Goal: Task Accomplishment & Management: Manage account settings

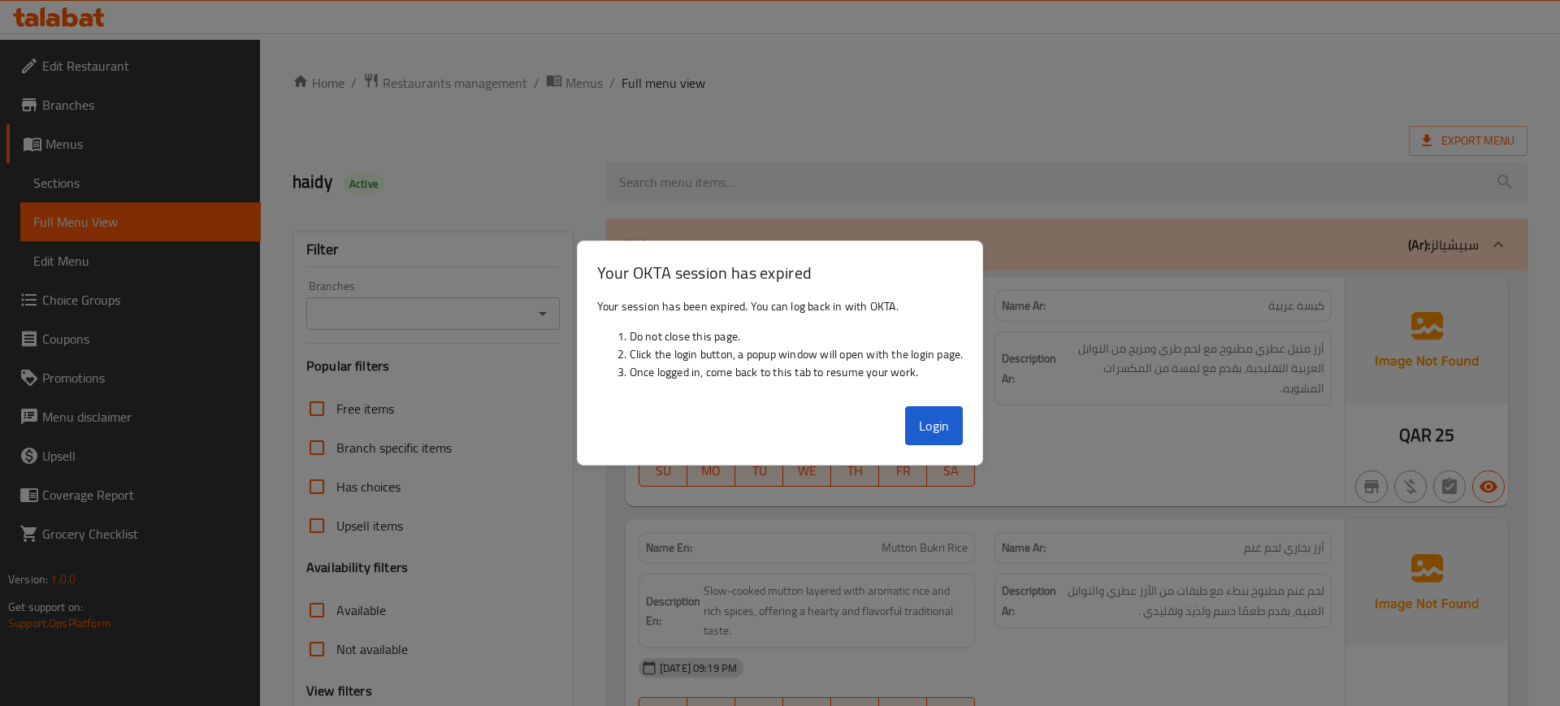
scroll to position [18249, 0]
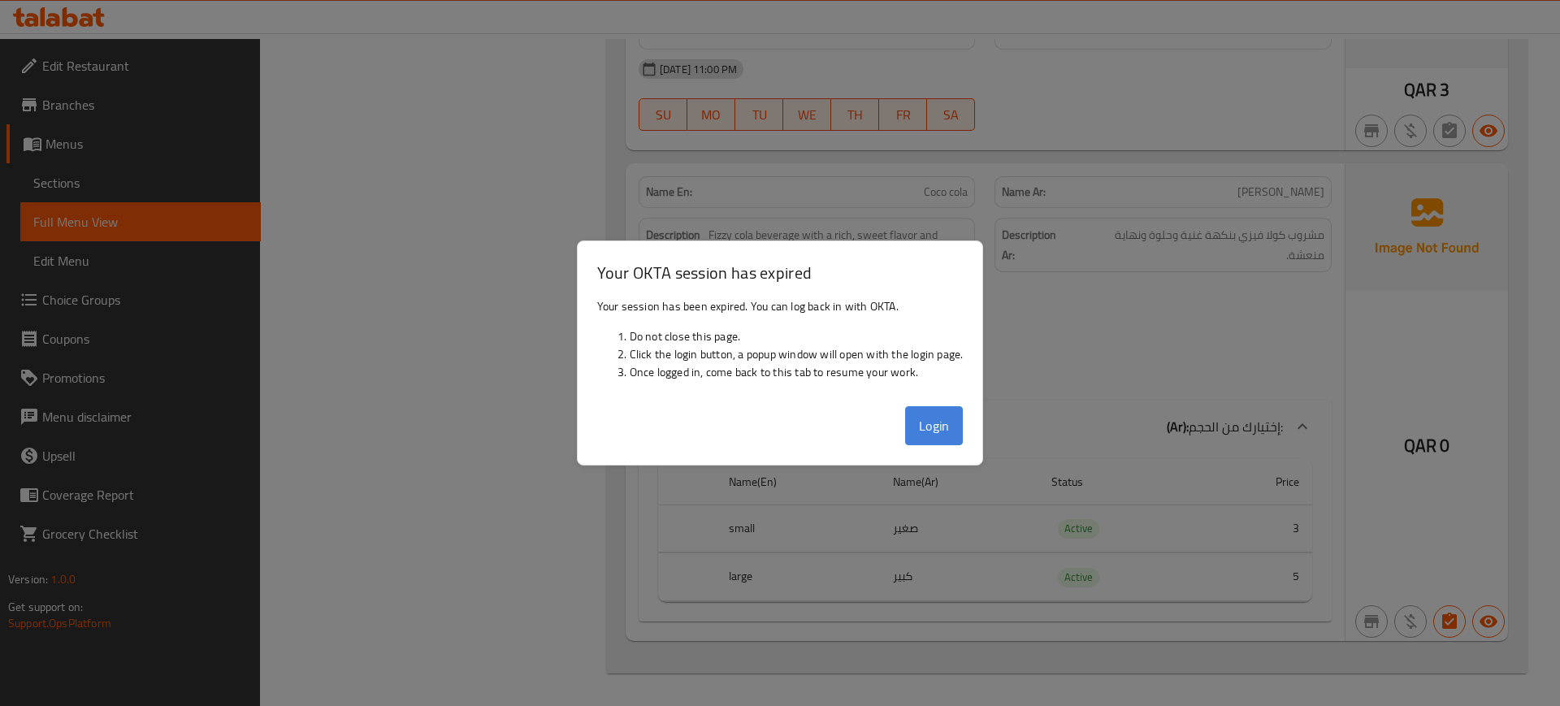
click at [934, 440] on button "Login" at bounding box center [934, 425] width 58 height 39
click at [1454, 374] on div at bounding box center [780, 353] width 1560 height 706
click at [929, 422] on button "Login" at bounding box center [934, 425] width 58 height 39
click at [1429, 388] on div at bounding box center [780, 353] width 1560 height 706
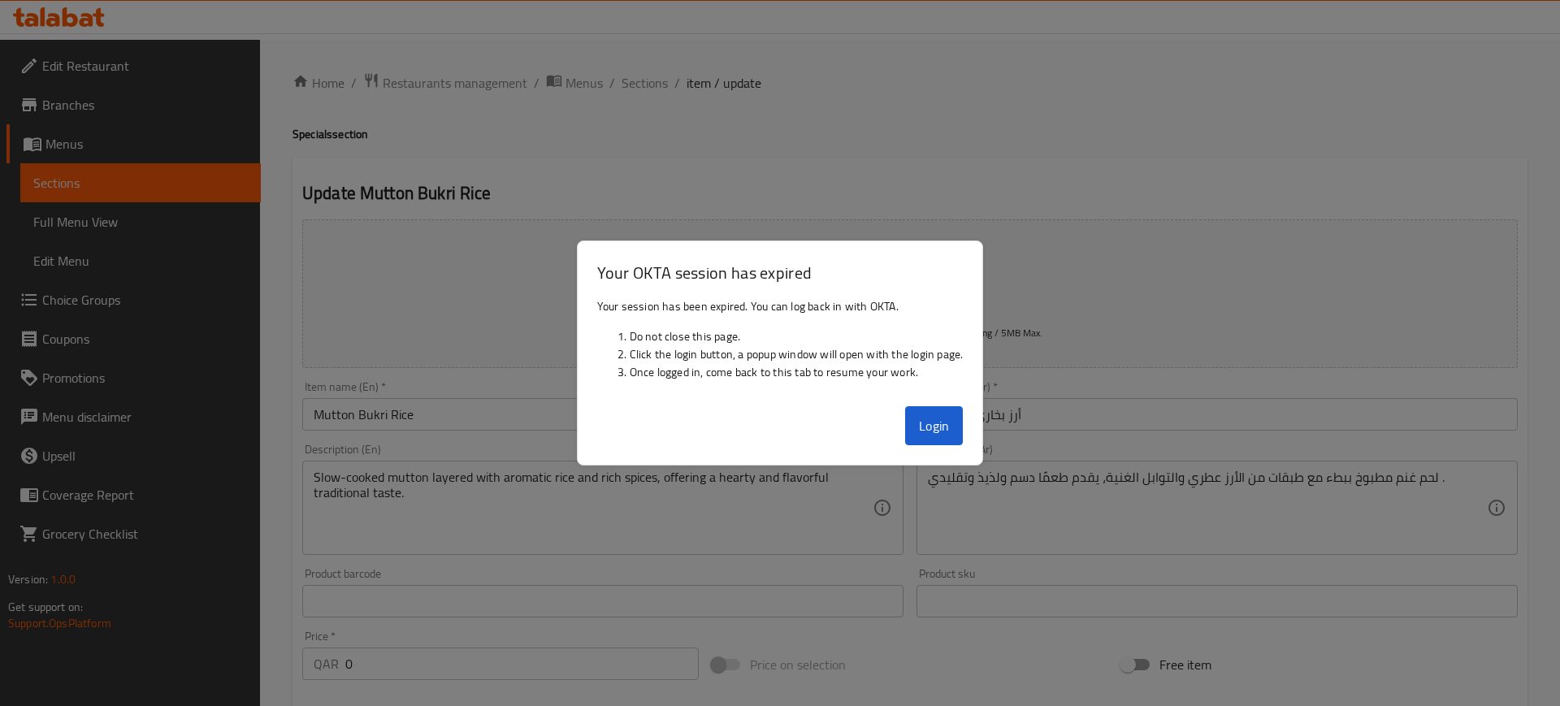
scroll to position [548, 0]
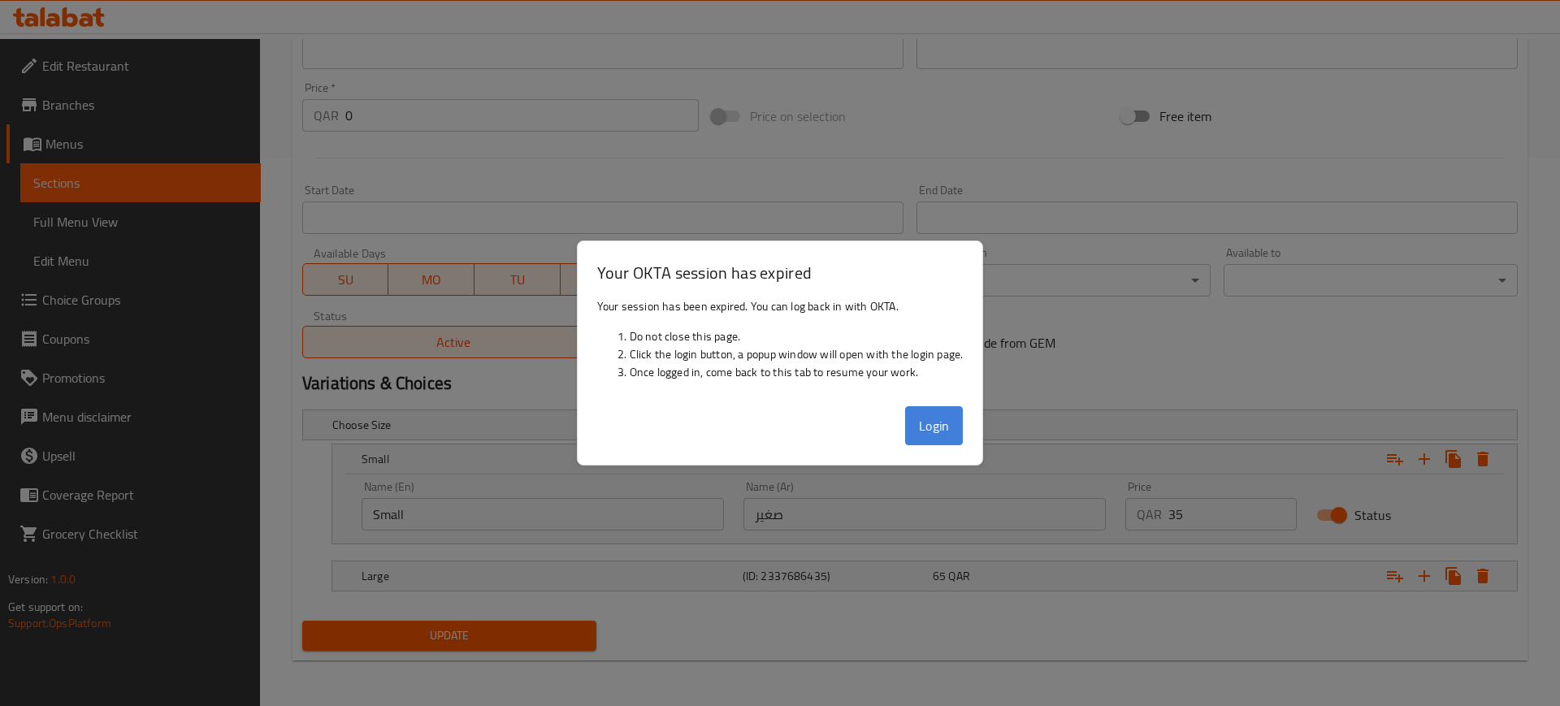
click at [934, 430] on button "Login" at bounding box center [934, 425] width 58 height 39
click at [1383, 92] on div at bounding box center [780, 353] width 1560 height 706
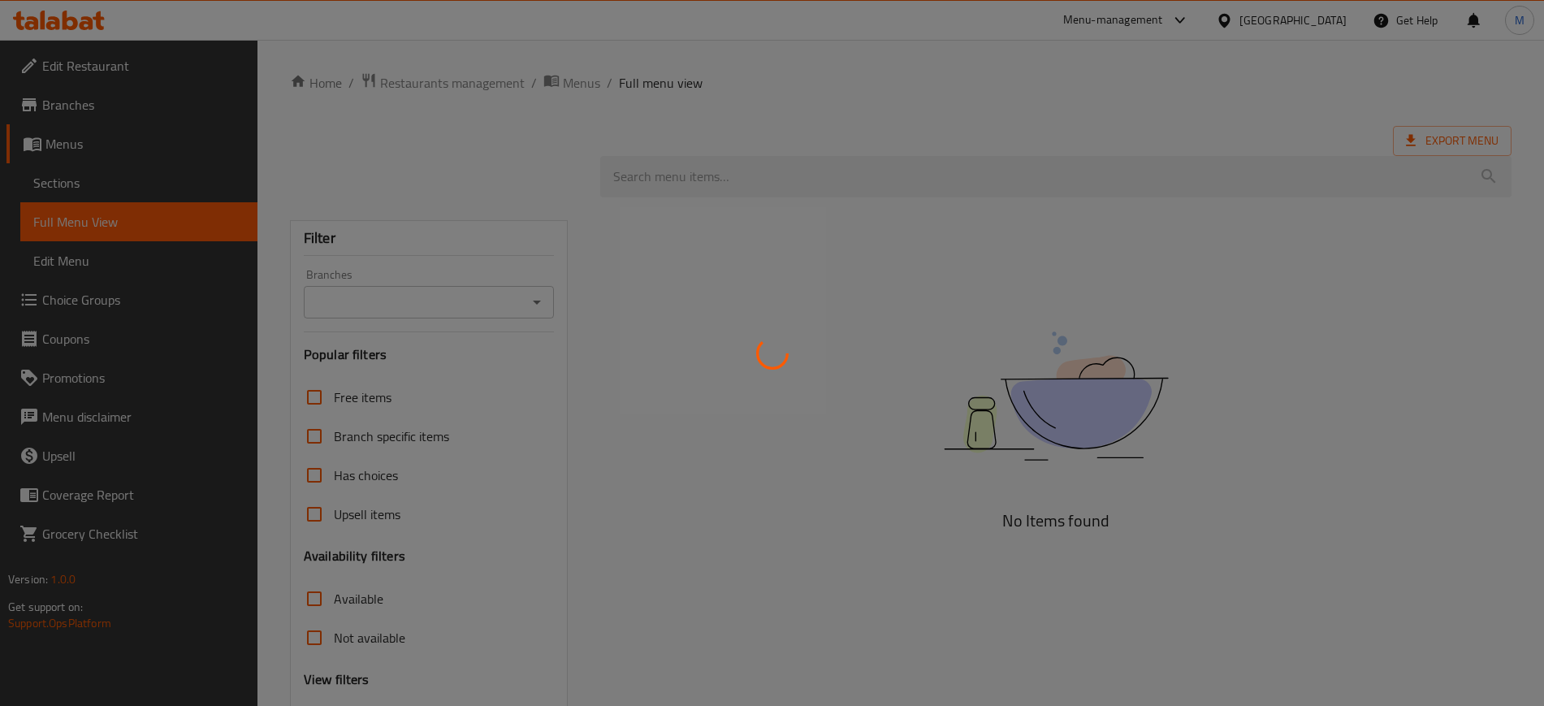
click at [1324, 19] on div at bounding box center [772, 353] width 1544 height 706
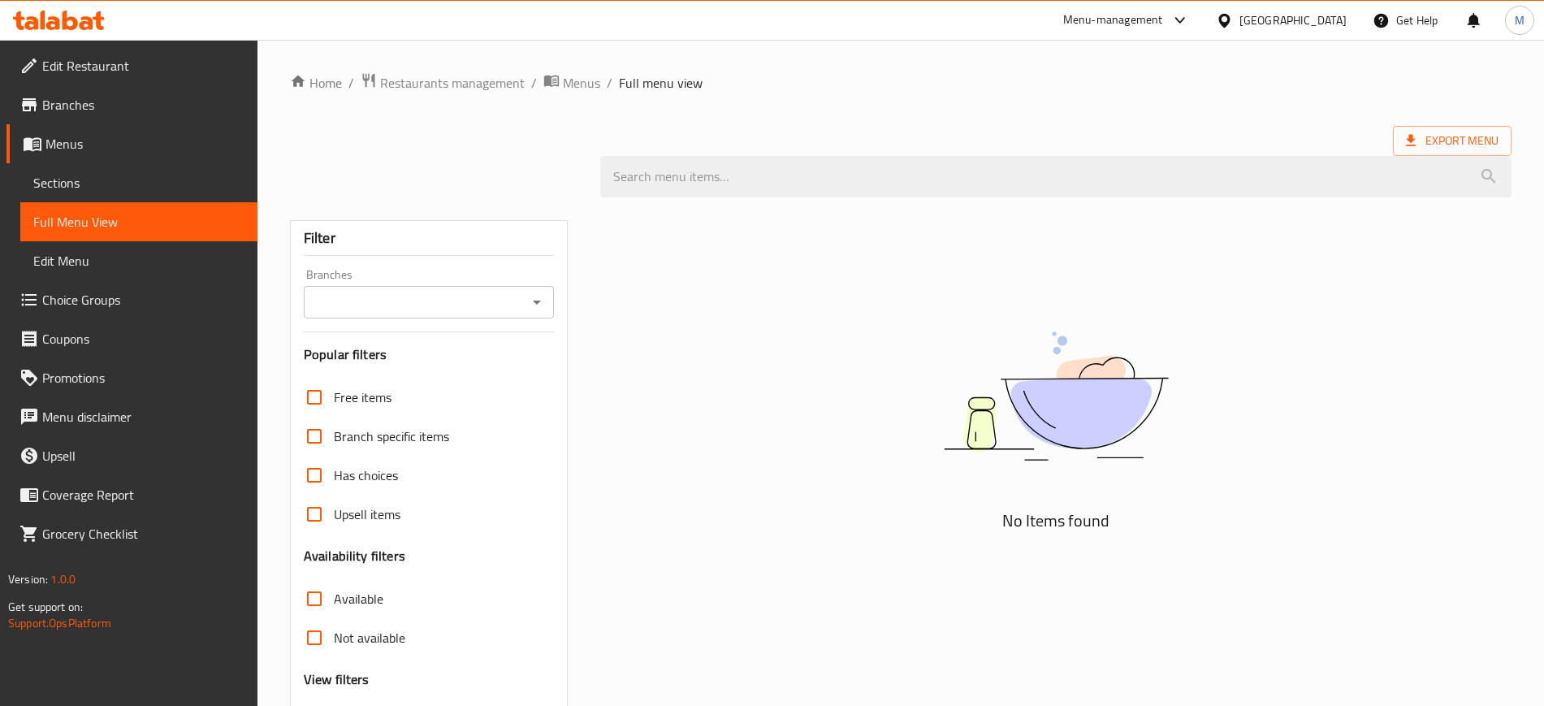
click at [1184, 20] on icon at bounding box center [1180, 20] width 10 height 6
click at [1327, 15] on div "Kuwait" at bounding box center [1293, 20] width 107 height 18
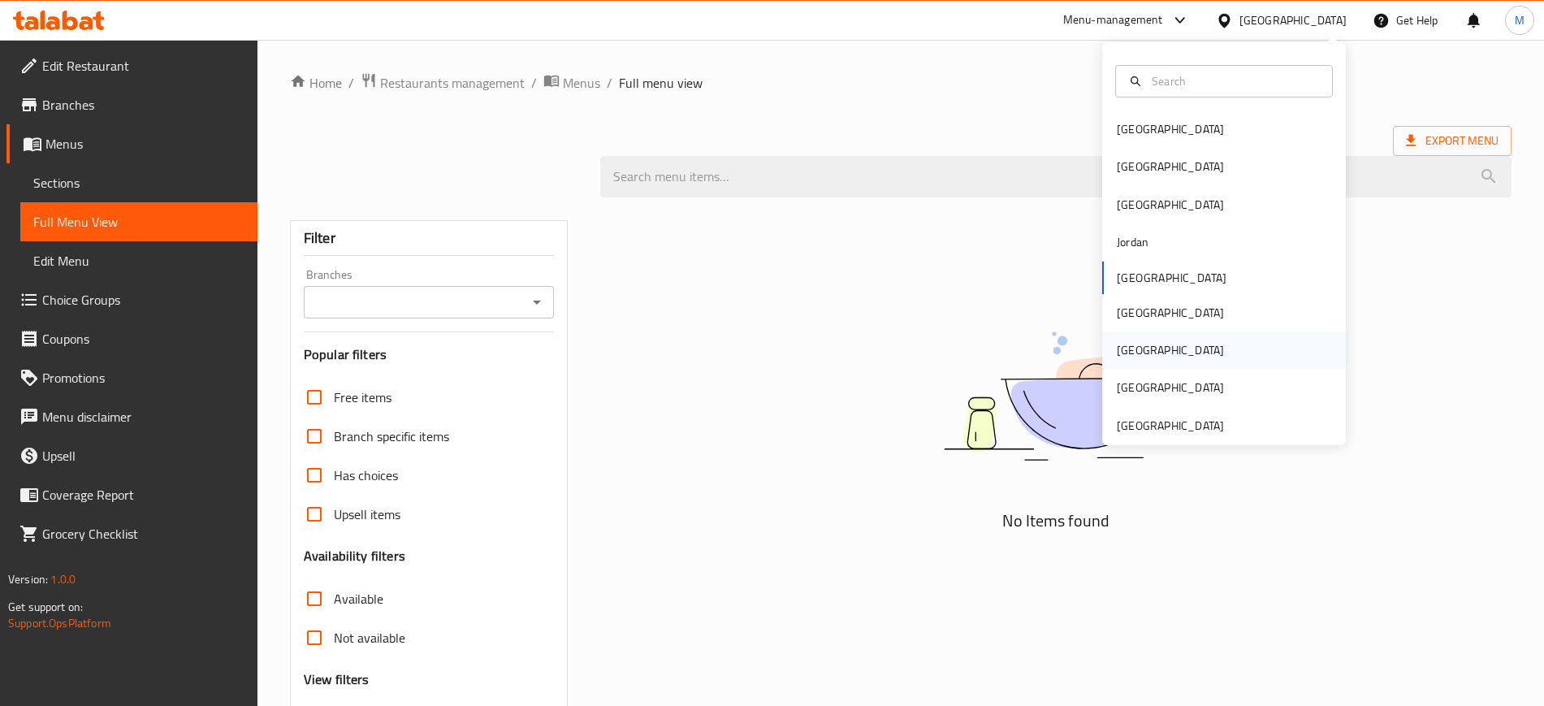
click at [1125, 350] on div "Qatar" at bounding box center [1170, 350] width 107 height 18
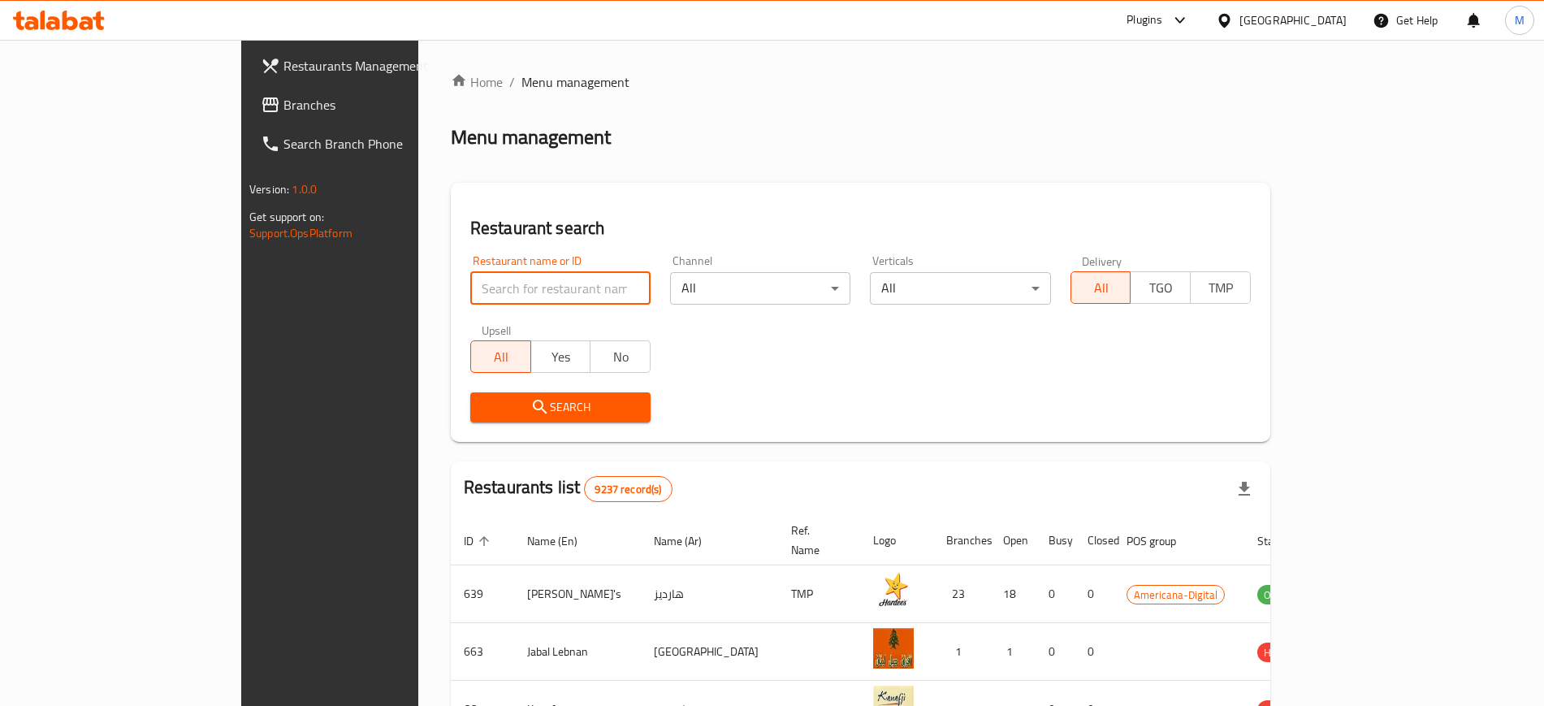
click at [512, 284] on input "search" at bounding box center [560, 288] width 180 height 32
paste input "707857"
type input "707857"
click button "Search" at bounding box center [560, 407] width 180 height 30
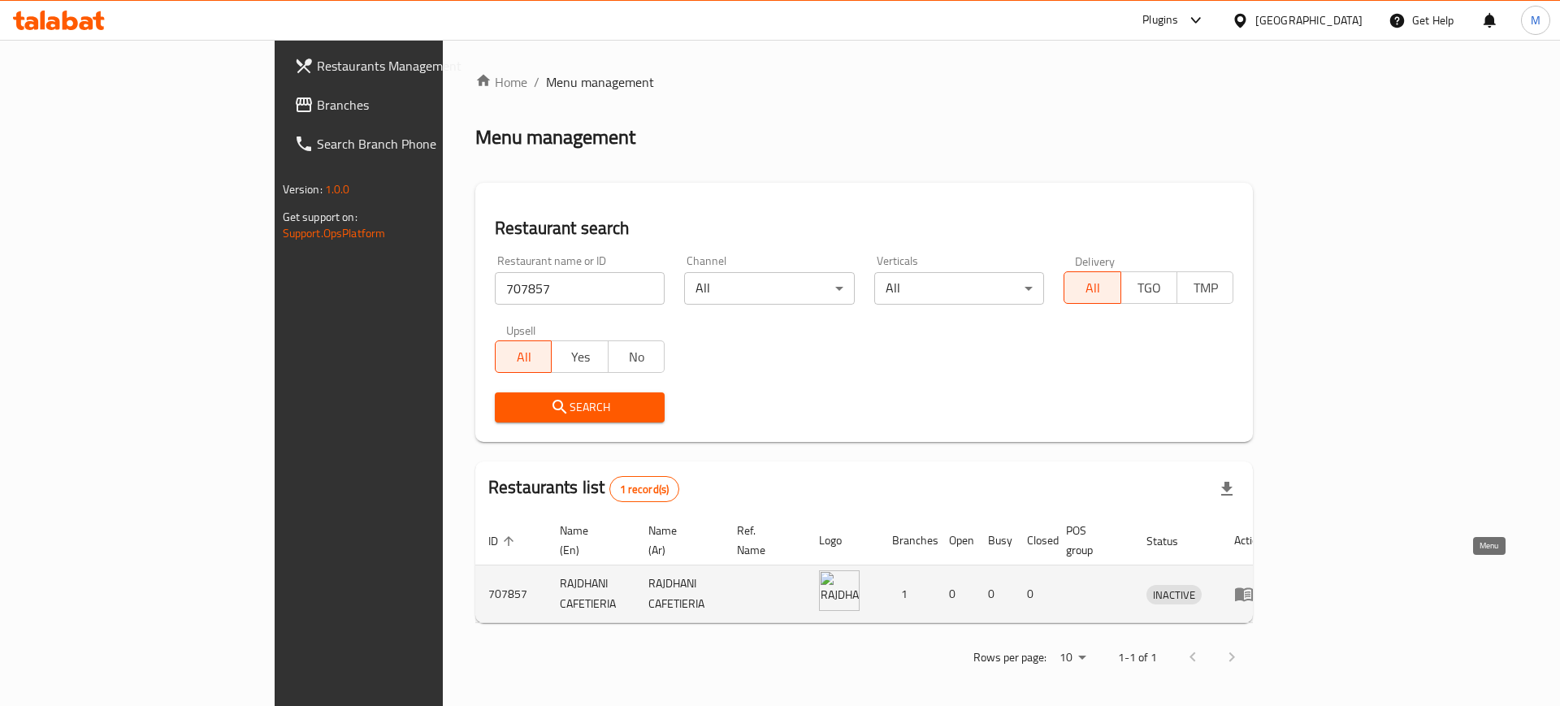
click at [1253, 588] on icon "enhanced table" at bounding box center [1244, 595] width 18 height 14
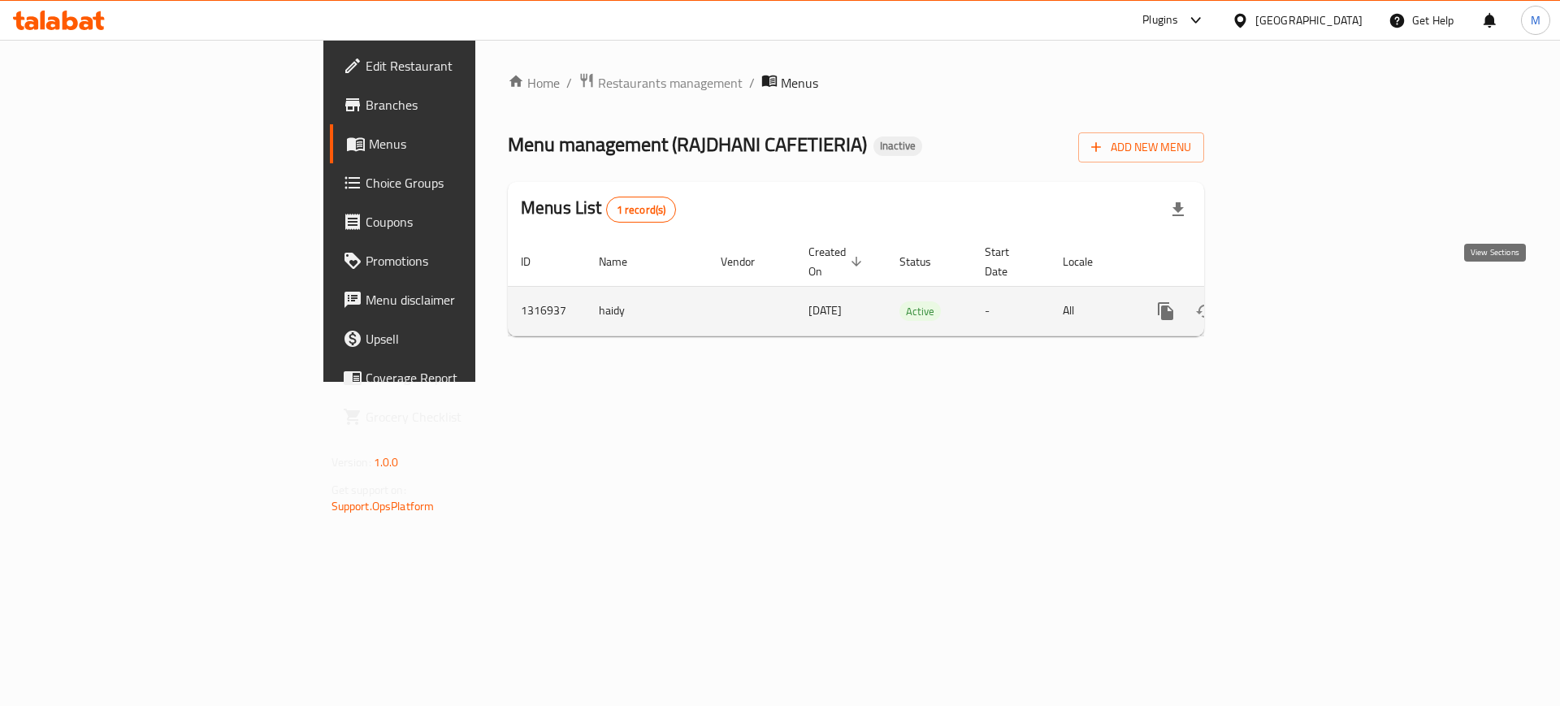
click at [1293, 301] on icon "enhanced table" at bounding box center [1282, 310] width 19 height 19
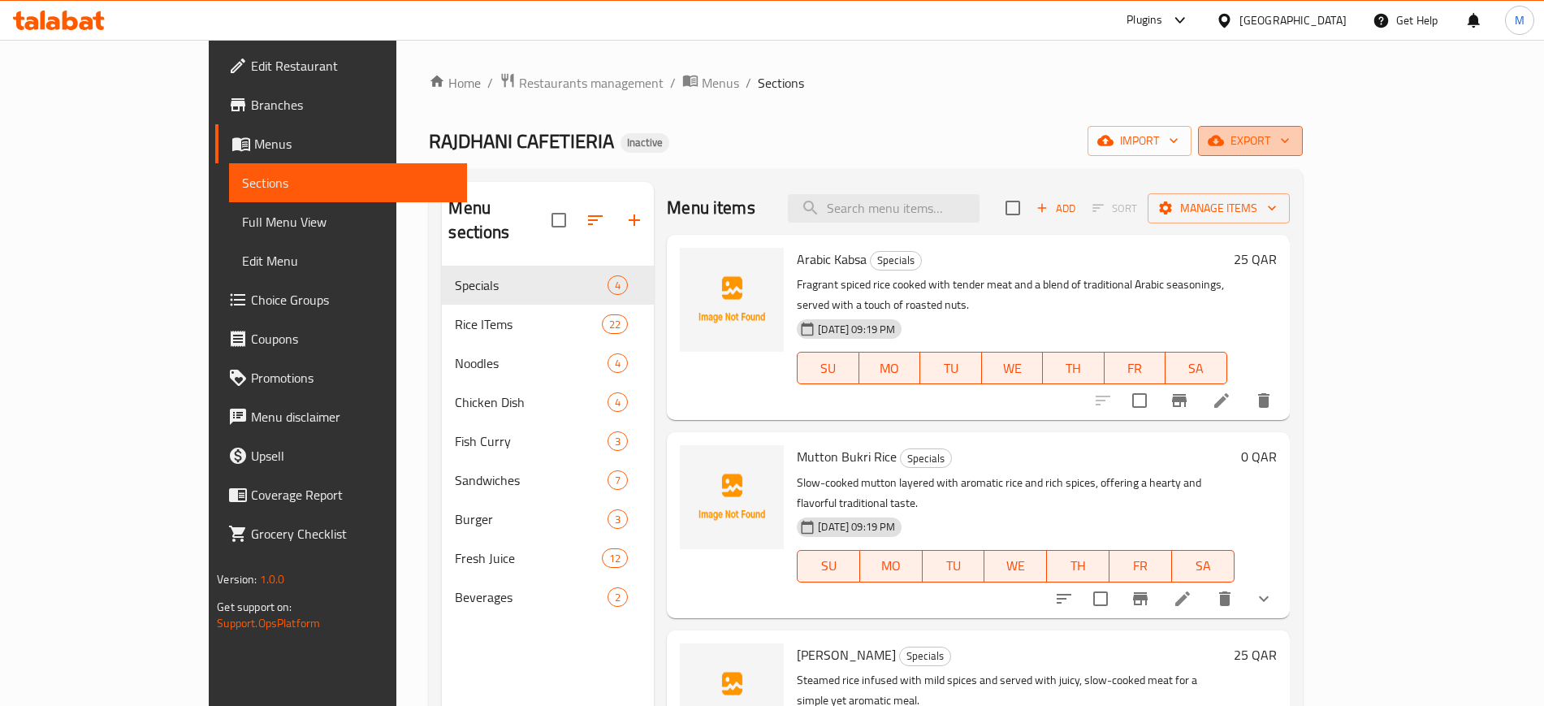
click at [1303, 152] on button "export" at bounding box center [1250, 141] width 105 height 30
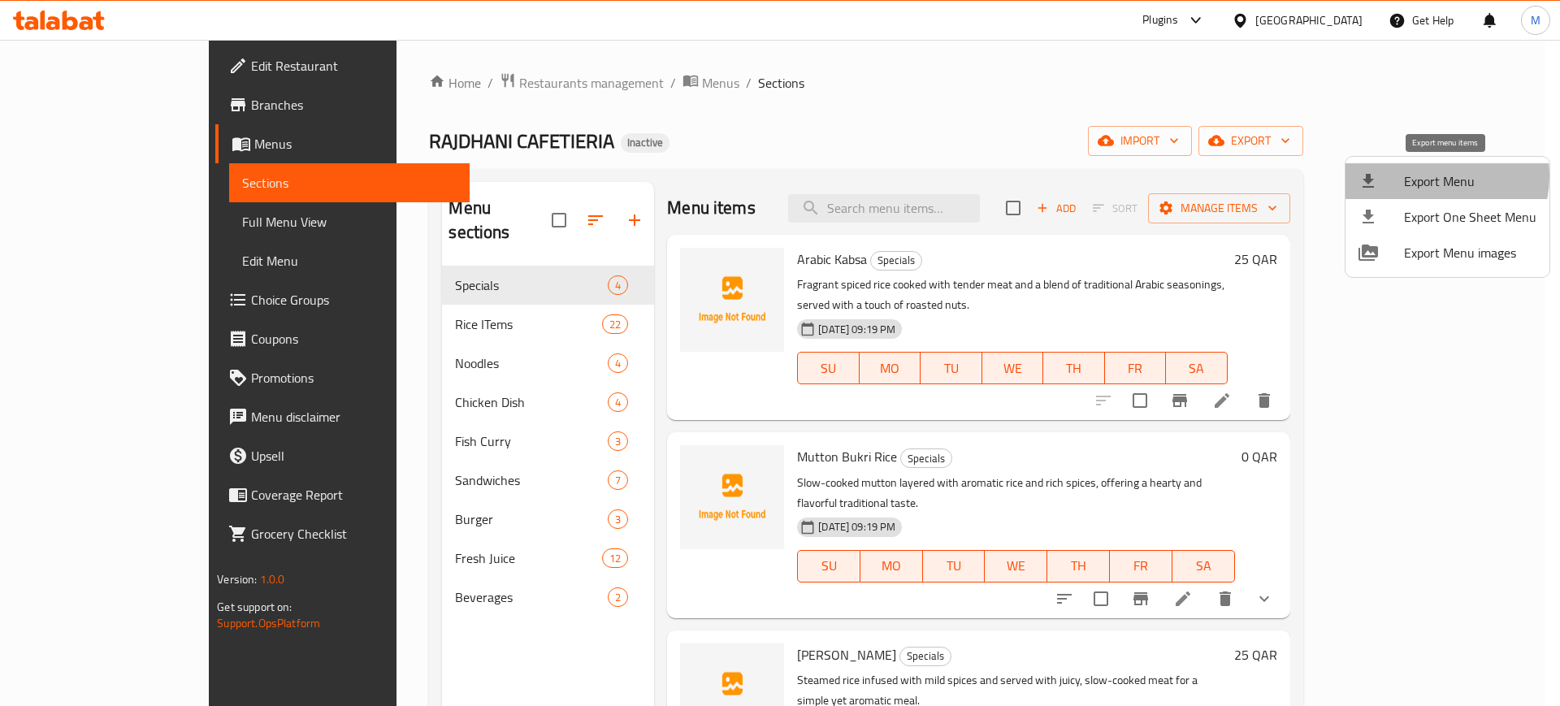
click at [1429, 176] on span "Export Menu" at bounding box center [1470, 180] width 132 height 19
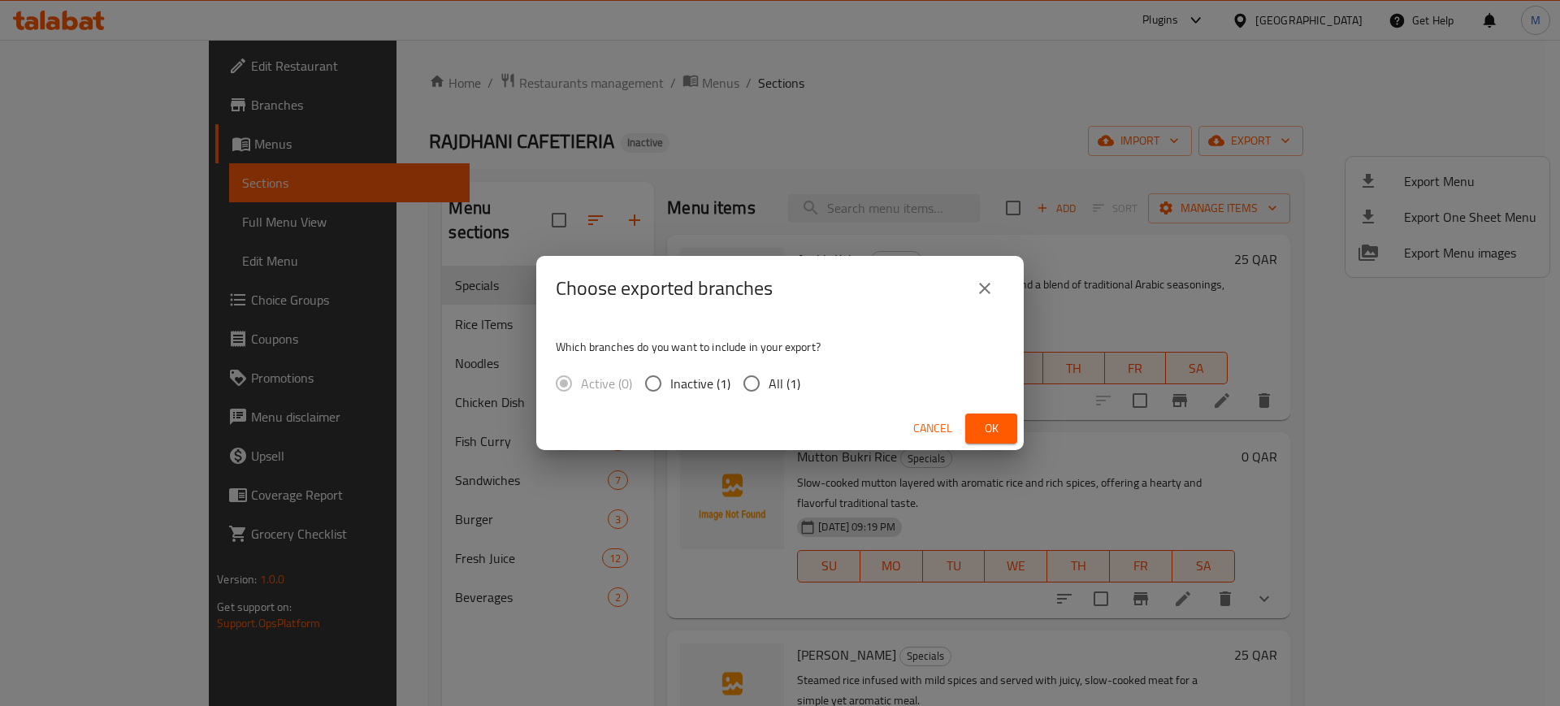
click at [764, 380] on input "All (1)" at bounding box center [751, 383] width 34 height 34
radio input "true"
click at [1001, 422] on span "Ok" at bounding box center [991, 428] width 26 height 20
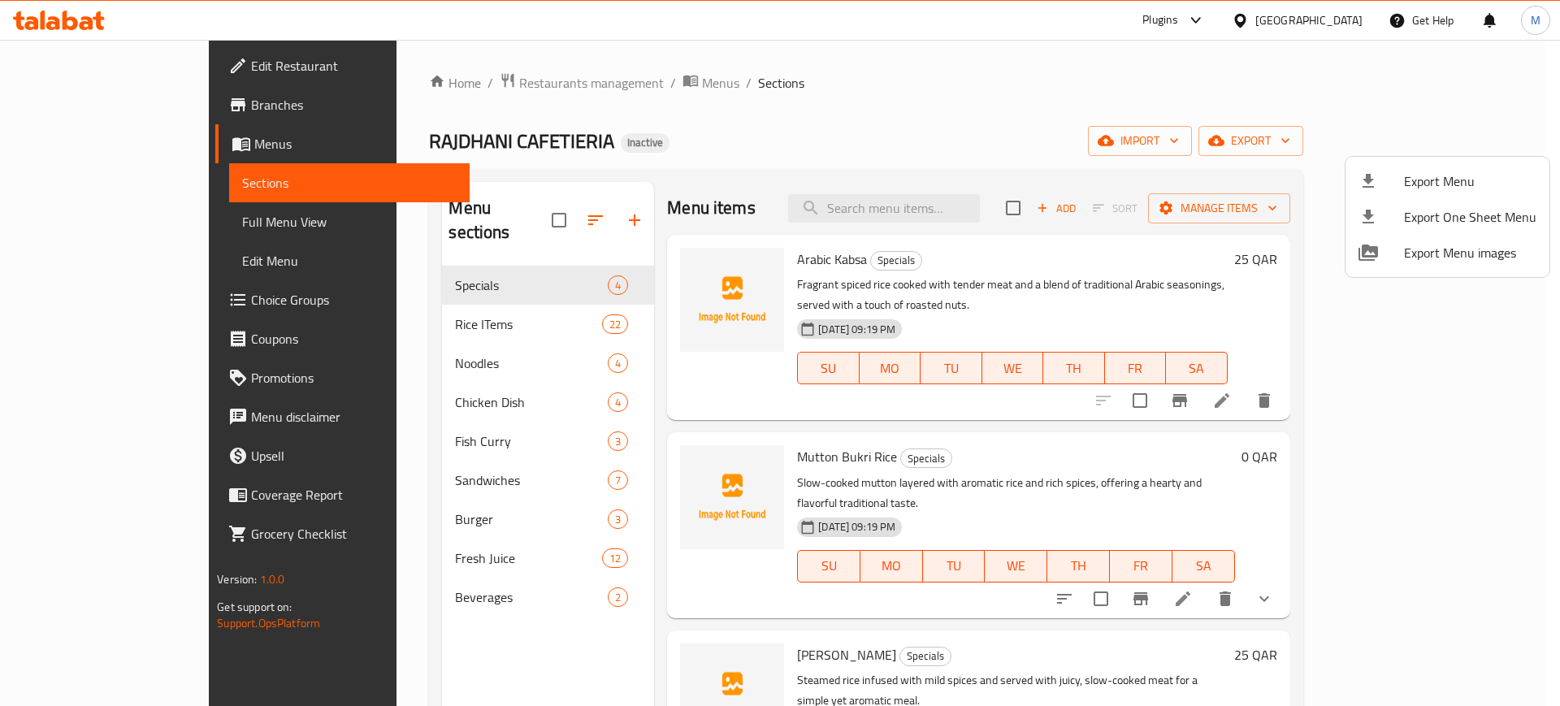
click at [126, 226] on div at bounding box center [780, 353] width 1560 height 706
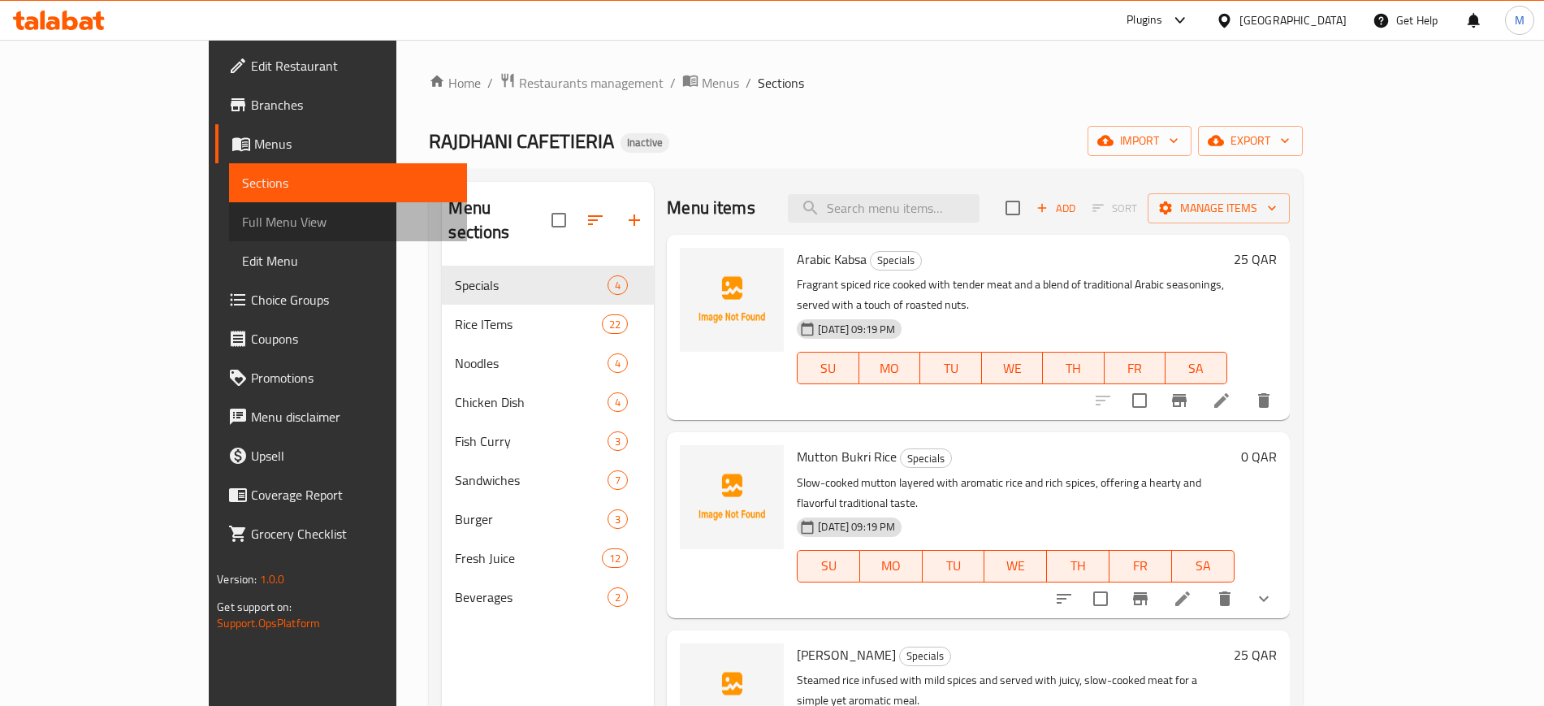
click at [242, 227] on span "Full Menu View" at bounding box center [347, 221] width 211 height 19
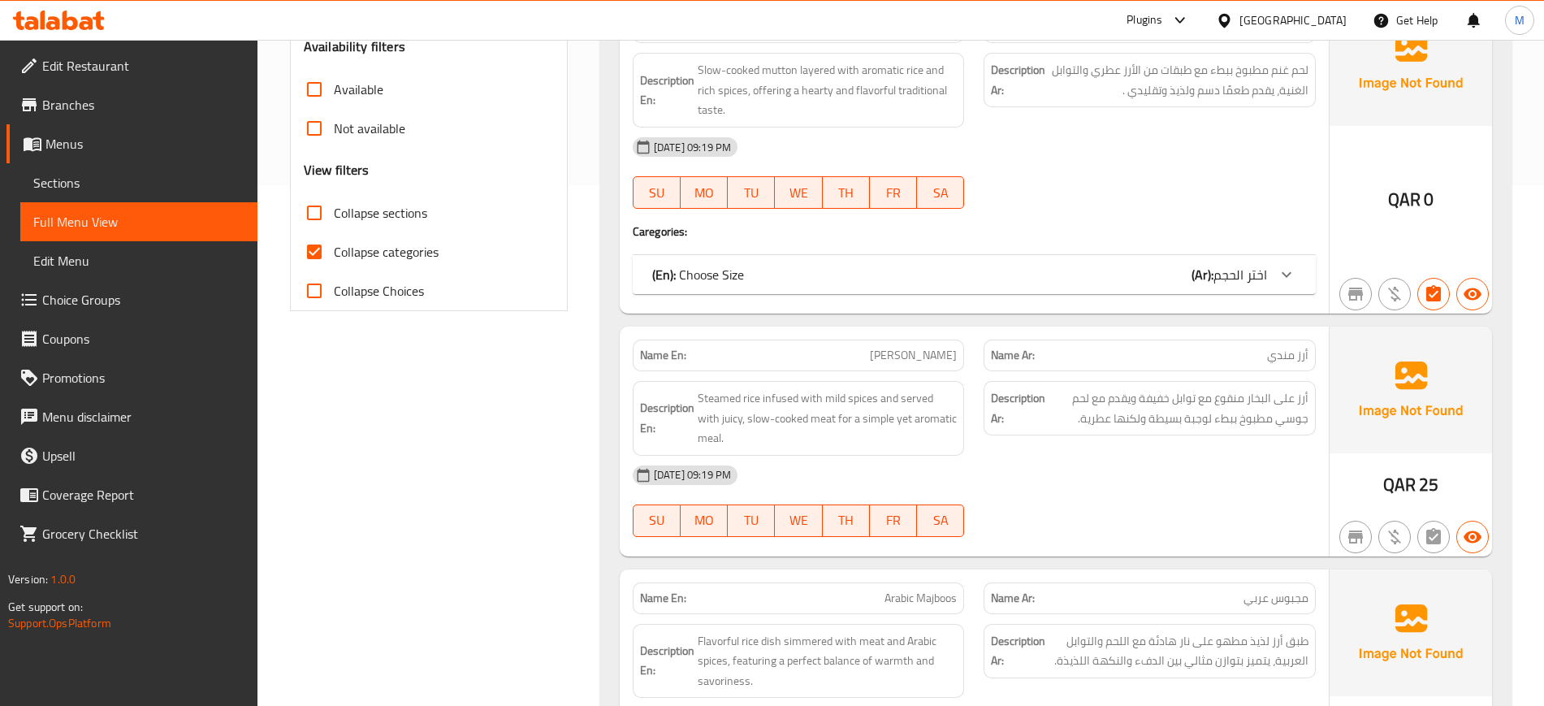
scroll to position [569, 0]
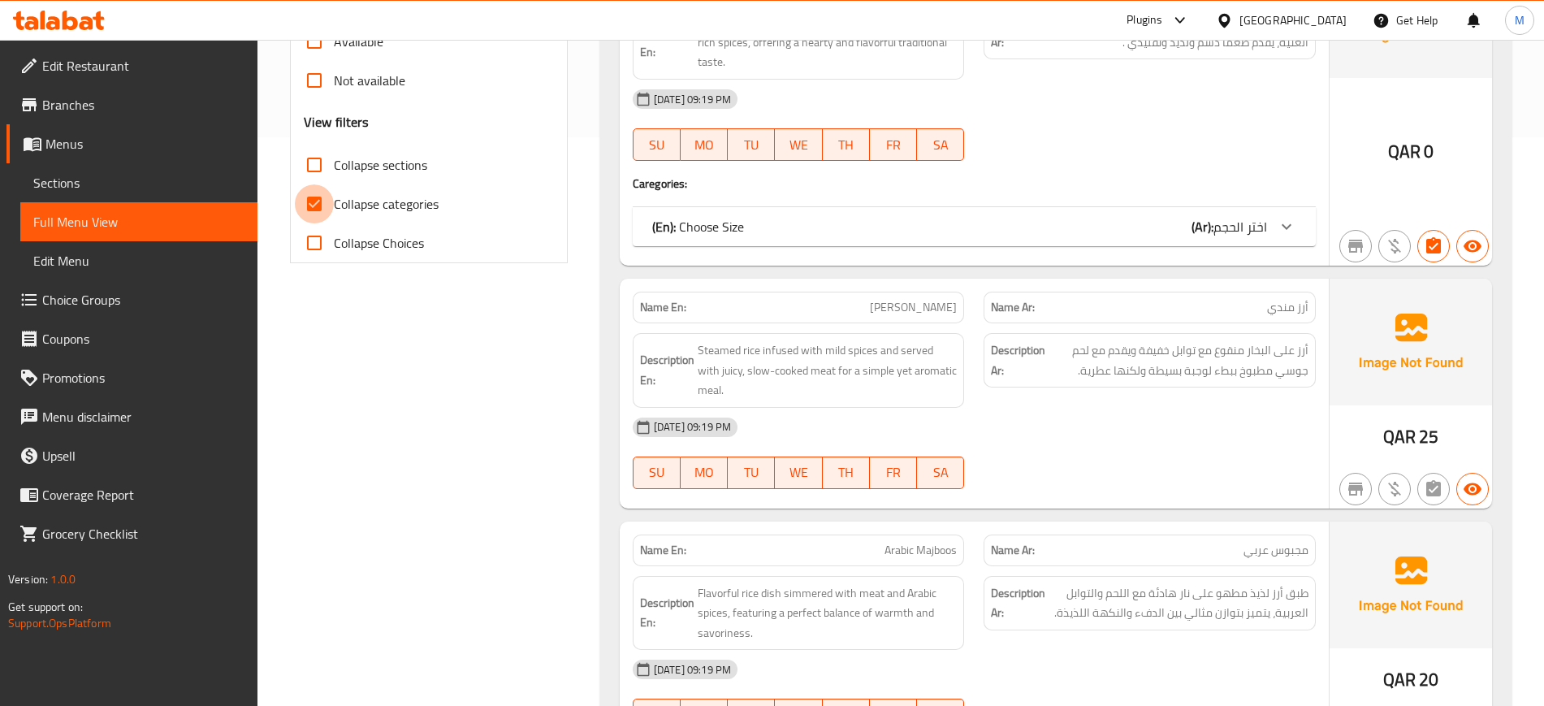
click at [314, 206] on input "Collapse categories" at bounding box center [314, 203] width 39 height 39
checkbox input "false"
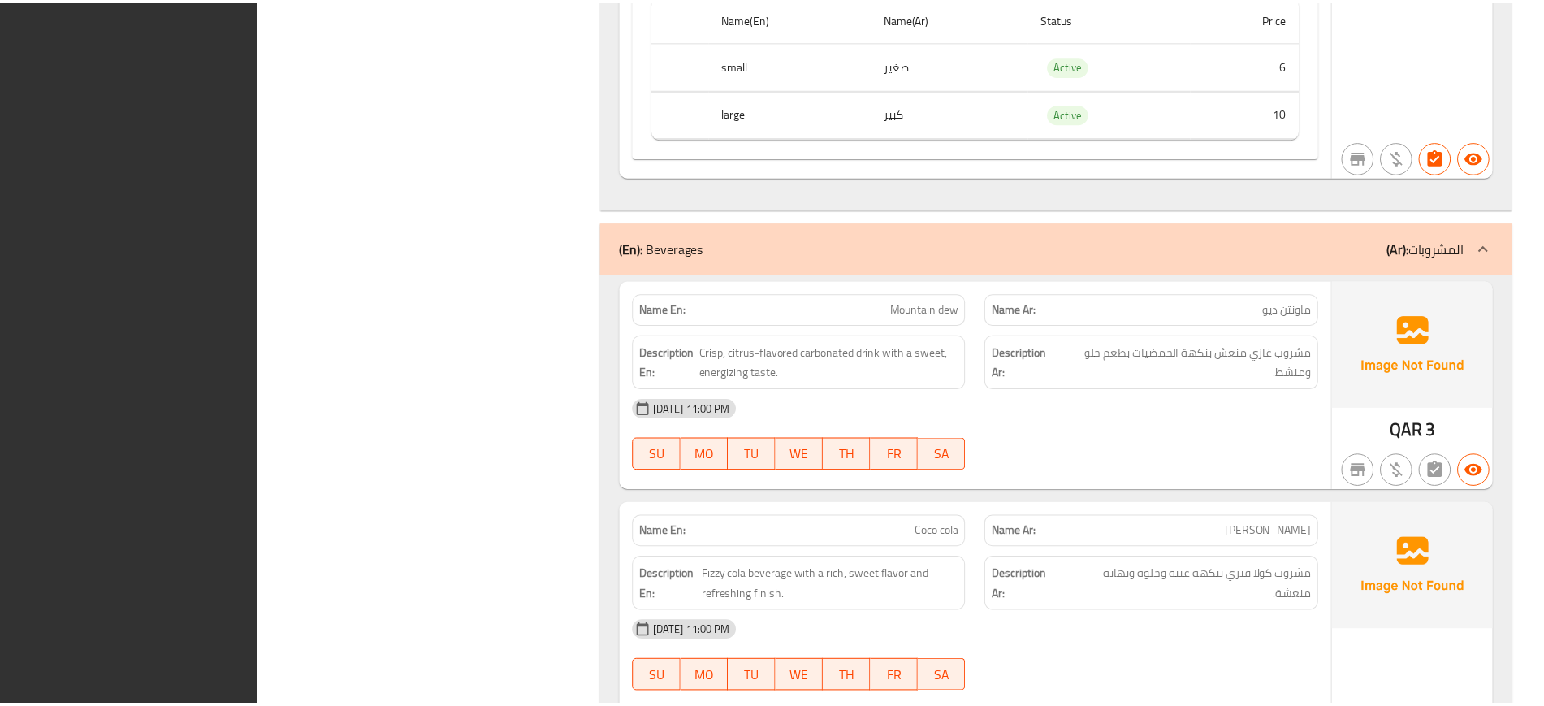
scroll to position [18249, 0]
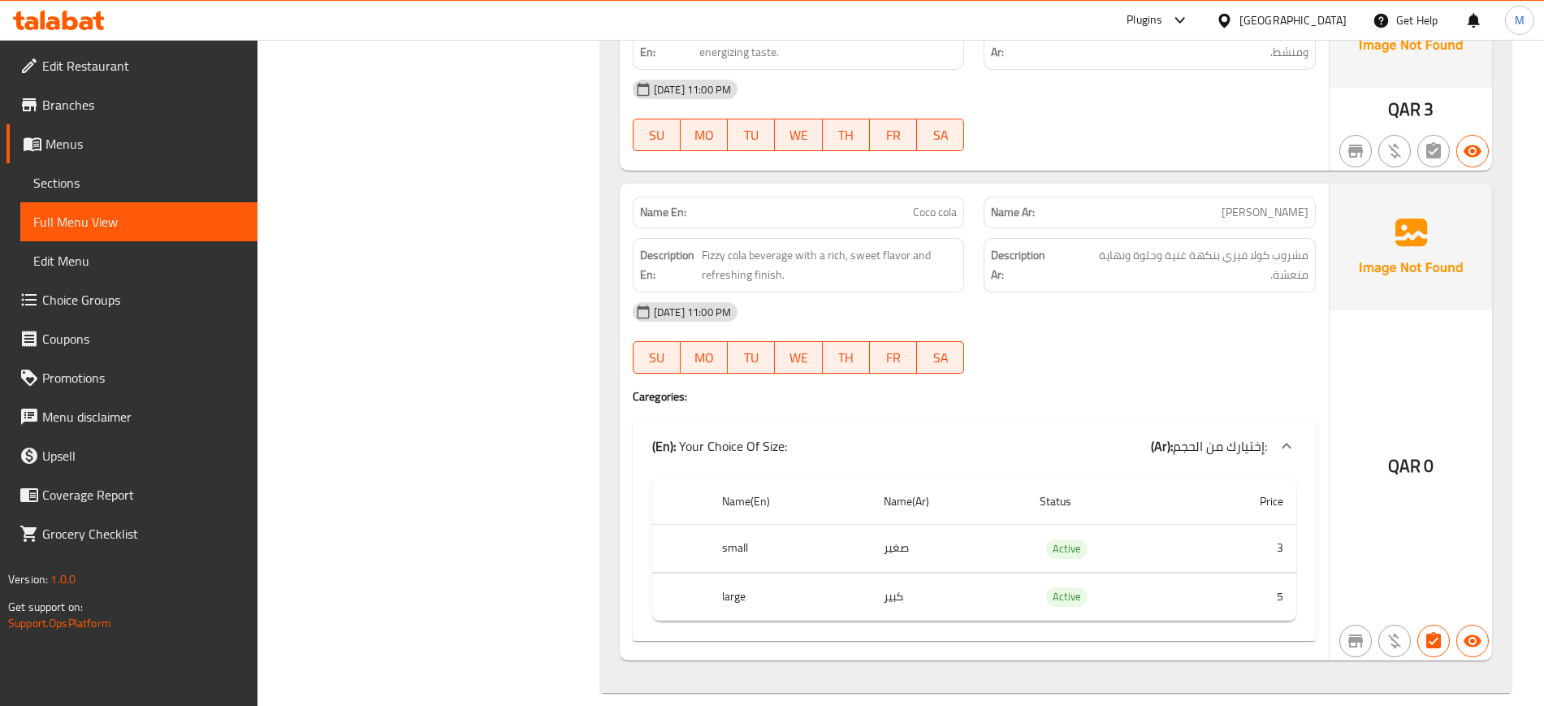
click at [1331, 19] on div "Qatar" at bounding box center [1293, 20] width 107 height 18
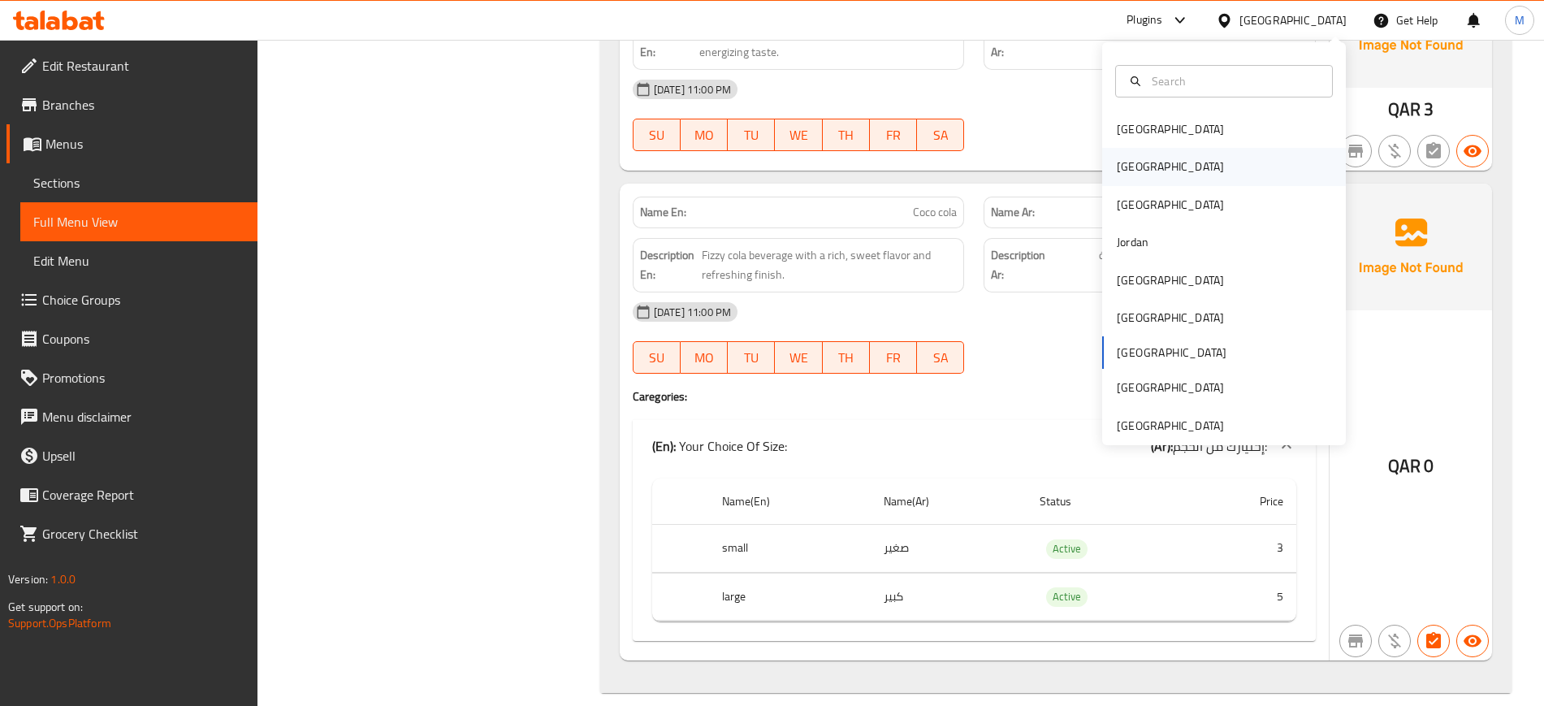
click at [1188, 168] on div "Egypt" at bounding box center [1224, 166] width 244 height 37
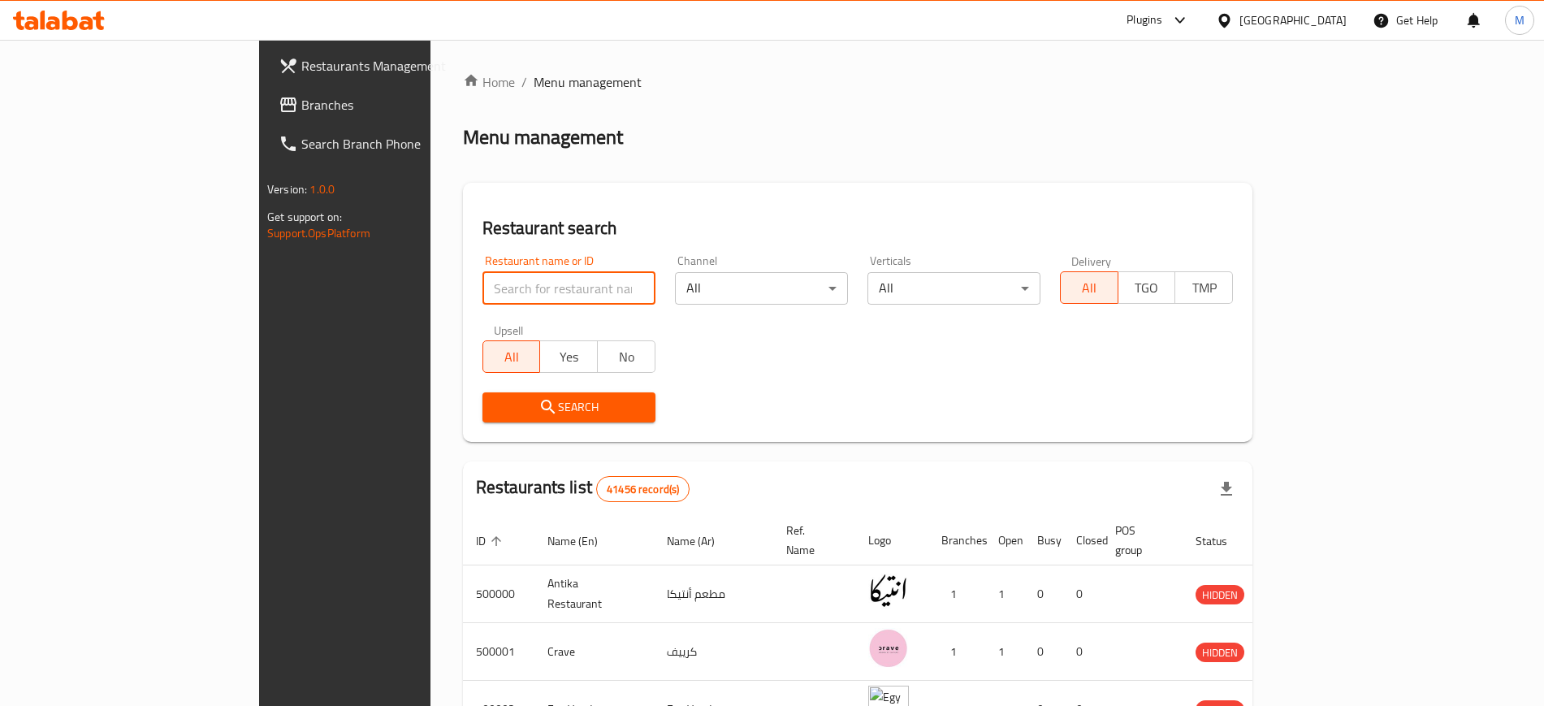
click at [530, 286] on input "search" at bounding box center [569, 288] width 173 height 32
paste input "707859"
type input "707859"
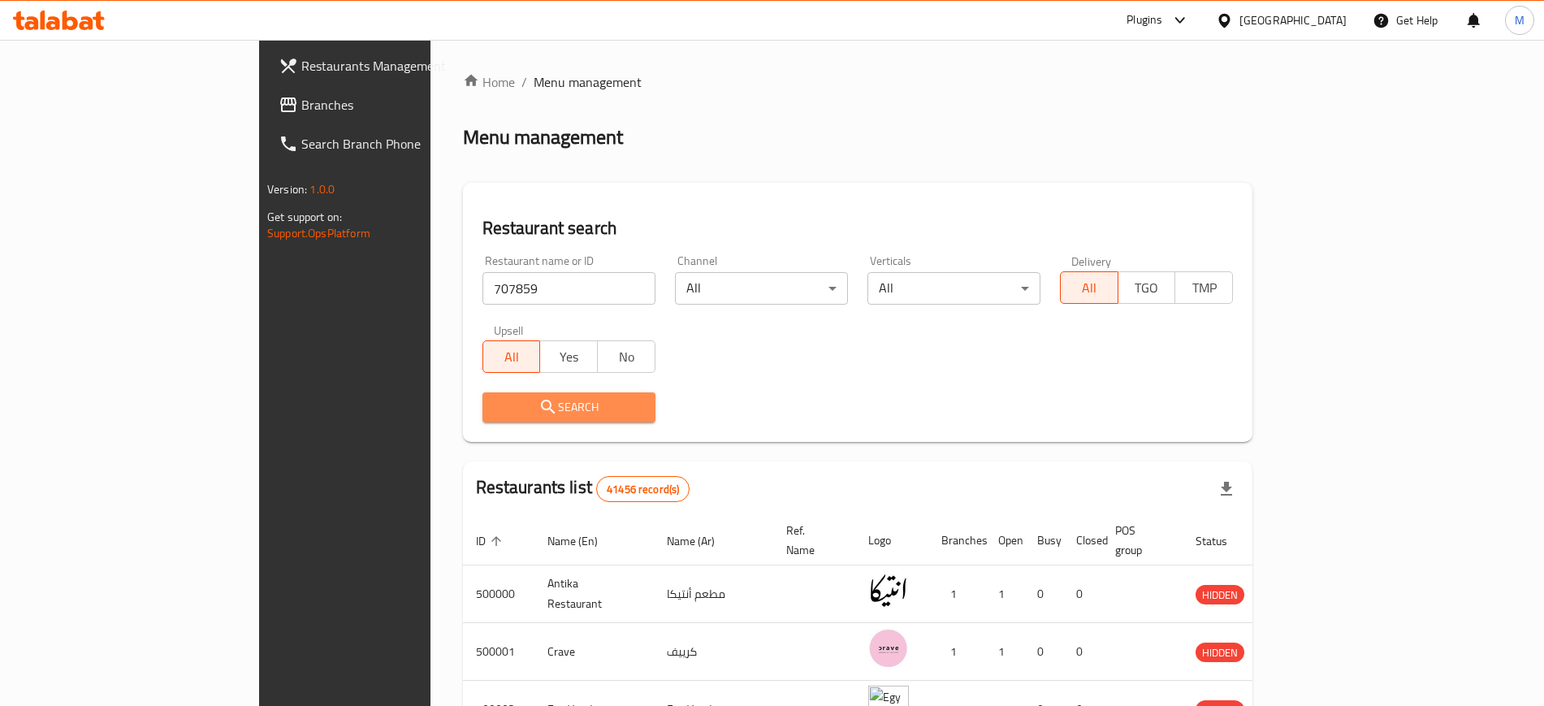
click at [539, 407] on icon "submit" at bounding box center [548, 406] width 19 height 19
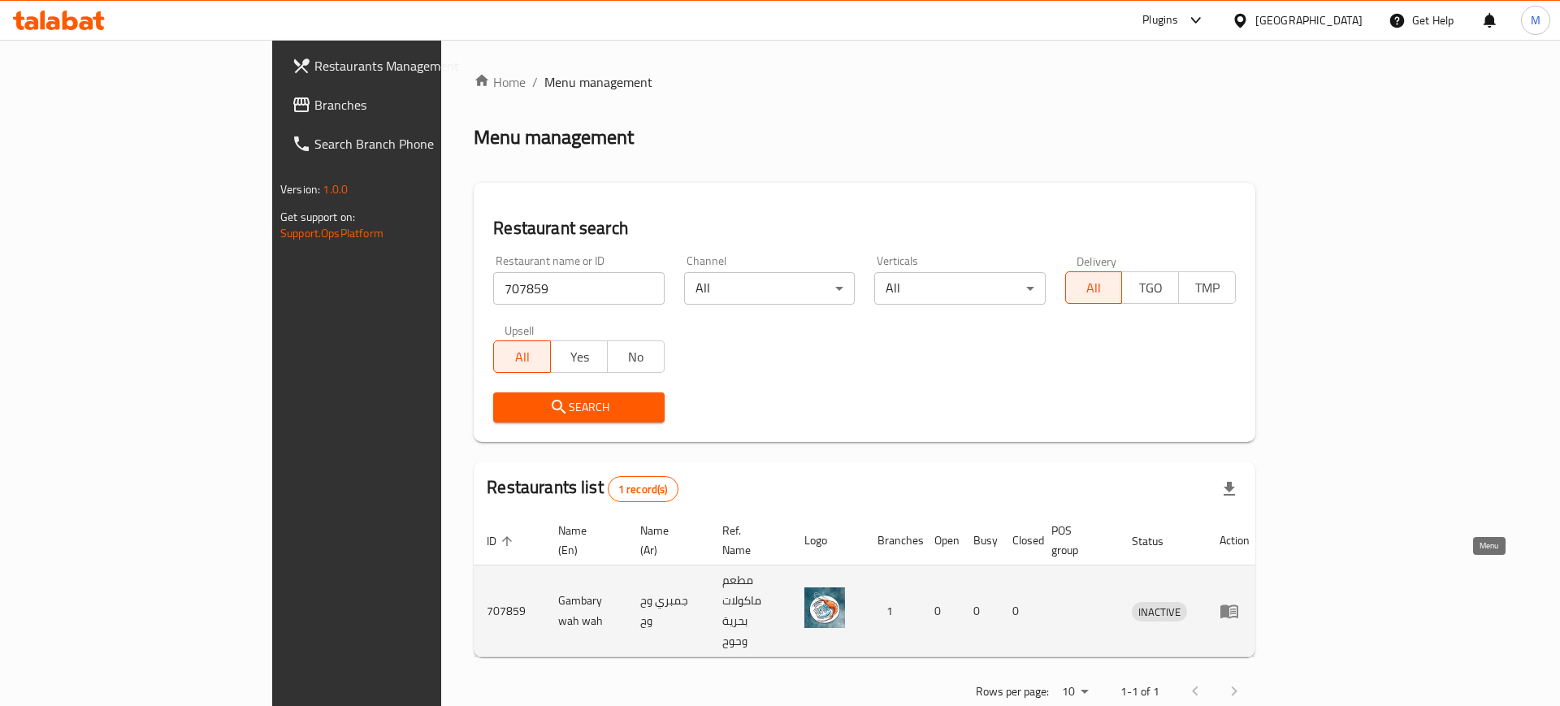
click at [1239, 601] on icon "enhanced table" at bounding box center [1228, 610] width 19 height 19
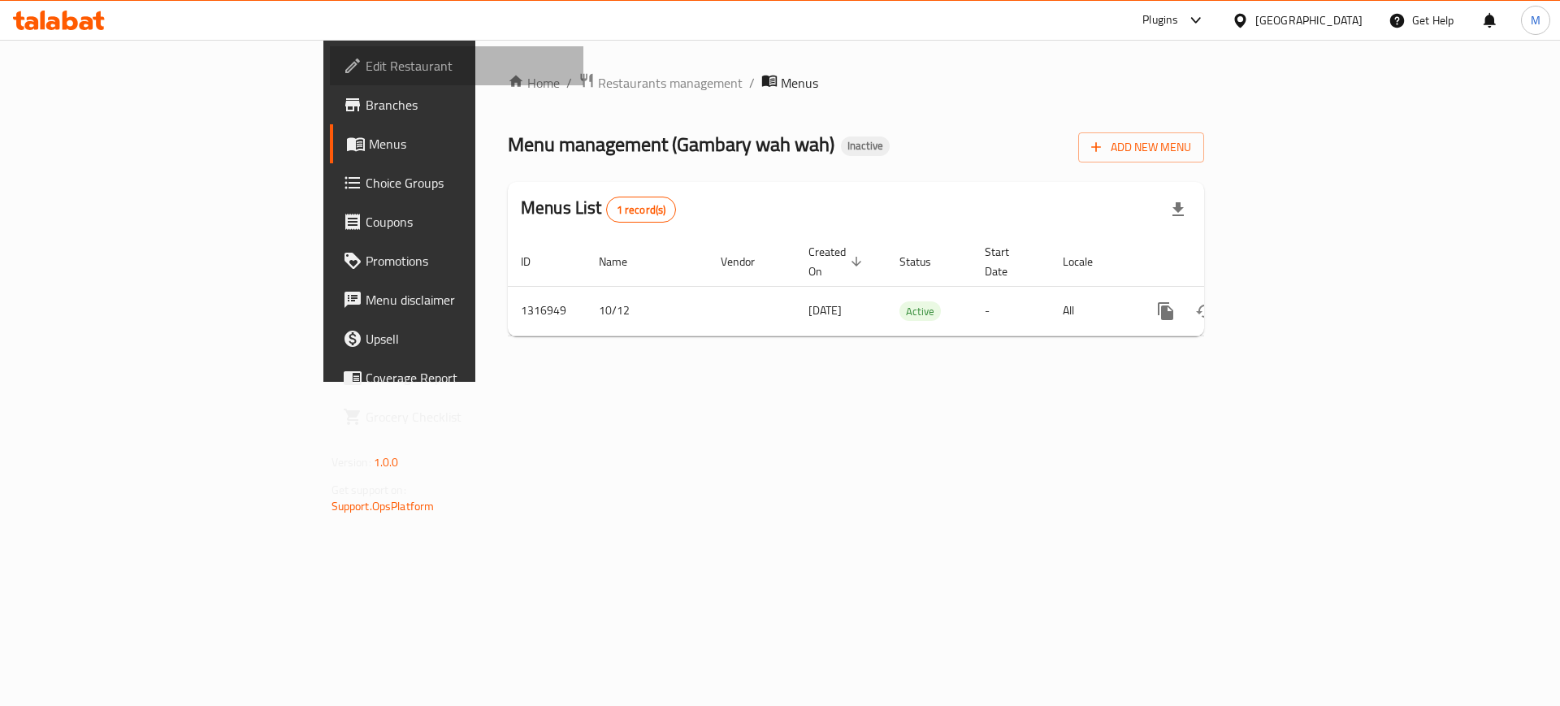
click at [366, 71] on span "Edit Restaurant" at bounding box center [469, 65] width 206 height 19
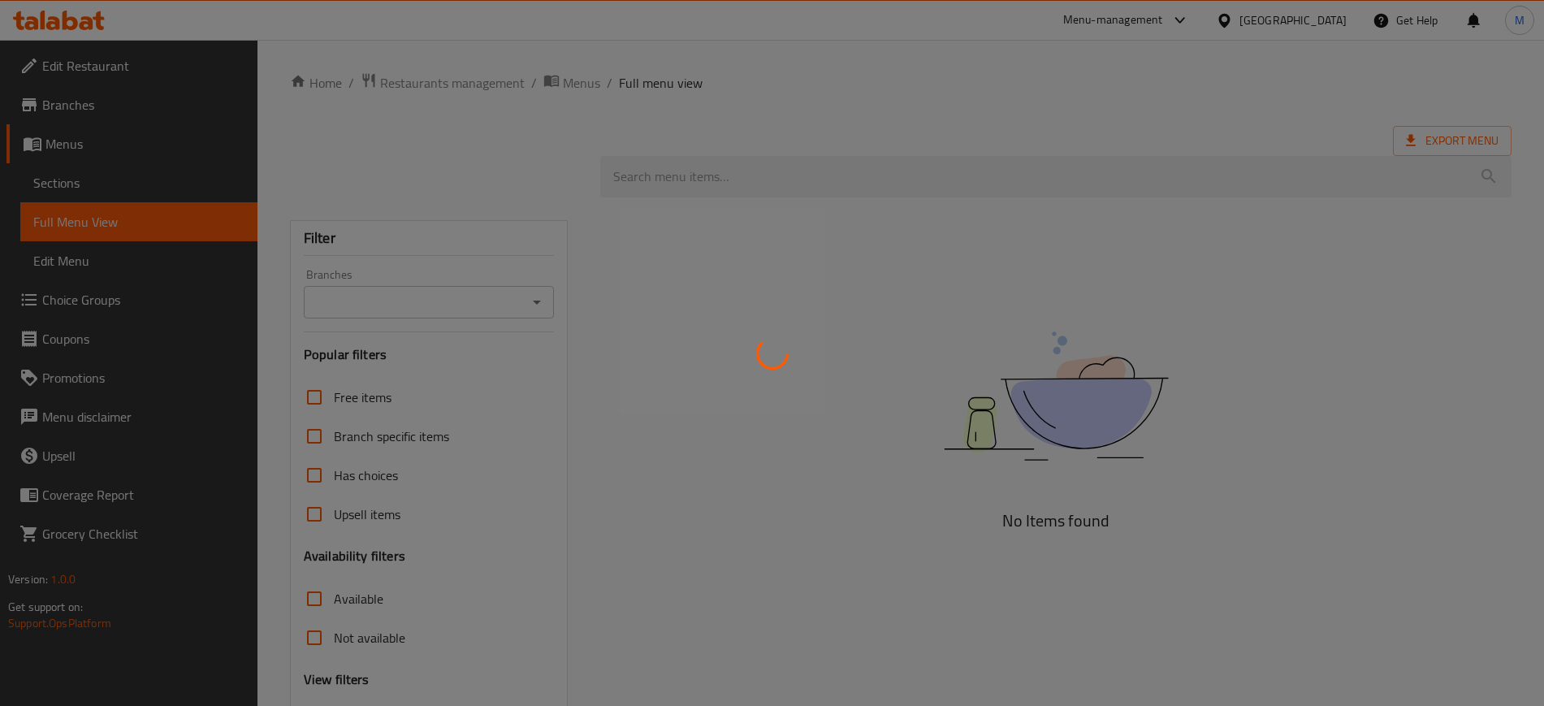
click at [1317, 19] on div at bounding box center [772, 353] width 1544 height 706
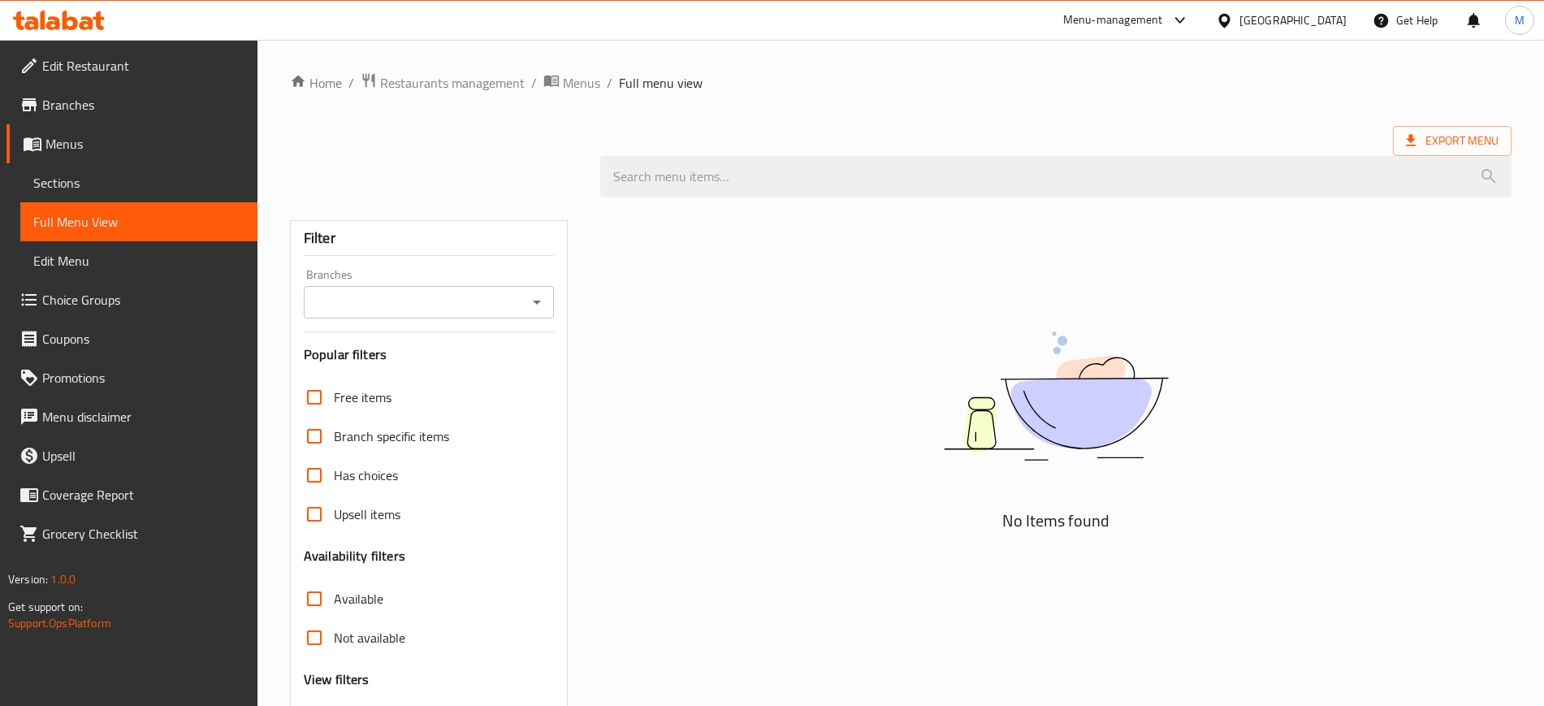
click at [1319, 11] on div "[GEOGRAPHIC_DATA]" at bounding box center [1293, 20] width 107 height 18
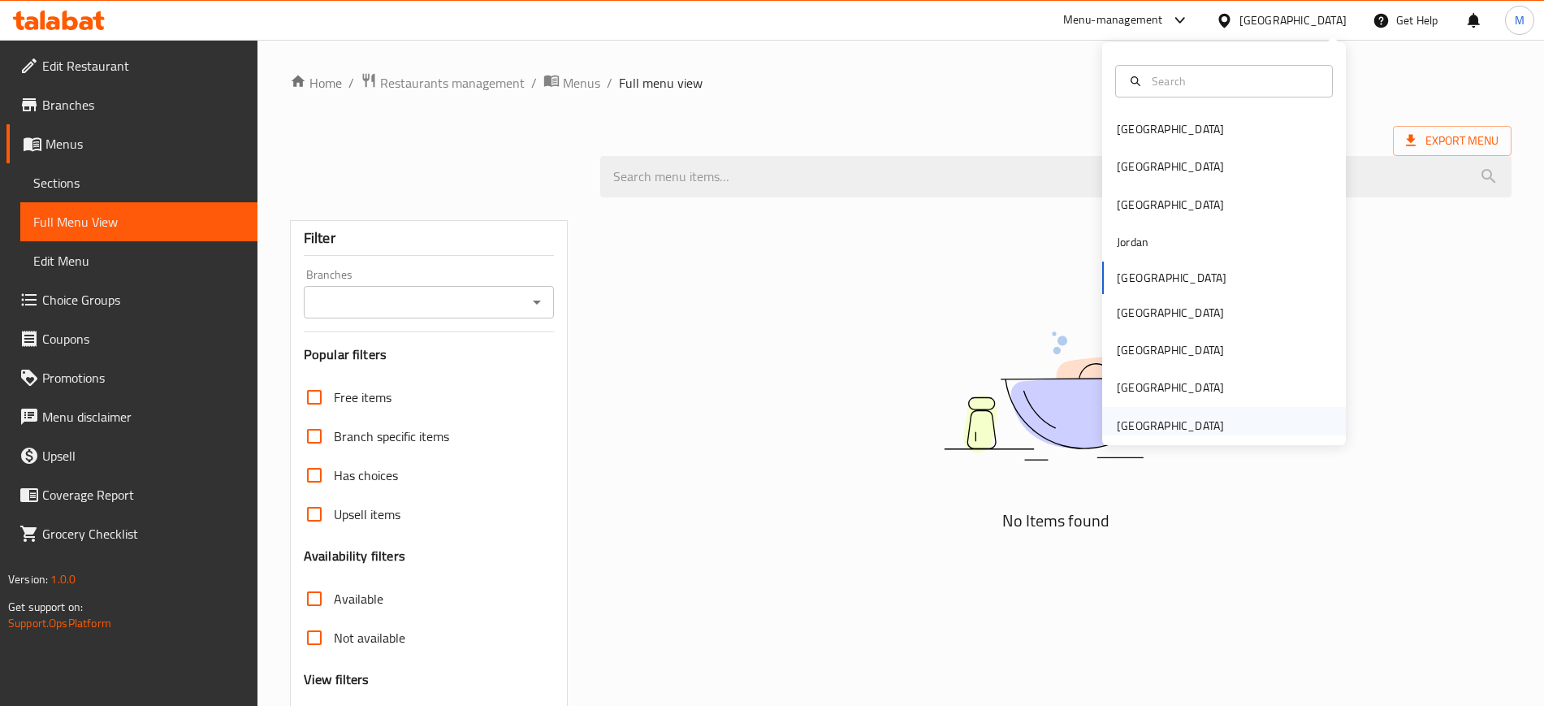
click at [1117, 426] on div "[GEOGRAPHIC_DATA]" at bounding box center [1170, 426] width 107 height 18
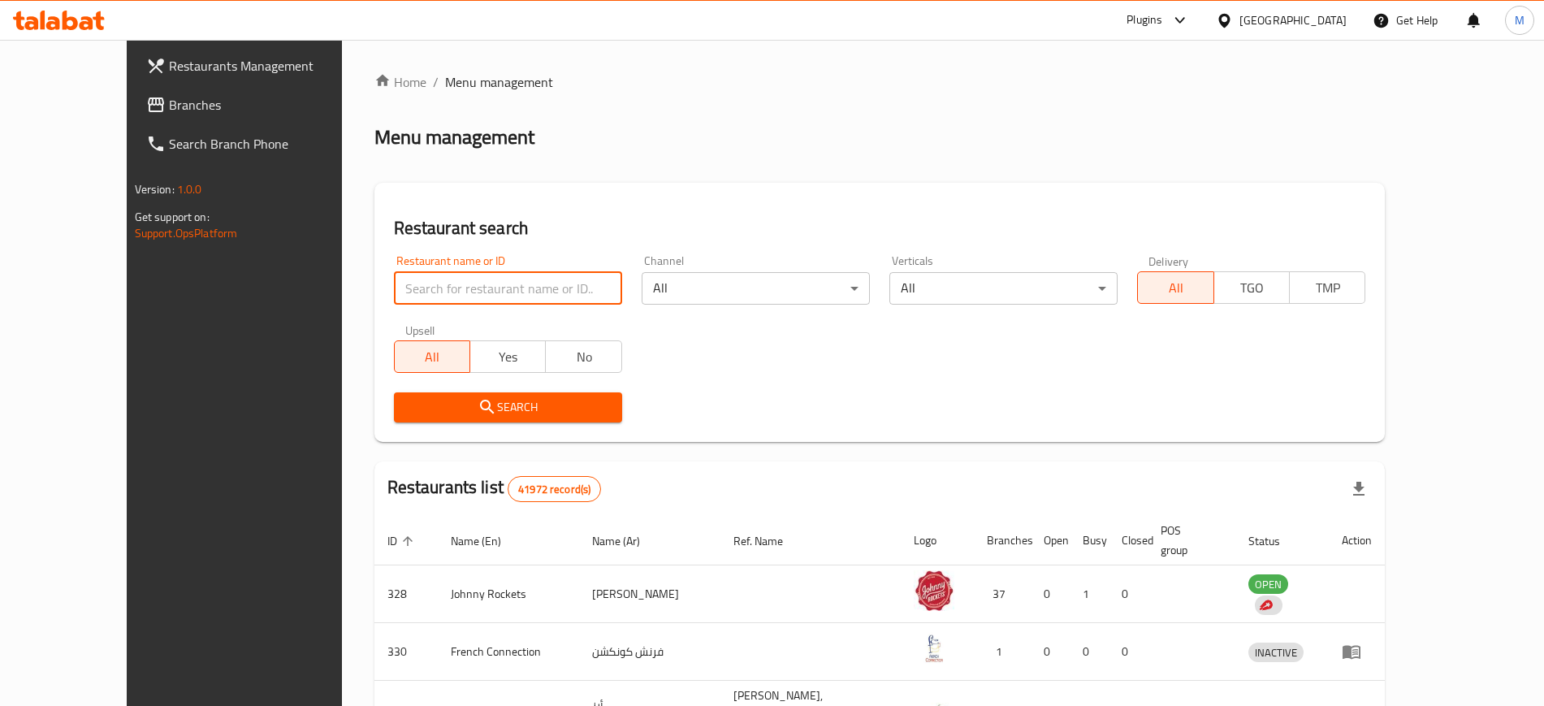
click at [466, 292] on input "search" at bounding box center [508, 288] width 228 height 32
paste input "693163"
type input "693163"
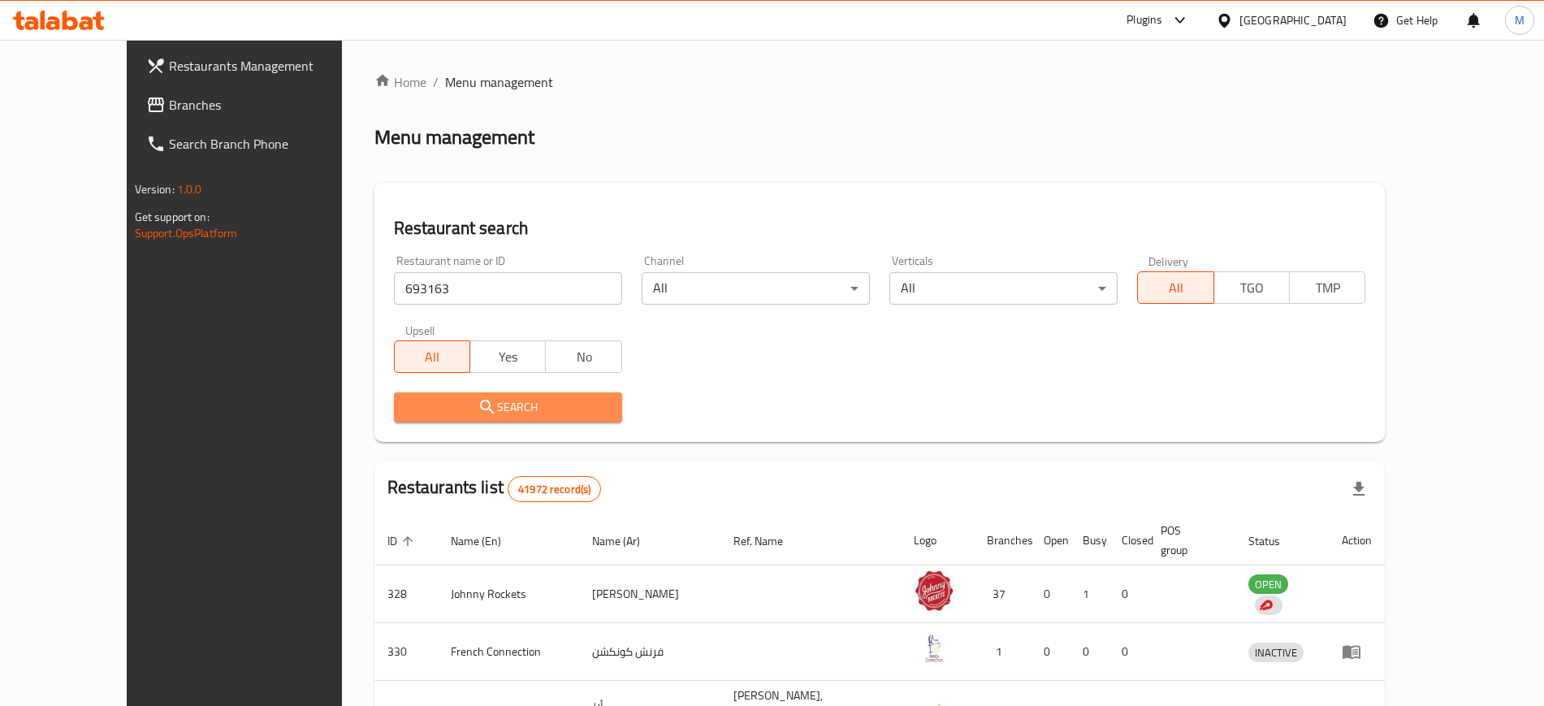
click at [407, 409] on span "Search" at bounding box center [508, 407] width 202 height 20
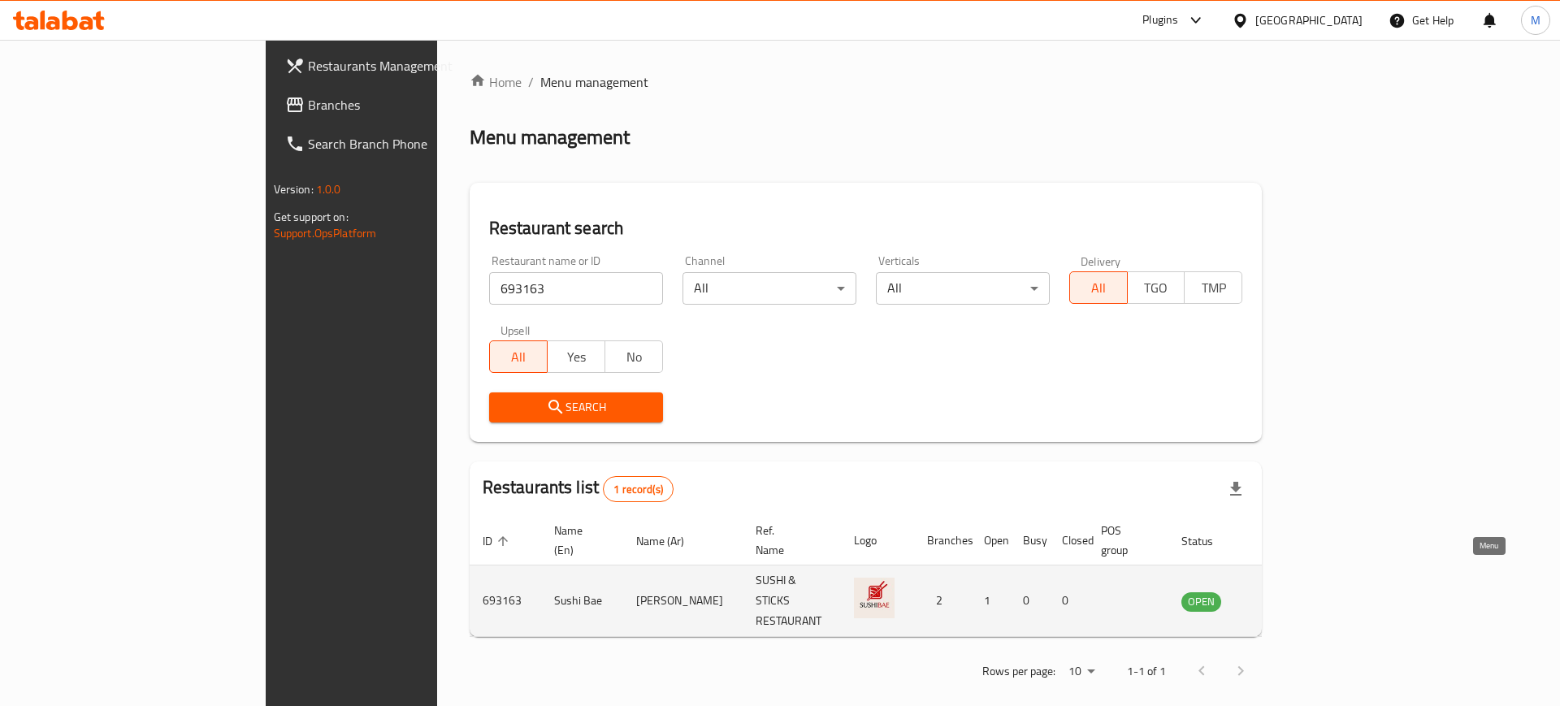
click at [1285, 595] on icon "enhanced table" at bounding box center [1276, 602] width 18 height 14
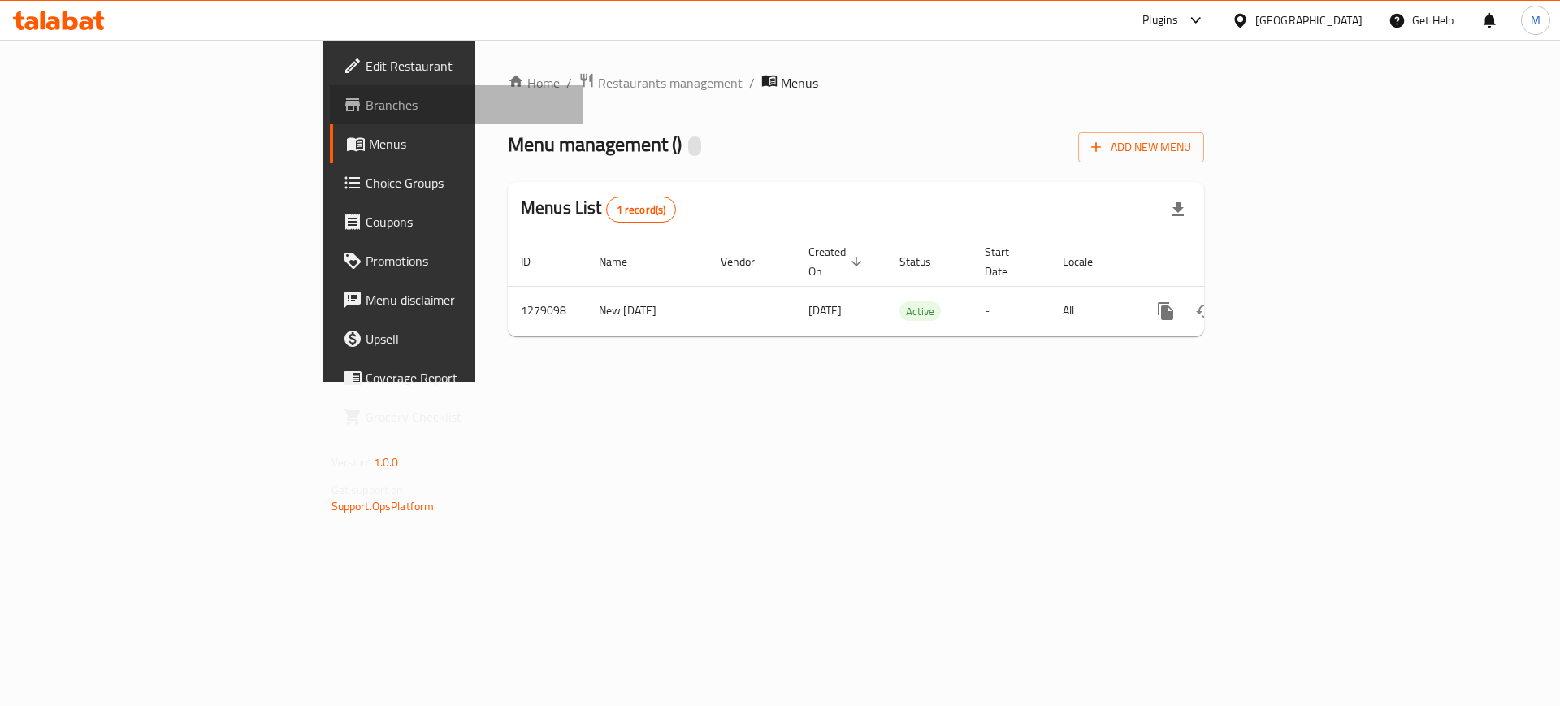
click at [366, 98] on span "Branches" at bounding box center [469, 104] width 206 height 19
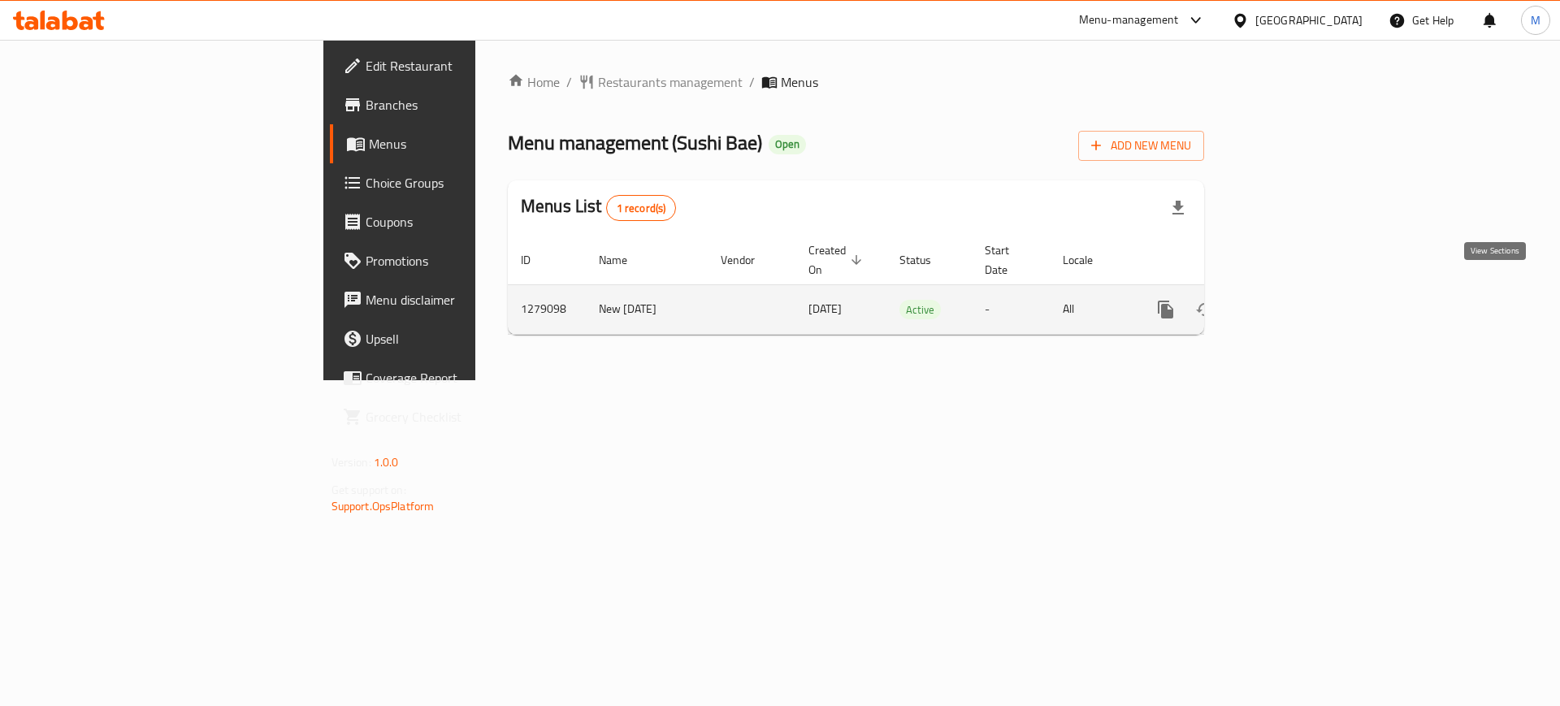
click at [1293, 300] on icon "enhanced table" at bounding box center [1282, 309] width 19 height 19
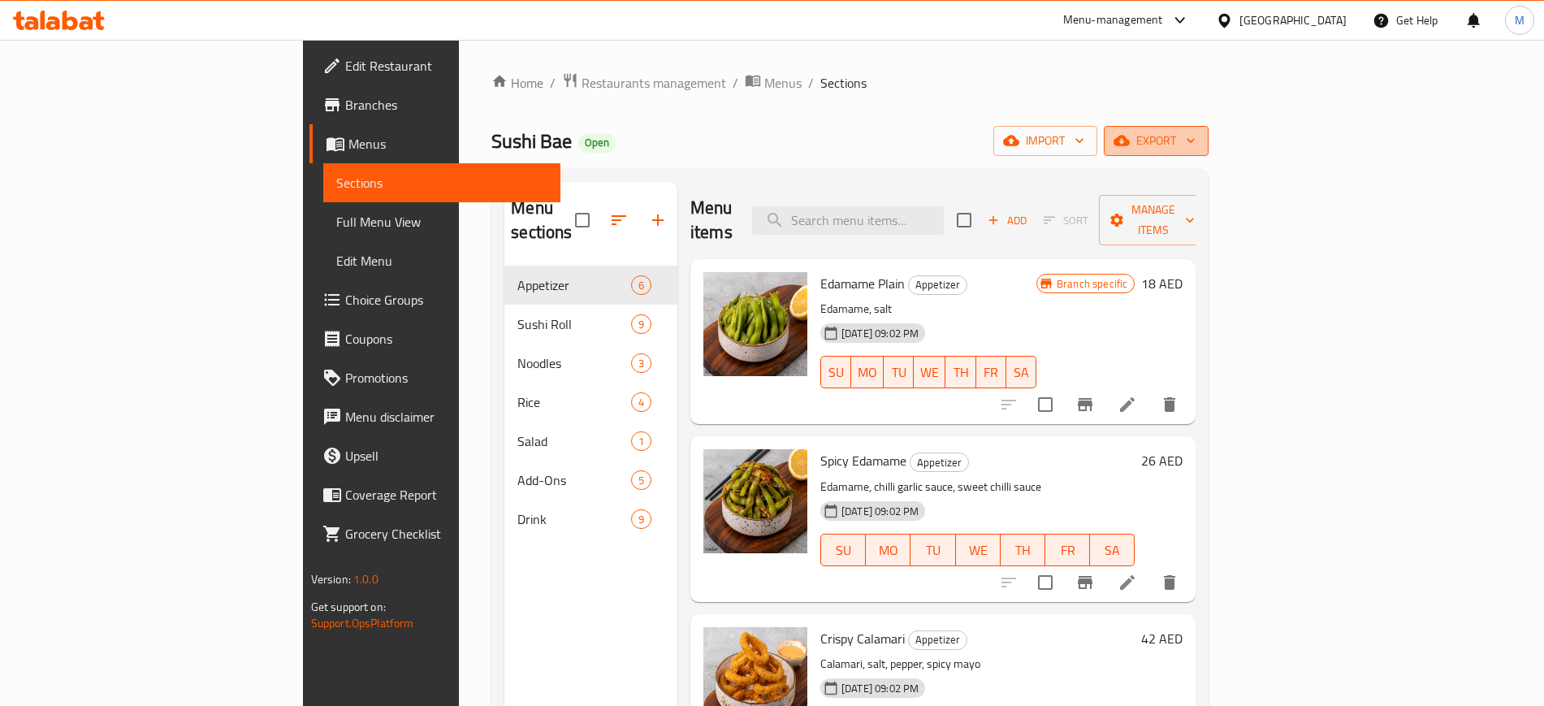
click at [1196, 144] on span "export" at bounding box center [1156, 141] width 79 height 20
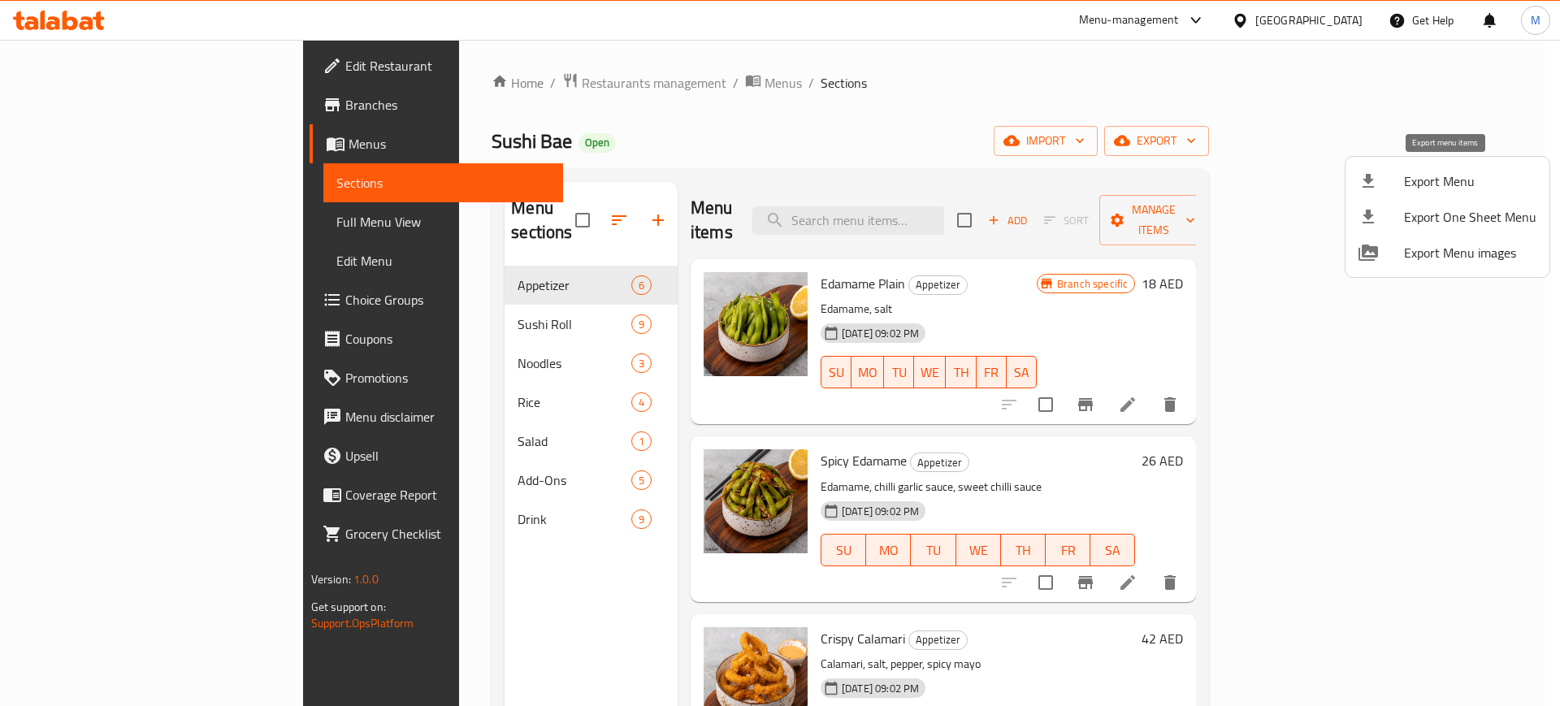
click at [1416, 175] on span "Export Menu" at bounding box center [1470, 180] width 132 height 19
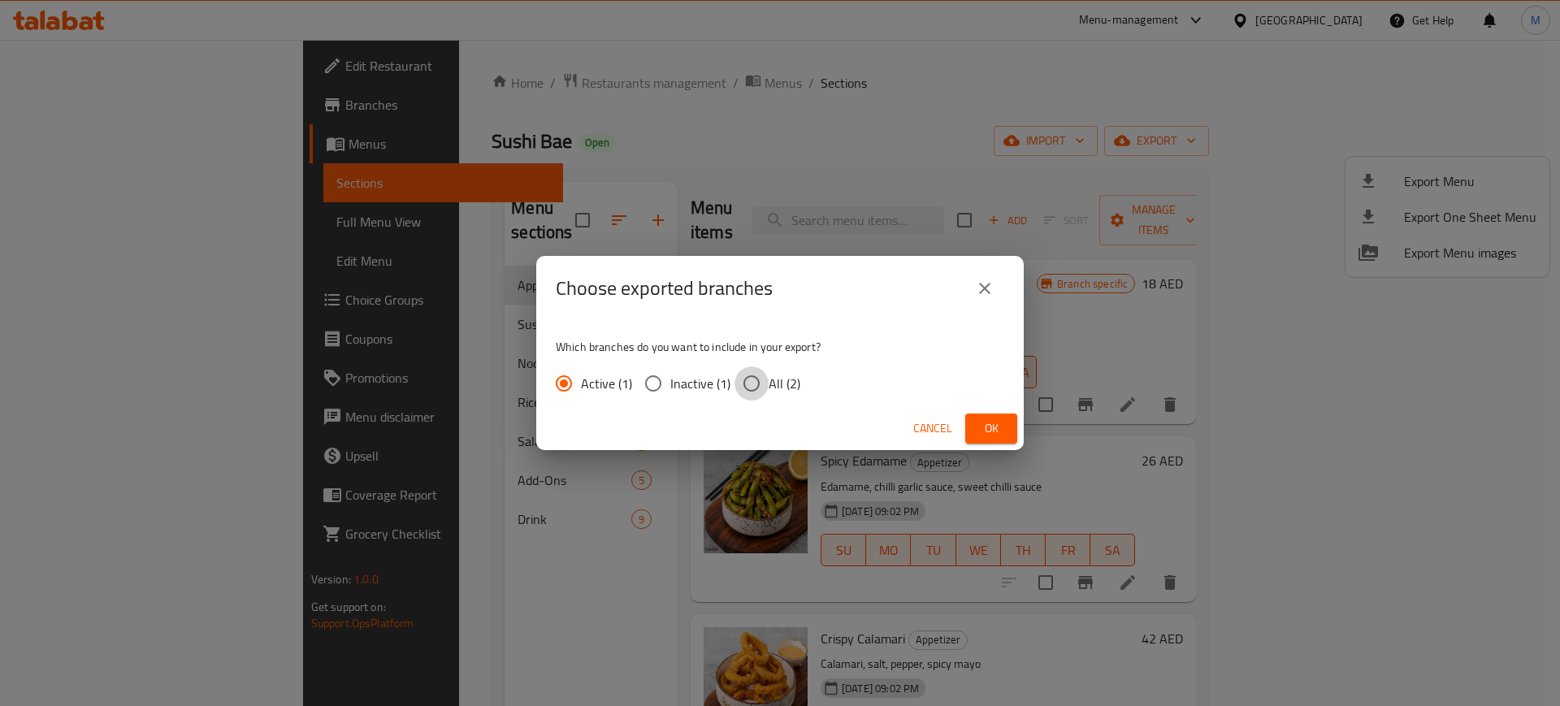
click at [760, 384] on input "All (2)" at bounding box center [751, 383] width 34 height 34
radio input "true"
click at [993, 431] on span "Ok" at bounding box center [991, 428] width 26 height 20
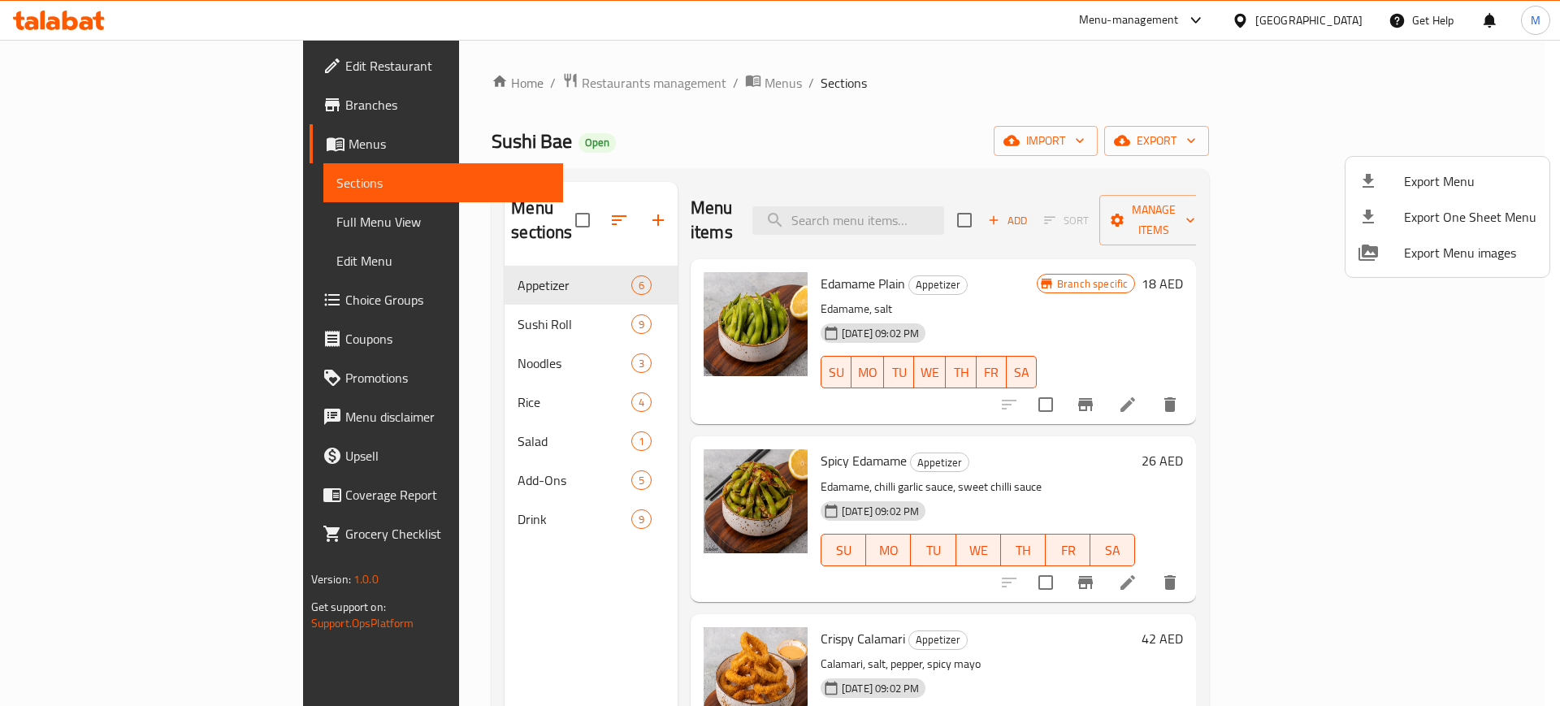
click at [76, 107] on div at bounding box center [780, 353] width 1560 height 706
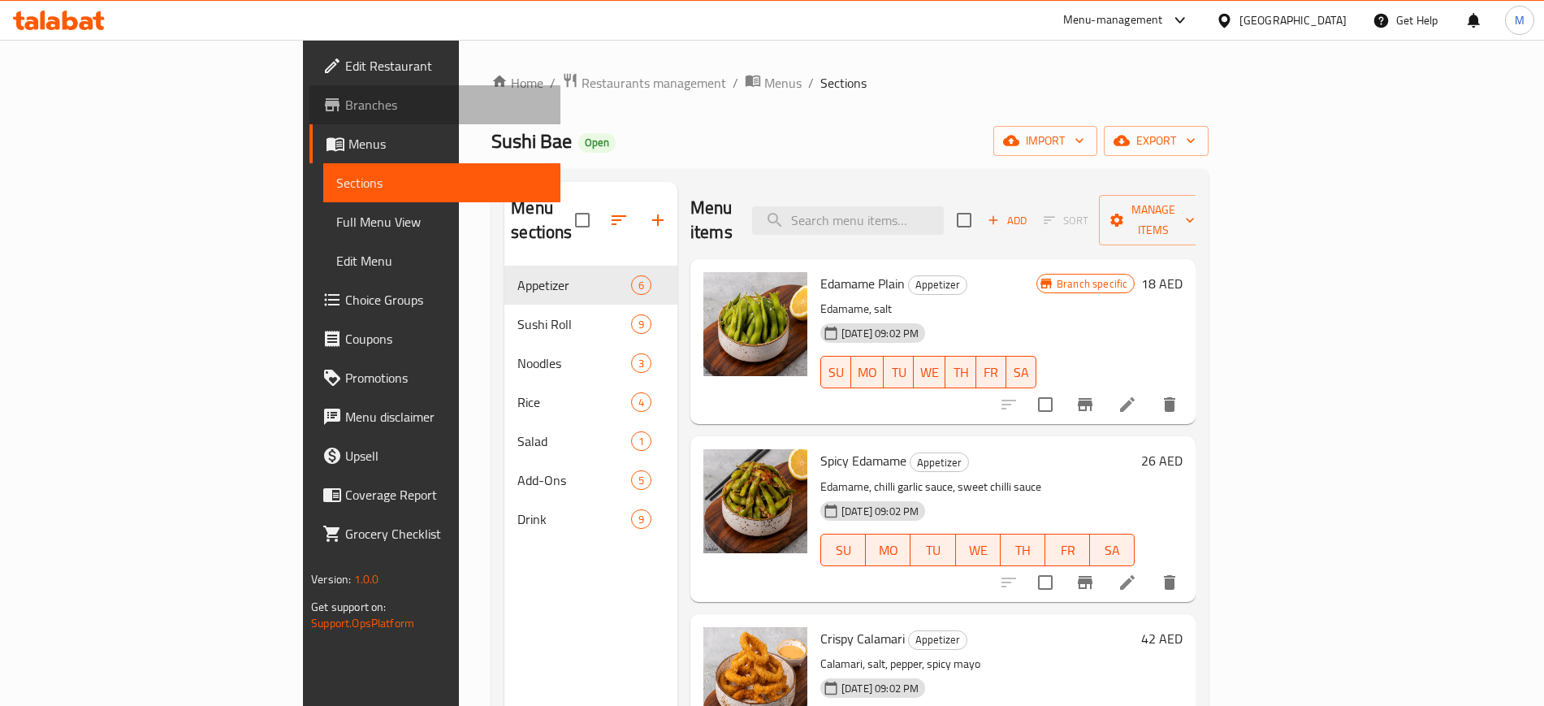
click at [345, 107] on span "Branches" at bounding box center [446, 104] width 202 height 19
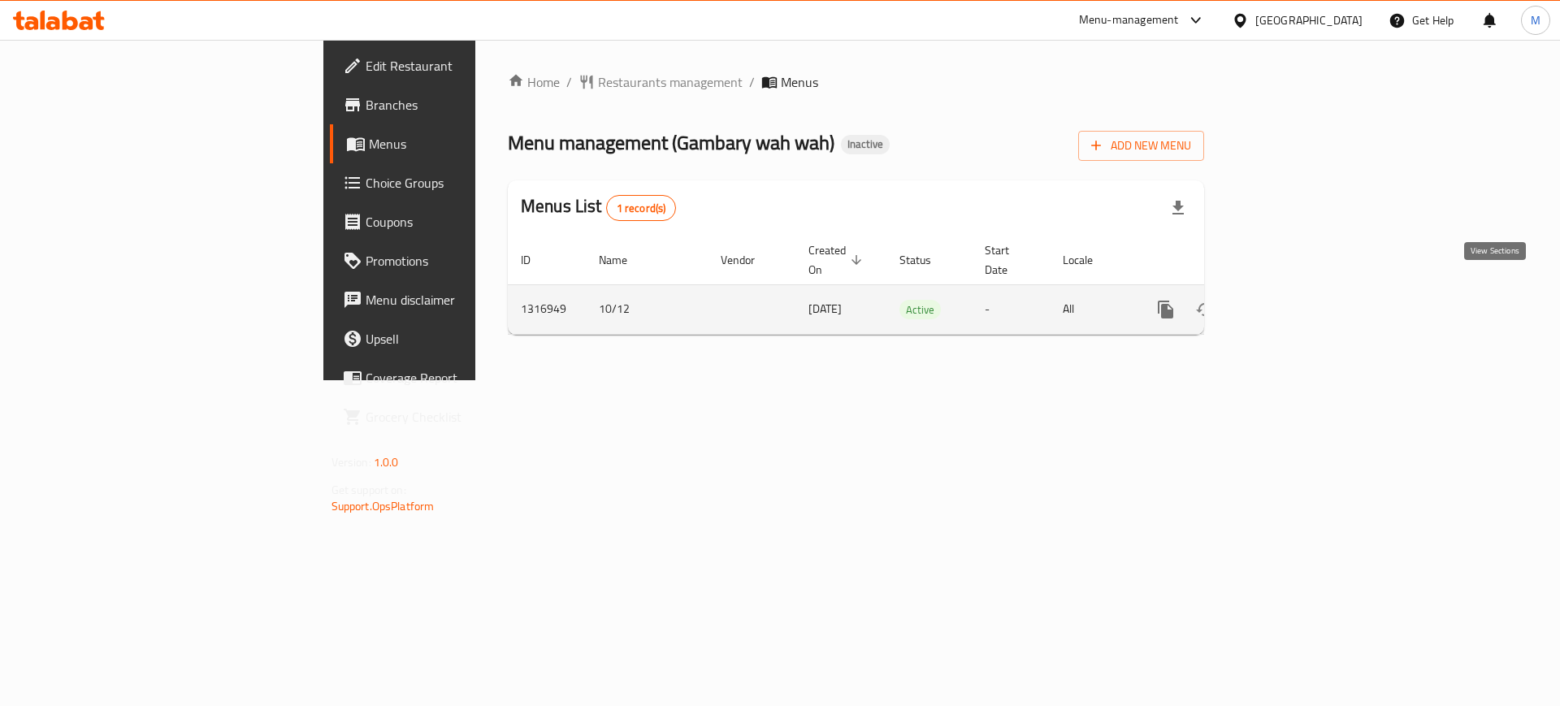
click at [1293, 300] on icon "enhanced table" at bounding box center [1282, 309] width 19 height 19
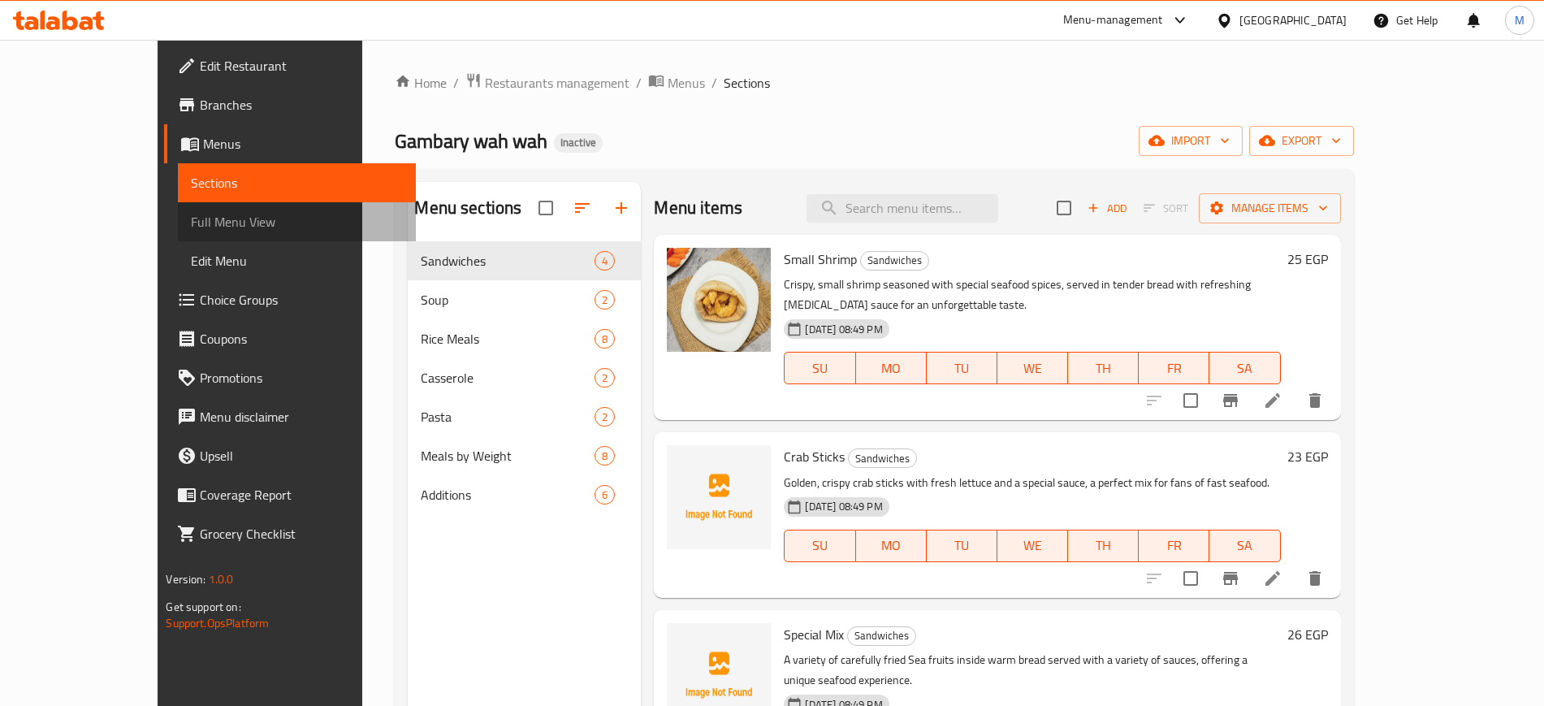
click at [191, 212] on span "Full Menu View" at bounding box center [296, 221] width 211 height 19
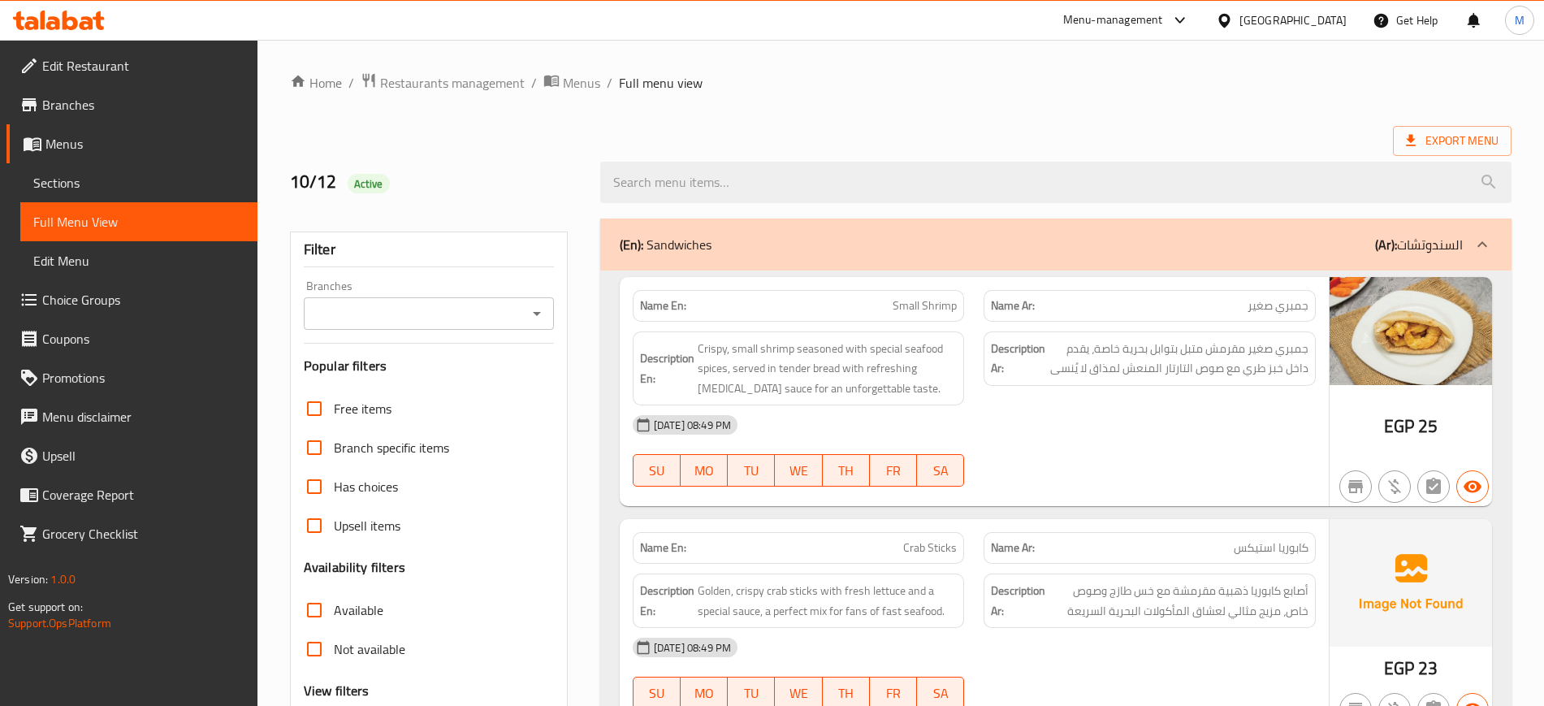
click at [1114, 142] on div "Export Menu" at bounding box center [901, 141] width 1222 height 30
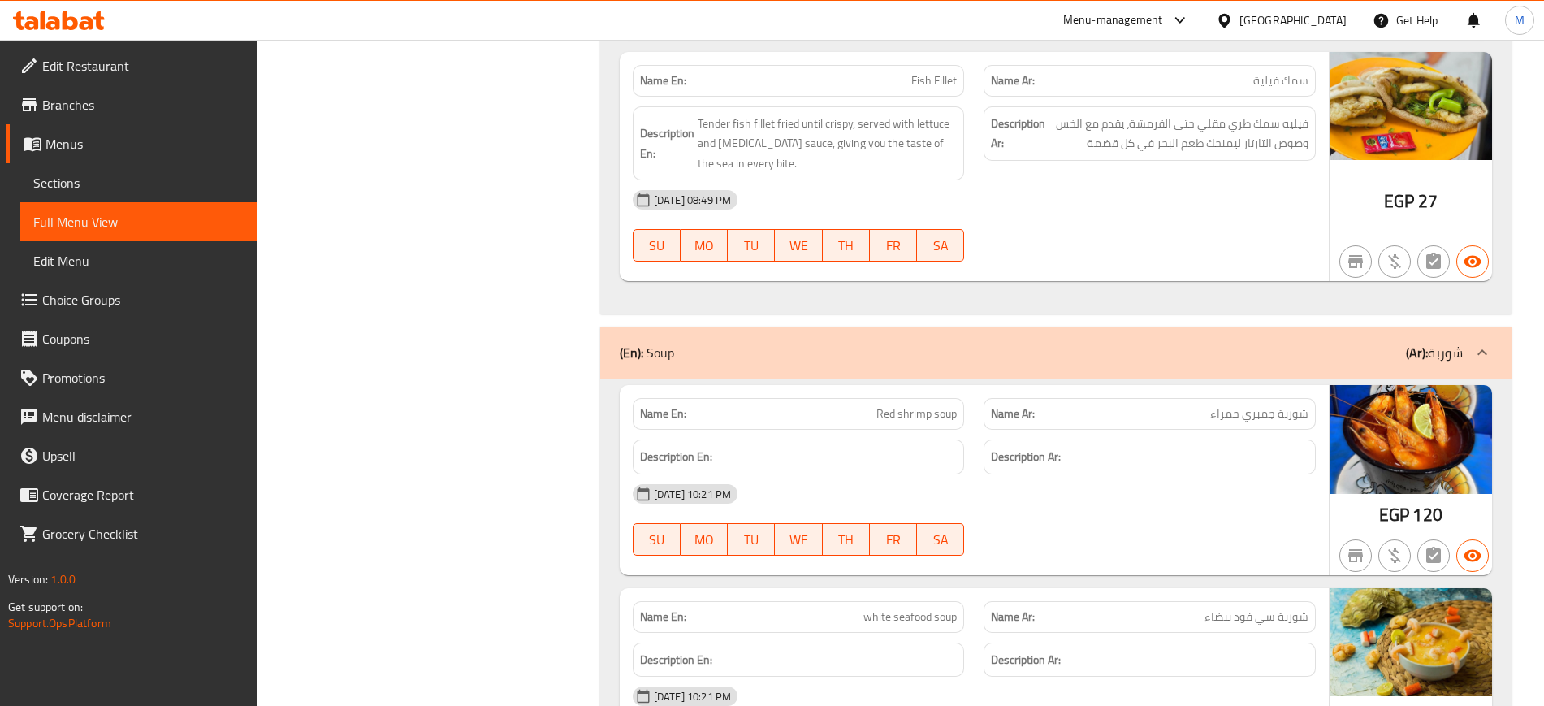
click at [1088, 501] on div "12-10-2025 10:21 PM" at bounding box center [974, 493] width 703 height 39
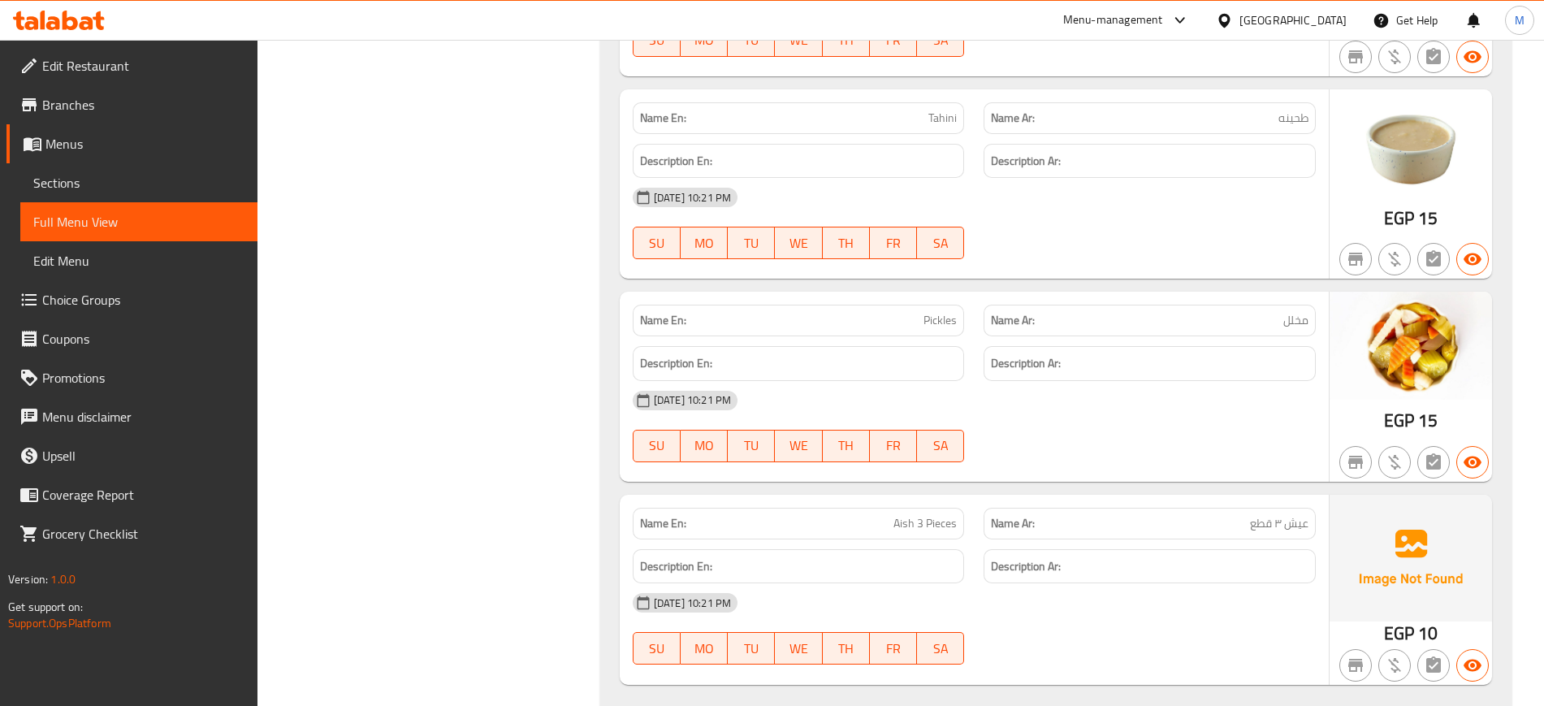
scroll to position [7035, 0]
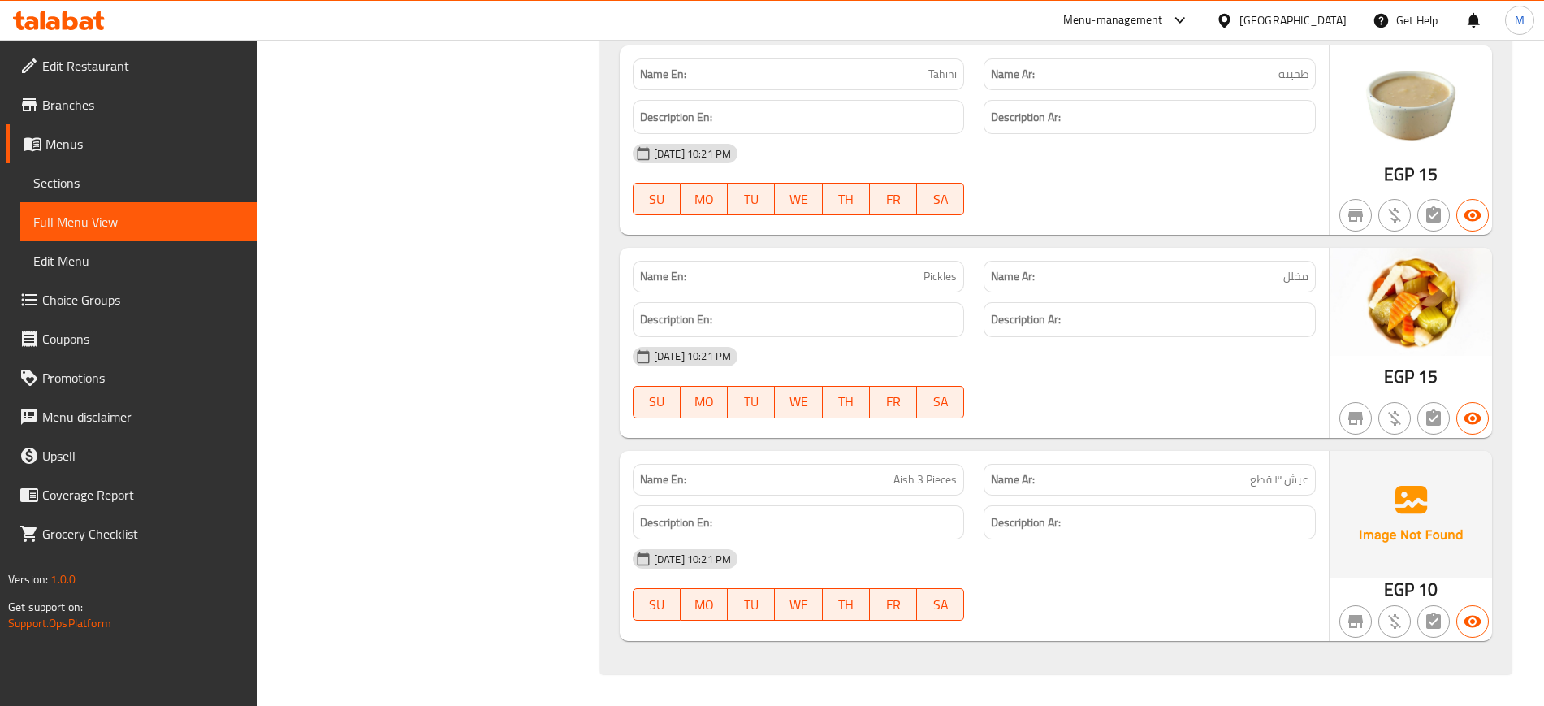
click at [1225, 74] on p "Name Ar: طحينه" at bounding box center [1150, 74] width 318 height 17
copy span "طحينه"
click at [91, 185] on span "Sections" at bounding box center [138, 182] width 211 height 19
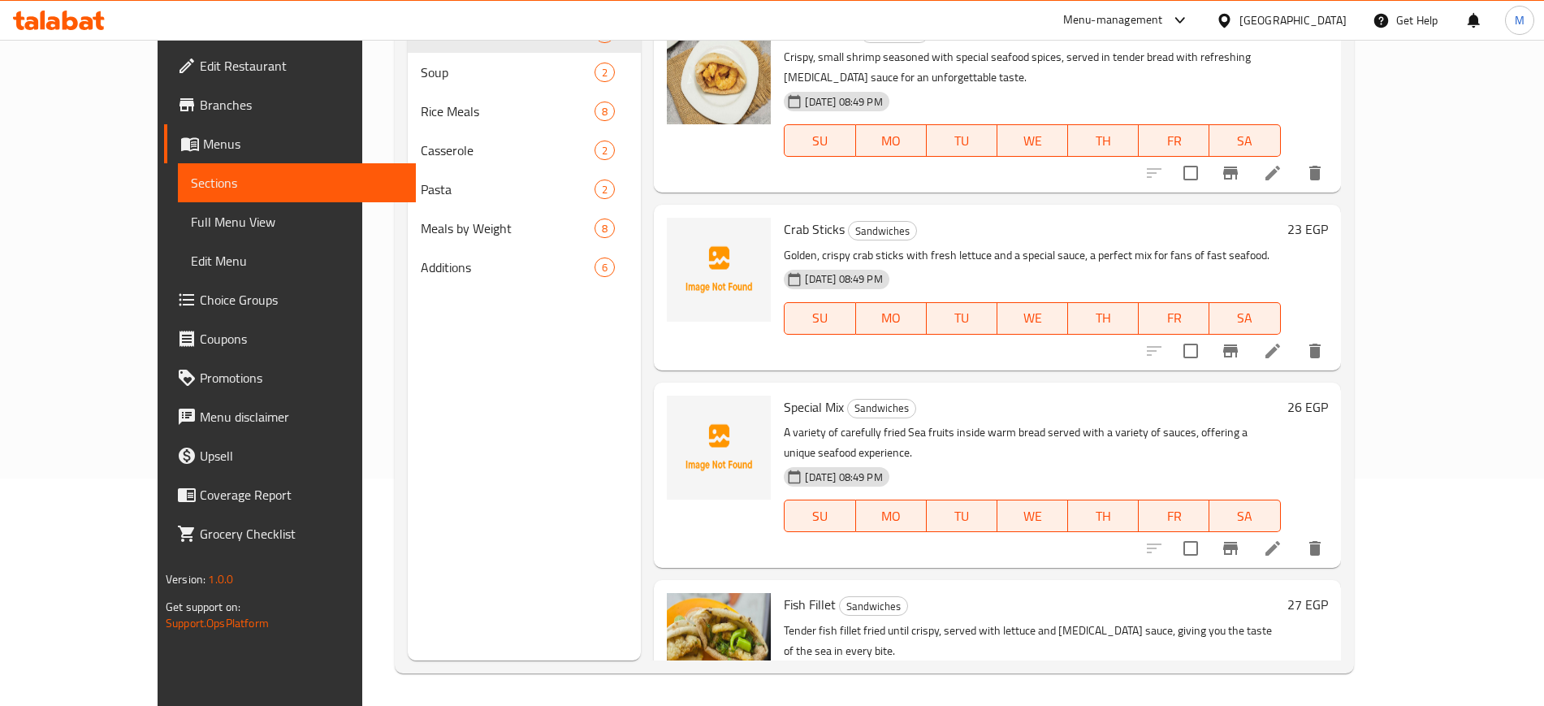
scroll to position [227, 0]
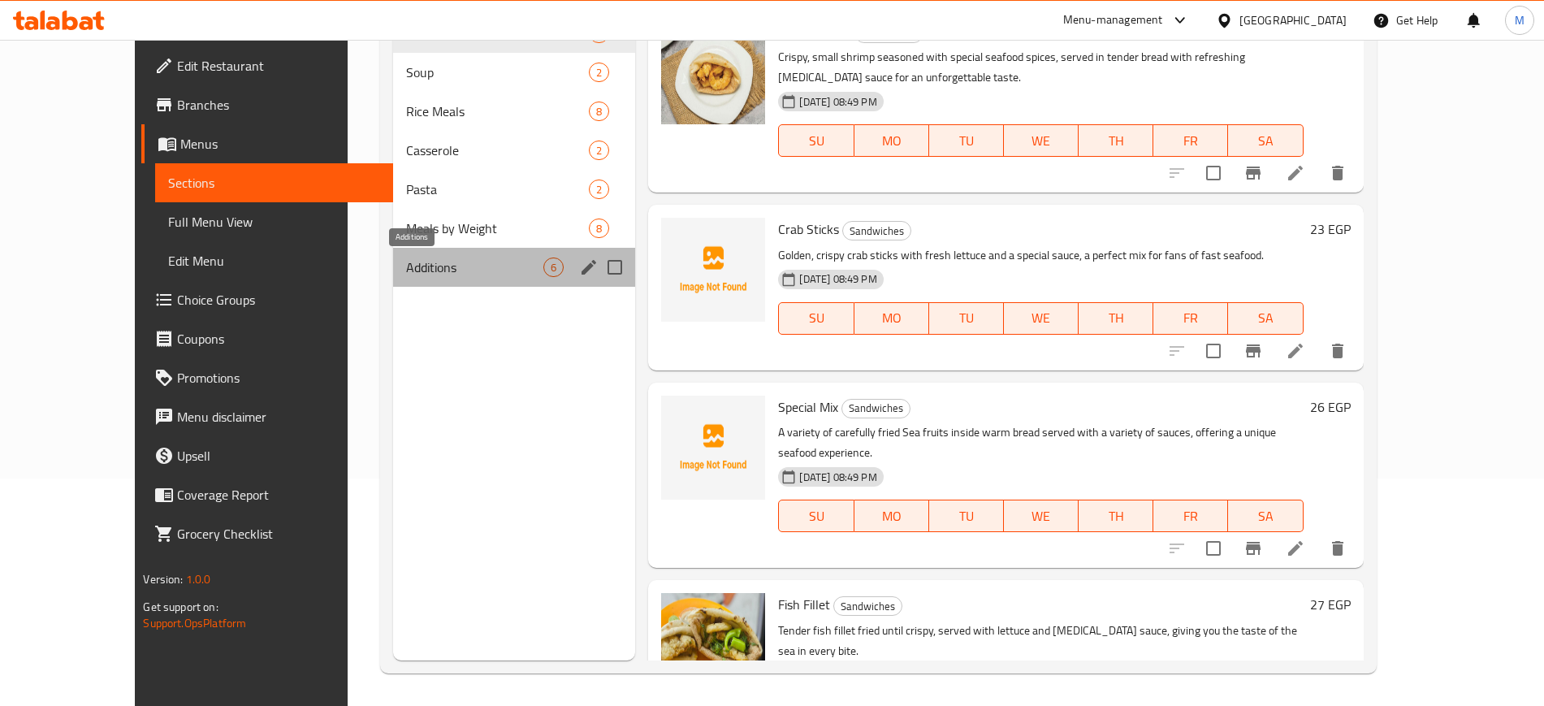
click at [406, 263] on span "Additions" at bounding box center [475, 267] width 138 height 19
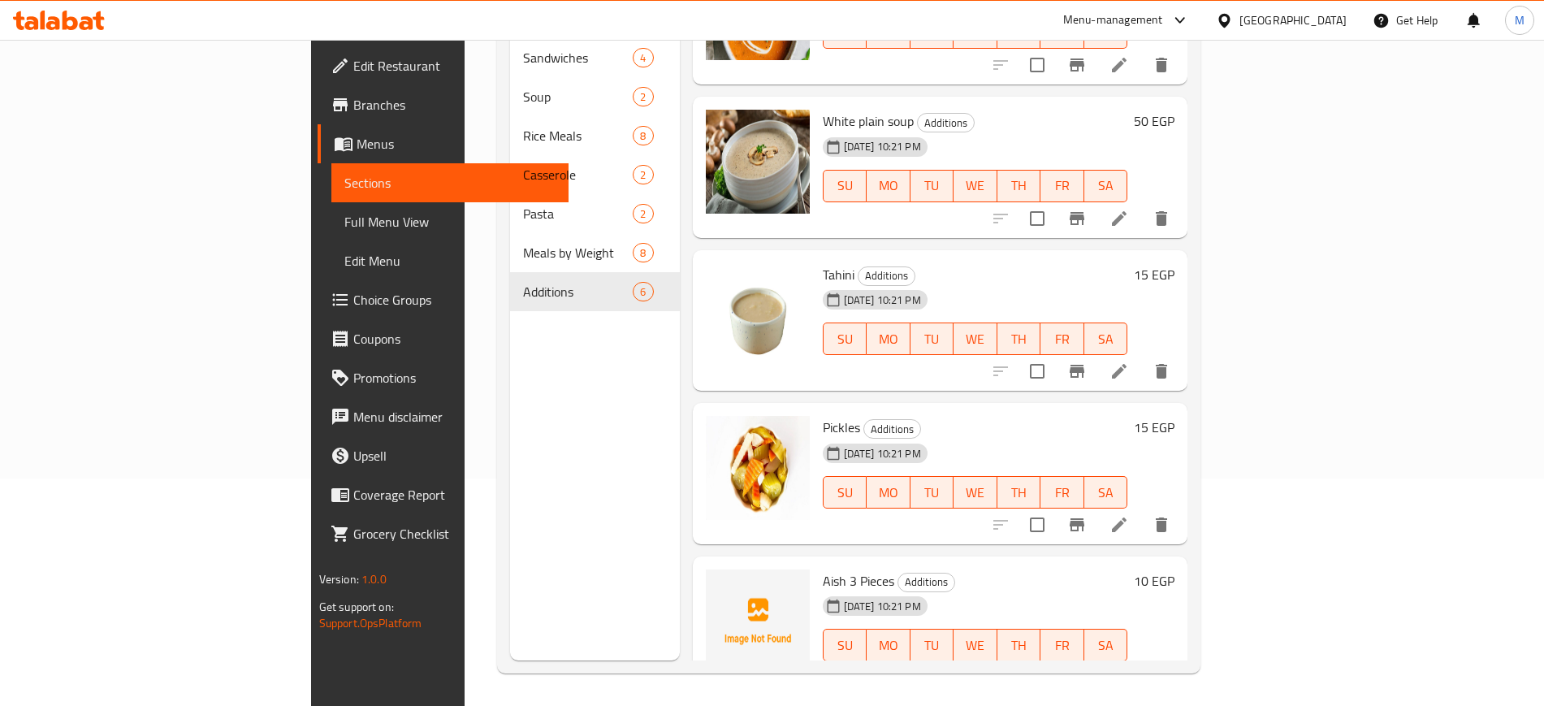
scroll to position [253, 0]
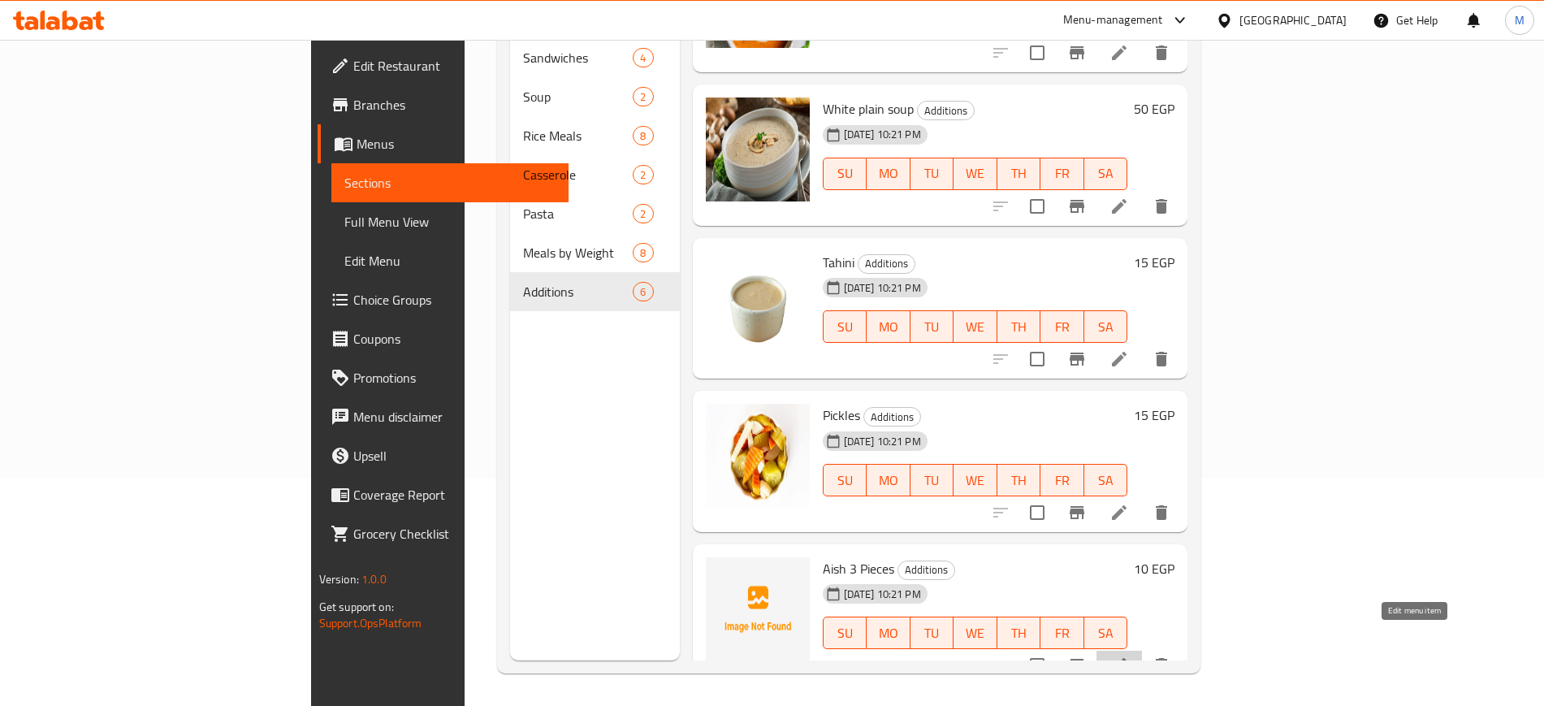
click at [1127, 658] on icon at bounding box center [1119, 665] width 15 height 15
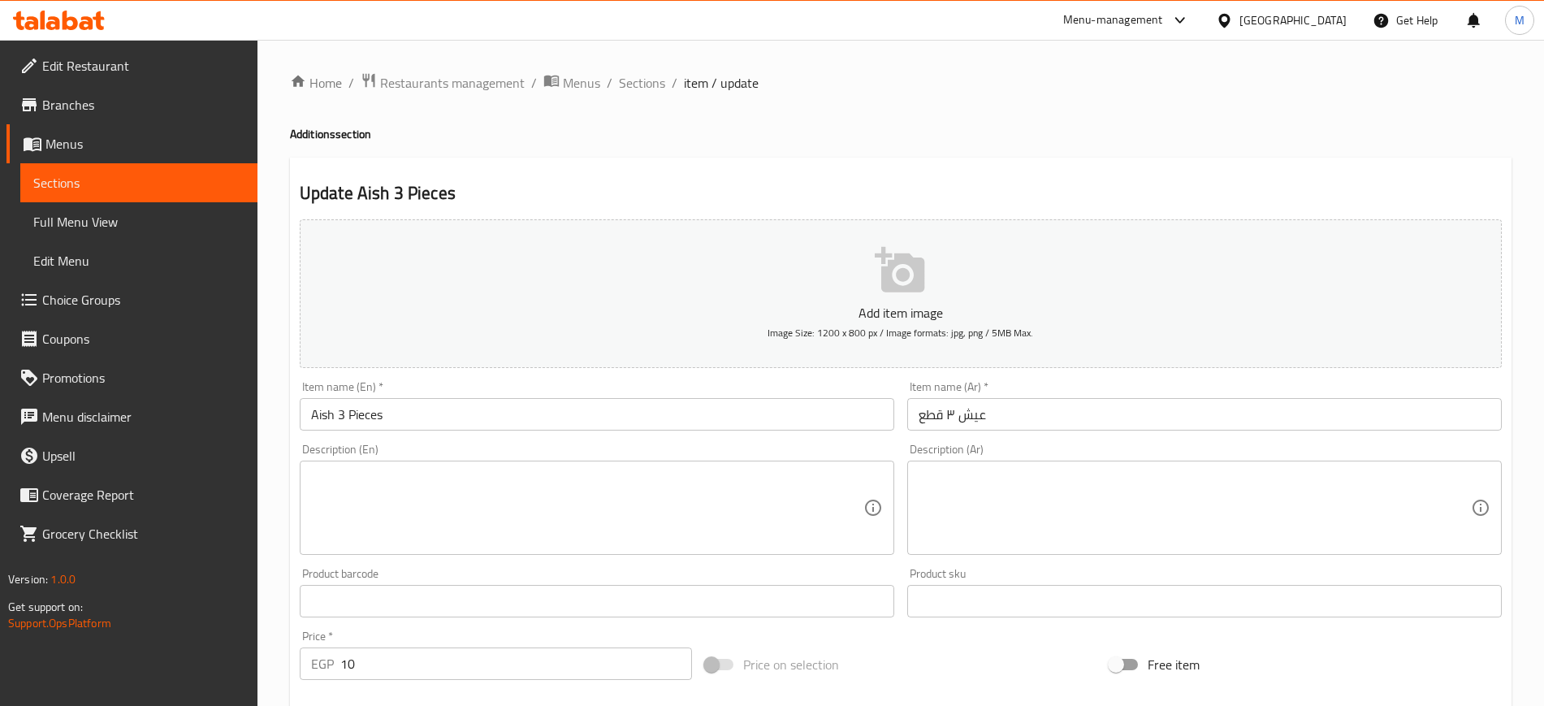
click at [333, 421] on input "Aish 3 Pieces" at bounding box center [597, 414] width 595 height 32
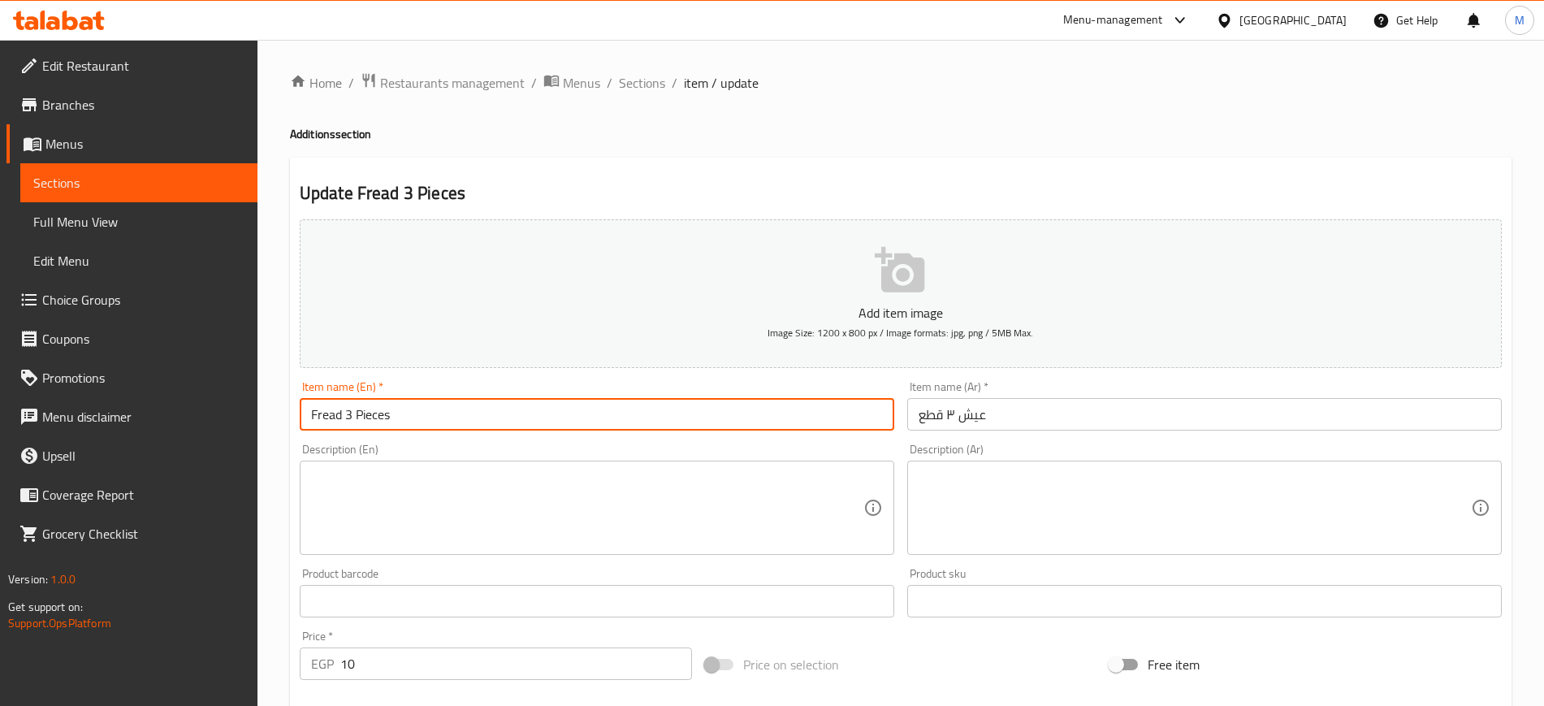
drag, startPoint x: 404, startPoint y: 415, endPoint x: 340, endPoint y: 413, distance: 63.4
click at [340, 413] on input "Fread 3 Pieces" at bounding box center [597, 414] width 595 height 32
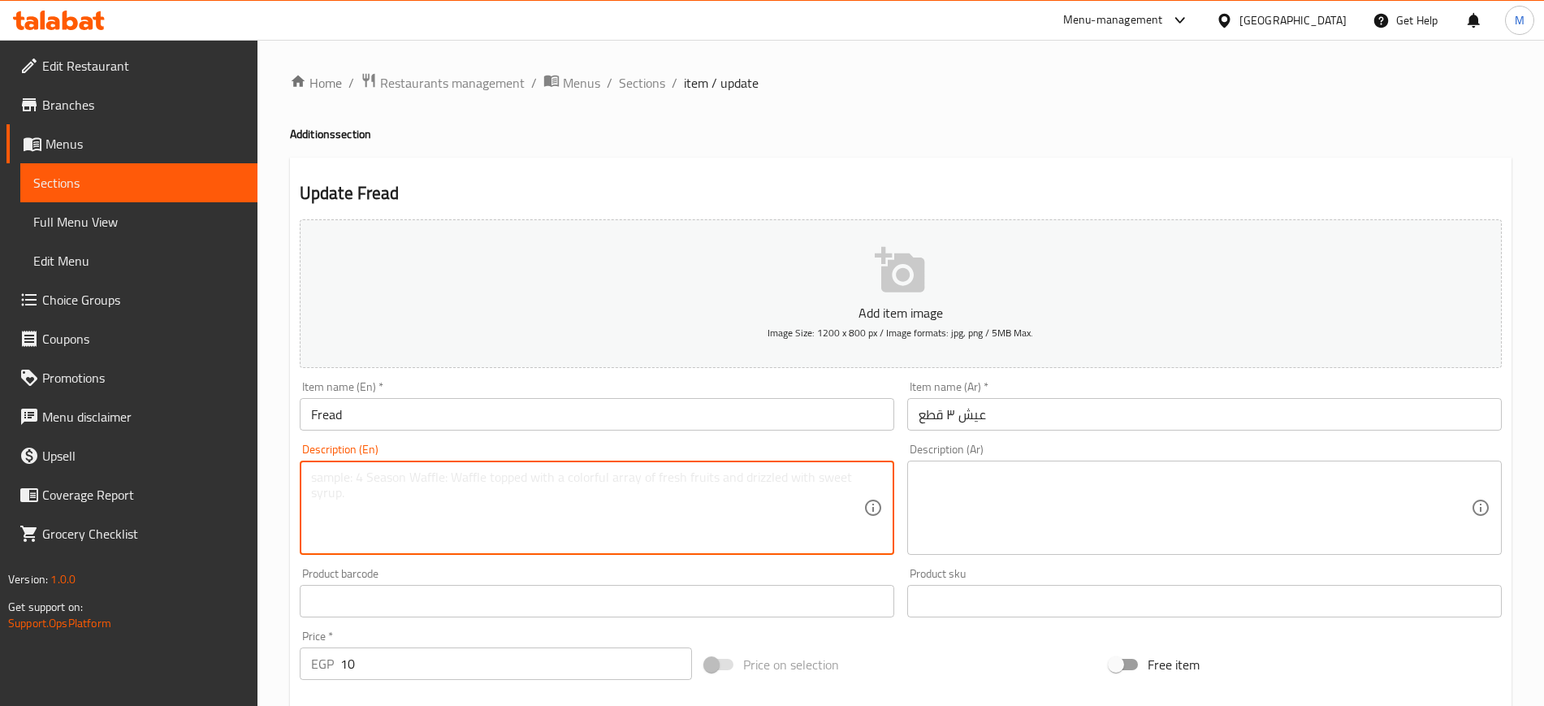
click at [370, 493] on textarea at bounding box center [587, 508] width 552 height 77
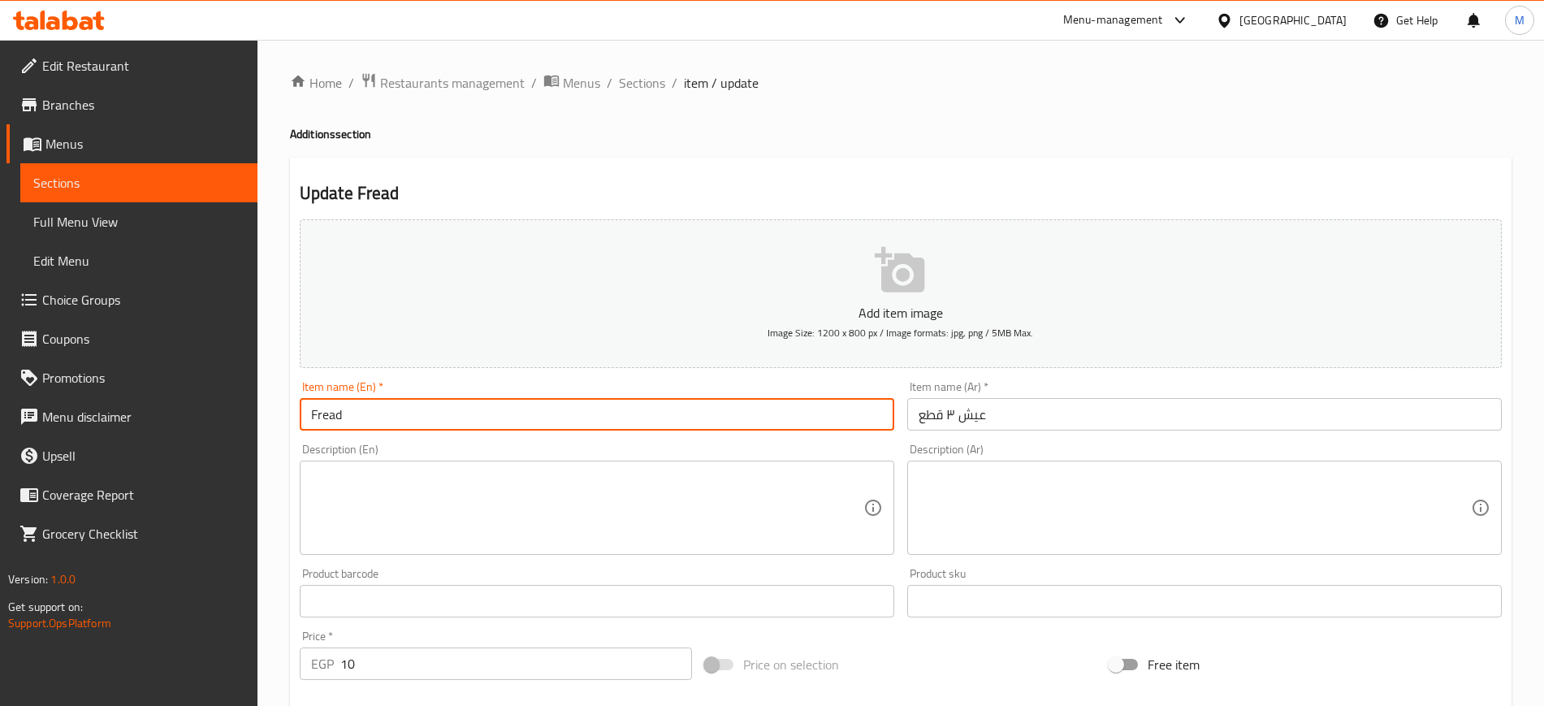
click at [319, 420] on input "Fread" at bounding box center [597, 414] width 595 height 32
type input "bread"
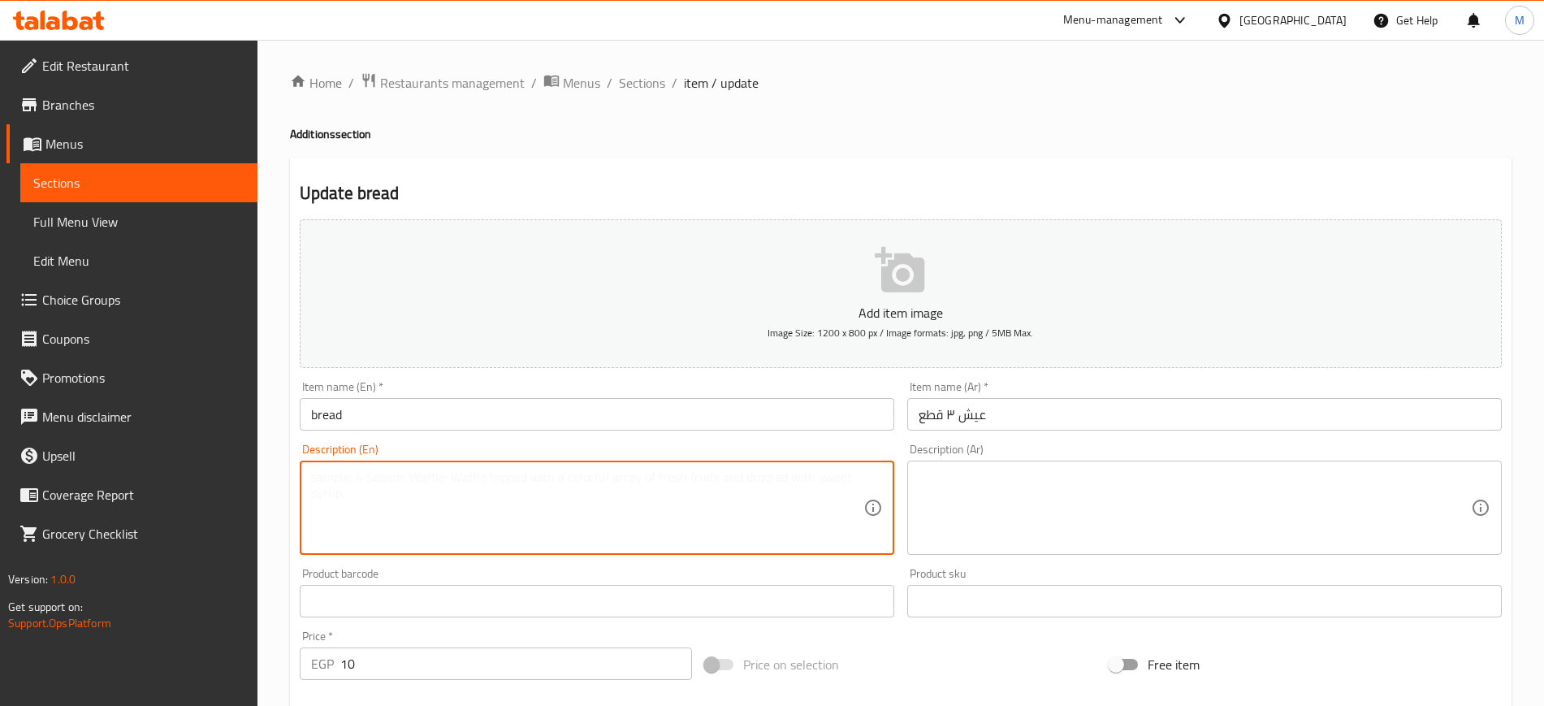
click at [584, 494] on textarea at bounding box center [587, 508] width 552 height 77
paste textarea "3 Pieces"
type textarea "3 Pieces"
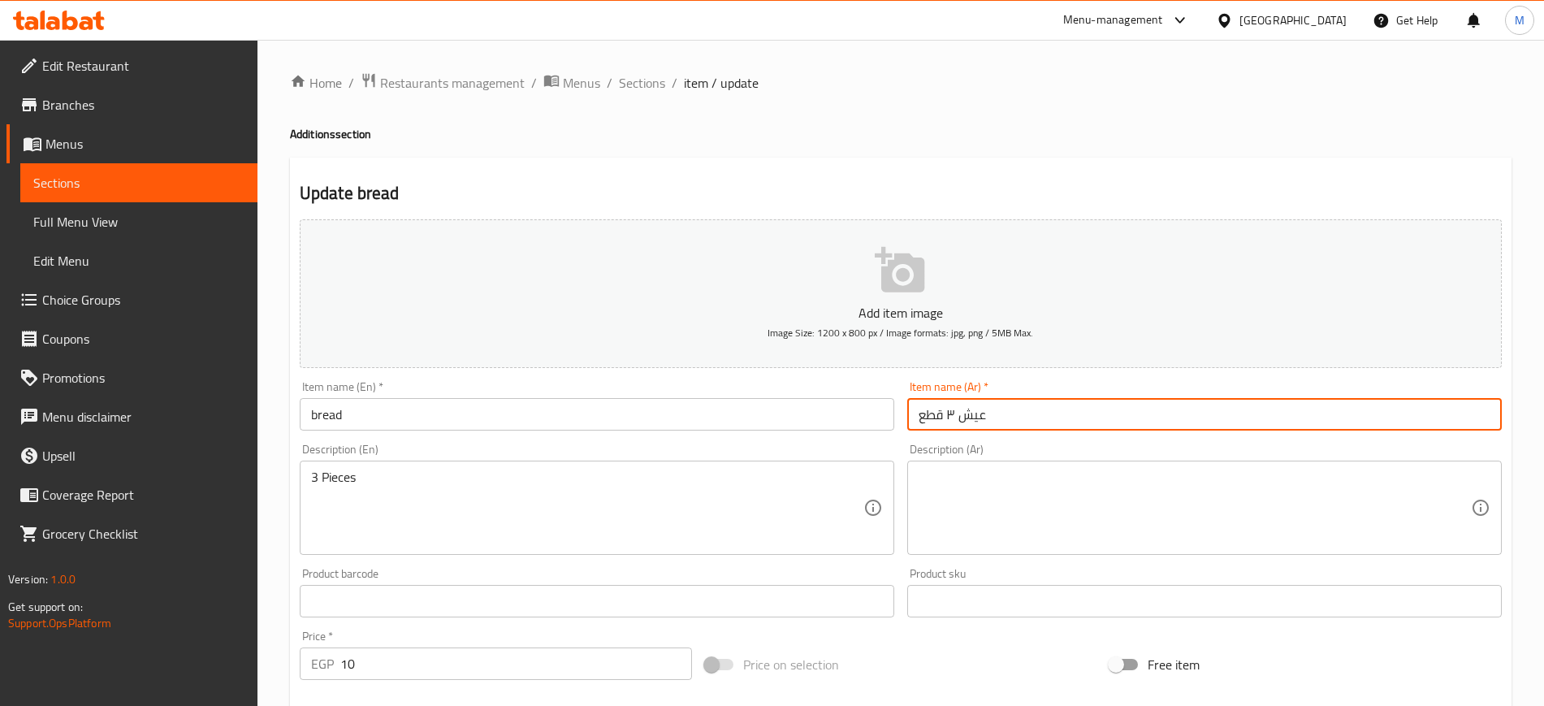
click at [1066, 414] on input "عيش ٣ قطع" at bounding box center [1204, 414] width 595 height 32
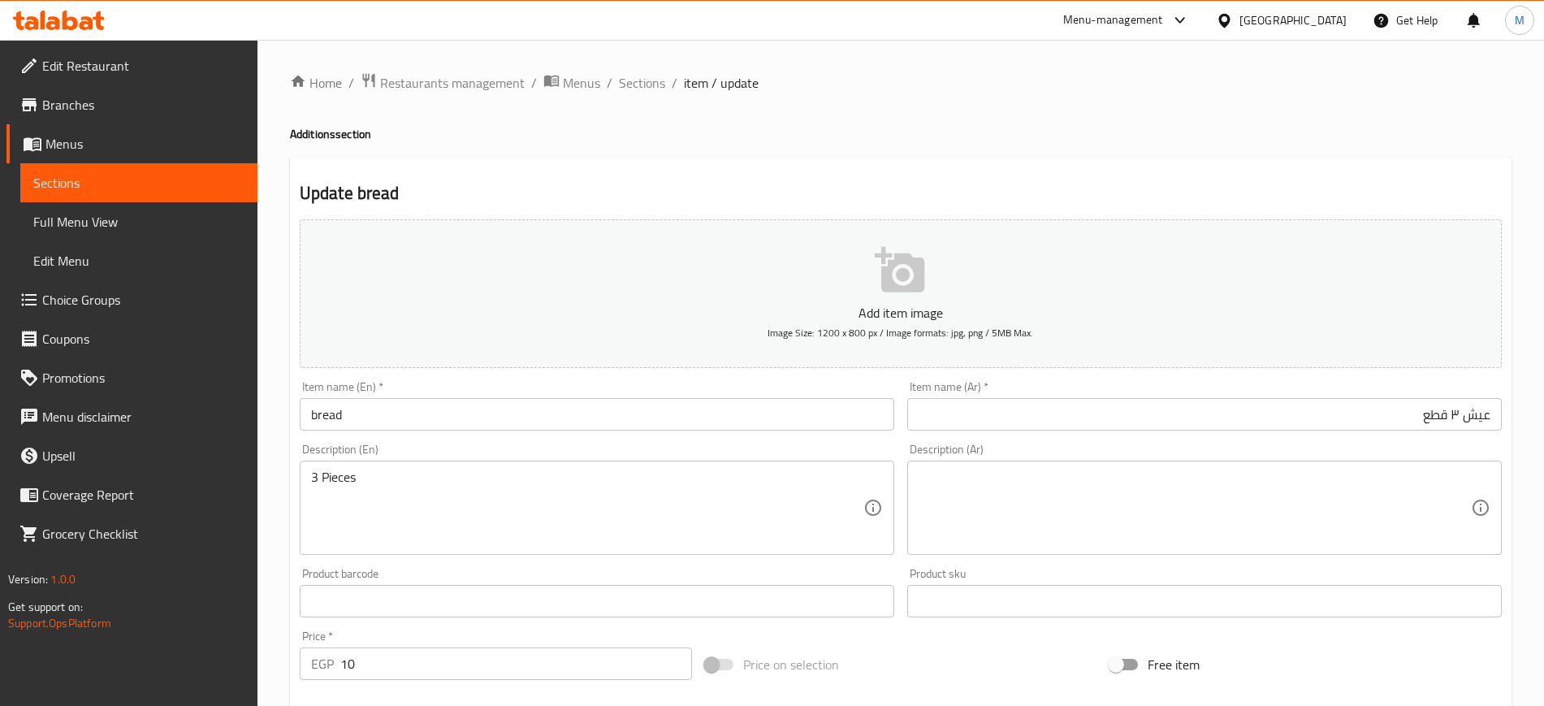
drag, startPoint x: 1307, startPoint y: 393, endPoint x: 1449, endPoint y: 418, distance: 144.4
click at [1449, 418] on div "Item name (Ar)   * عيش ٣ قطع Item name (Ar) *" at bounding box center [1204, 406] width 595 height 50
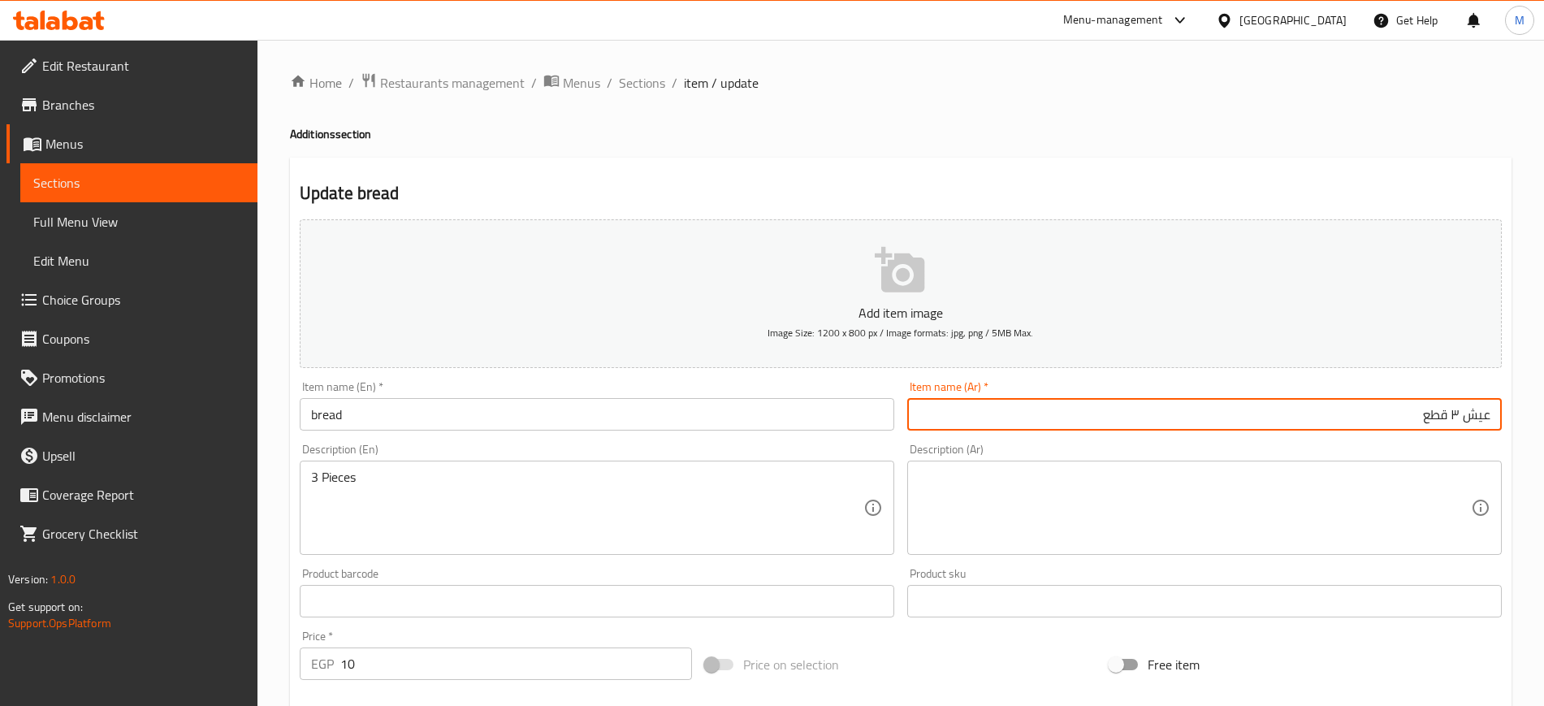
click at [1448, 415] on input "عيش ٣ قطع" at bounding box center [1204, 414] width 595 height 32
paste textarea "عيش ٣ قطع"
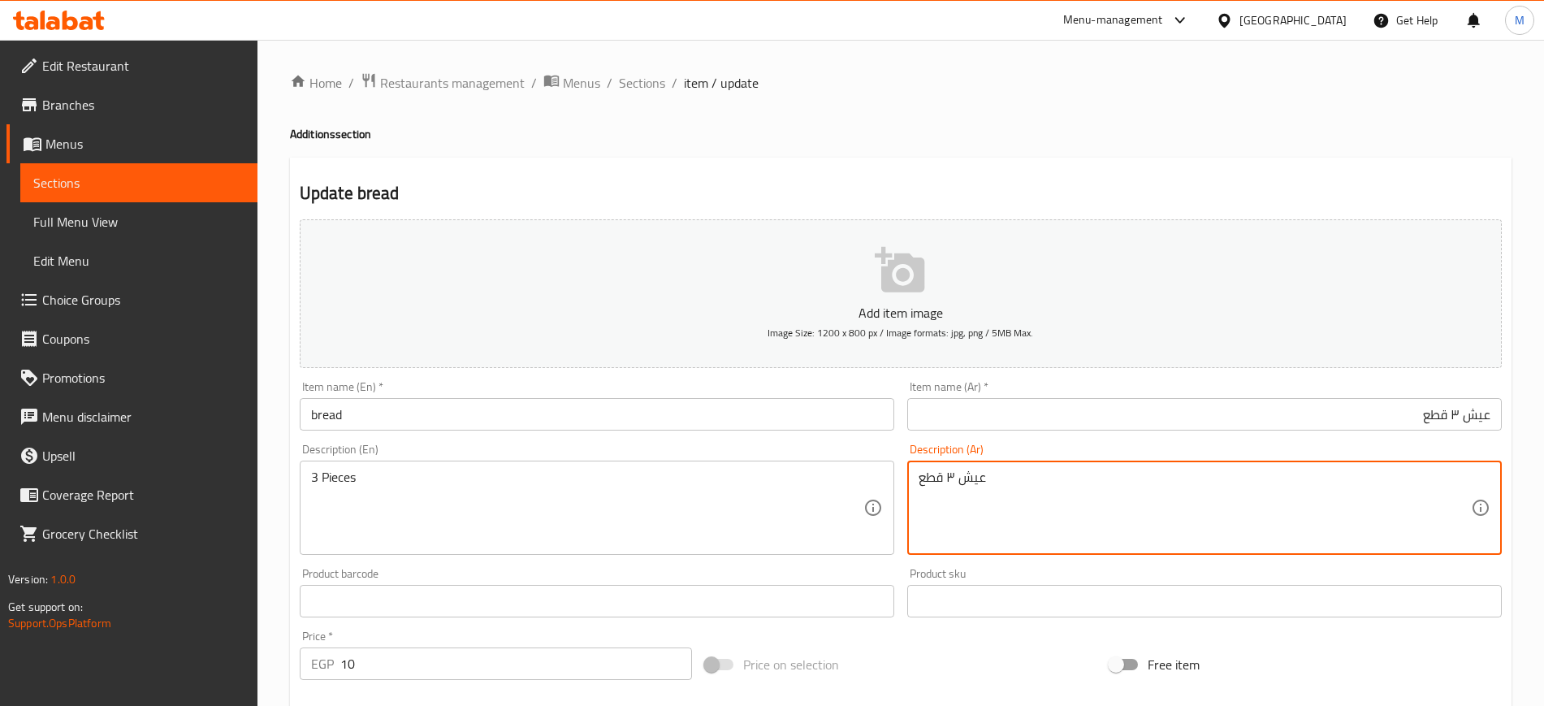
type textarea "عيش ٣ قطع"
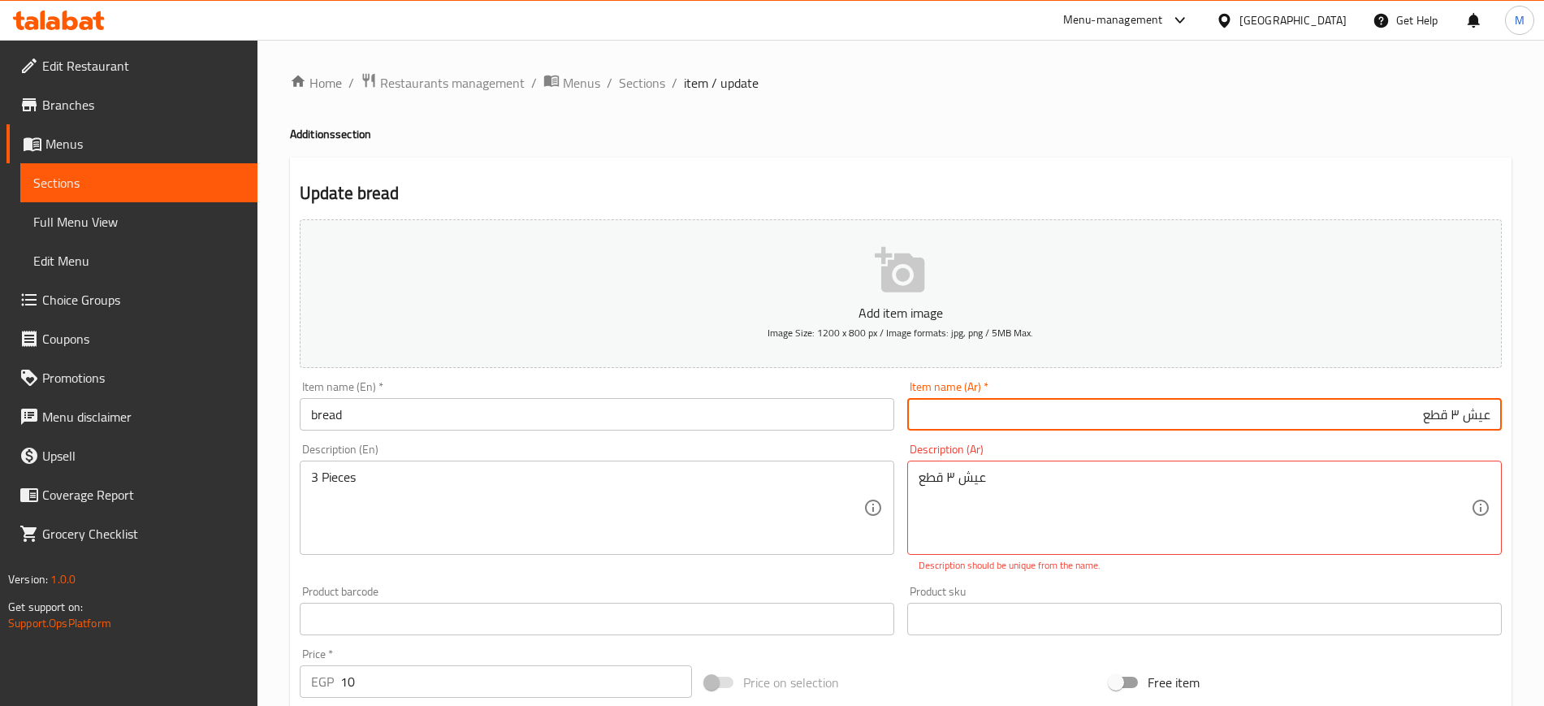
click at [1327, 418] on input "عيش ٣ قطع" at bounding box center [1204, 414] width 595 height 32
type input "عيش"
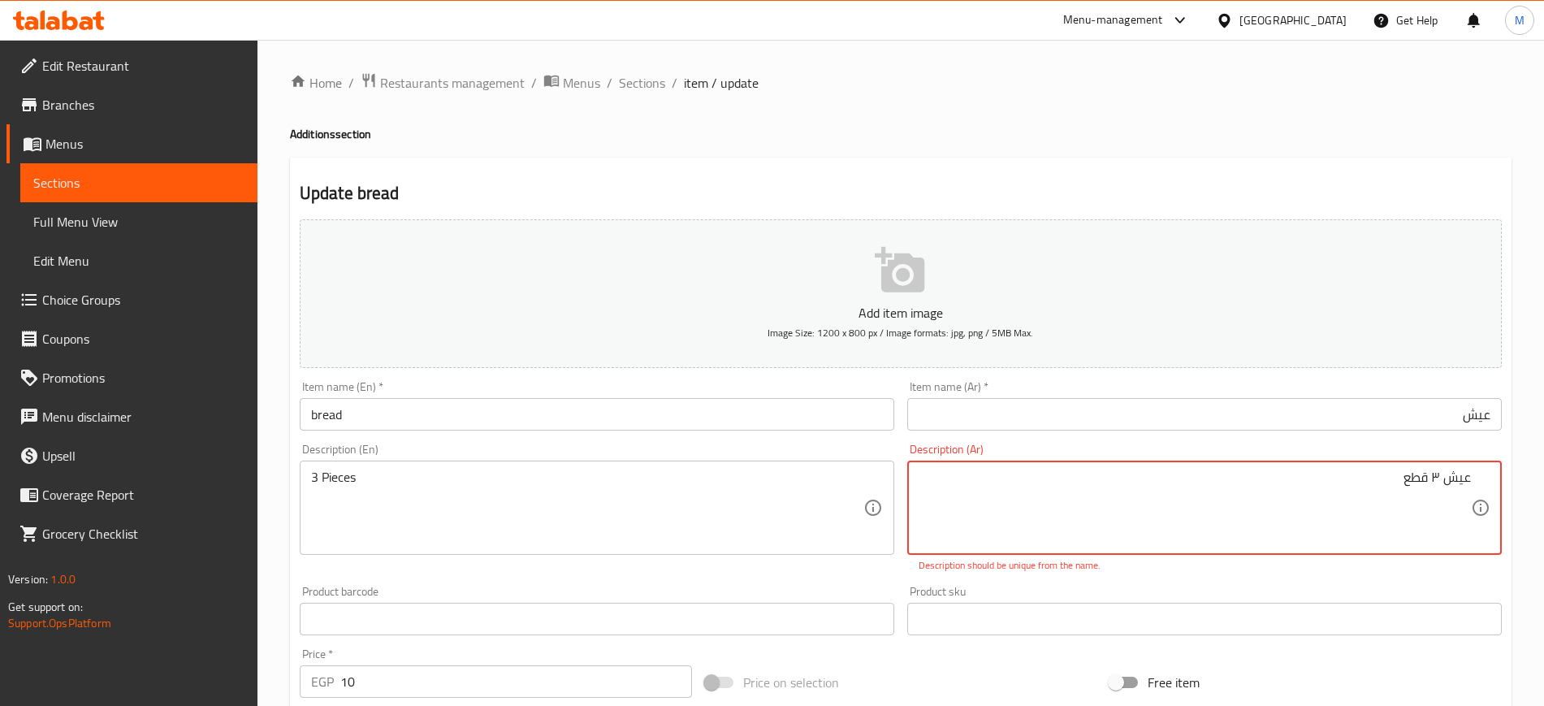
click at [1442, 480] on textarea "عيش ٣ قطع" at bounding box center [1195, 508] width 552 height 77
type textarea "٣ قطع"
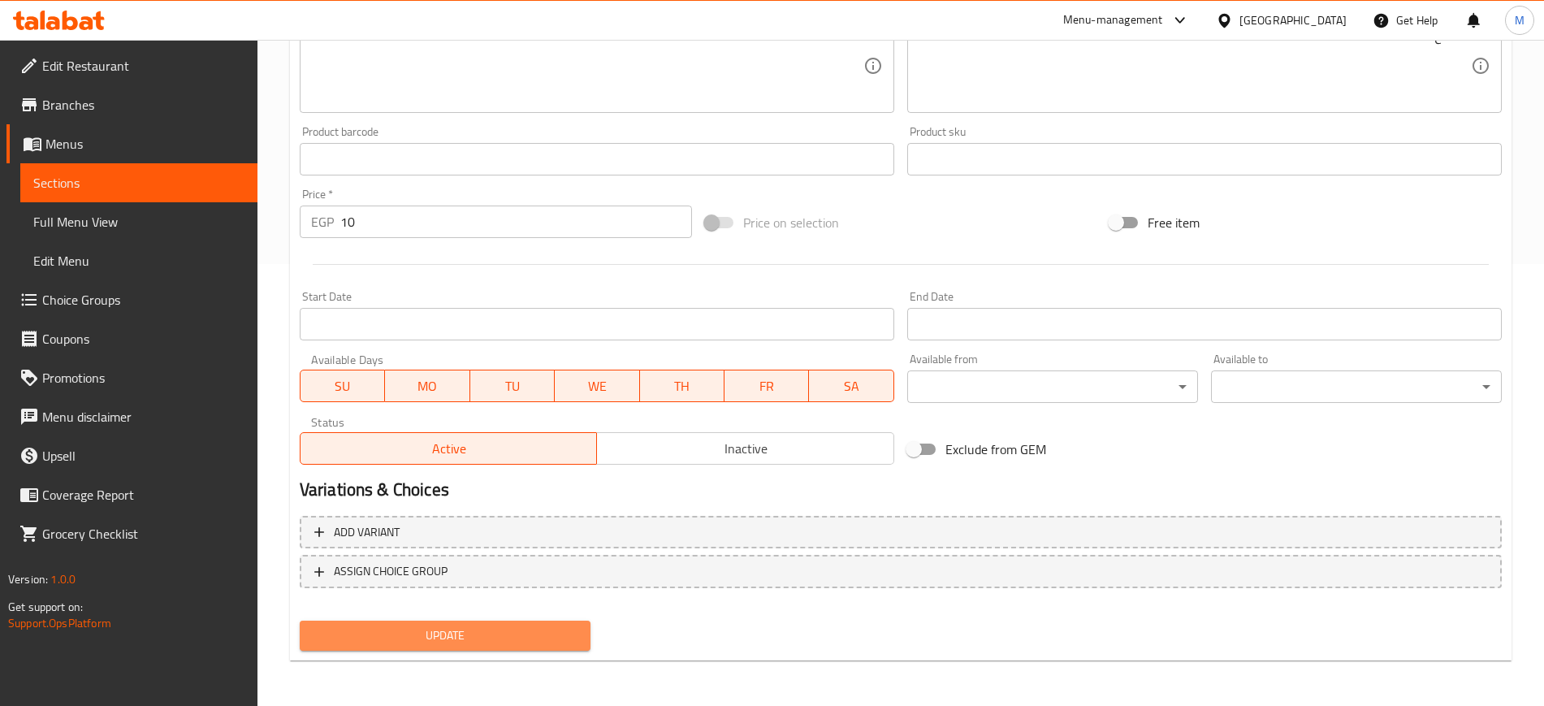
click at [541, 631] on span "Update" at bounding box center [445, 636] width 265 height 20
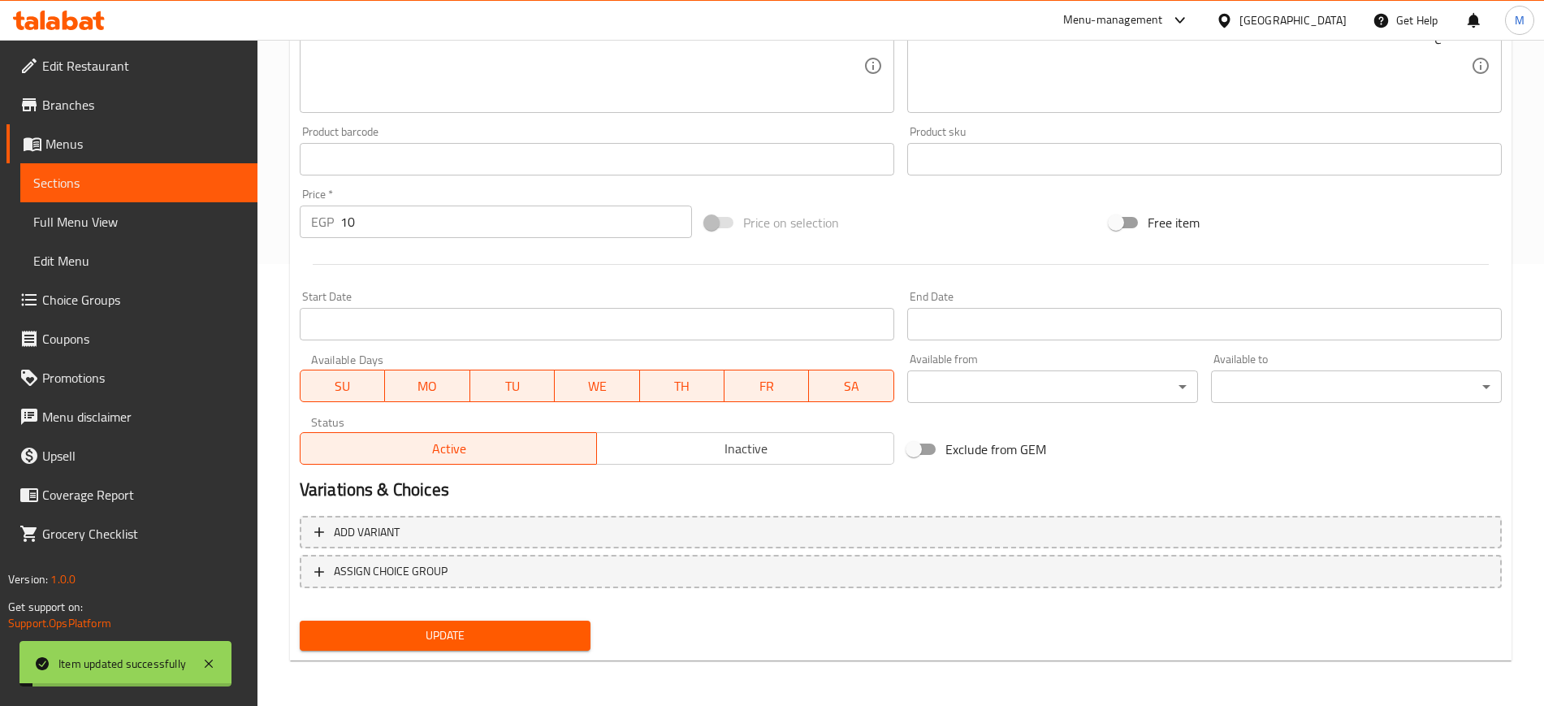
scroll to position [0, 0]
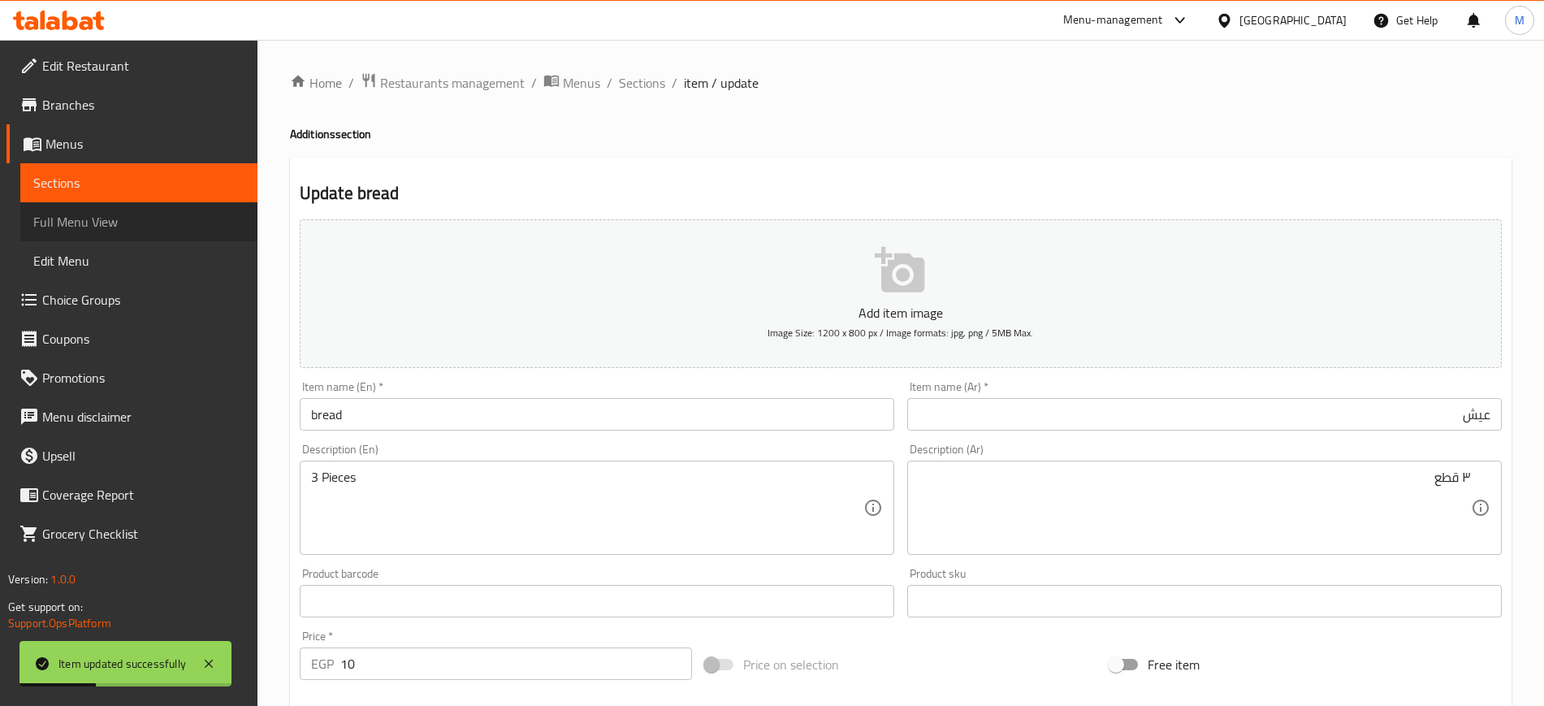
click at [110, 222] on span "Full Menu View" at bounding box center [138, 221] width 211 height 19
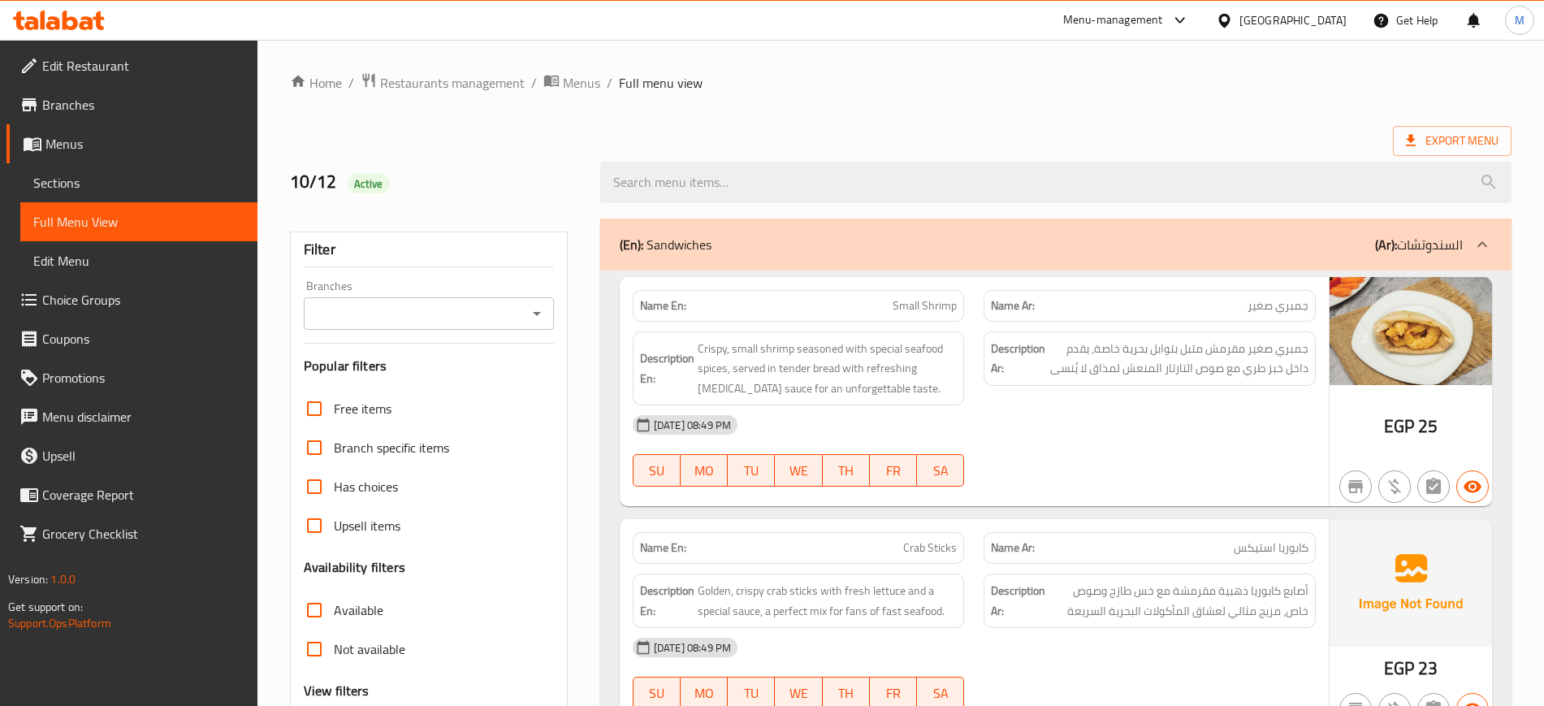
click at [1095, 436] on div "12-10-2025 08:49 PM" at bounding box center [974, 424] width 703 height 39
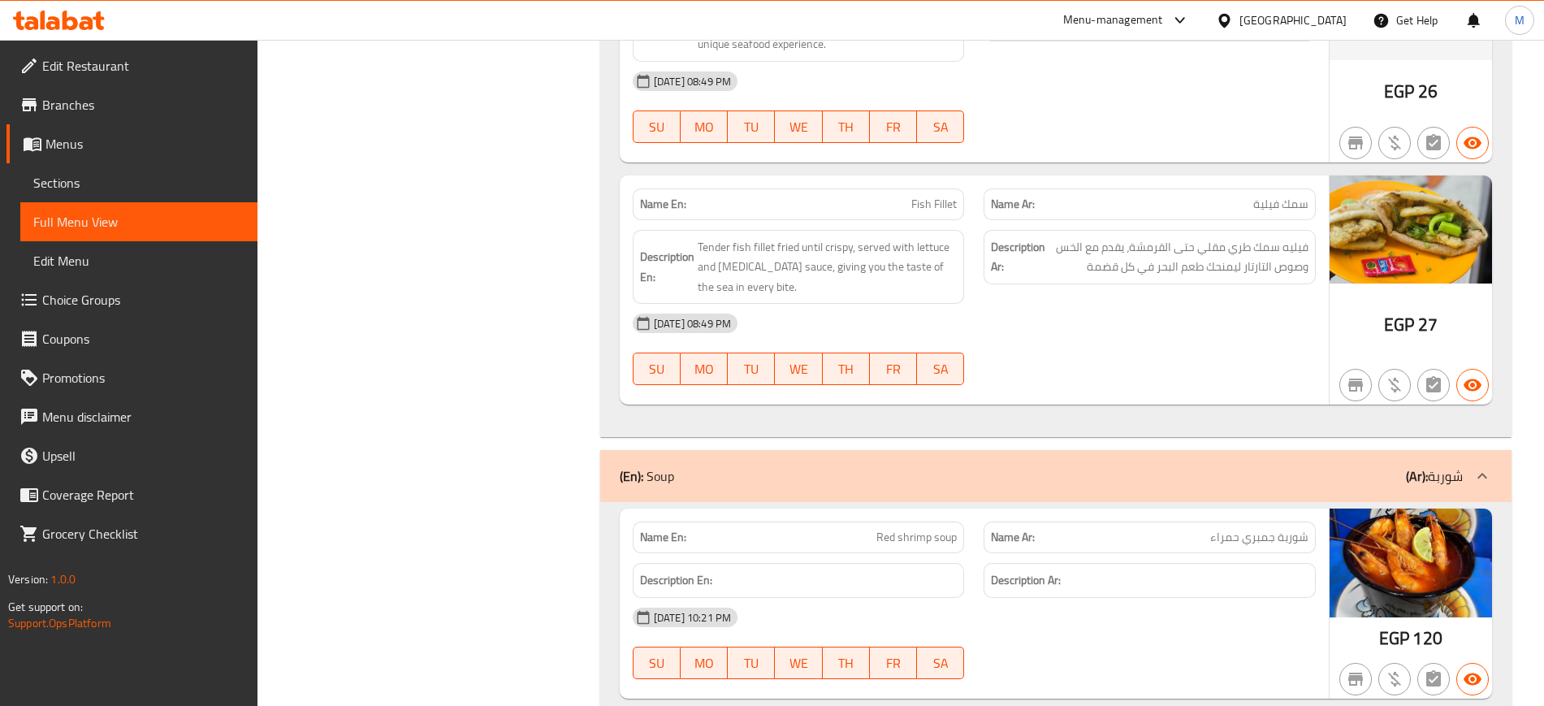
scroll to position [812, 0]
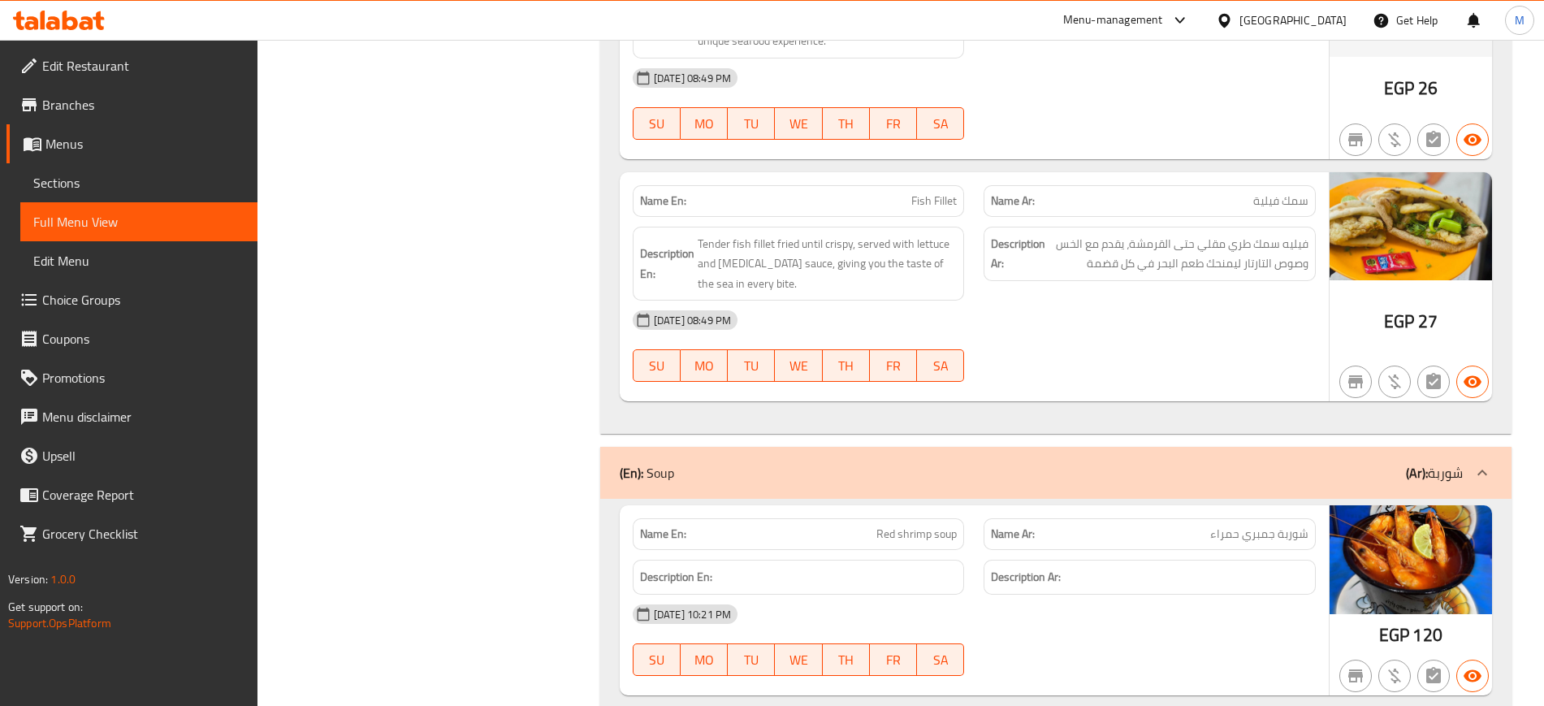
click at [1215, 332] on div "12-10-2025 08:49 PM" at bounding box center [974, 320] width 703 height 39
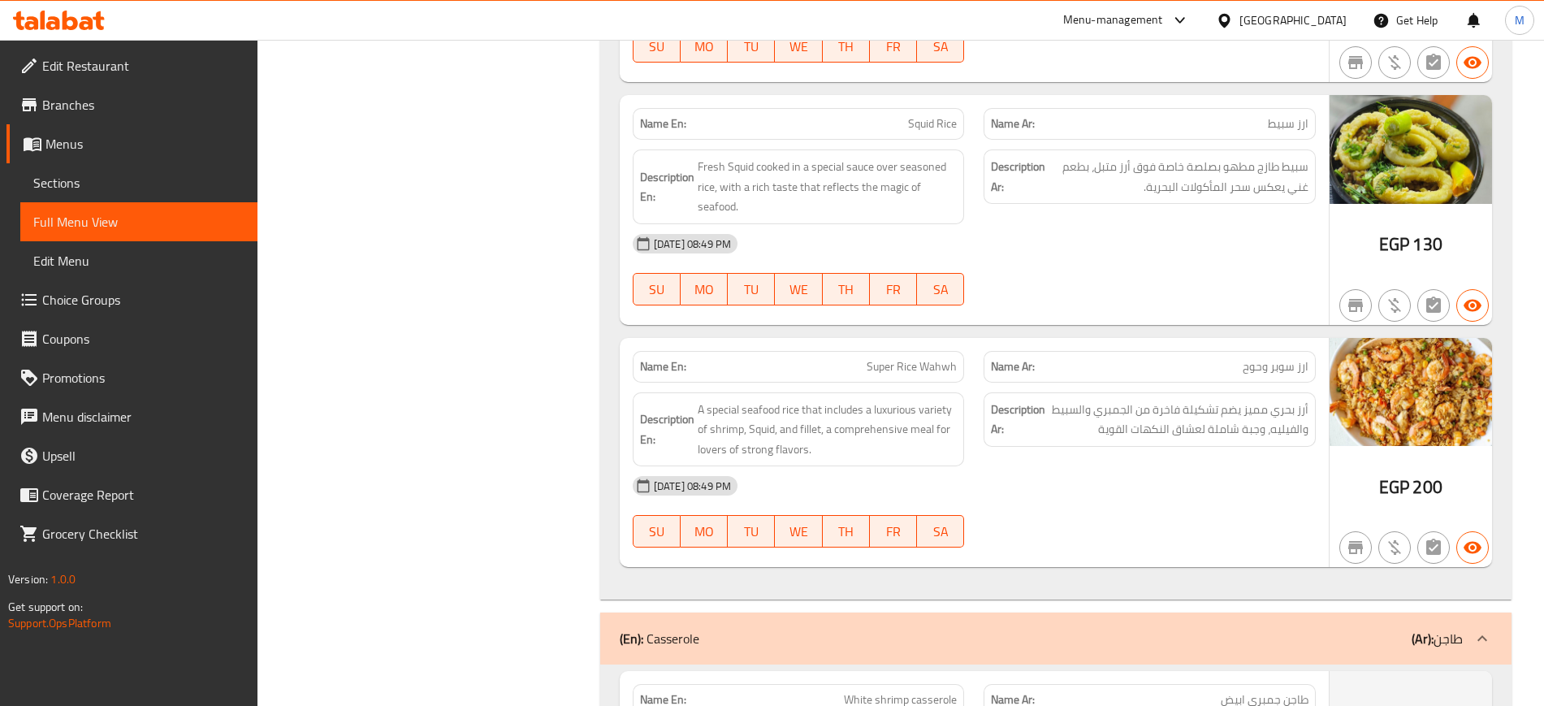
scroll to position [3054, 0]
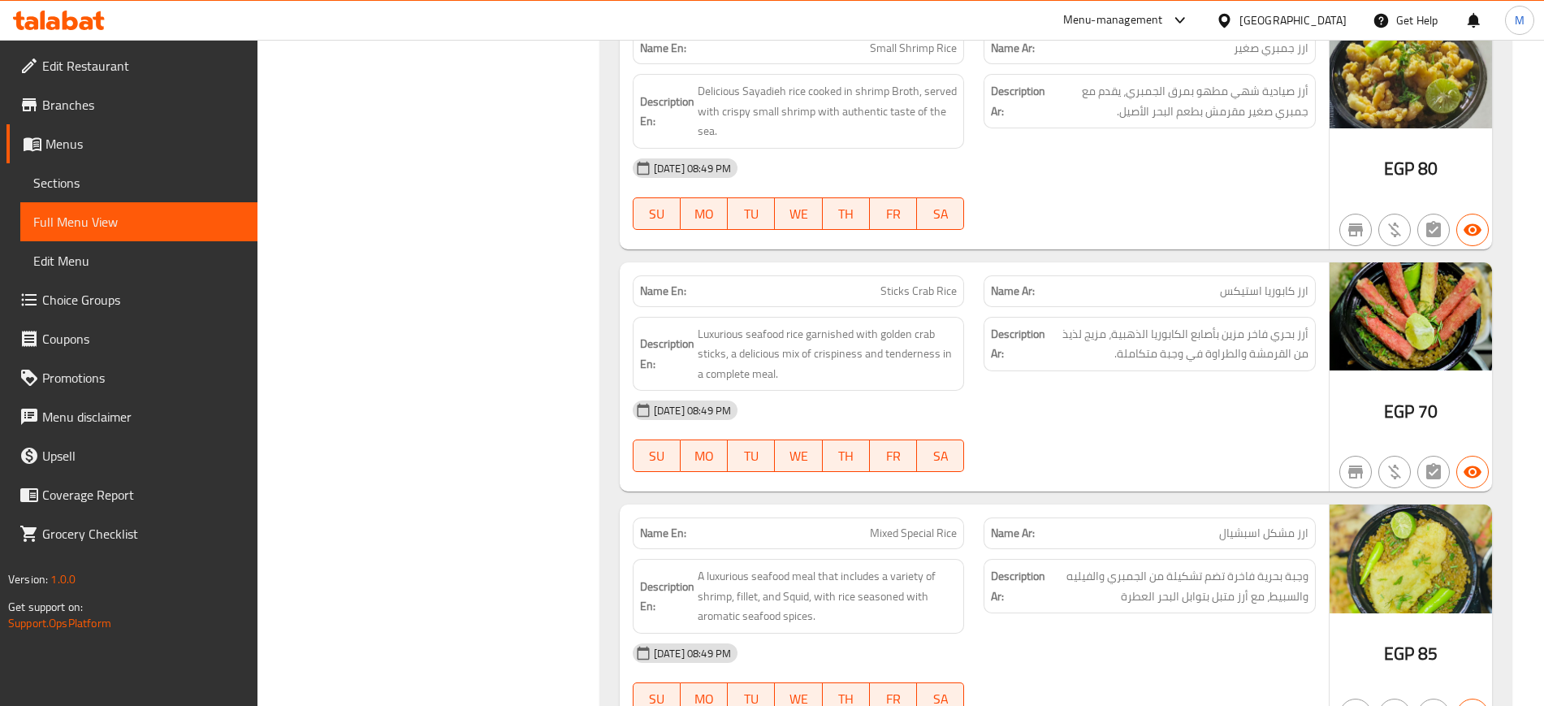
scroll to position [1754, 0]
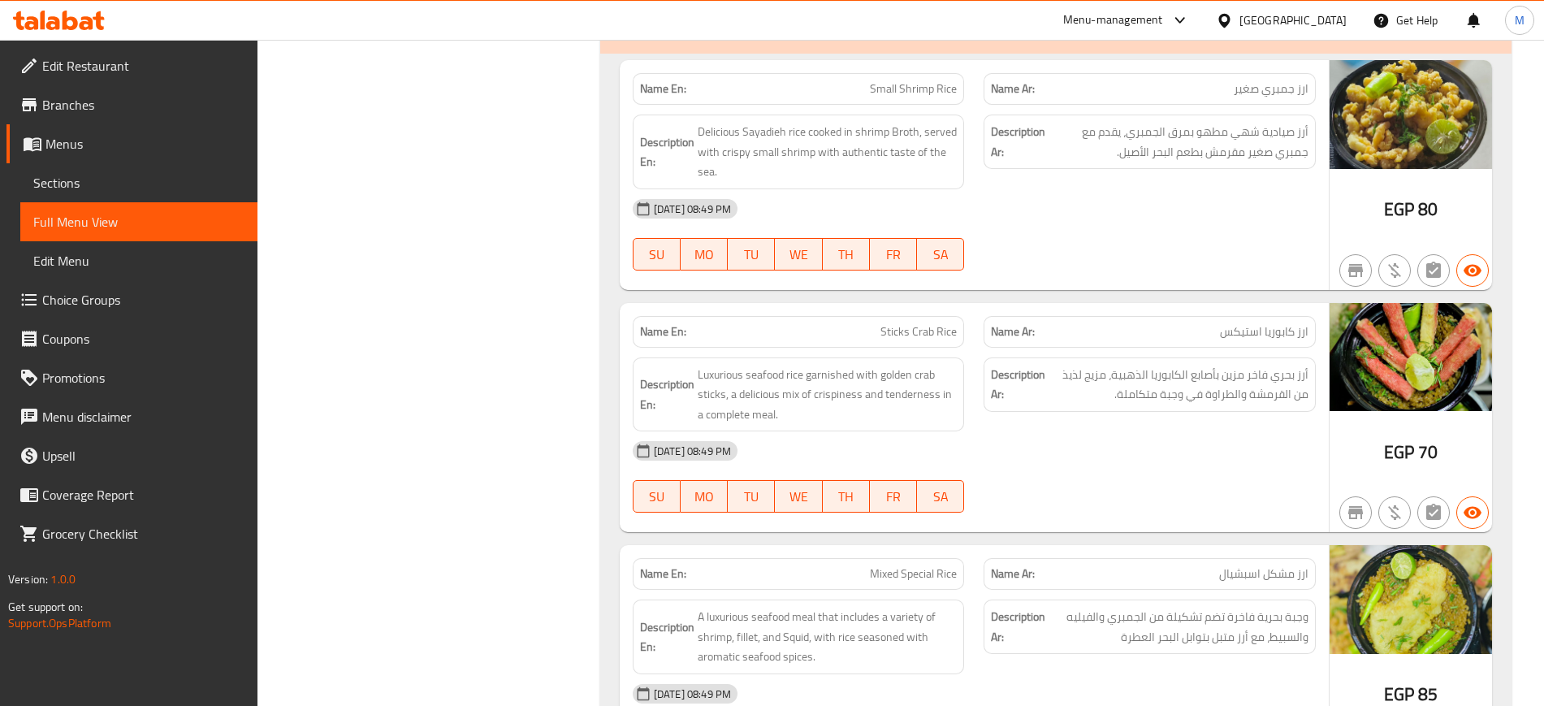
click at [1093, 448] on div "12-10-2025 08:49 PM" at bounding box center [974, 450] width 703 height 39
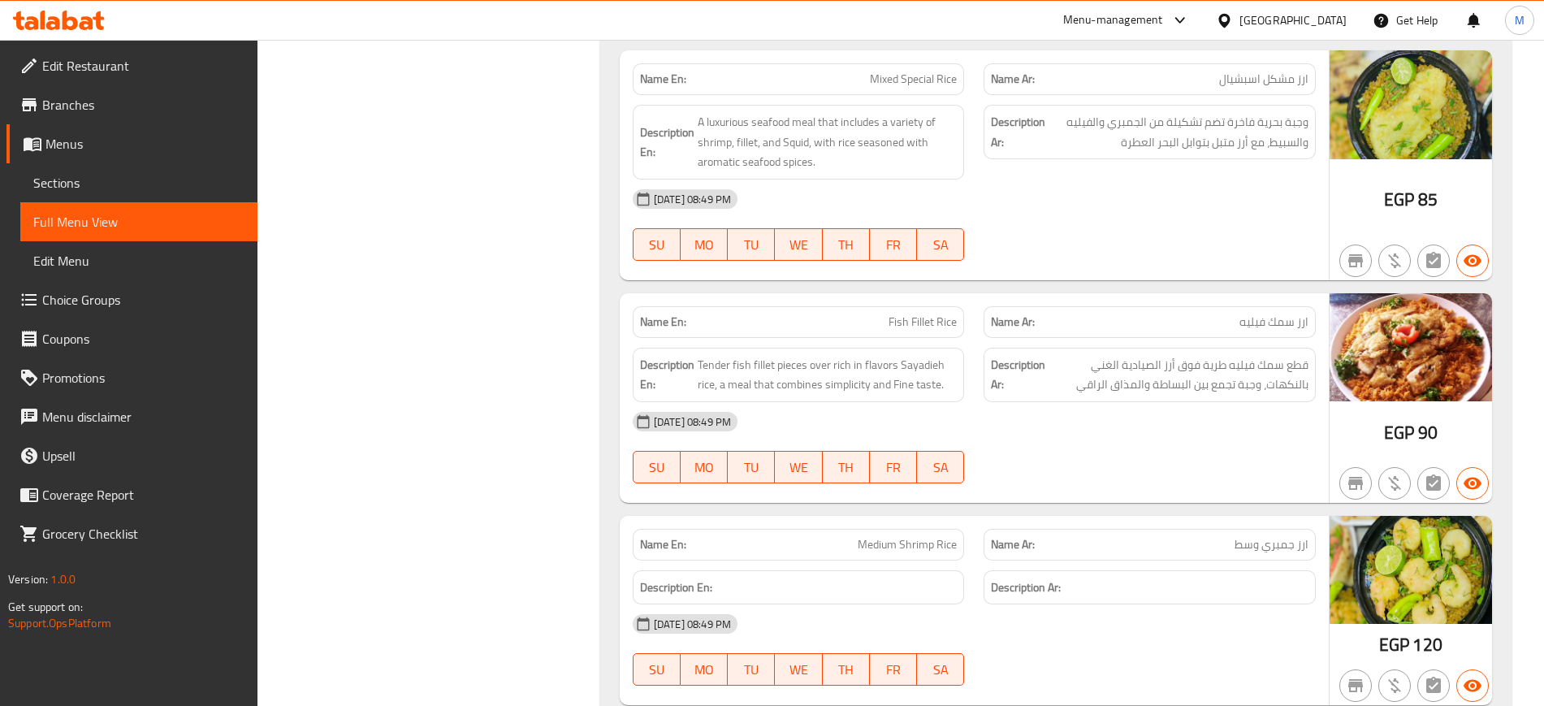
scroll to position [2282, 0]
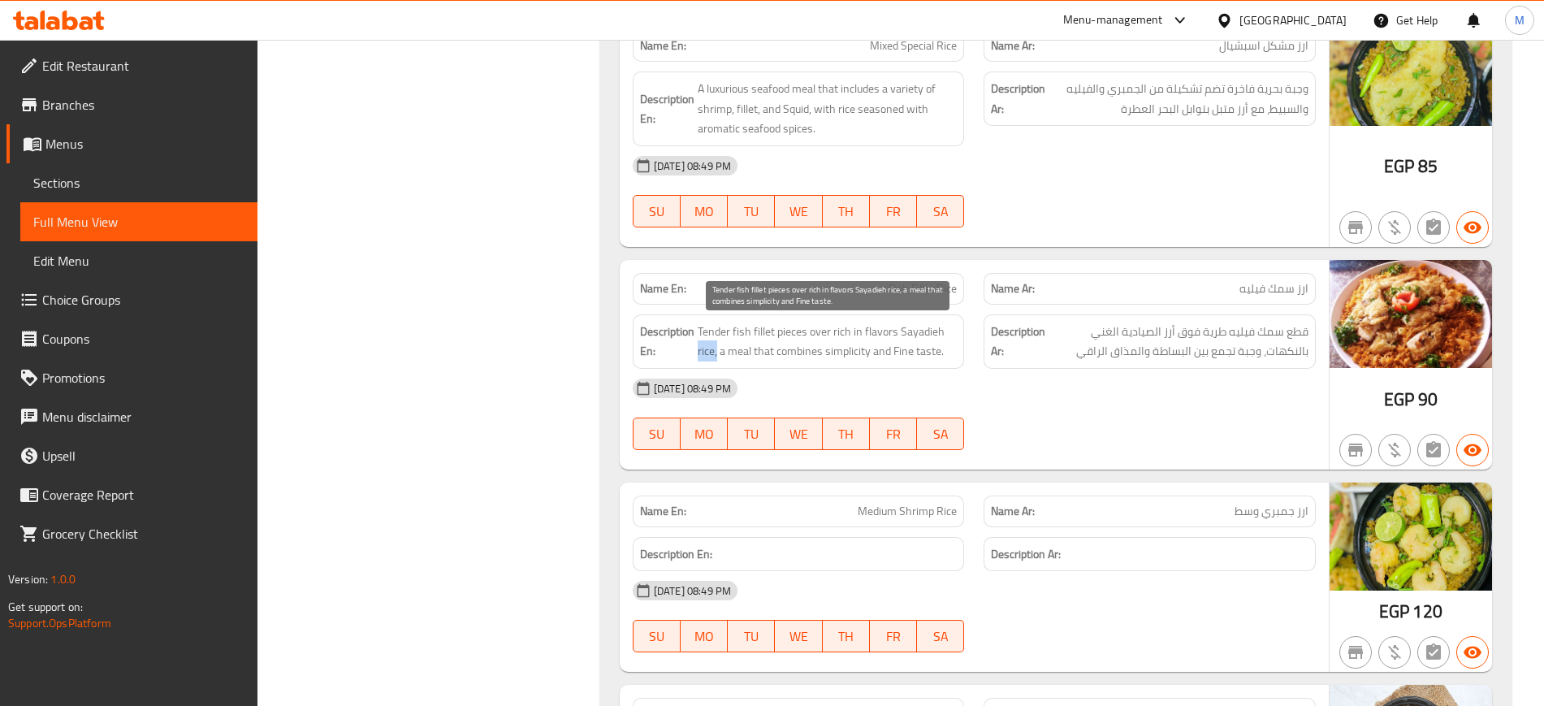
drag, startPoint x: 718, startPoint y: 348, endPoint x: 941, endPoint y: 340, distance: 222.7
click at [941, 340] on span "Tender fish fillet pieces over rich in flavors Sayadieh rice, a meal that combi…" at bounding box center [828, 342] width 260 height 40
click at [943, 353] on span "Tender fish fillet pieces over rich in flavors Sayadieh rice, a meal that combi…" at bounding box center [828, 342] width 260 height 40
drag, startPoint x: 943, startPoint y: 352, endPoint x: 697, endPoint y: 329, distance: 247.2
click at [698, 329] on span "Tender fish fillet pieces over rich in flavors Sayadieh rice, a meal that combi…" at bounding box center [828, 342] width 260 height 40
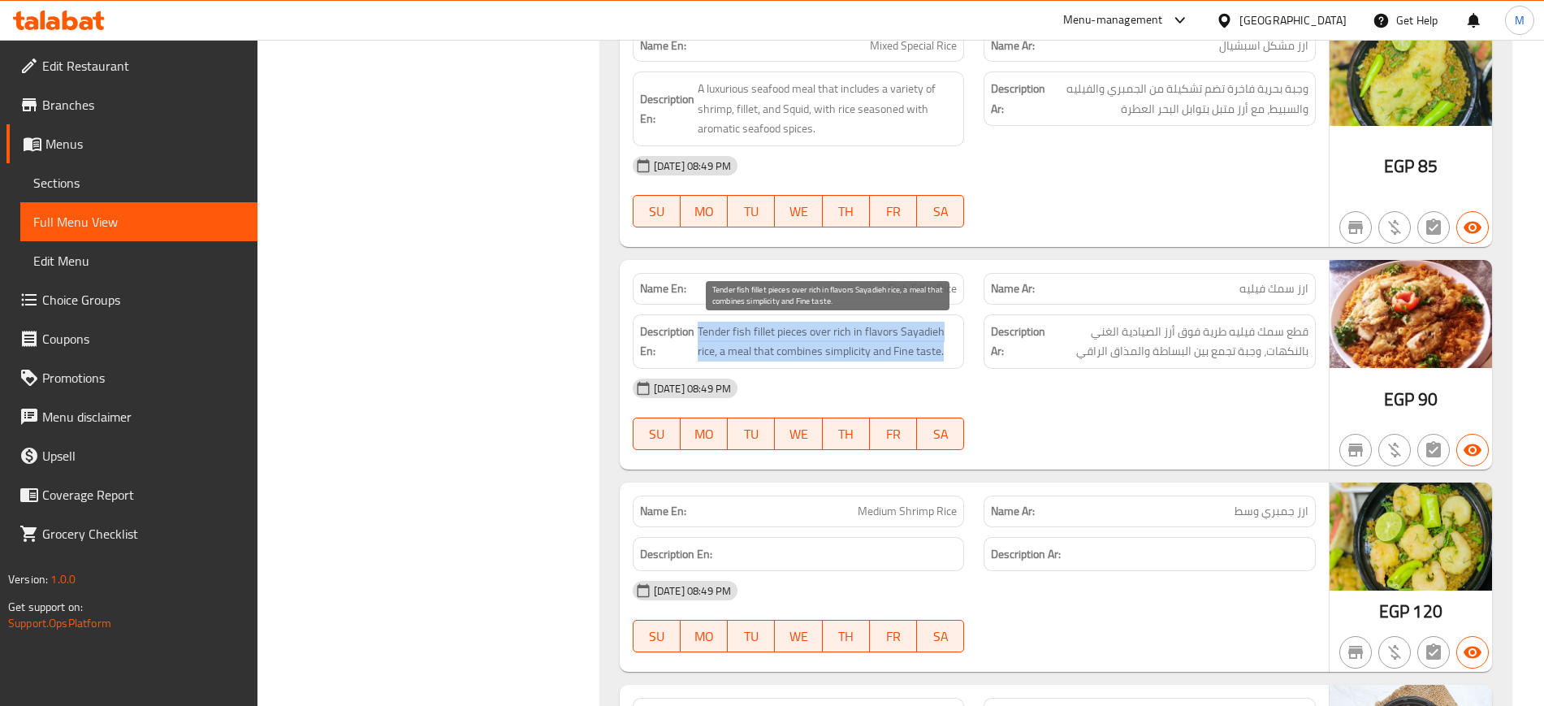
copy span "Tender fish fillet pieces over rich in flavors Sayadieh rice, a meal that combi…"
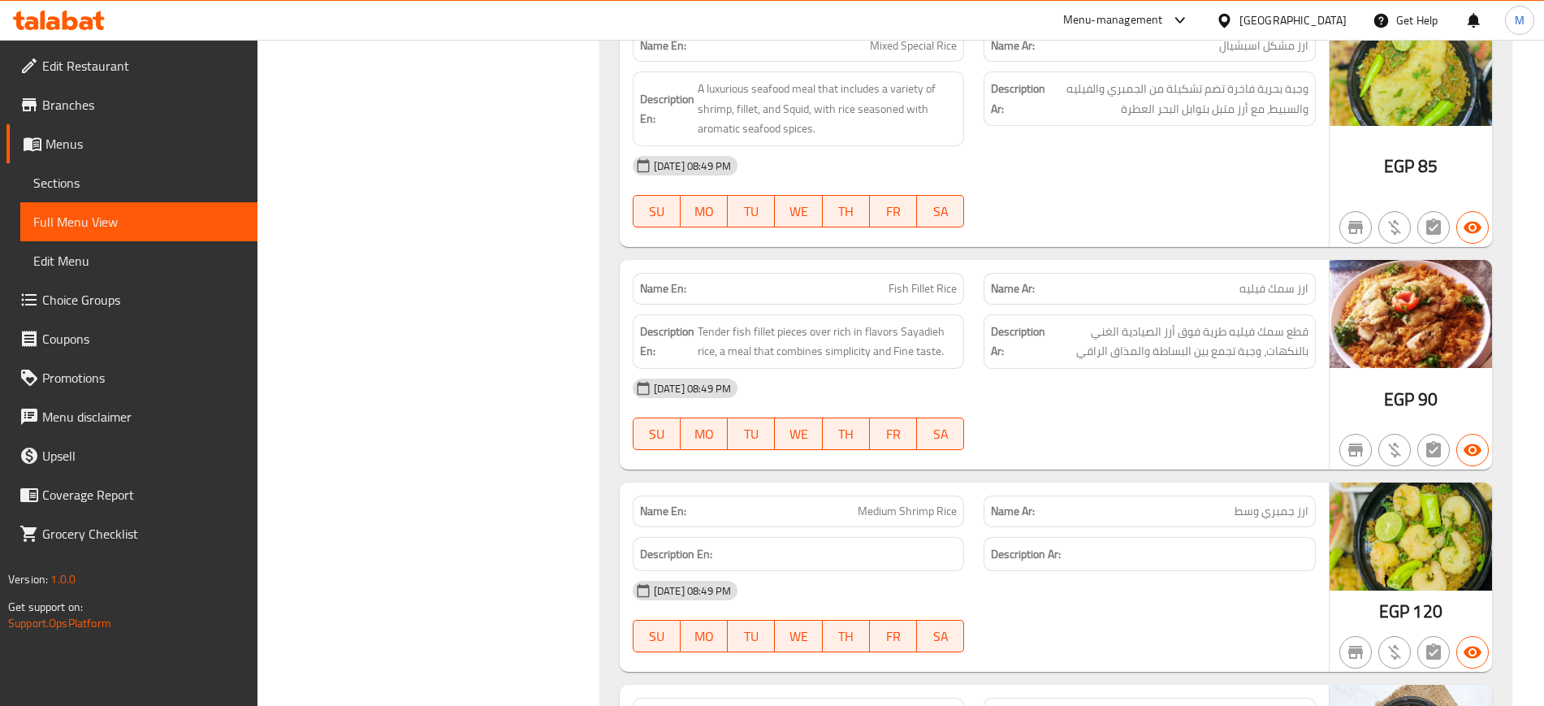
click at [1268, 602] on div "12-10-2025 08:49 PM" at bounding box center [974, 590] width 703 height 39
click at [136, 183] on span "Sections" at bounding box center [138, 182] width 211 height 19
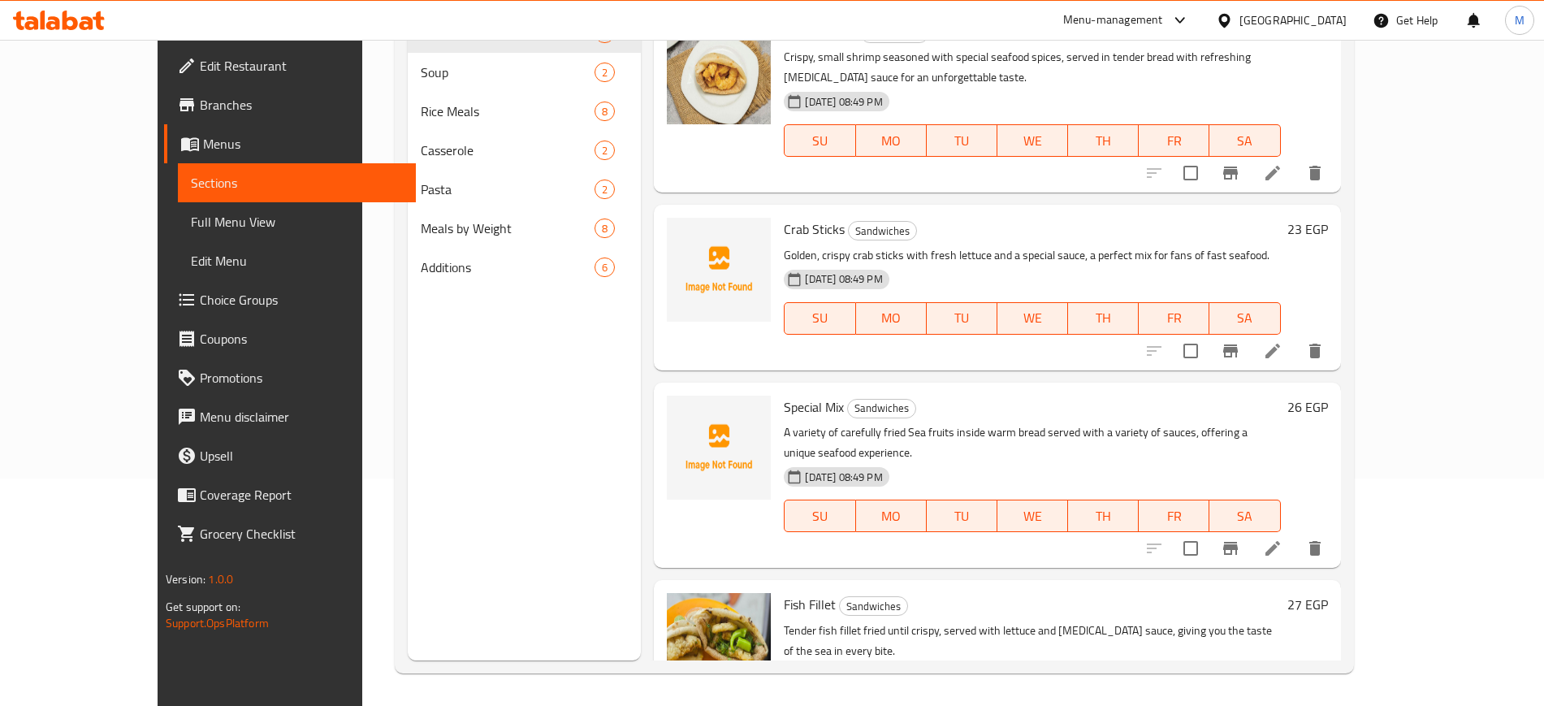
scroll to position [227, 0]
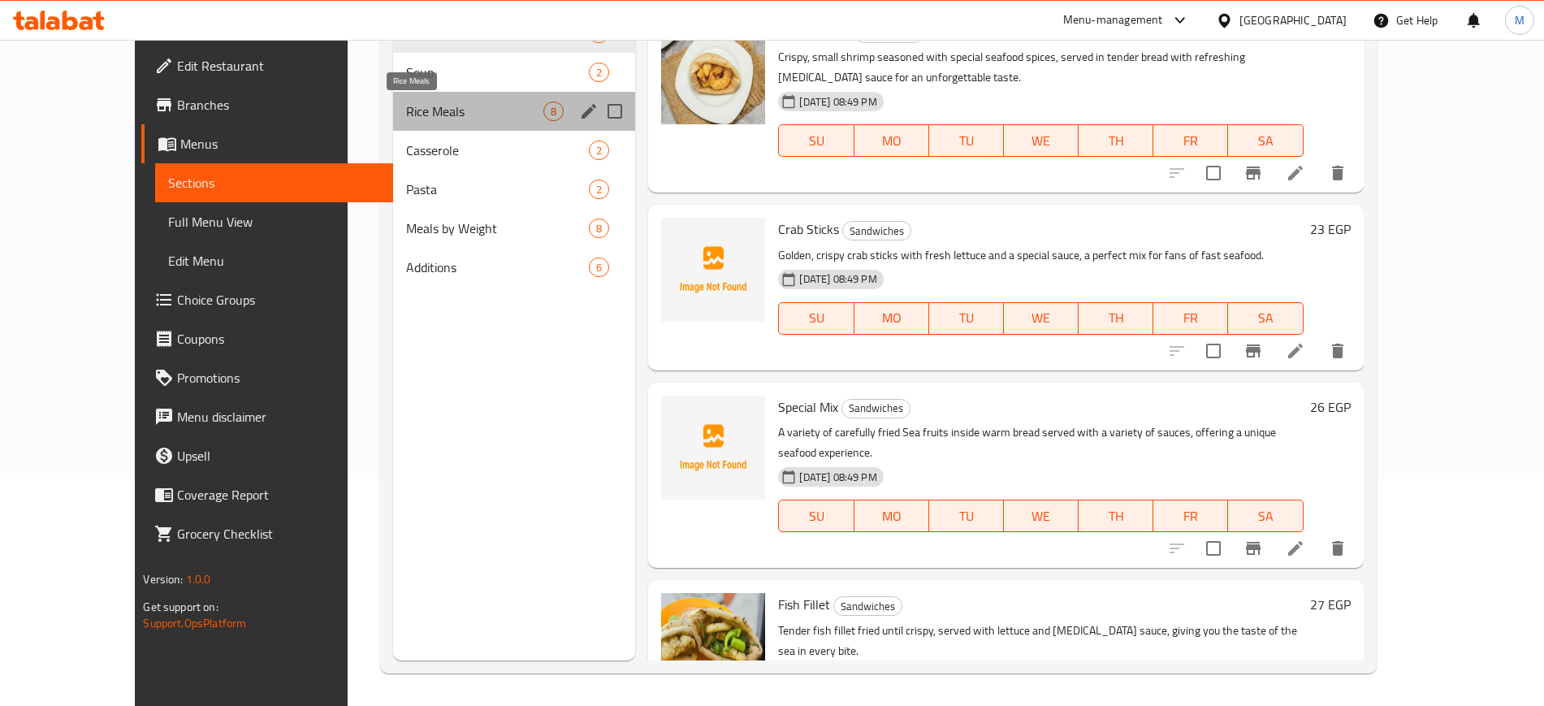
click at [406, 111] on span "Rice Meals" at bounding box center [475, 111] width 138 height 19
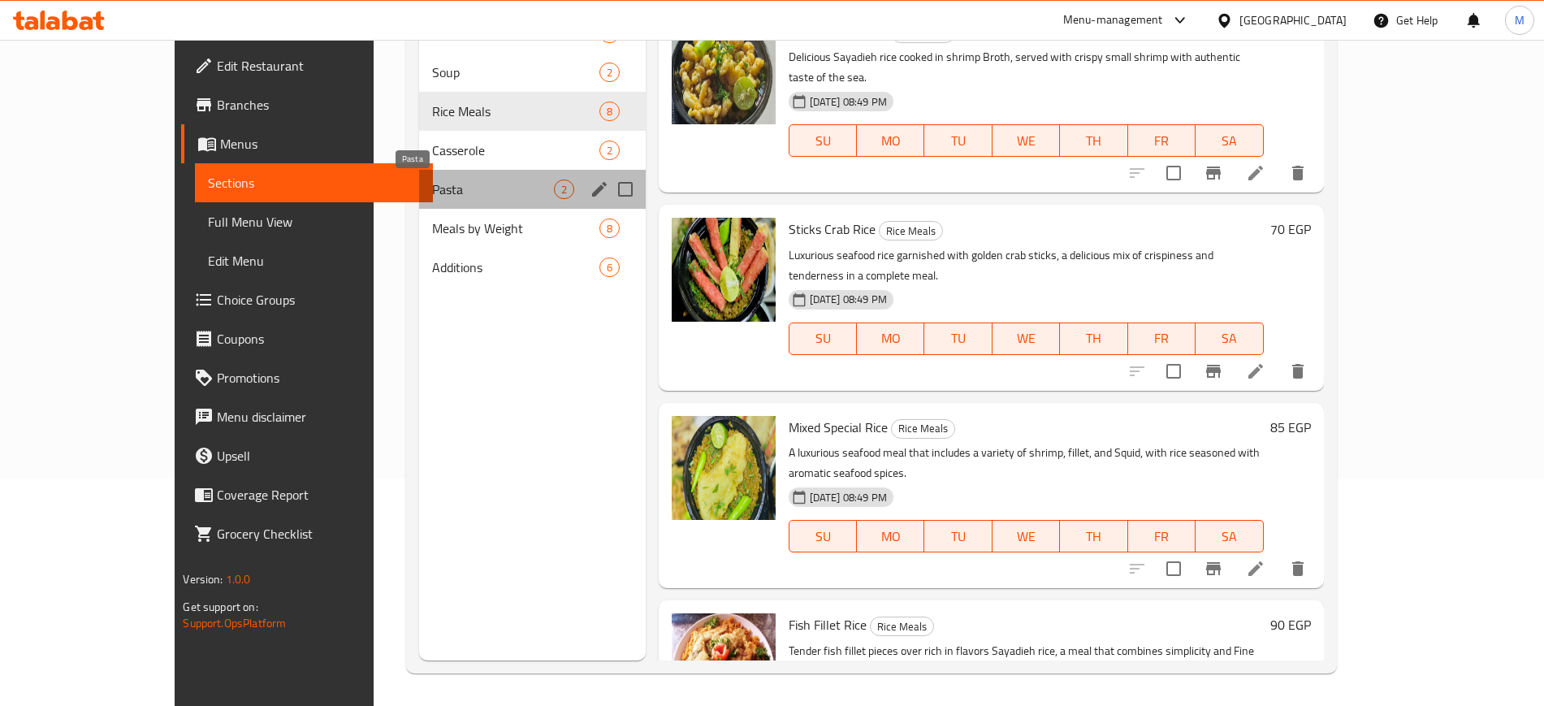
click at [432, 184] on span "Pasta" at bounding box center [492, 189] width 121 height 19
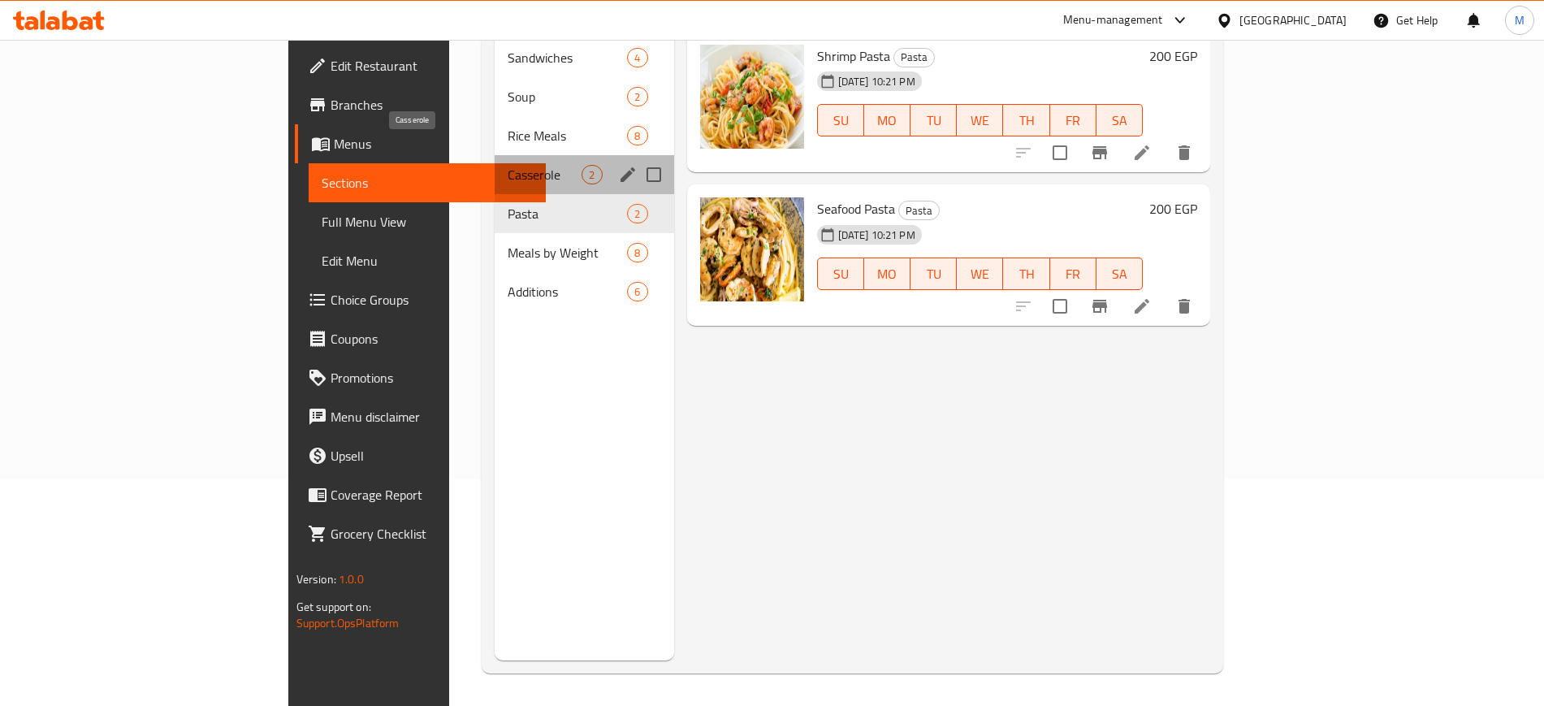
click at [508, 165] on span "Casserole" at bounding box center [545, 174] width 74 height 19
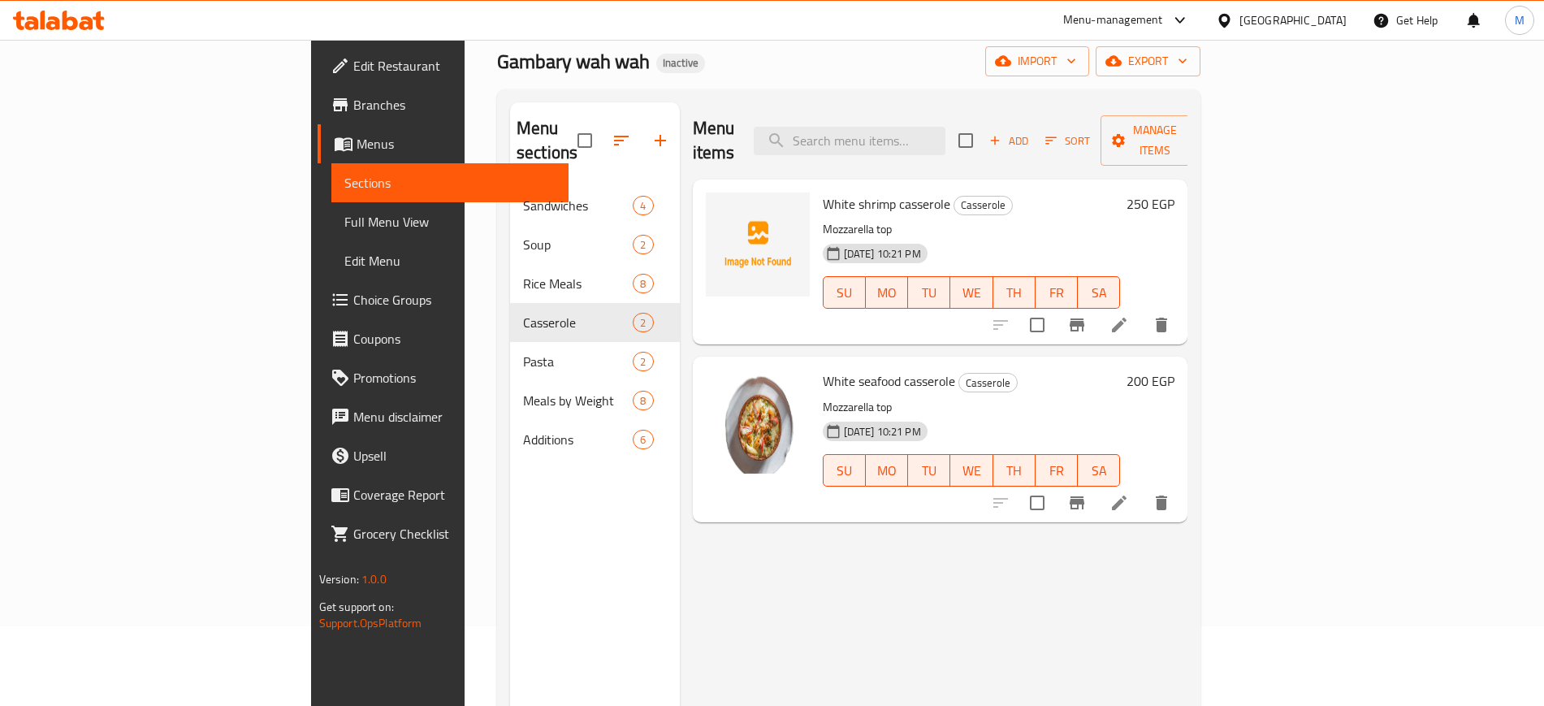
scroll to position [65, 0]
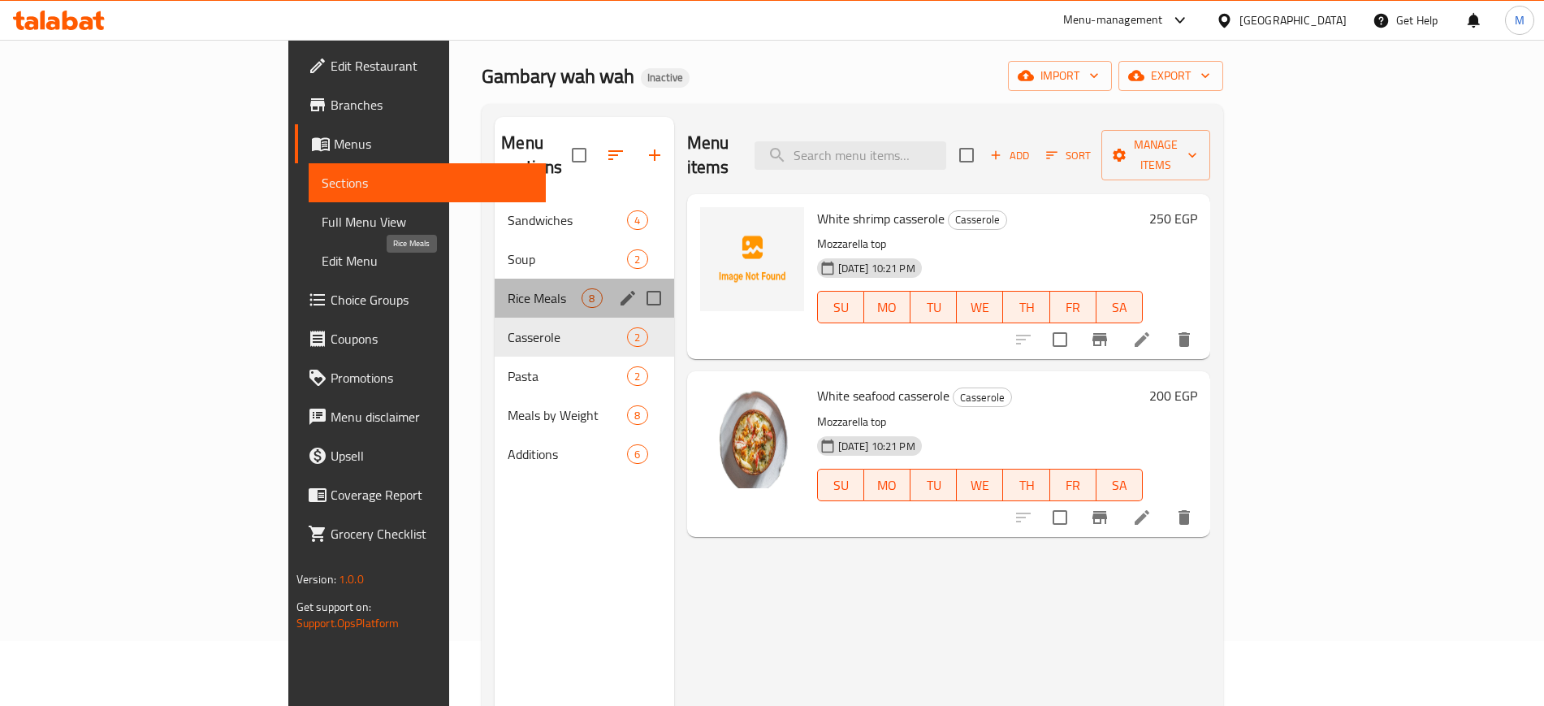
click at [508, 288] on span "Rice Meals" at bounding box center [545, 297] width 74 height 19
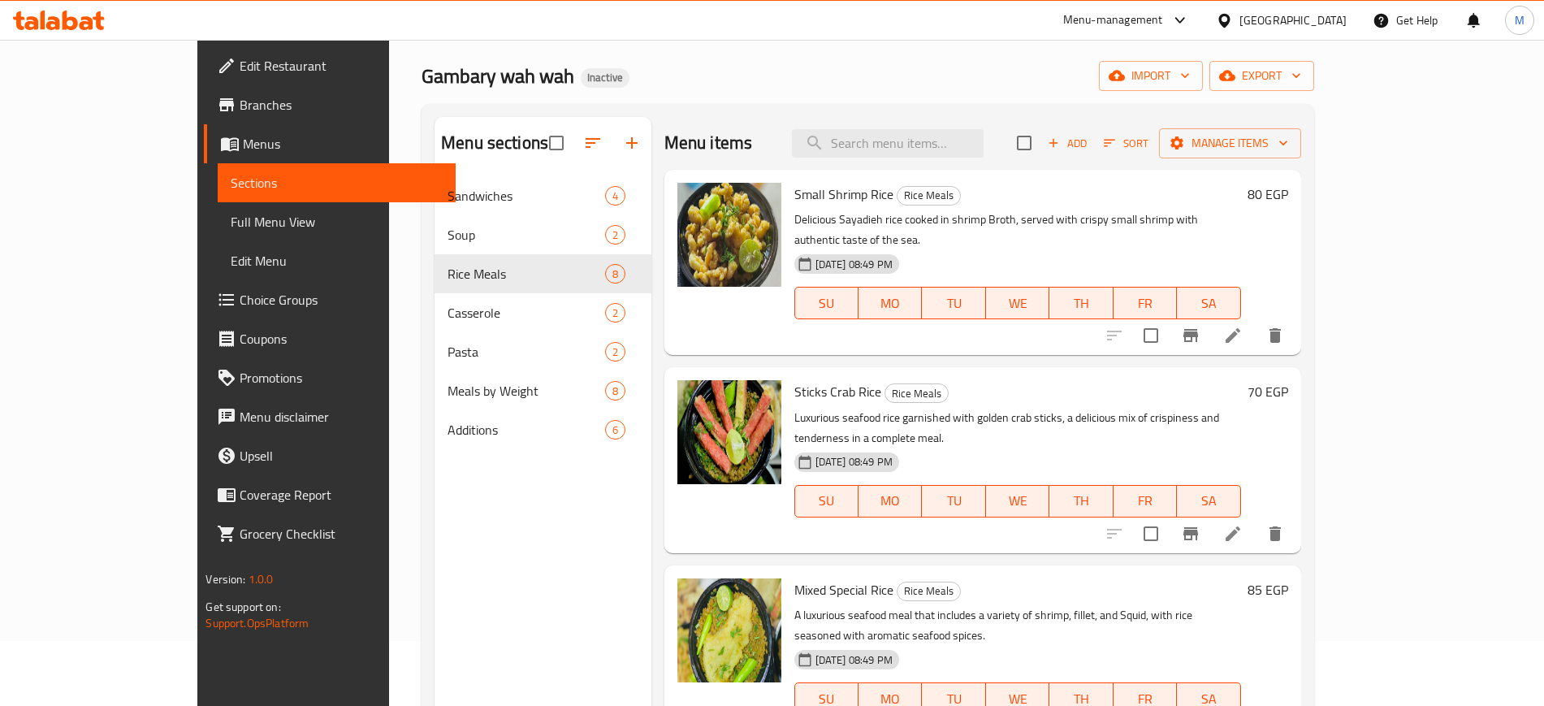
scroll to position [617, 0]
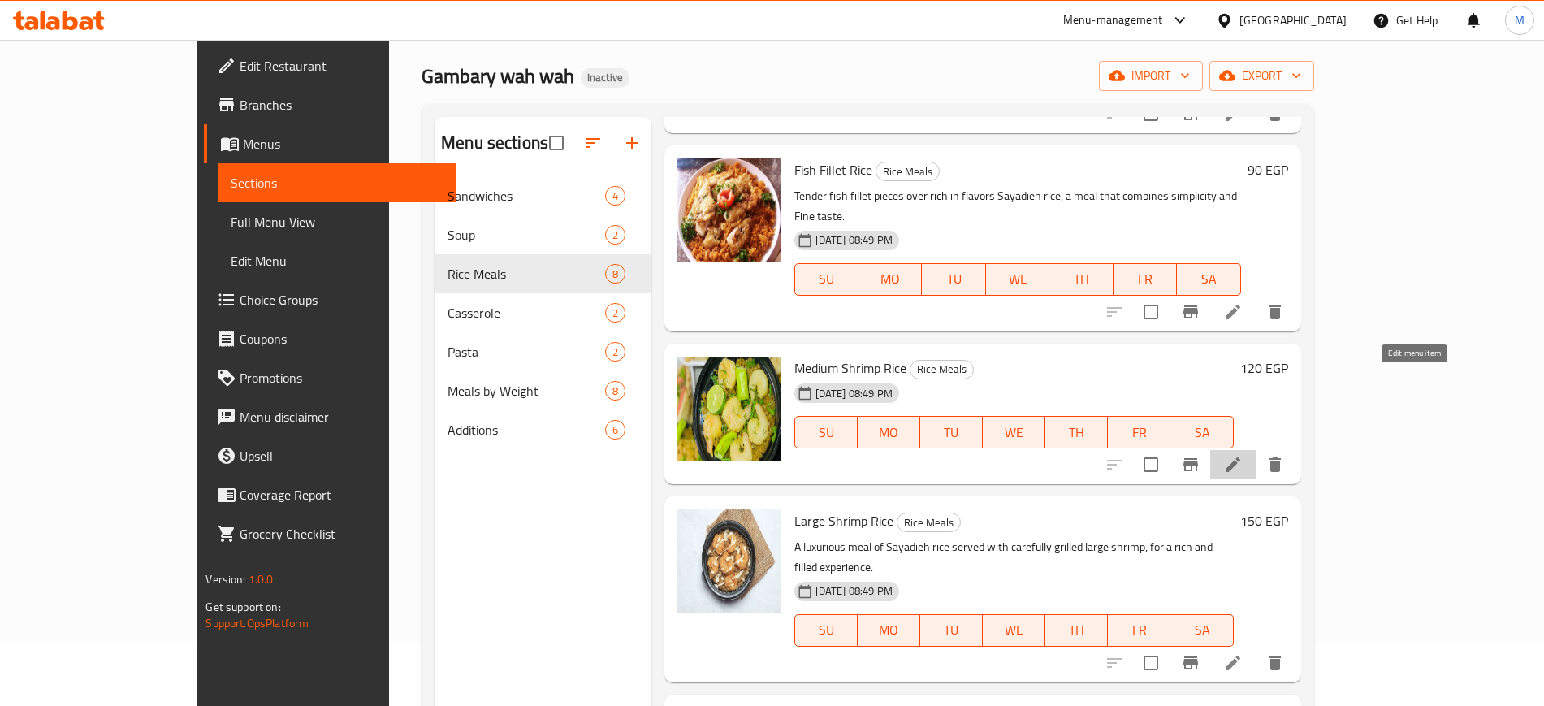
click at [1243, 455] on icon at bounding box center [1232, 464] width 19 height 19
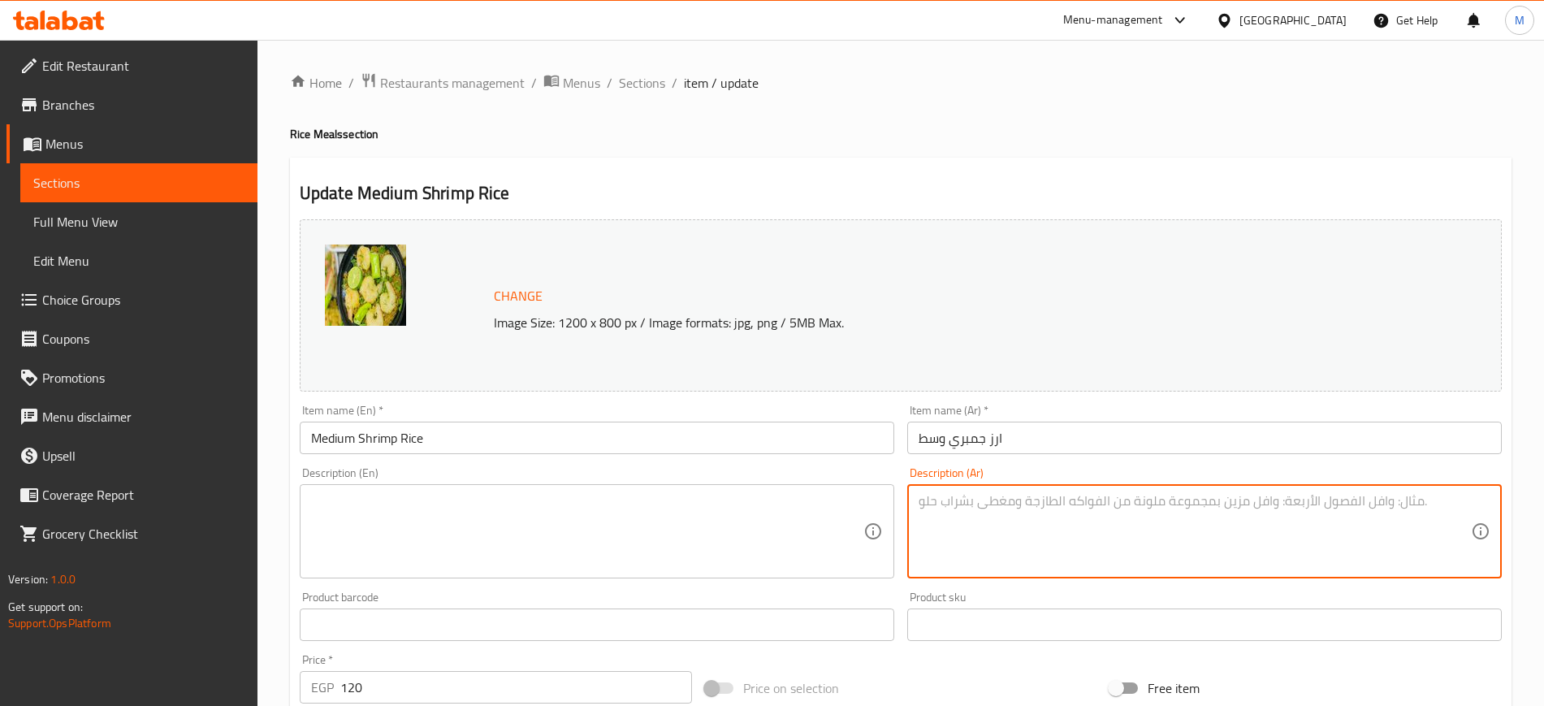
click at [1045, 513] on textarea at bounding box center [1195, 531] width 552 height 77
paste textarea "رز بحري متبل بتوابل خاصة يقدم مع جمبري متوسط الحجم مشوي أو مقلي"
type textarea "رز بحري متبل بتوابل خاصة يقدم مع جمبري متوسط الحجم مشوي أو مقلي"
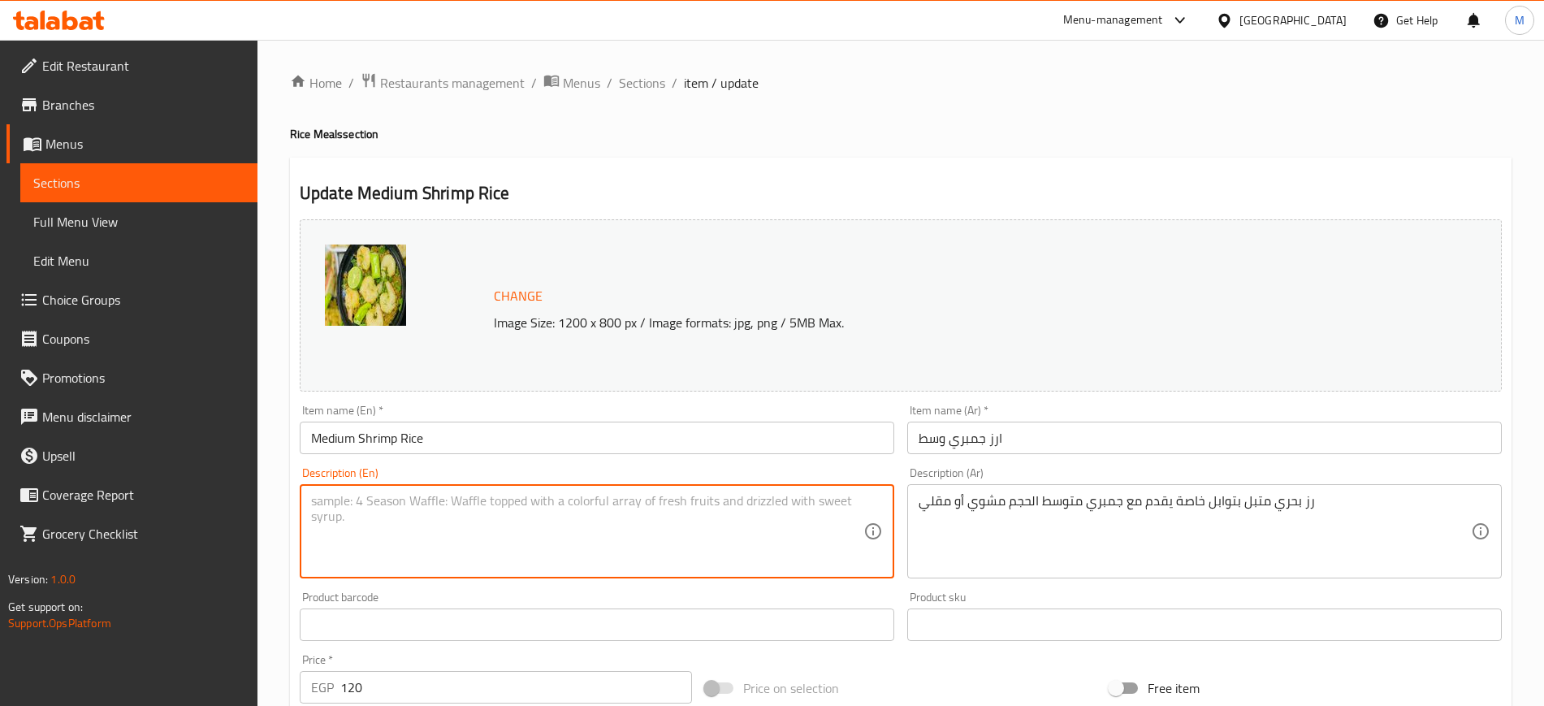
click at [613, 520] on textarea at bounding box center [587, 531] width 552 height 77
paste textarea "Seafood rice seasoned with special spices, served with medium-sized shrimp, gri…"
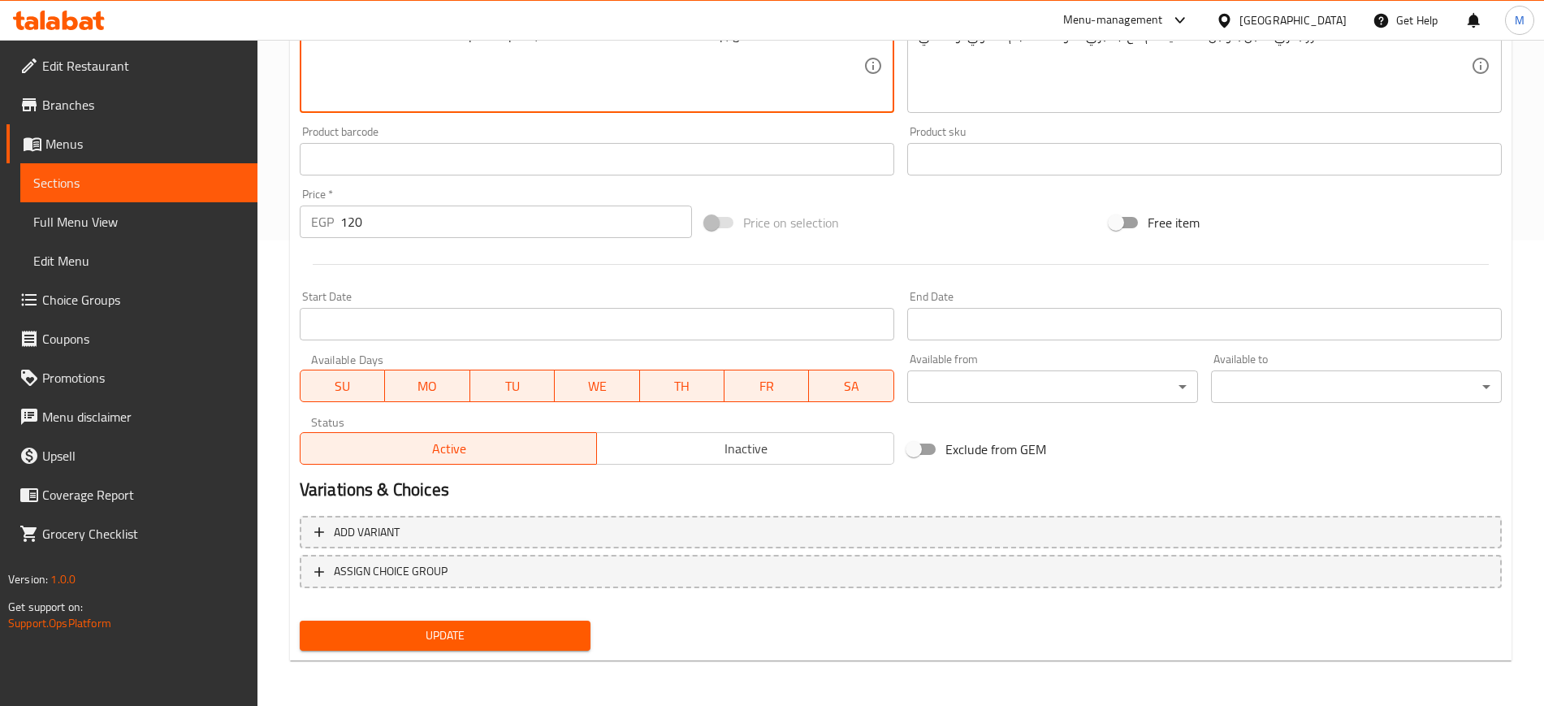
type textarea "Seafood rice seasoned with special spices, served with medium-sized shrimp, gri…"
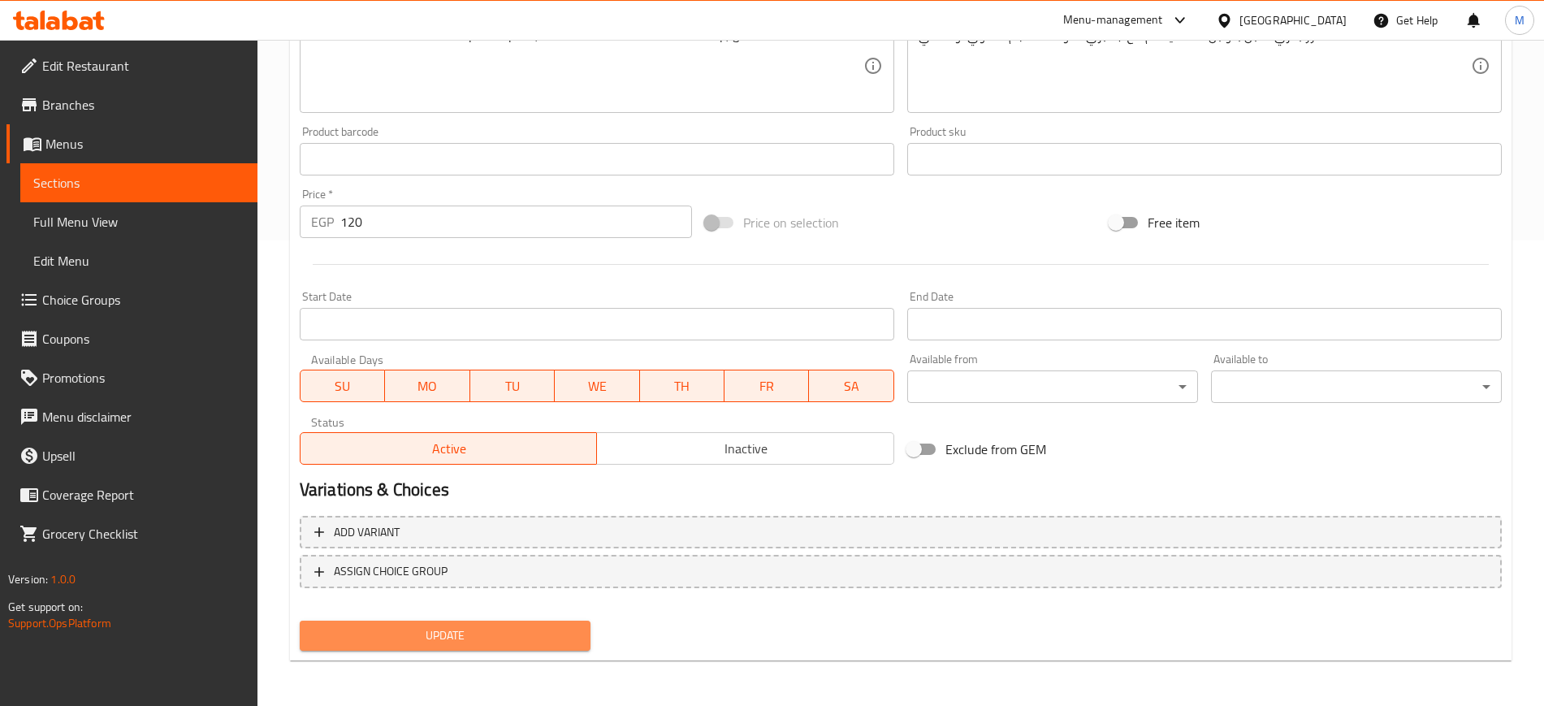
click at [442, 640] on span "Update" at bounding box center [445, 636] width 265 height 20
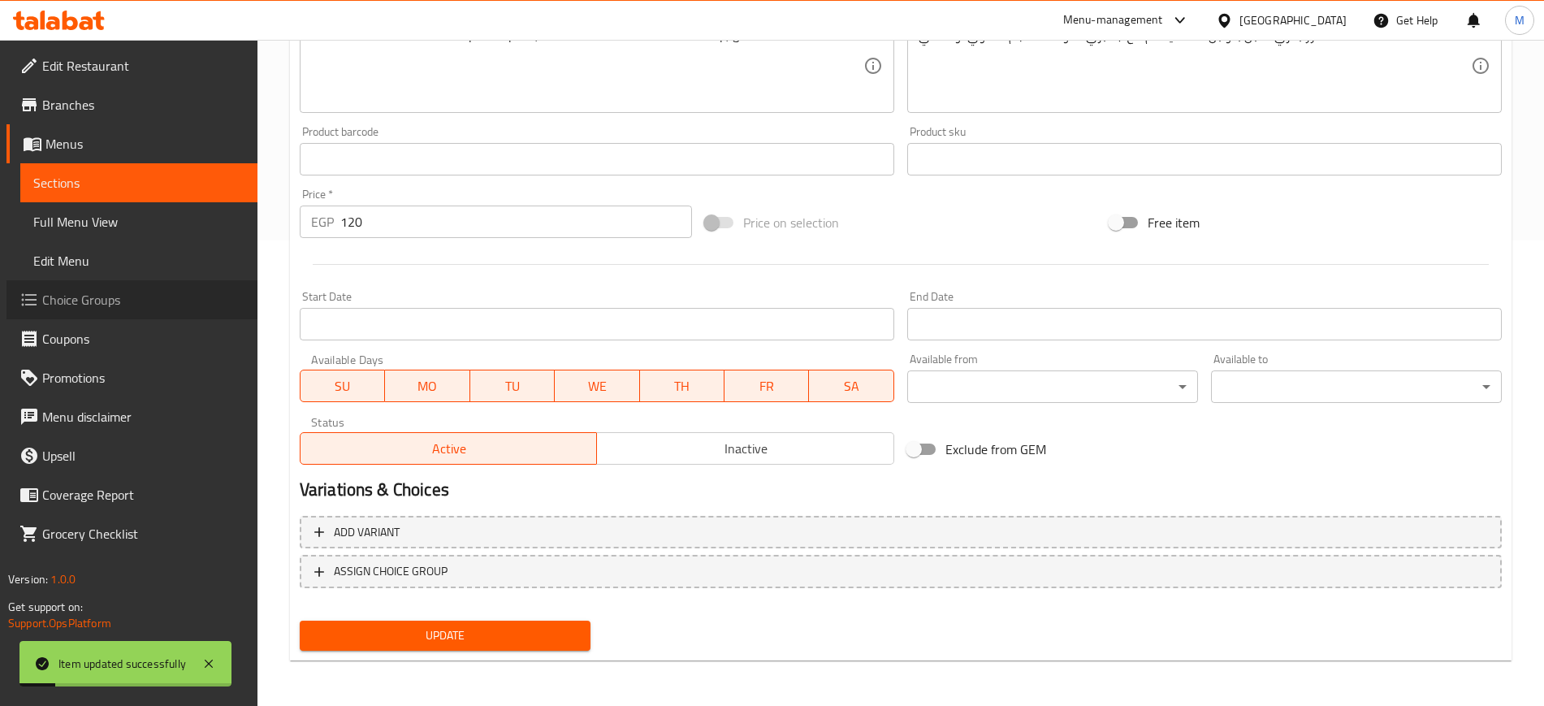
click at [106, 292] on span "Choice Groups" at bounding box center [143, 299] width 202 height 19
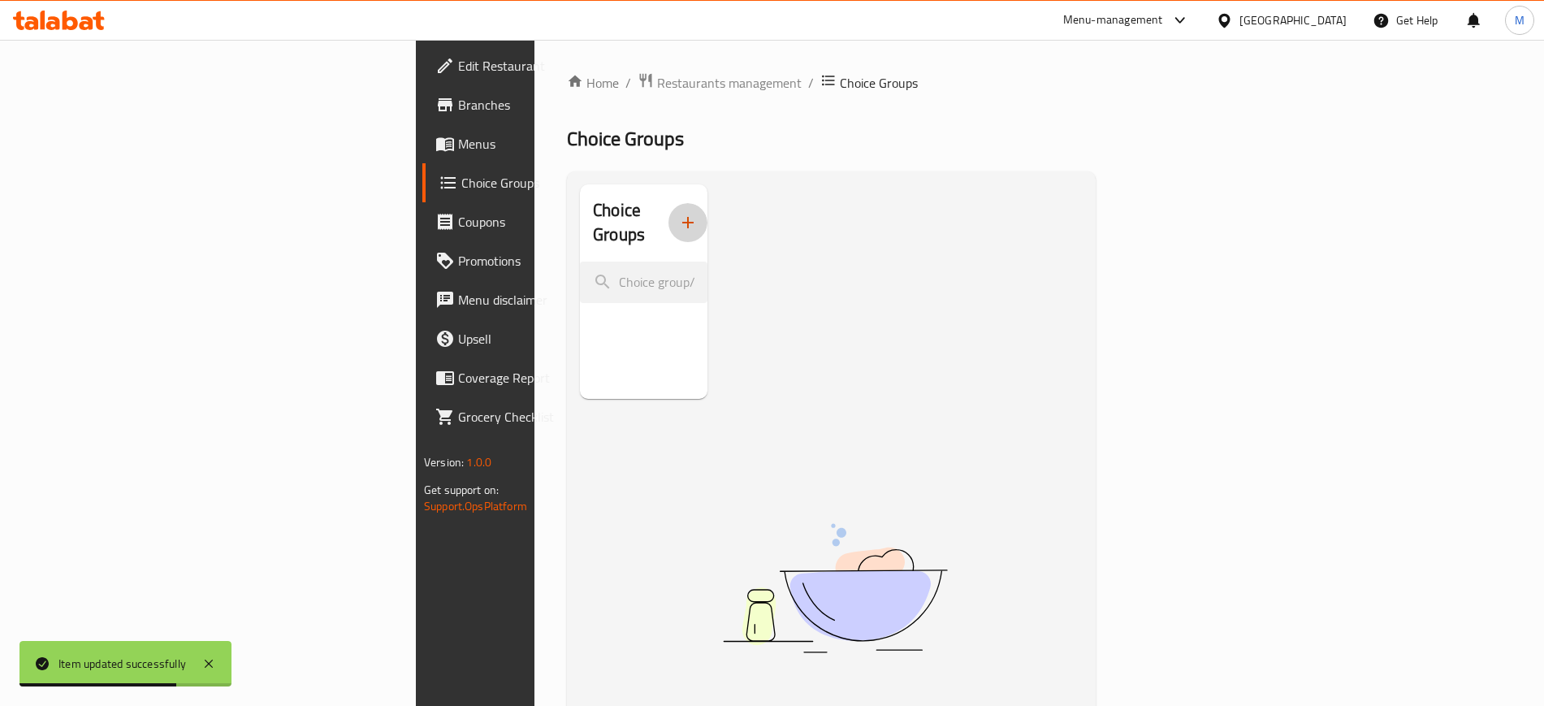
click at [678, 213] on icon "button" at bounding box center [687, 222] width 19 height 19
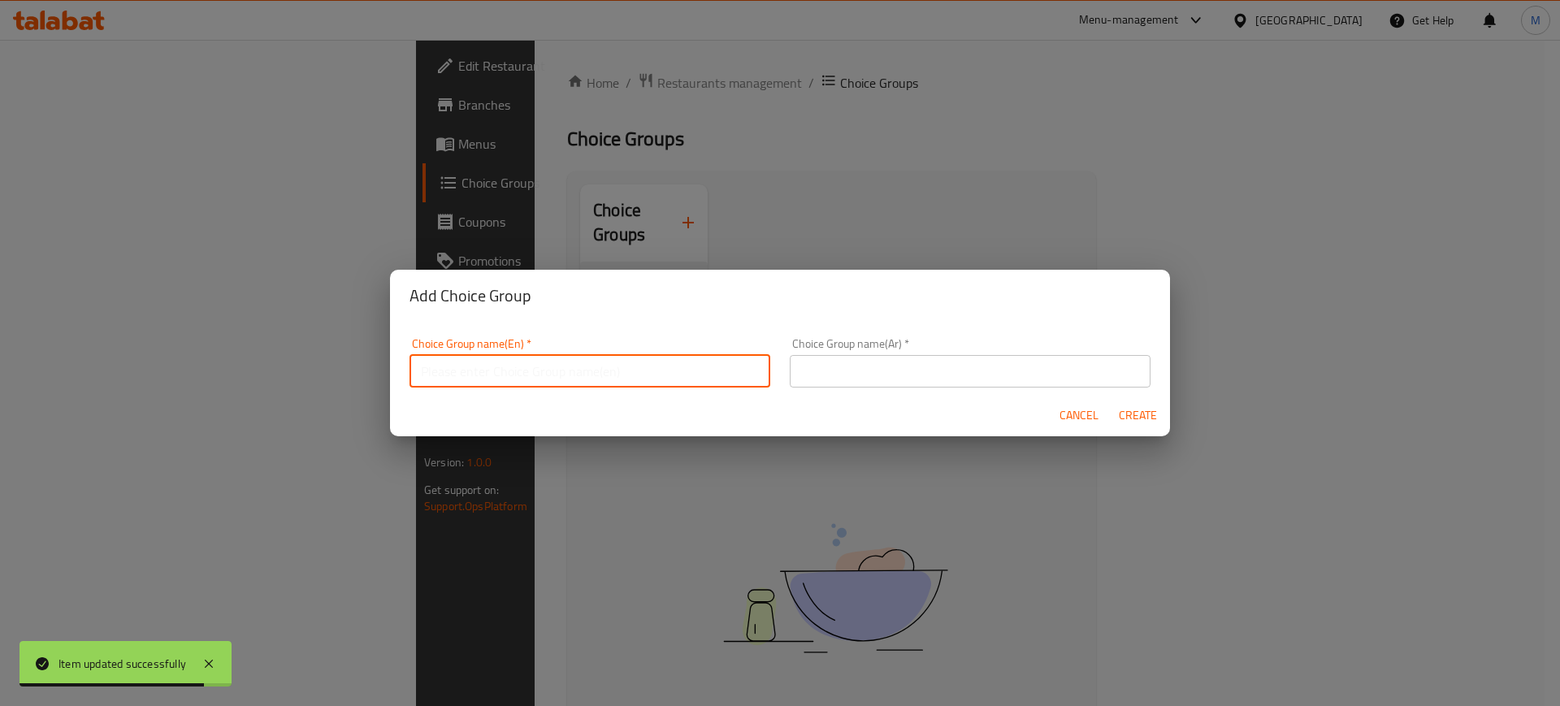
click at [568, 374] on input "text" at bounding box center [589, 371] width 361 height 32
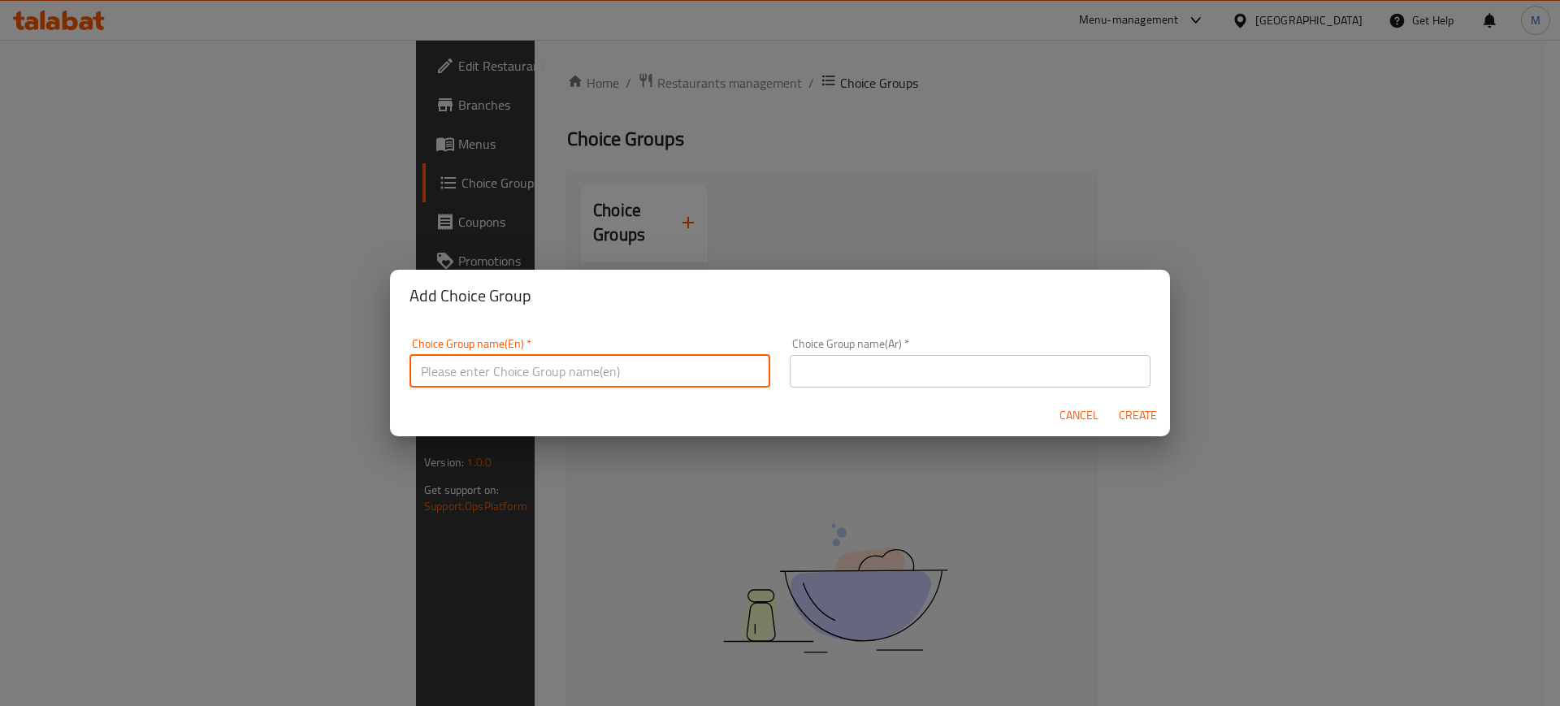
type input "Your Choice of"
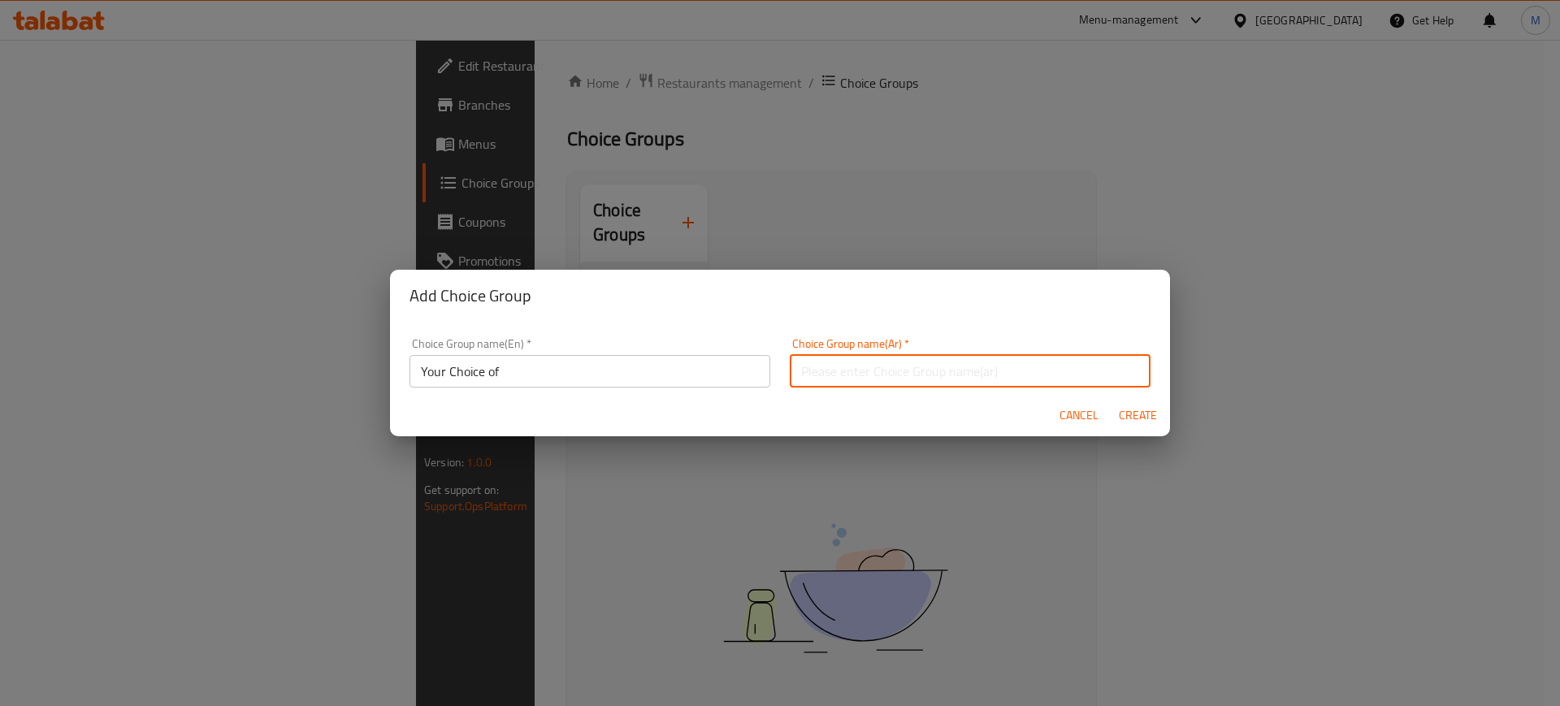
click at [843, 355] on input "text" at bounding box center [970, 371] width 361 height 32
type input "اختيارك من"
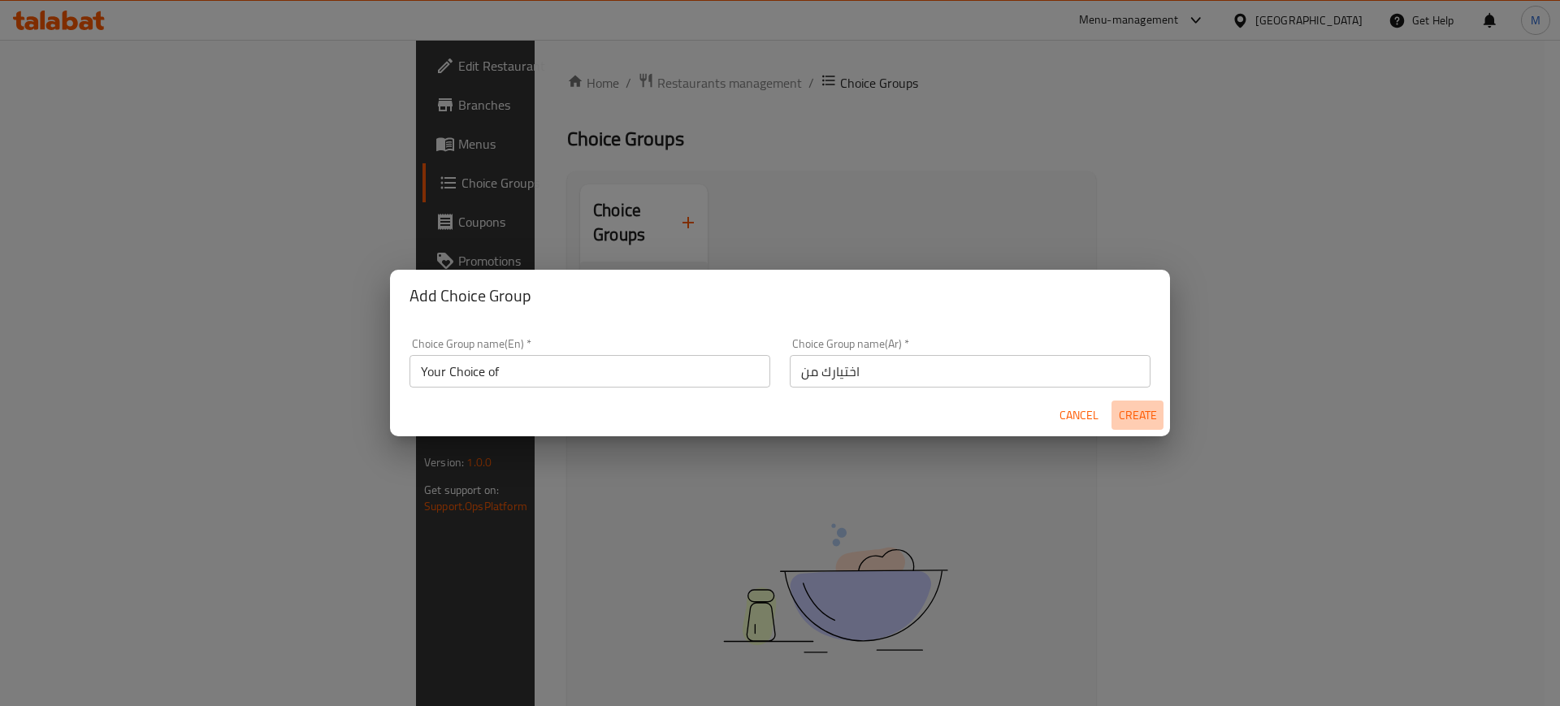
click at [1140, 415] on span "Create" at bounding box center [1137, 415] width 39 height 20
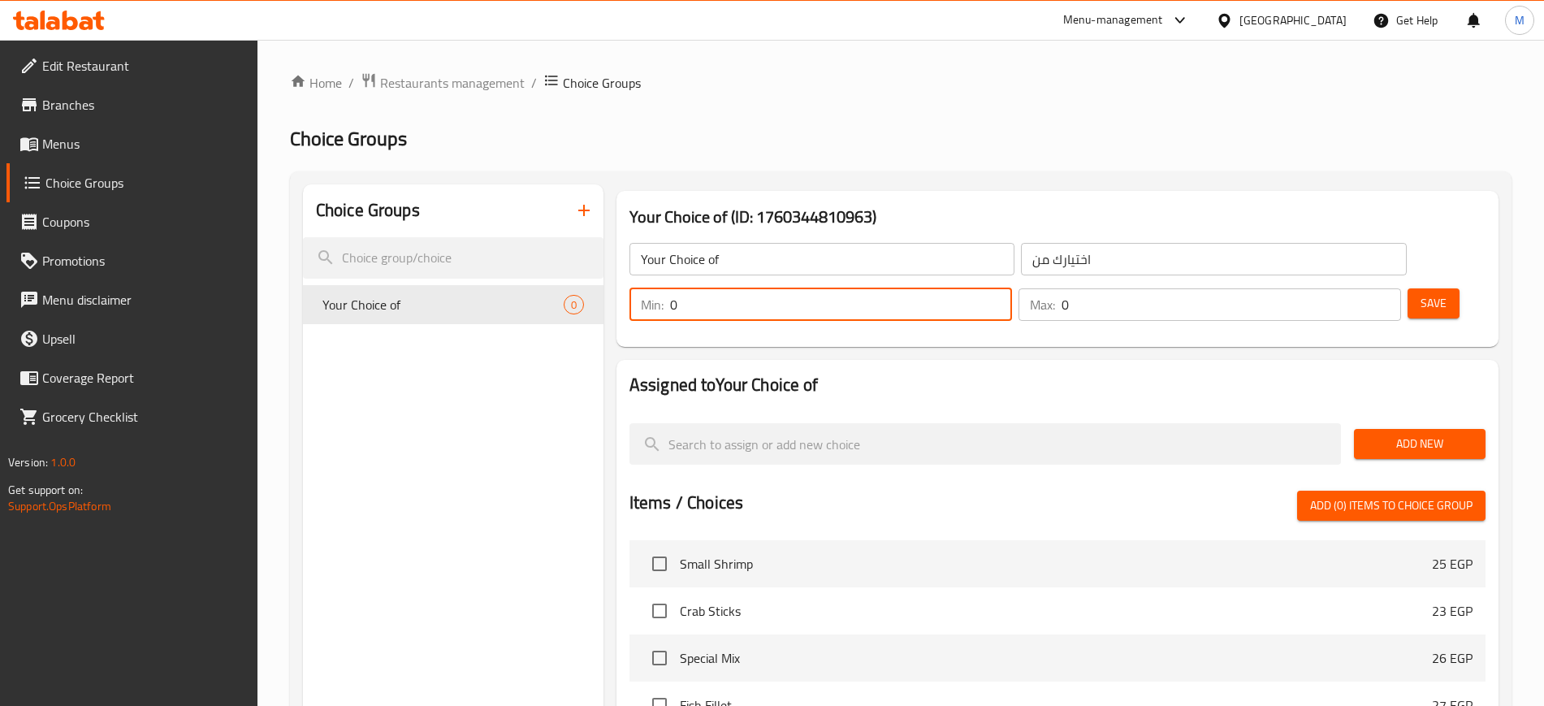
click at [1012, 288] on input "0" at bounding box center [841, 304] width 342 height 32
type input "1"
click at [1343, 288] on input "0" at bounding box center [1232, 304] width 340 height 32
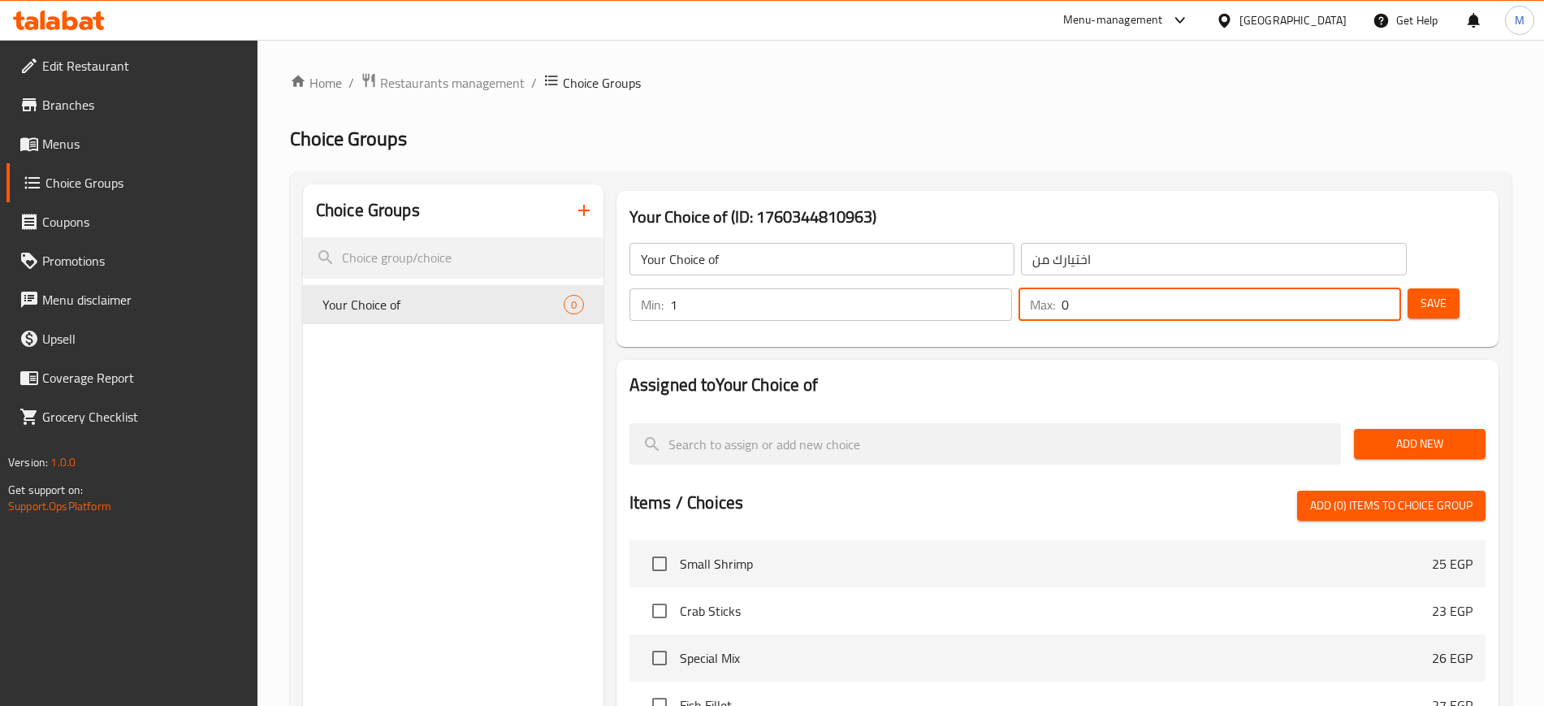
click at [1343, 288] on input "0" at bounding box center [1232, 304] width 340 height 32
type input "1"
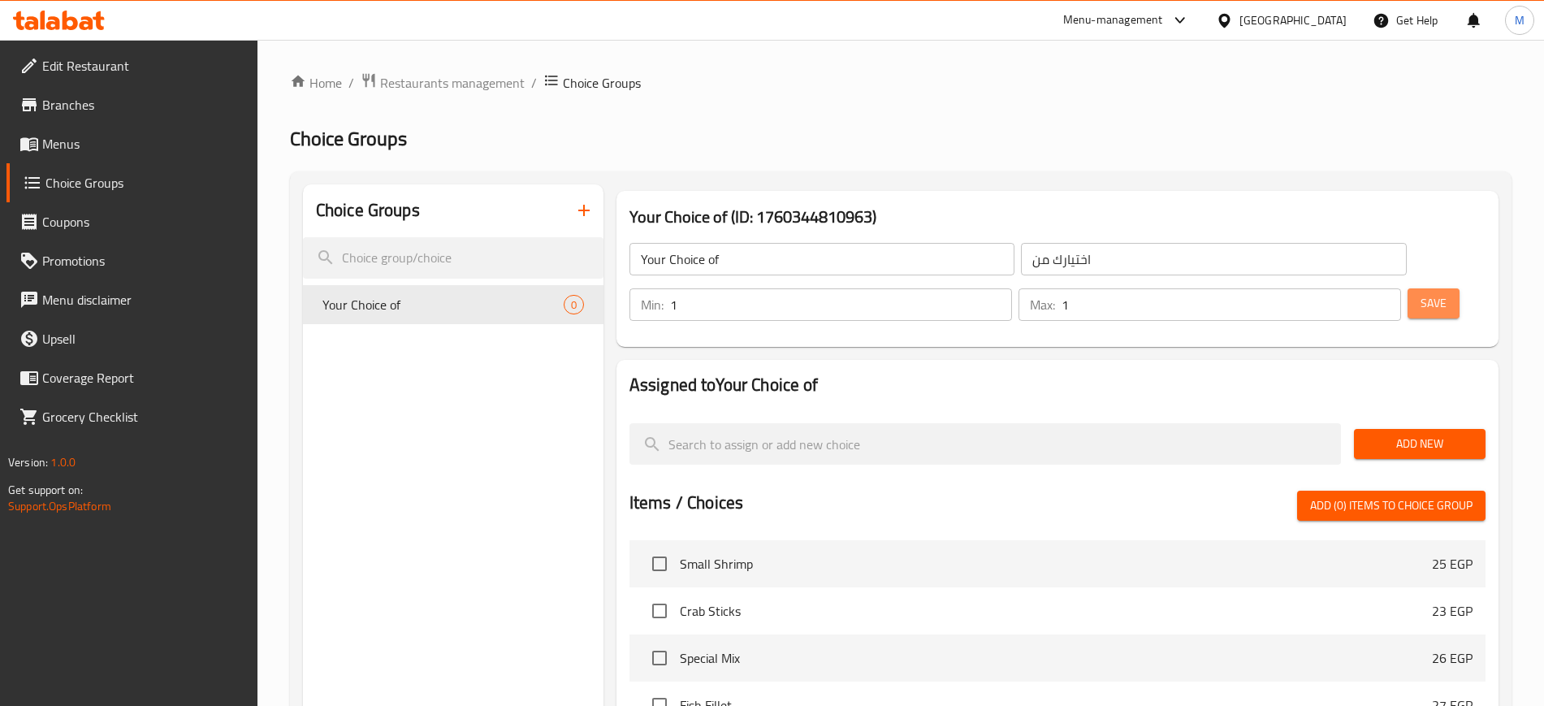
click at [1421, 293] on span "Save" at bounding box center [1434, 303] width 26 height 20
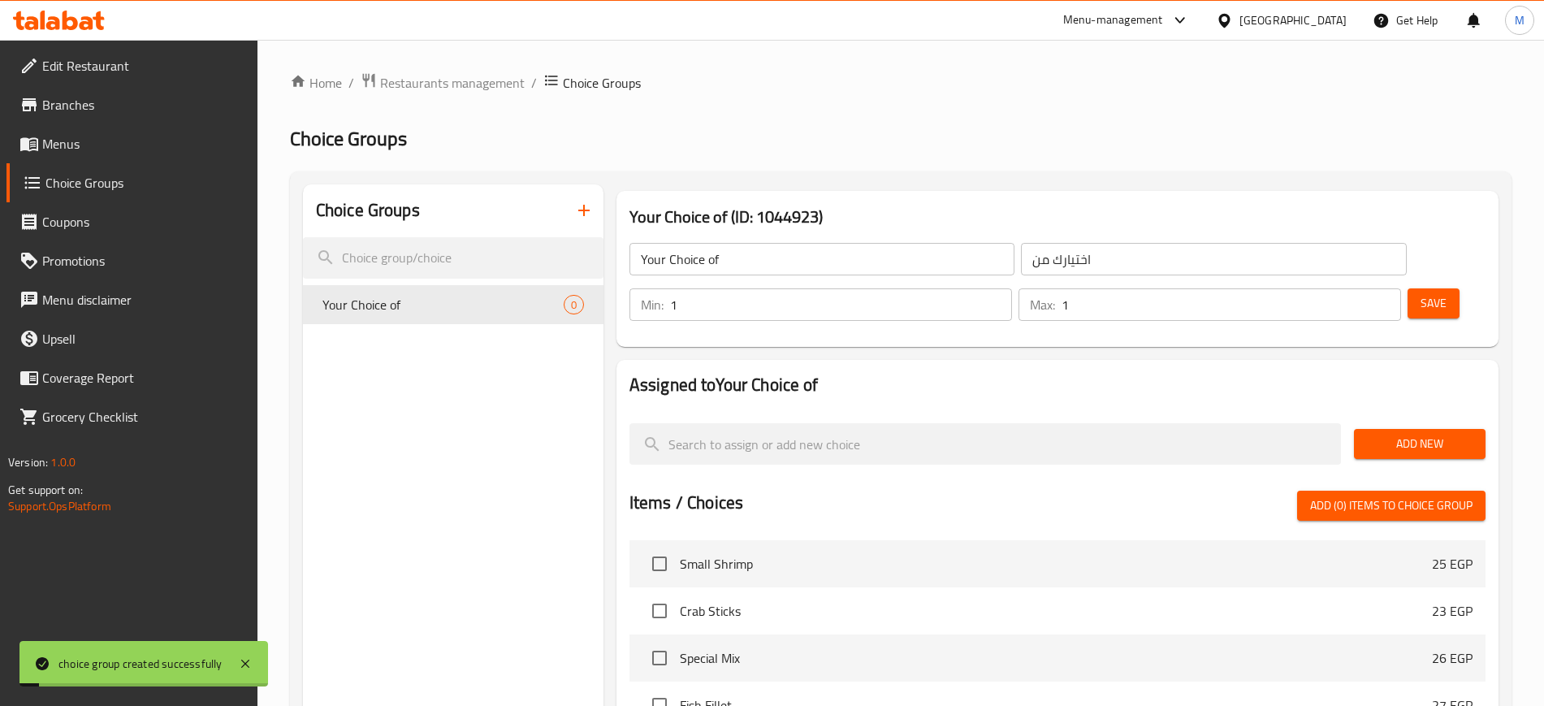
click at [1393, 434] on span "Add New" at bounding box center [1420, 444] width 106 height 20
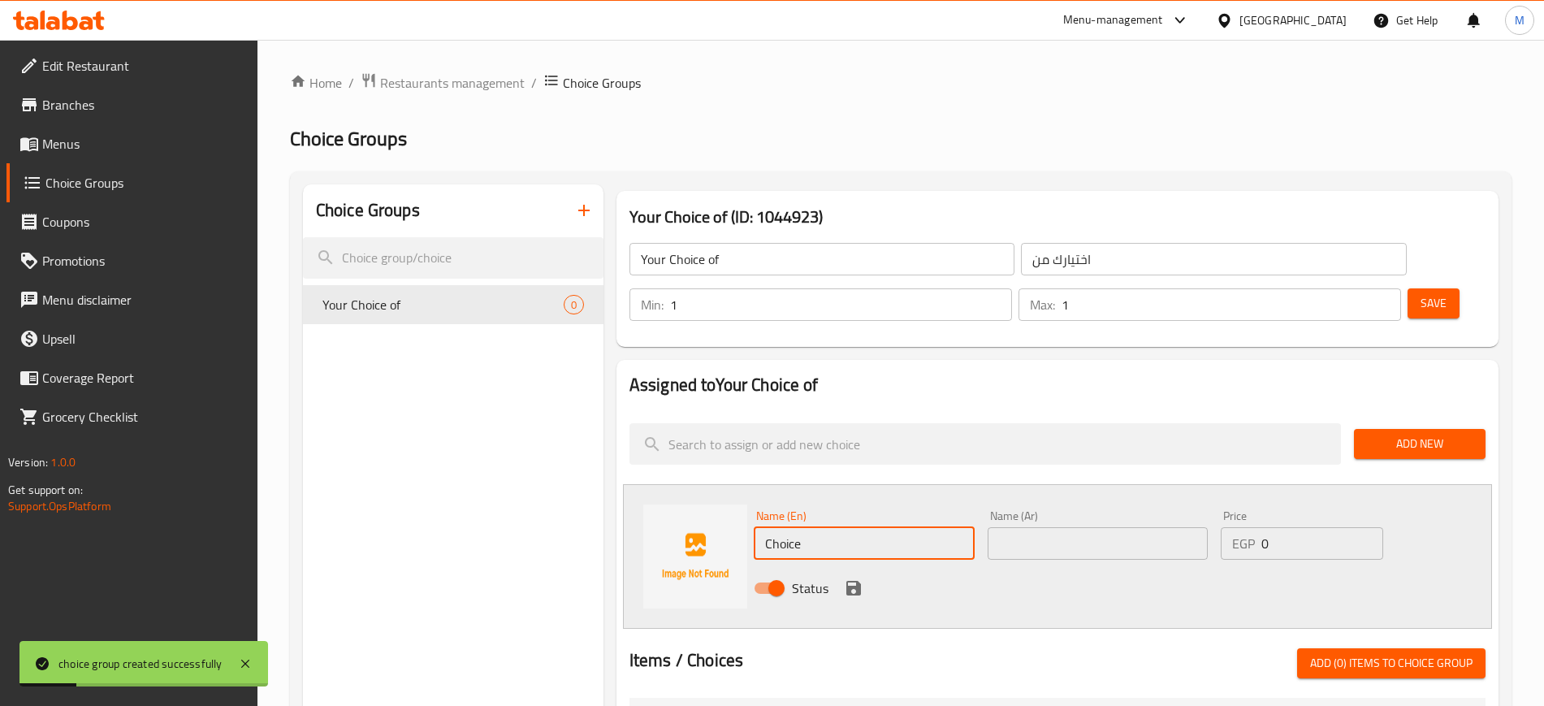
click at [913, 527] on input "Choice" at bounding box center [864, 543] width 221 height 32
type input "Grilled"
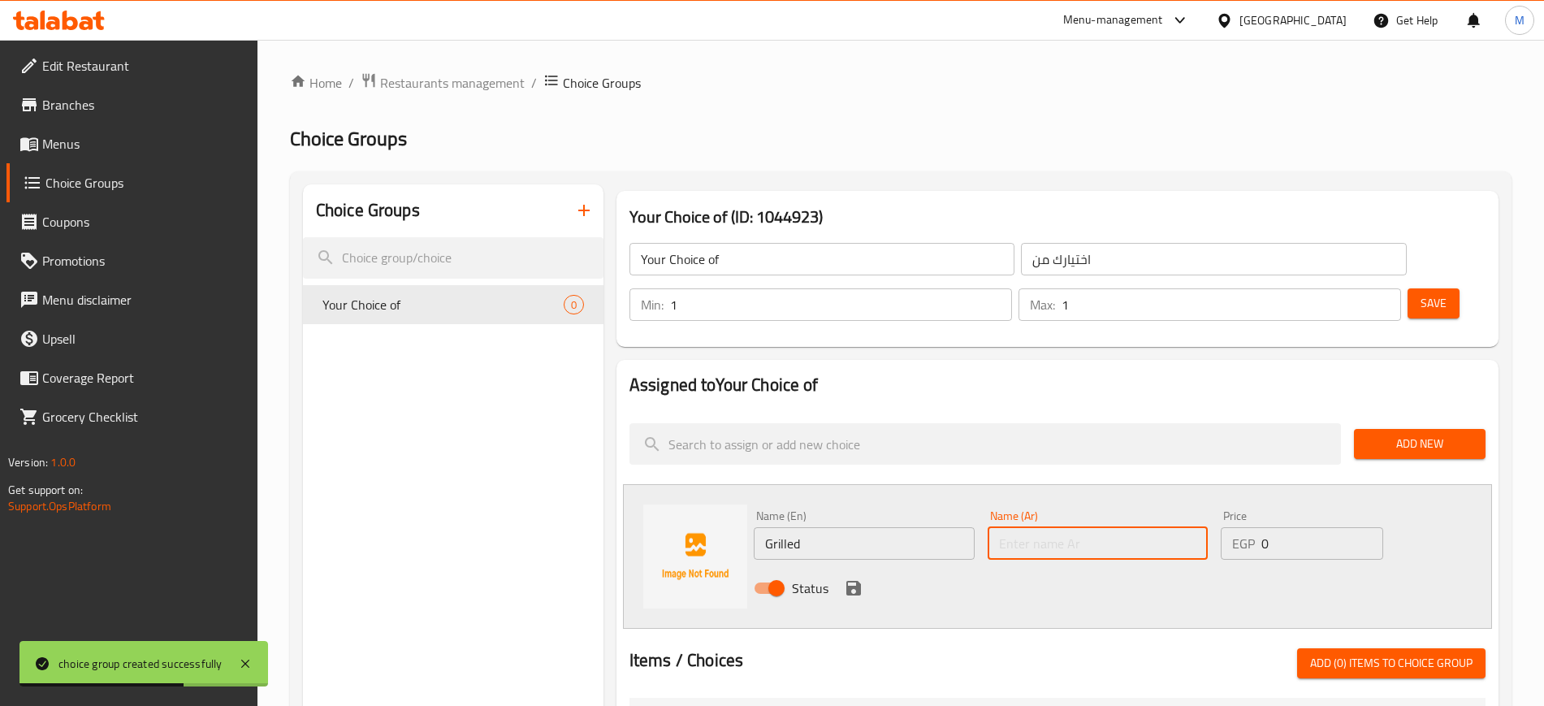
click at [1024, 527] on input "text" at bounding box center [1098, 543] width 221 height 32
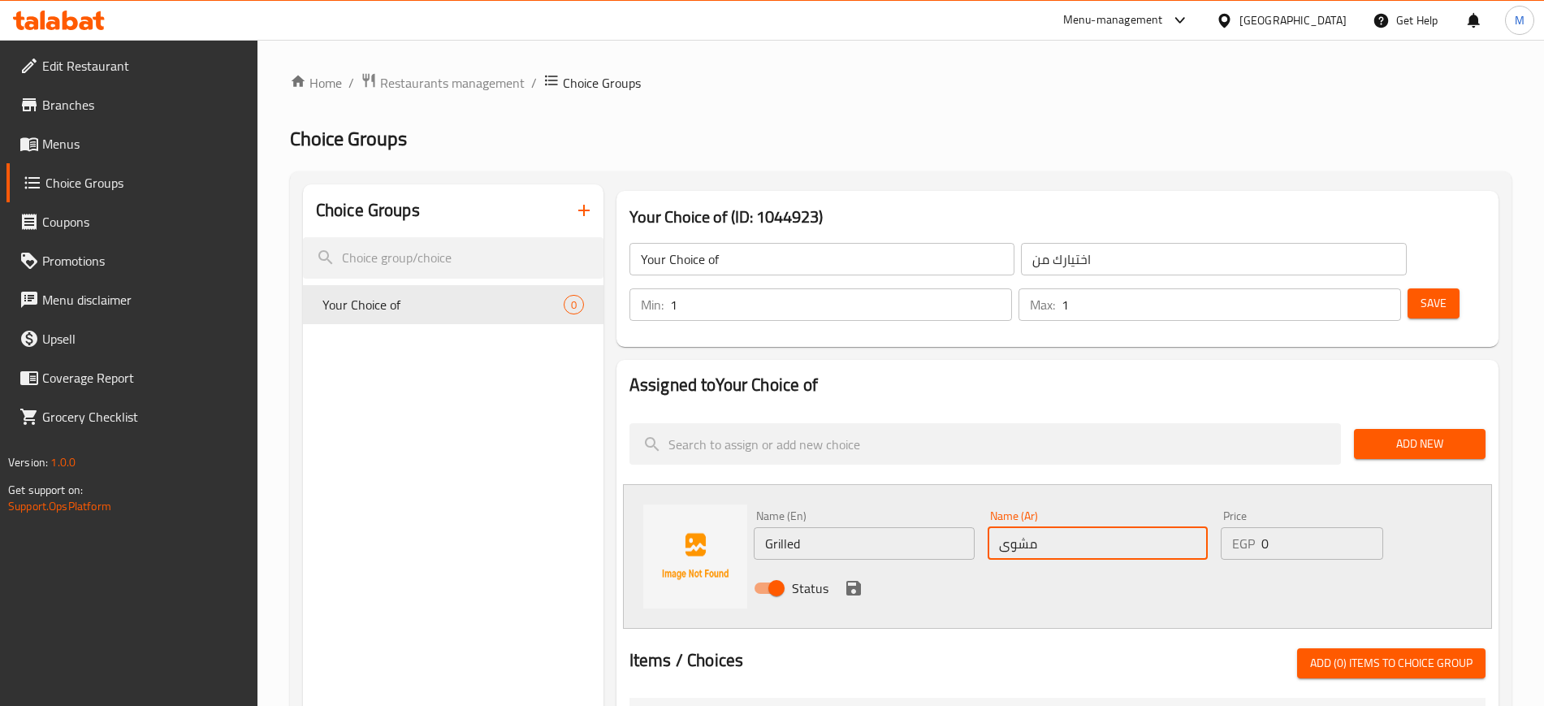
type input "مشوى"
click at [851, 578] on icon "save" at bounding box center [853, 587] width 19 height 19
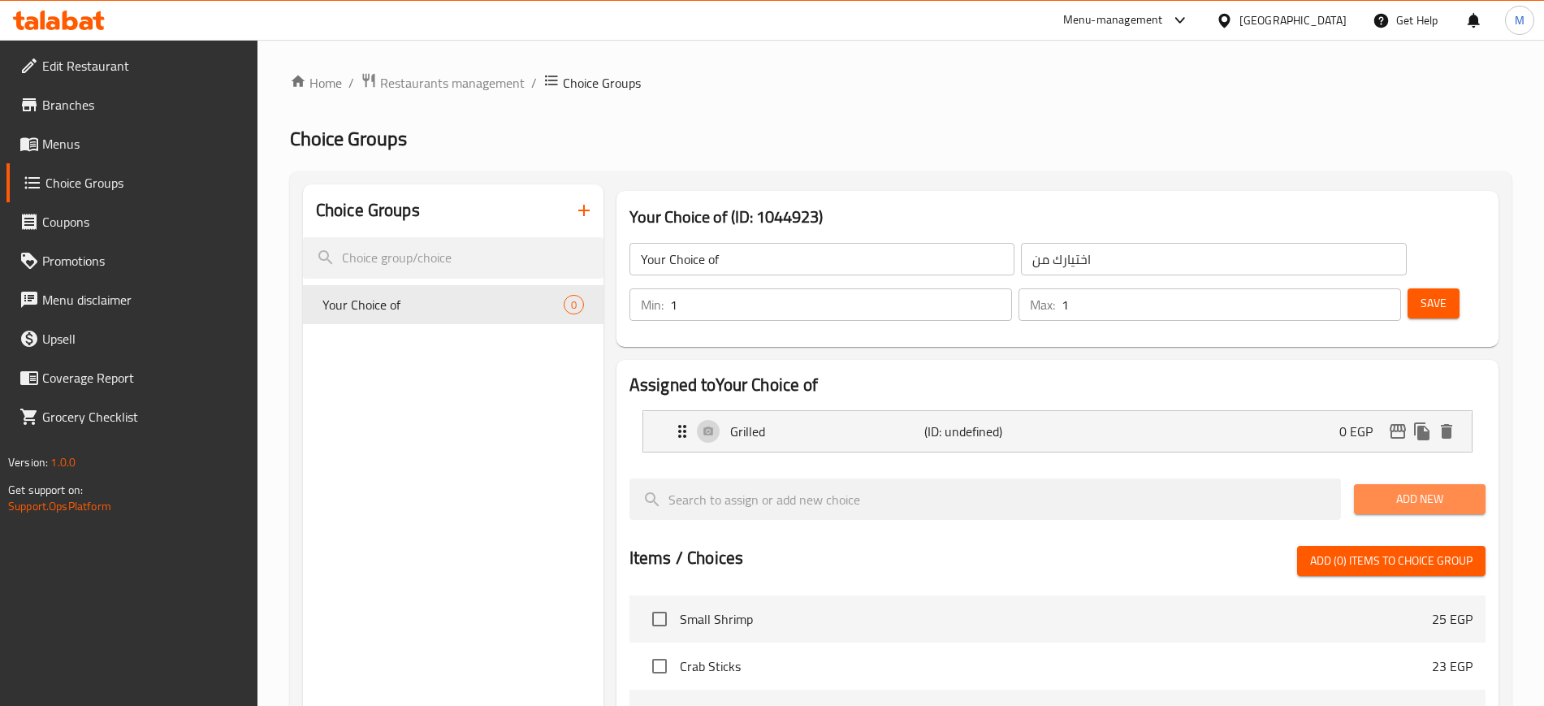
click at [1383, 489] on span "Add New" at bounding box center [1420, 499] width 106 height 20
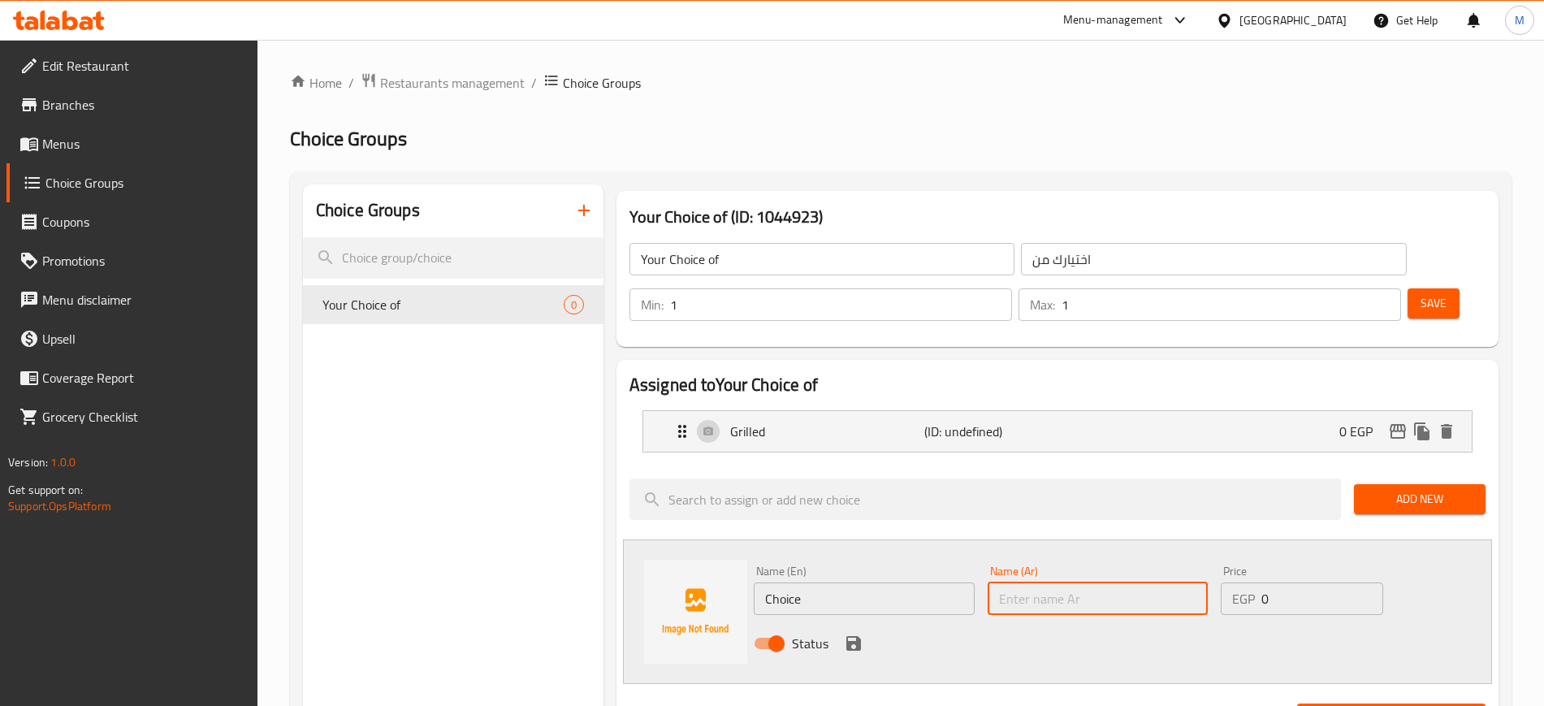
click at [1044, 582] on input "text" at bounding box center [1098, 598] width 221 height 32
type input "مقلي"
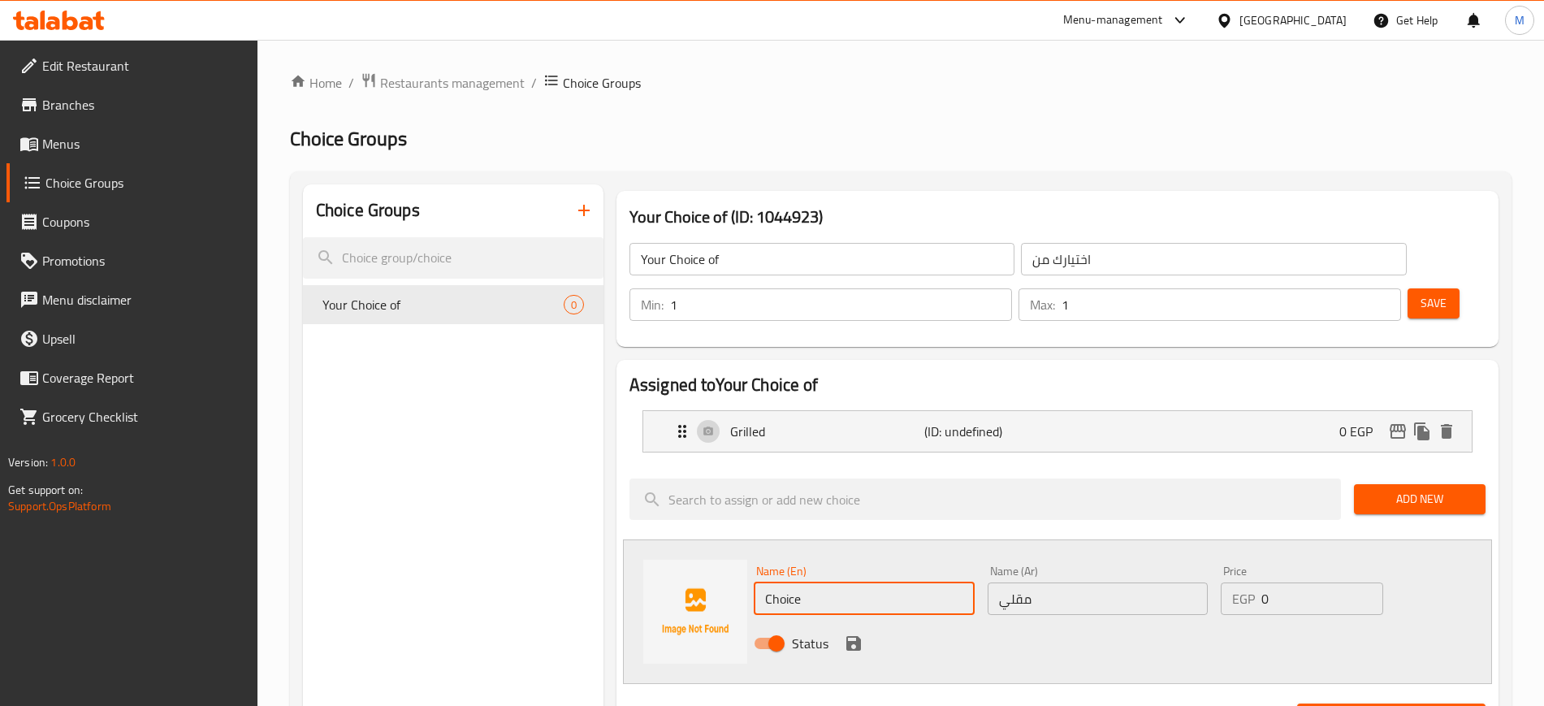
click at [910, 582] on input "Choice" at bounding box center [864, 598] width 221 height 32
type input "["
type input "Fried"
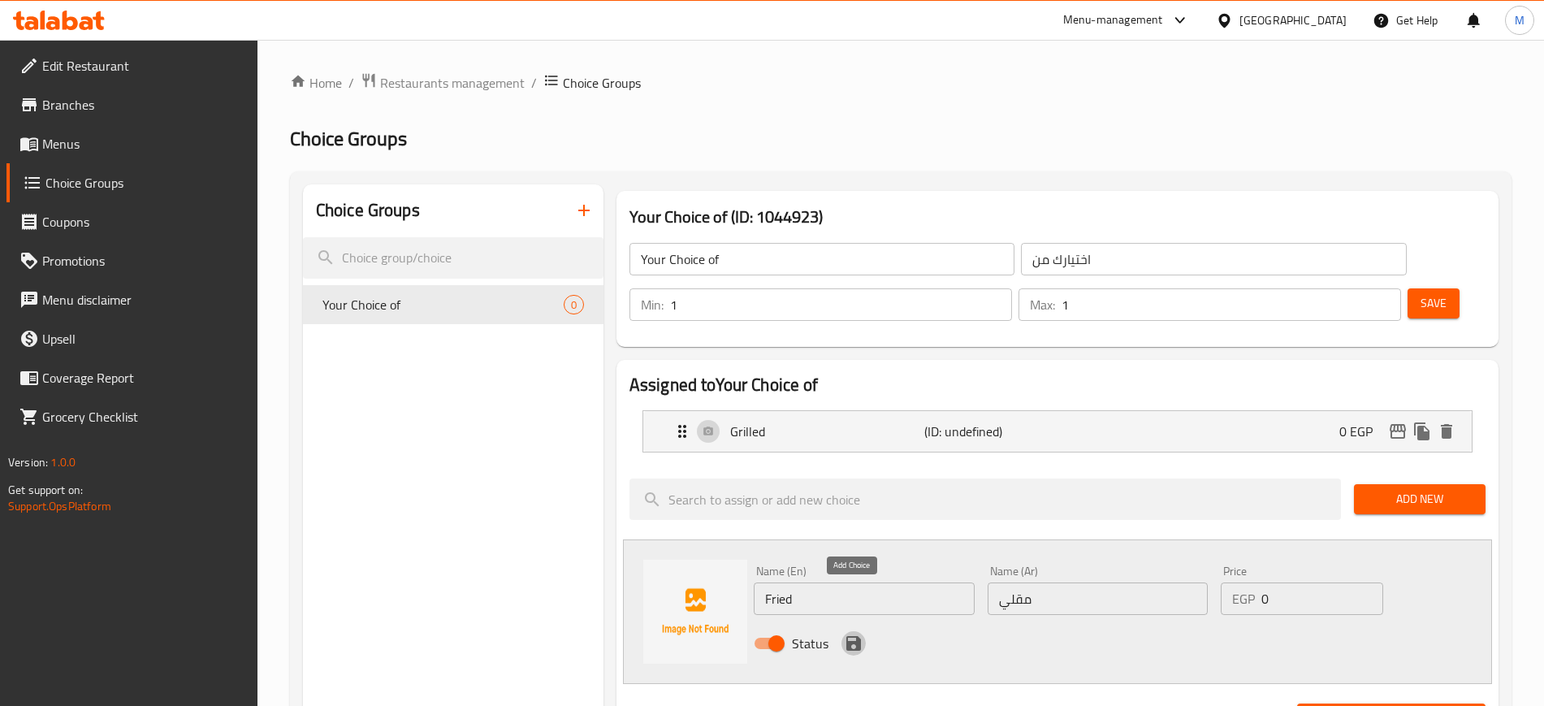
click at [857, 636] on icon "save" at bounding box center [854, 643] width 15 height 15
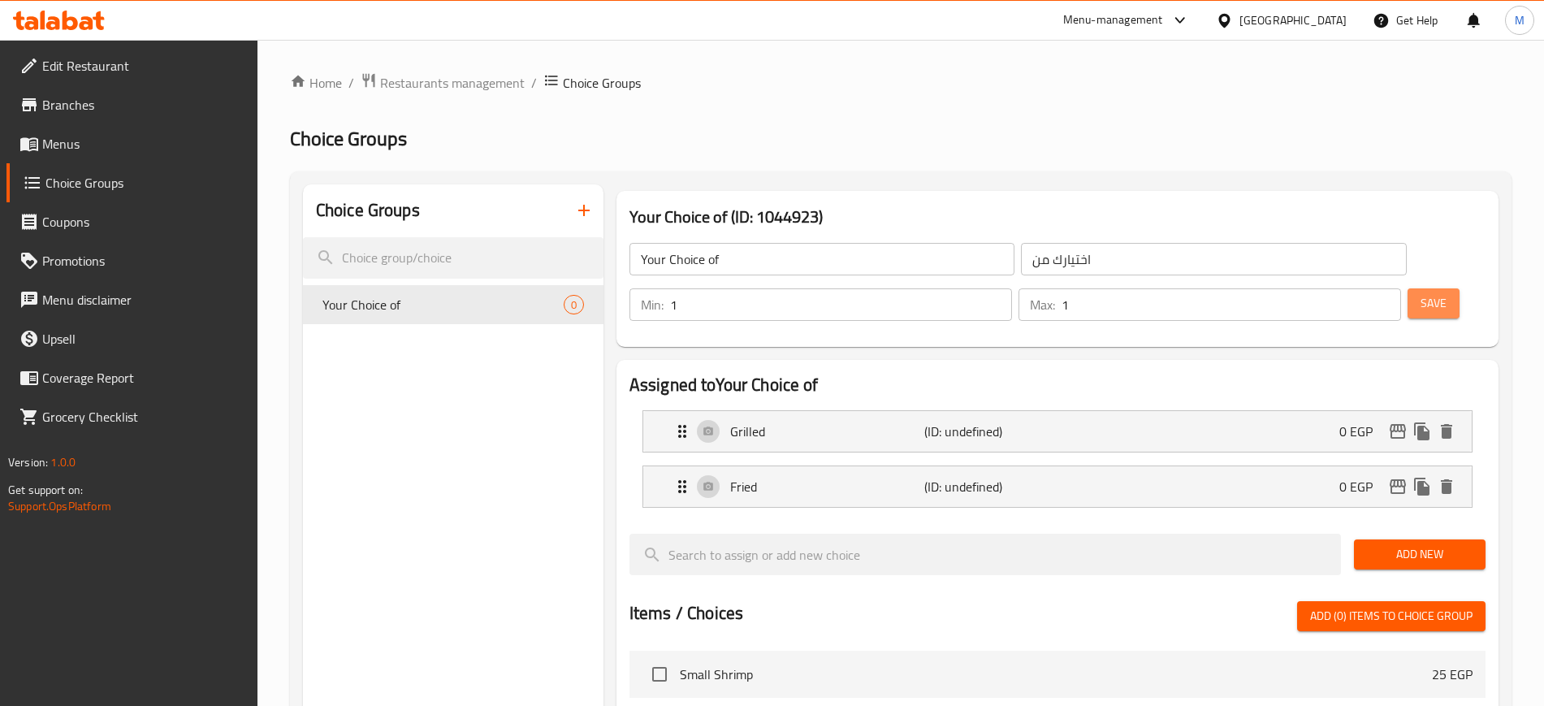
click at [1421, 293] on span "Save" at bounding box center [1434, 303] width 26 height 20
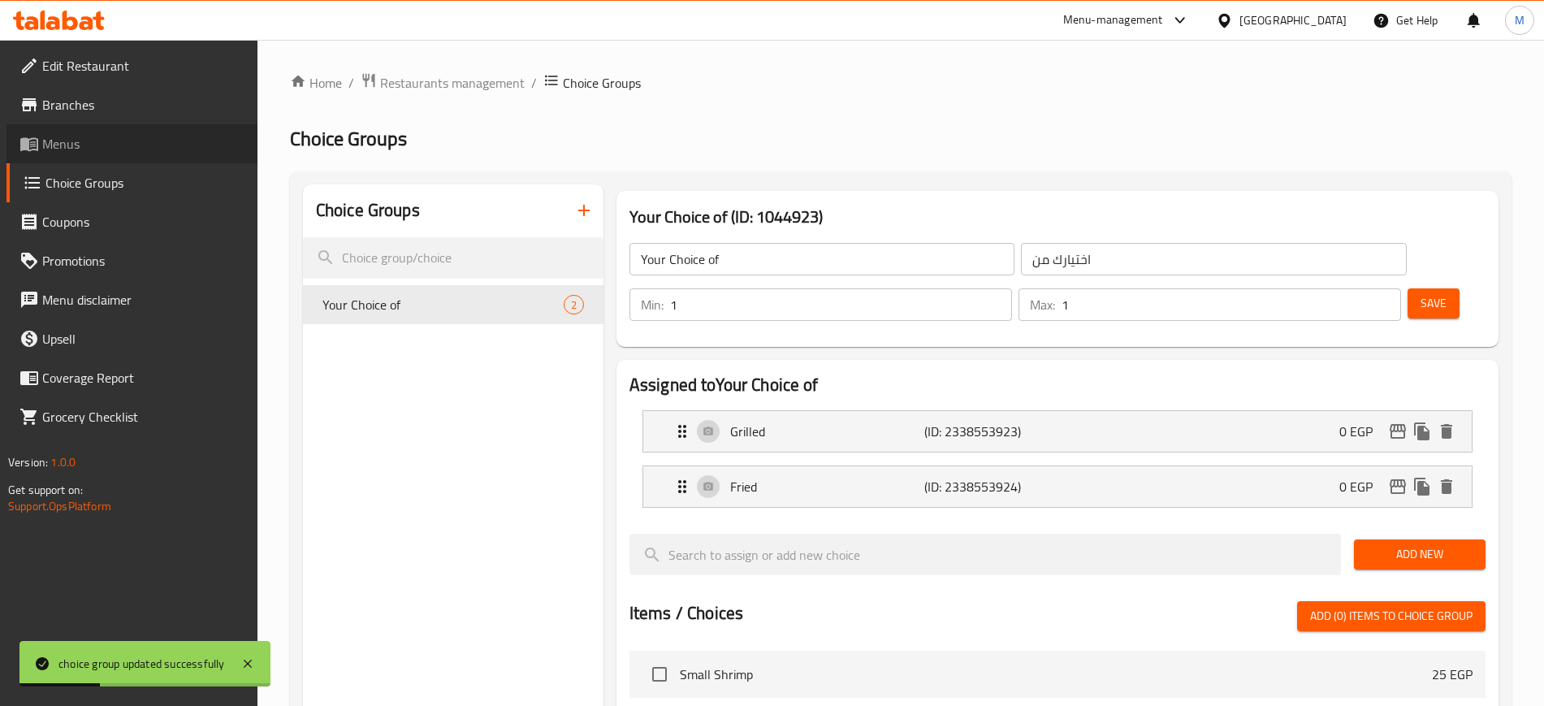
click at [76, 154] on span "Menus" at bounding box center [143, 143] width 202 height 19
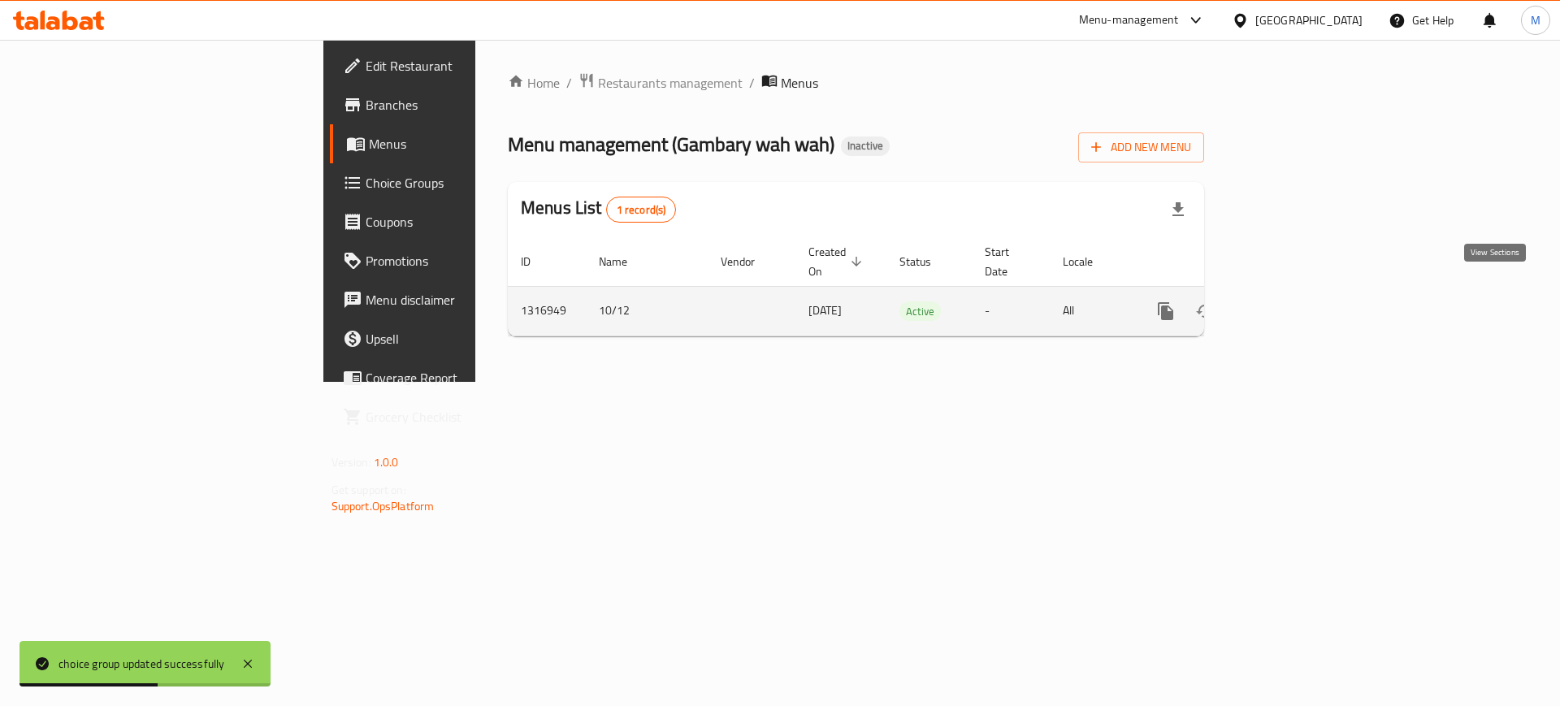
click at [1290, 304] on icon "enhanced table" at bounding box center [1282, 311] width 15 height 15
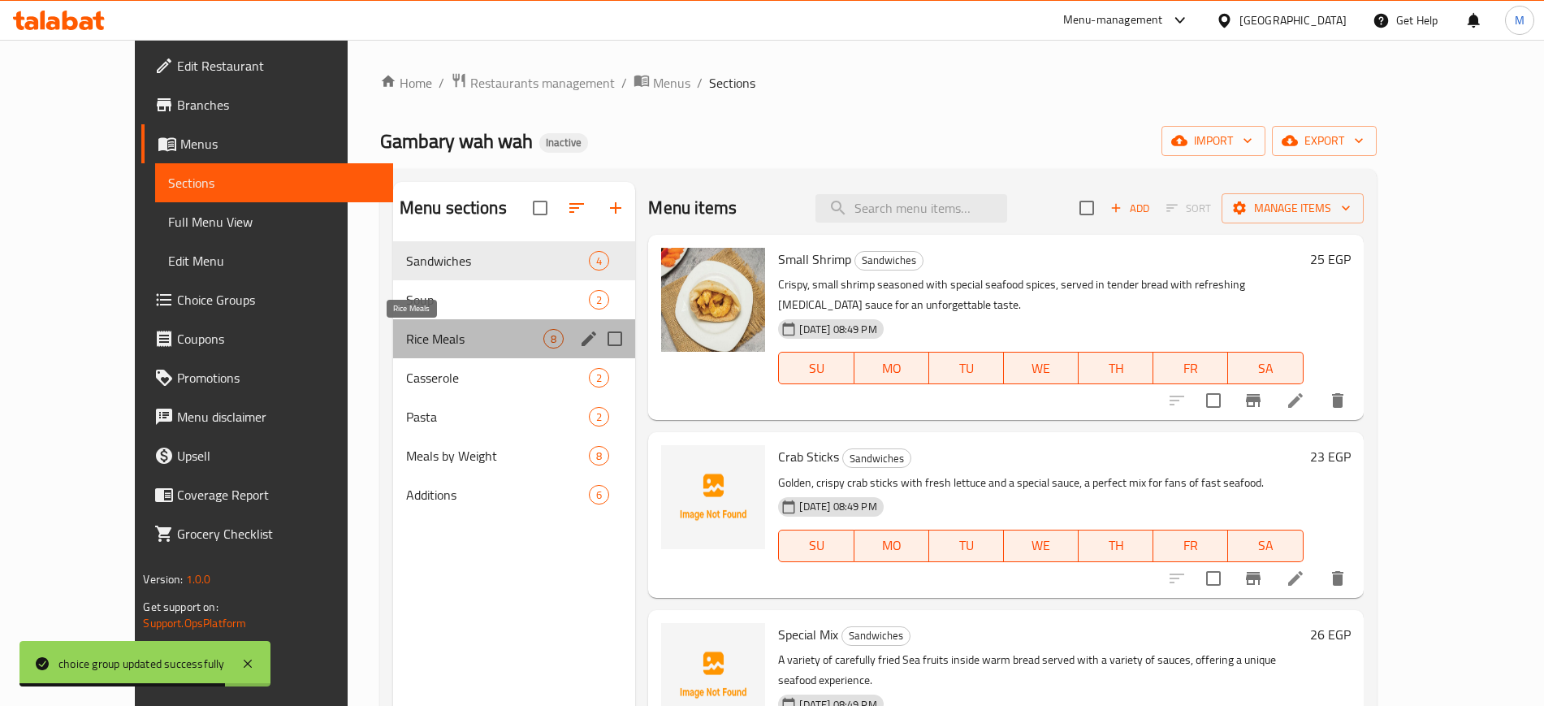
click at [406, 347] on span "Rice Meals" at bounding box center [475, 338] width 138 height 19
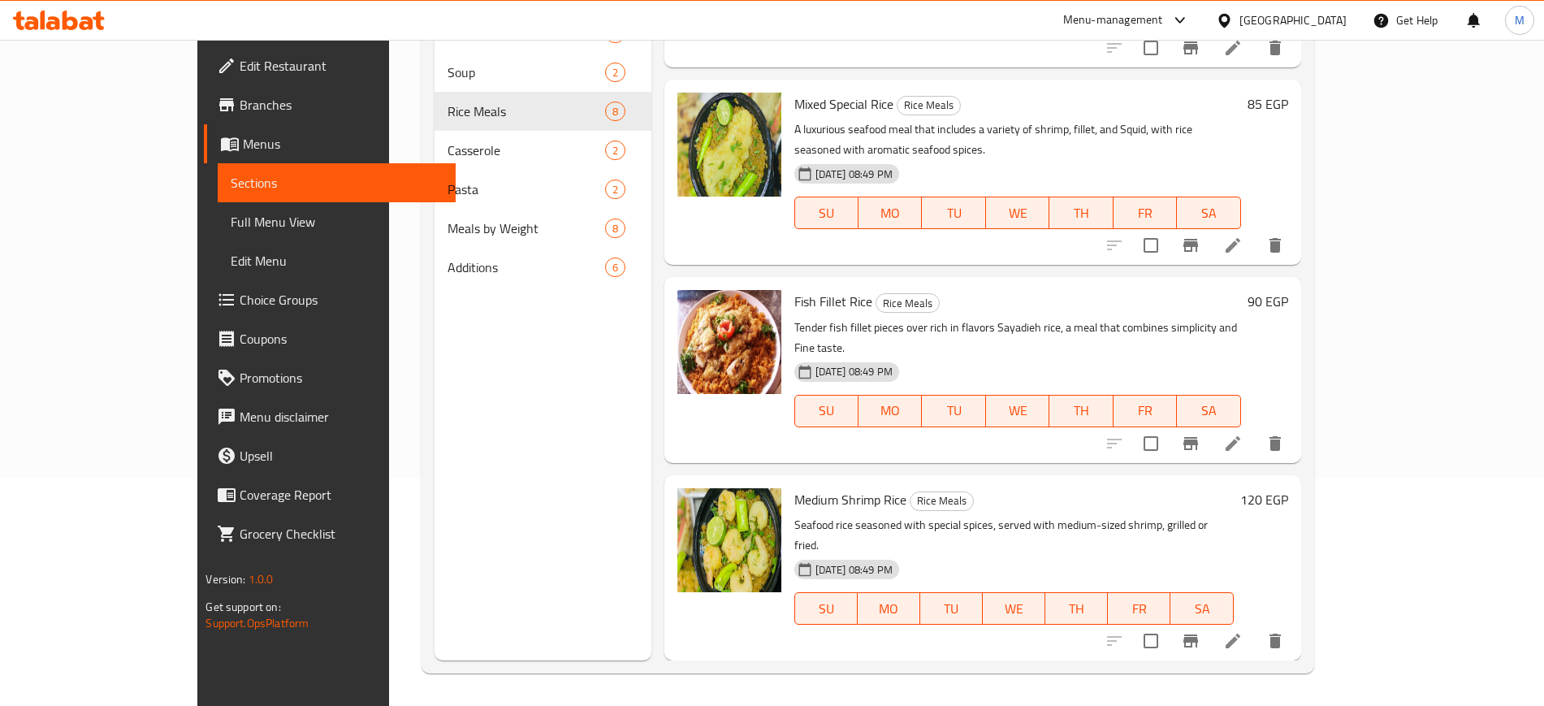
scroll to position [325, 0]
click at [1256, 625] on li at bounding box center [1232, 639] width 45 height 29
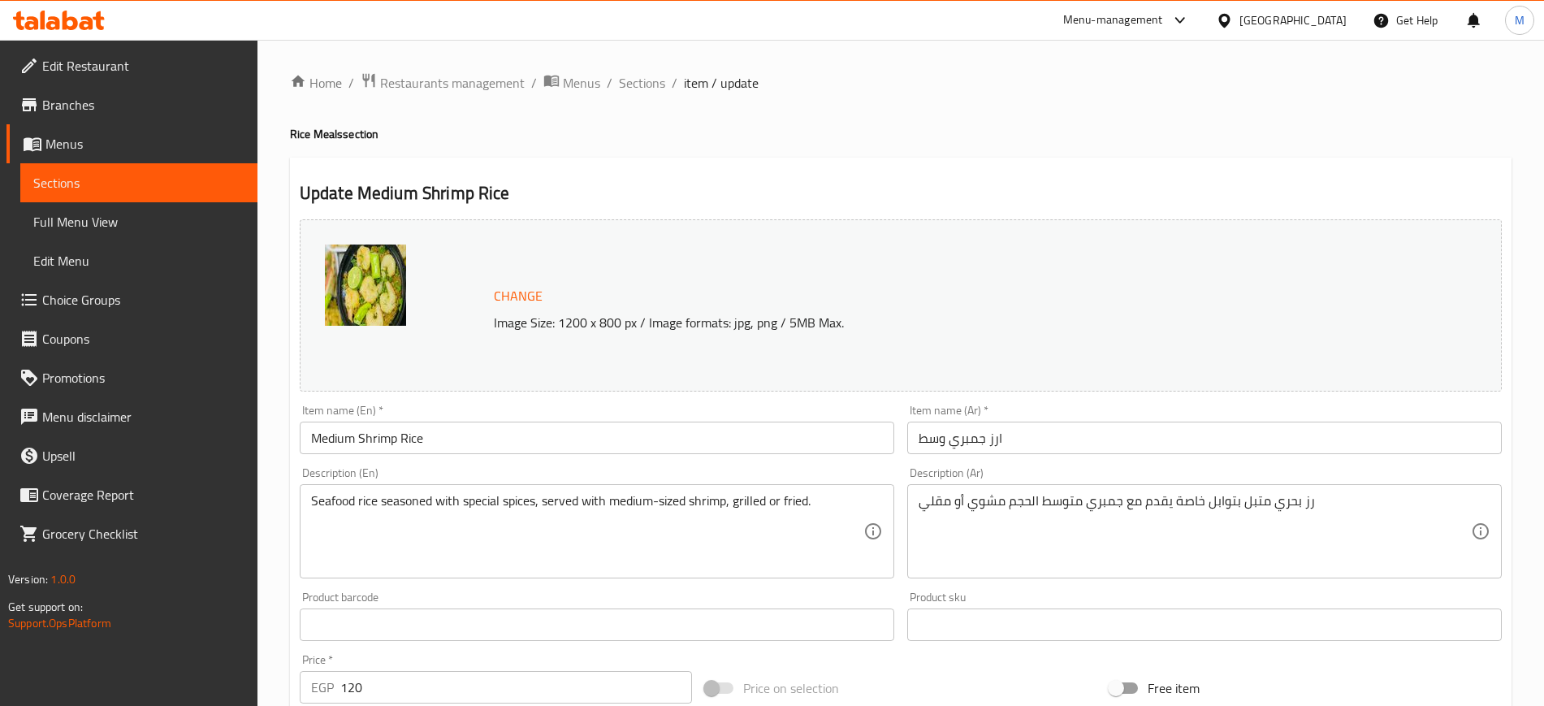
scroll to position [466, 0]
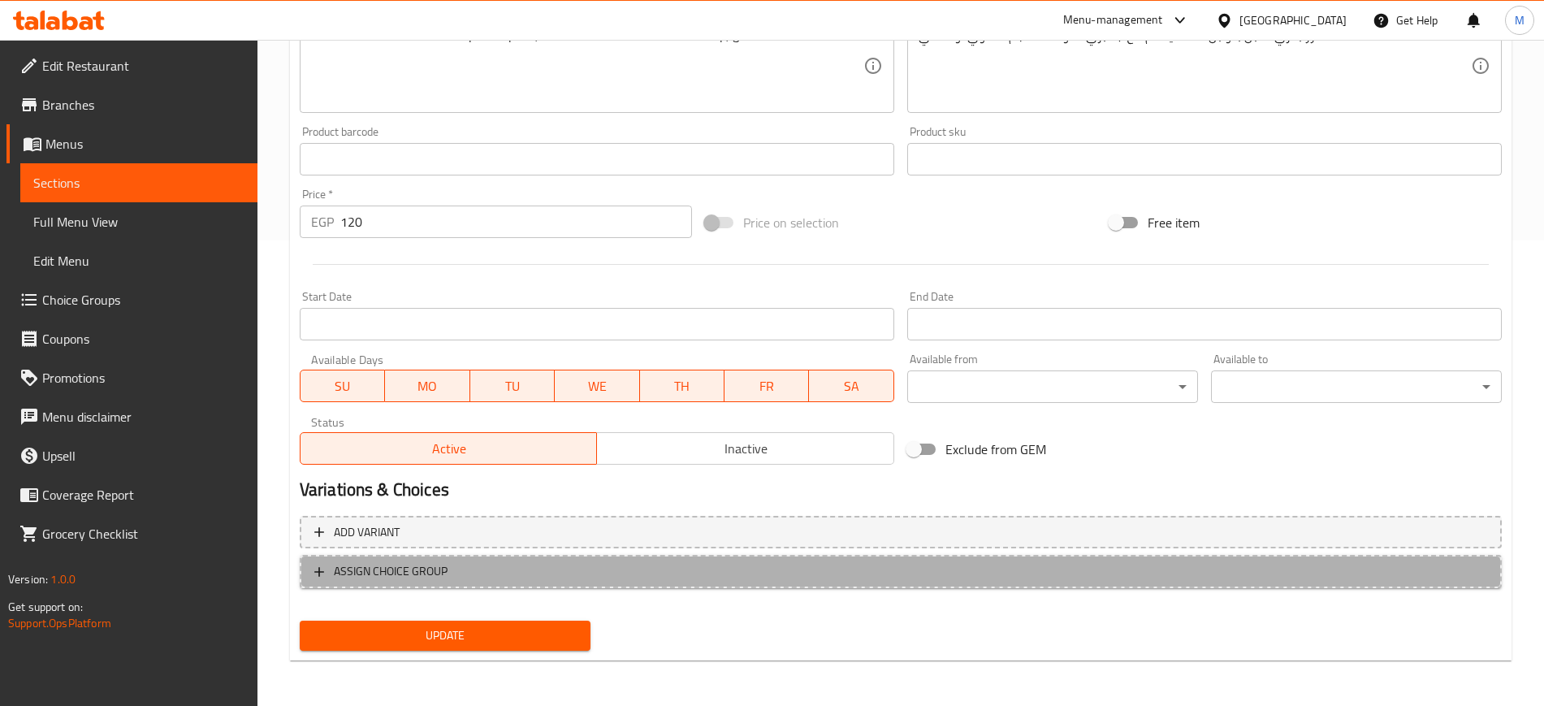
click at [418, 572] on span "ASSIGN CHOICE GROUP" at bounding box center [391, 571] width 114 height 20
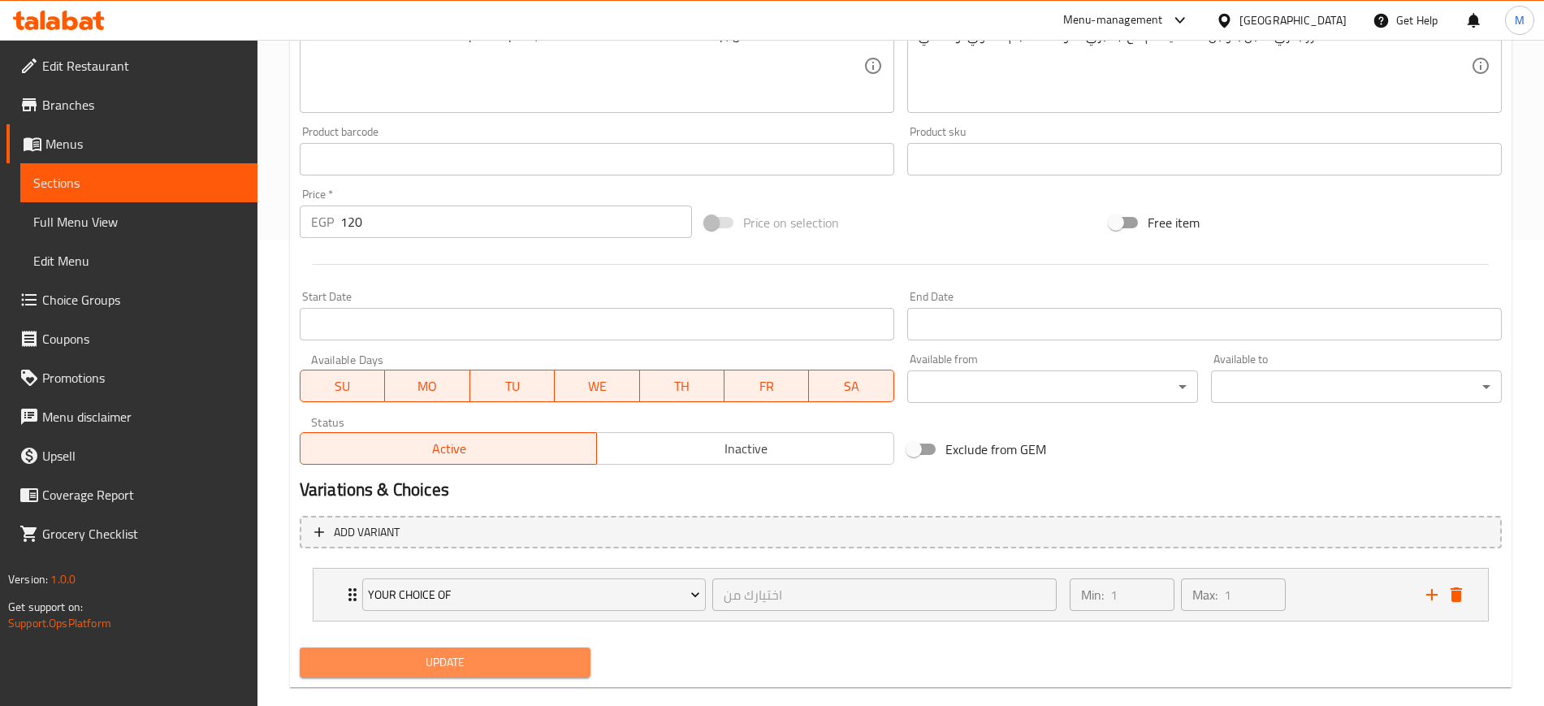
click at [479, 664] on span "Update" at bounding box center [445, 662] width 265 height 20
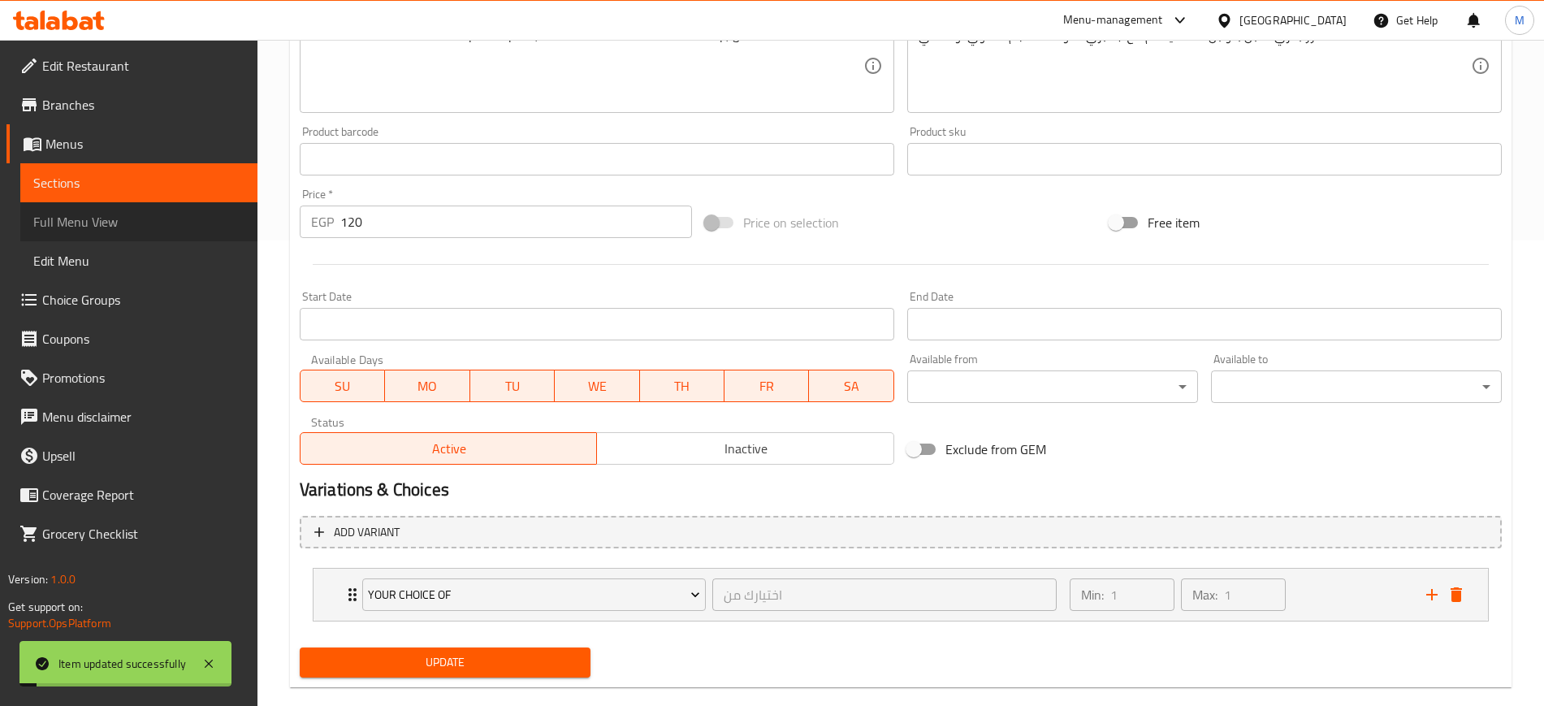
click at [152, 236] on link "Full Menu View" at bounding box center [138, 221] width 237 height 39
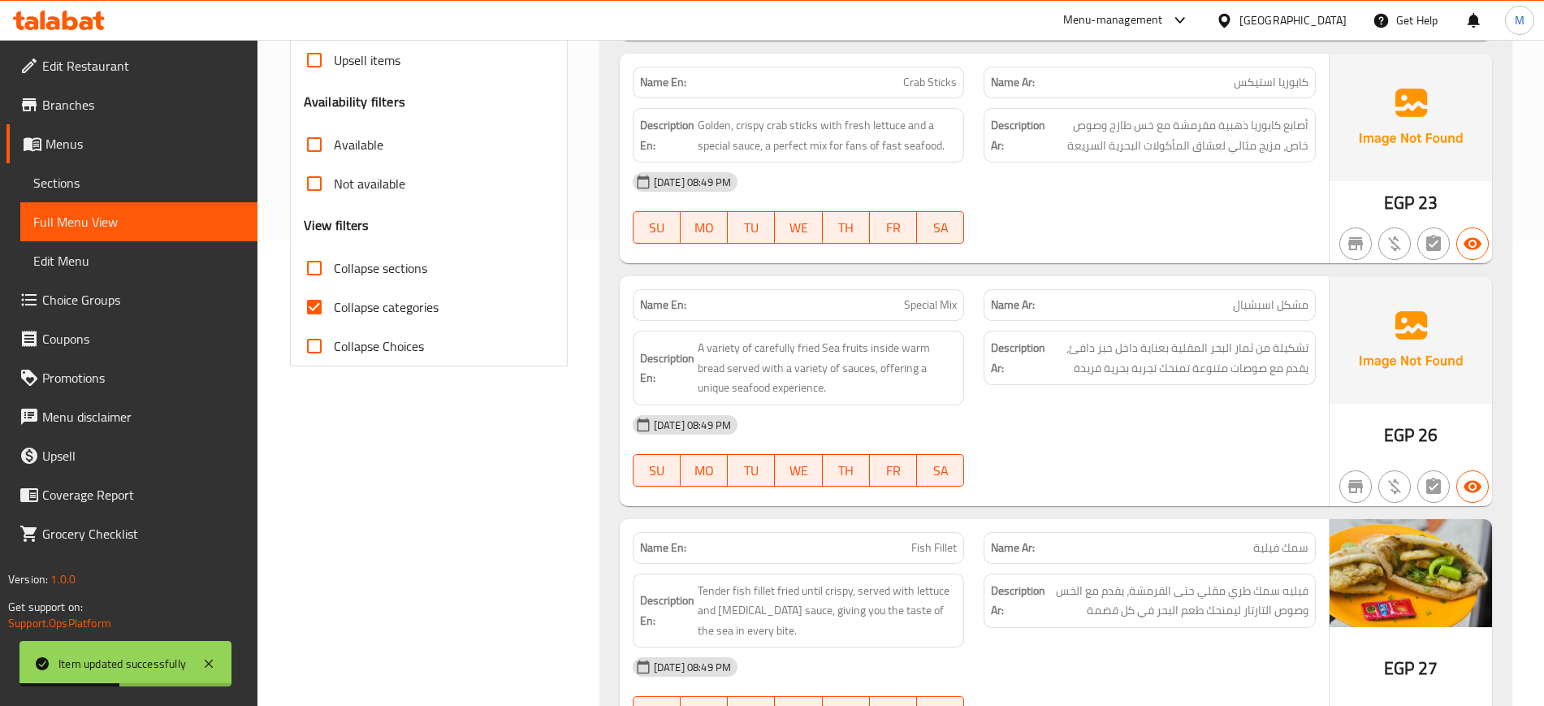
scroll to position [2493, 0]
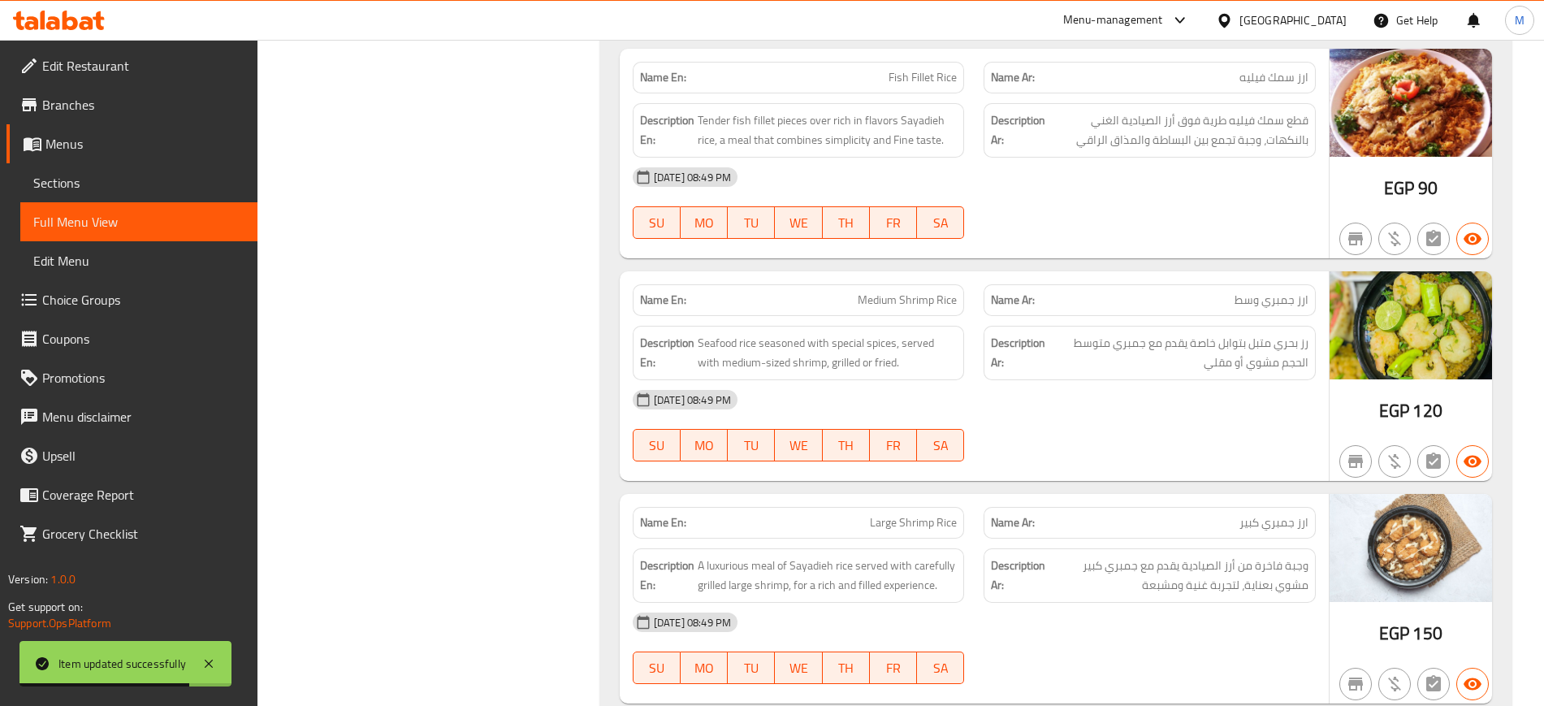
click at [1159, 431] on div "12-10-2025 08:49 PM SU MO TU WE TH FR SA" at bounding box center [974, 425] width 703 height 91
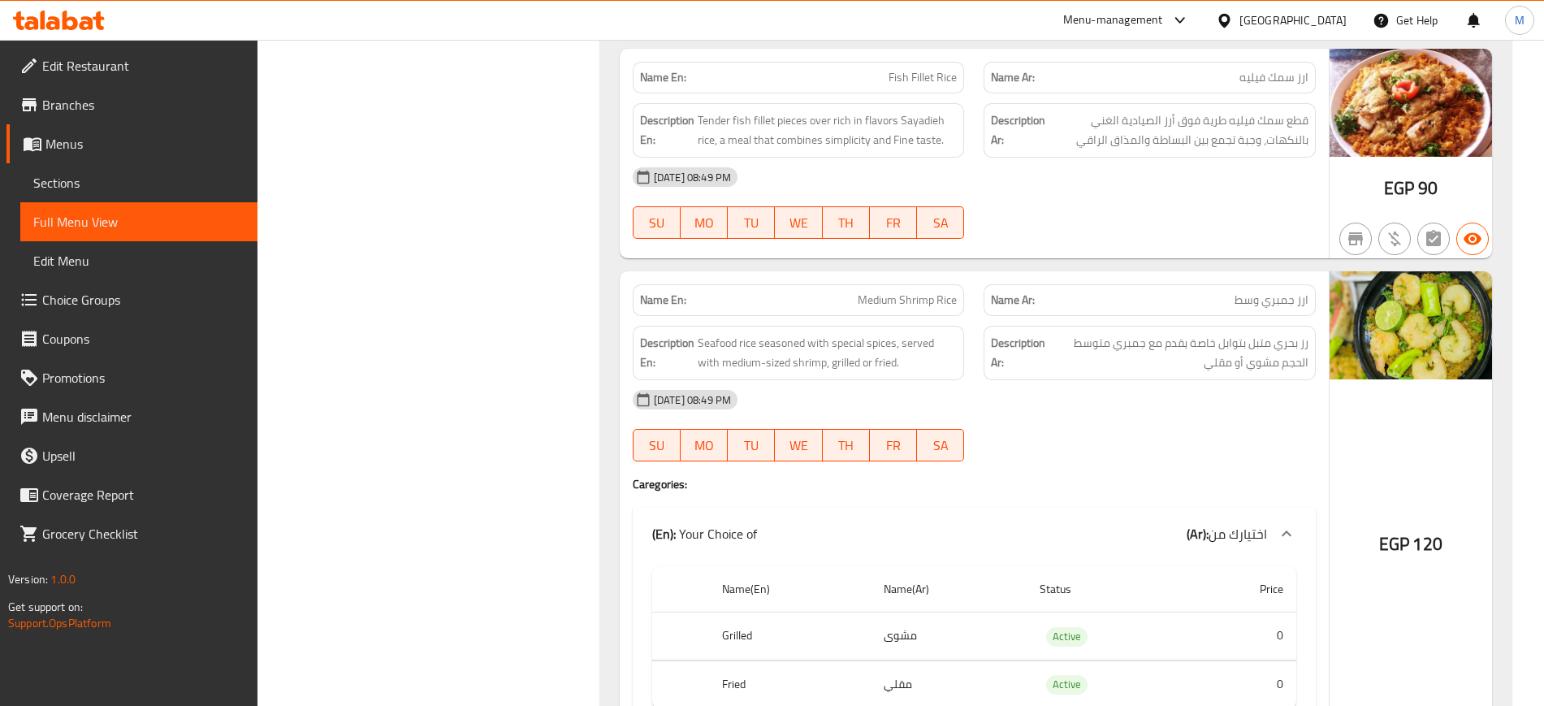
click at [1144, 428] on div "12-10-2025 08:49 PM SU MO TU WE TH FR SA" at bounding box center [974, 425] width 703 height 91
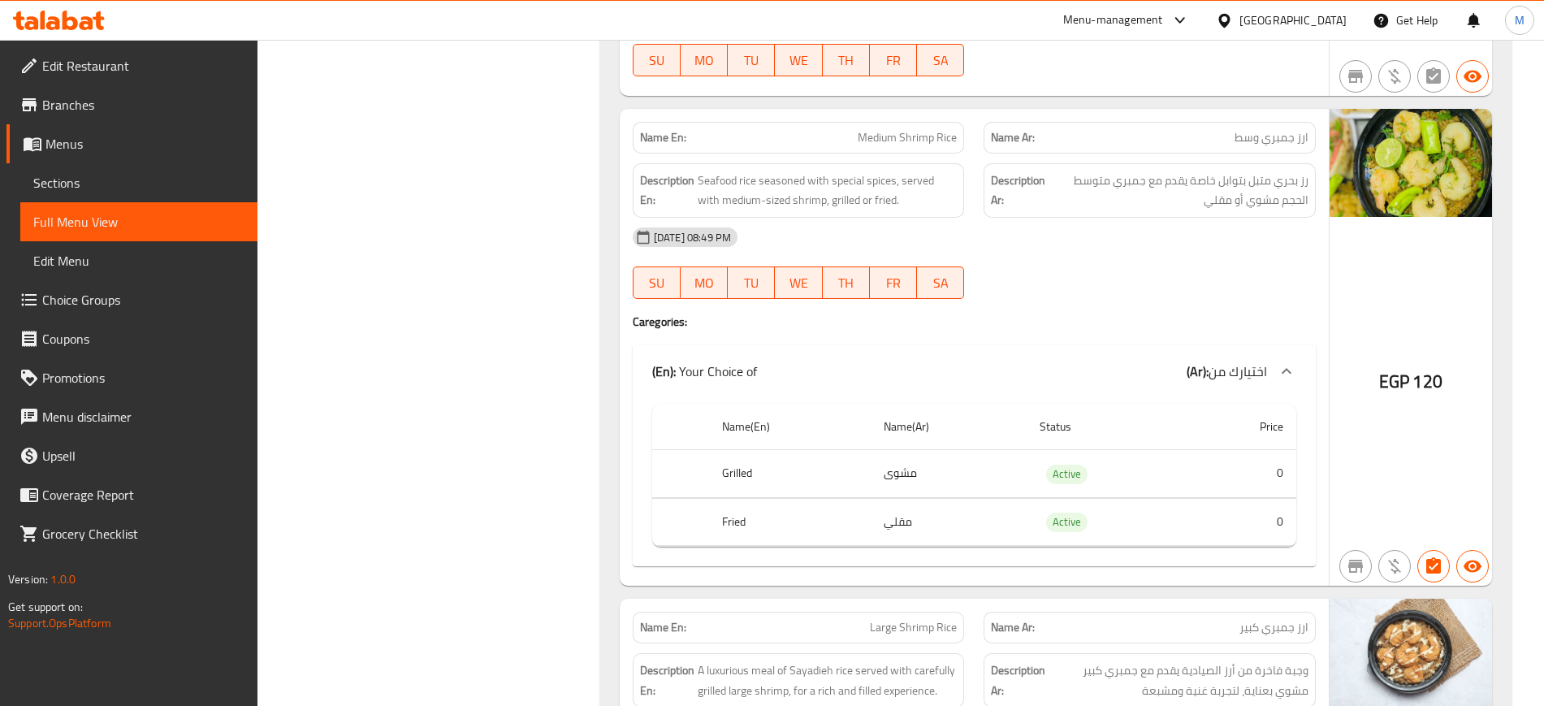
scroll to position [2696, 0]
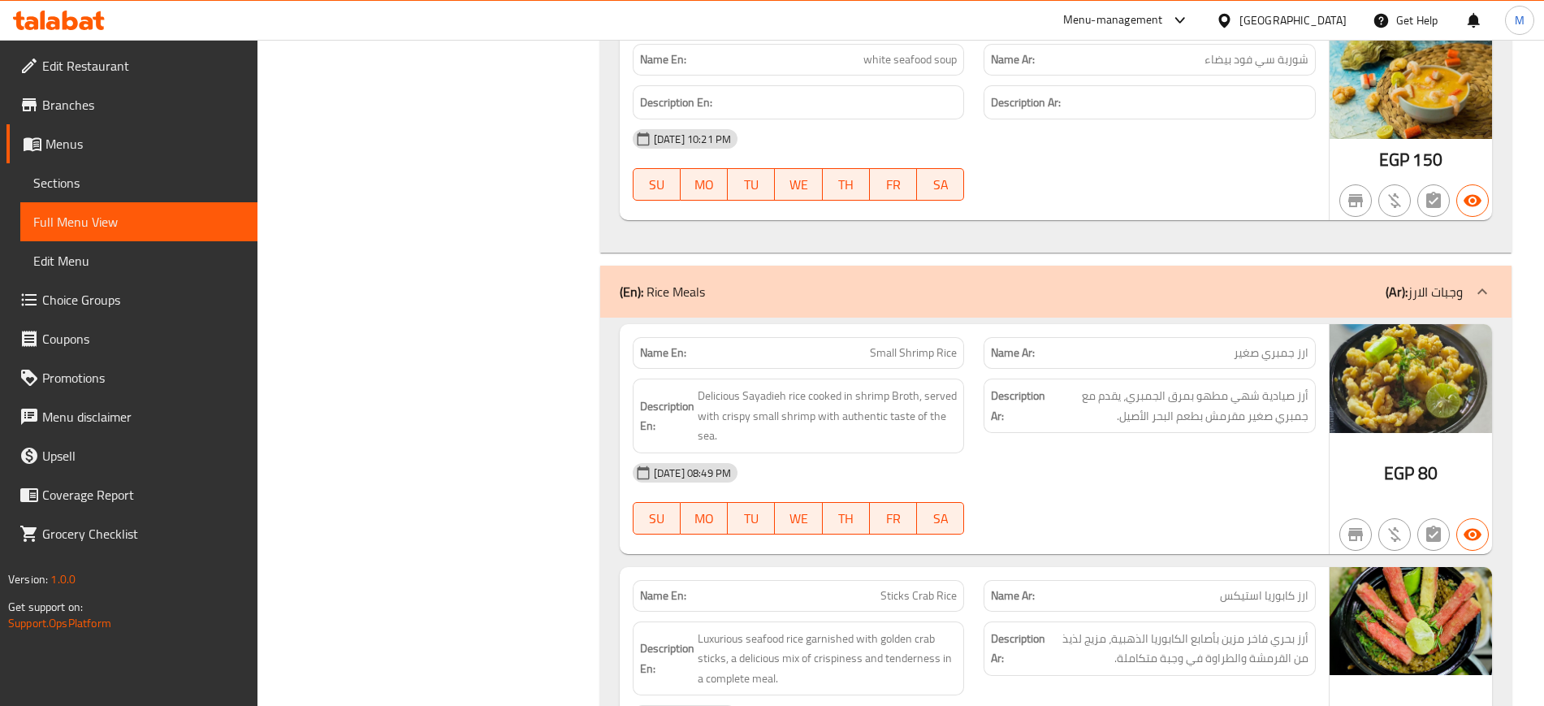
scroll to position [4722, 0]
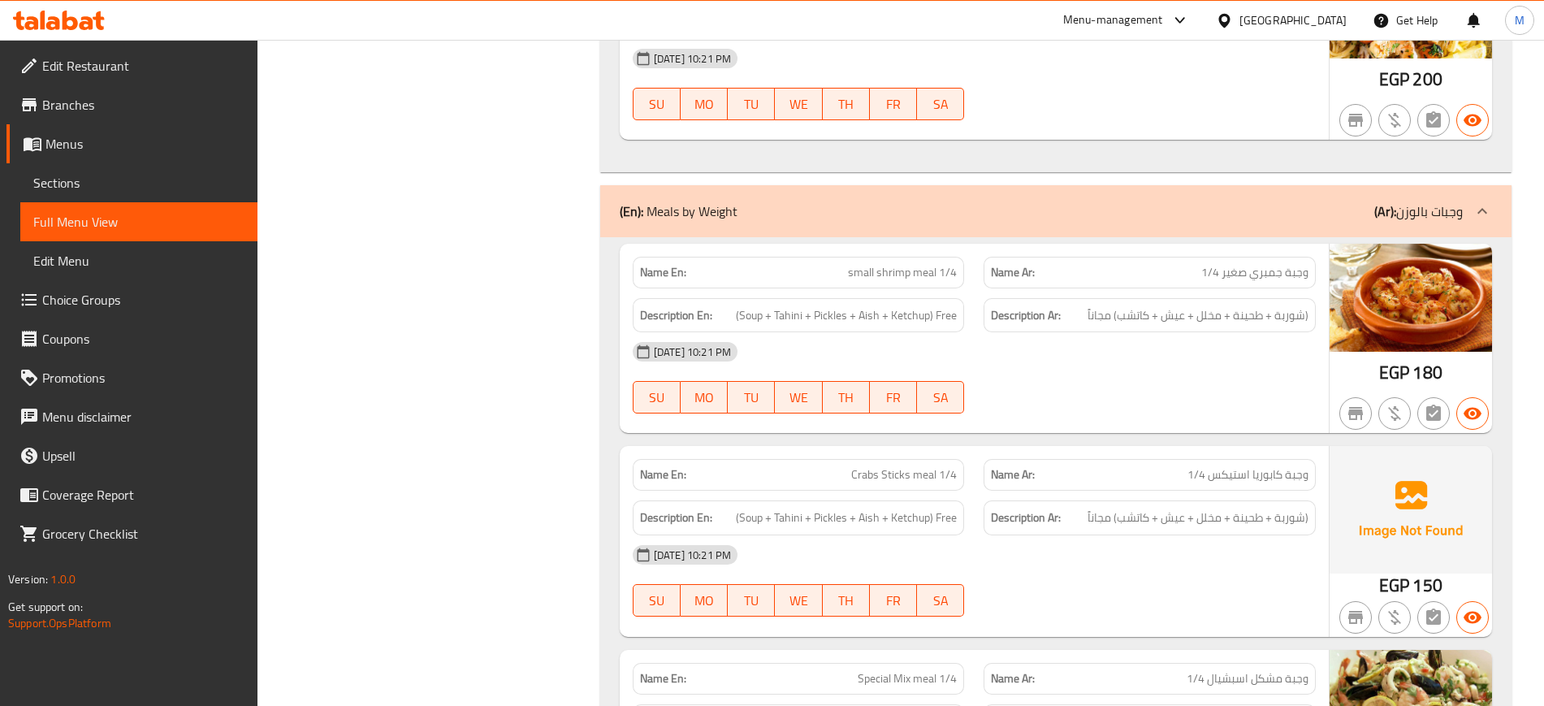
scroll to position [4843, 0]
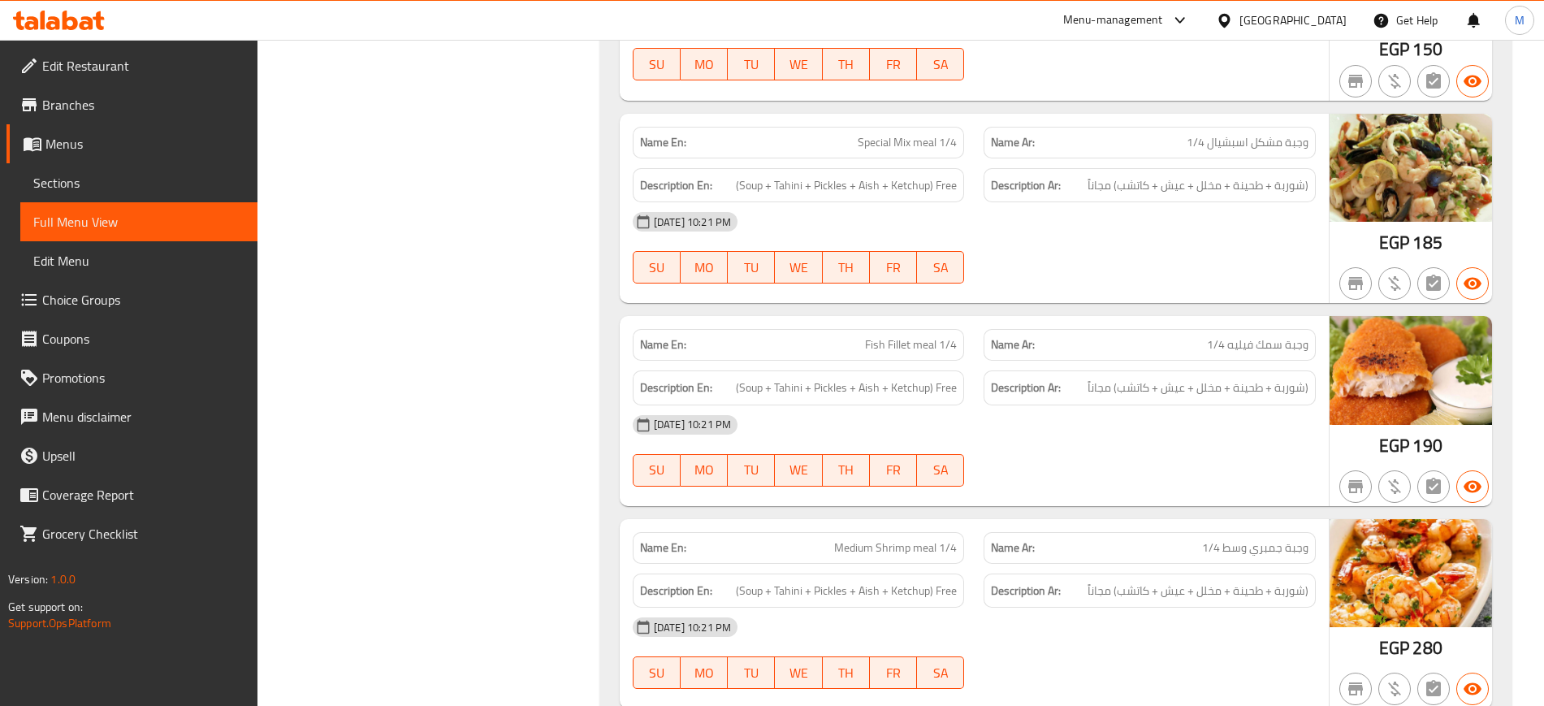
scroll to position [5372, 0]
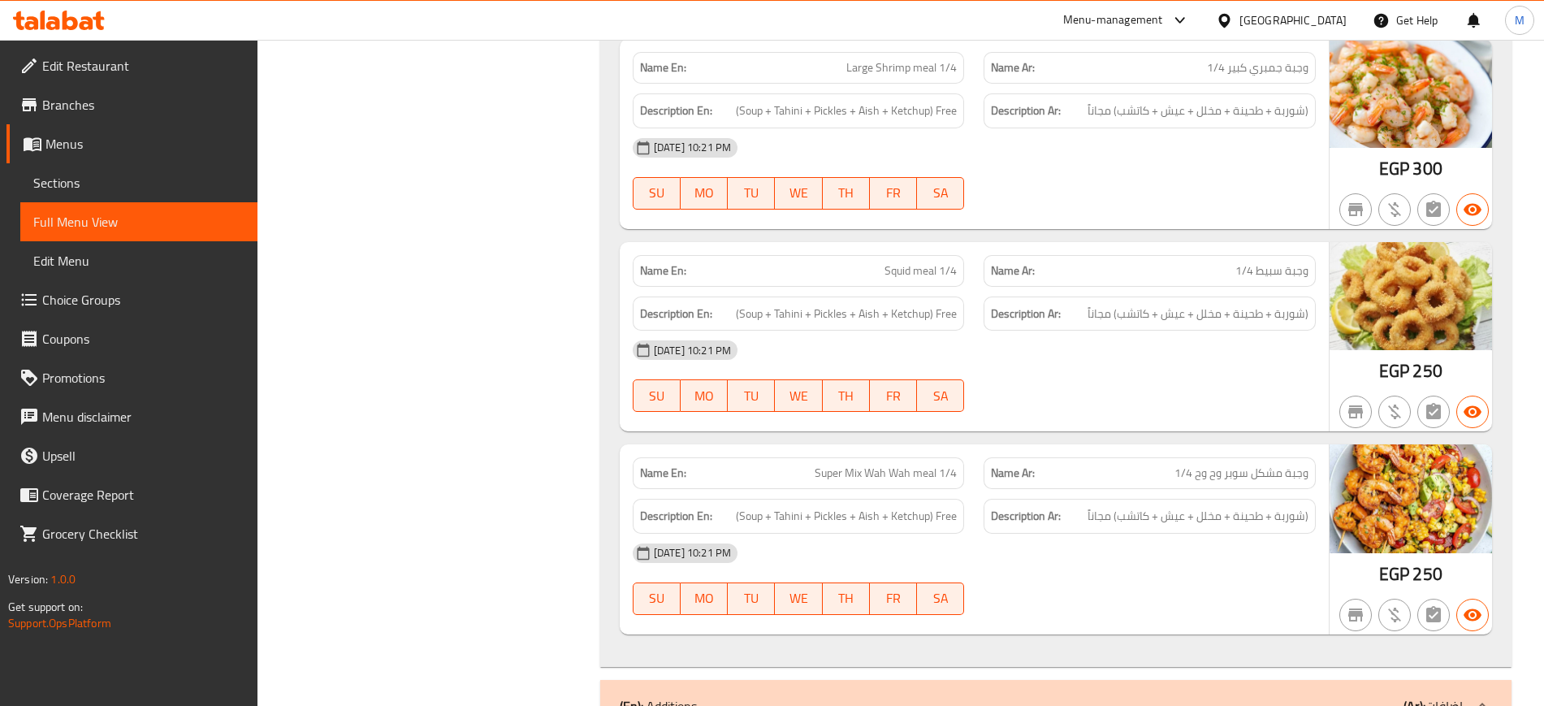
scroll to position [6062, 0]
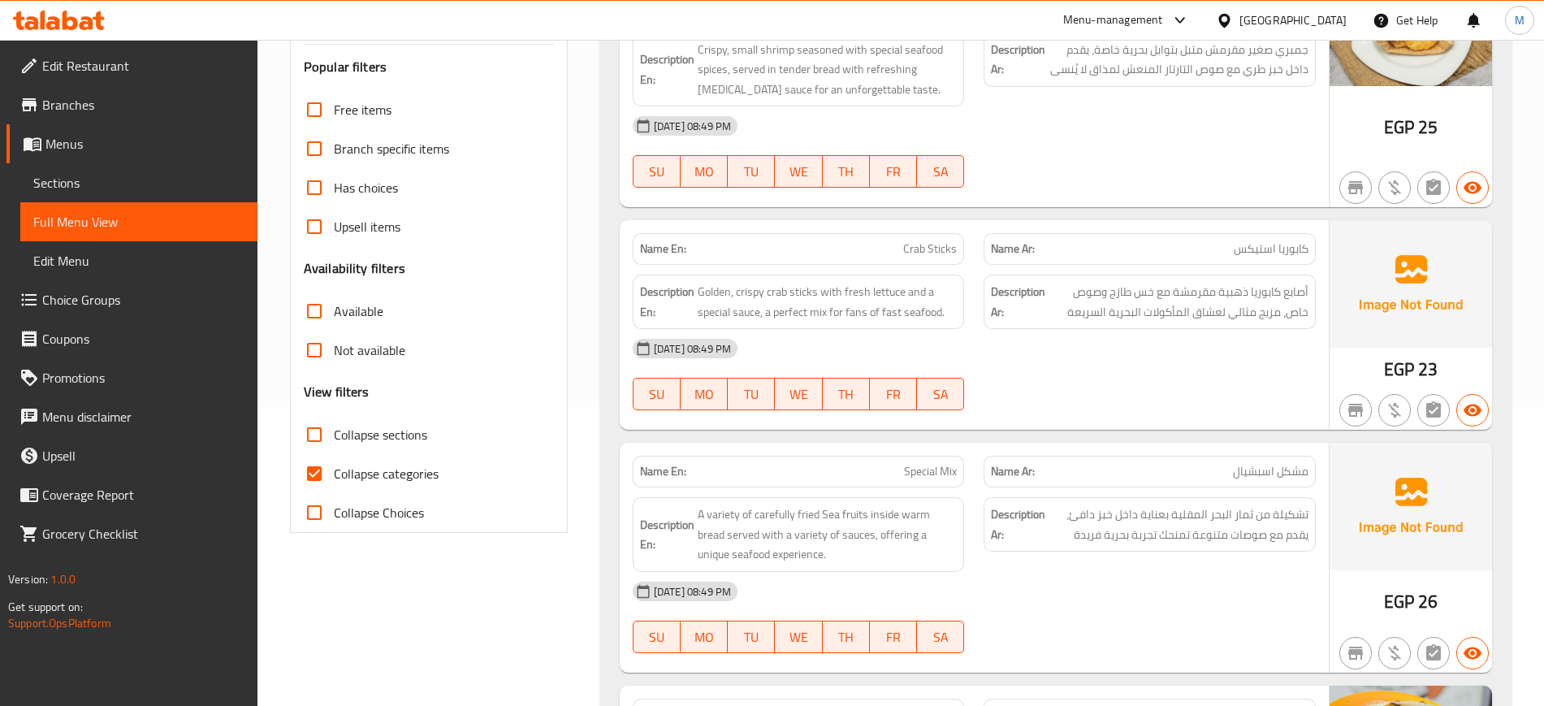
scroll to position [93, 0]
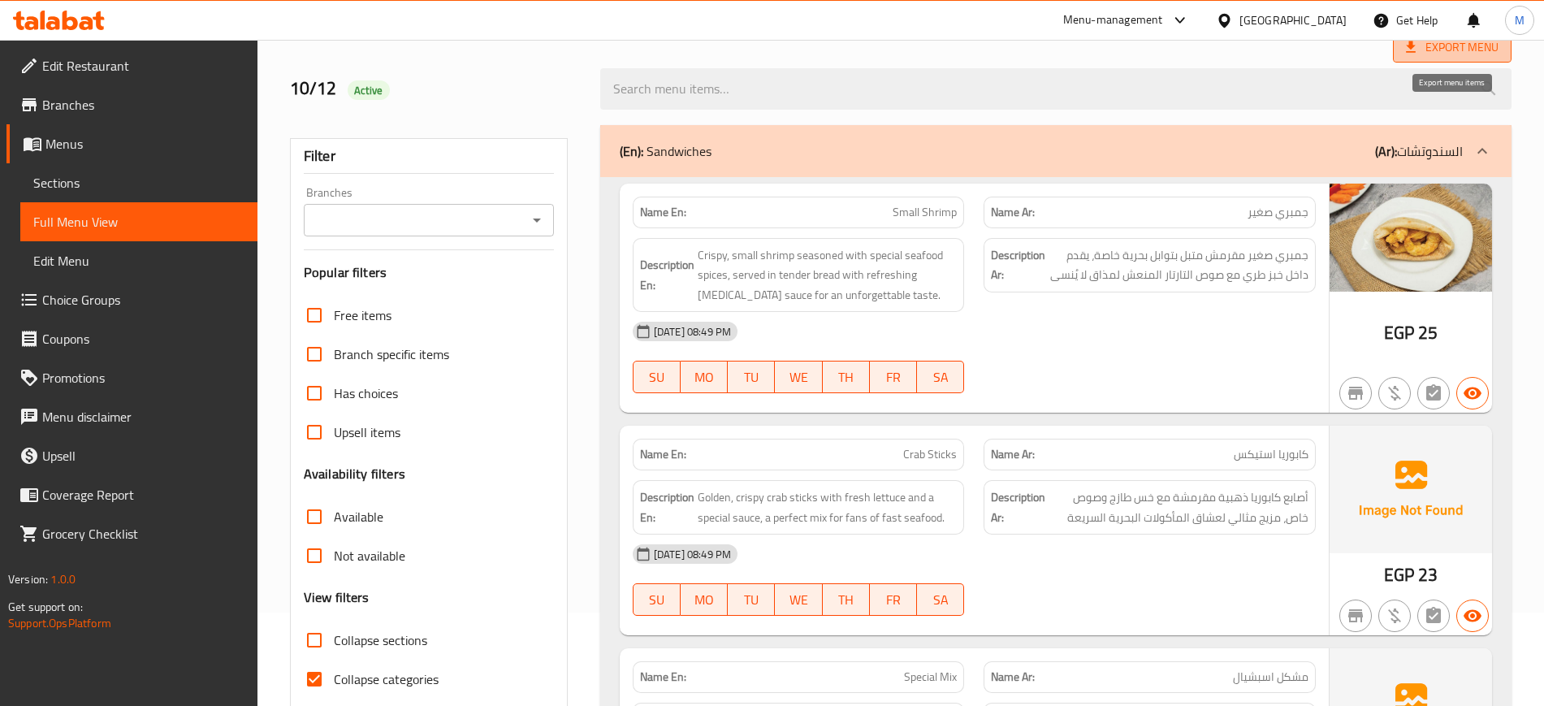
click at [1461, 54] on span "Export Menu" at bounding box center [1452, 47] width 93 height 20
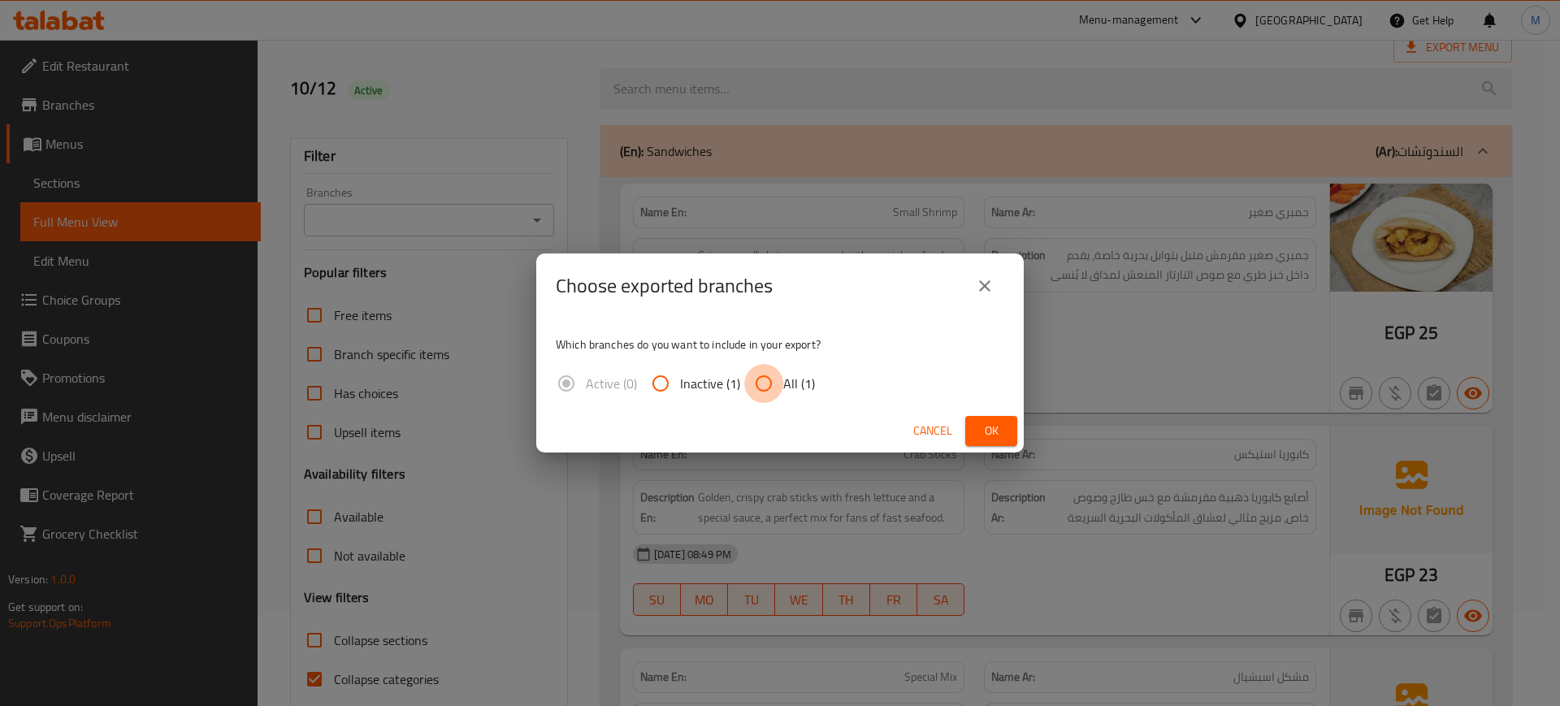
click at [757, 388] on input "All (1)" at bounding box center [763, 383] width 39 height 39
radio input "true"
click at [989, 435] on span "Ok" at bounding box center [991, 431] width 26 height 20
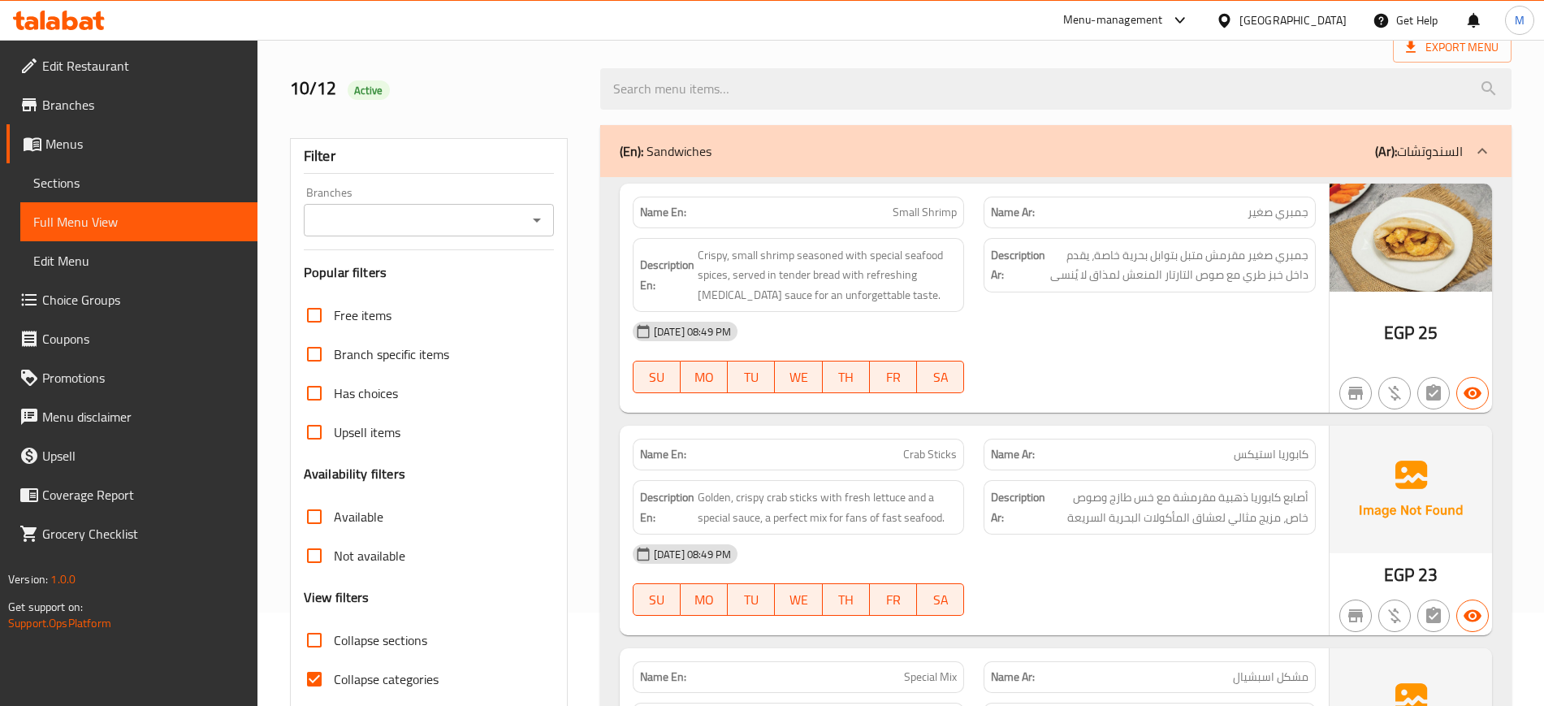
click at [1184, 340] on div "12-10-2025 08:49 PM" at bounding box center [974, 331] width 703 height 39
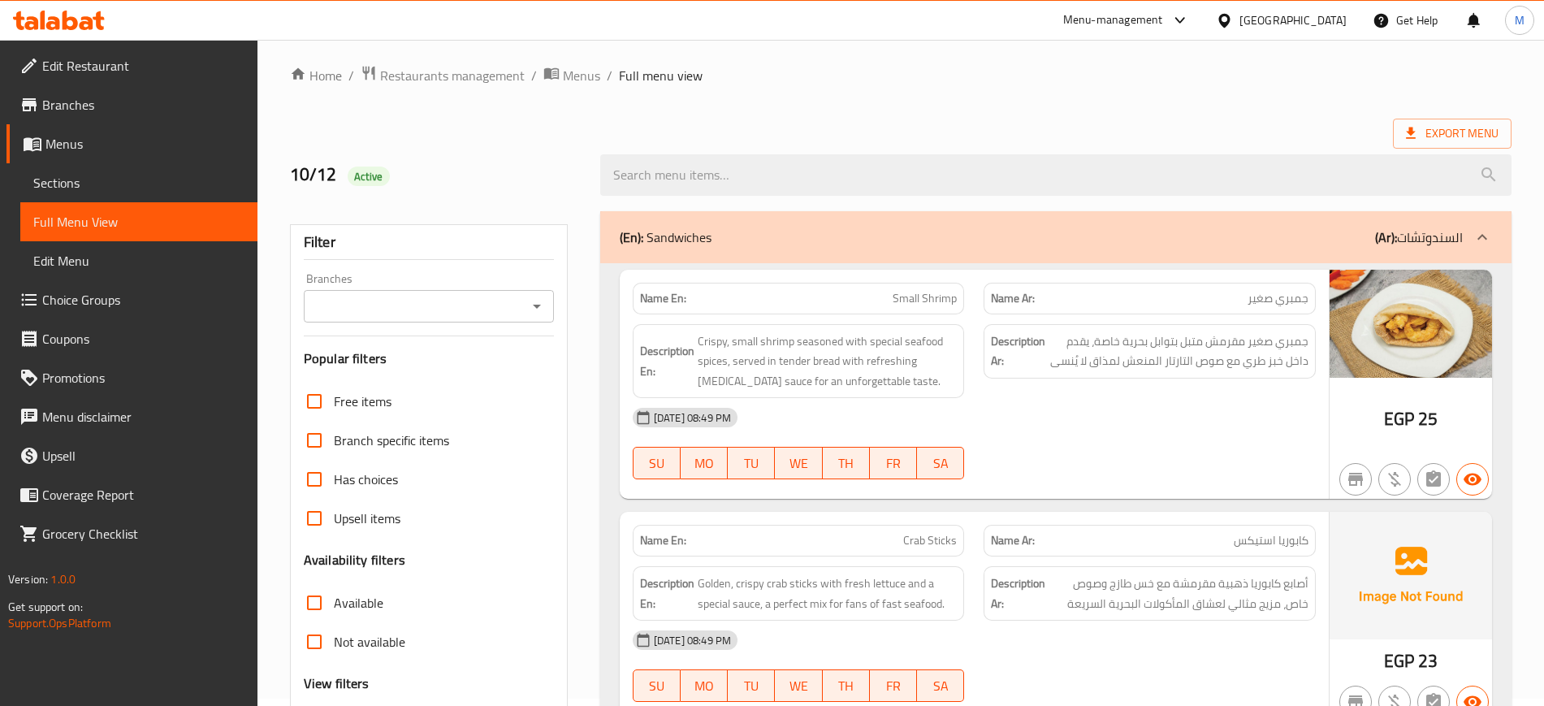
scroll to position [0, 0]
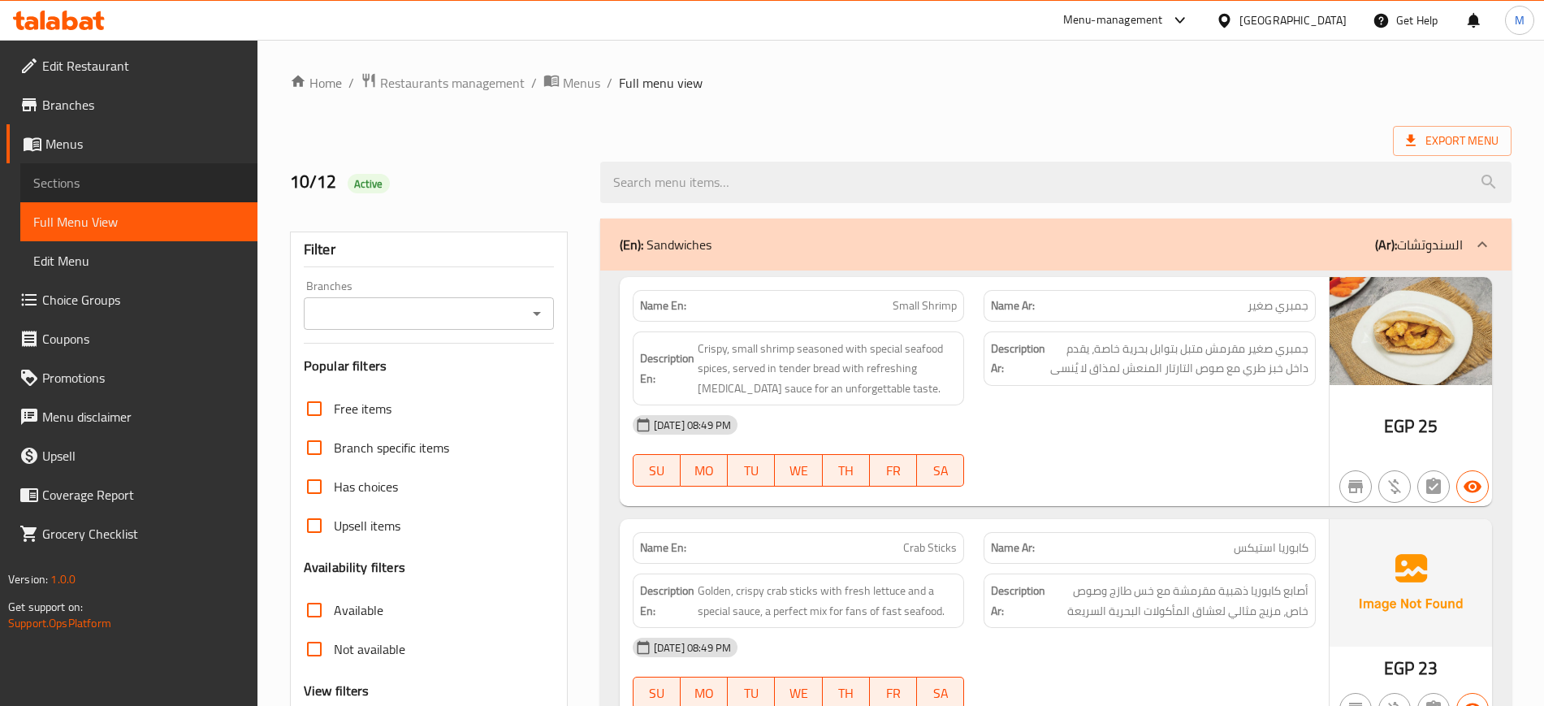
click at [125, 167] on link "Sections" at bounding box center [138, 182] width 237 height 39
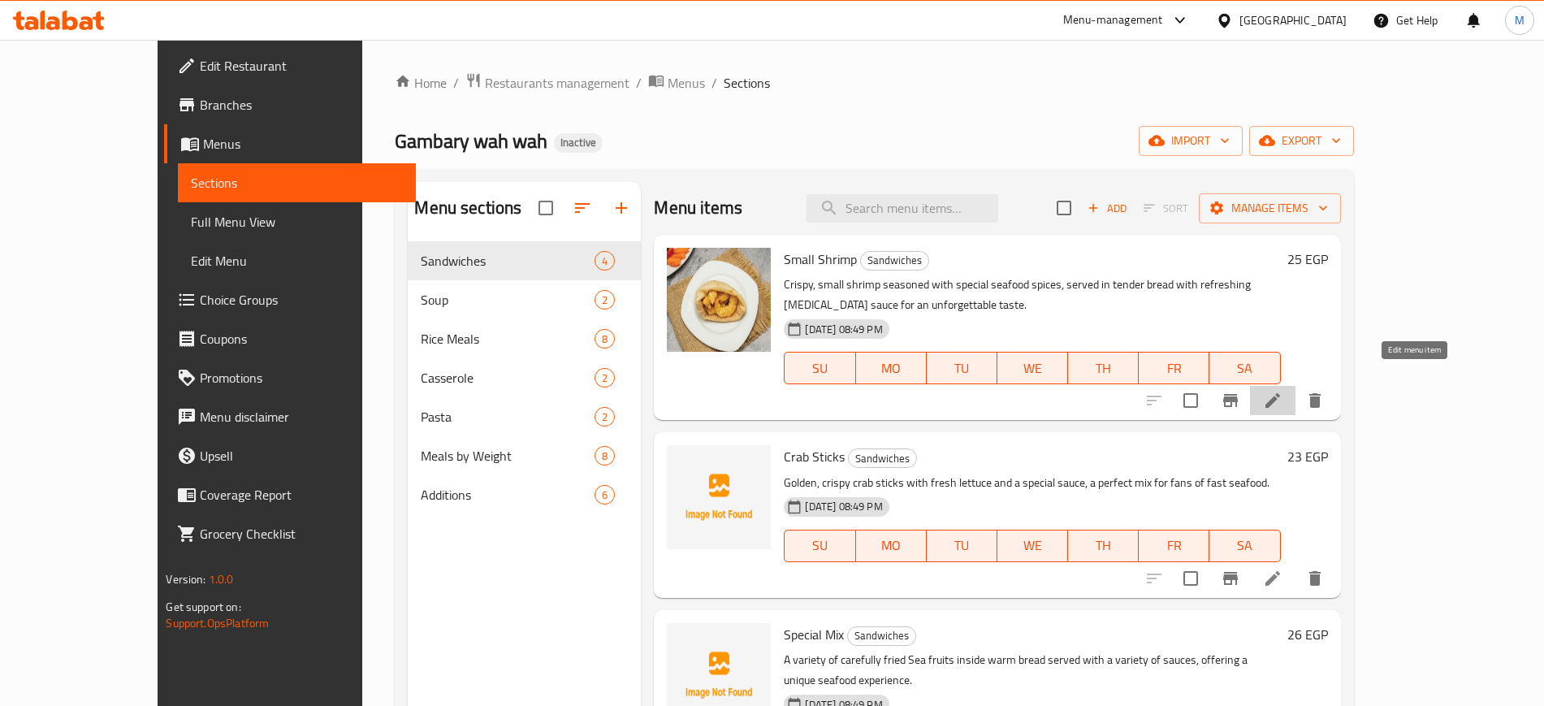
click at [1280, 393] on icon at bounding box center [1273, 400] width 15 height 15
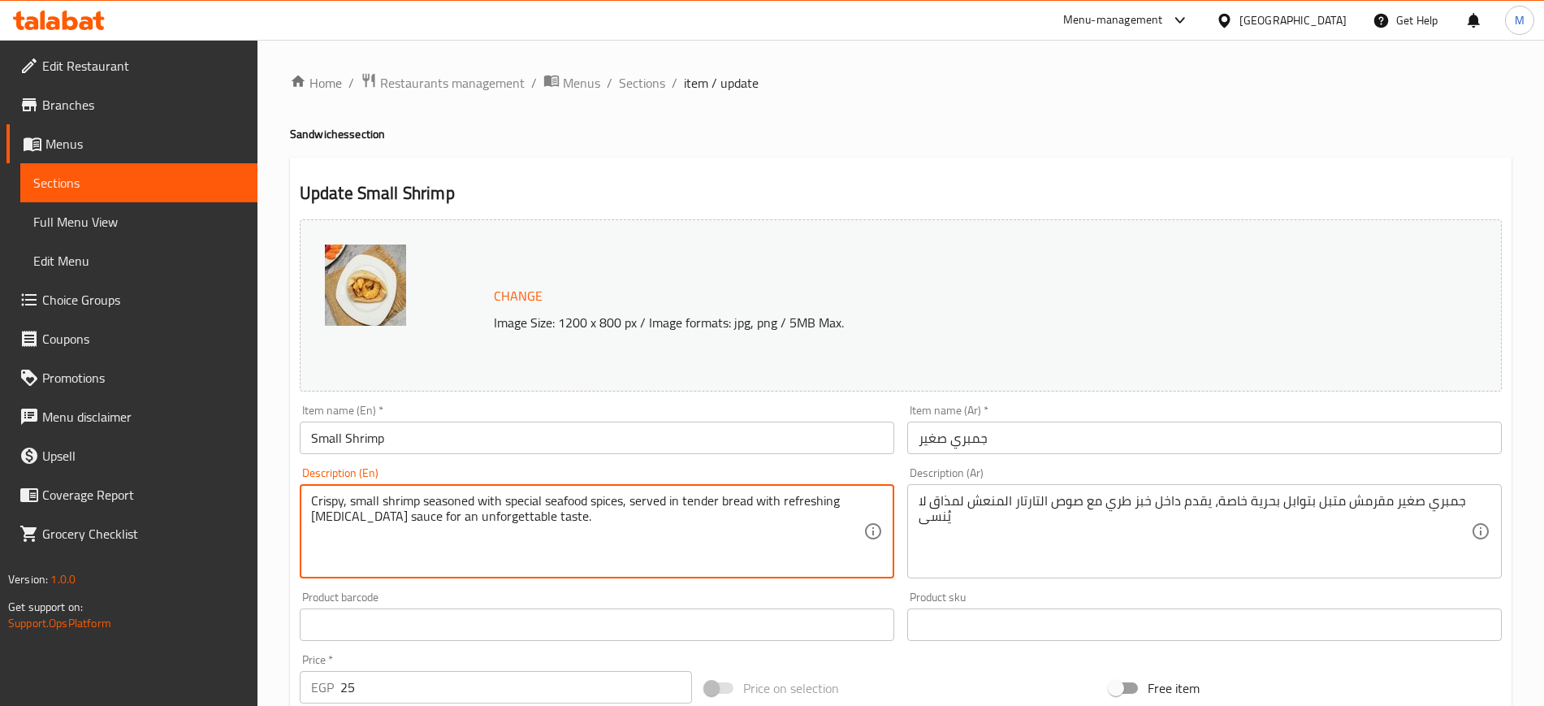
drag, startPoint x: 379, startPoint y: 513, endPoint x: 521, endPoint y: 516, distance: 142.2
type textarea "Crispy, small shrimp seasoned with special seafood spices, served in tender bre…"
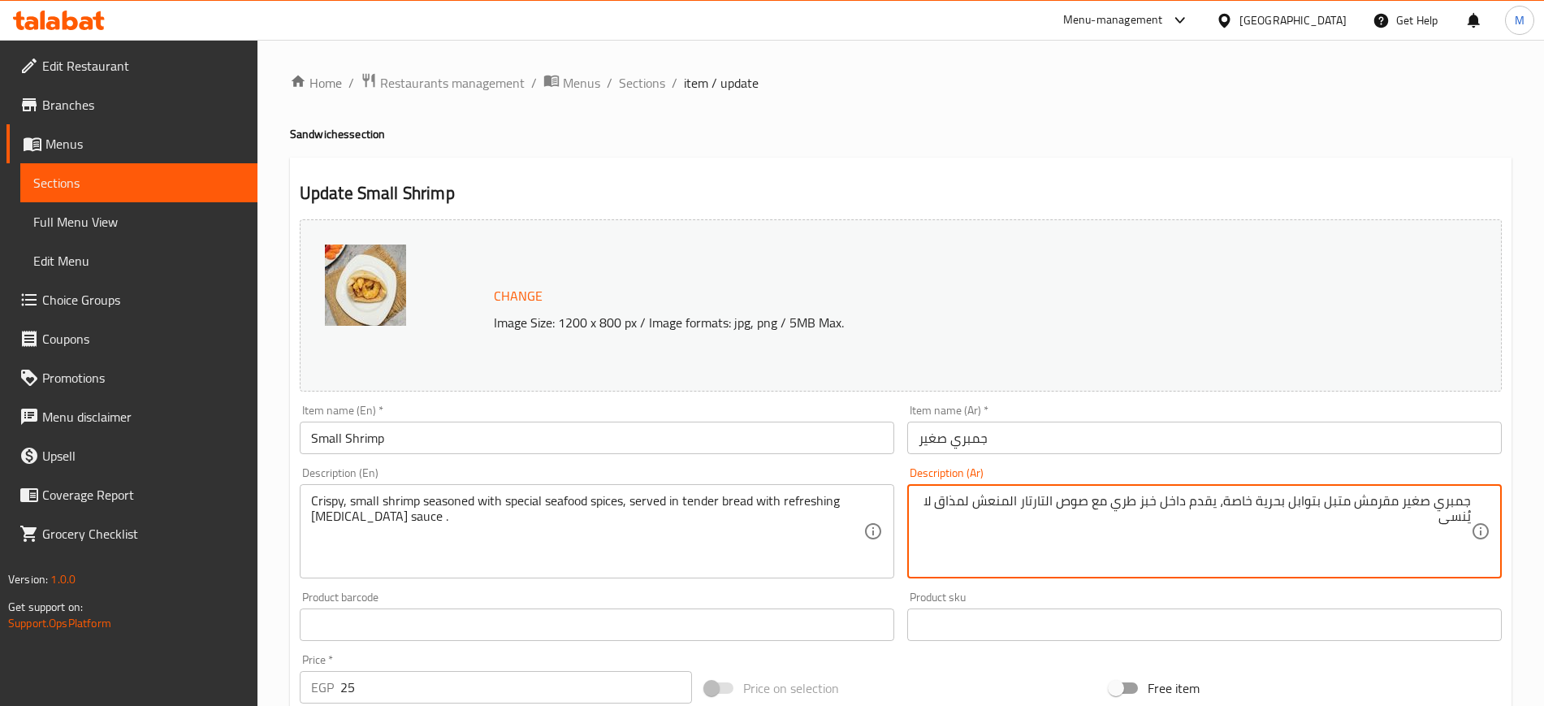
drag, startPoint x: 920, startPoint y: 505, endPoint x: 943, endPoint y: 501, distance: 23.1
click at [943, 501] on textarea "جمبري صغير مقرمش متبل بتوابل بحرية خاصة، يقدم داخل خبز طري مع صوص التارتار المن…" at bounding box center [1195, 531] width 552 height 77
drag, startPoint x: 1435, startPoint y: 521, endPoint x: 980, endPoint y: 493, distance: 456.6
click at [980, 493] on textarea "جمبري صغير مقرمش متبل بتوابل بحرية خاصة، يقدم داخل خبز طري مع صوص التارتار المن…" at bounding box center [1195, 531] width 552 height 77
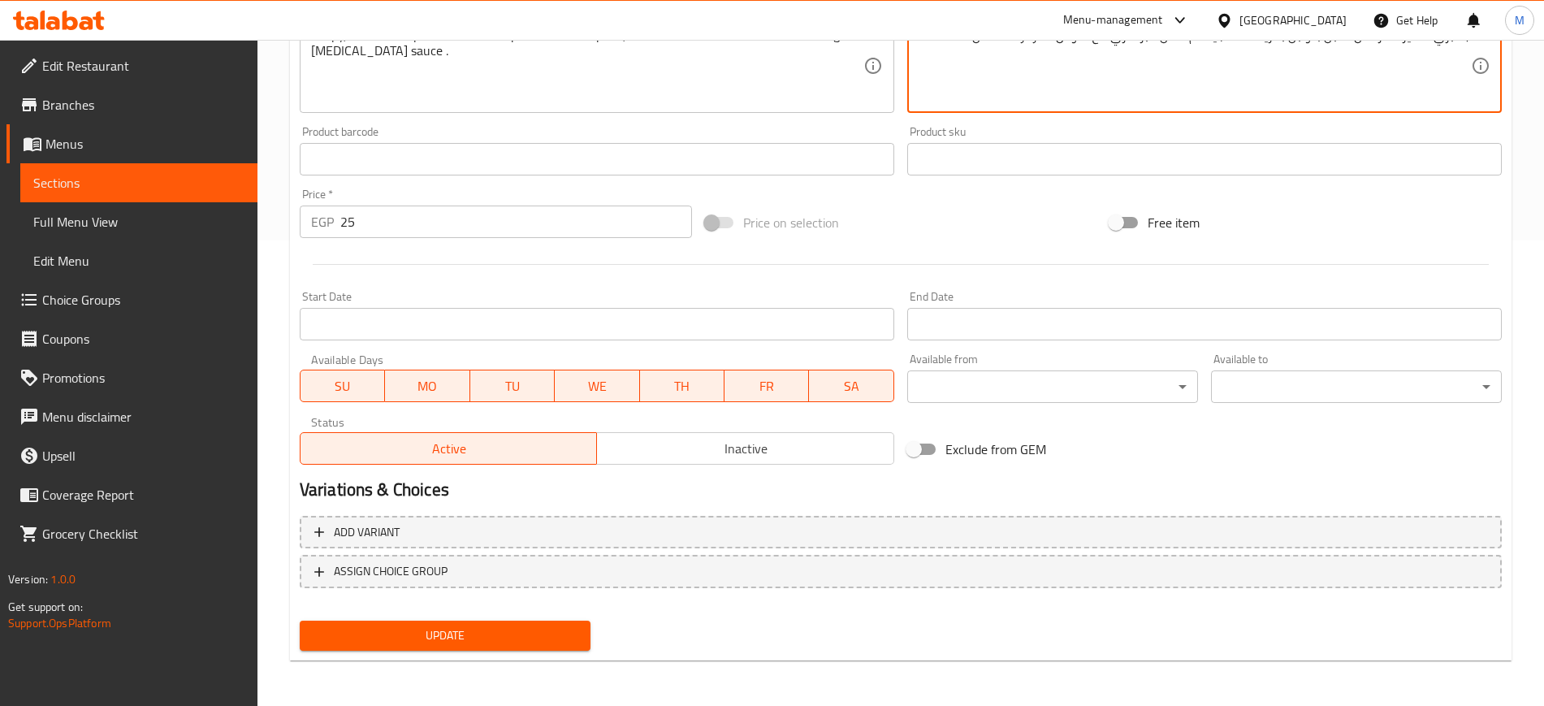
type textarea "جمبري صغير مقرمش متبل بتوابل بحرية خاصة، يقدم داخل خبز طري مع صوص التارتار المن…"
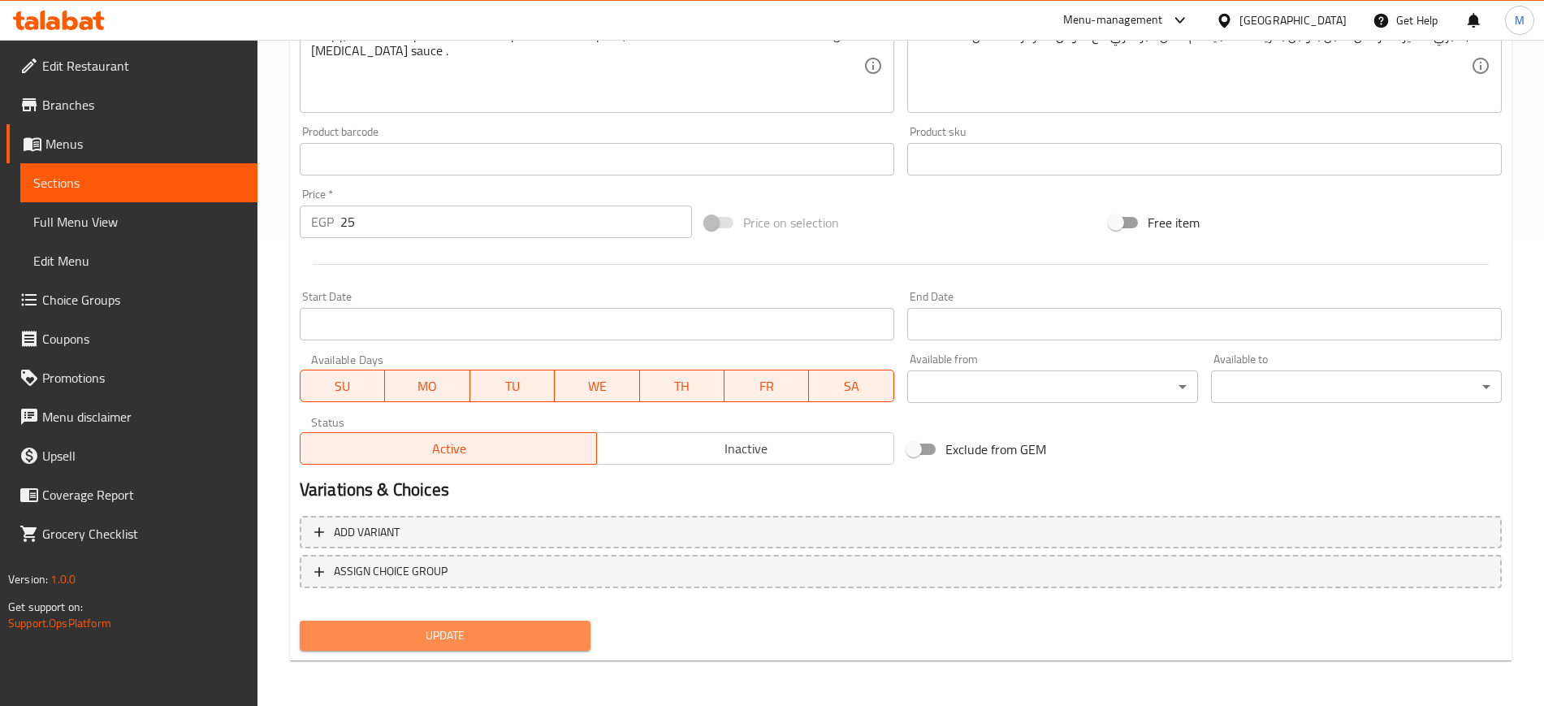
click at [478, 640] on span "Update" at bounding box center [445, 636] width 265 height 20
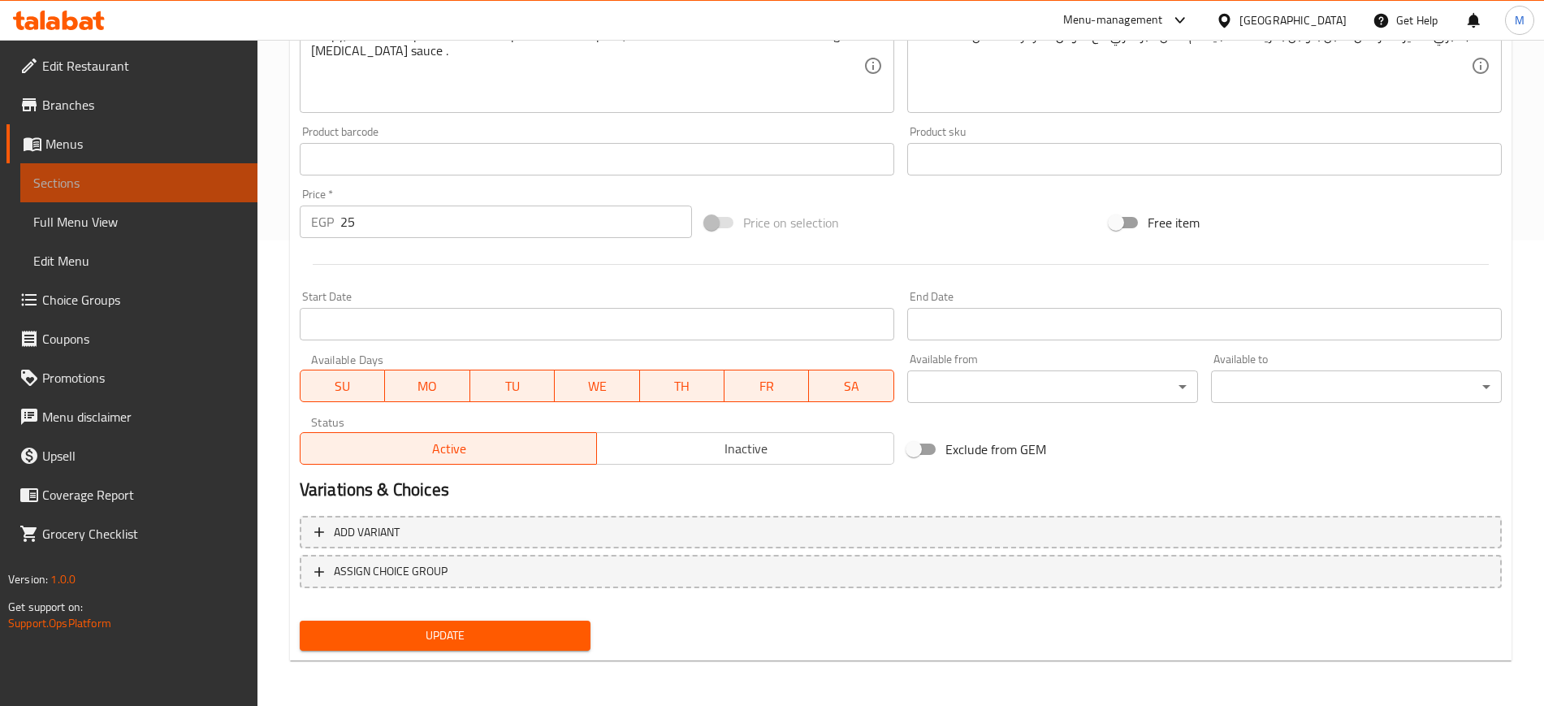
click at [133, 188] on span "Sections" at bounding box center [138, 182] width 211 height 19
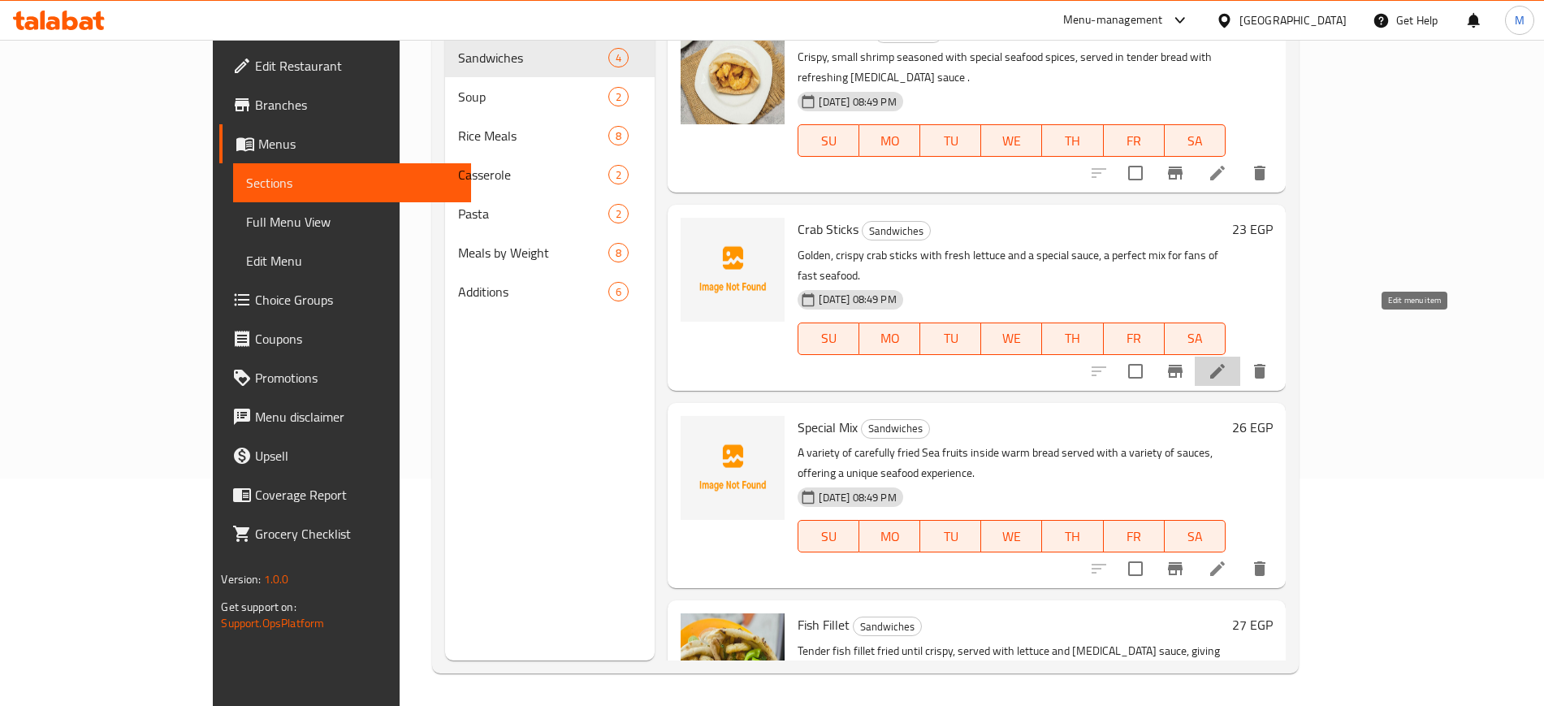
click at [1225, 364] on icon at bounding box center [1217, 371] width 15 height 15
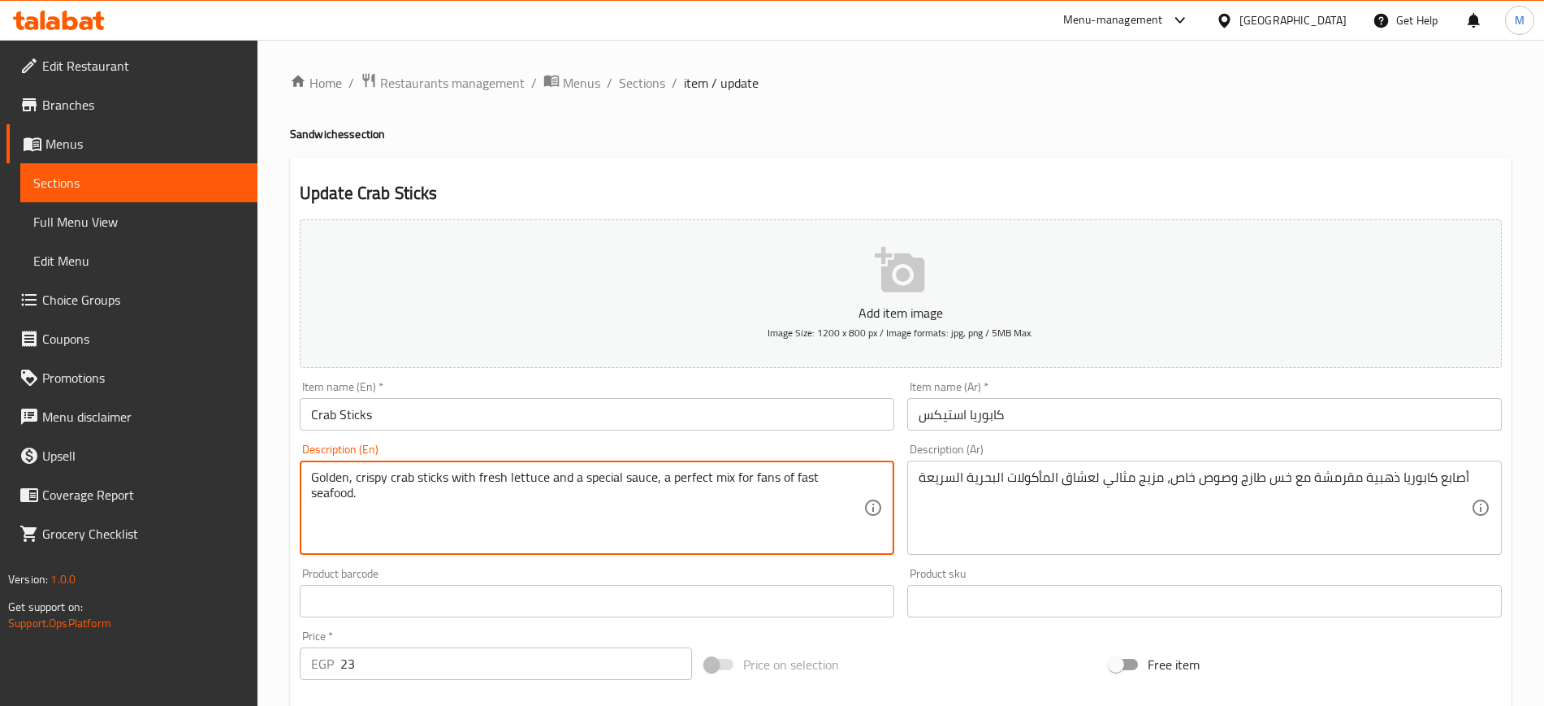
drag, startPoint x: 661, startPoint y: 474, endPoint x: 864, endPoint y: 477, distance: 202.3
type textarea "Golden, crispy crab sticks with fresh lettuce and a special sauce"
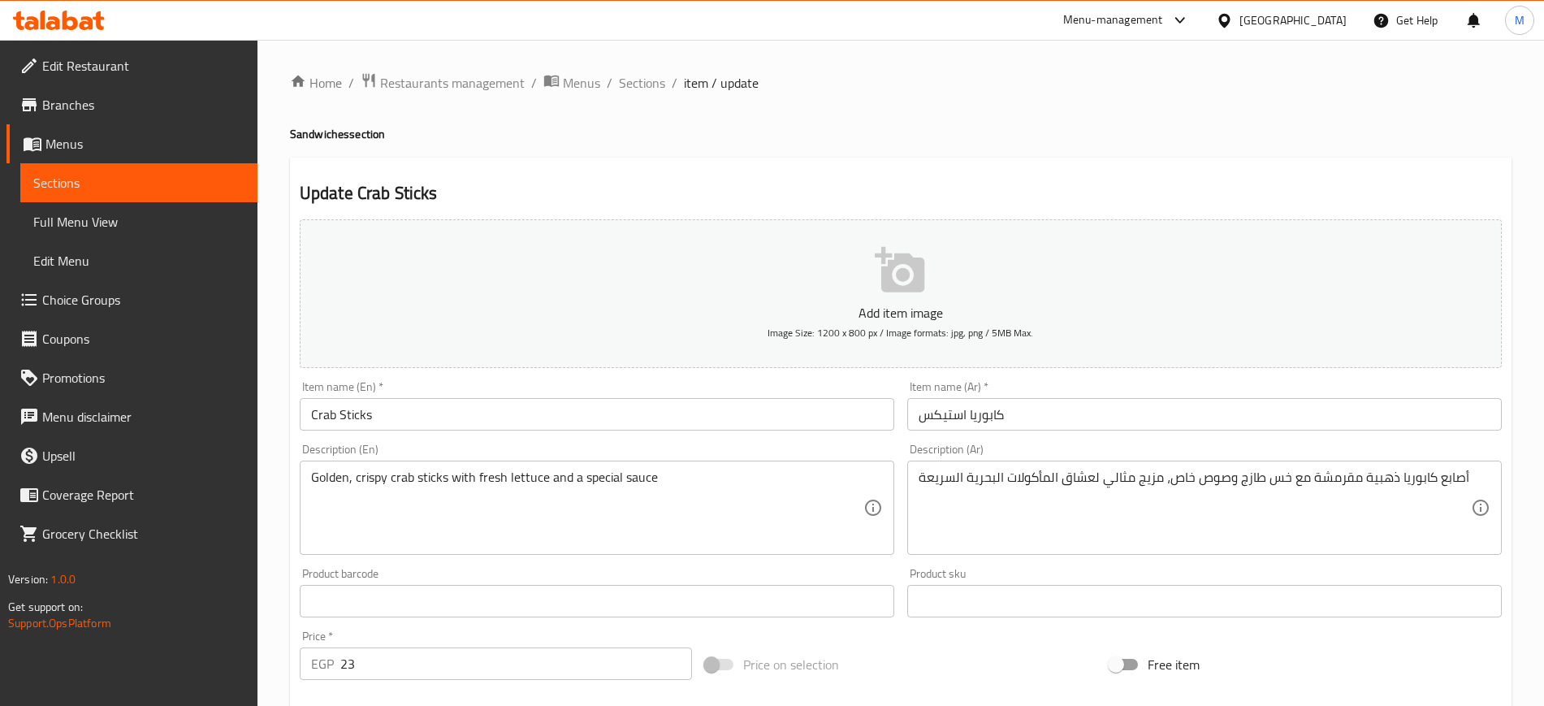
drag, startPoint x: 913, startPoint y: 474, endPoint x: 1095, endPoint y: 481, distance: 182.1
click at [1095, 481] on div "أصابع كابوريا ذهبية مقرمشة مع خس طازج وصوص خاص، مزيج مثالي لعشاق المأكولات البح…" at bounding box center [1204, 508] width 595 height 94
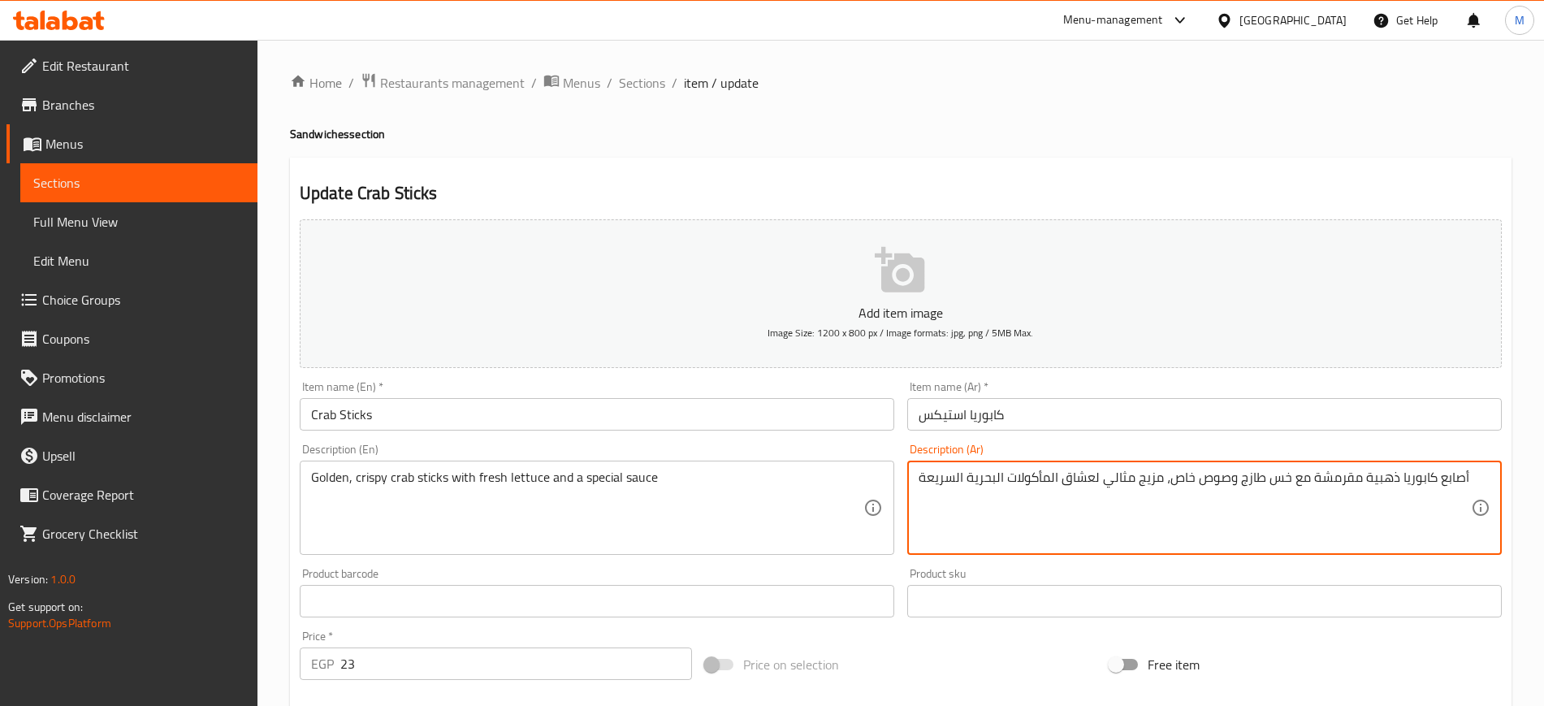
click at [1103, 491] on textarea "أصابع كابوريا ذهبية مقرمشة مع خس طازج وصوص خاص، مزيج مثالي لعشاق المأكولات البح…" at bounding box center [1195, 508] width 552 height 77
click at [929, 478] on textarea "أصابع كابوريا ذهبية مقرمشة مع خس طازج وصوص خاص، مزيج مثالي لعشاق المأكولات البح…" at bounding box center [1195, 508] width 552 height 77
drag, startPoint x: 929, startPoint y: 478, endPoint x: 1167, endPoint y: 483, distance: 238.1
click at [1167, 483] on textarea "أصابع كابوريا ذهبية مقرمشة مع خس طازج وصوص خاص، مزيج مثالي لعشاق المأكولات البح…" at bounding box center [1195, 508] width 552 height 77
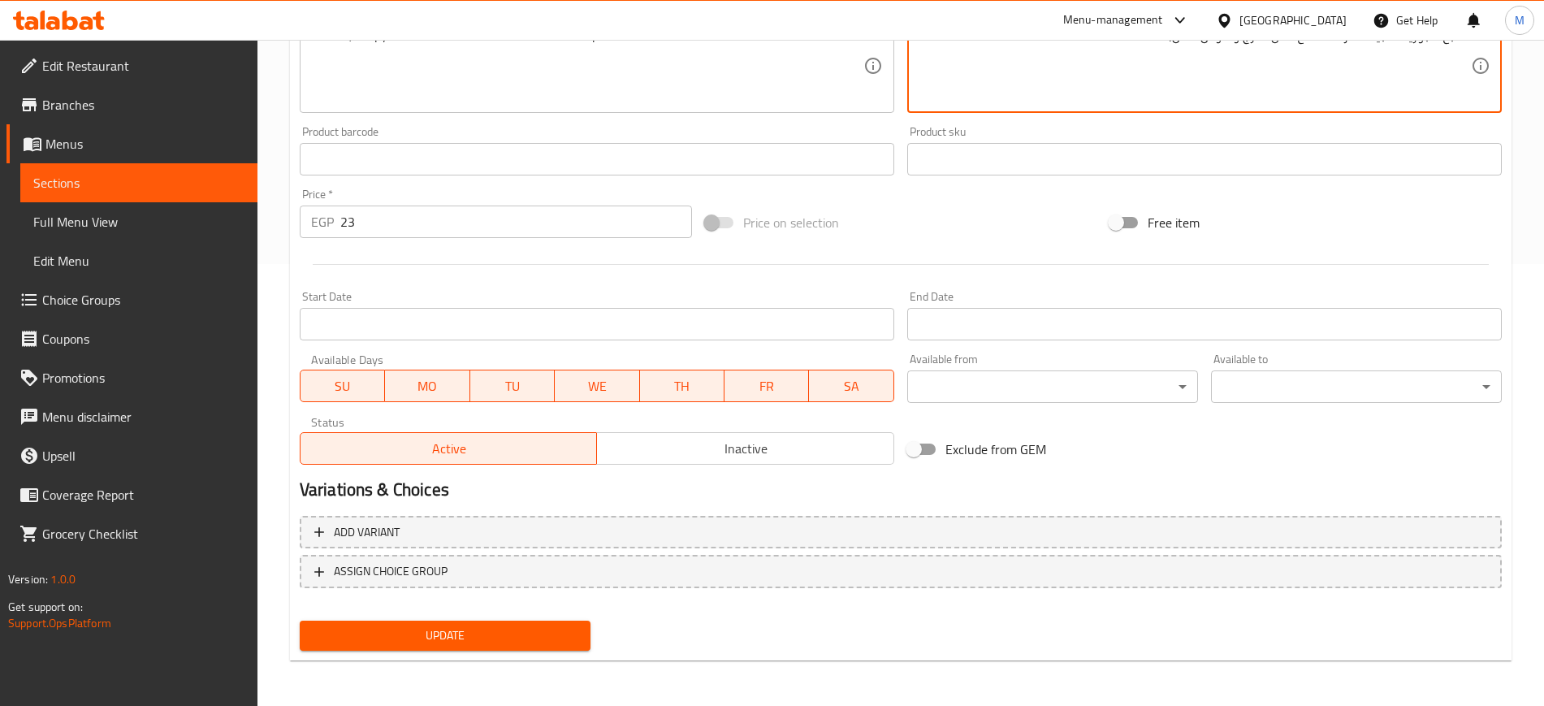
type textarea "أصابع كابوريا ذهبية مقرمشة مع خس طازج وصوص خاص،"
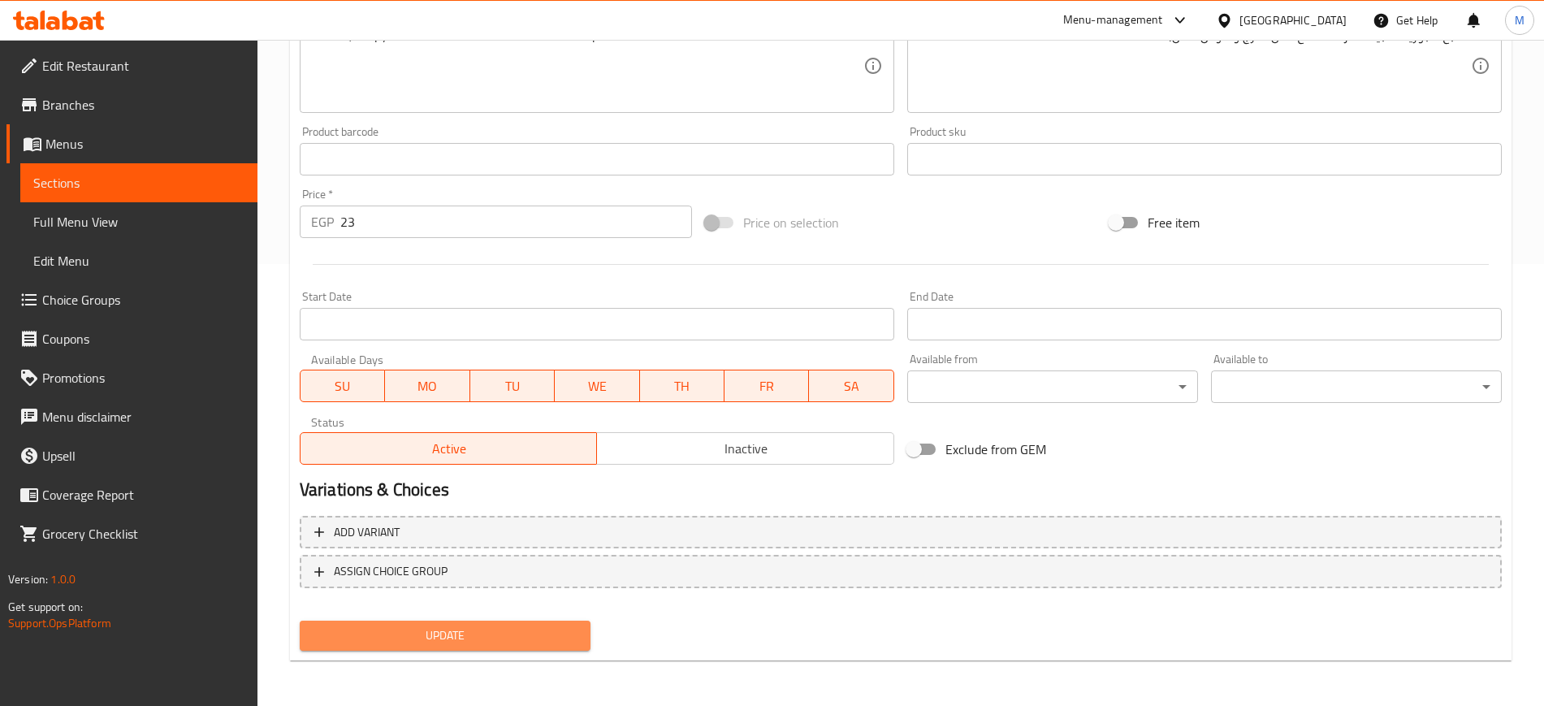
click at [420, 642] on span "Update" at bounding box center [445, 636] width 265 height 20
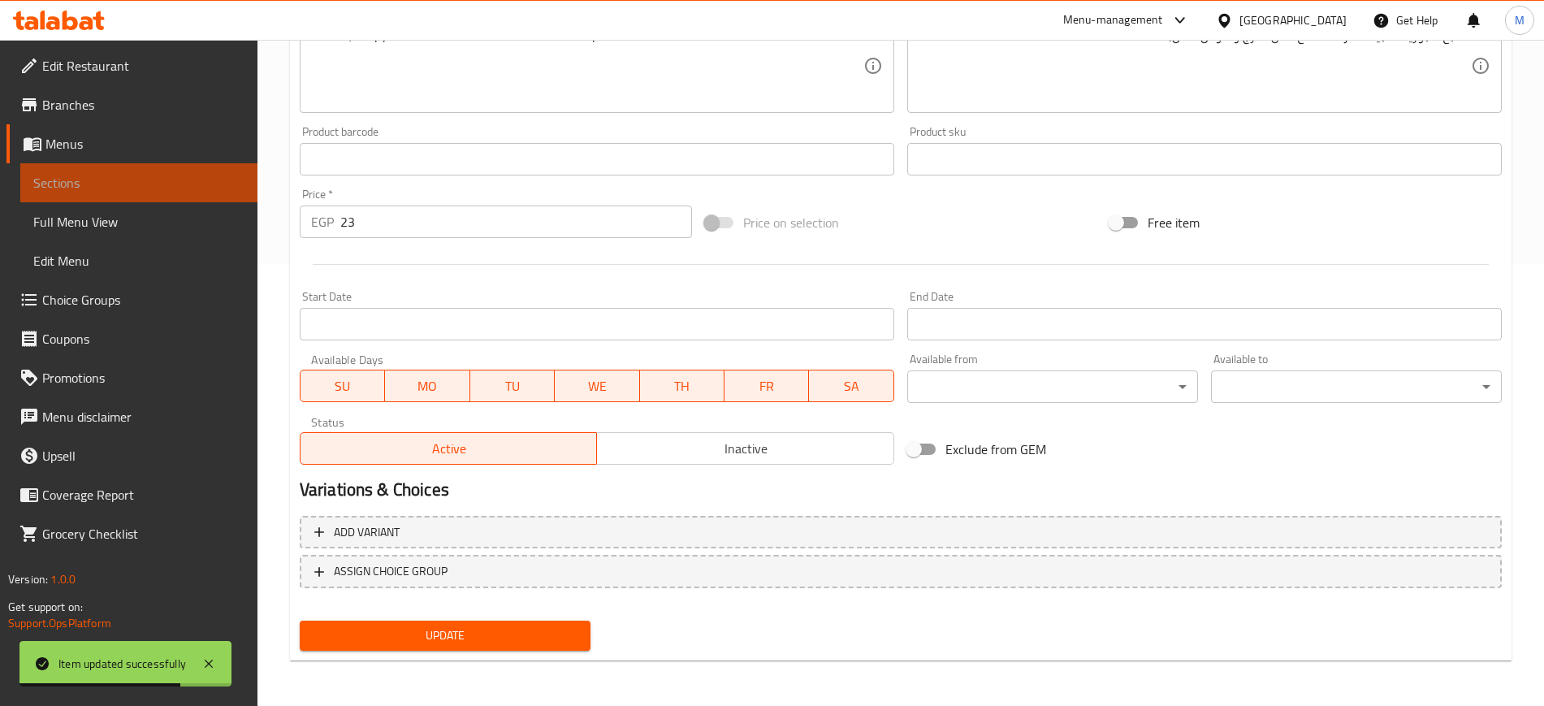
click at [135, 186] on span "Sections" at bounding box center [138, 182] width 211 height 19
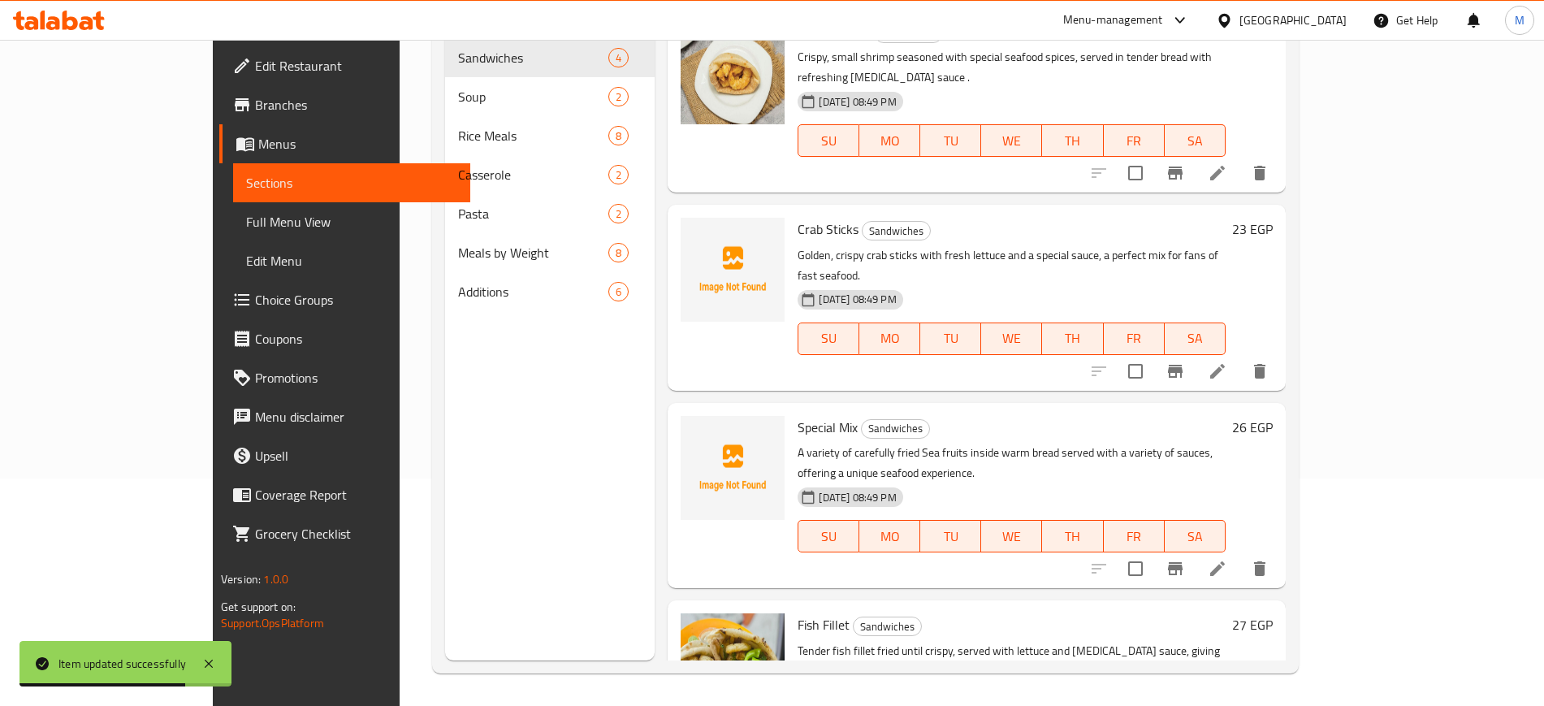
scroll to position [227, 0]
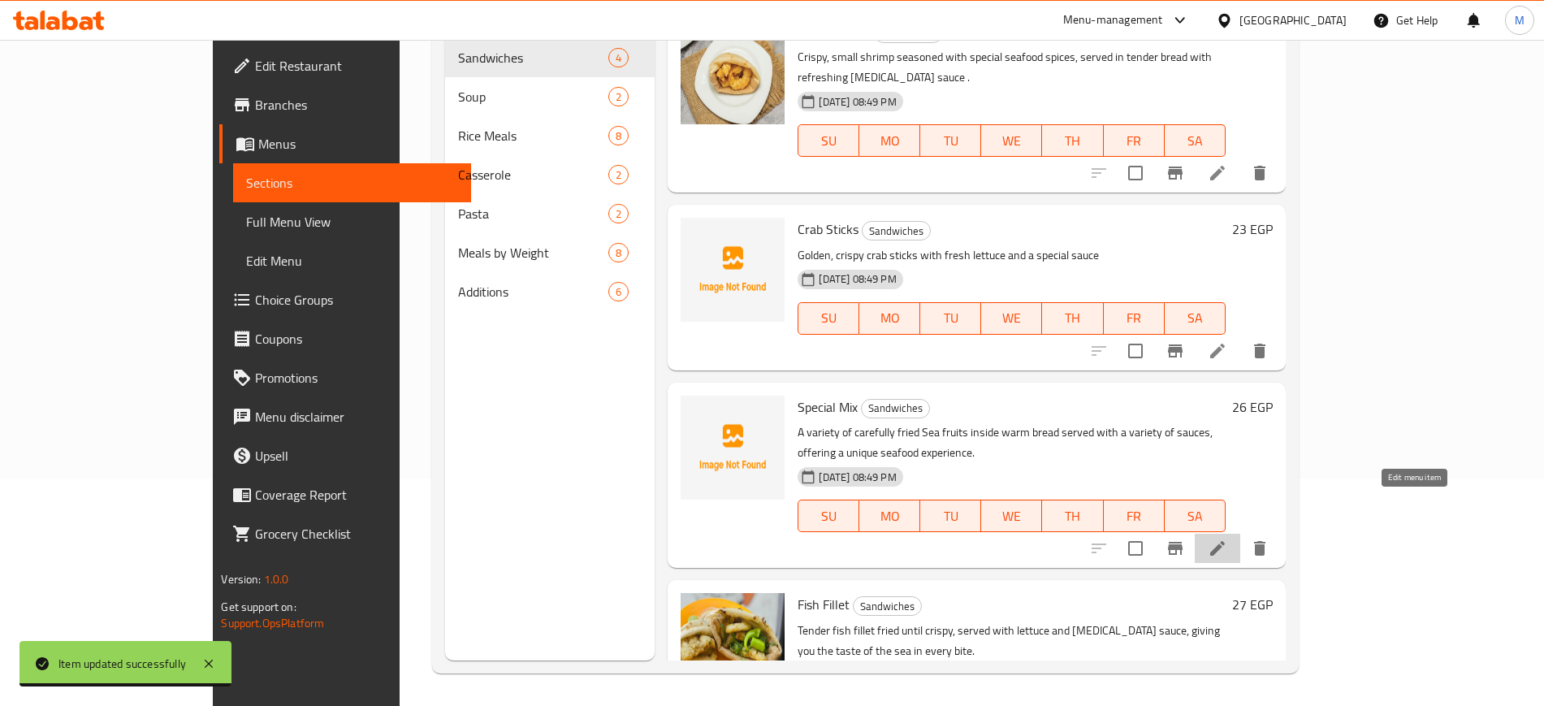
click at [1228, 539] on icon at bounding box center [1217, 548] width 19 height 19
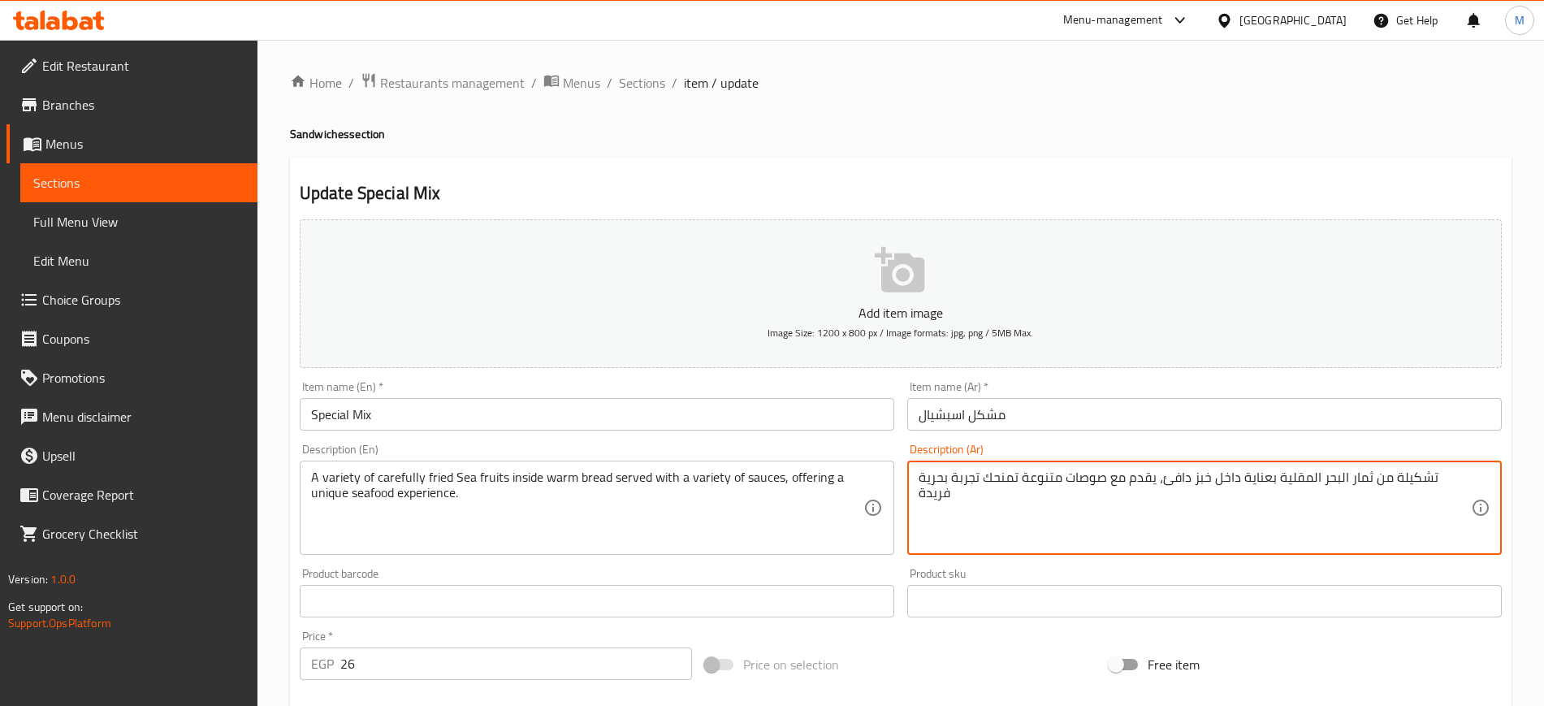
drag, startPoint x: 920, startPoint y: 481, endPoint x: 1057, endPoint y: 476, distance: 137.4
type textarea "تشكيلة من ثمار البحر المقلية بعناية داخل خبز دافئ، يقدم مع صوصات متنوعة"
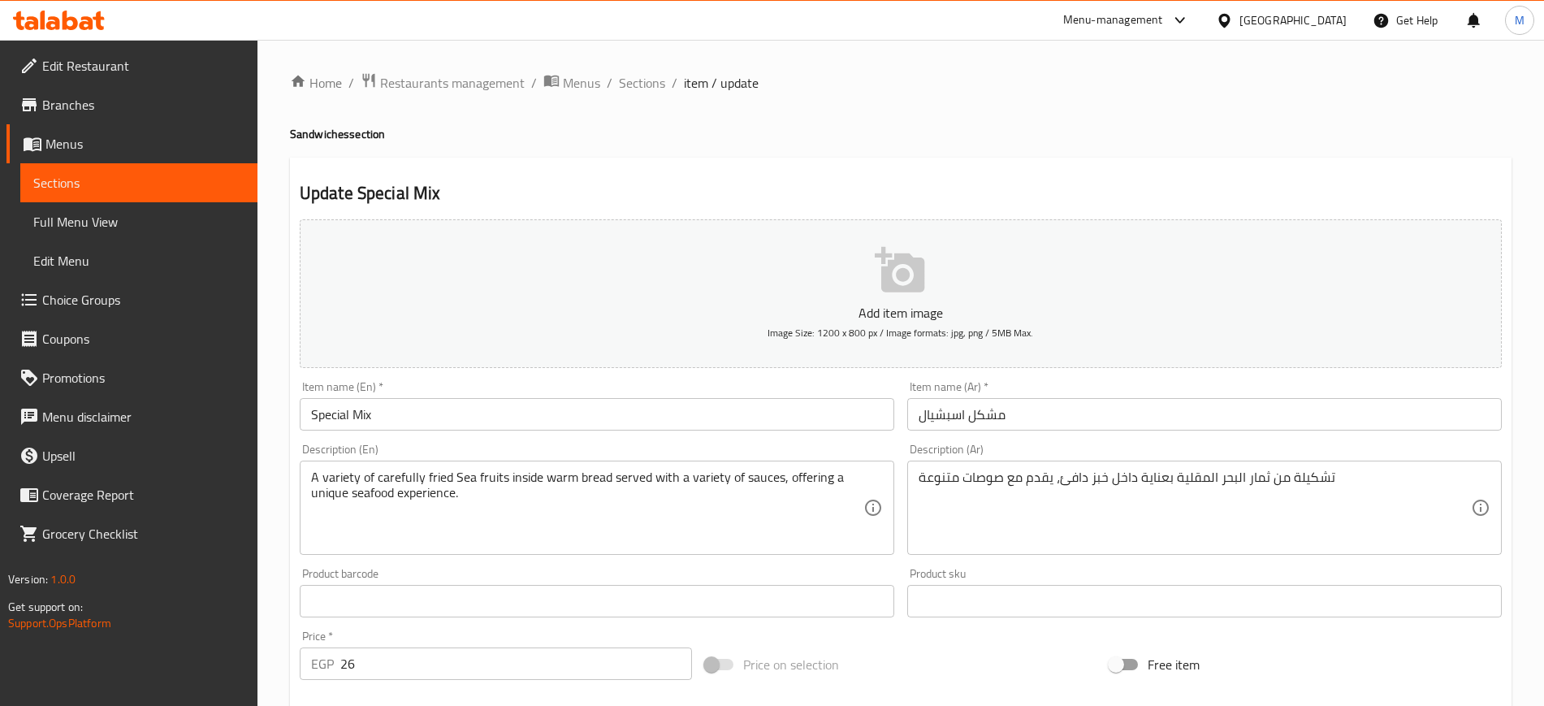
drag, startPoint x: 781, startPoint y: 465, endPoint x: 805, endPoint y: 505, distance: 47.4
click at [805, 505] on div "A variety of carefully fried Sea fruits inside warm bread served with a variety…" at bounding box center [597, 508] width 595 height 94
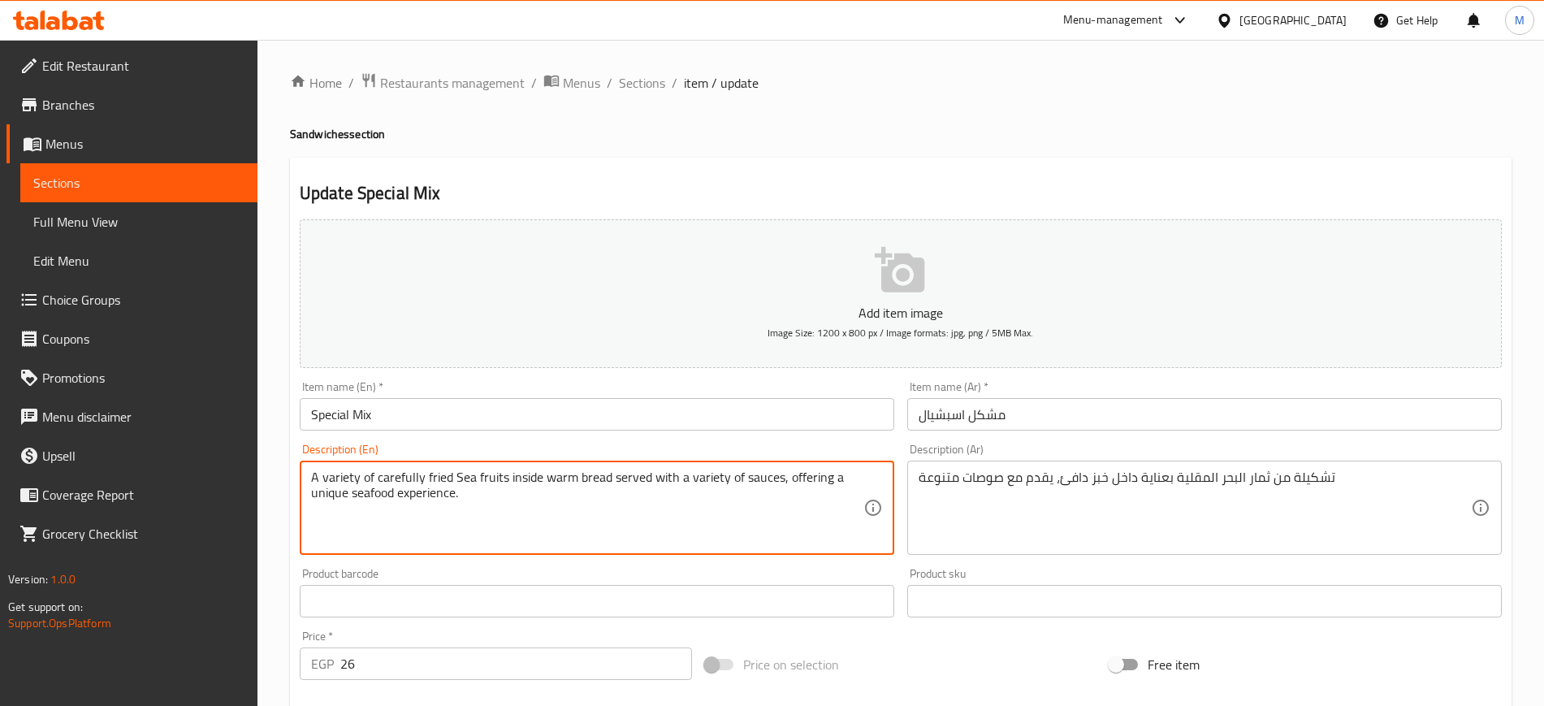
drag, startPoint x: 782, startPoint y: 478, endPoint x: 806, endPoint y: 505, distance: 35.7
click at [806, 505] on textarea "A variety of carefully fried Sea fruits inside warm bread served with a variety…" at bounding box center [587, 508] width 552 height 77
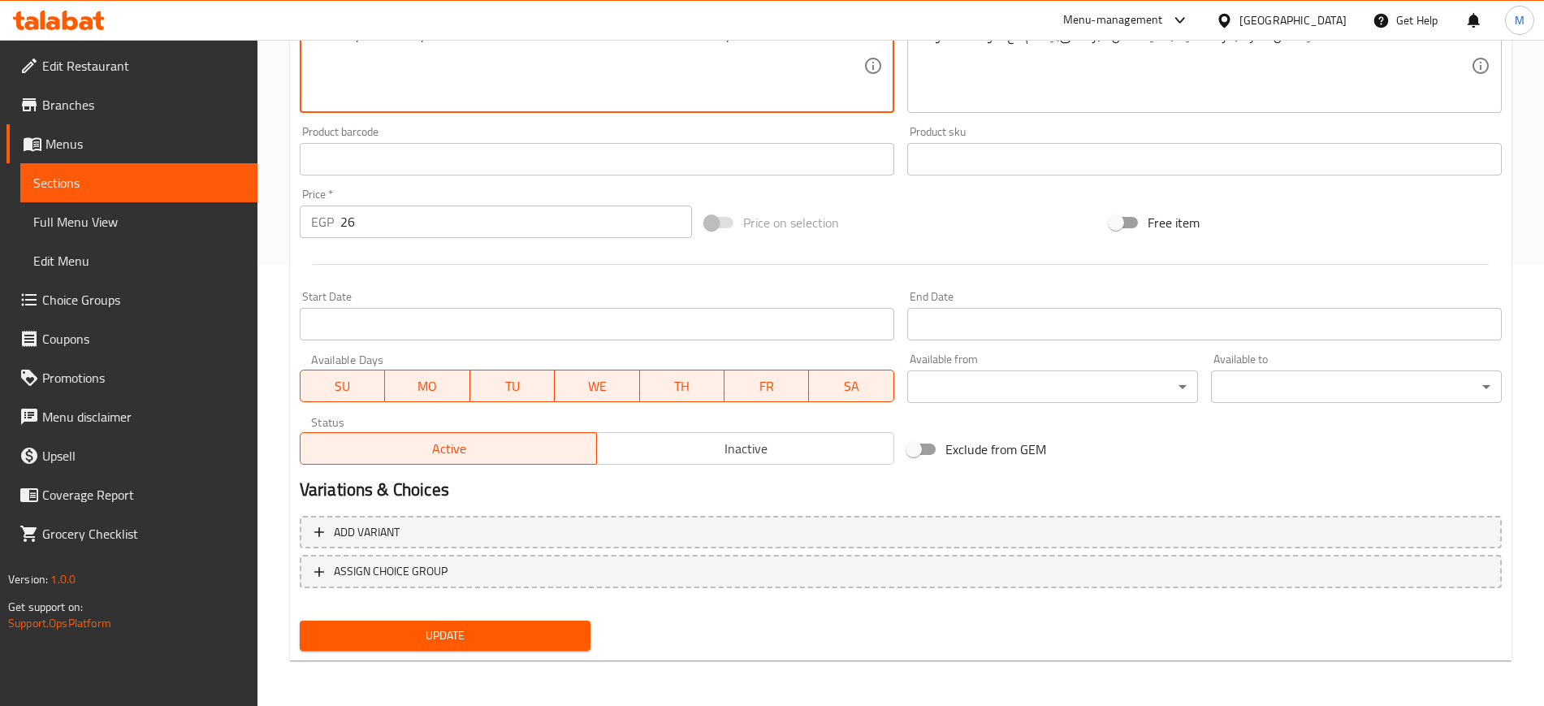
type textarea "A variety of carefully fried Sea fruits inside warm bread served with a variety…"
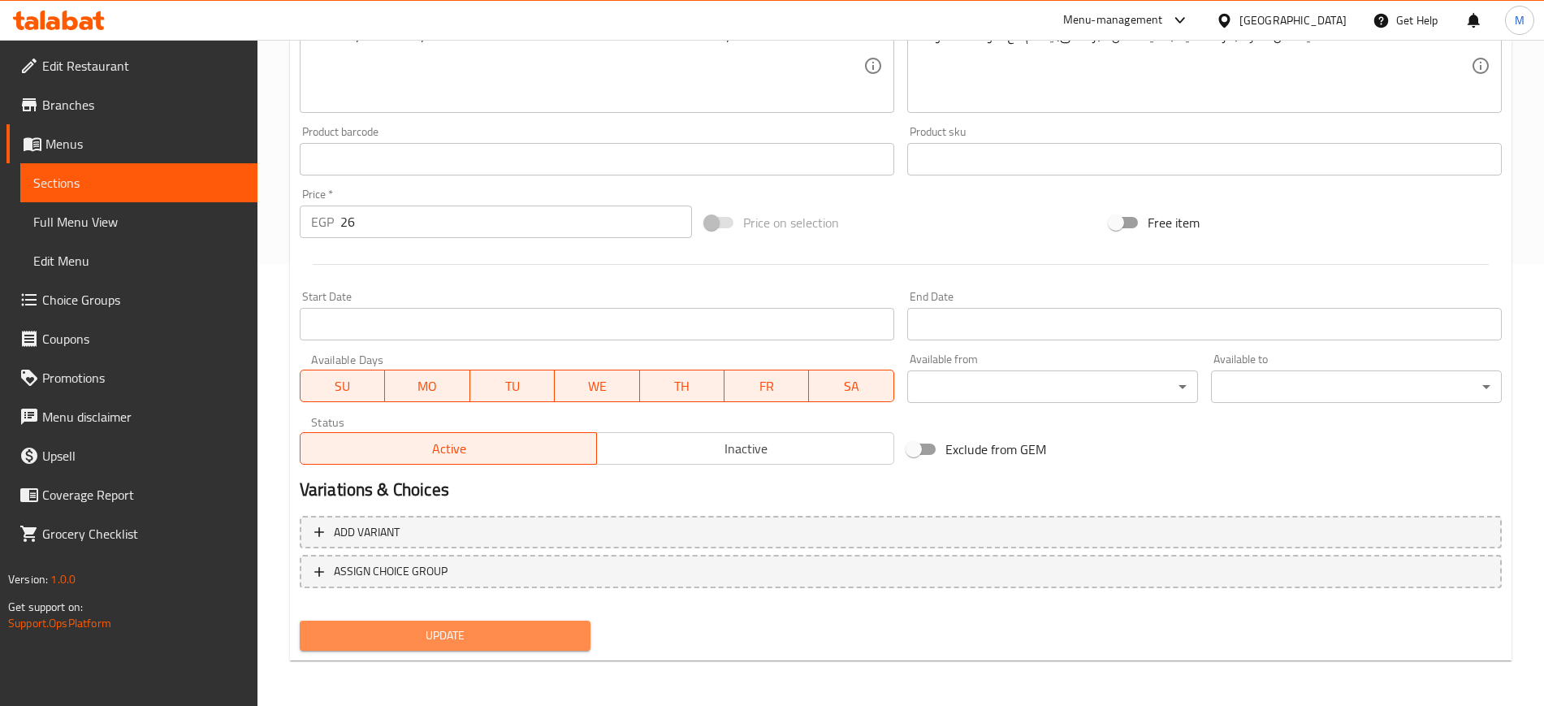
click at [512, 635] on span "Update" at bounding box center [445, 636] width 265 height 20
click at [118, 195] on link "Sections" at bounding box center [138, 182] width 237 height 39
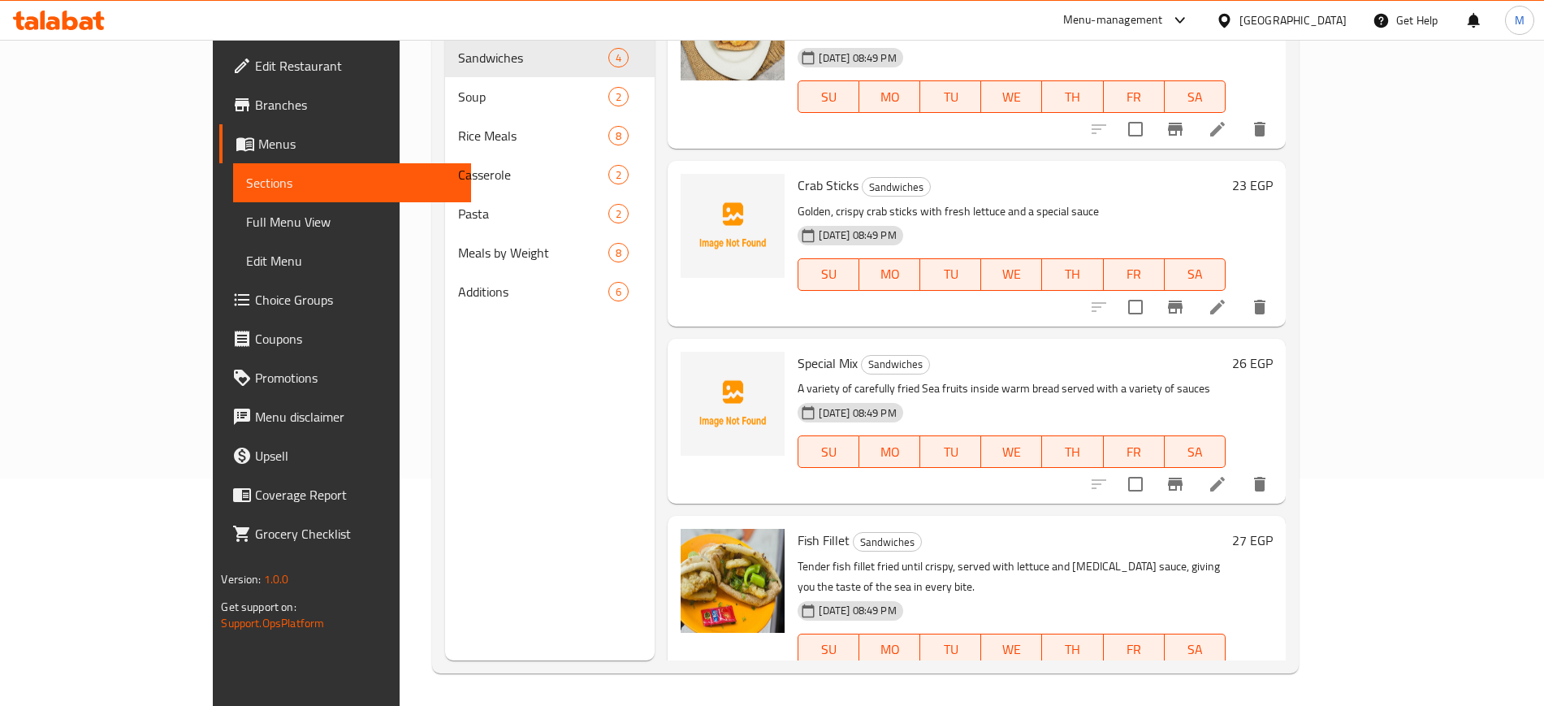
scroll to position [45, 0]
click at [1228, 672] on icon at bounding box center [1217, 681] width 19 height 19
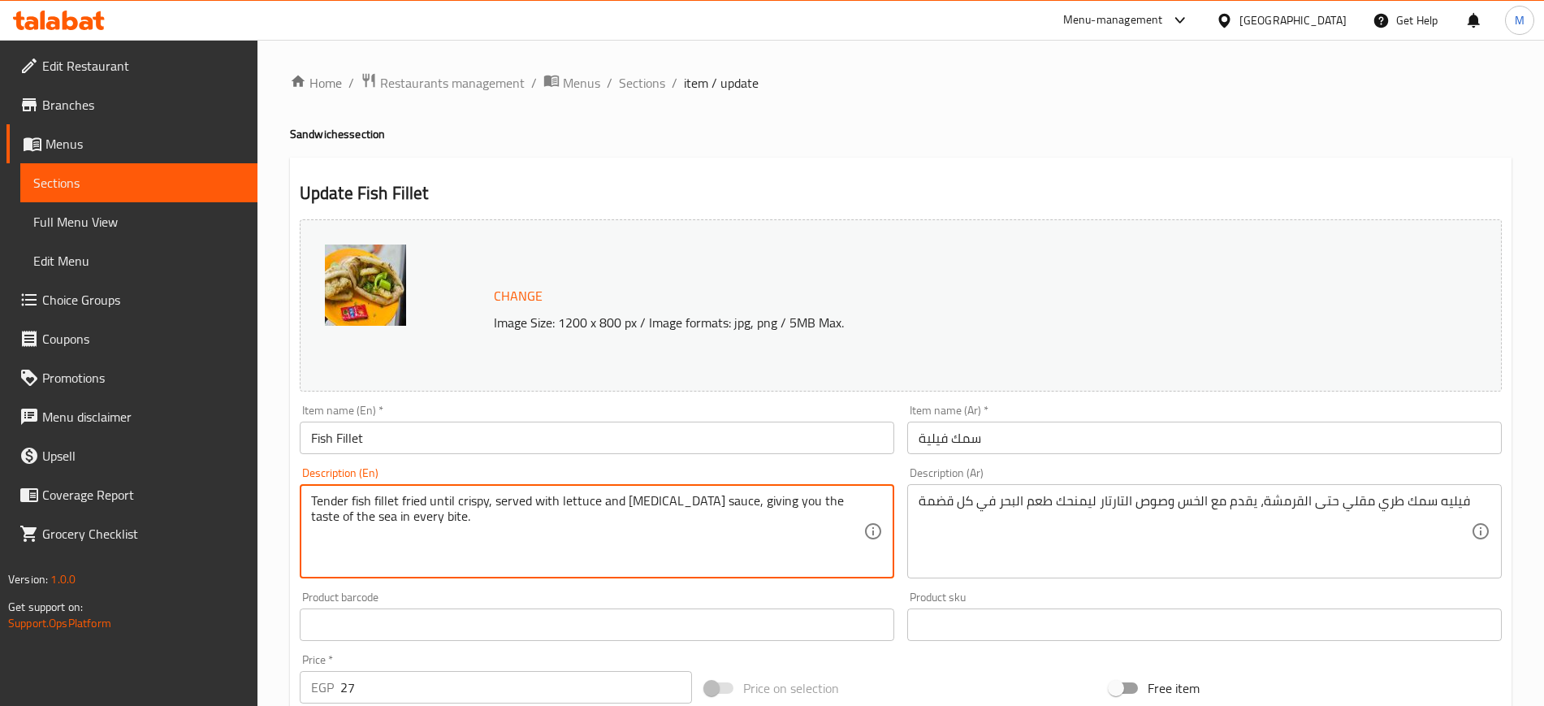
drag, startPoint x: 689, startPoint y: 503, endPoint x: 710, endPoint y: 548, distance: 50.2
type textarea "Tender fish fillet fried until crispy, served with lettuce and tartar sauce"
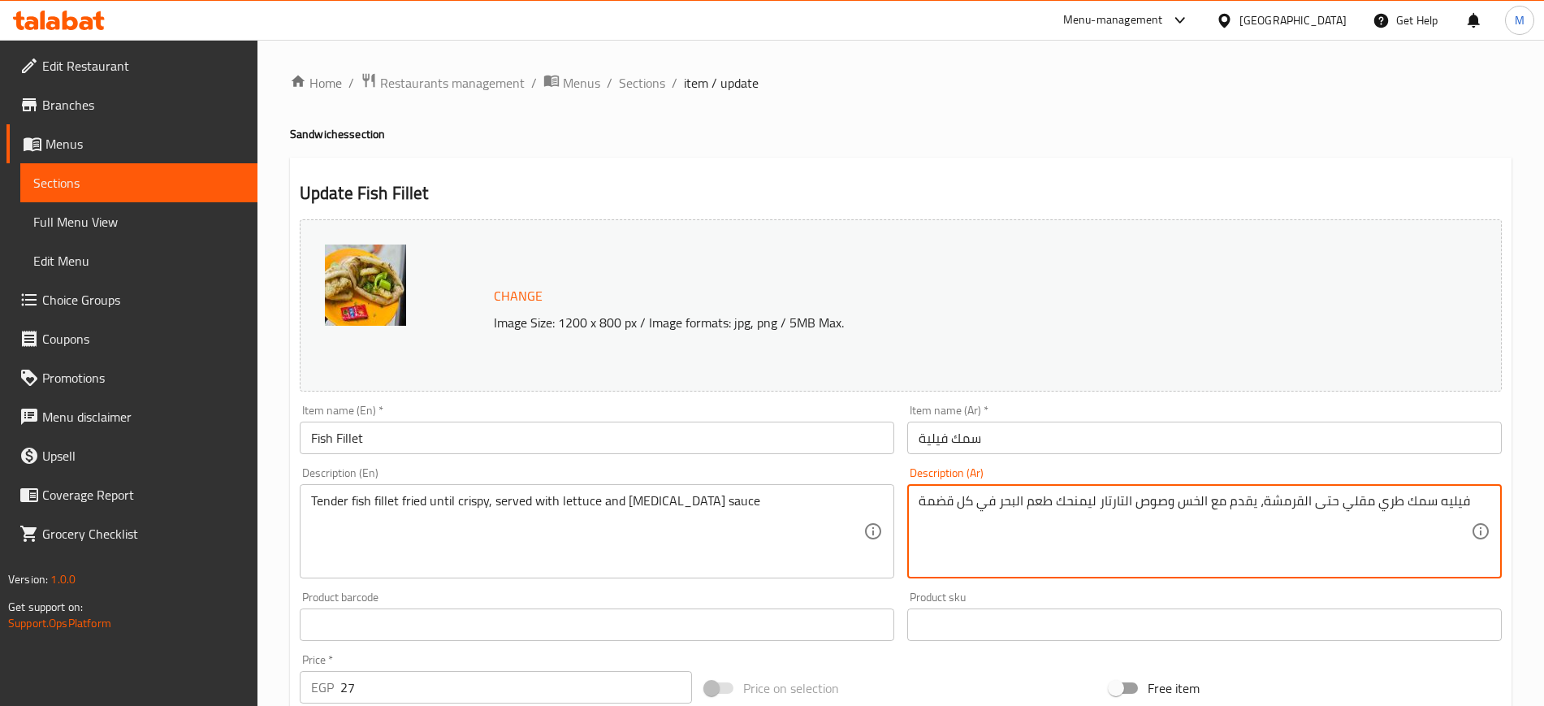
drag, startPoint x: 1097, startPoint y: 500, endPoint x: 899, endPoint y: 503, distance: 198.3
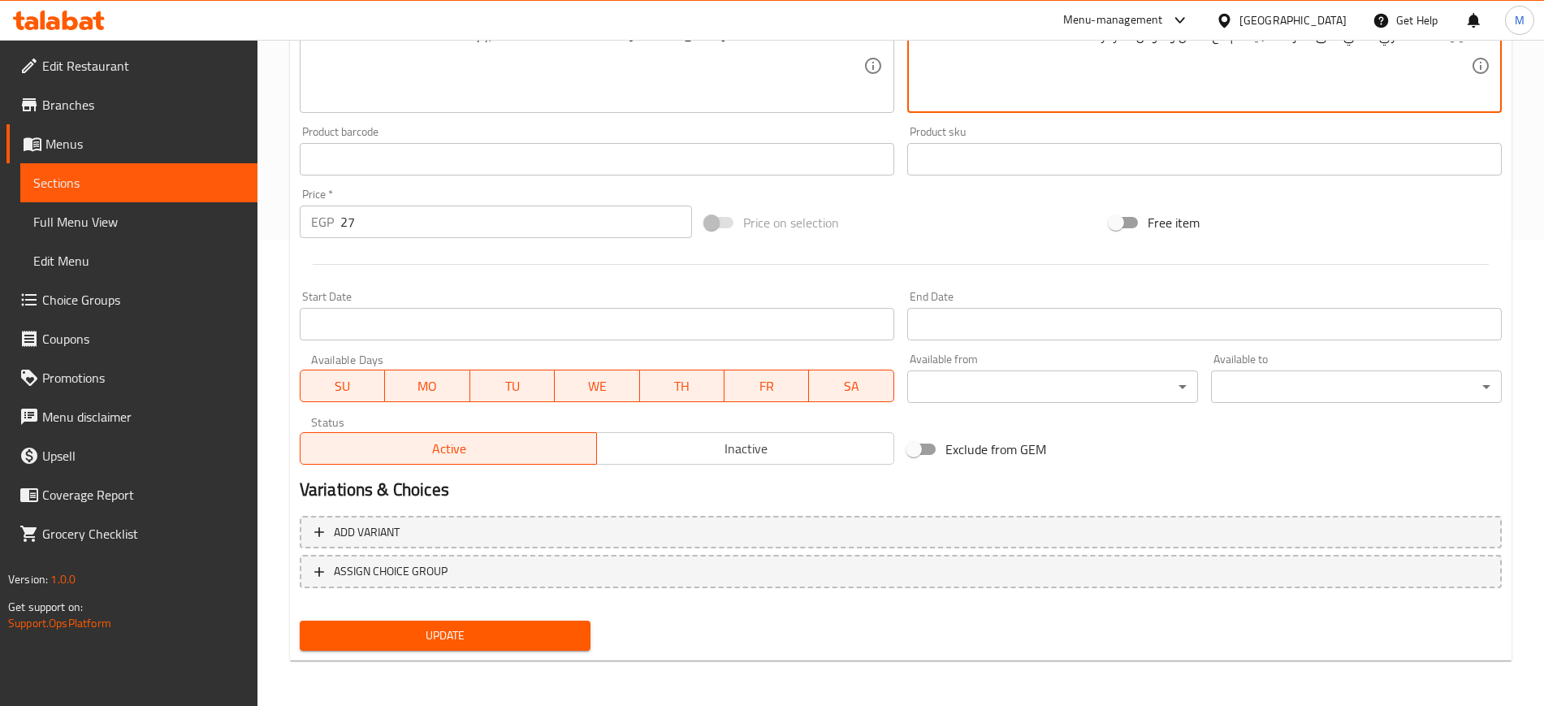
type textarea "فيليه سمك طري مقلي حتى القرمشة، يقدم مع الخس وصوص التارتار"
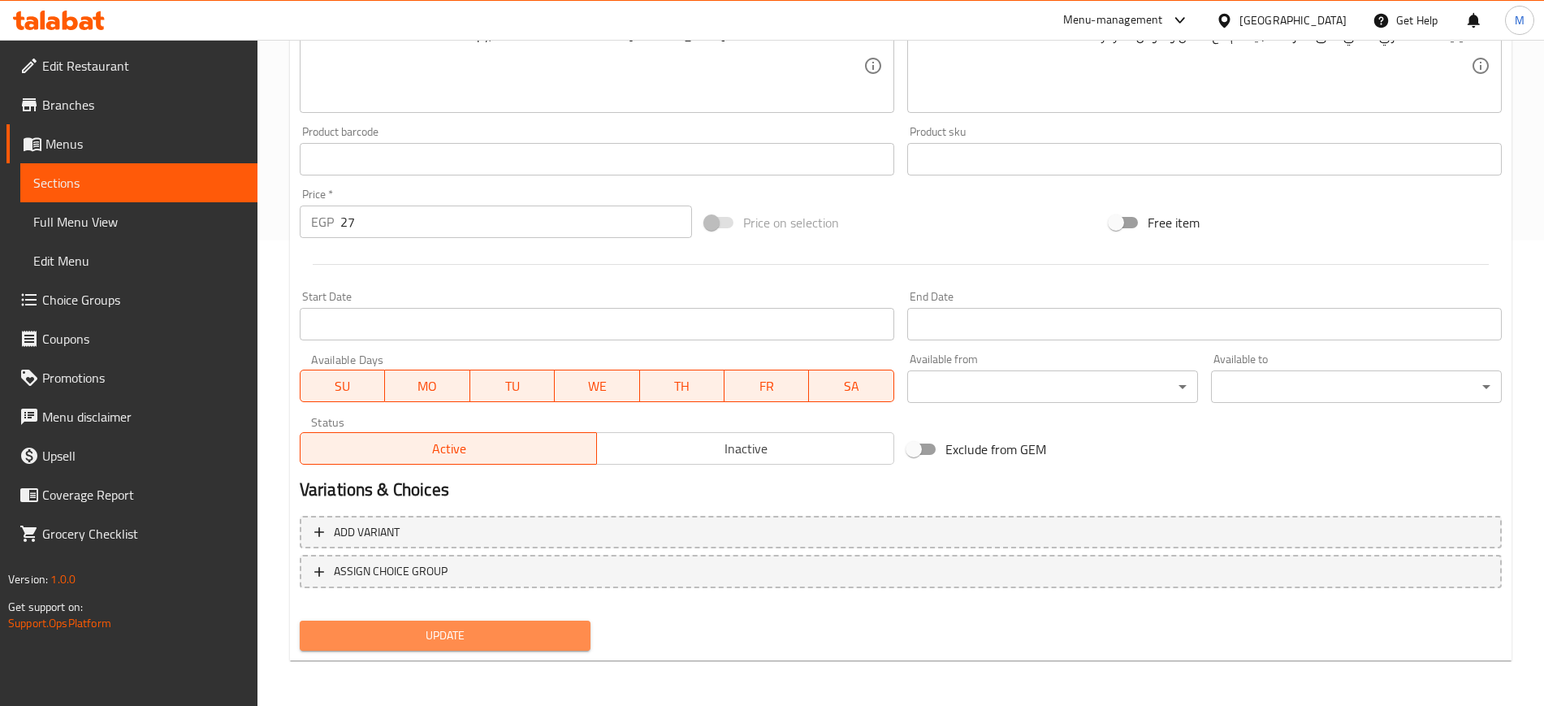
click at [497, 640] on span "Update" at bounding box center [445, 636] width 265 height 20
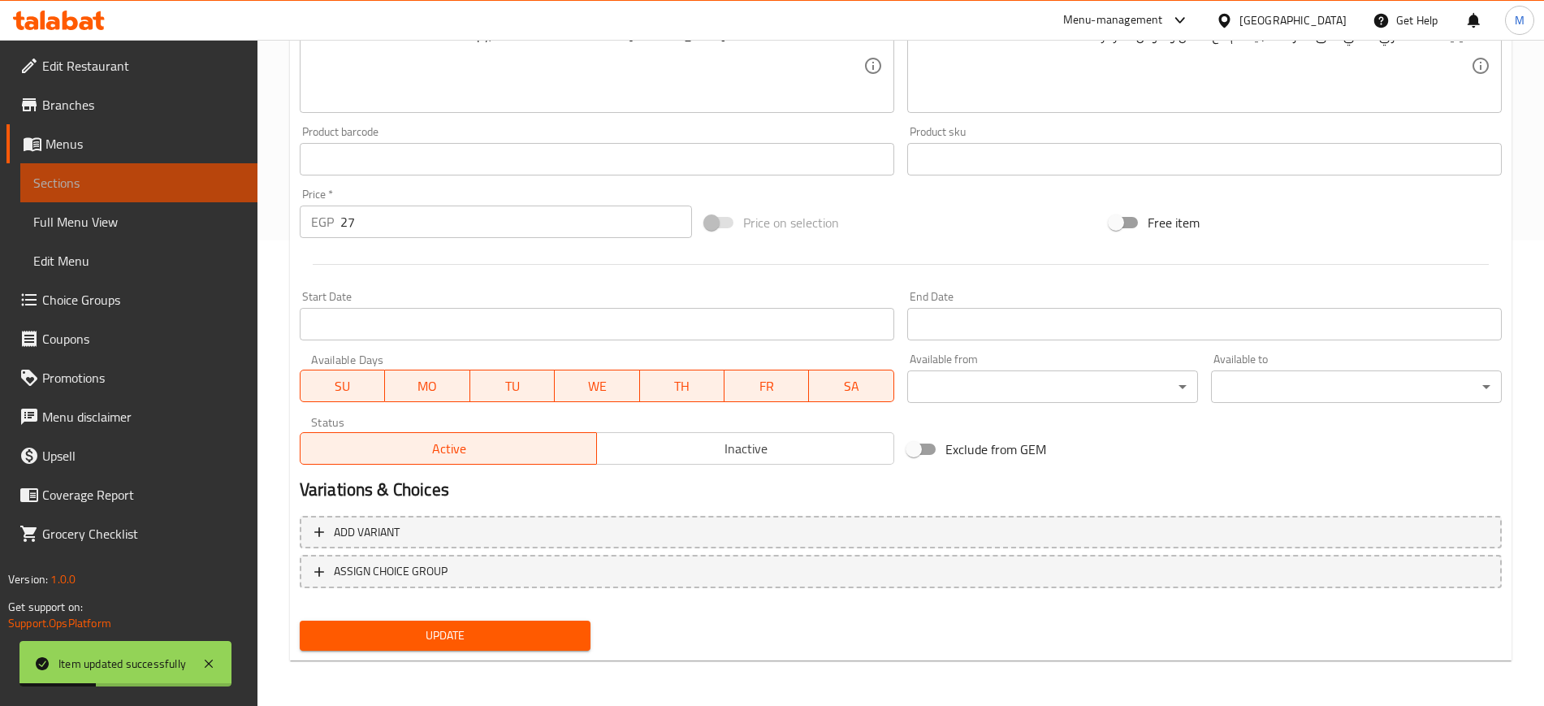
click at [164, 193] on link "Sections" at bounding box center [138, 182] width 237 height 39
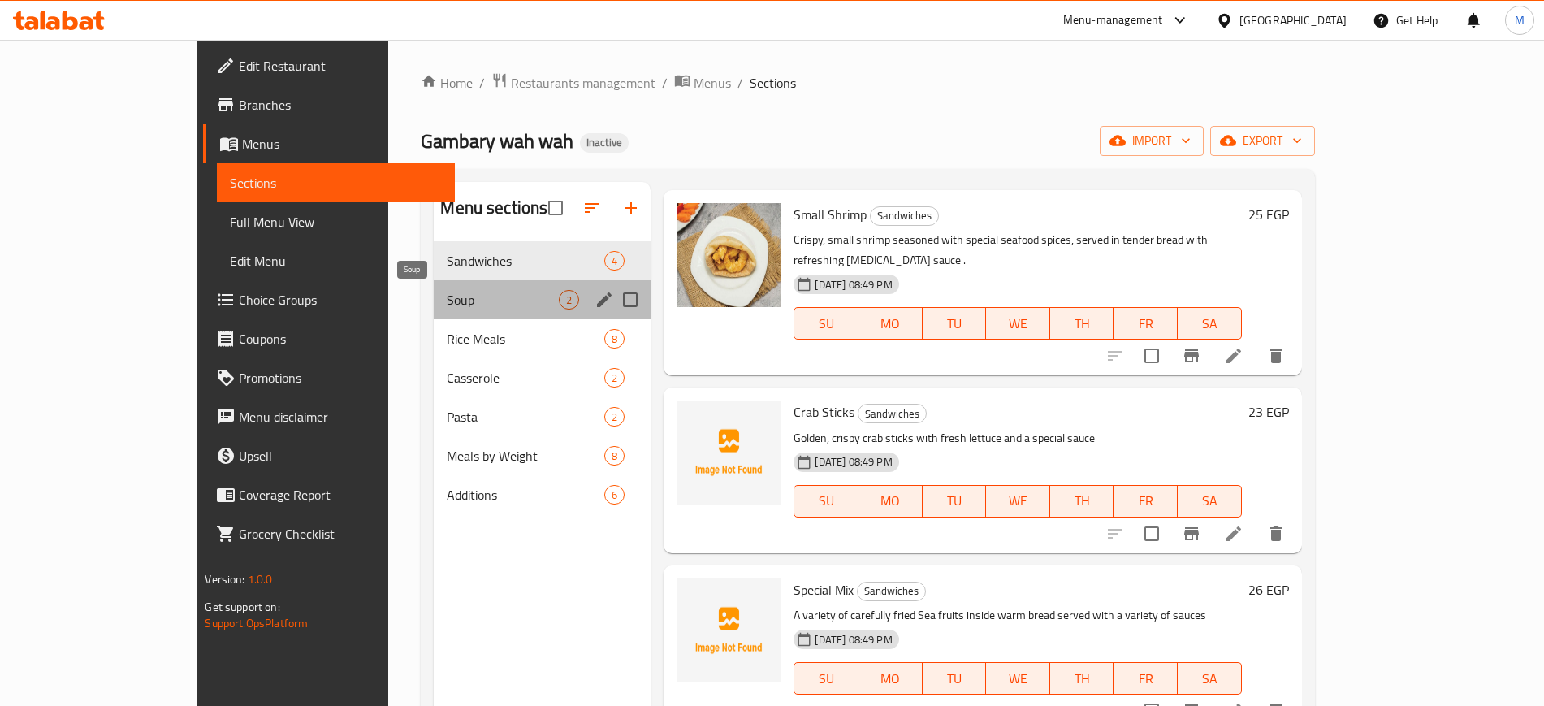
click at [447, 305] on span "Soup" at bounding box center [503, 299] width 112 height 19
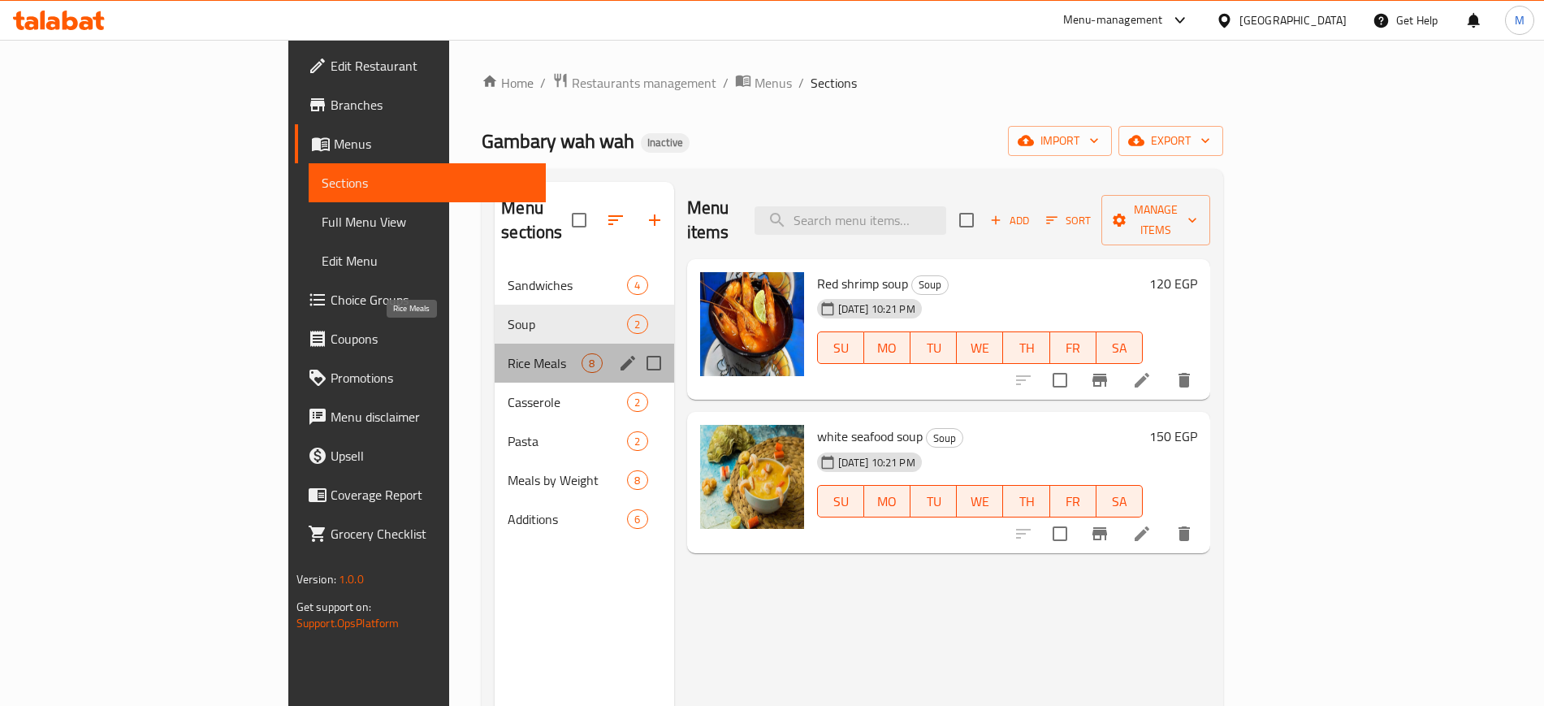
click at [508, 353] on span "Rice Meals" at bounding box center [545, 362] width 74 height 19
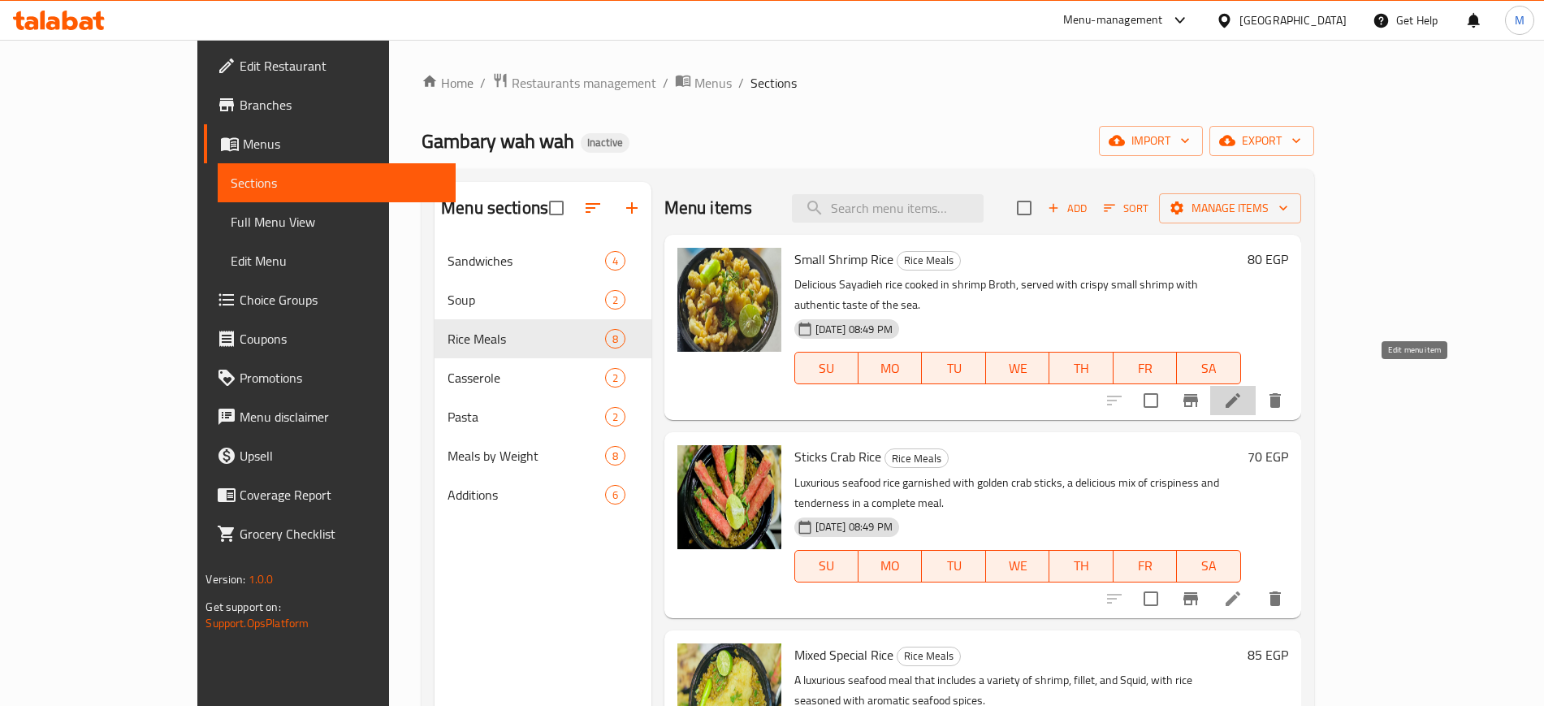
click at [1241, 393] on icon at bounding box center [1233, 400] width 15 height 15
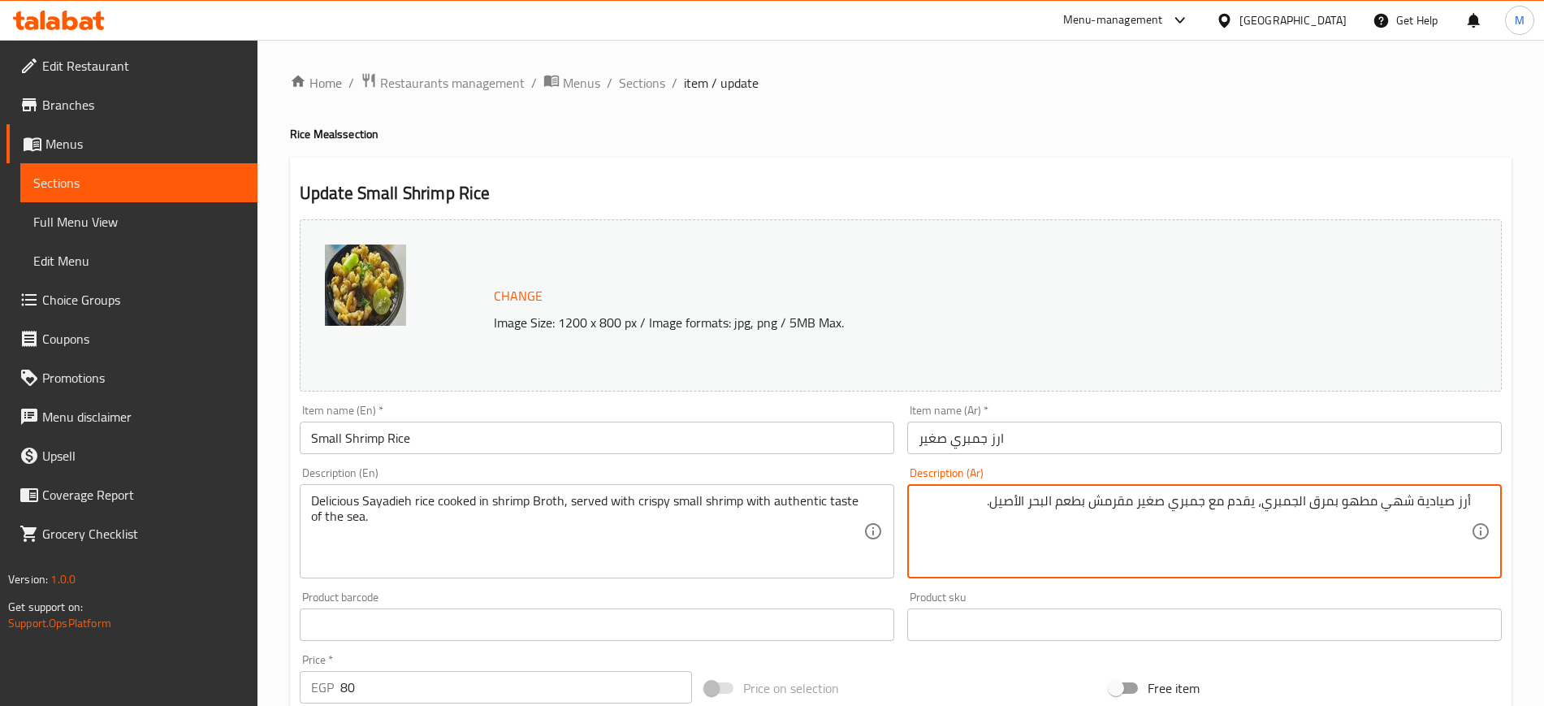
click at [1095, 503] on textarea "أرز صيادية شهي مطهو بمرق الجمبري، يقدم مع جمبري صغير مقرمش بطعم البحر الأصيل." at bounding box center [1195, 531] width 552 height 77
drag, startPoint x: 1089, startPoint y: 500, endPoint x: 979, endPoint y: 506, distance: 109.9
click at [979, 506] on textarea "أرز صيادية شهي مطهو بمرق الجمبري، يقدم مع جمبري صغير مقرمش بطعم البحر الأصيل." at bounding box center [1195, 531] width 552 height 77
type textarea "أرز صيادية شهي مطهو بمرق الجمبري، يقدم مع جمبري صغير مقرمش"
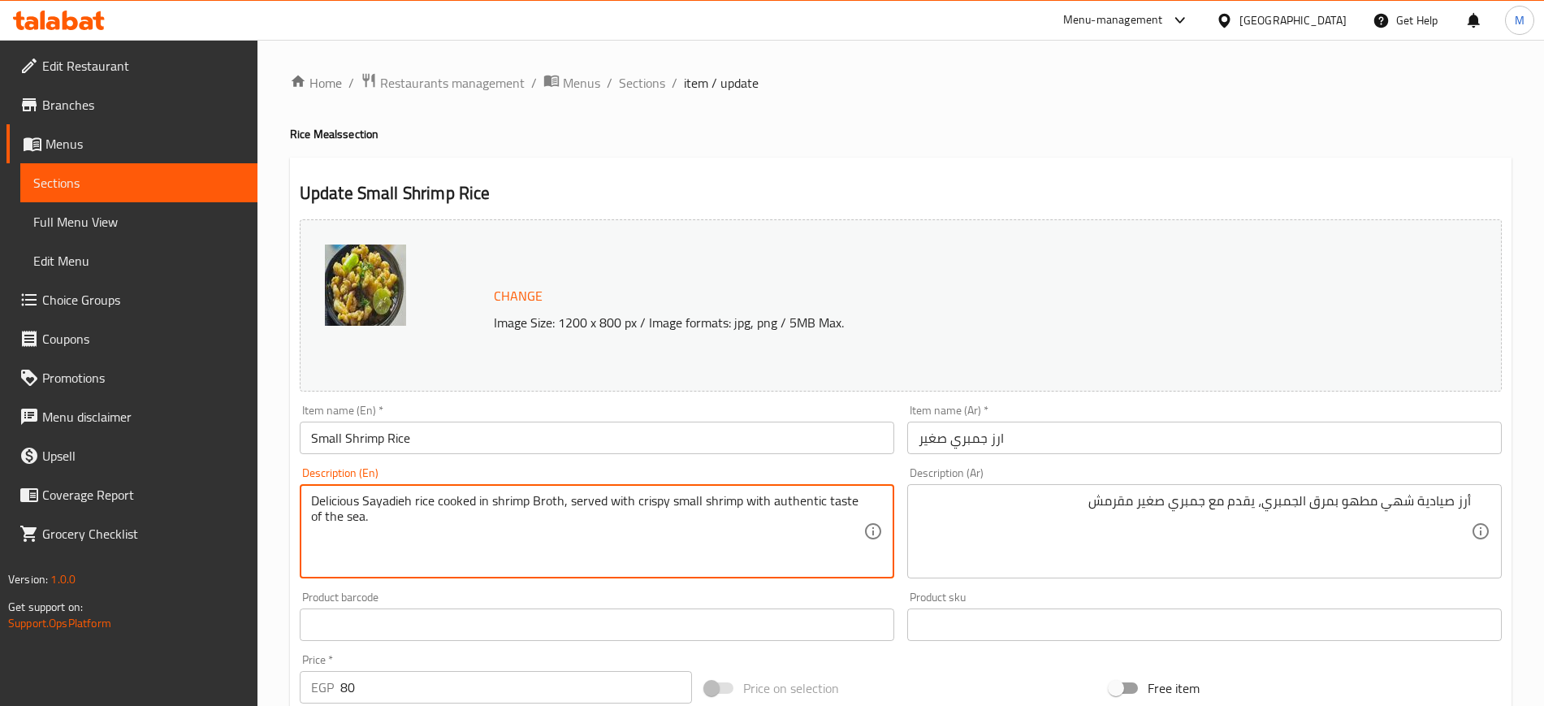
drag, startPoint x: 741, startPoint y: 501, endPoint x: 778, endPoint y: 542, distance: 55.2
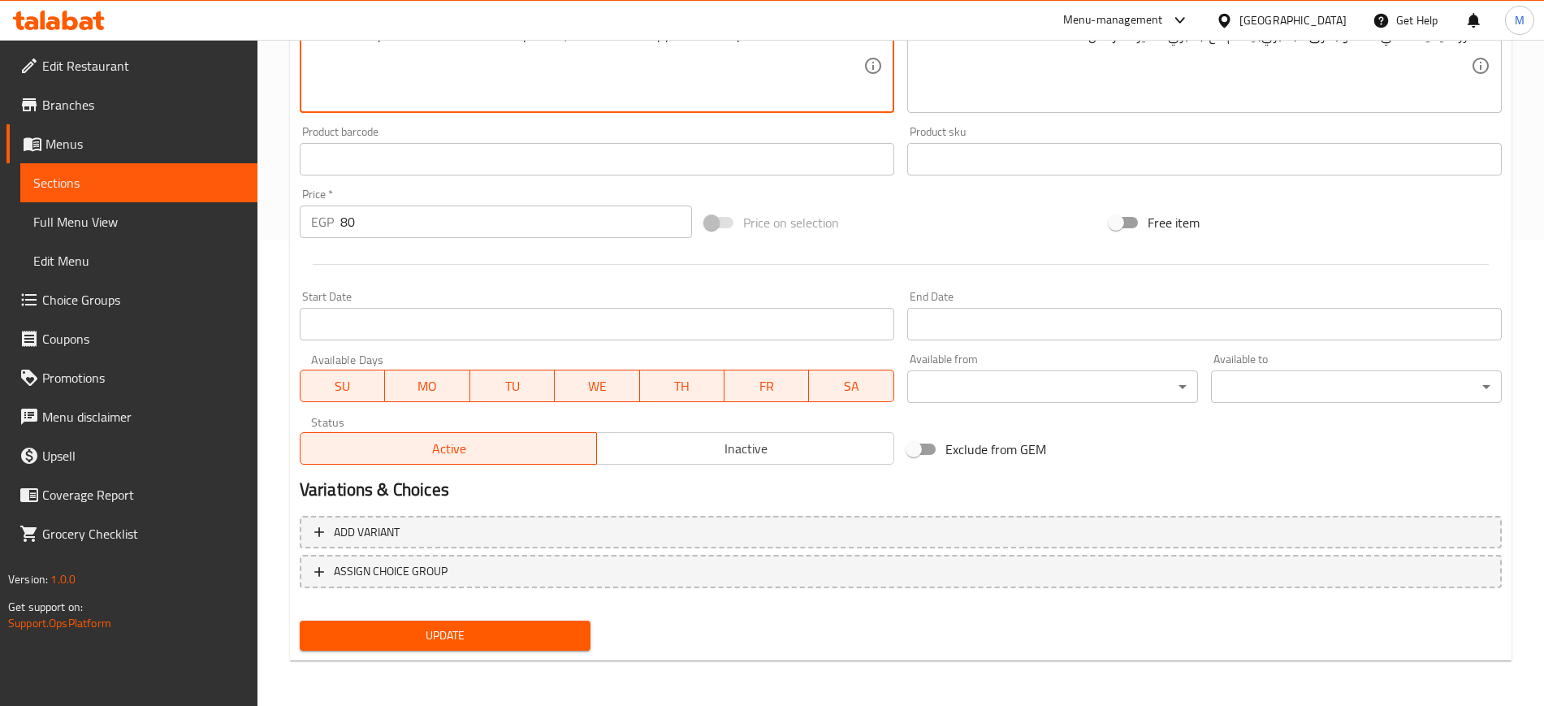
type textarea "Delicious Sayadieh rice cooked in shrimp Broth, served with crispy small shrimp"
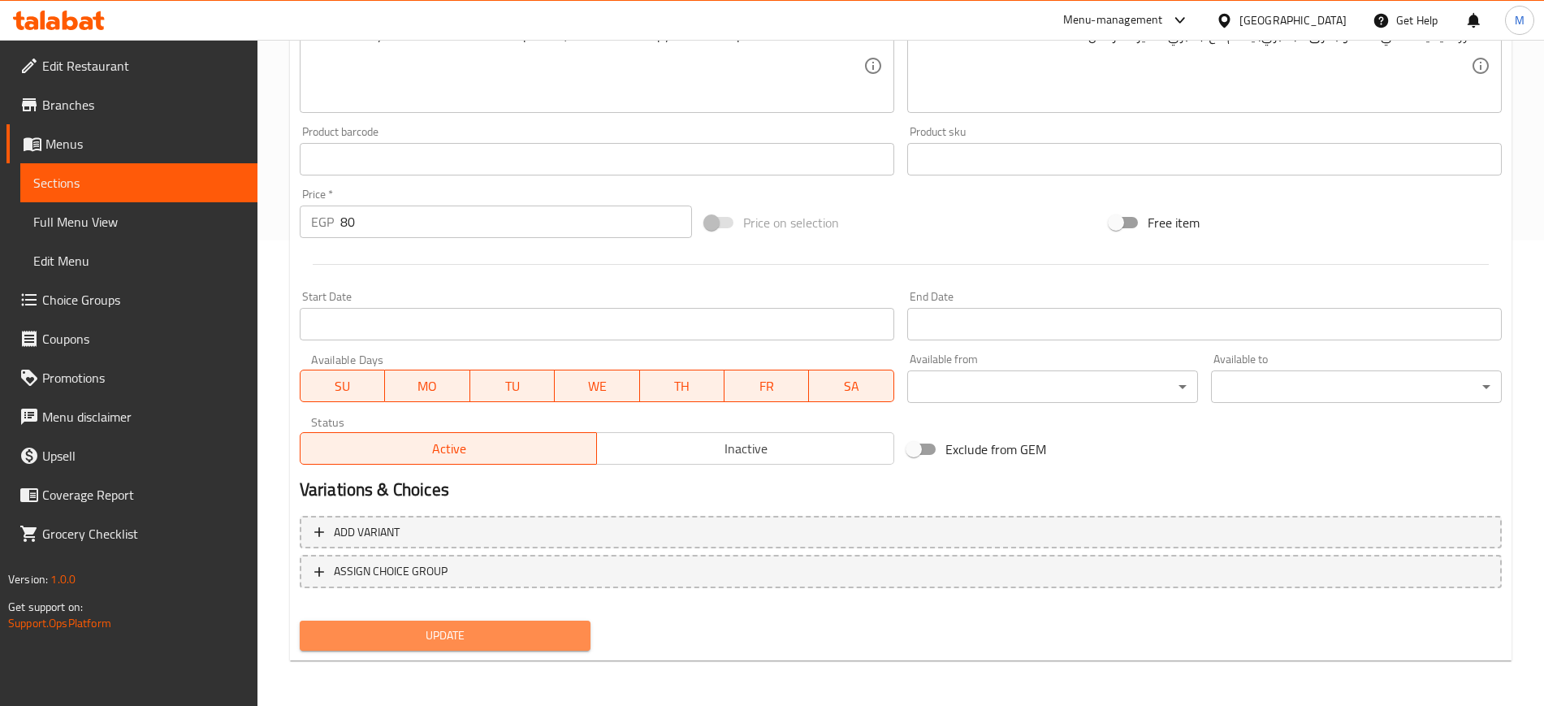
click at [576, 631] on span "Update" at bounding box center [445, 636] width 265 height 20
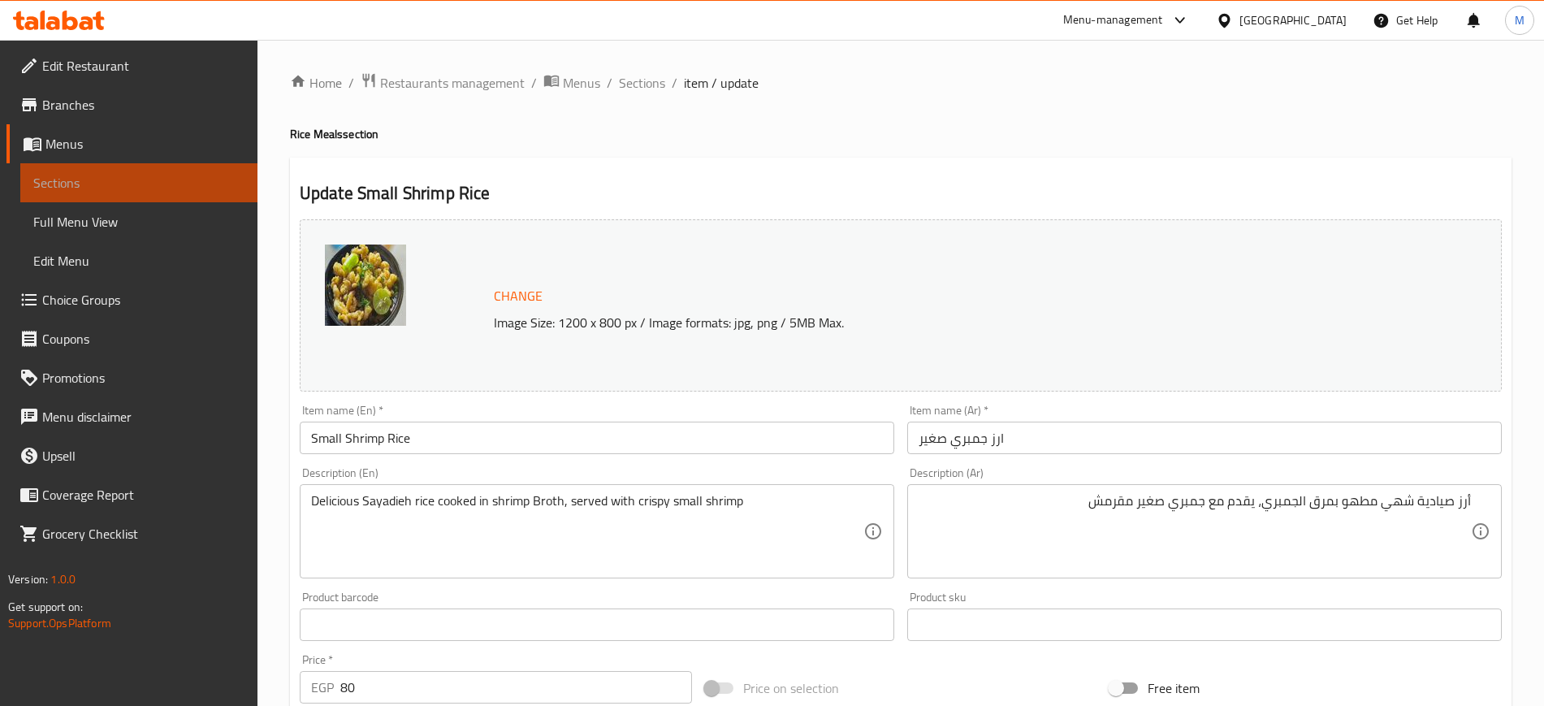
click at [149, 188] on span "Sections" at bounding box center [138, 182] width 211 height 19
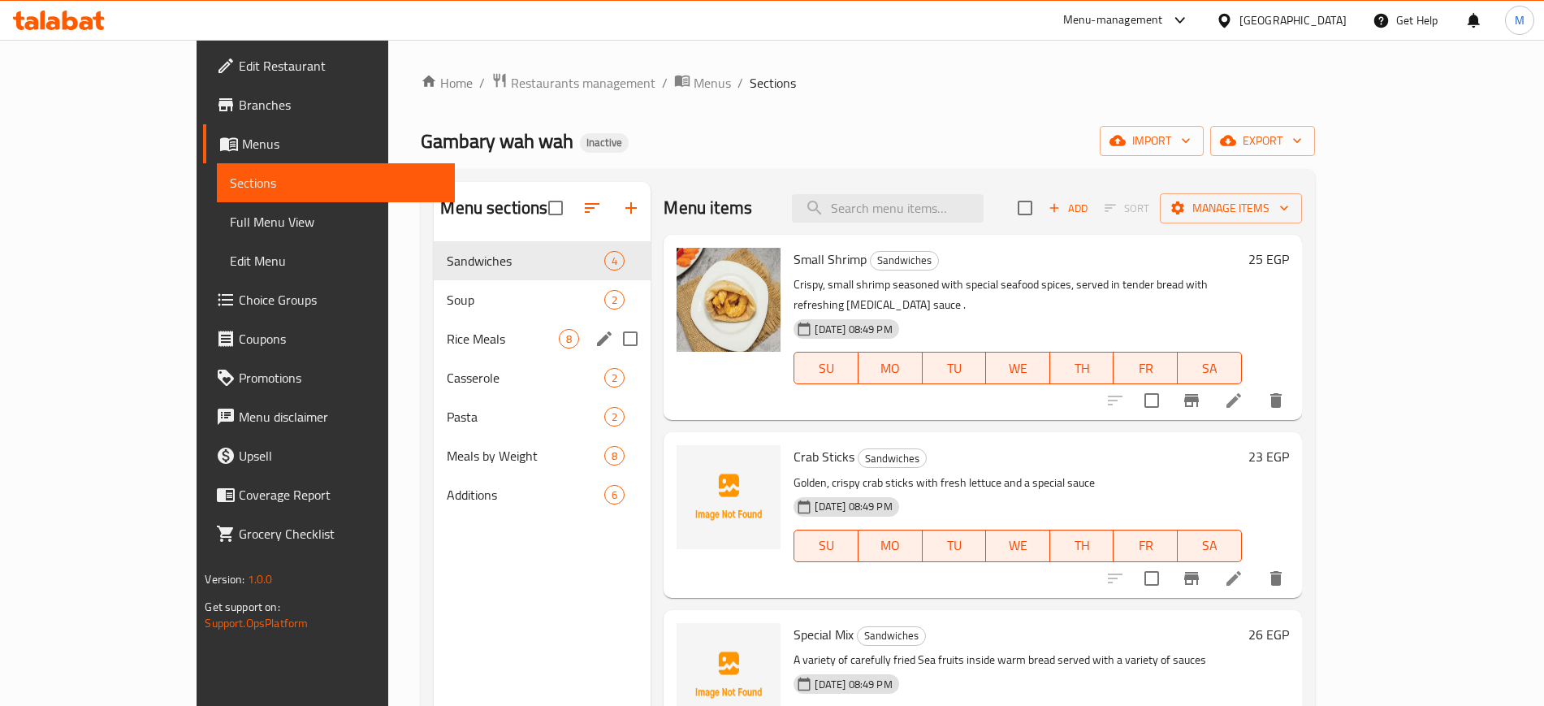
click at [434, 327] on div "Rice Meals 8" at bounding box center [542, 338] width 217 height 39
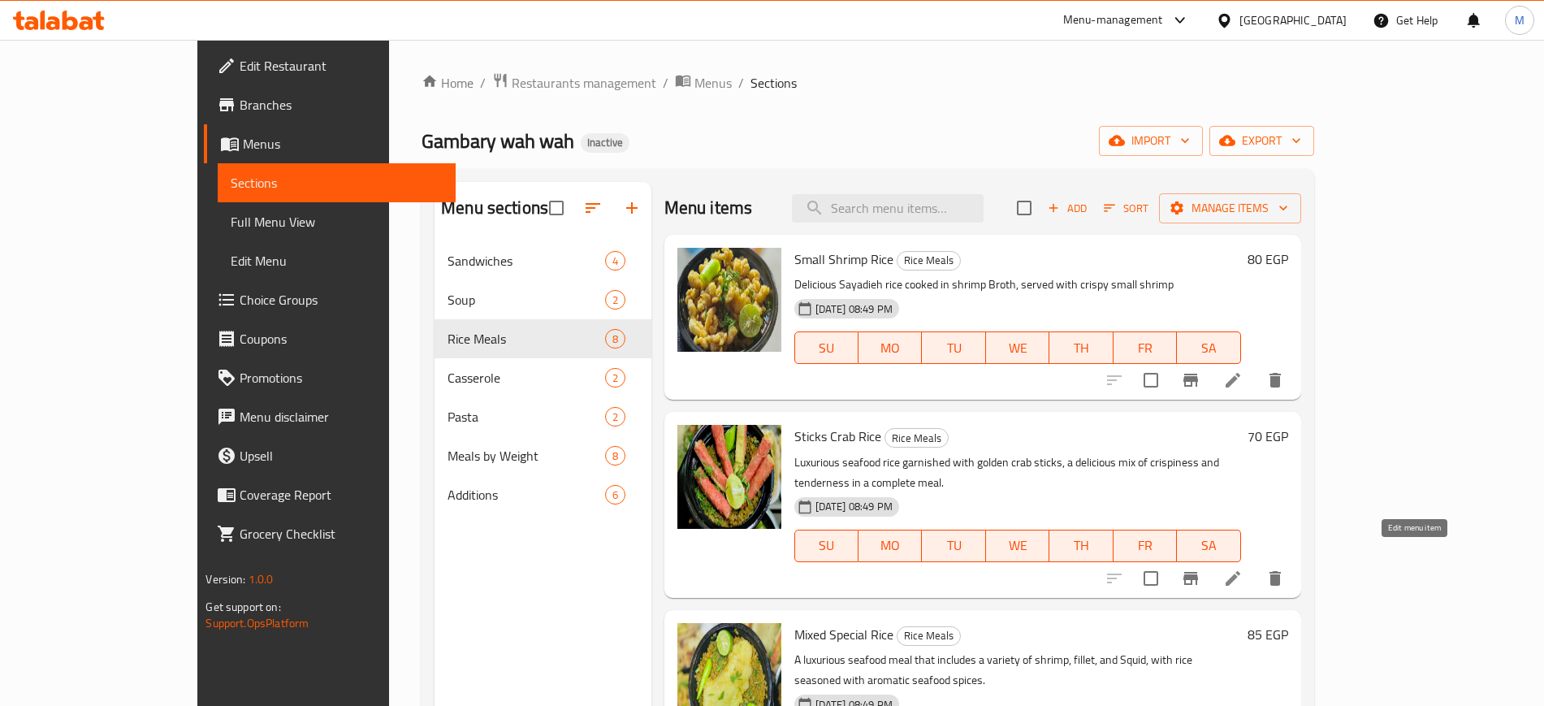
click at [1243, 569] on icon at bounding box center [1232, 578] width 19 height 19
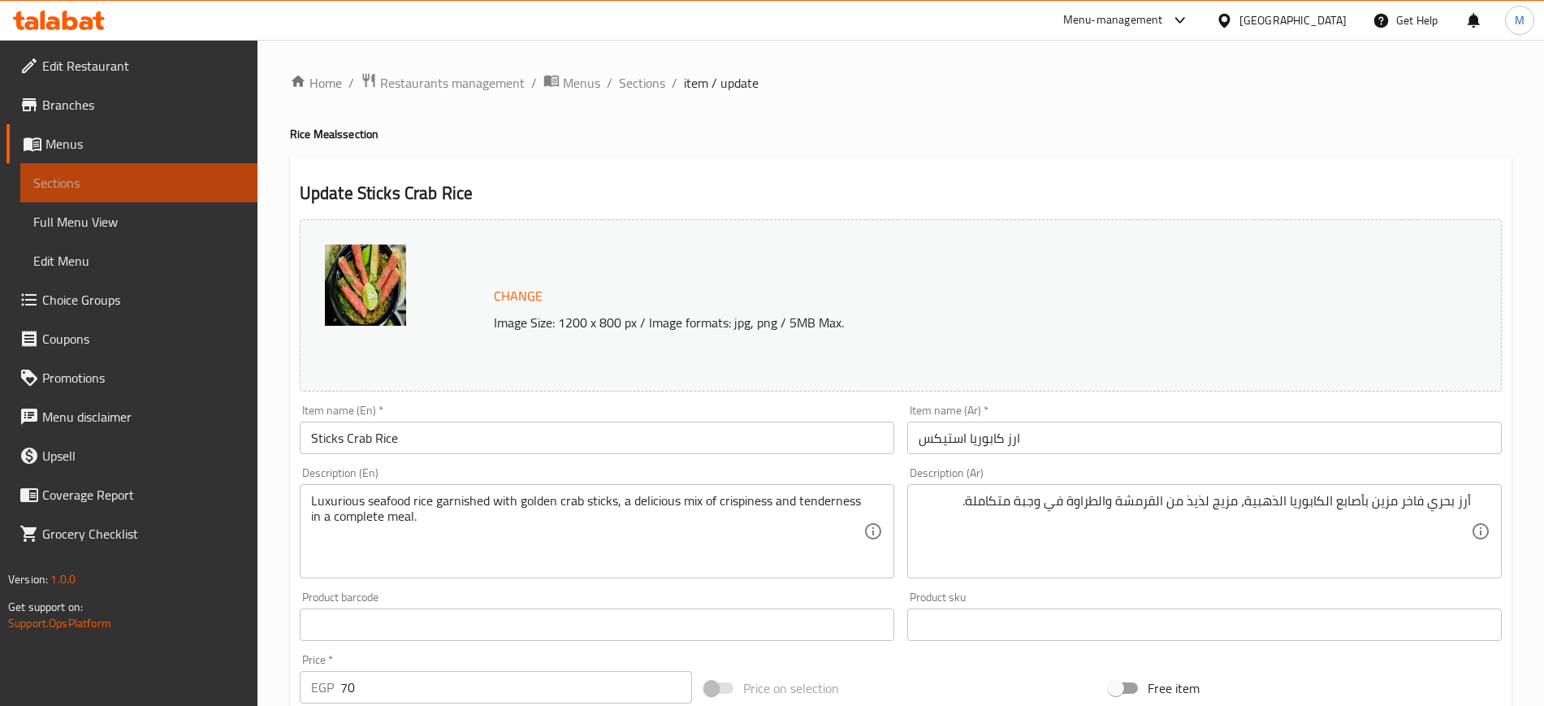
click at [199, 177] on span "Sections" at bounding box center [138, 182] width 211 height 19
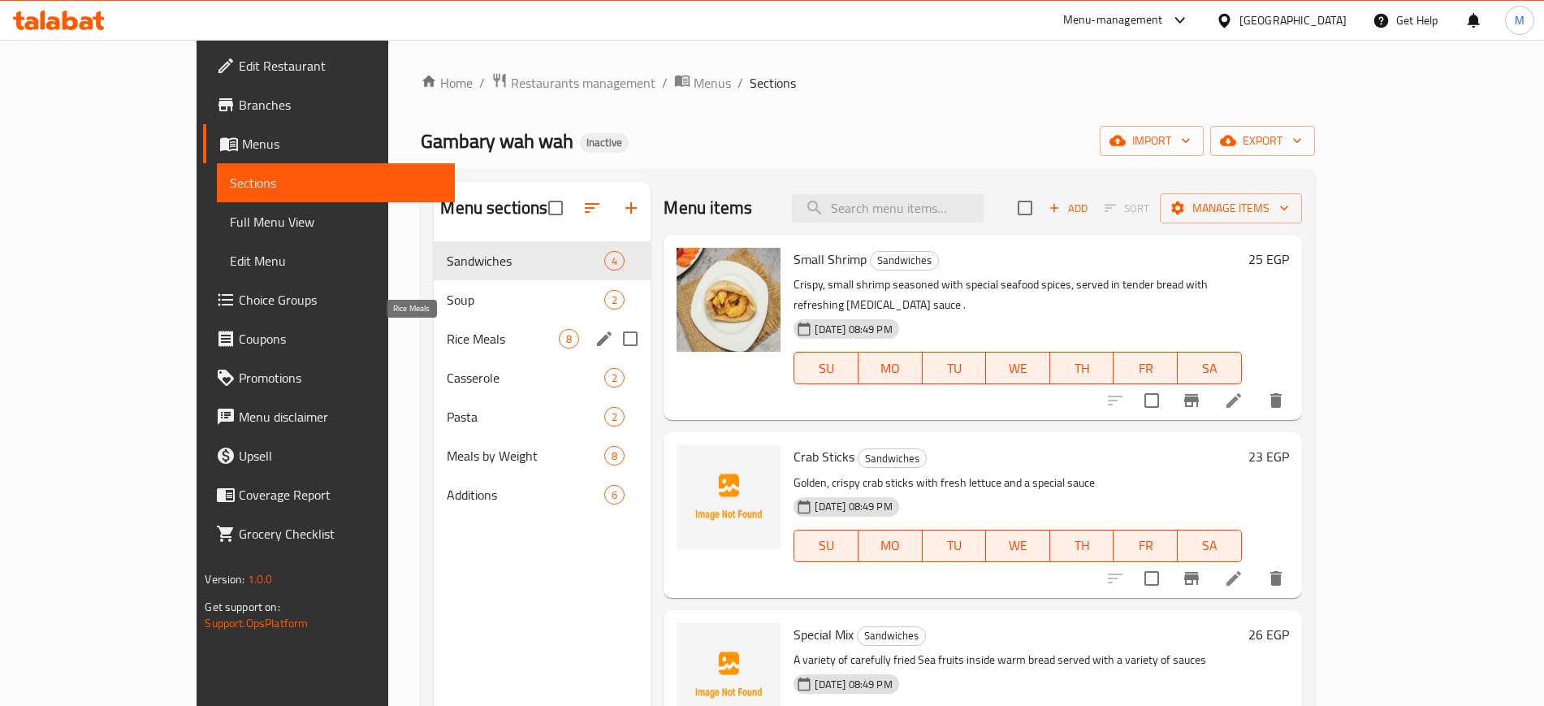
click at [447, 340] on span "Rice Meals" at bounding box center [503, 338] width 112 height 19
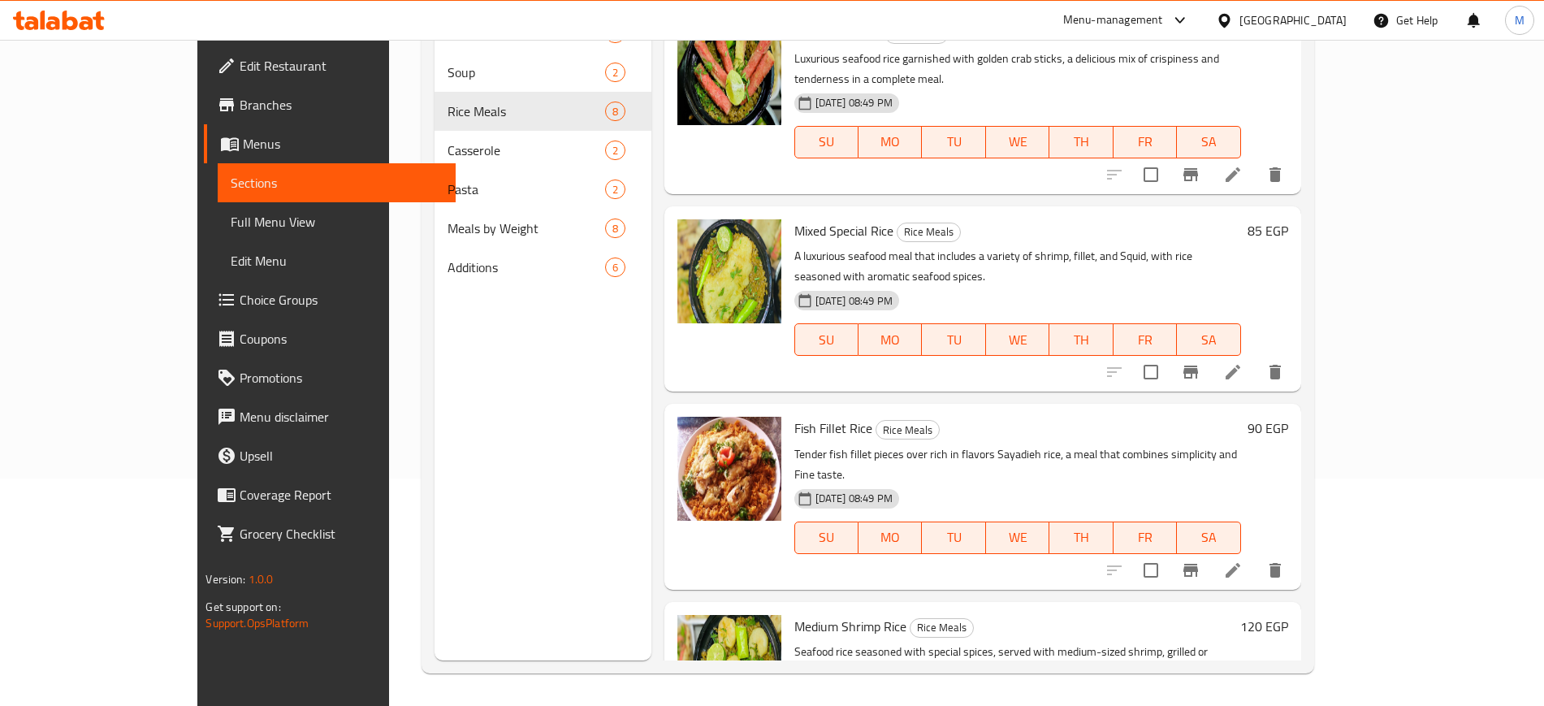
scroll to position [189, 0]
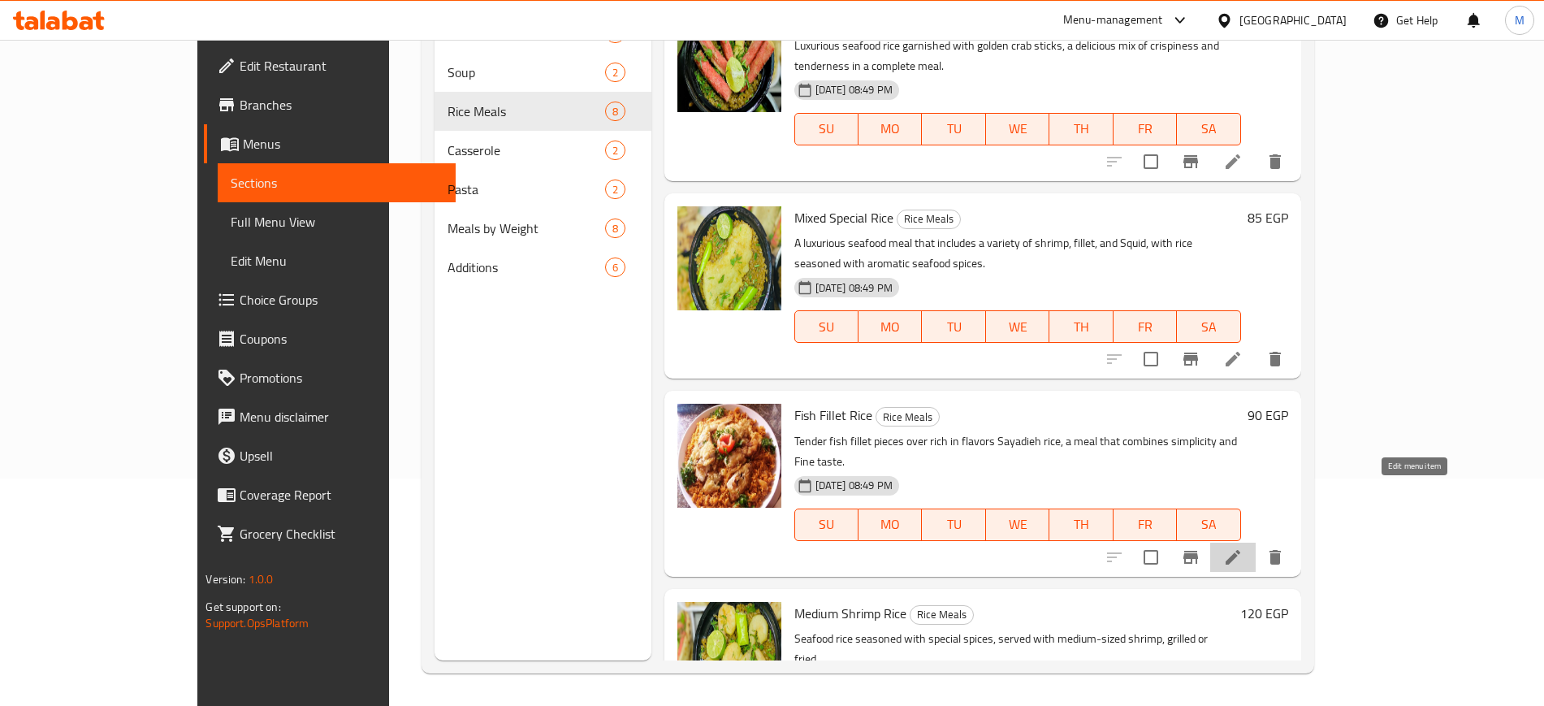
click at [1243, 548] on icon at bounding box center [1232, 557] width 19 height 19
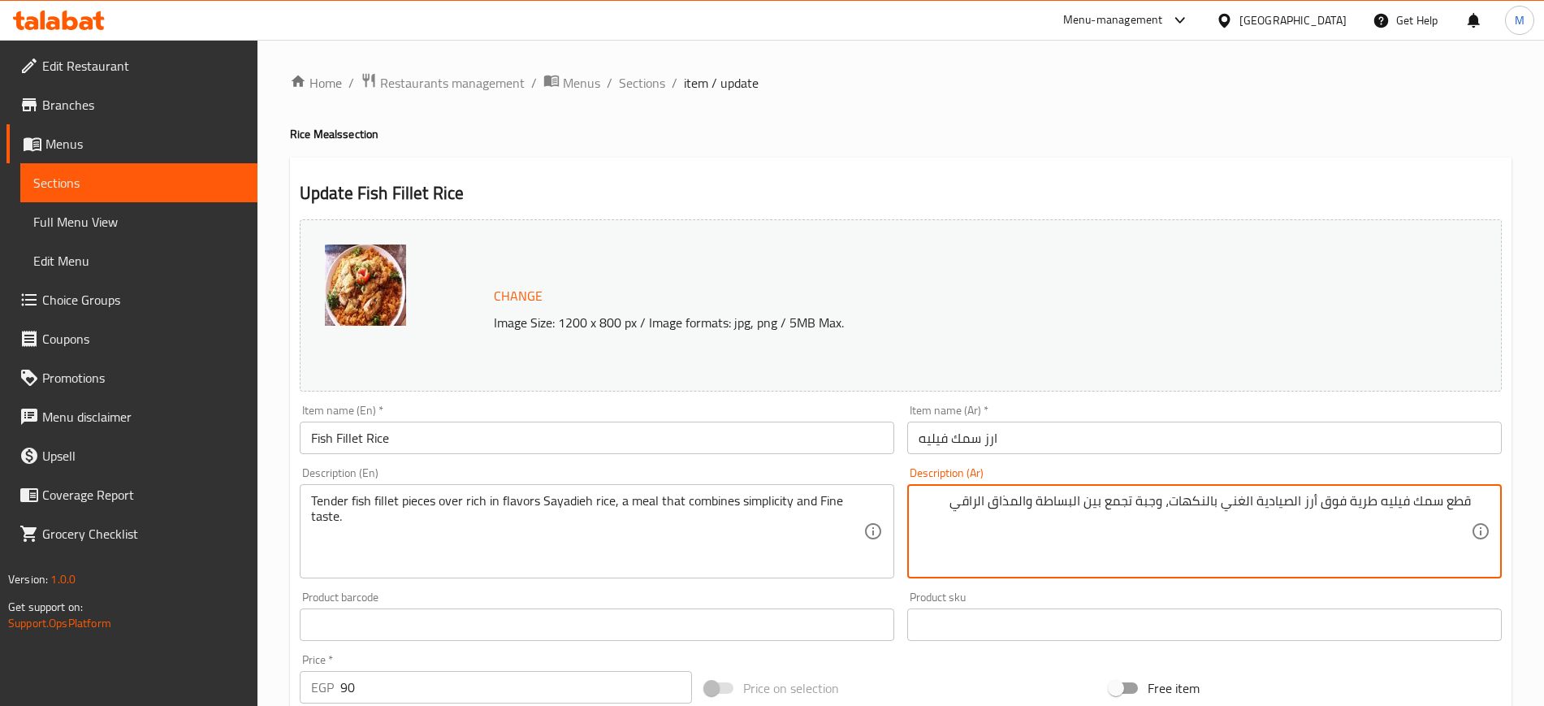
drag, startPoint x: 1167, startPoint y: 503, endPoint x: 891, endPoint y: 478, distance: 277.3
click at [891, 478] on div "Change Image Size: 1200 x 800 px / Image formats: jpg, png / 5MB Max. Item name…" at bounding box center [900, 575] width 1215 height 724
type textarea "قطع سمك فيليه طرية فوق أرز الصيادية الغني بالنكهات،"
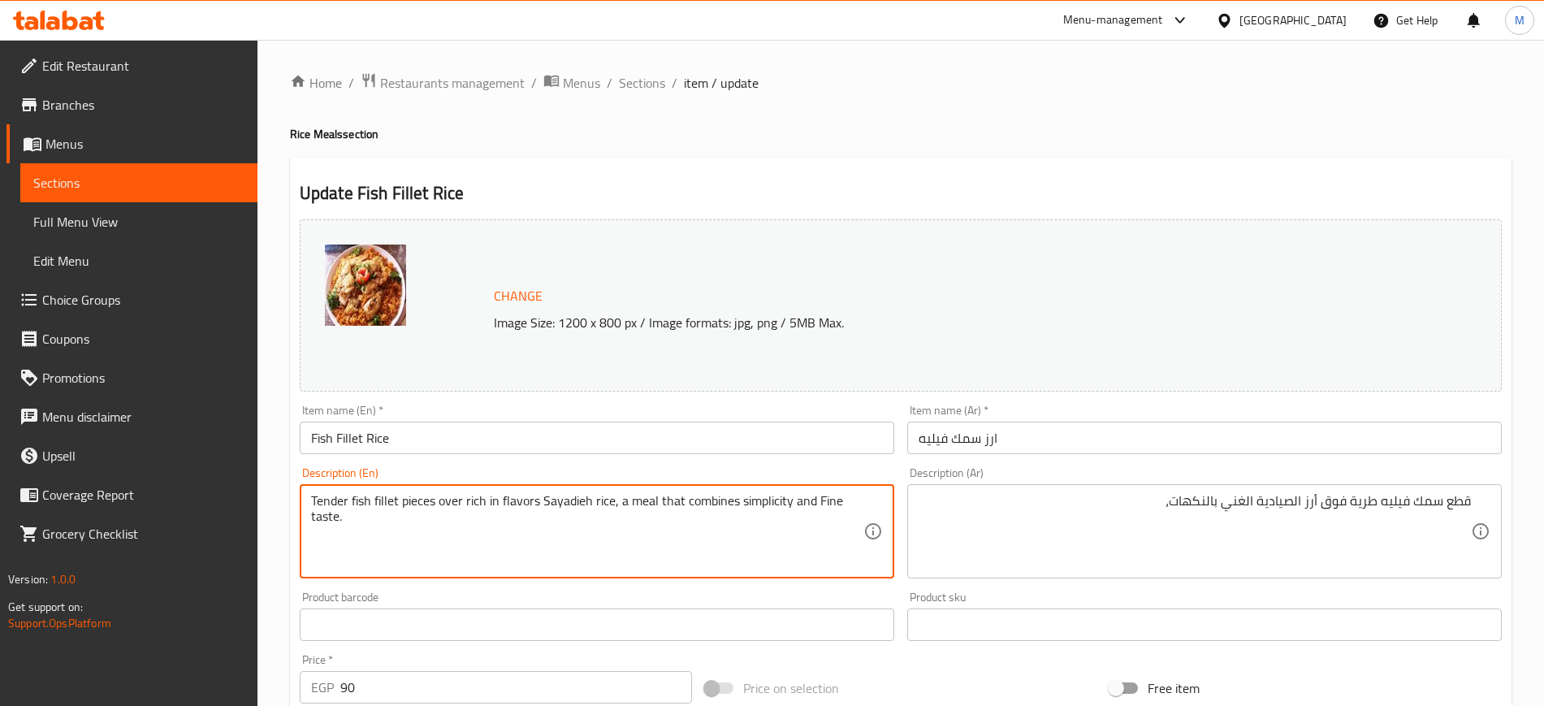
drag, startPoint x: 617, startPoint y: 500, endPoint x: 660, endPoint y: 527, distance: 50.7
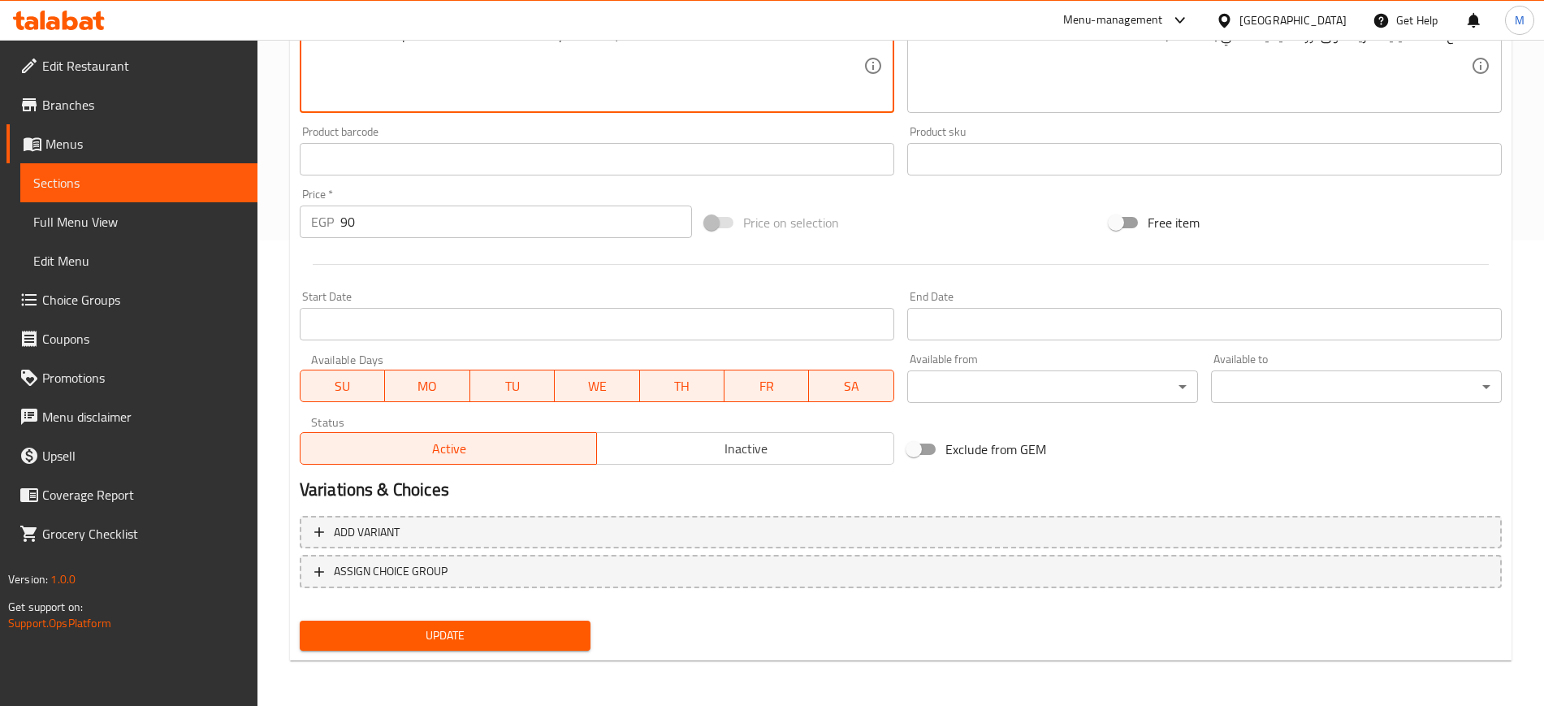
type textarea "Tender fish fillet pieces over rich in flavors Sayadieh rice,"
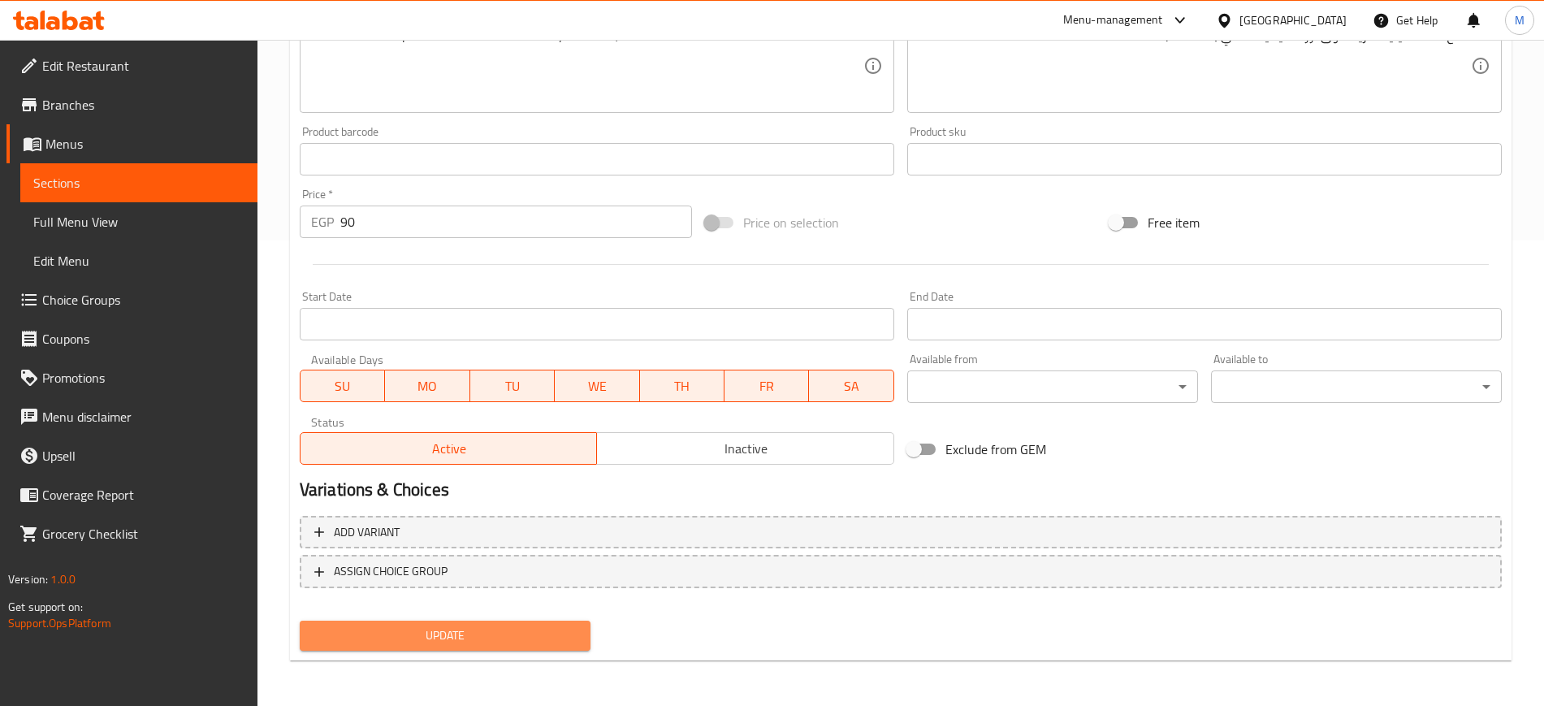
click at [569, 635] on span "Update" at bounding box center [445, 636] width 265 height 20
click at [530, 629] on span "Update" at bounding box center [445, 636] width 265 height 20
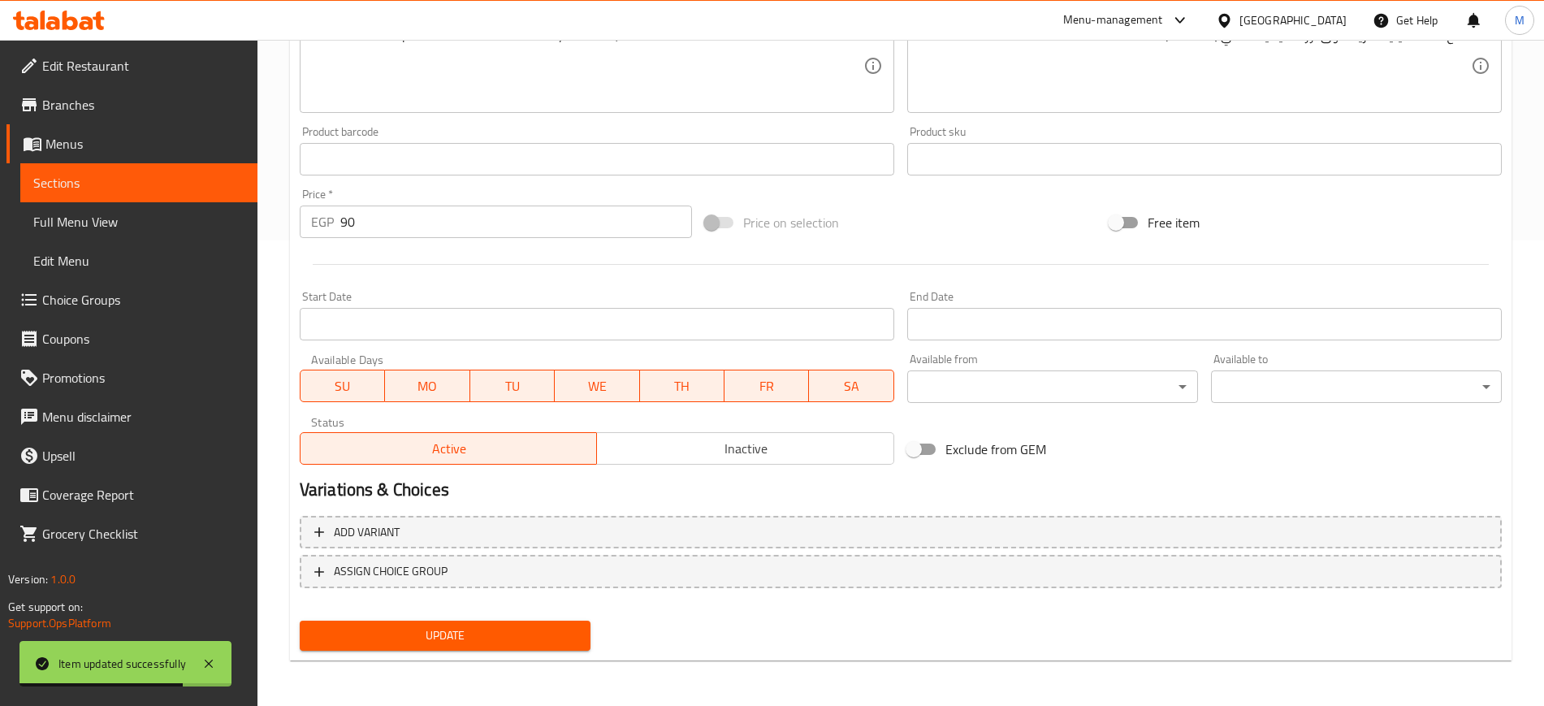
scroll to position [0, 0]
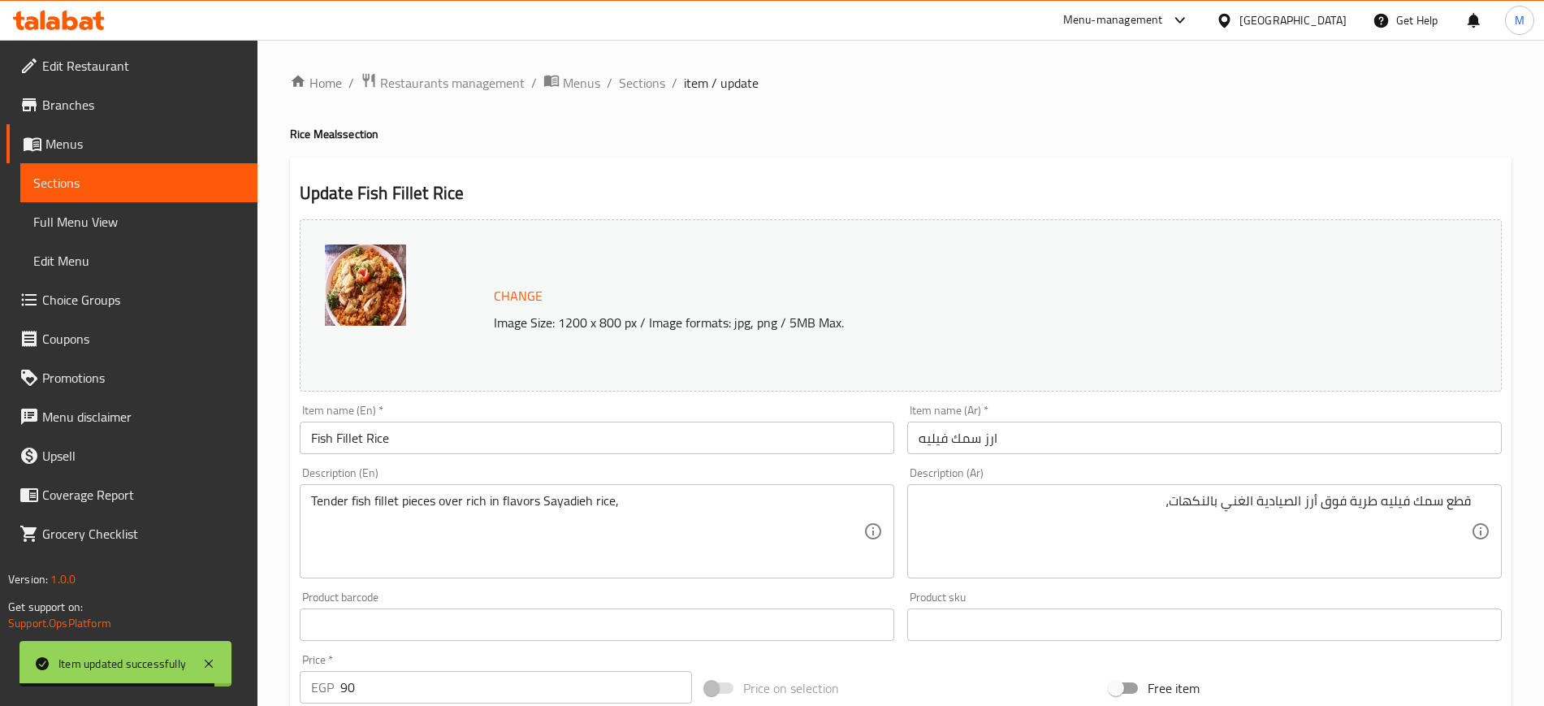
click at [193, 180] on span "Sections" at bounding box center [138, 182] width 211 height 19
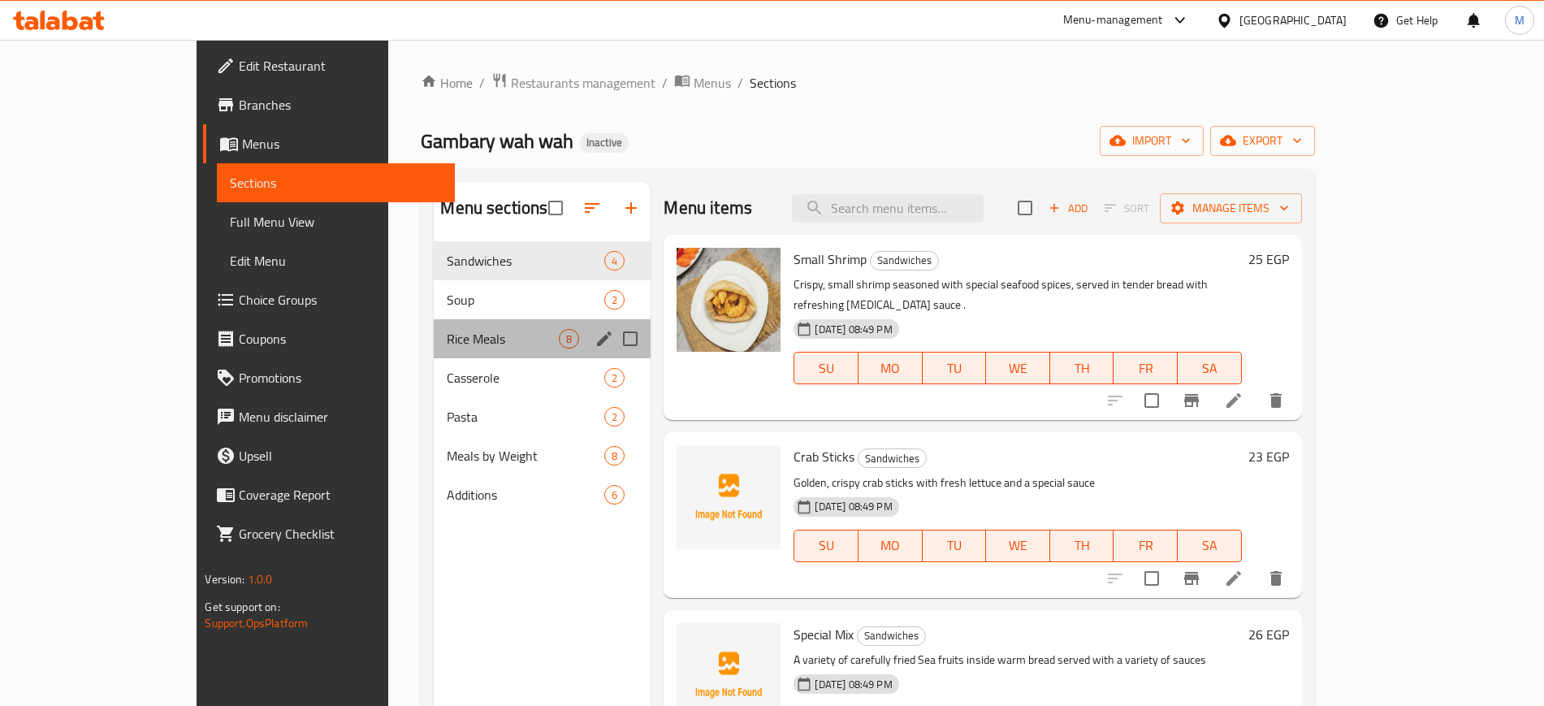
click at [434, 357] on div "Rice Meals 8" at bounding box center [542, 338] width 217 height 39
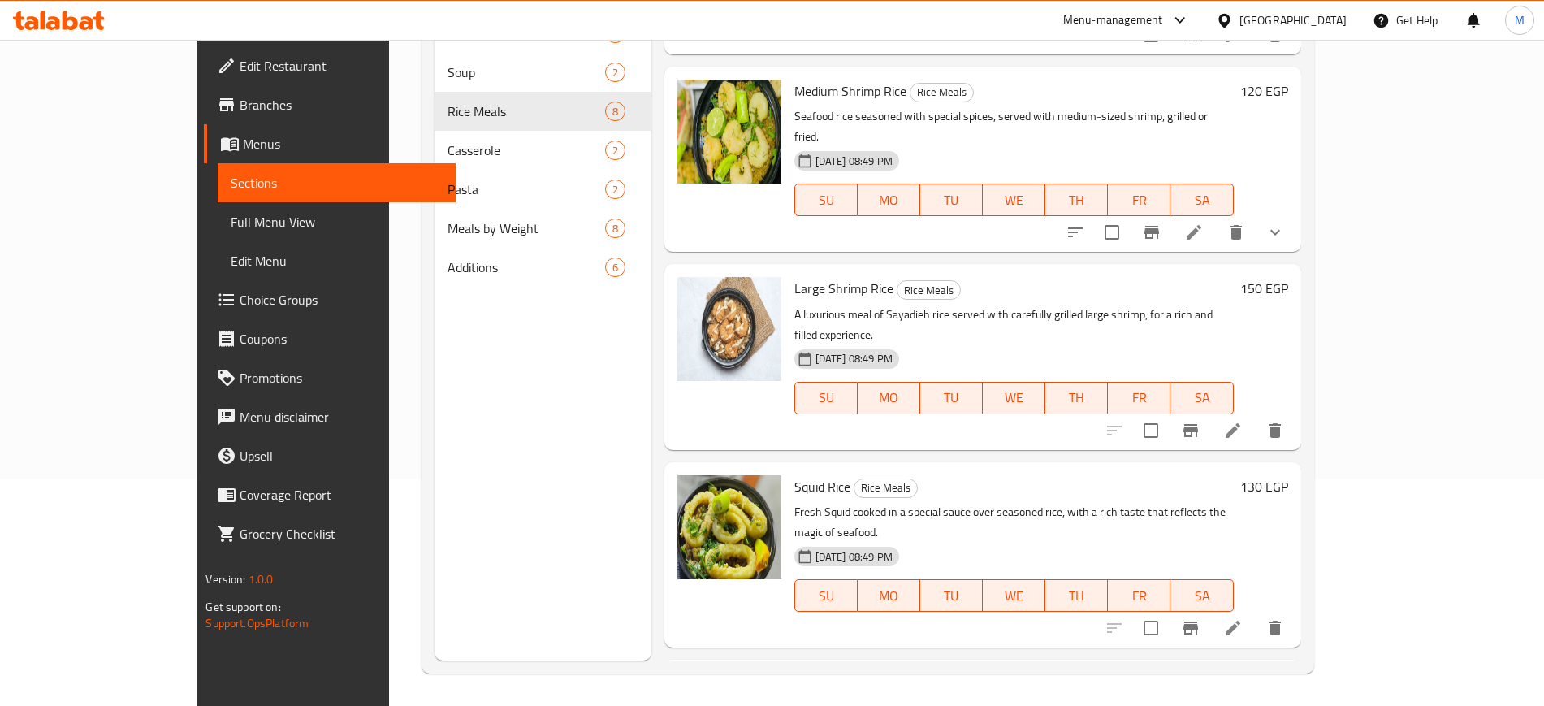
scroll to position [704, 0]
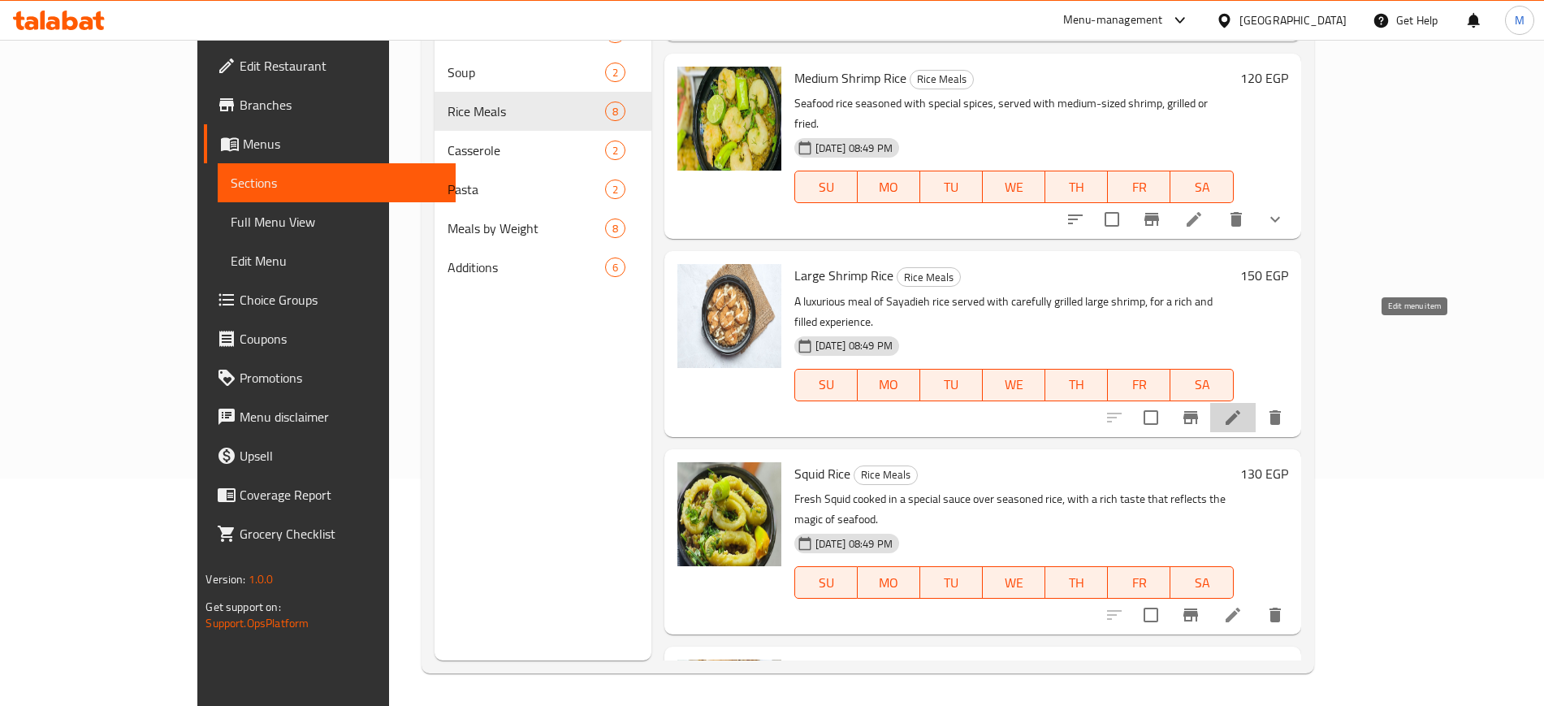
click at [1241, 410] on icon at bounding box center [1233, 417] width 15 height 15
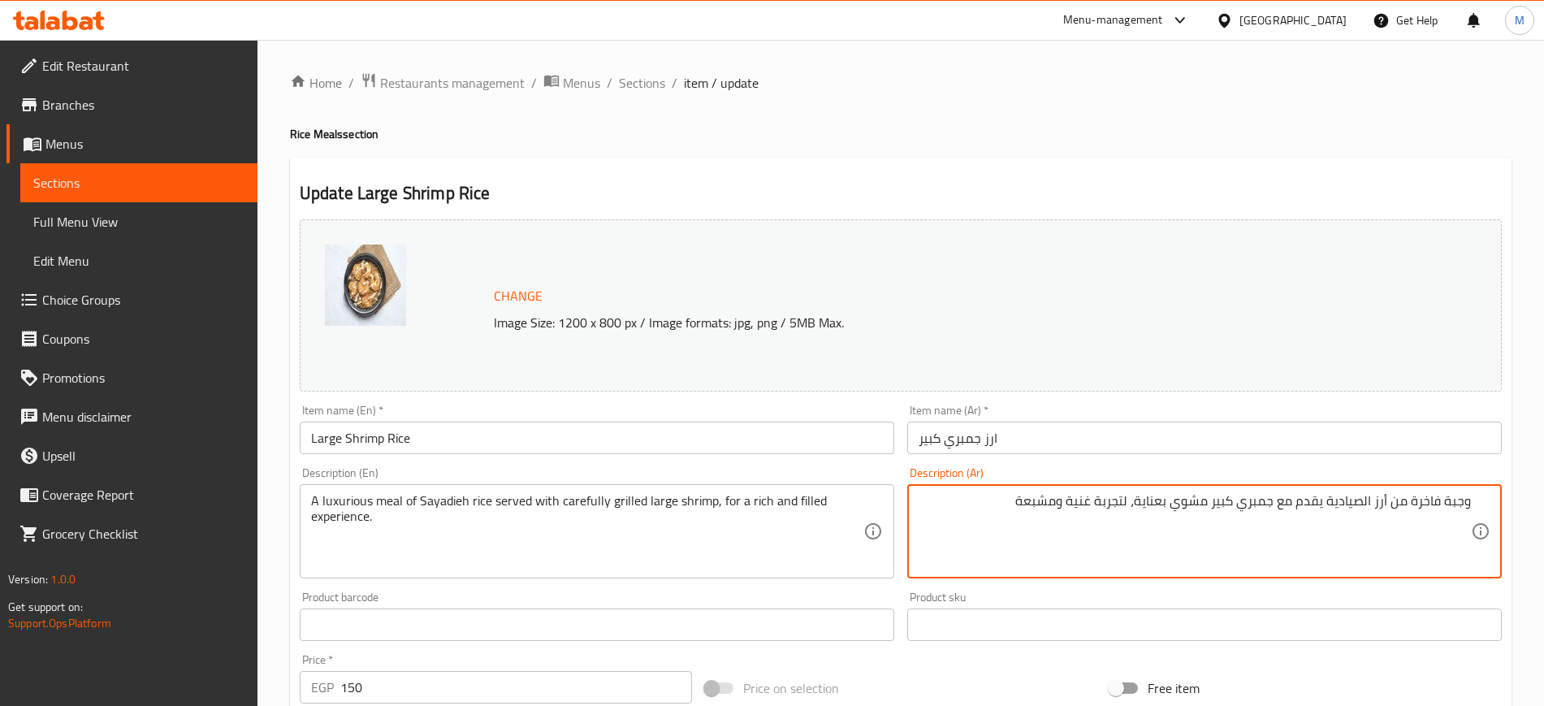
drag, startPoint x: 1138, startPoint y: 503, endPoint x: 1006, endPoint y: 500, distance: 132.4
click at [1006, 500] on textarea "وجبة فاخرة من أرز الصيادية يقدم مع جمبري كبير مشوي بعناية، لتجربة غنية ومشبعة" at bounding box center [1195, 531] width 552 height 77
type textarea "وجبة فاخرة من أرز الصيادية يقدم مع جمبري كبير مشوي بعناية،"
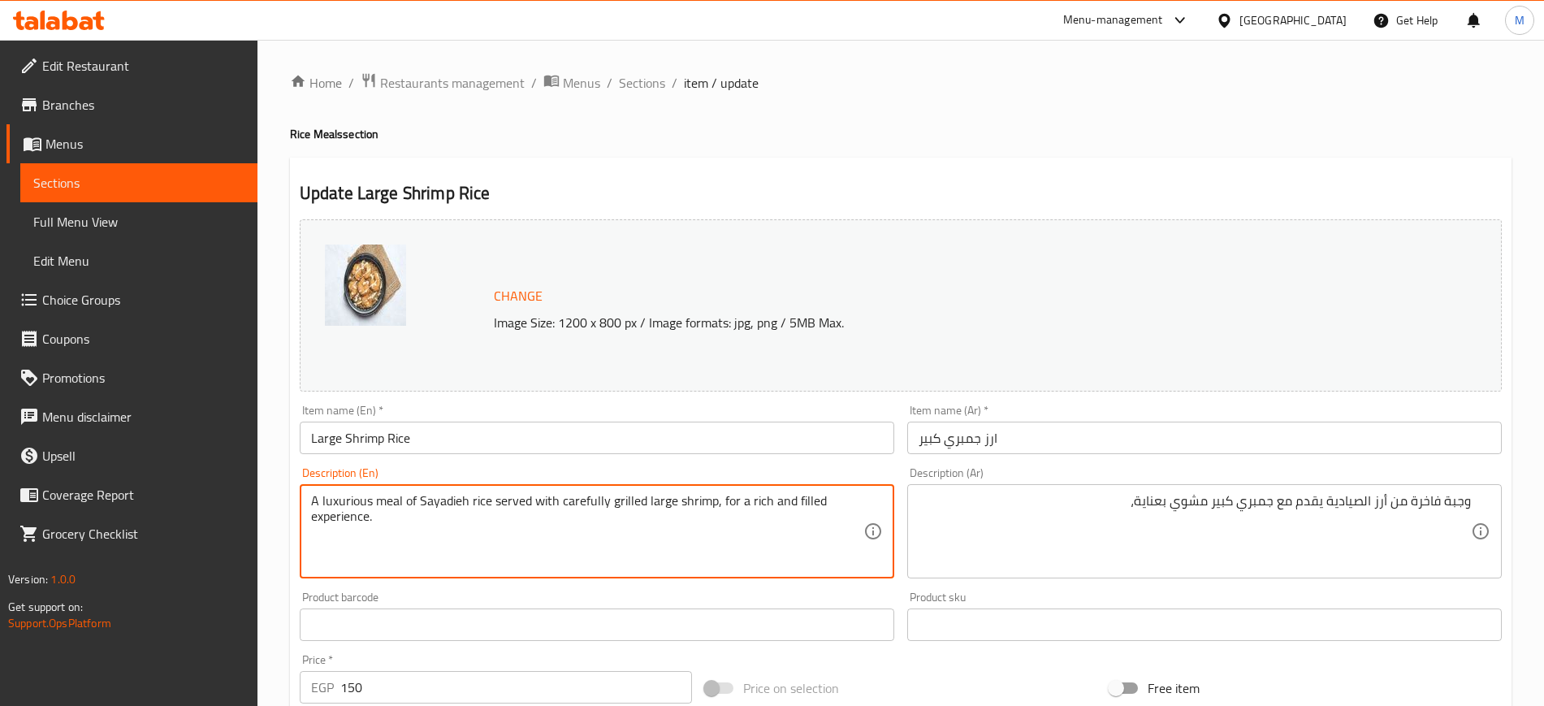
drag, startPoint x: 368, startPoint y: 517, endPoint x: 718, endPoint y: 484, distance: 351.7
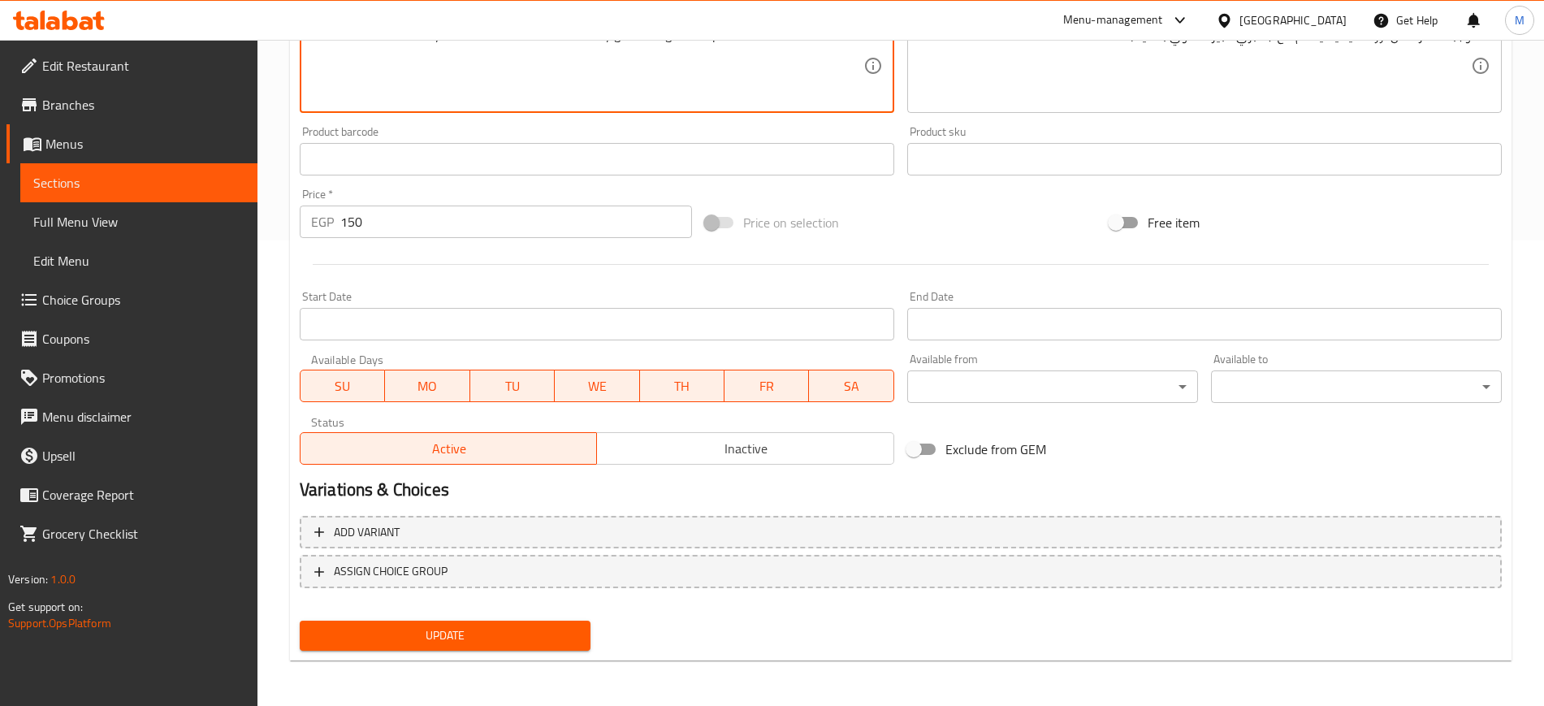
type textarea "A luxurious meal of Sayadieh rice served with carefully grilled large shrimp."
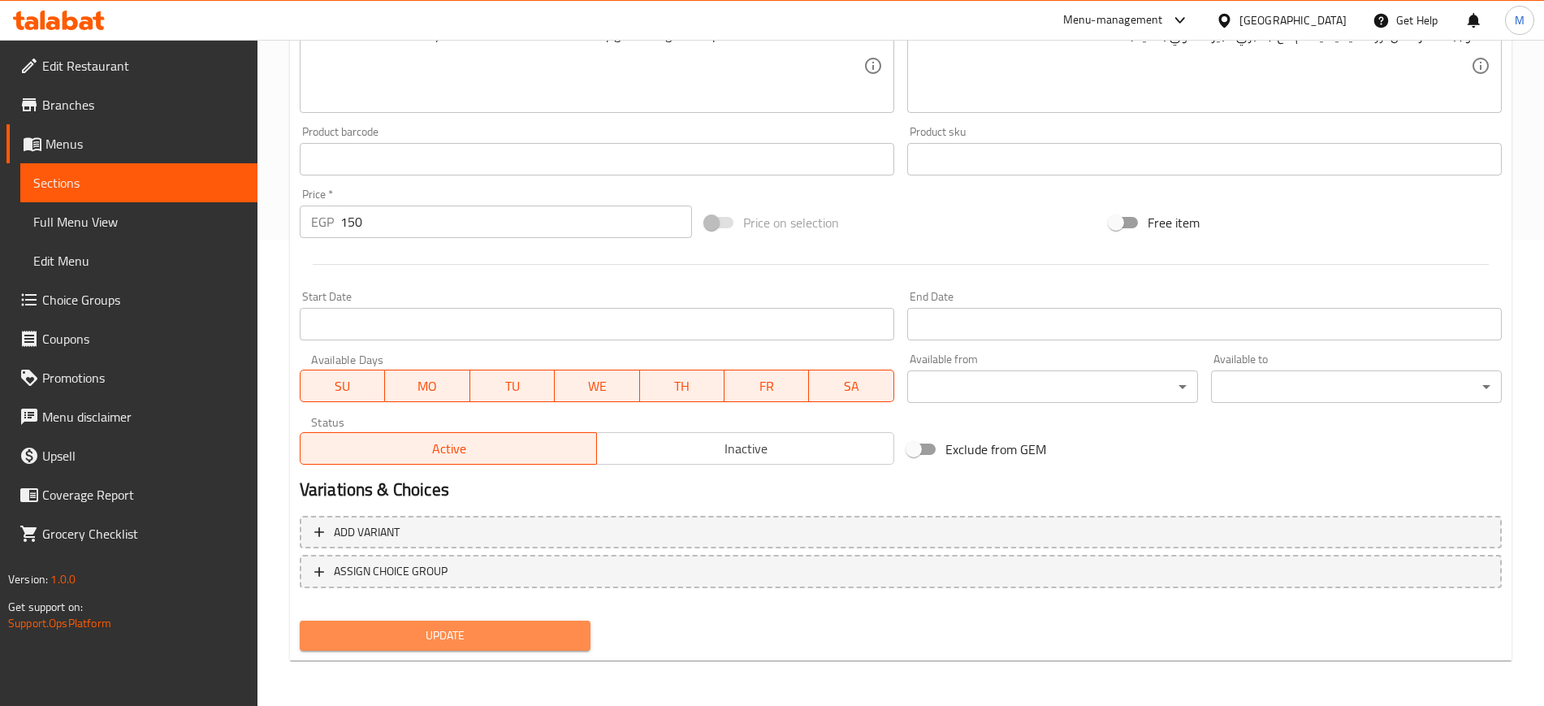
click at [391, 647] on button "Update" at bounding box center [445, 636] width 291 height 30
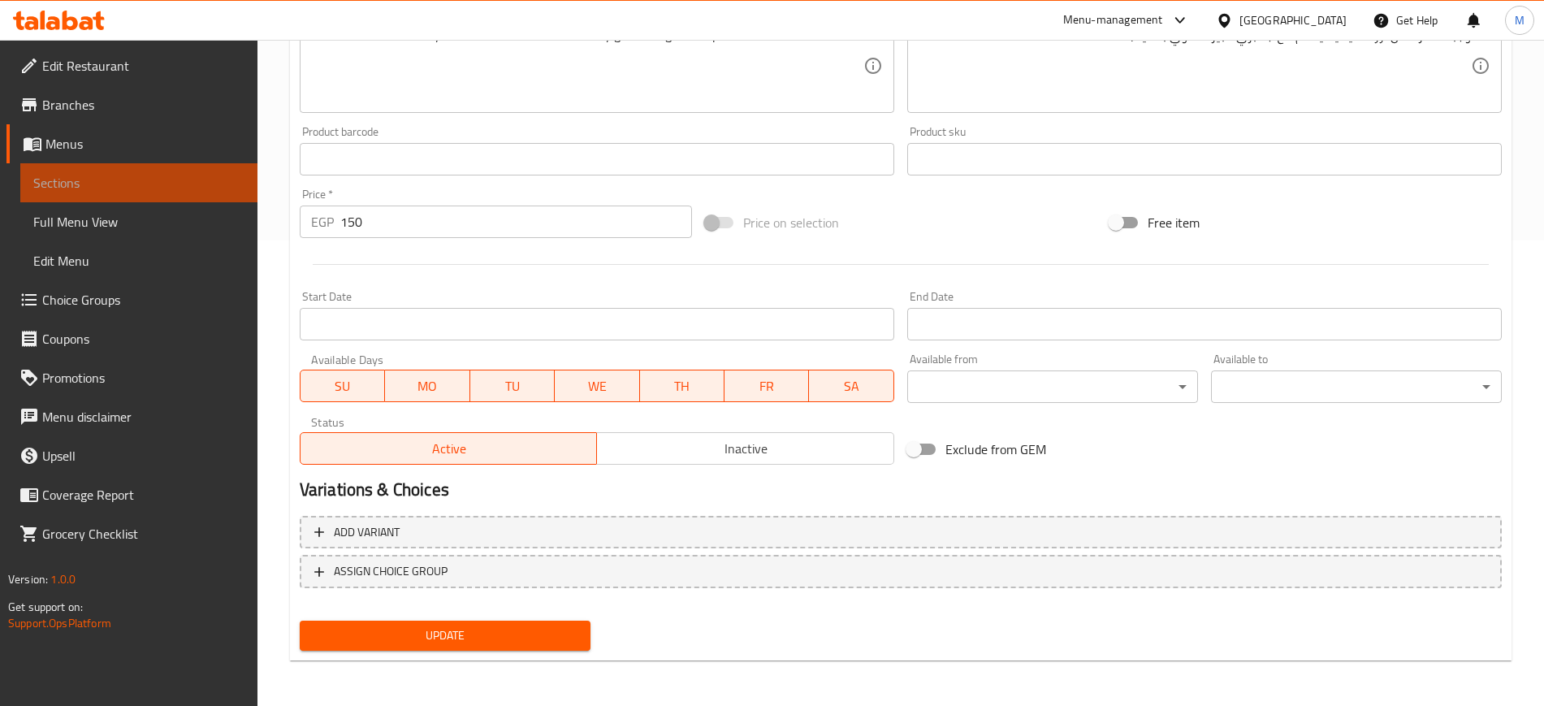
click at [202, 166] on link "Sections" at bounding box center [138, 182] width 237 height 39
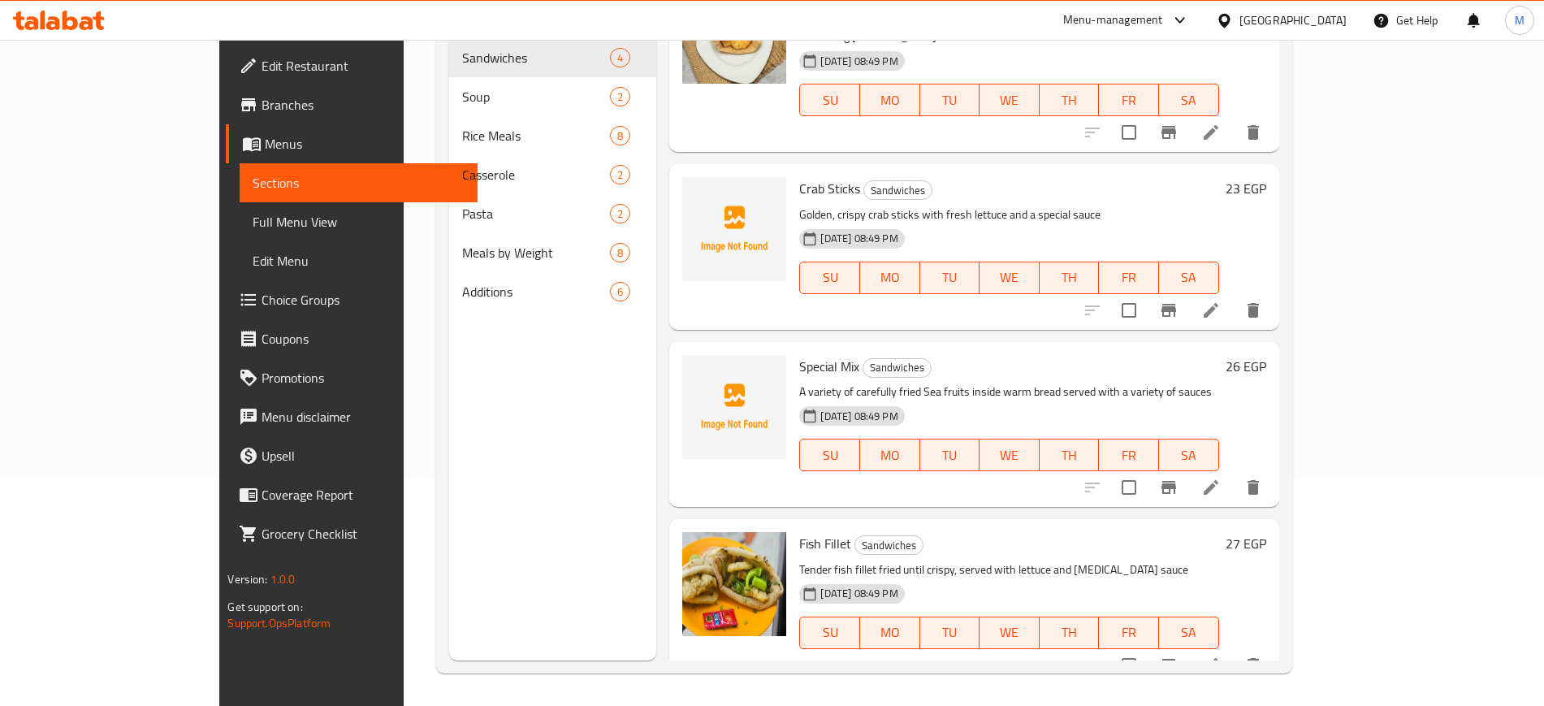
scroll to position [45, 0]
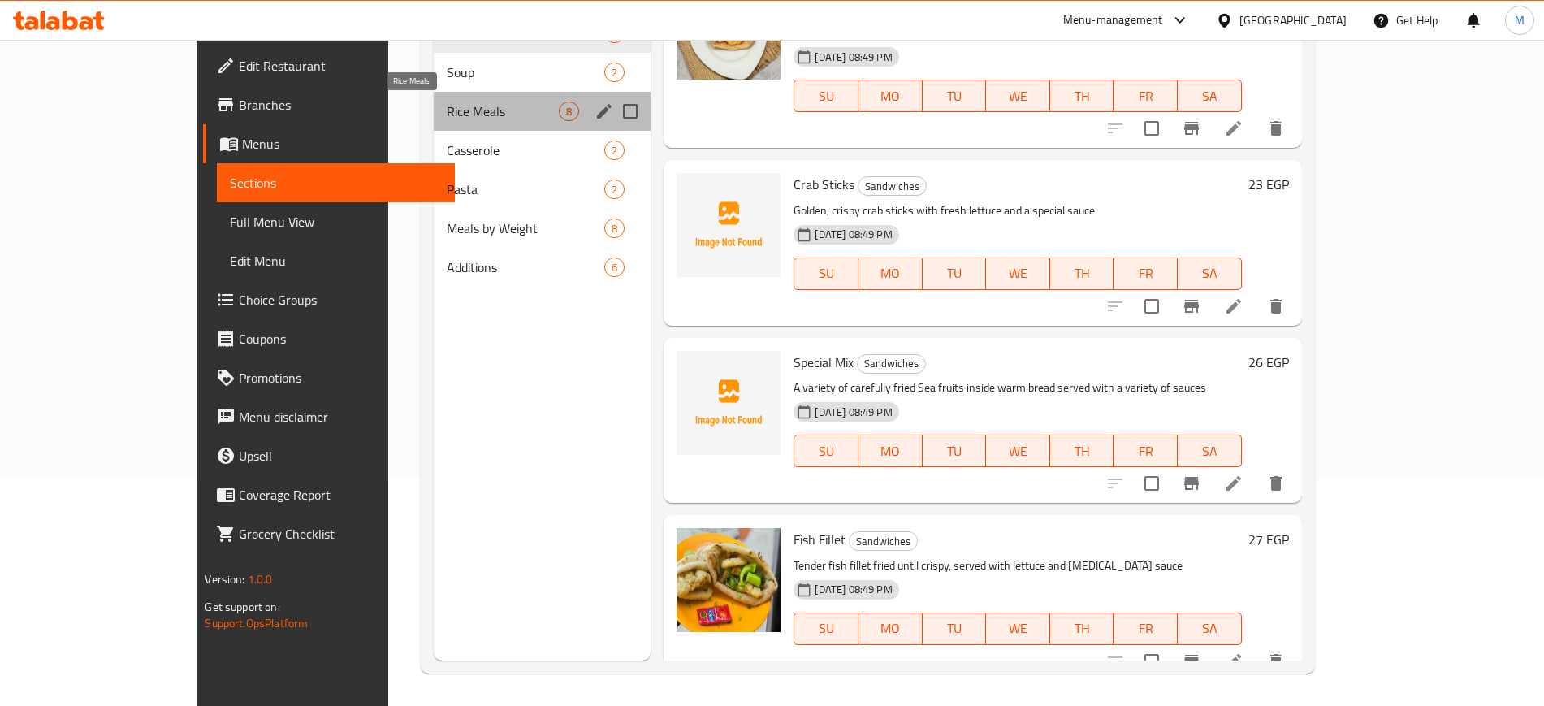
click at [485, 106] on span "Rice Meals" at bounding box center [503, 111] width 112 height 19
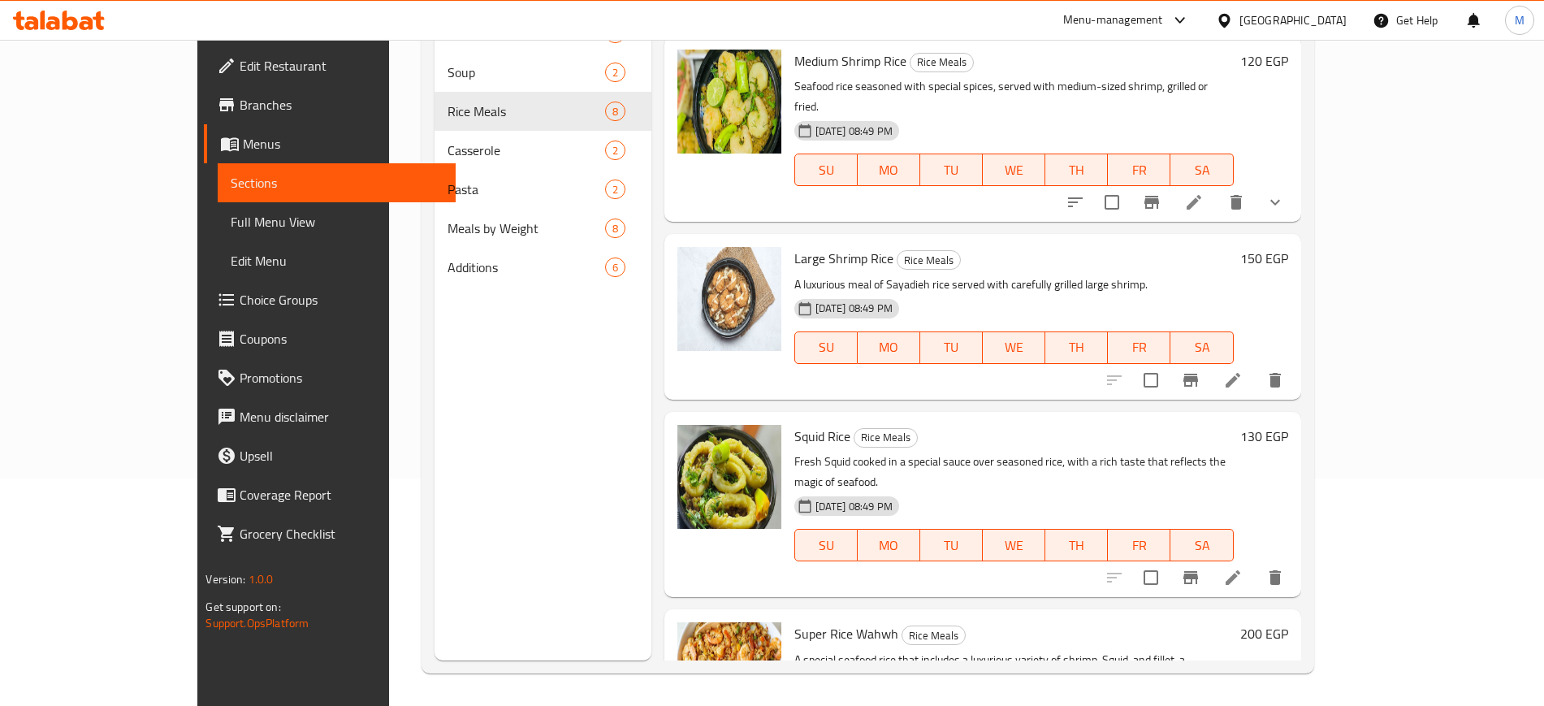
scroll to position [755, 0]
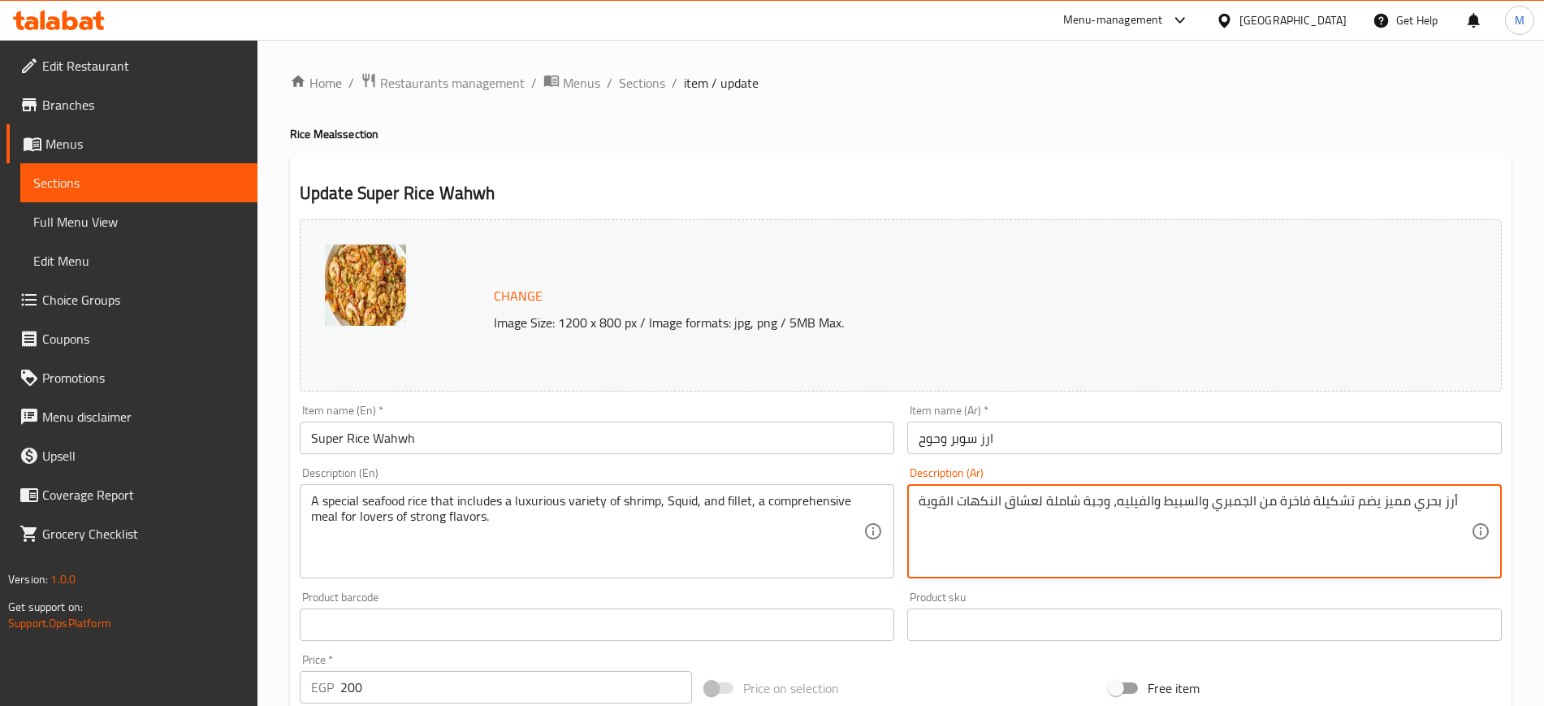
drag, startPoint x: 1111, startPoint y: 501, endPoint x: 873, endPoint y: 505, distance: 238.1
type textarea "أرز بحري مميز يضم تشكيلة فاخرة من الجمبري والسبيط والفيليه،"
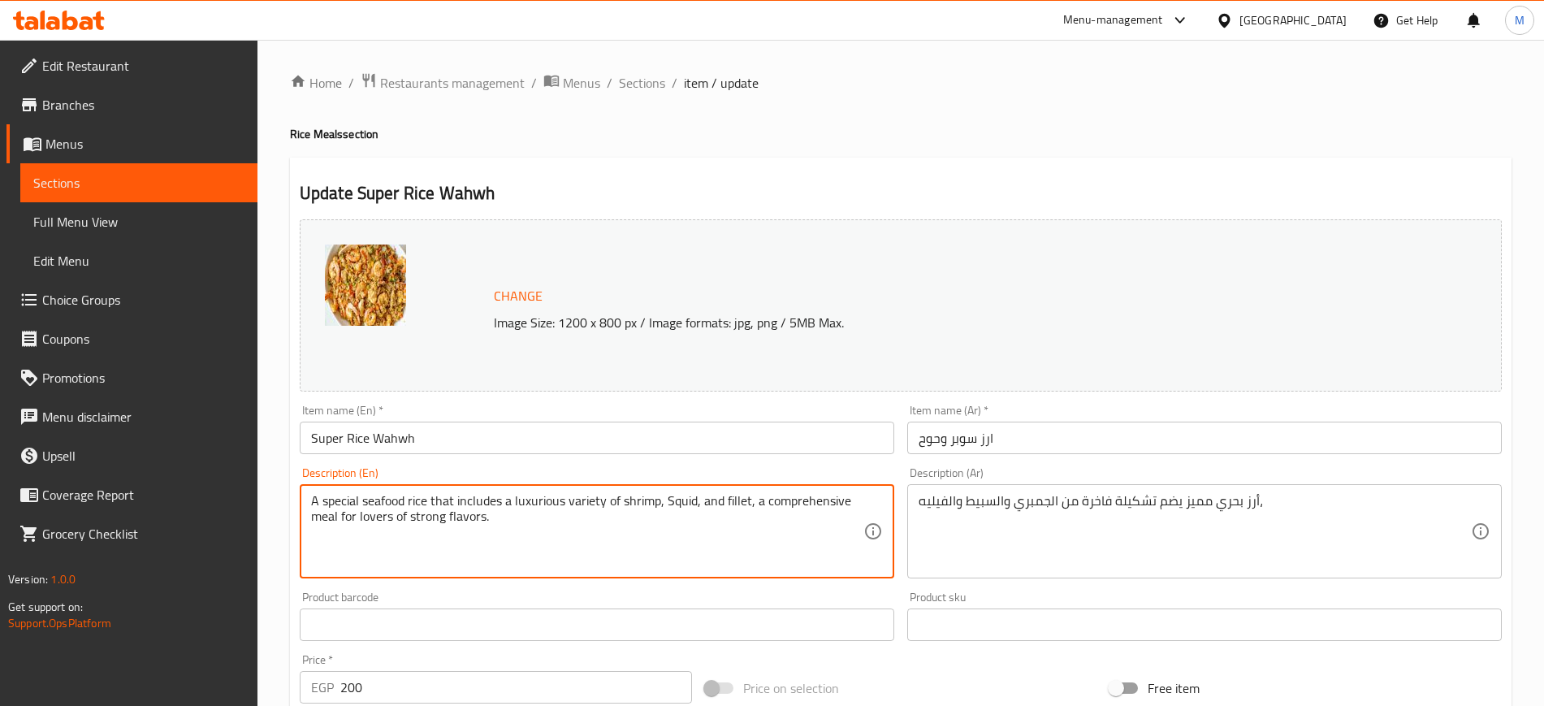
drag, startPoint x: 754, startPoint y: 496, endPoint x: 781, endPoint y: 555, distance: 64.3
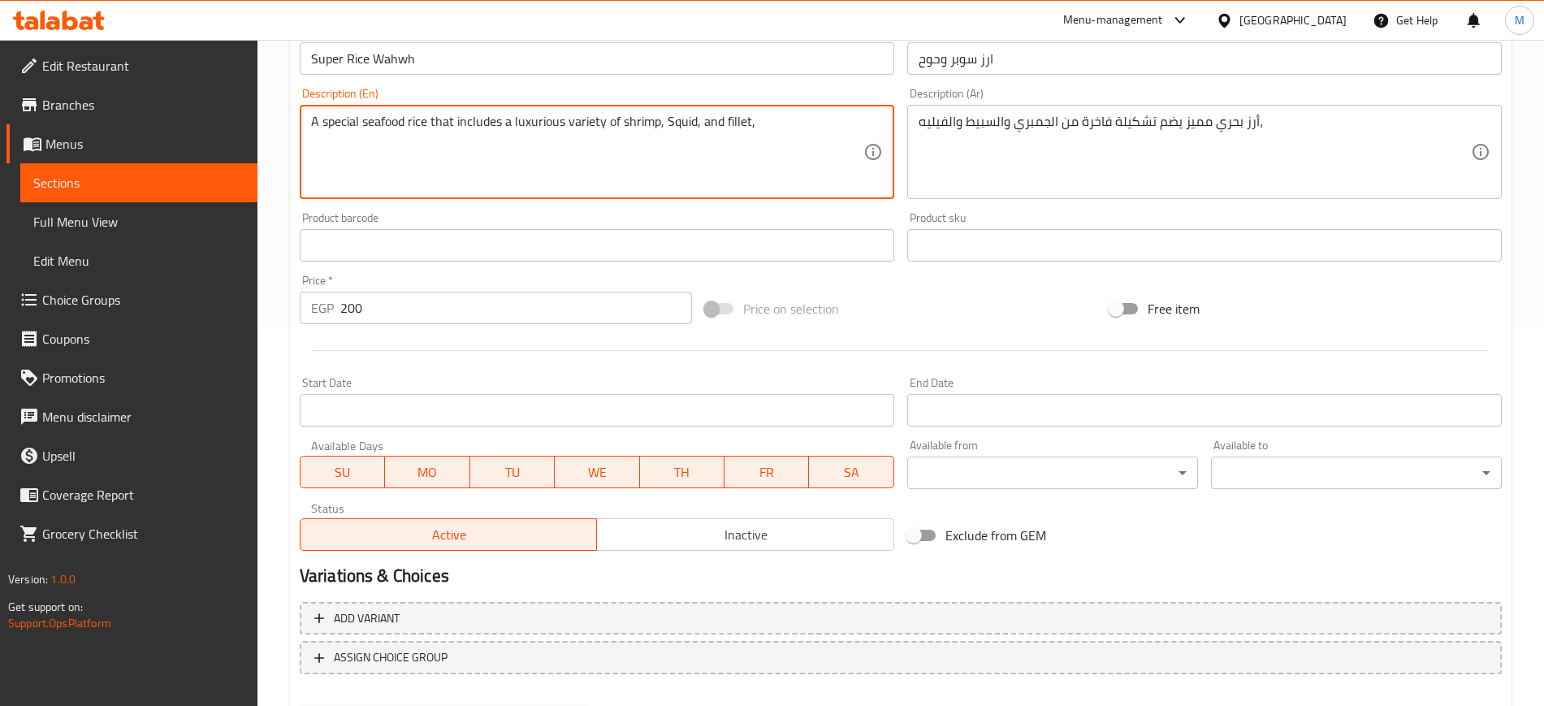
scroll to position [466, 0]
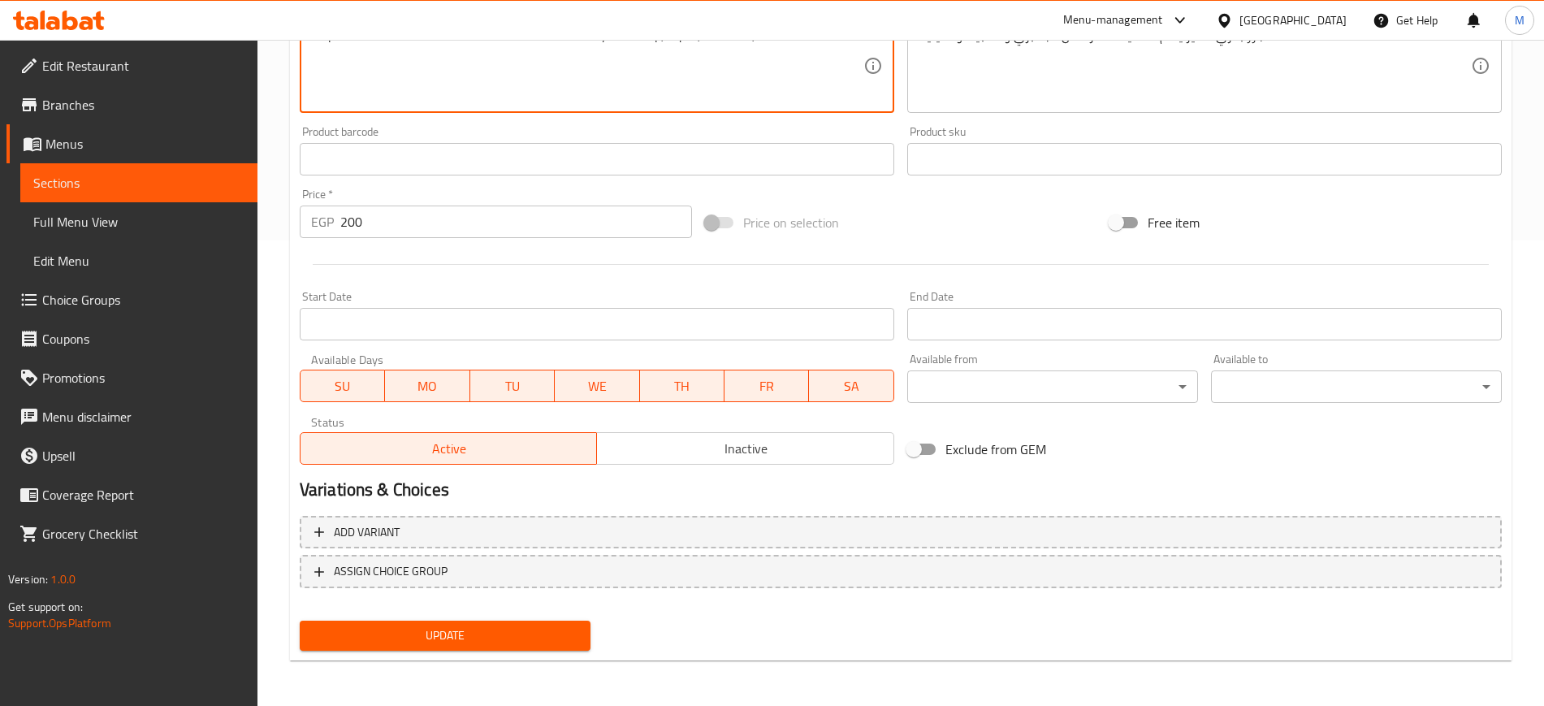
type textarea "A special seafood rice that includes a luxurious variety of shrimp, Squid, and …"
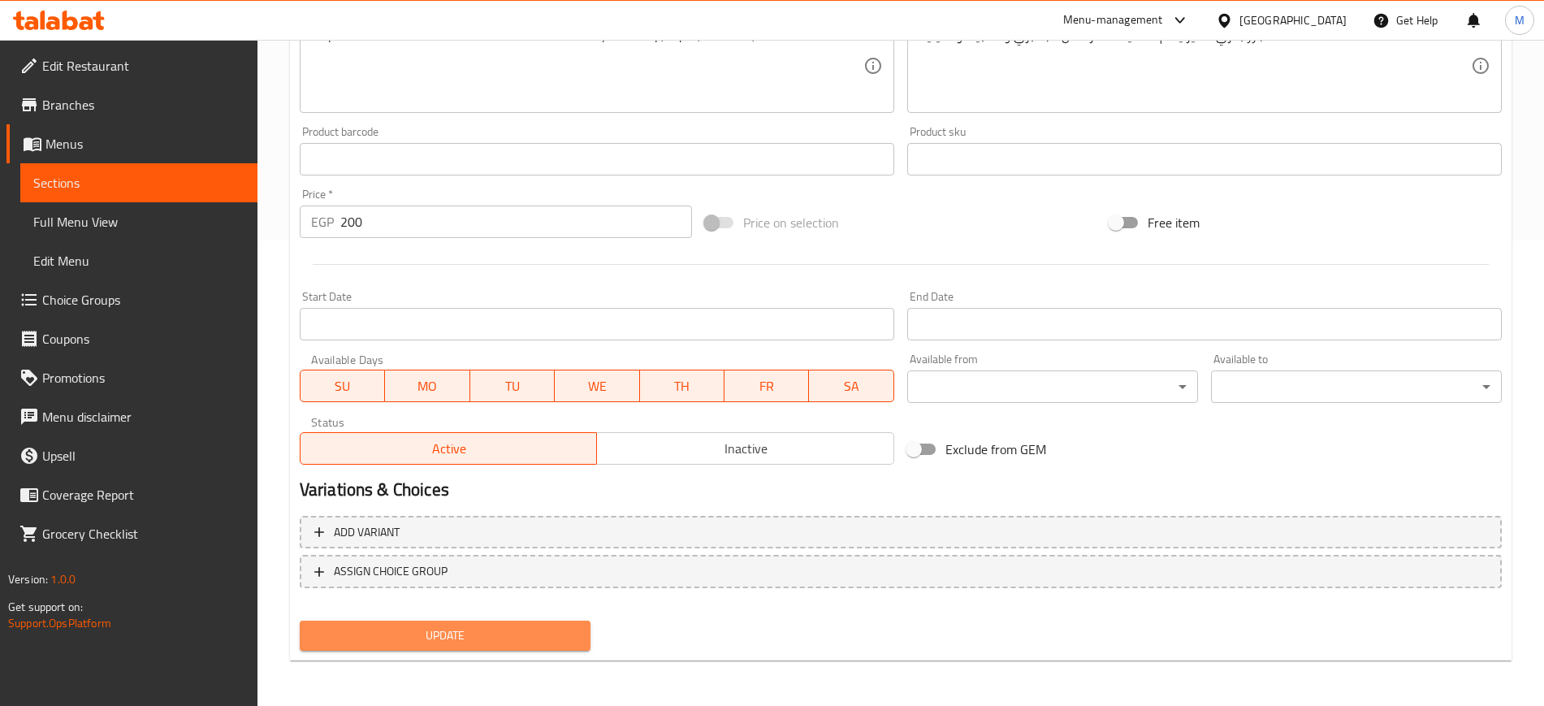
click at [538, 624] on button "Update" at bounding box center [445, 636] width 291 height 30
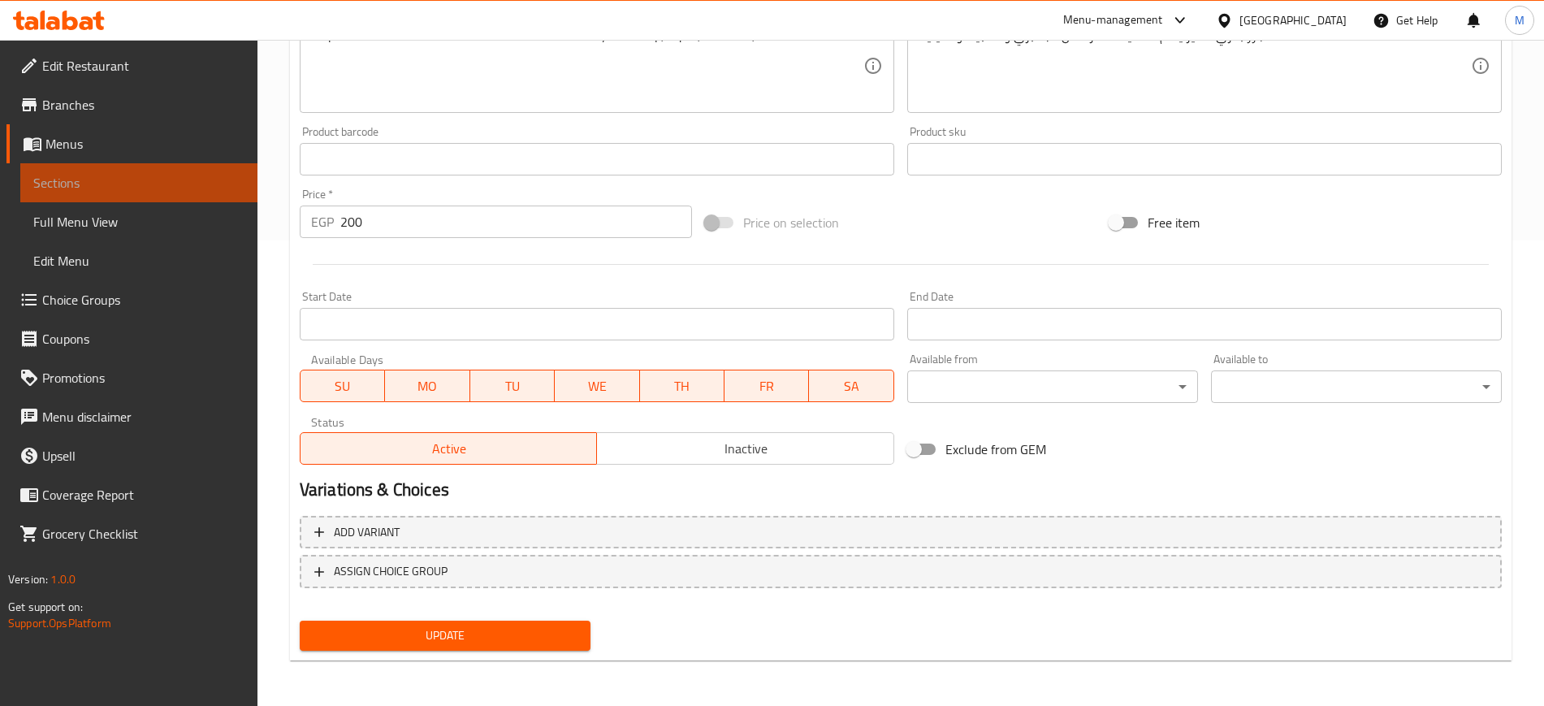
click at [195, 185] on span "Sections" at bounding box center [138, 182] width 211 height 19
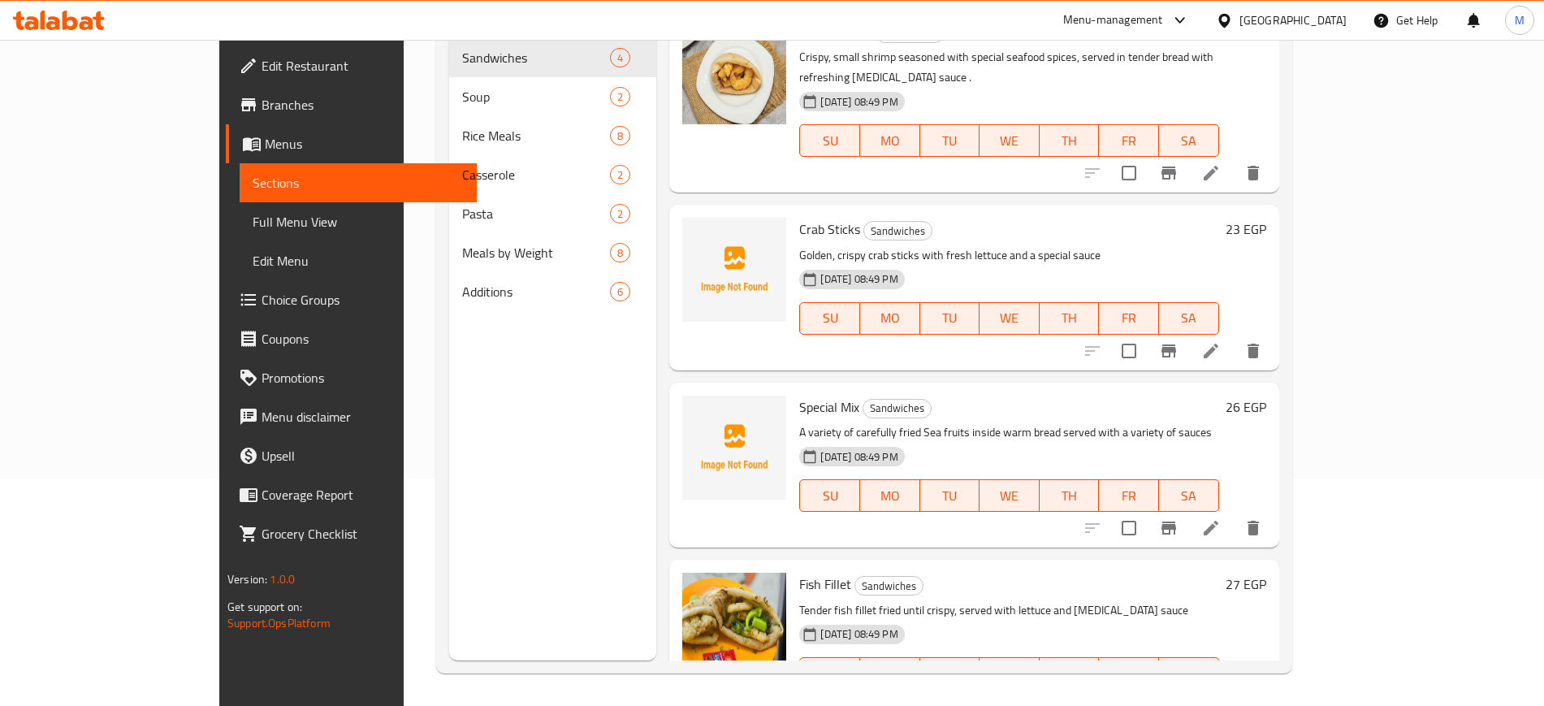
scroll to position [227, 0]
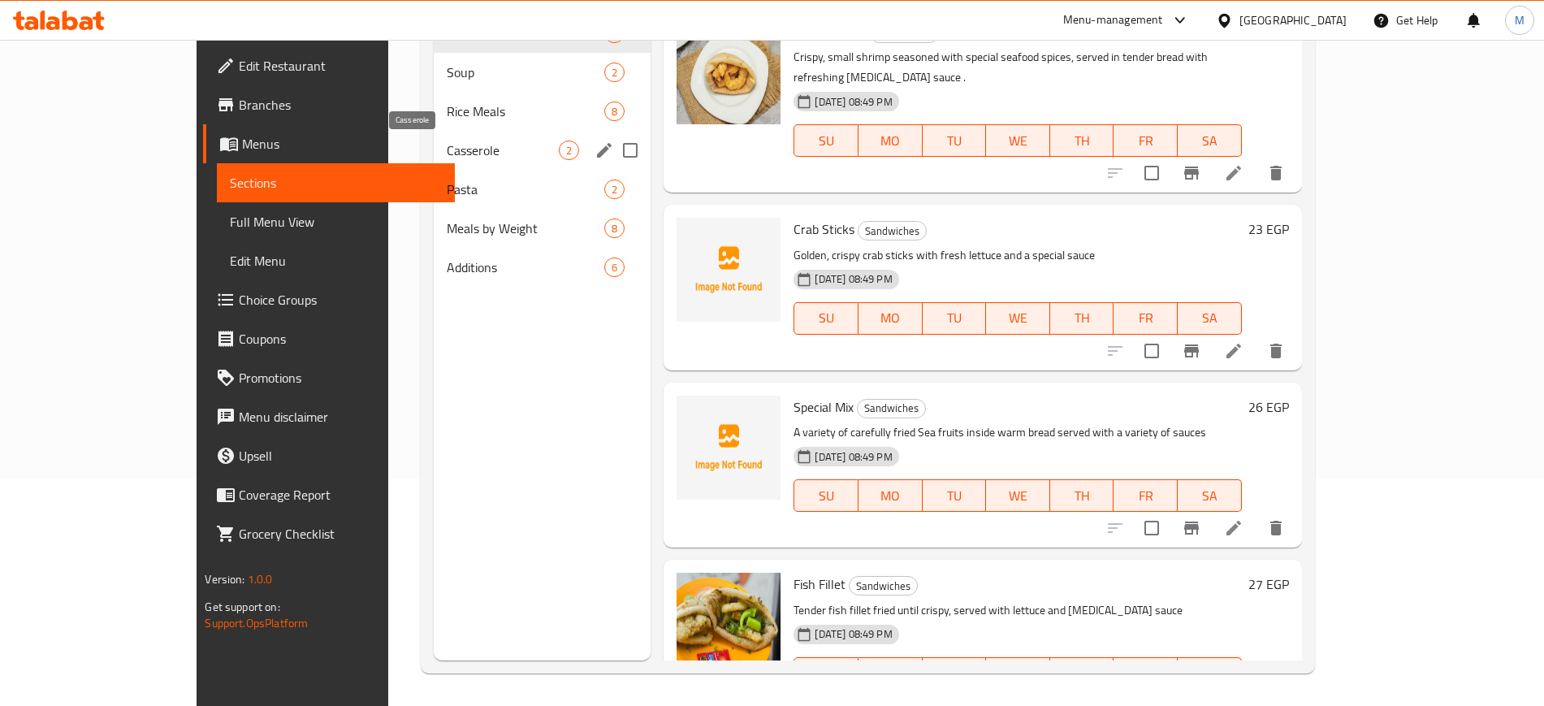
click at [447, 143] on span "Casserole" at bounding box center [503, 150] width 112 height 19
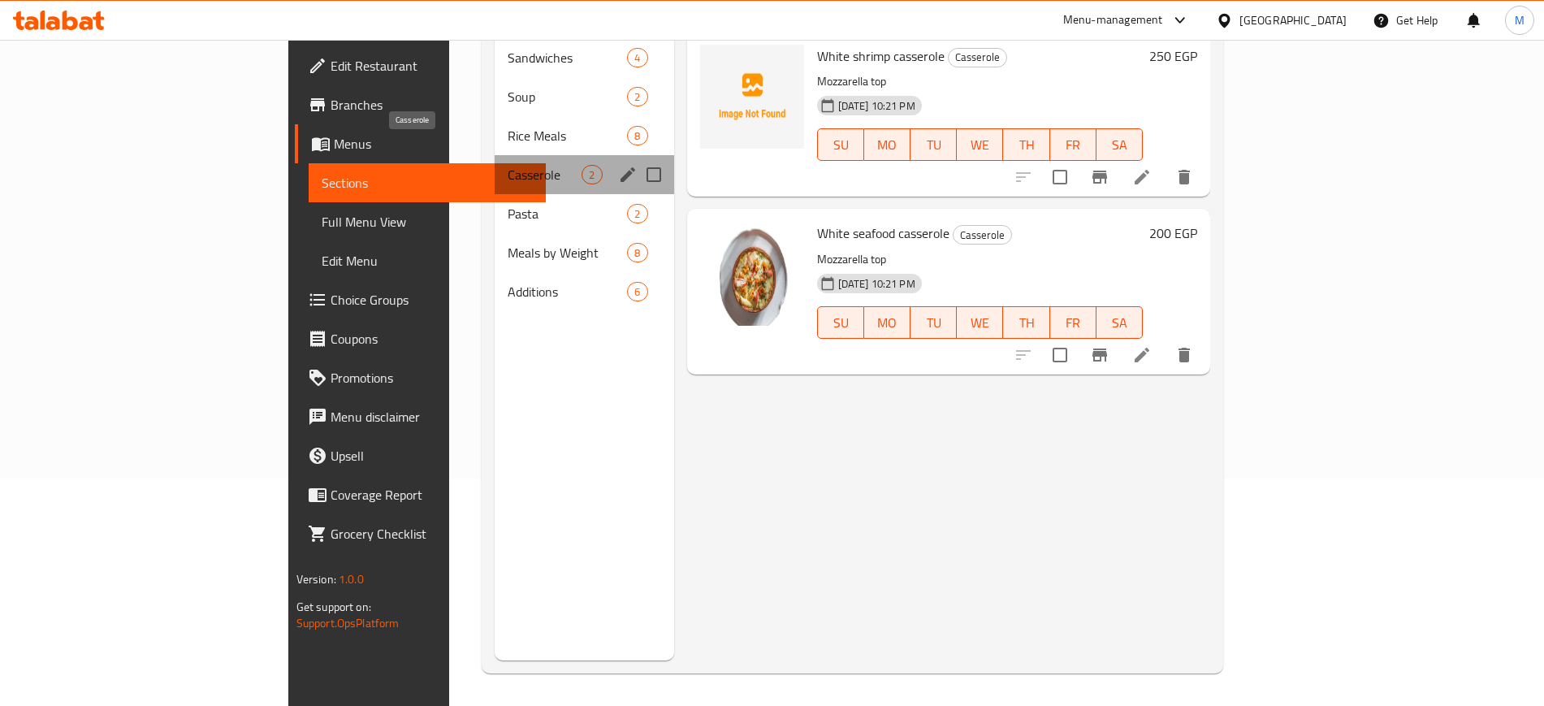
click at [508, 165] on span "Casserole" at bounding box center [545, 174] width 74 height 19
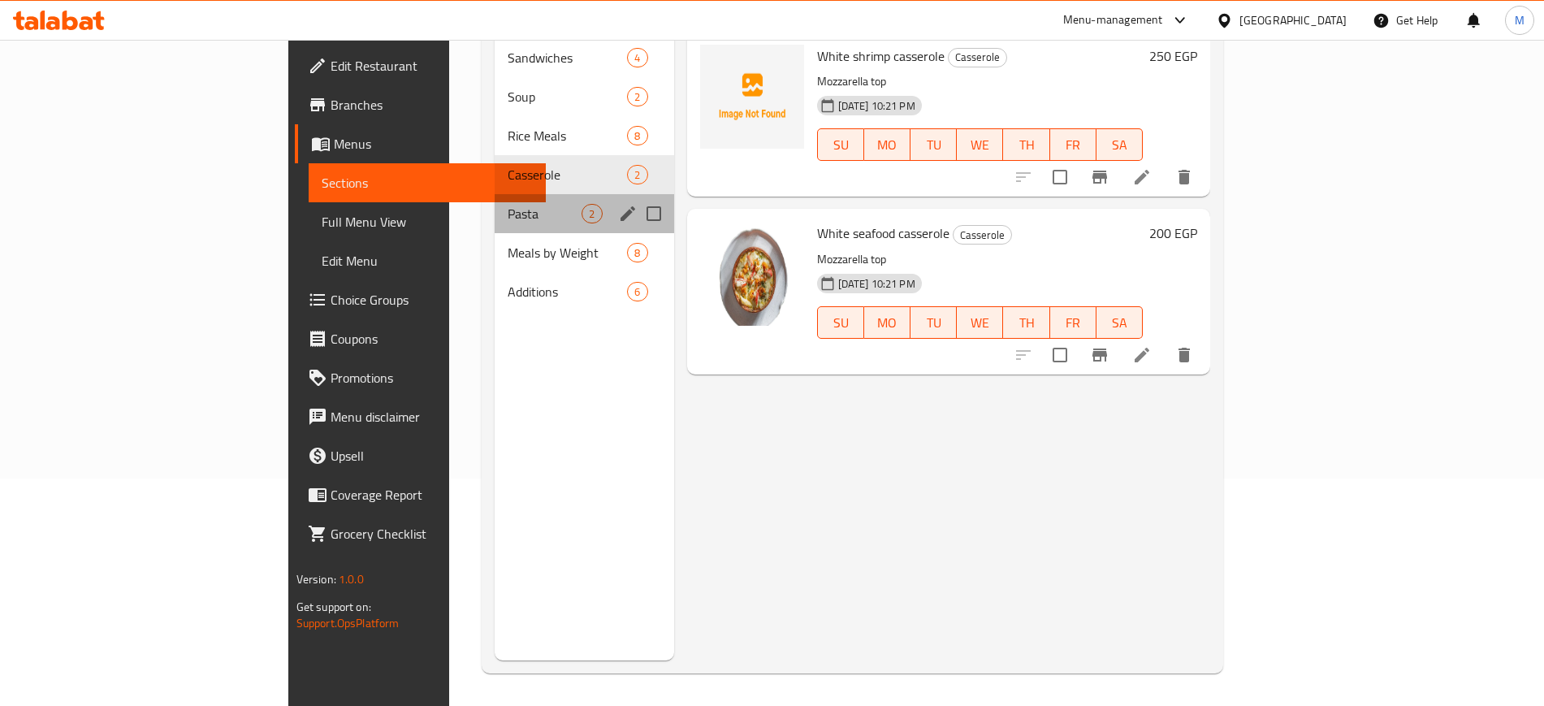
click at [495, 194] on div "Pasta 2" at bounding box center [584, 213] width 179 height 39
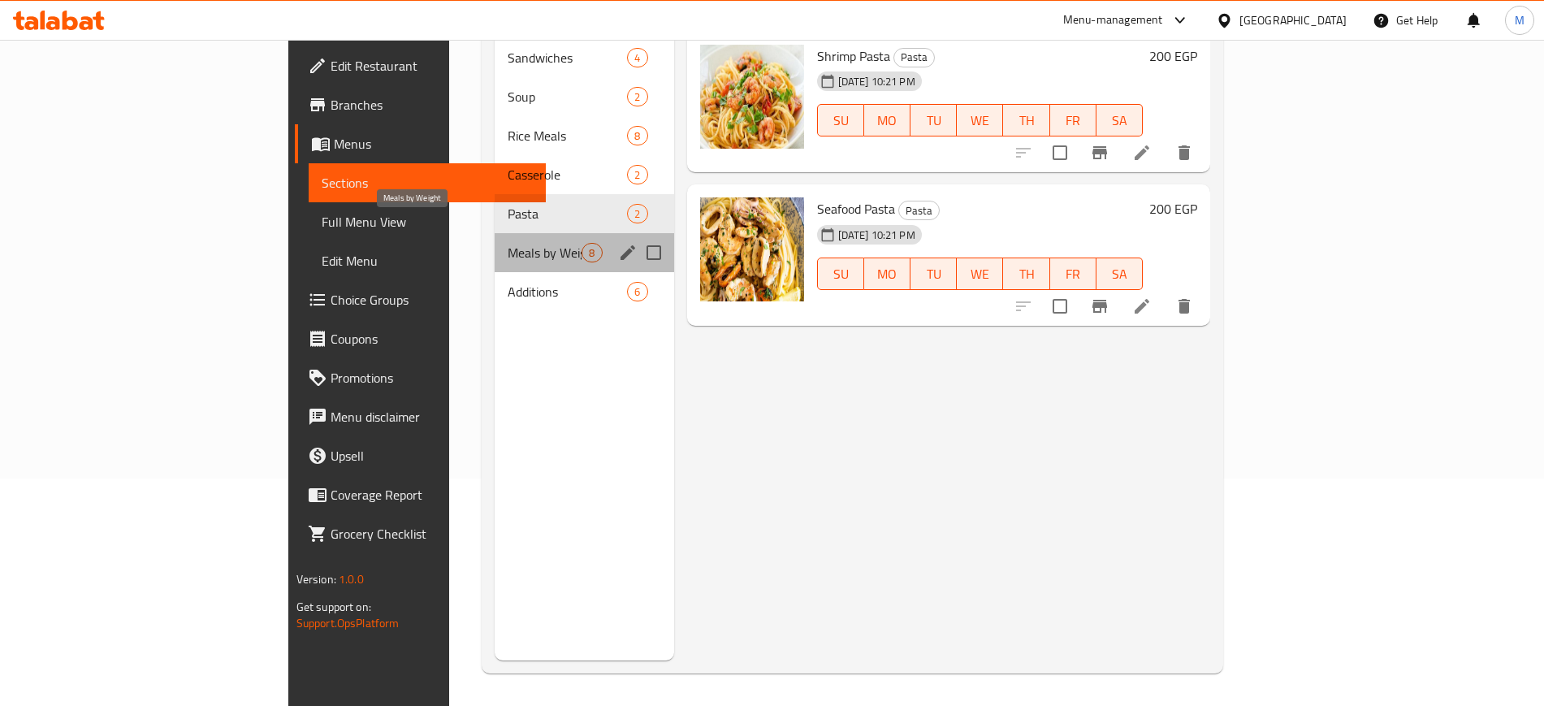
click at [508, 243] on span "Meals by Weight" at bounding box center [545, 252] width 74 height 19
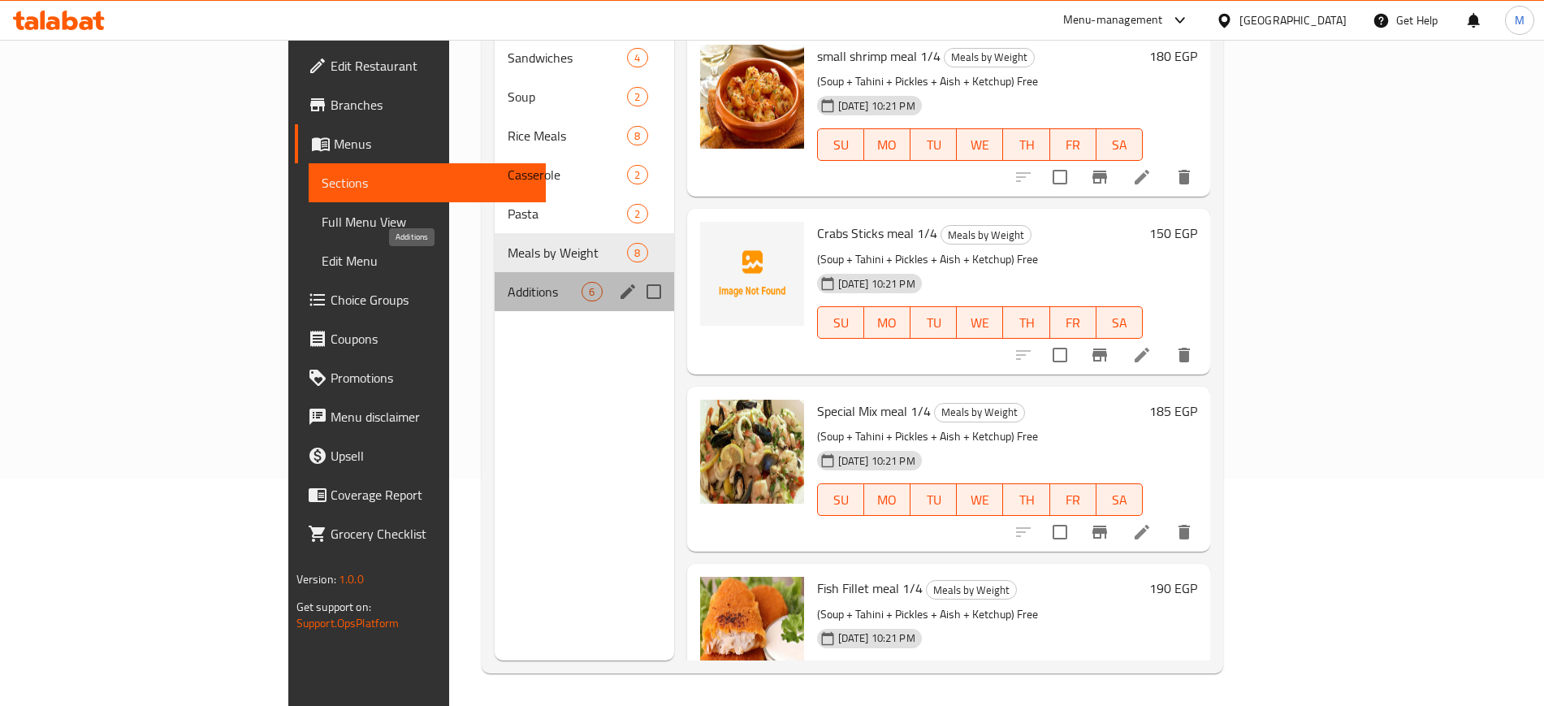
click at [508, 282] on span "Additions" at bounding box center [545, 291] width 74 height 19
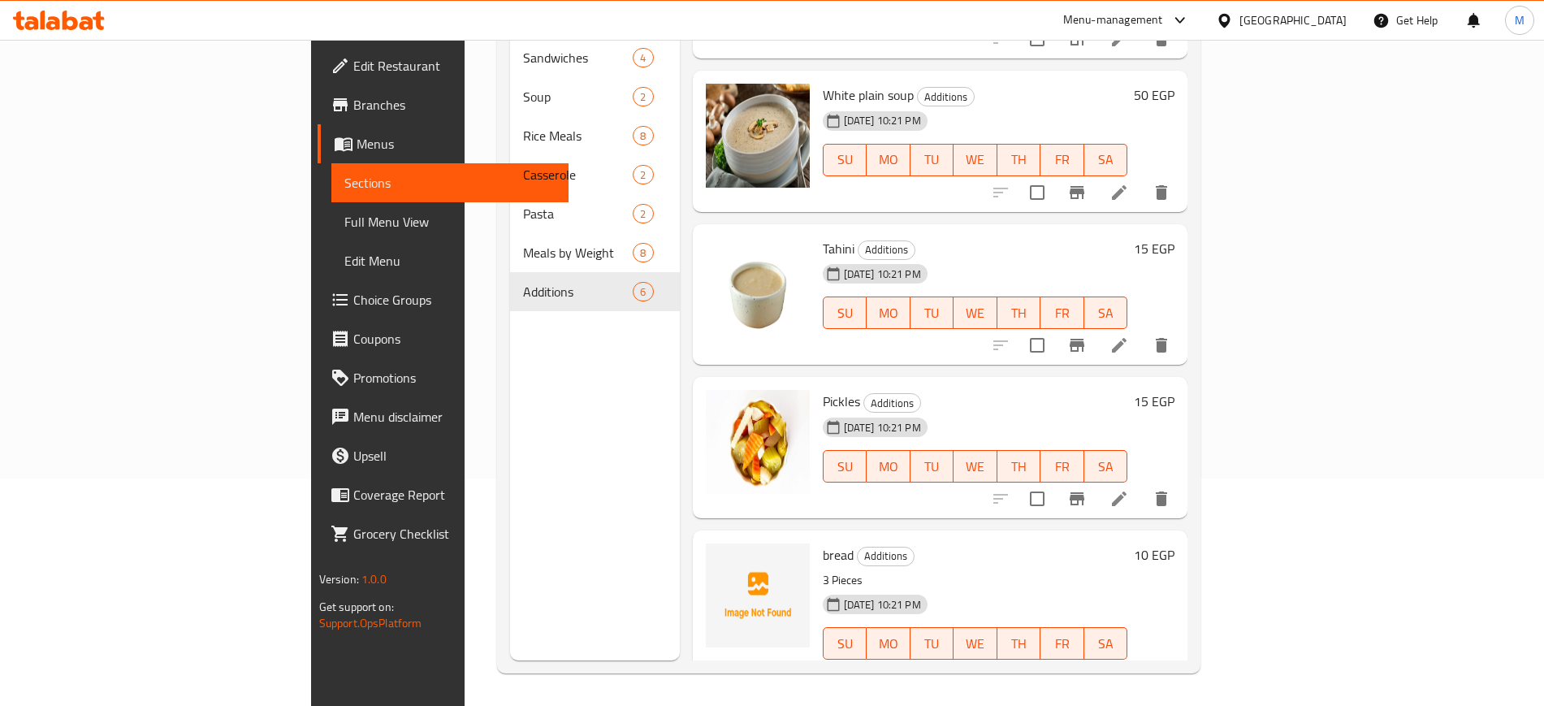
scroll to position [278, 0]
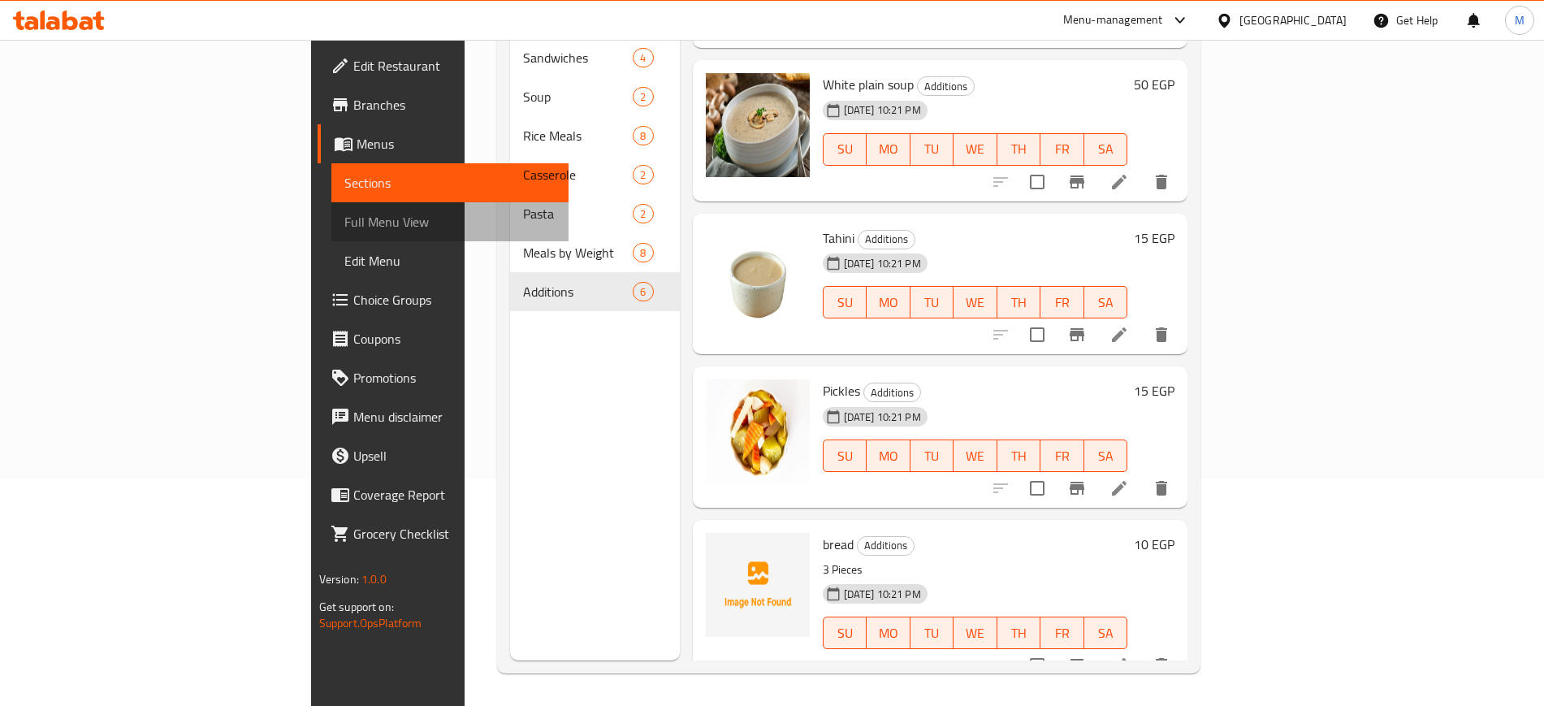
click at [344, 231] on span "Full Menu View" at bounding box center [449, 221] width 211 height 19
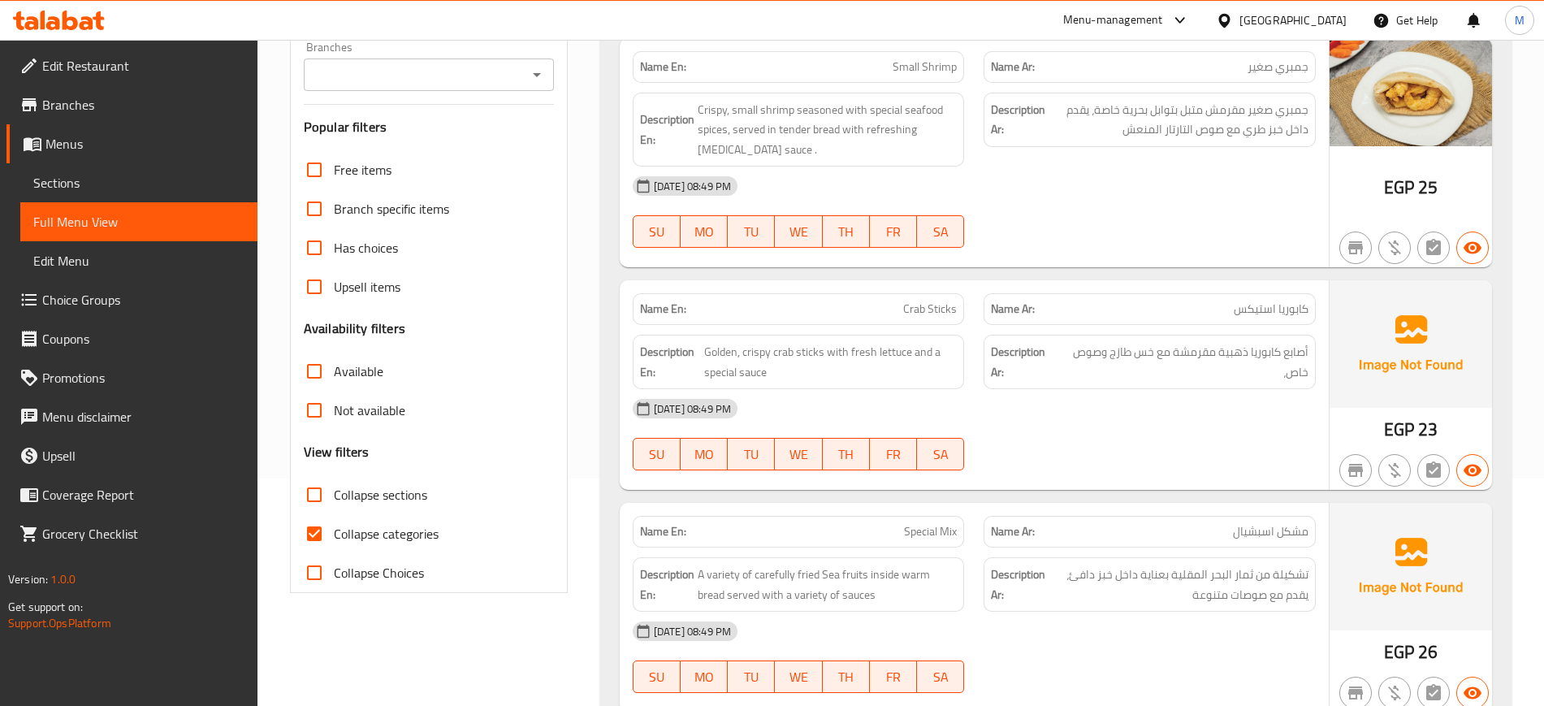
click at [1180, 453] on div "12-10-2025 08:49 PM SU MO TU WE TH FR SA" at bounding box center [974, 434] width 703 height 91
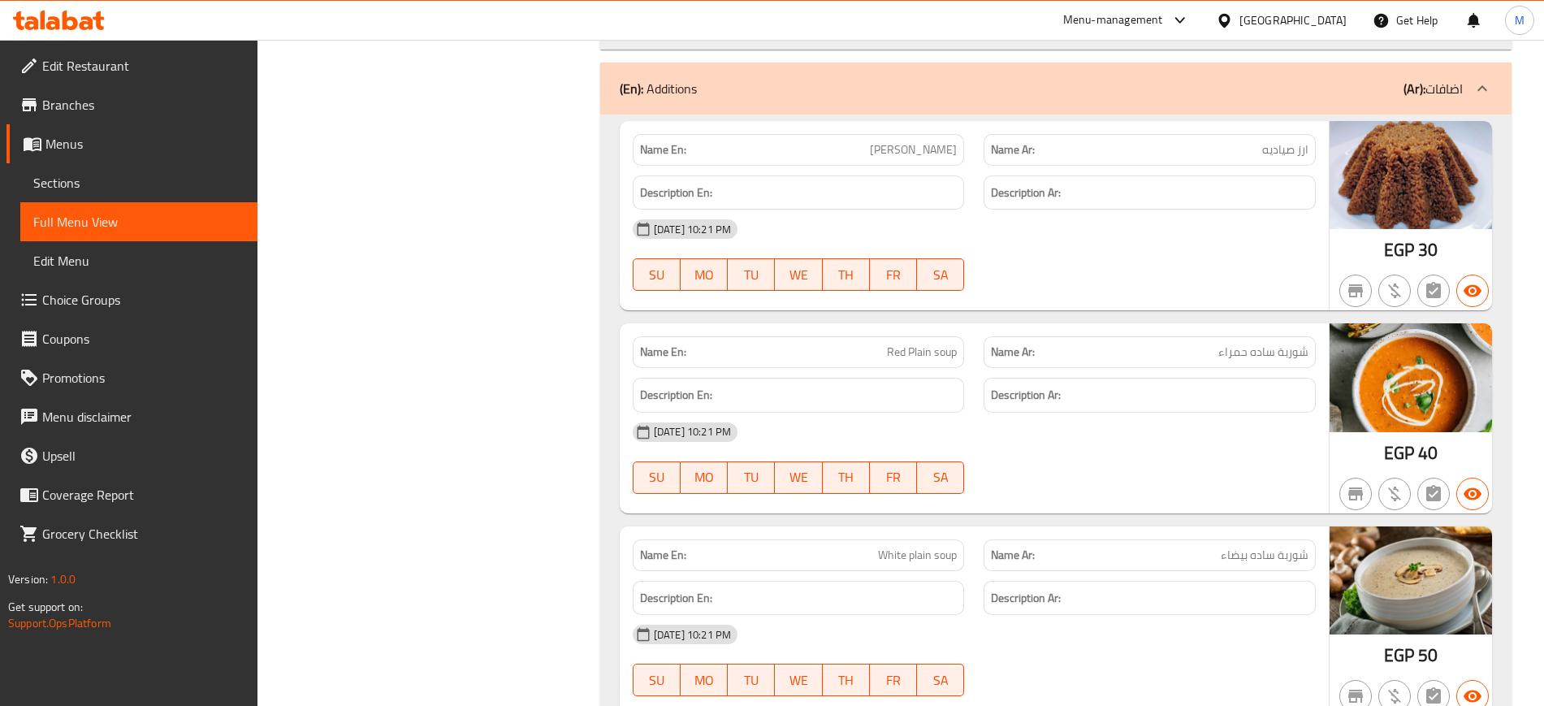
scroll to position [6402, 0]
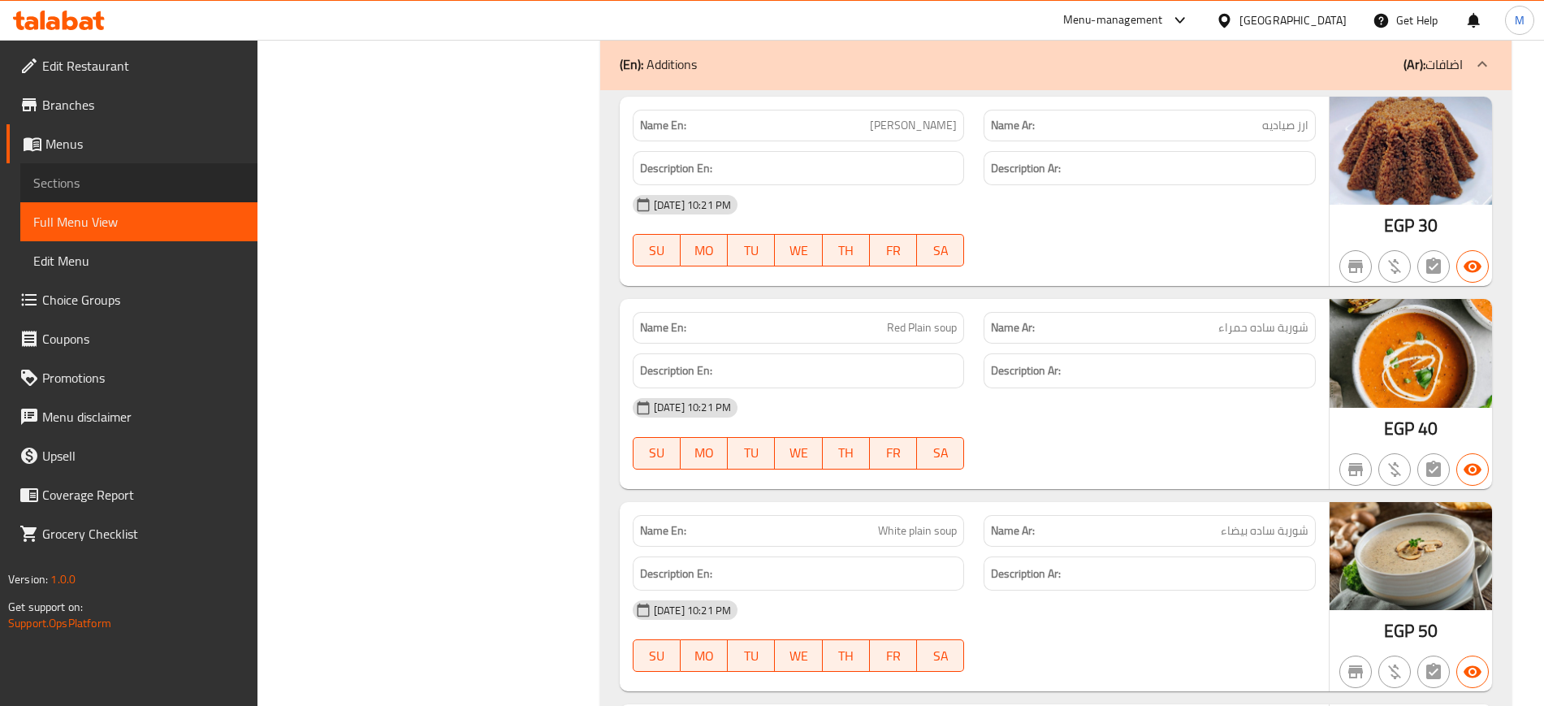
click at [87, 180] on span "Sections" at bounding box center [138, 182] width 211 height 19
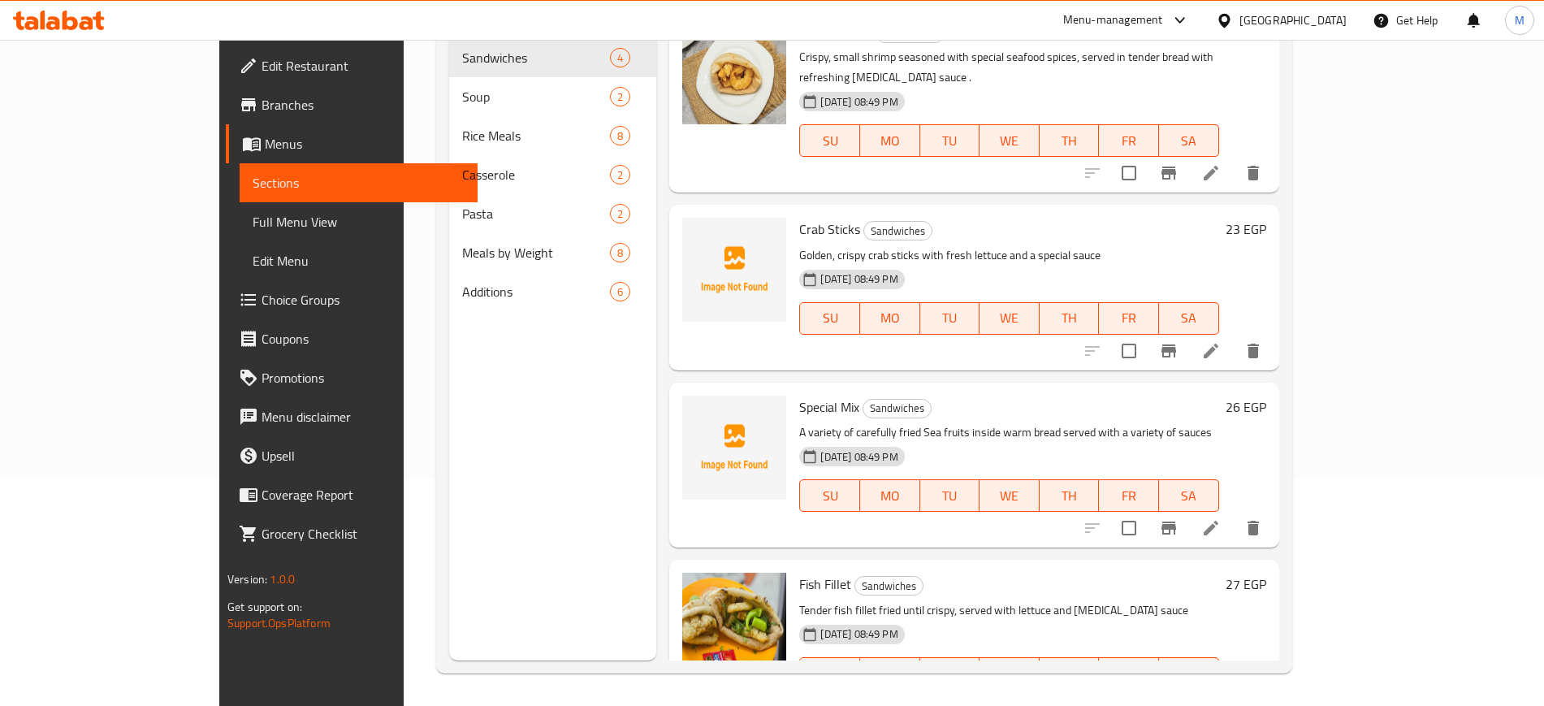
scroll to position [227, 0]
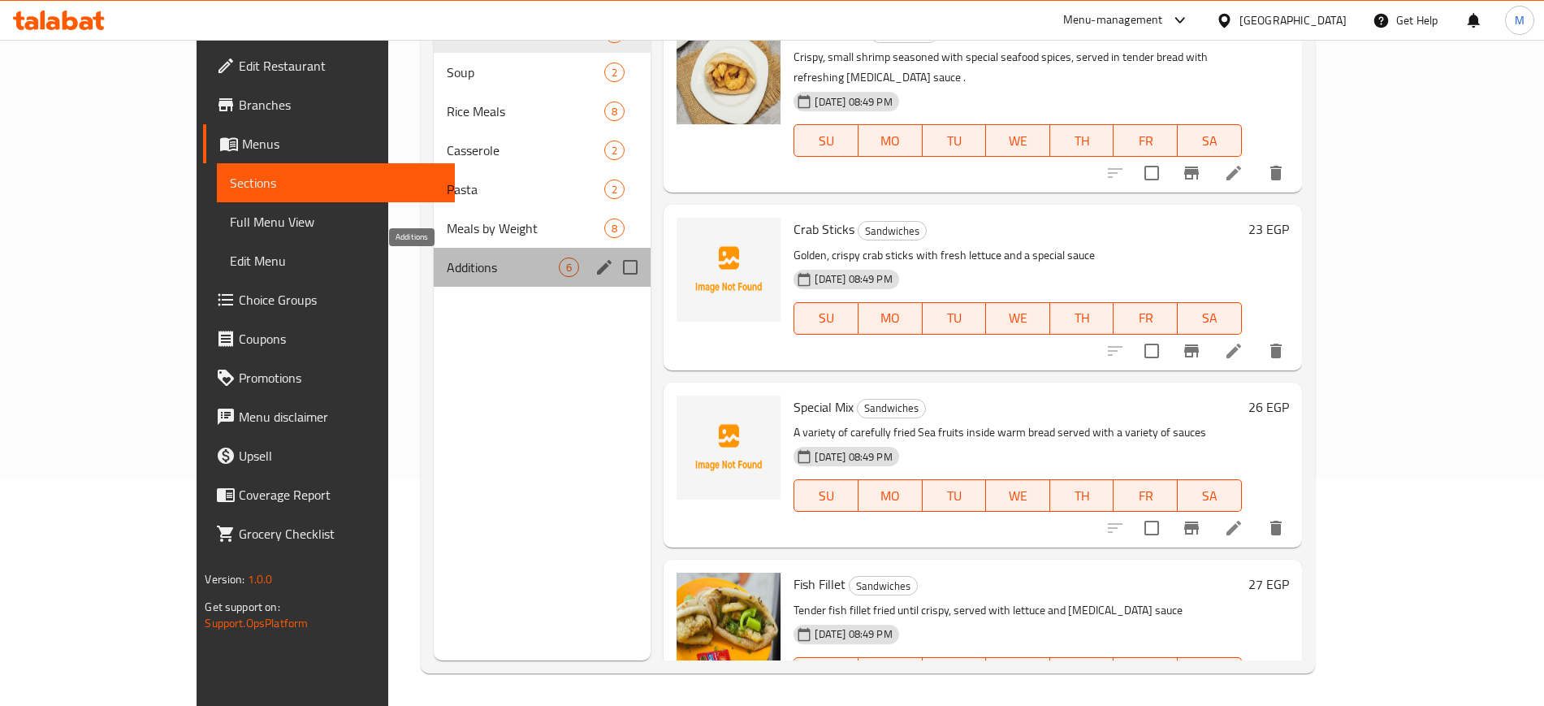
drag, startPoint x: 338, startPoint y: 263, endPoint x: 366, endPoint y: 263, distance: 27.6
click at [447, 263] on span "Additions" at bounding box center [503, 267] width 112 height 19
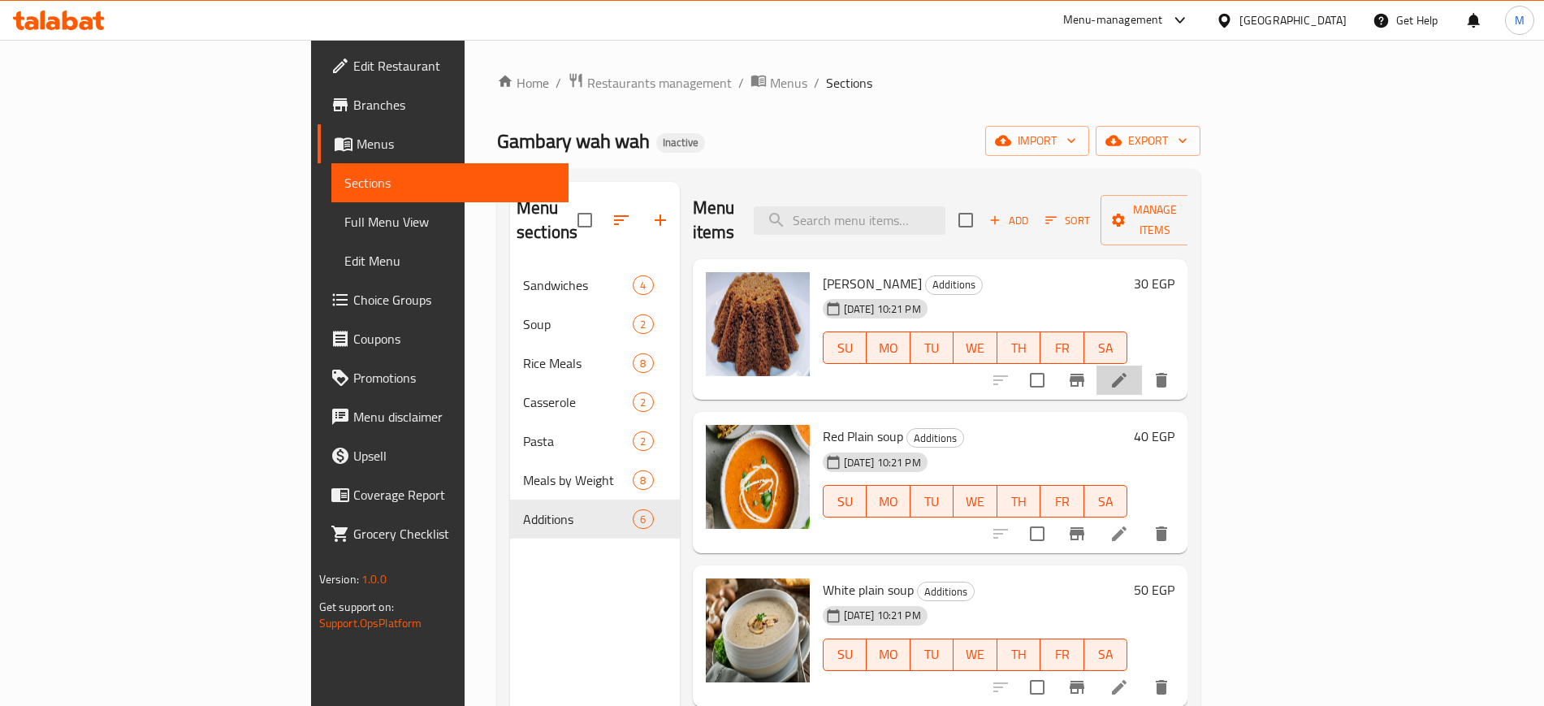
click at [1142, 366] on li at bounding box center [1119, 380] width 45 height 29
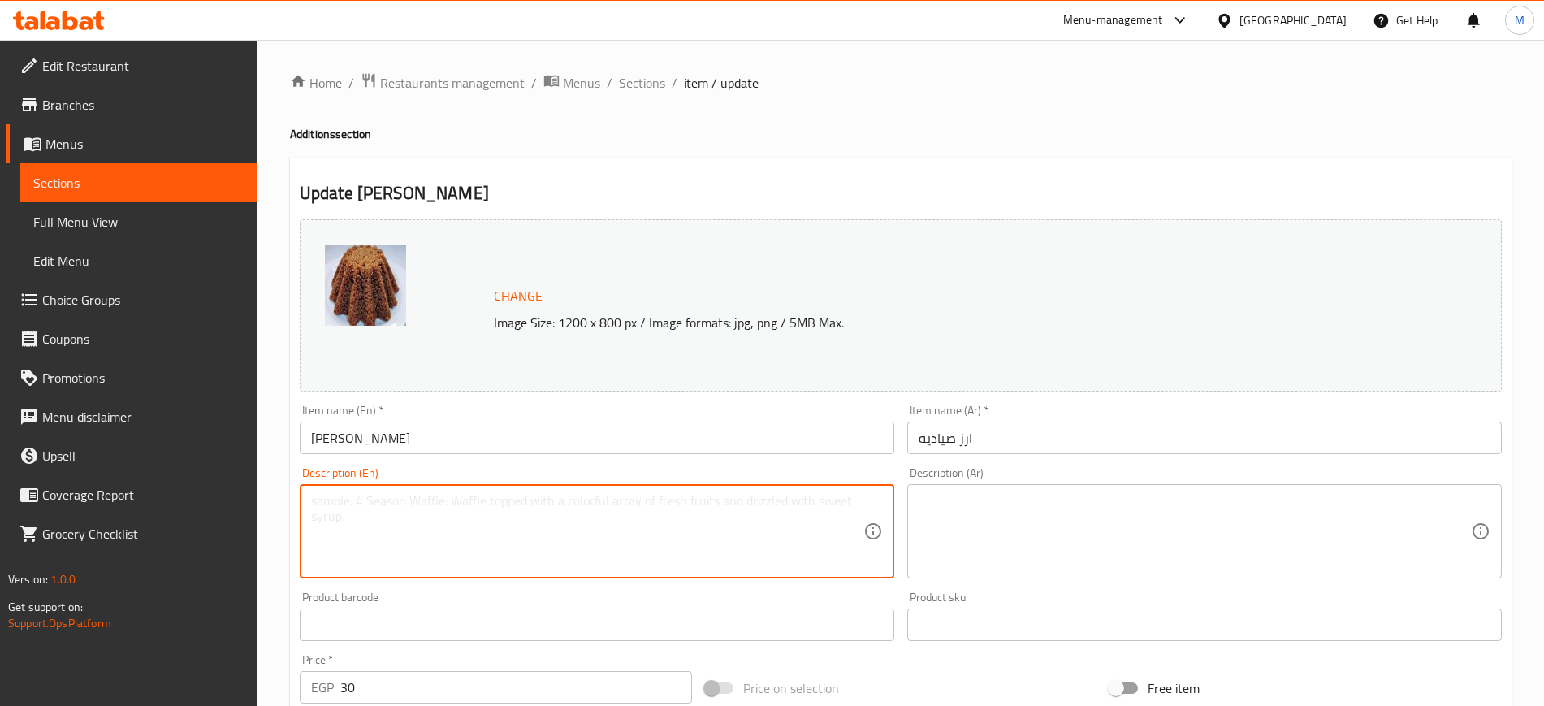
paste textarea "أرز مصري متبل بمرق السمك والتوابل، بلونه البني المميز ونكهته الغنية."
type textarea "أرز مصري متبل بمرق السمك والتوابل، بلونه البني المميز ونكهته الغنية."
paste textarea "أرز مصري متبل بمرق السمك والتوابل، بلونه البني المميز ونكهته الغنية."
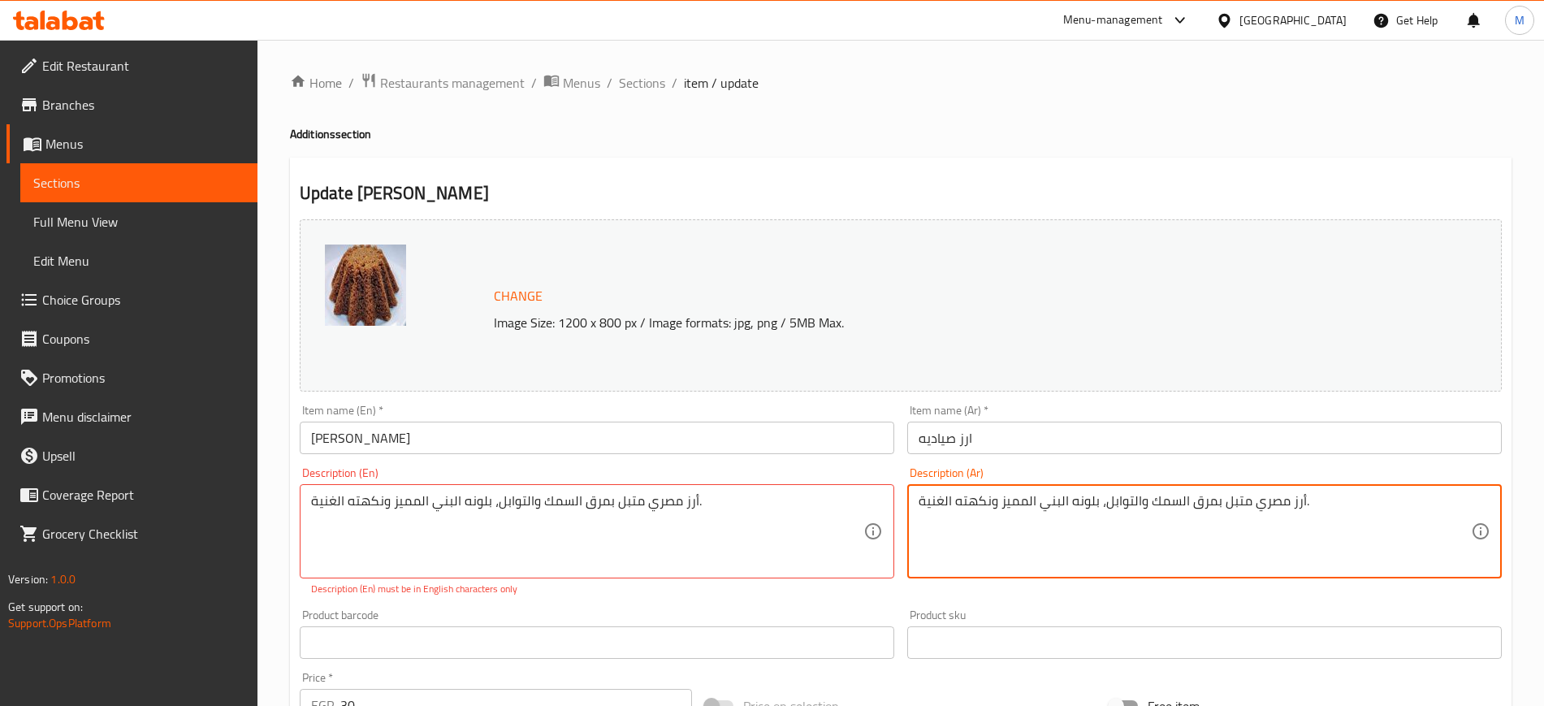
type textarea "أرز مصري متبل بمرق السمك والتوابل، بلونه البني المميز ونكهته الغنية."
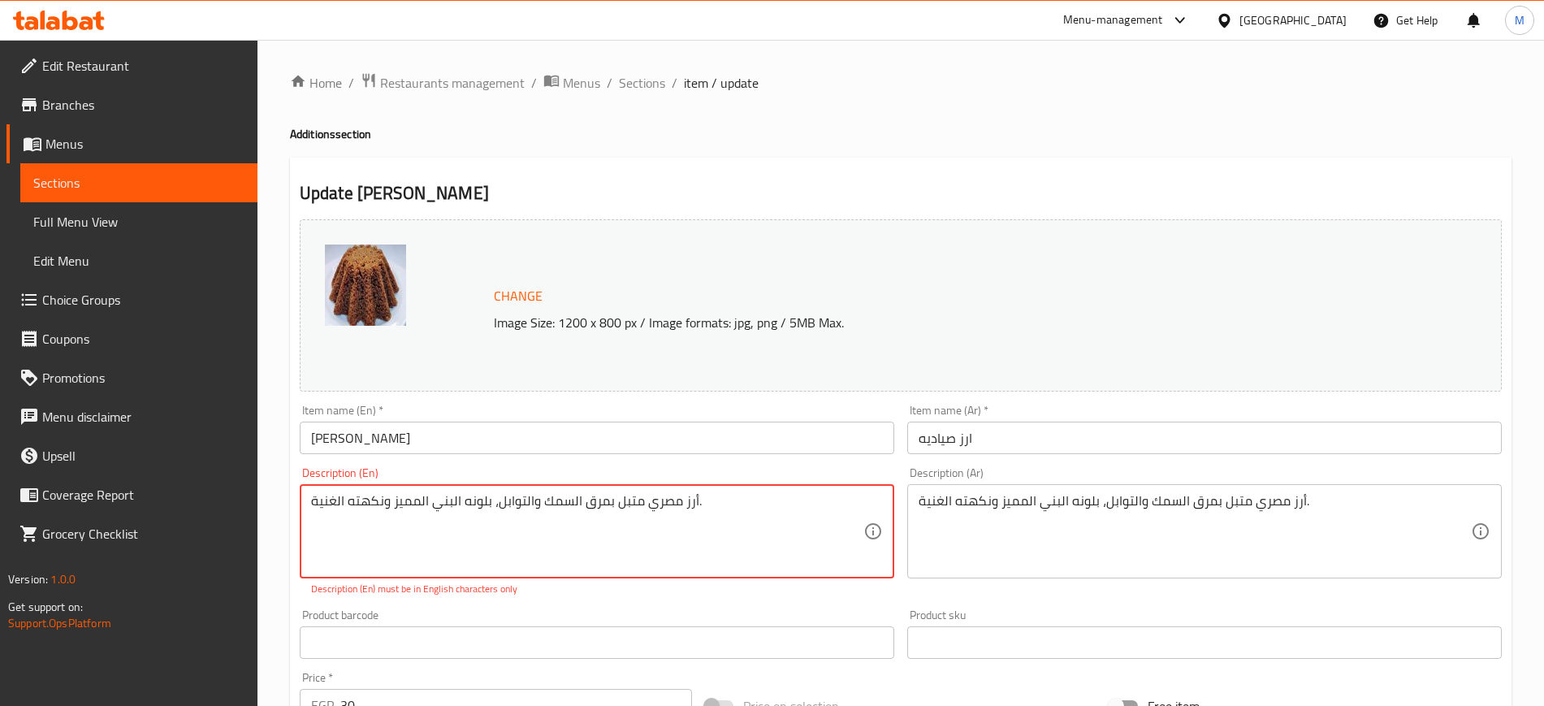
click at [727, 539] on textarea "أرز مصري متبل بمرق السمك والتوابل، بلونه البني المميز ونكهته الغنية." at bounding box center [587, 531] width 552 height 77
paste textarea "Egyptian rice seasoned with fish broth and spices, with its distinctive brown c…"
type textarea "Egyptian rice seasoned with fish broth and spices, with its distinctive brown c…"
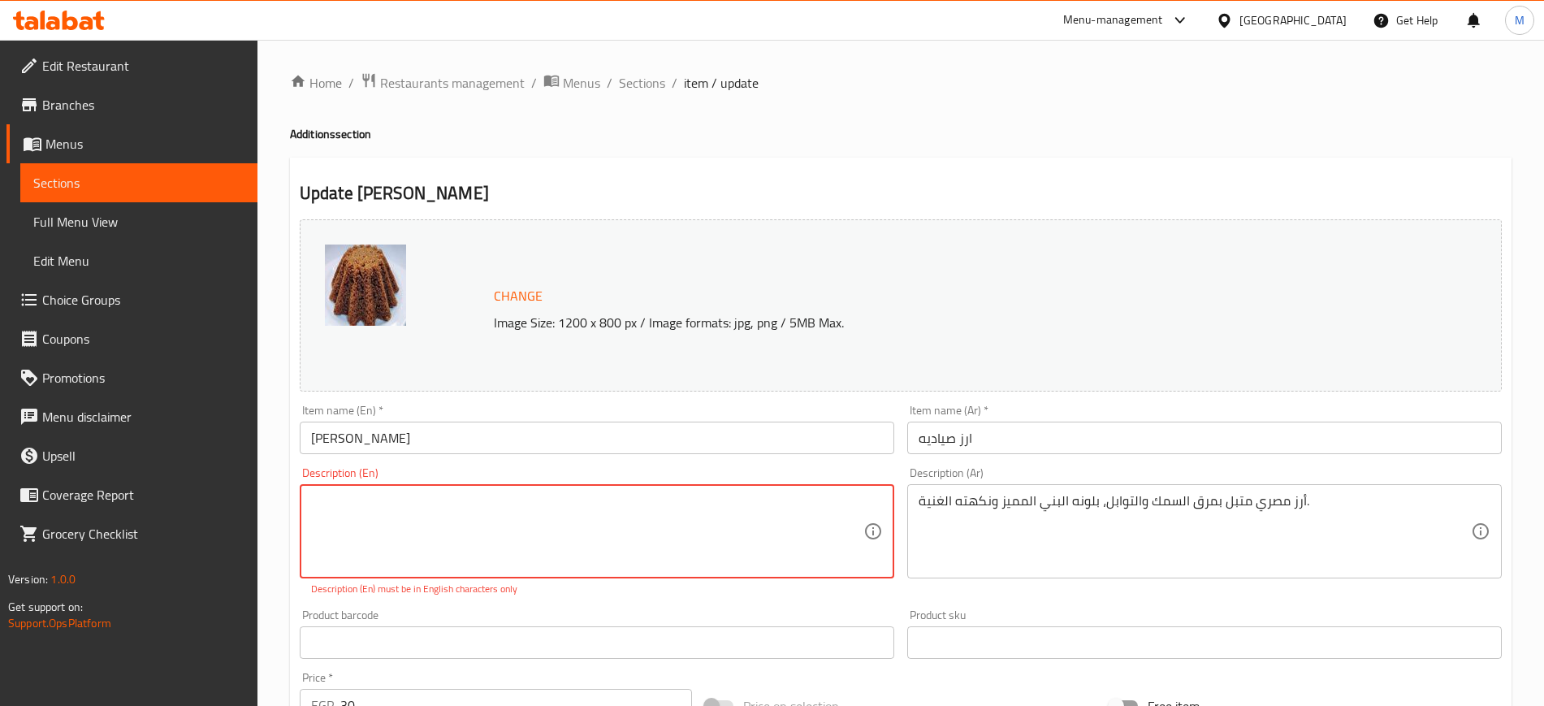
paste textarea "Egyptian rice seasoned with fish broth and spices, with its distinctive brown c…"
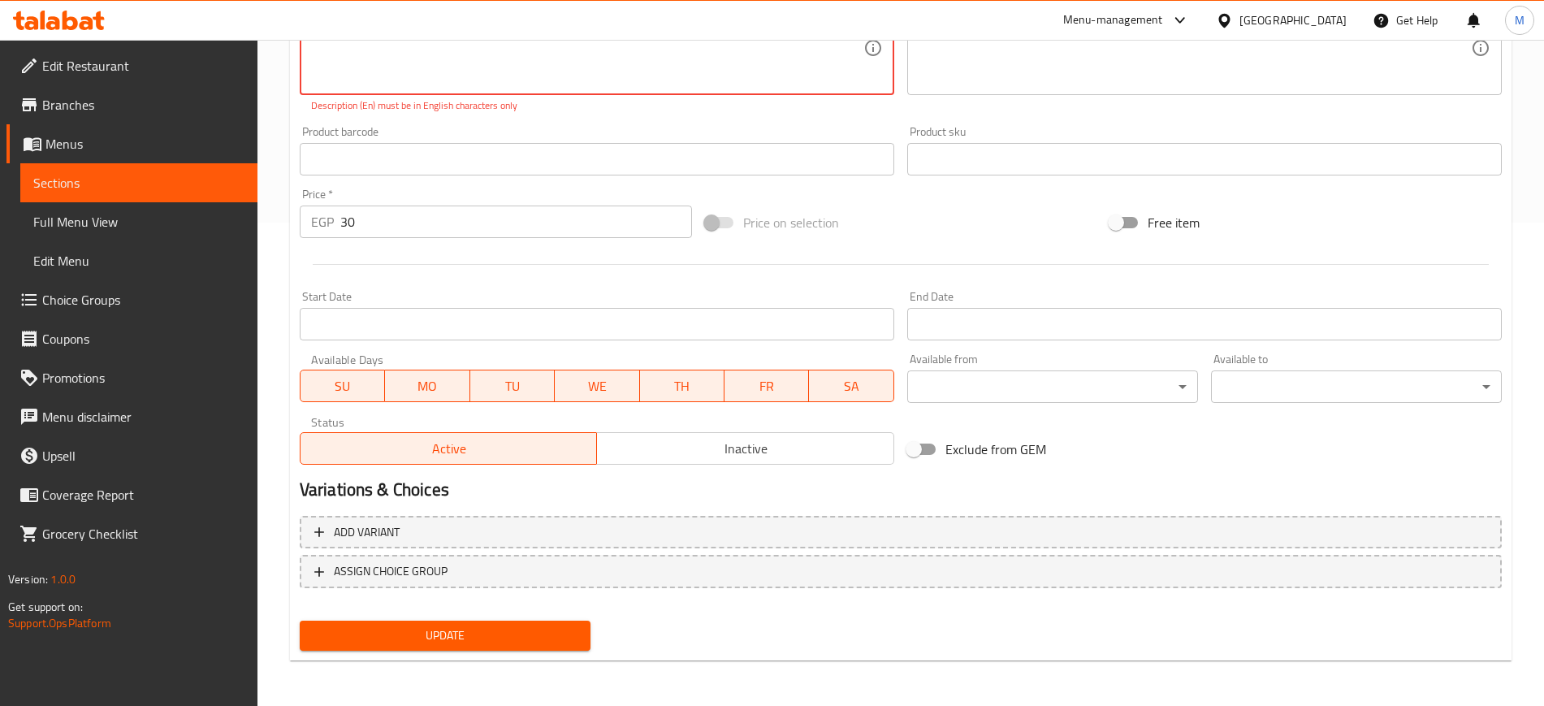
type textarea "Egyptian rice seasoned with fish broth and spices, with its distinctive brown c…"
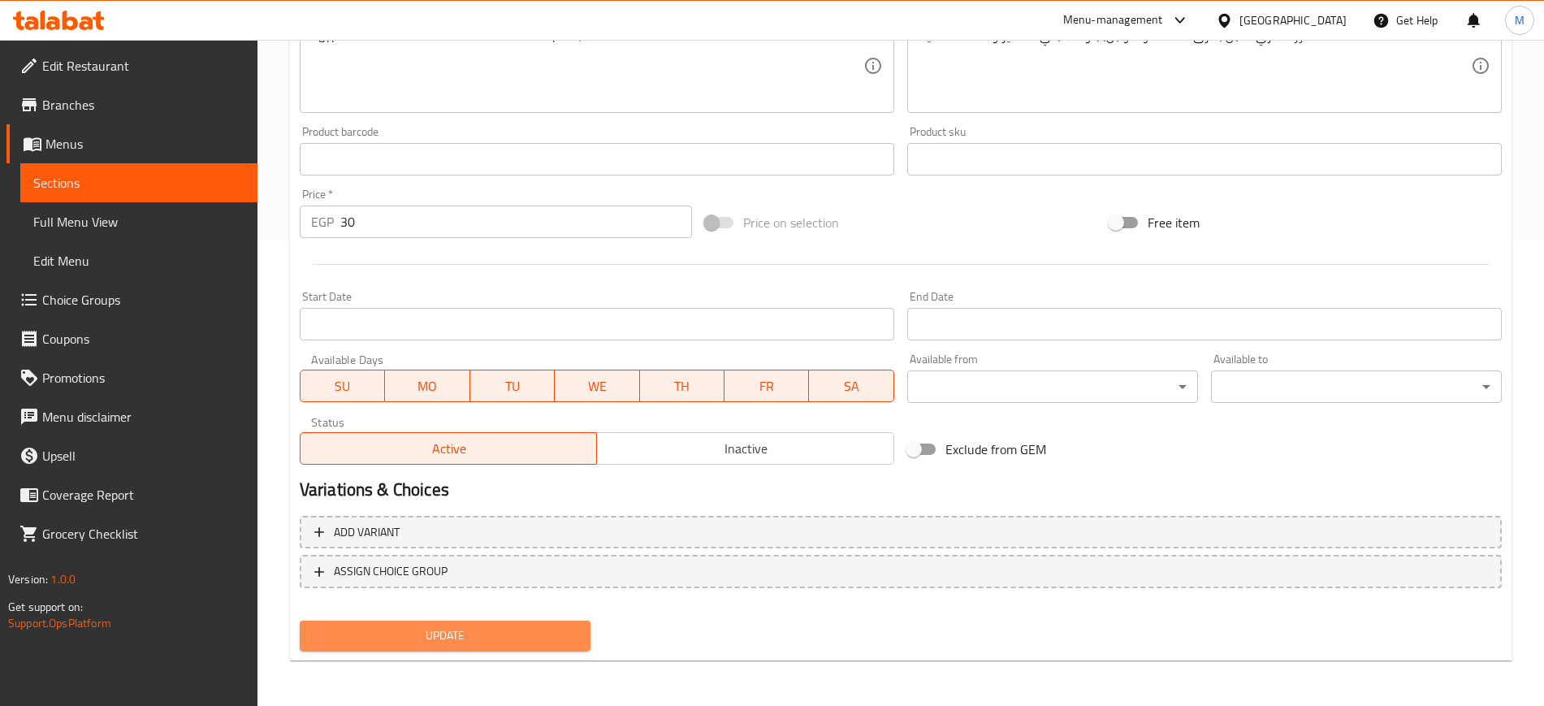
click at [509, 634] on span "Update" at bounding box center [445, 636] width 265 height 20
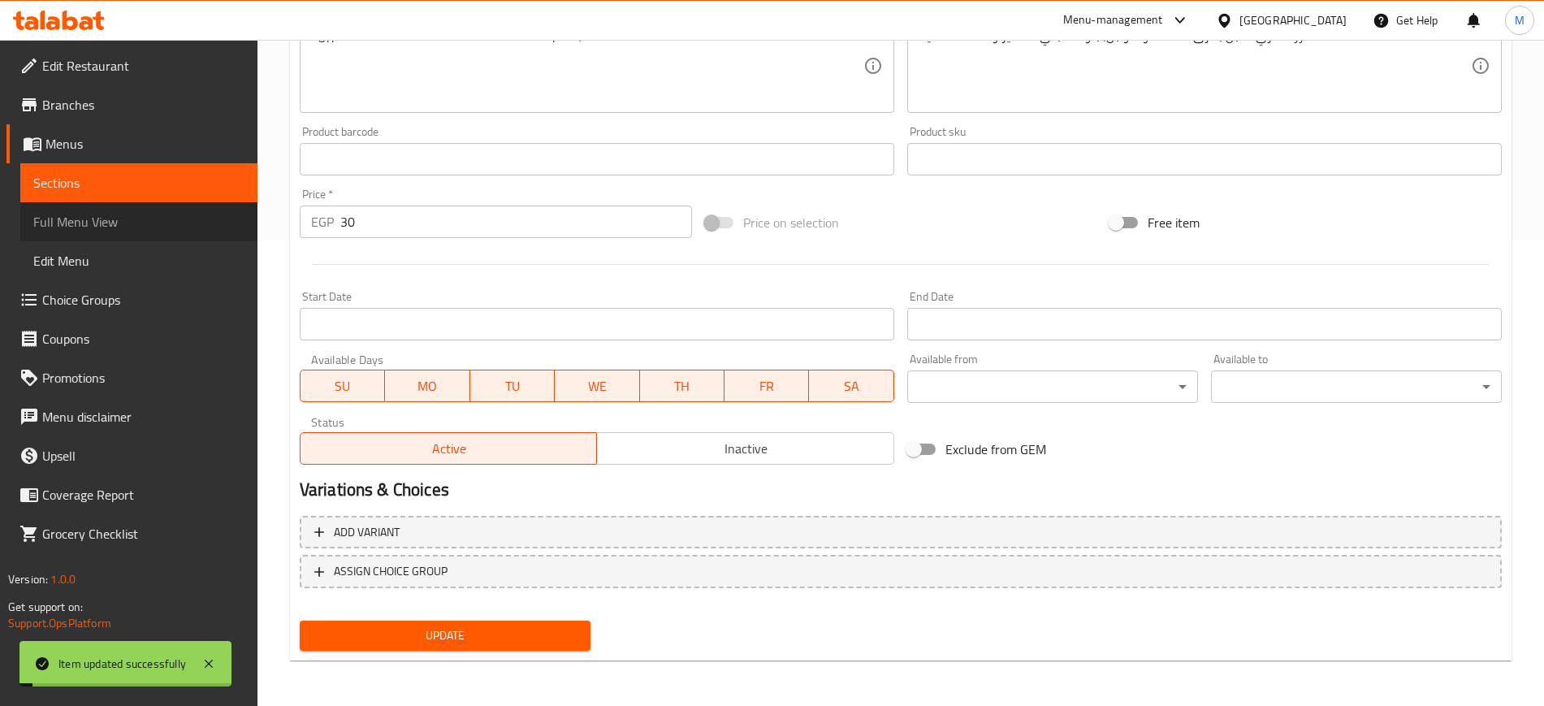
click at [121, 226] on span "Full Menu View" at bounding box center [138, 221] width 211 height 19
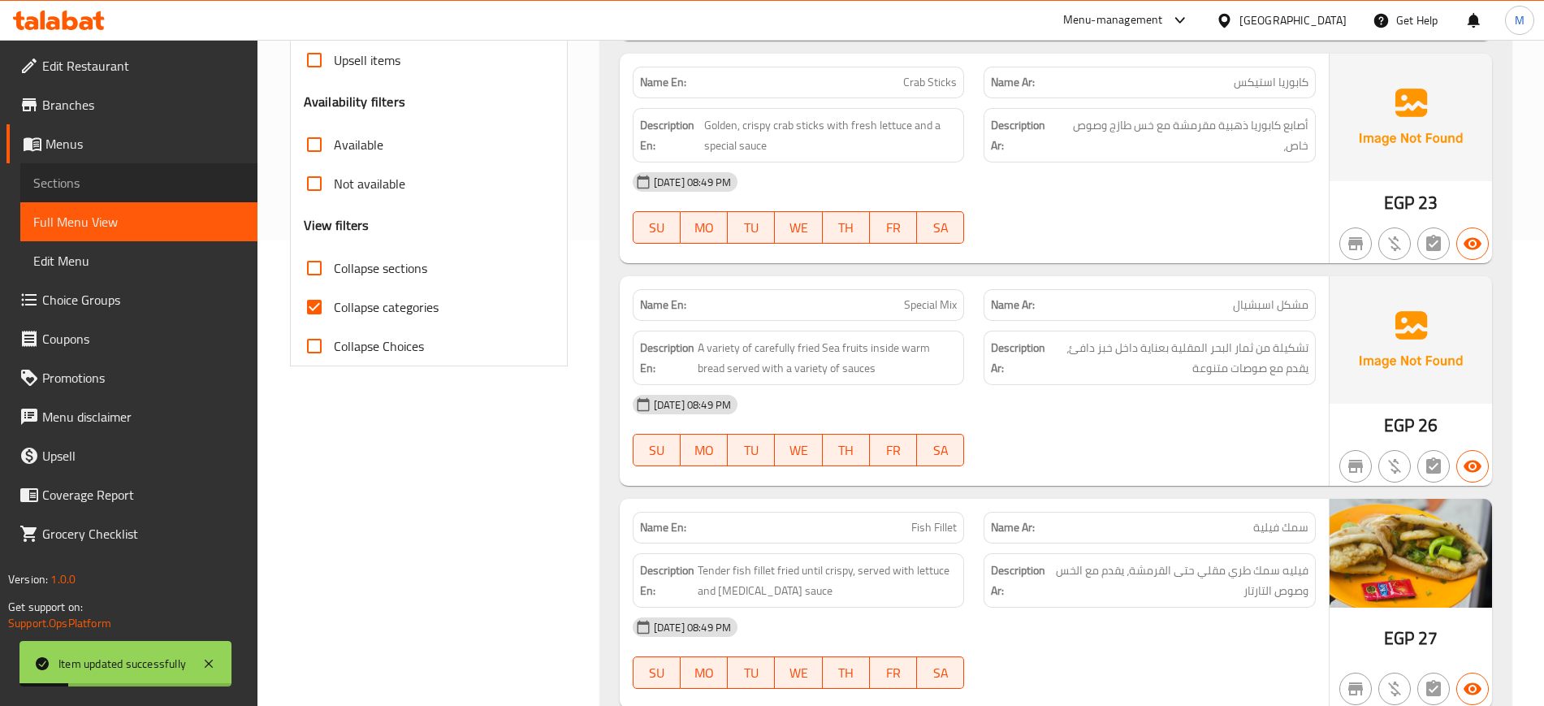
click at [100, 176] on span "Sections" at bounding box center [138, 182] width 211 height 19
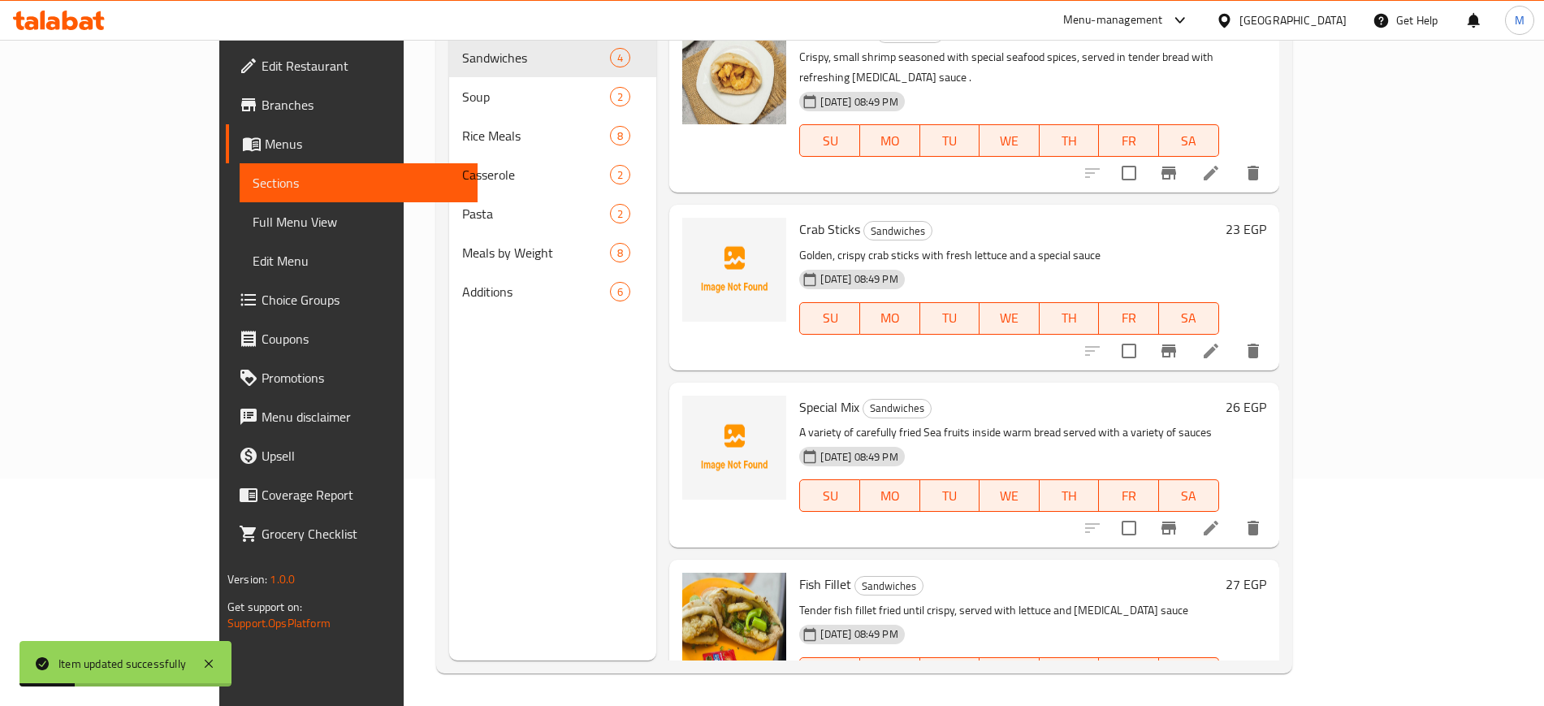
scroll to position [227, 0]
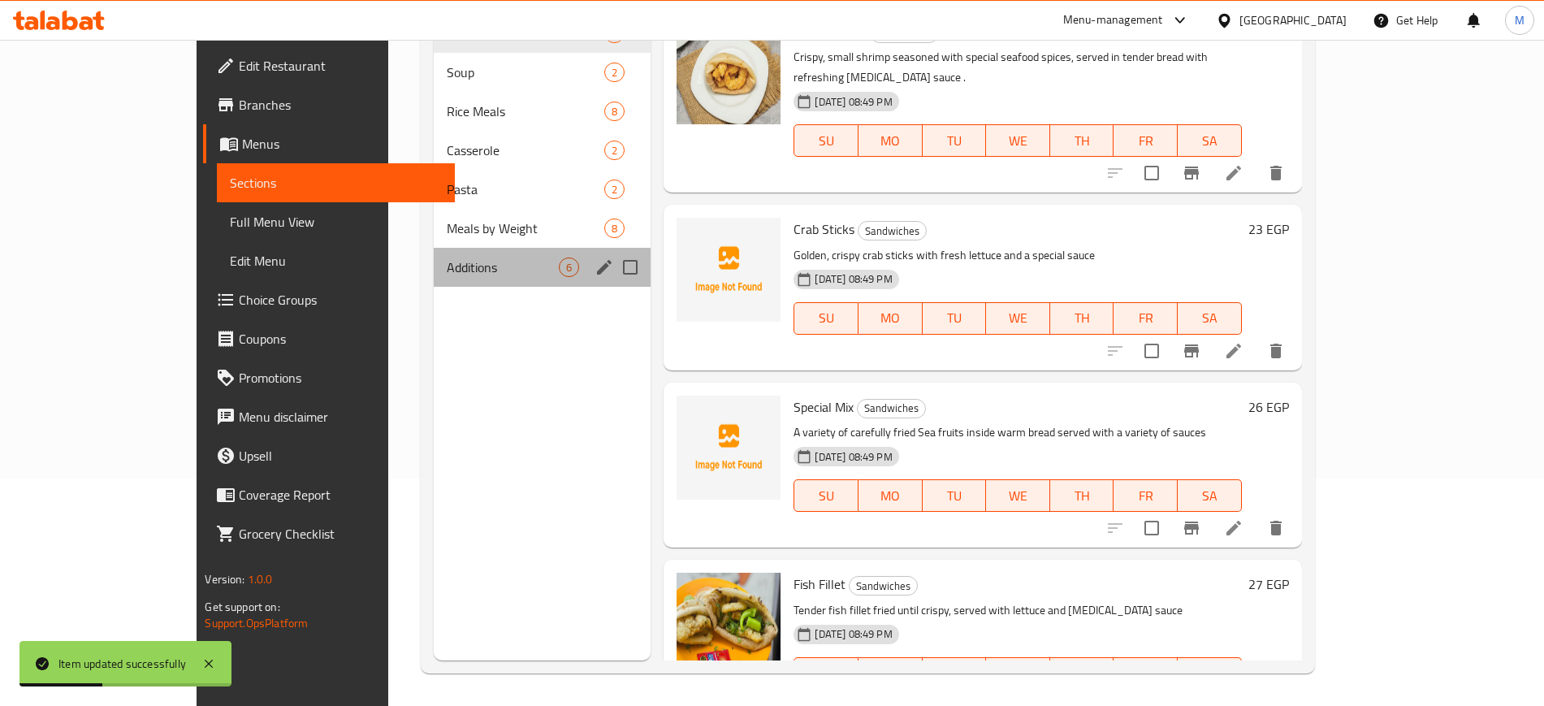
click at [434, 281] on div "Additions 6" at bounding box center [542, 267] width 217 height 39
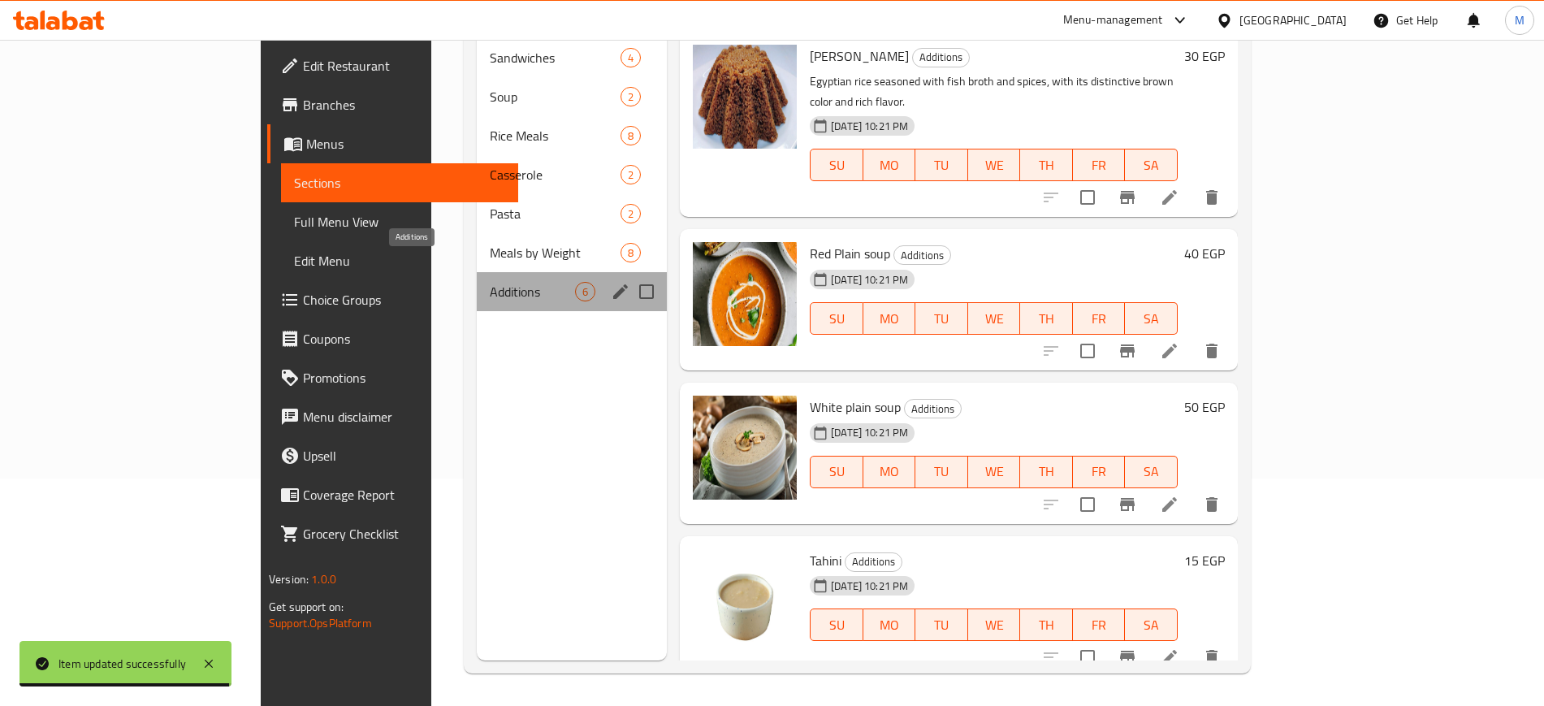
click at [490, 282] on span "Additions" at bounding box center [532, 291] width 85 height 19
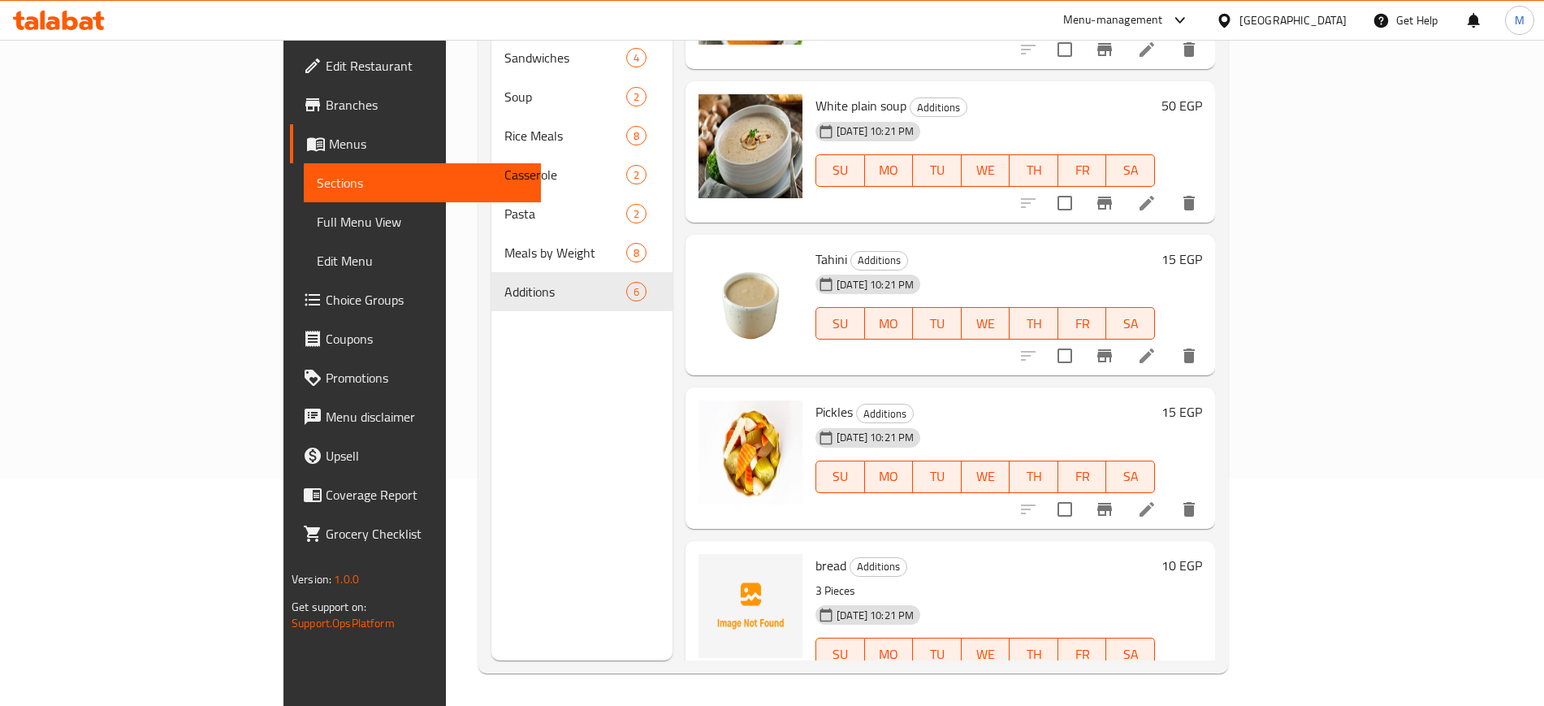
scroll to position [302, 0]
click at [1154, 678] on icon at bounding box center [1147, 685] width 15 height 15
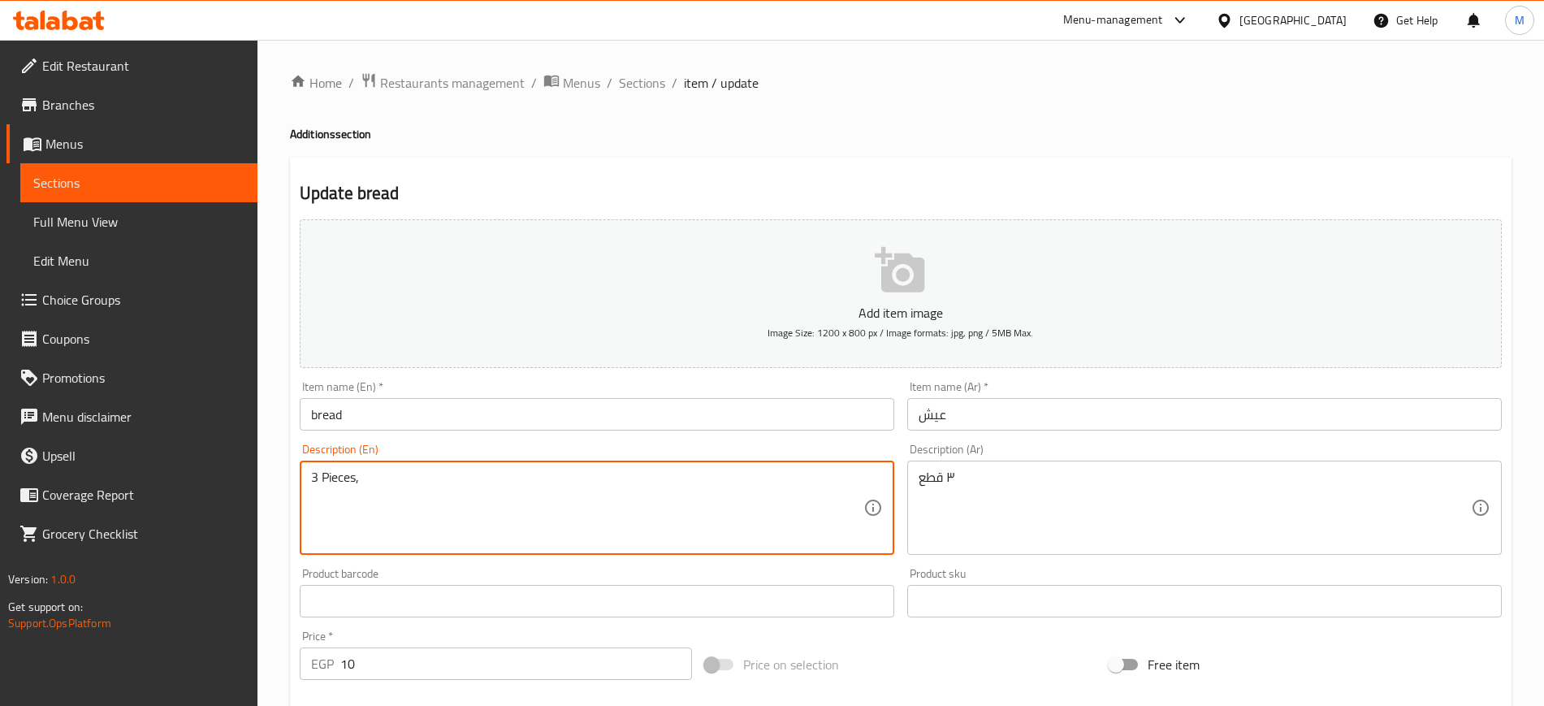
type textarea "3 Pieces,"
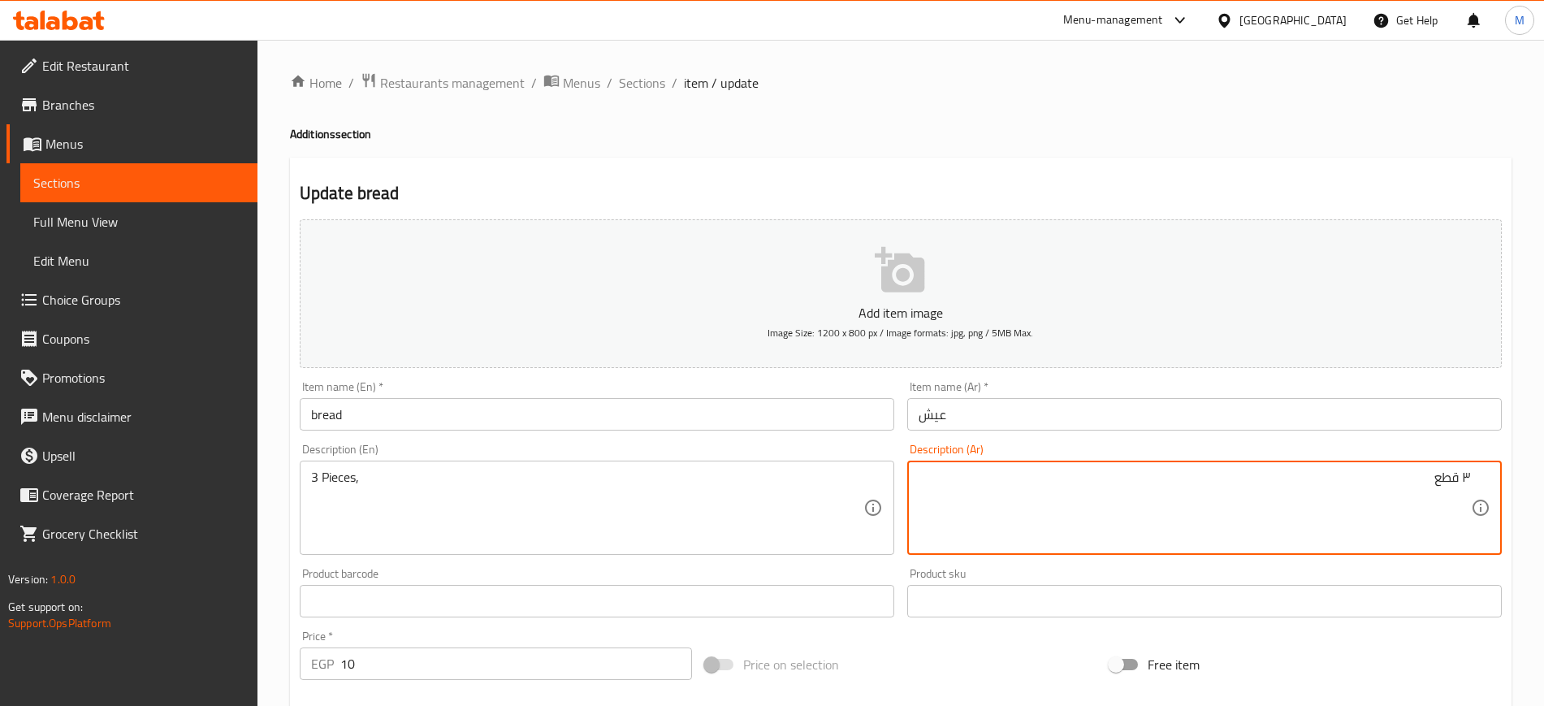
click at [1371, 470] on textarea "٣ قطع" at bounding box center [1195, 508] width 552 height 77
paste textarea "خبز بلدي طازج ساخن"
type textarea "٣ قطع، خبز بلدي طازج ساخن"
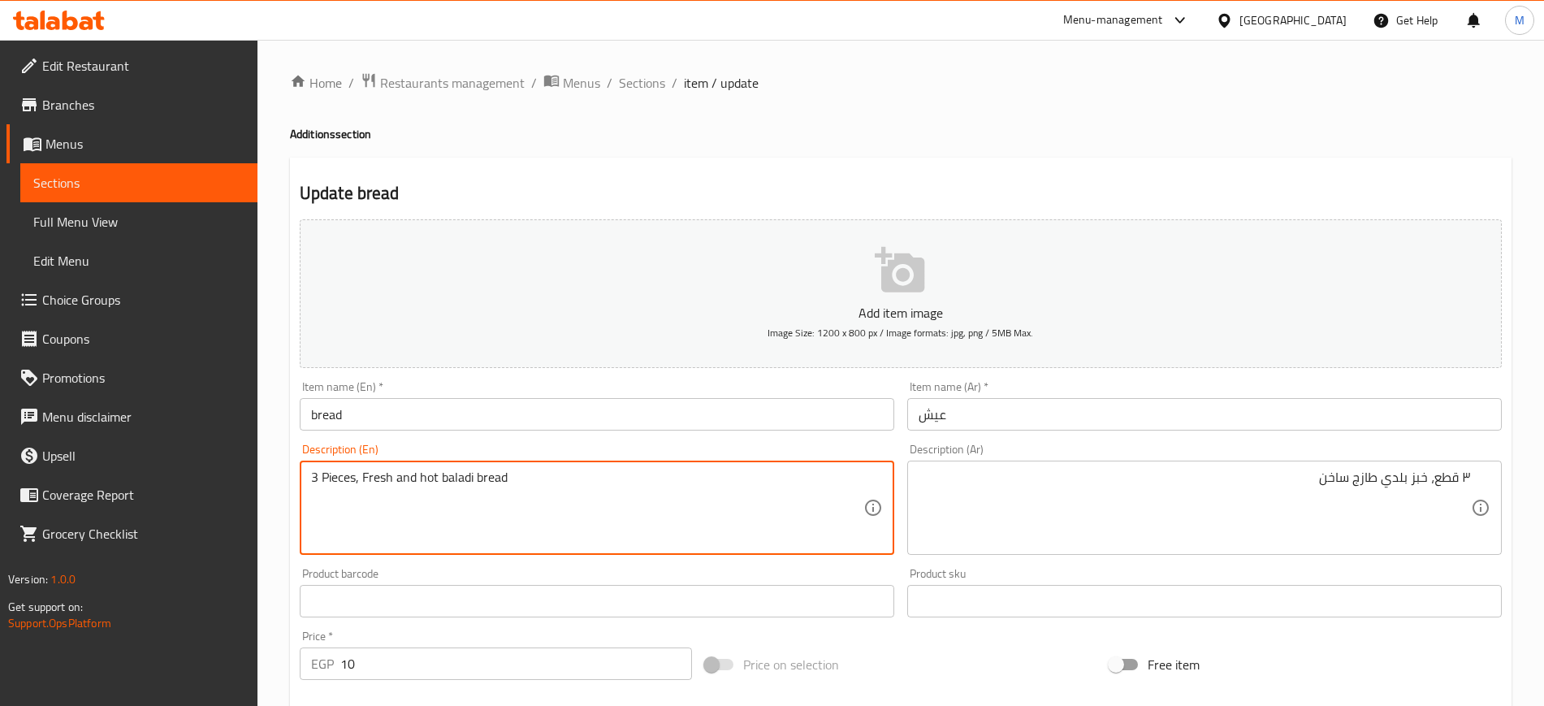
scroll to position [442, 0]
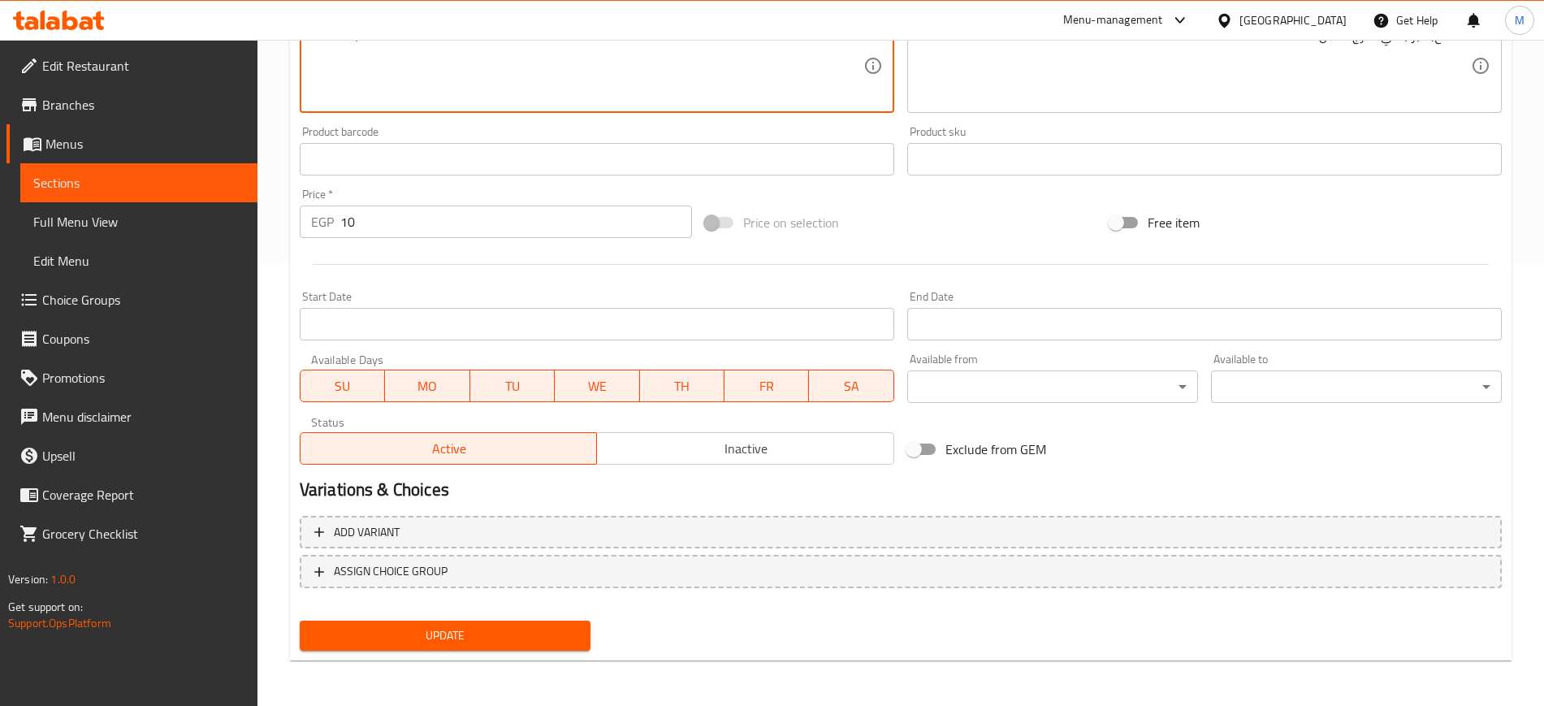
type textarea "3 Pieces, Fresh and hot baladi bread"
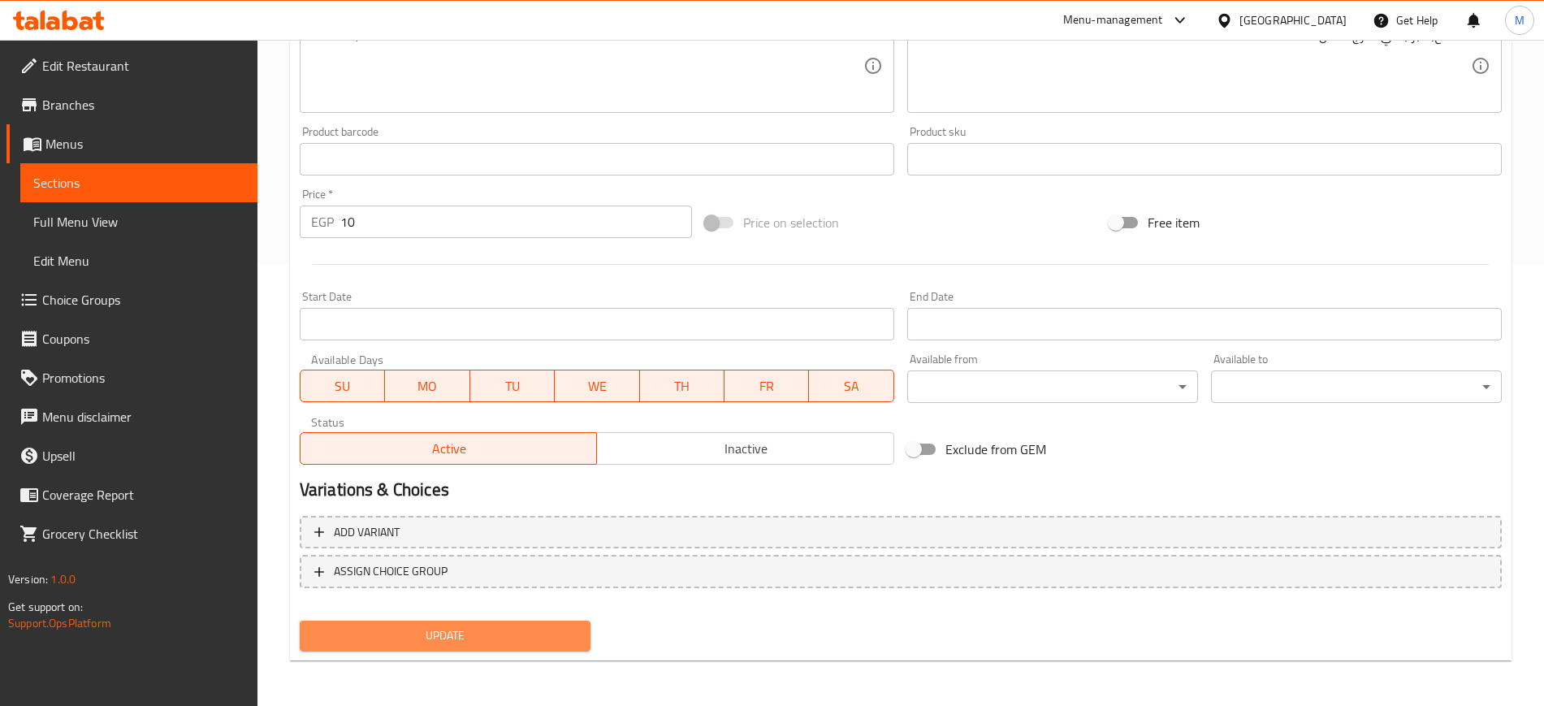
click at [441, 638] on span "Update" at bounding box center [445, 636] width 265 height 20
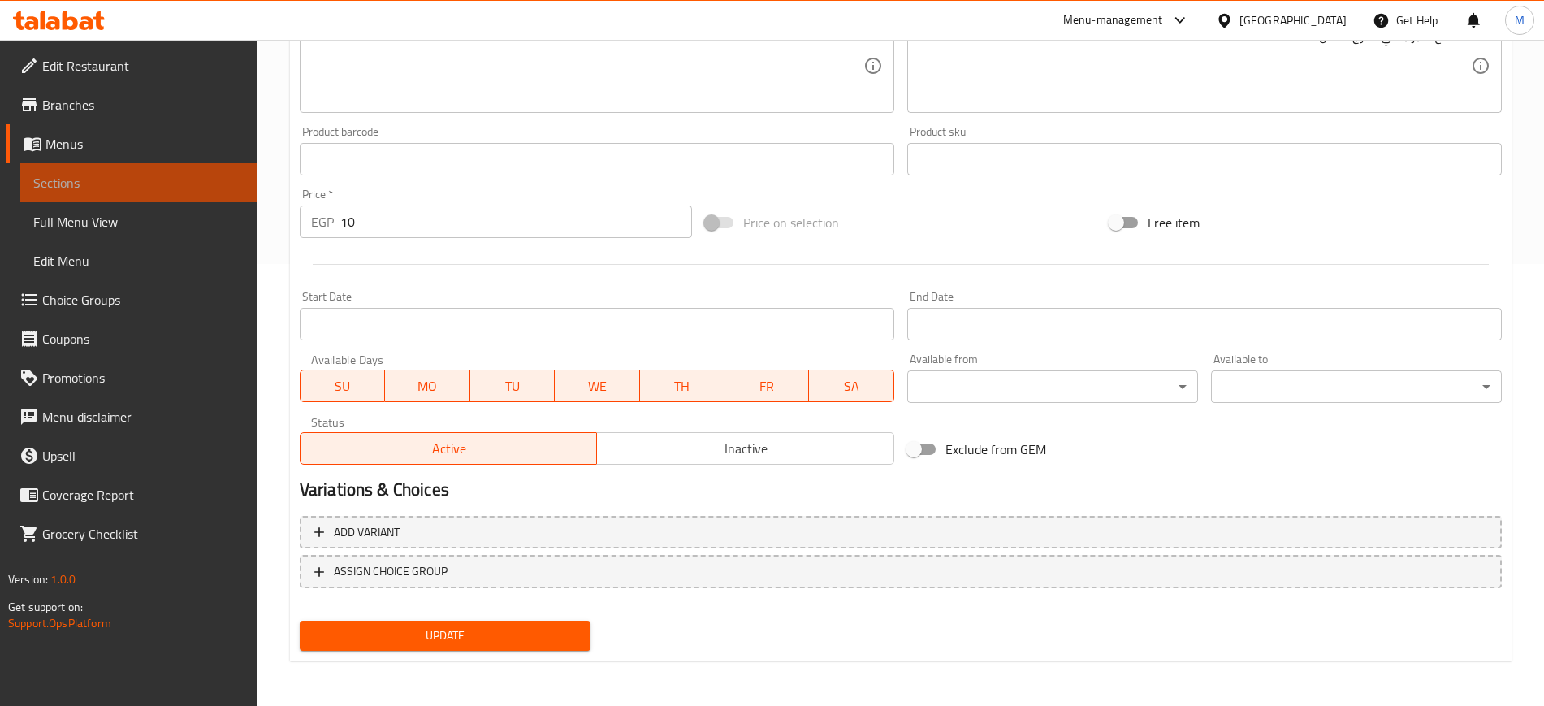
click at [184, 188] on span "Sections" at bounding box center [138, 182] width 211 height 19
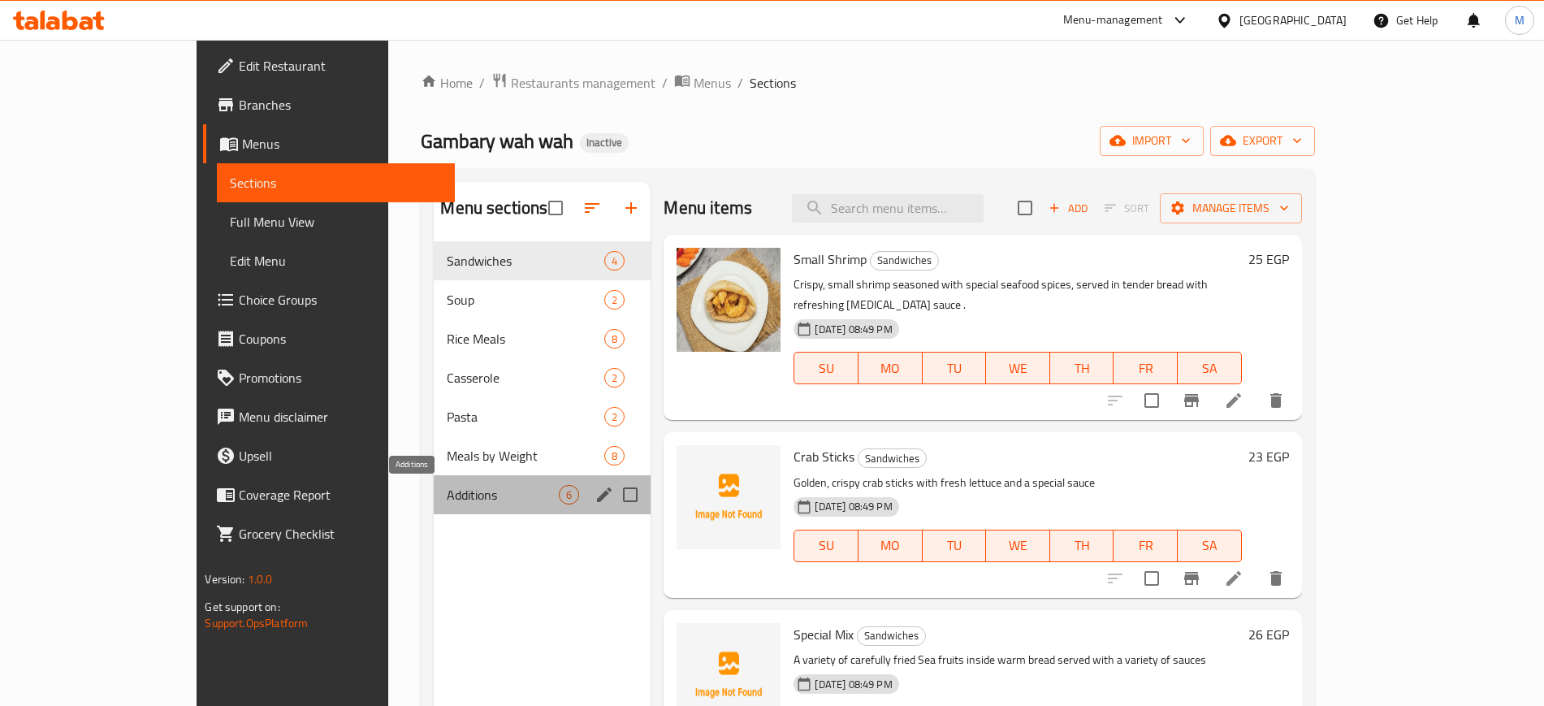
click at [447, 490] on span "Additions" at bounding box center [503, 494] width 112 height 19
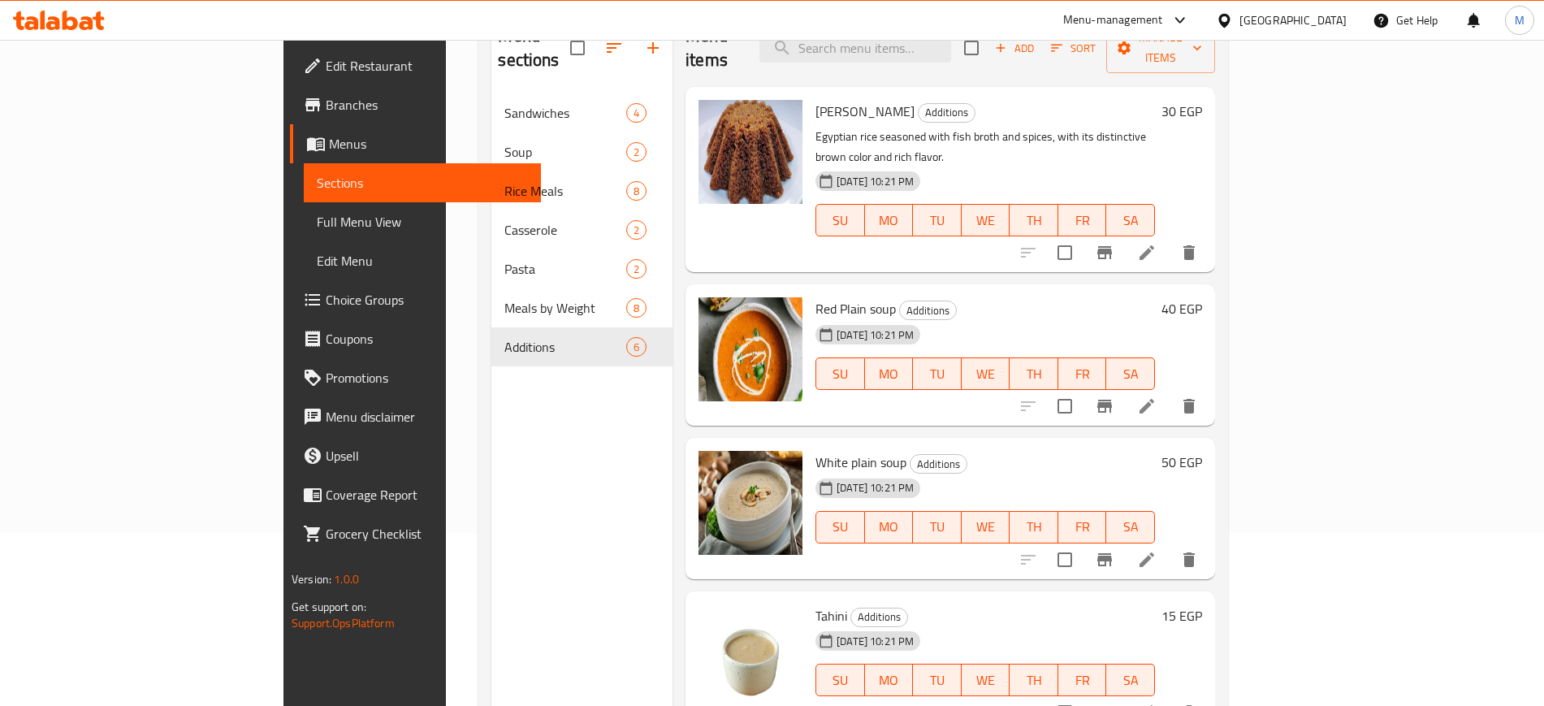
scroll to position [227, 0]
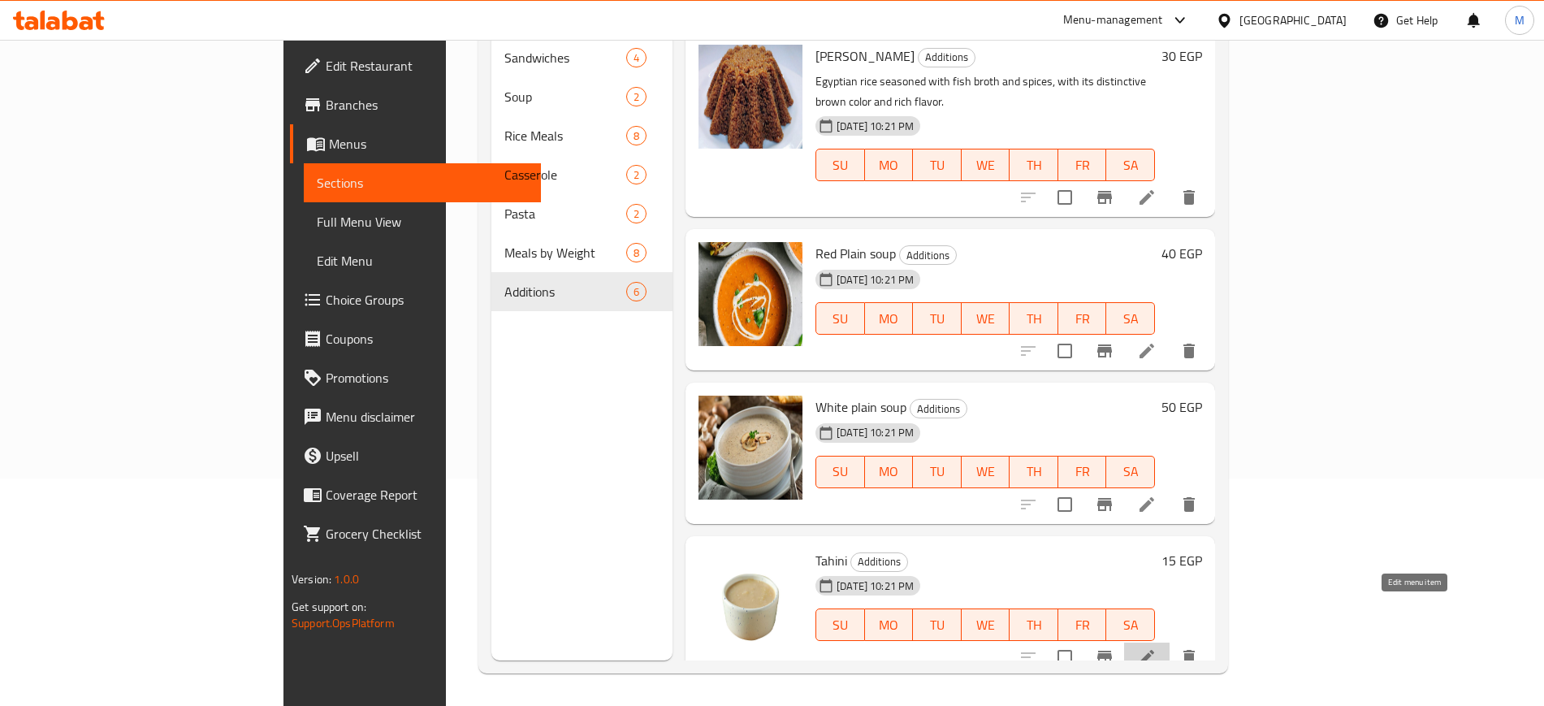
click at [1157, 647] on icon at bounding box center [1146, 656] width 19 height 19
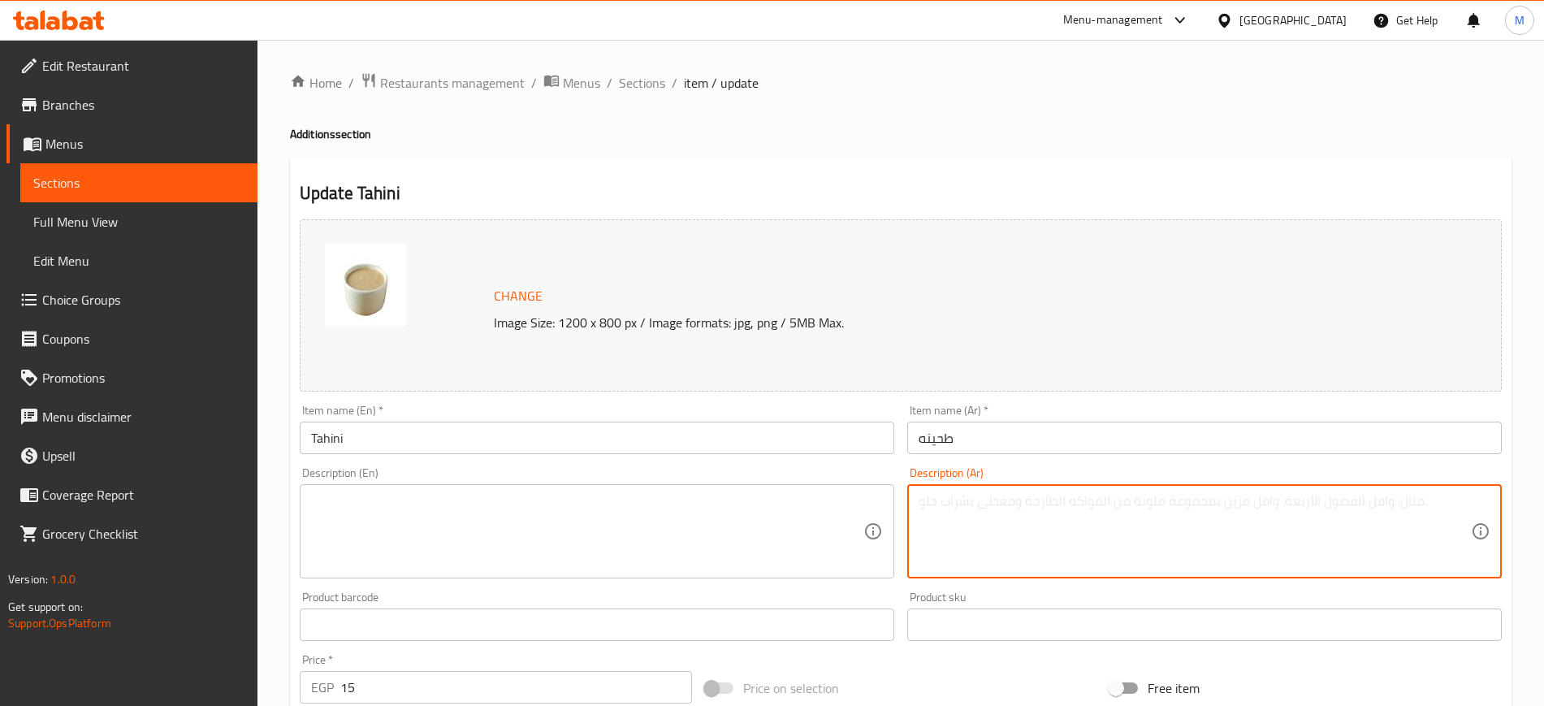
paste textarea "صلصة طحينية كريمية بطعم متوازن، مثالية مع جميع المأكولات البحرية."
type textarea "صلصة طحينية كريمية بطعم متوازن، مثالية مع جميع المأكولات البحرية."
paste textarea "A creamy tahini sauce with a balanced flavor, perfect with all seafood dishes."
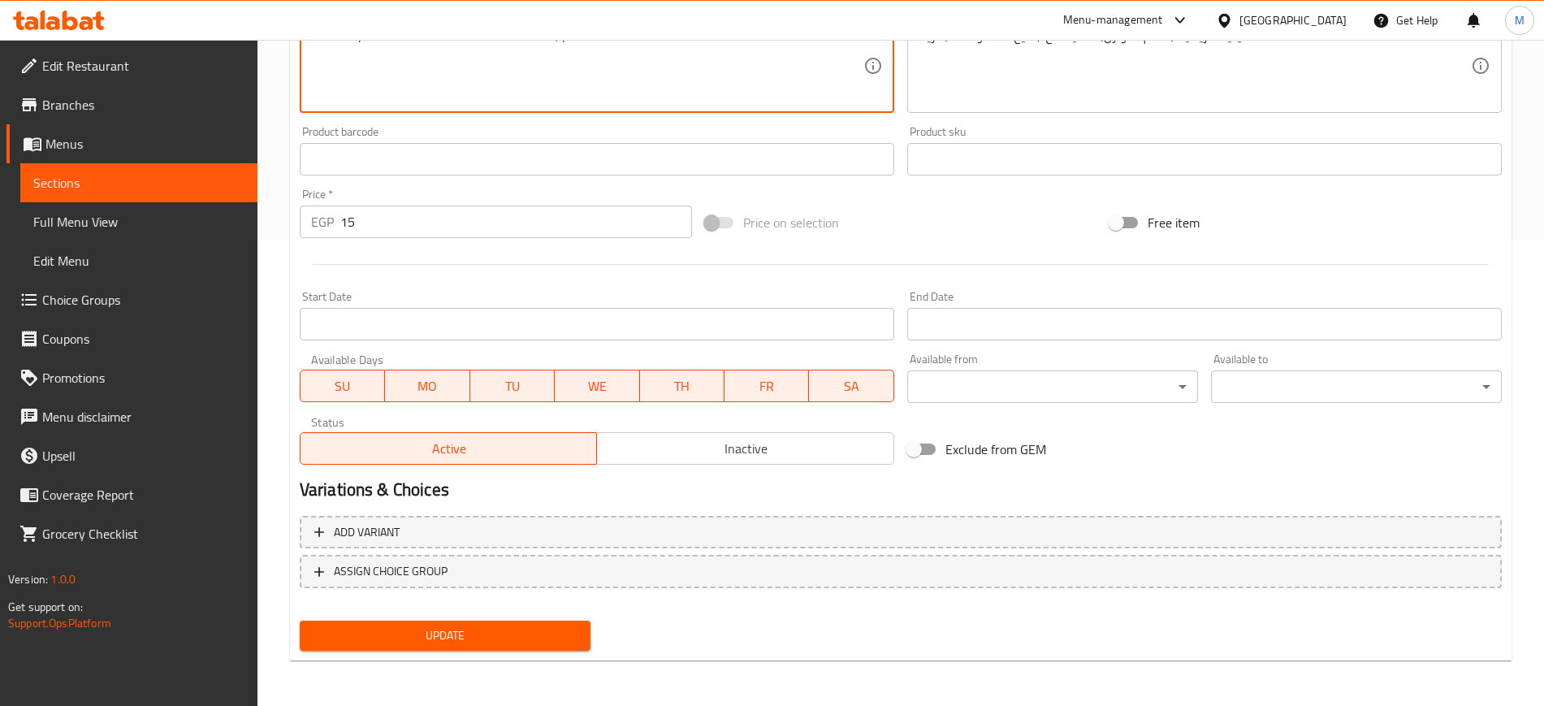
scroll to position [466, 0]
type textarea "A creamy tahini sauce with a balanced flavor, perfect with all seafood dishes."
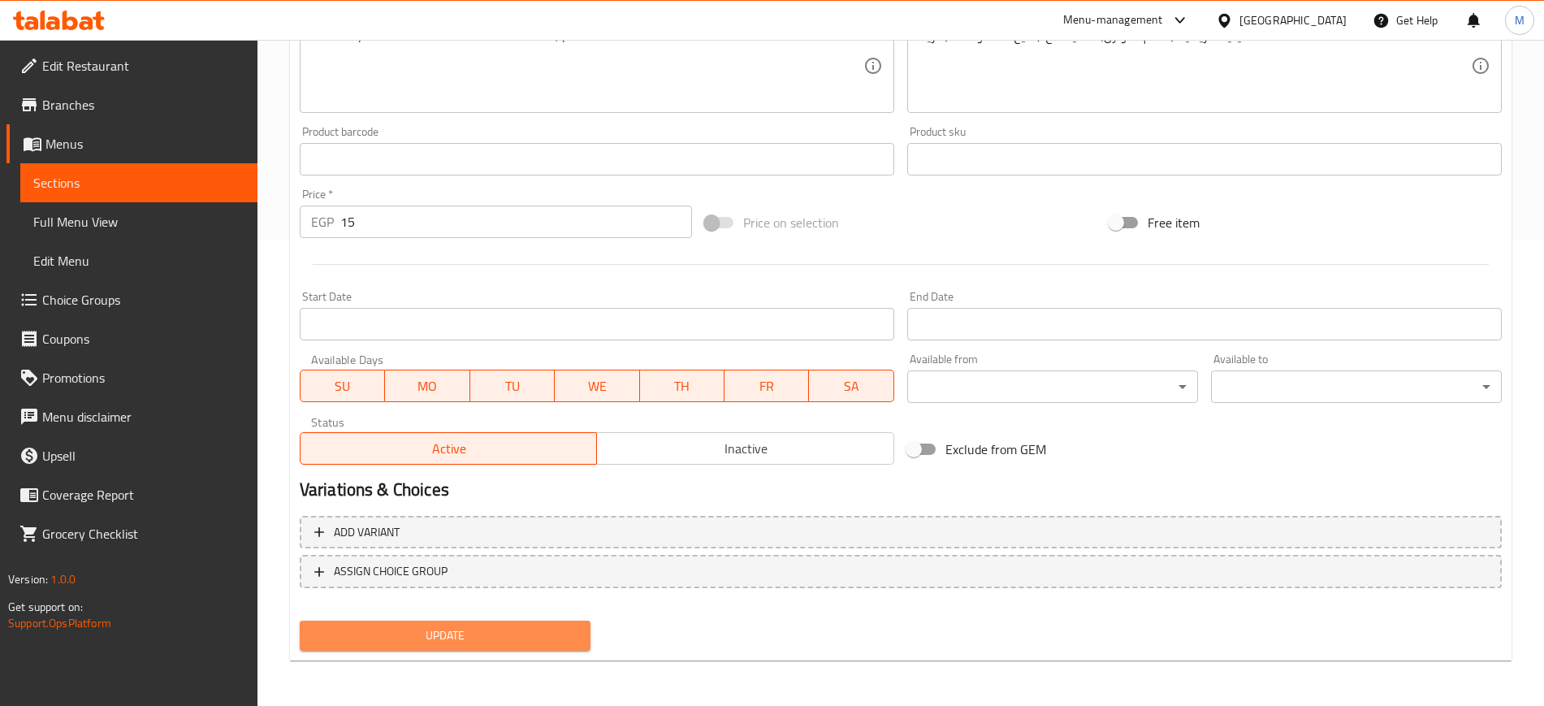
click at [522, 632] on span "Update" at bounding box center [445, 636] width 265 height 20
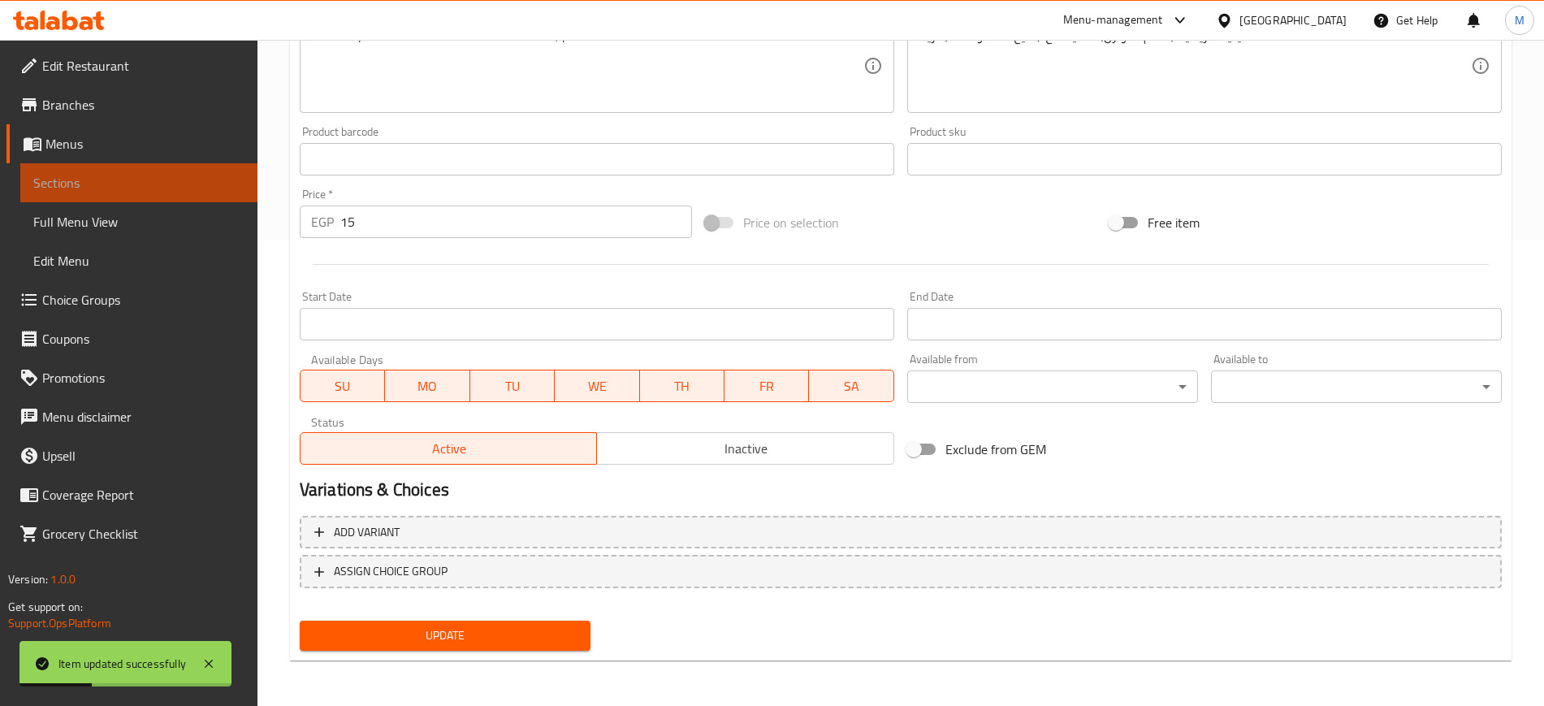
click at [129, 171] on link "Sections" at bounding box center [138, 182] width 237 height 39
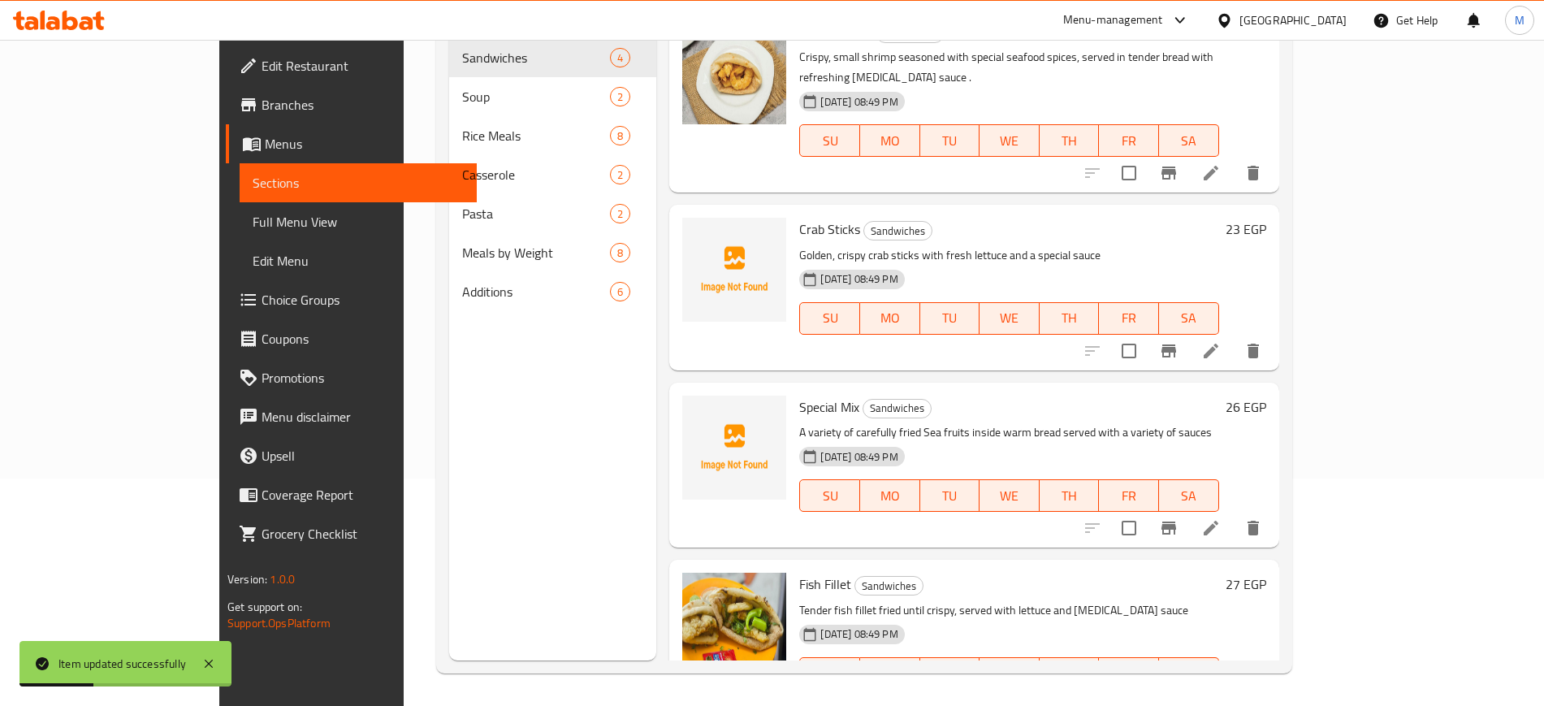
scroll to position [227, 0]
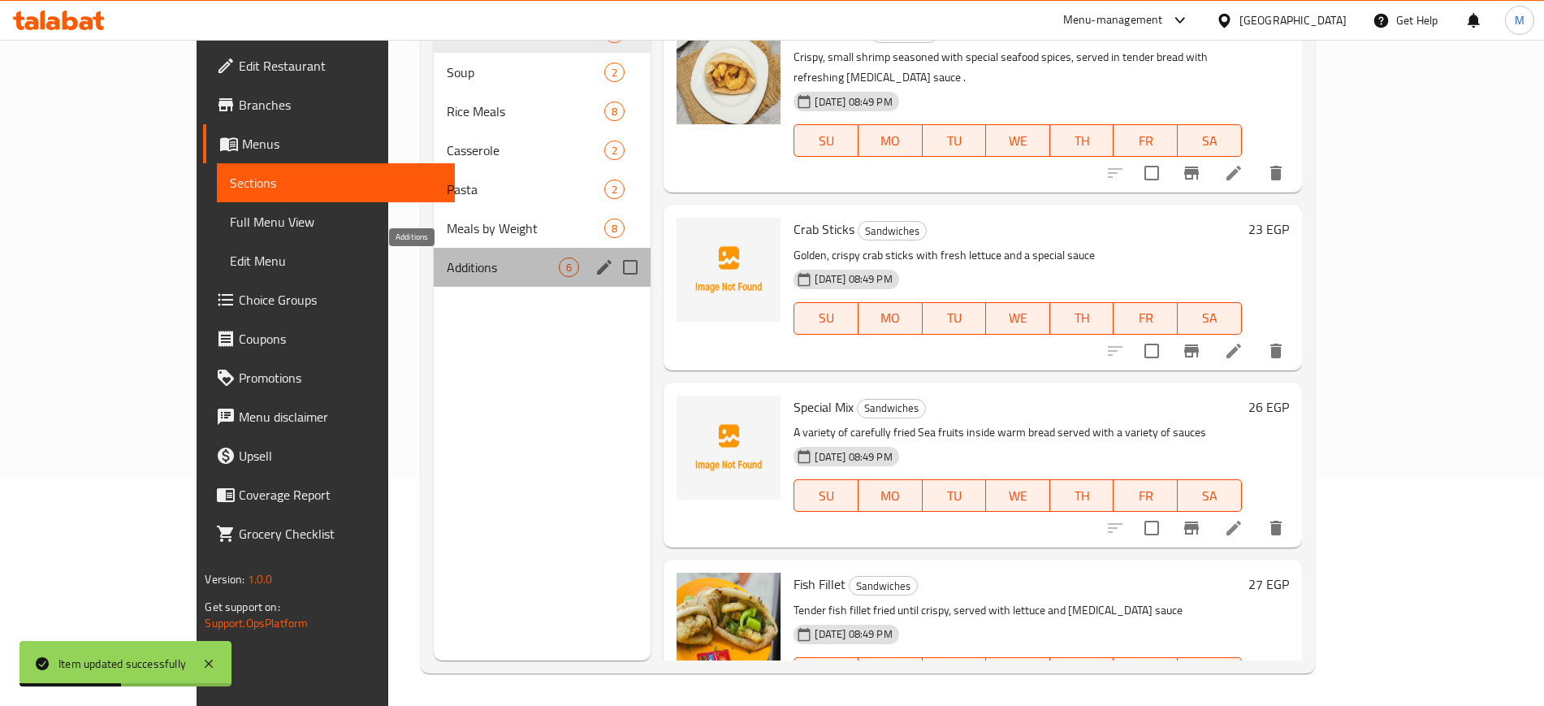
click at [447, 269] on span "Additions" at bounding box center [503, 267] width 112 height 19
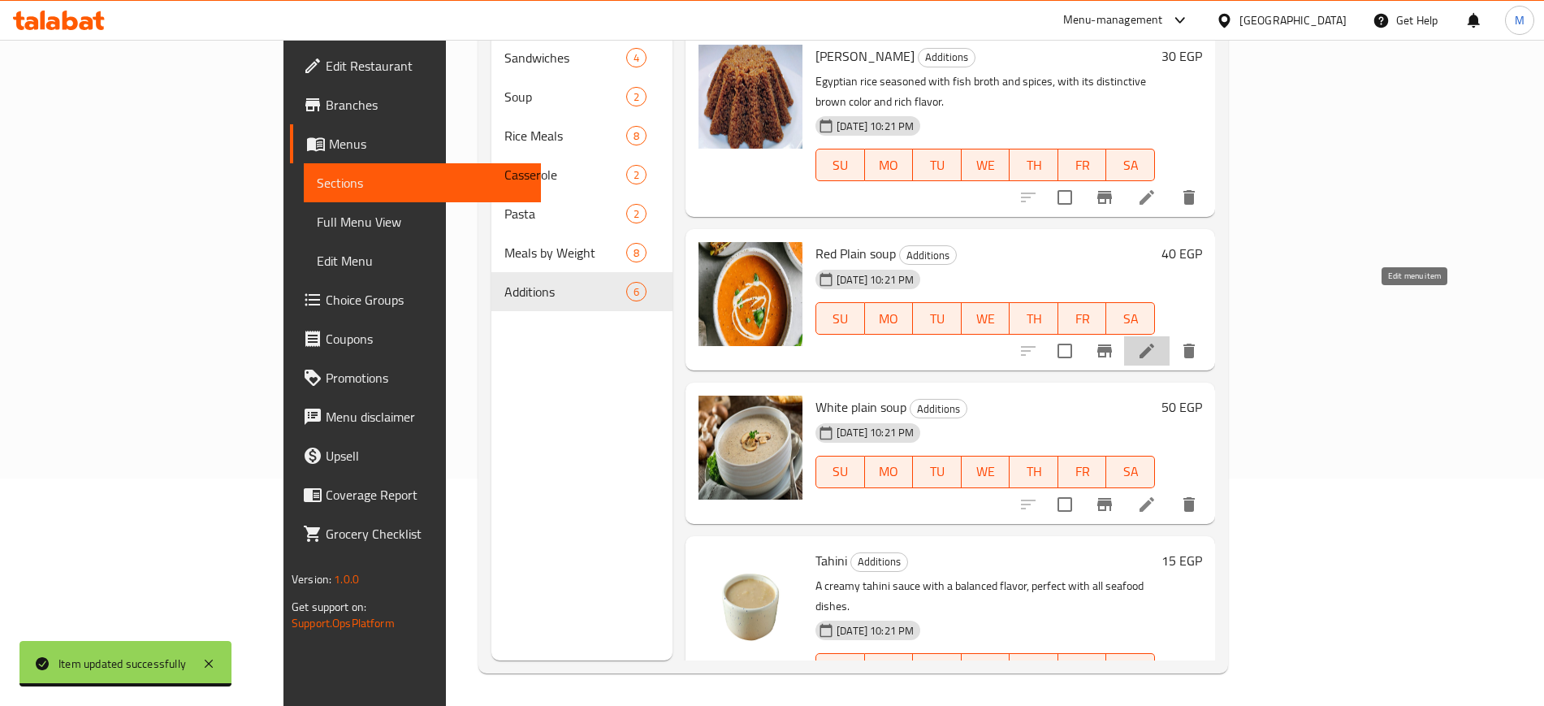
click at [1154, 344] on icon at bounding box center [1147, 351] width 15 height 15
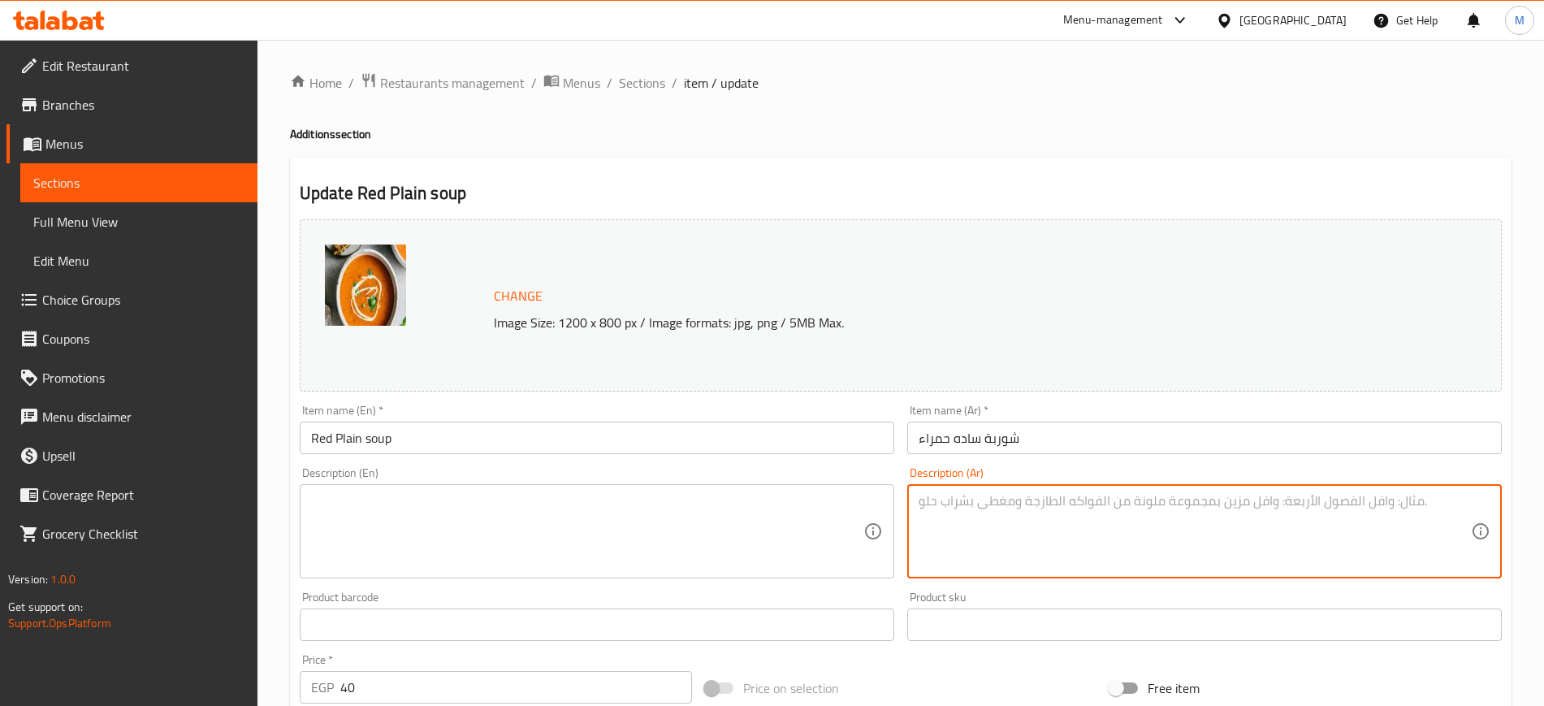
click at [1023, 493] on textarea at bounding box center [1195, 531] width 552 height 77
type textarea "l"
paste textarea "رق دافئ بنكهة خفيفة يقدم كمقبل لفتح الشهية وإكمال الوجبة"
click at [1023, 493] on textarea "مرق دافئ بنكهة خفيفة يقدم كمقبل لفتح الشهية وإكمال الوجبة" at bounding box center [1195, 531] width 552 height 77
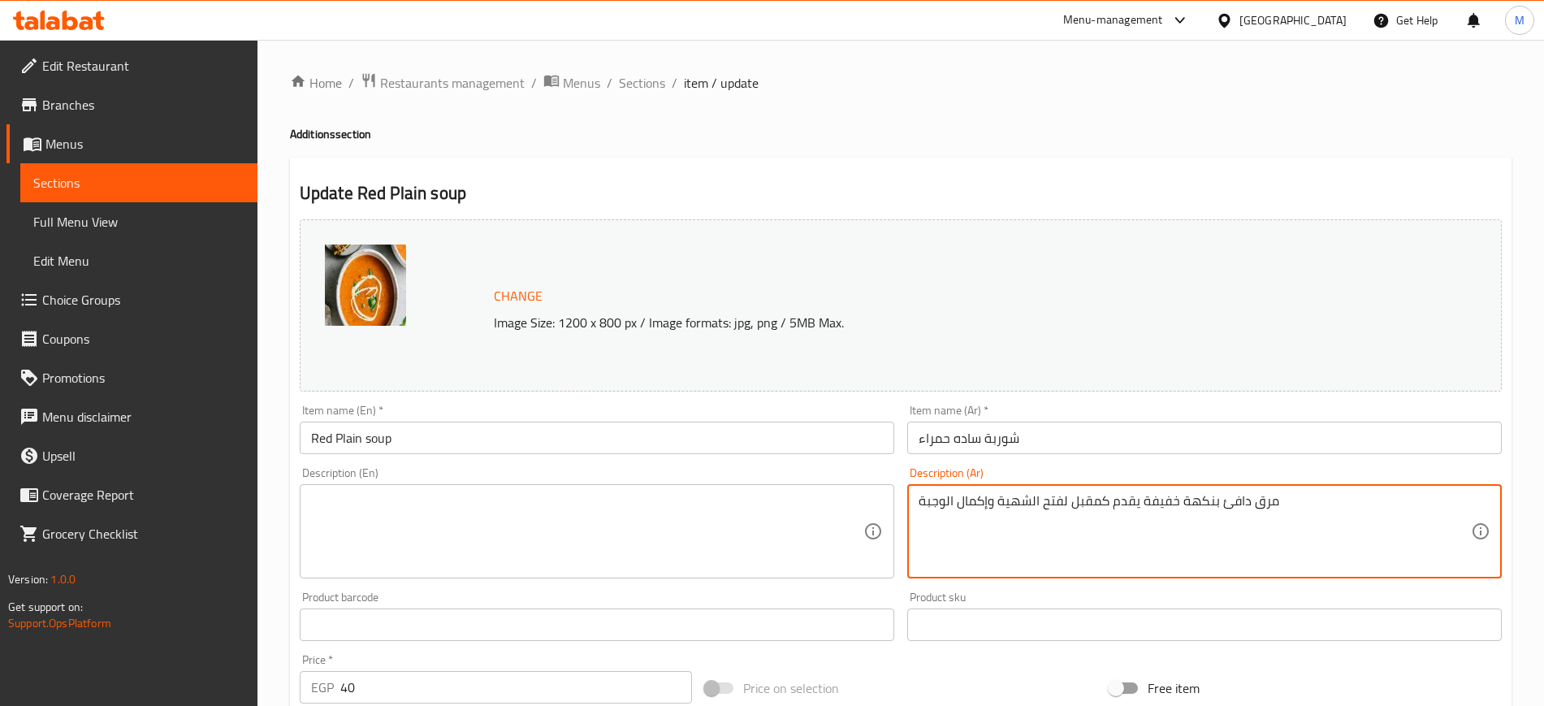
click at [1023, 493] on textarea "مرق دافئ بنكهة خفيفة يقدم كمقبل لفتح الشهية وإكمال الوجبة" at bounding box center [1195, 531] width 552 height 77
type textarea "مرق دافئ بنكهة خفيفة يقدم كمقبل لفتح الشهية وإكمال الوجبة"
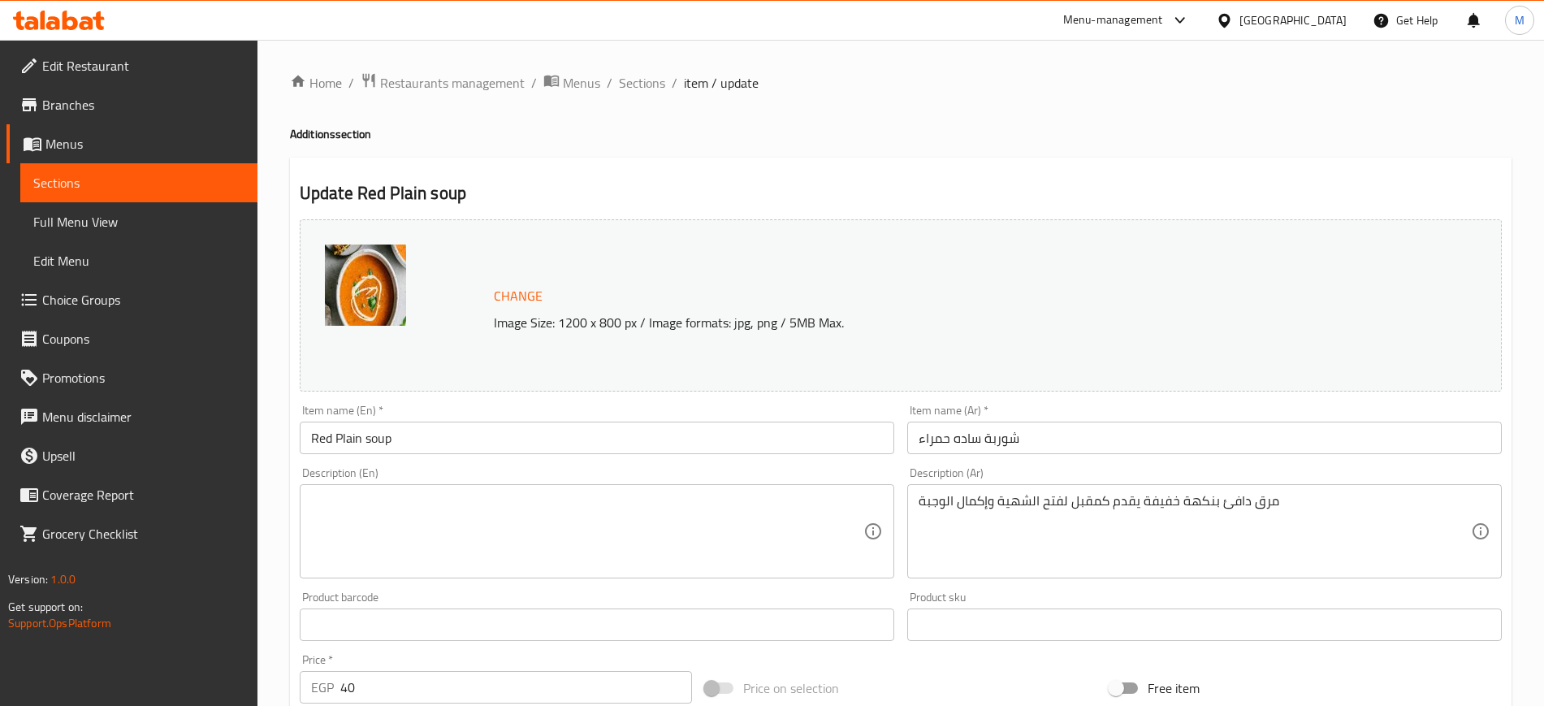
click at [635, 487] on div "Description (En)" at bounding box center [597, 531] width 595 height 94
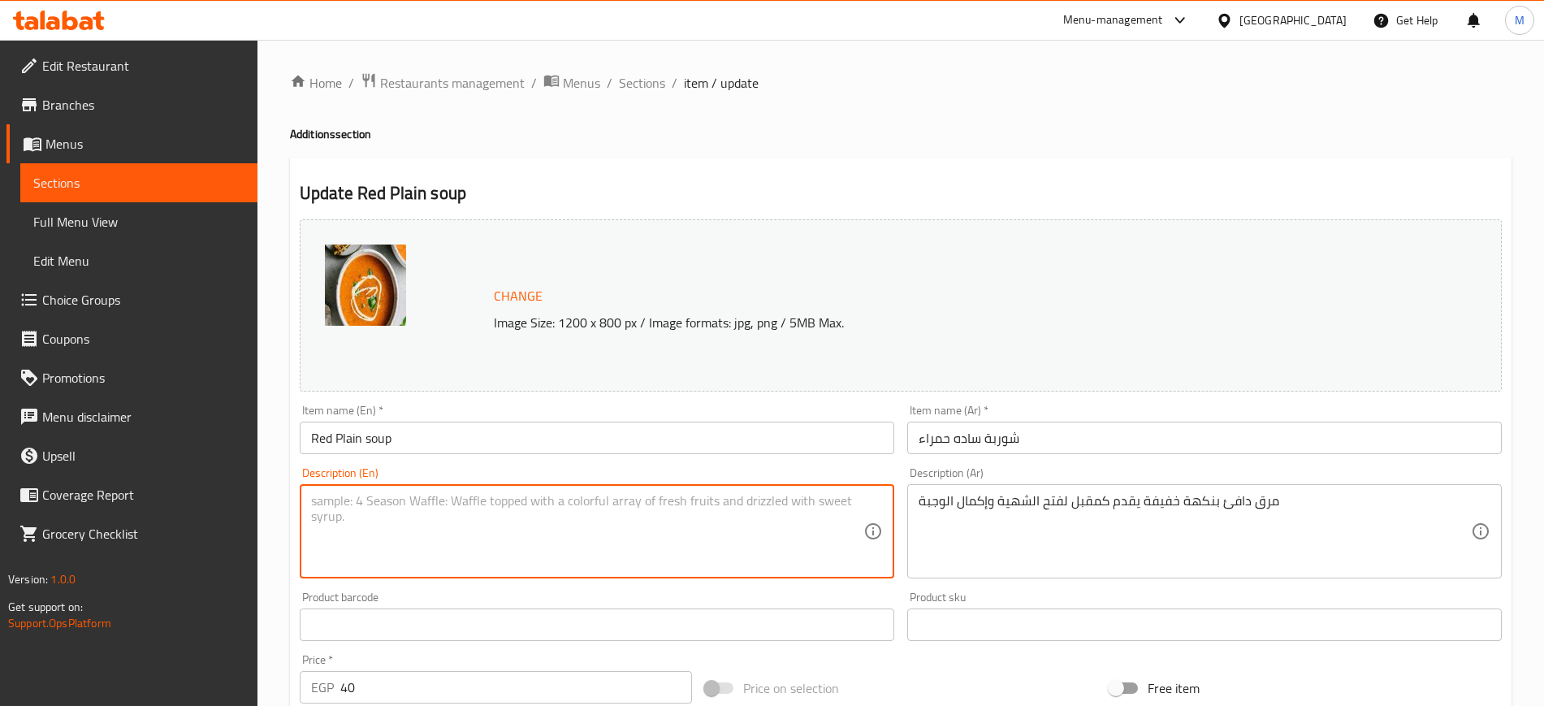
paste textarea "A warm broth with a light flavor, served as an appetizer"
type textarea "A warm broth with a light flavor, served as an appetizer"
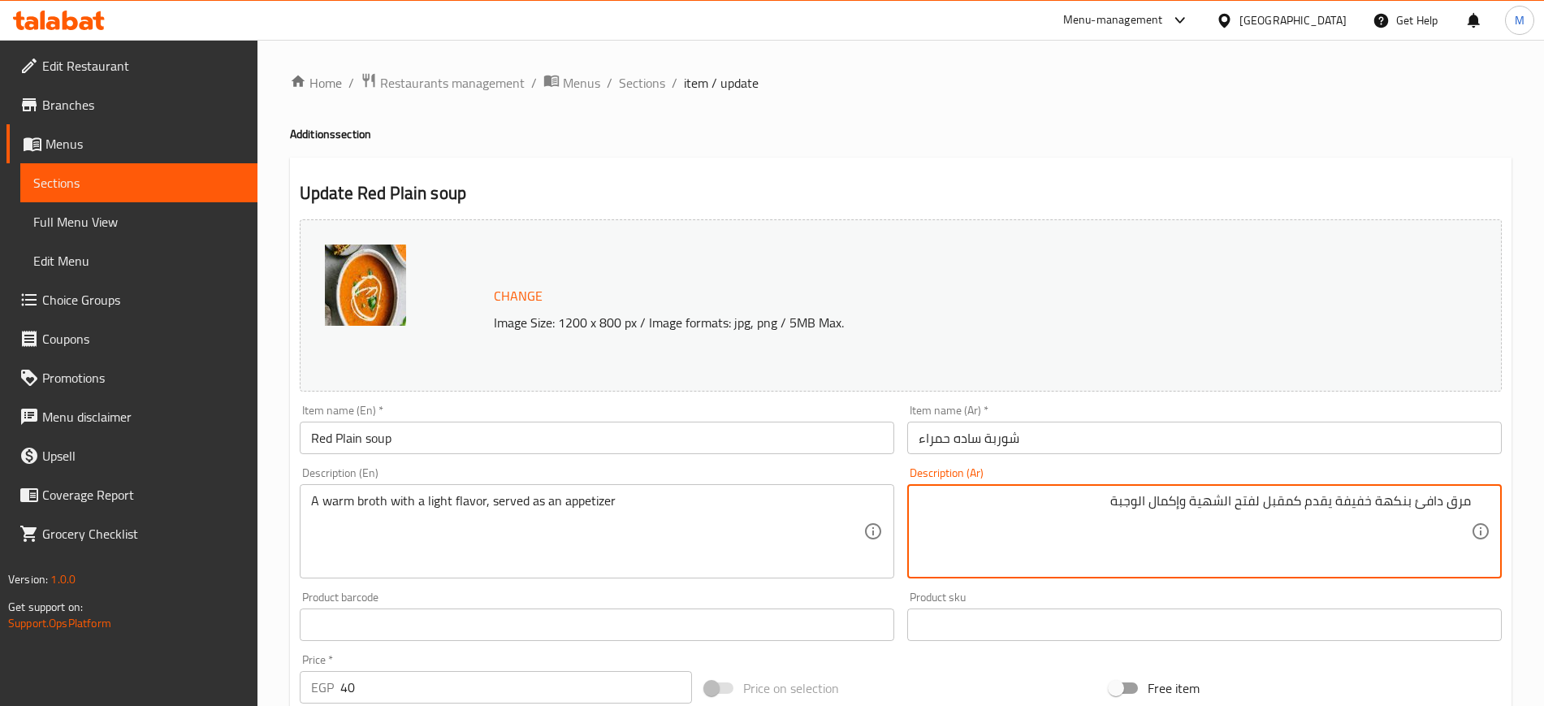
click at [1002, 529] on textarea "مرق دافئ بنكهة خفيفة يقدم كمقبل لفتح الشهية وإكمال الوجبة" at bounding box center [1195, 531] width 552 height 77
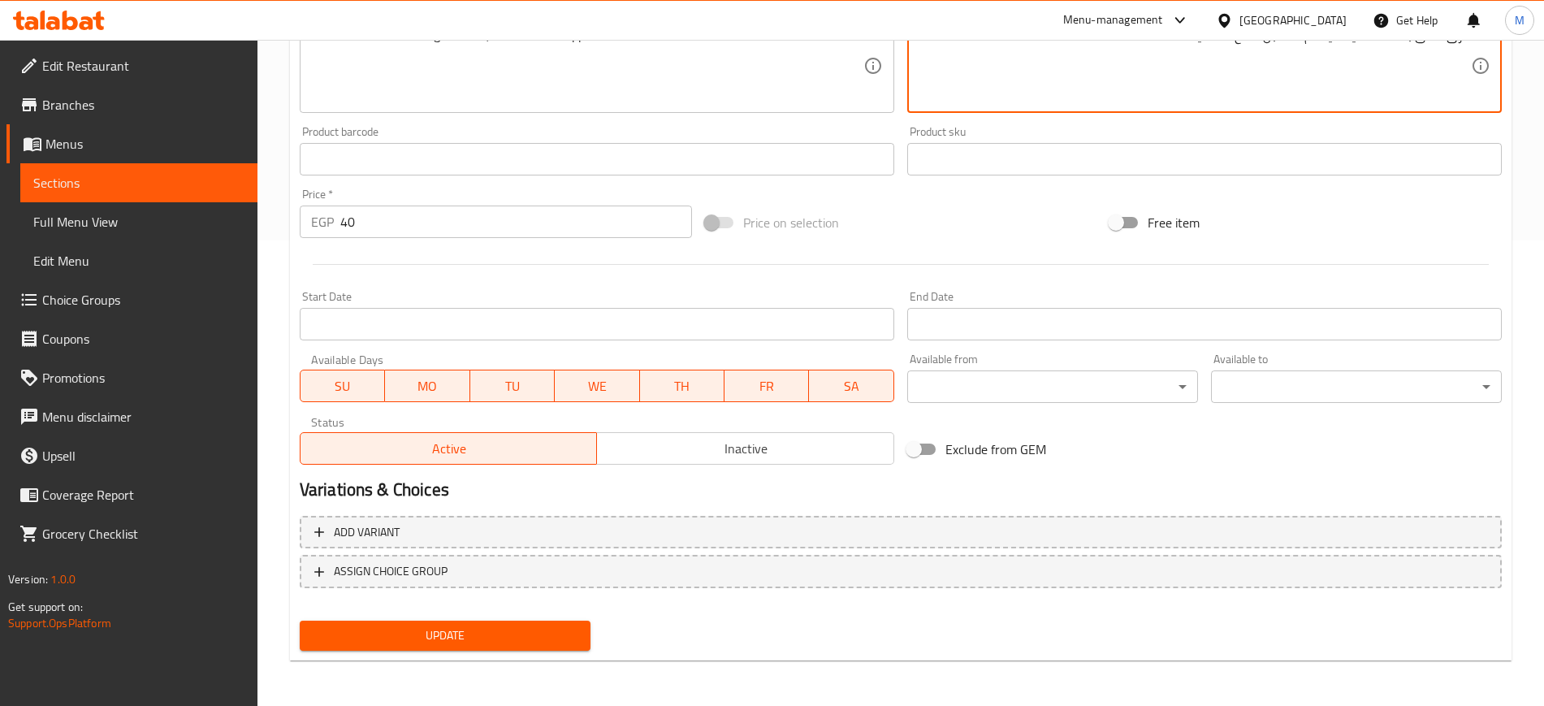
type textarea "مرق دافئ بنكهة خفيفة يقدم كمقبل لفتح الشهية"
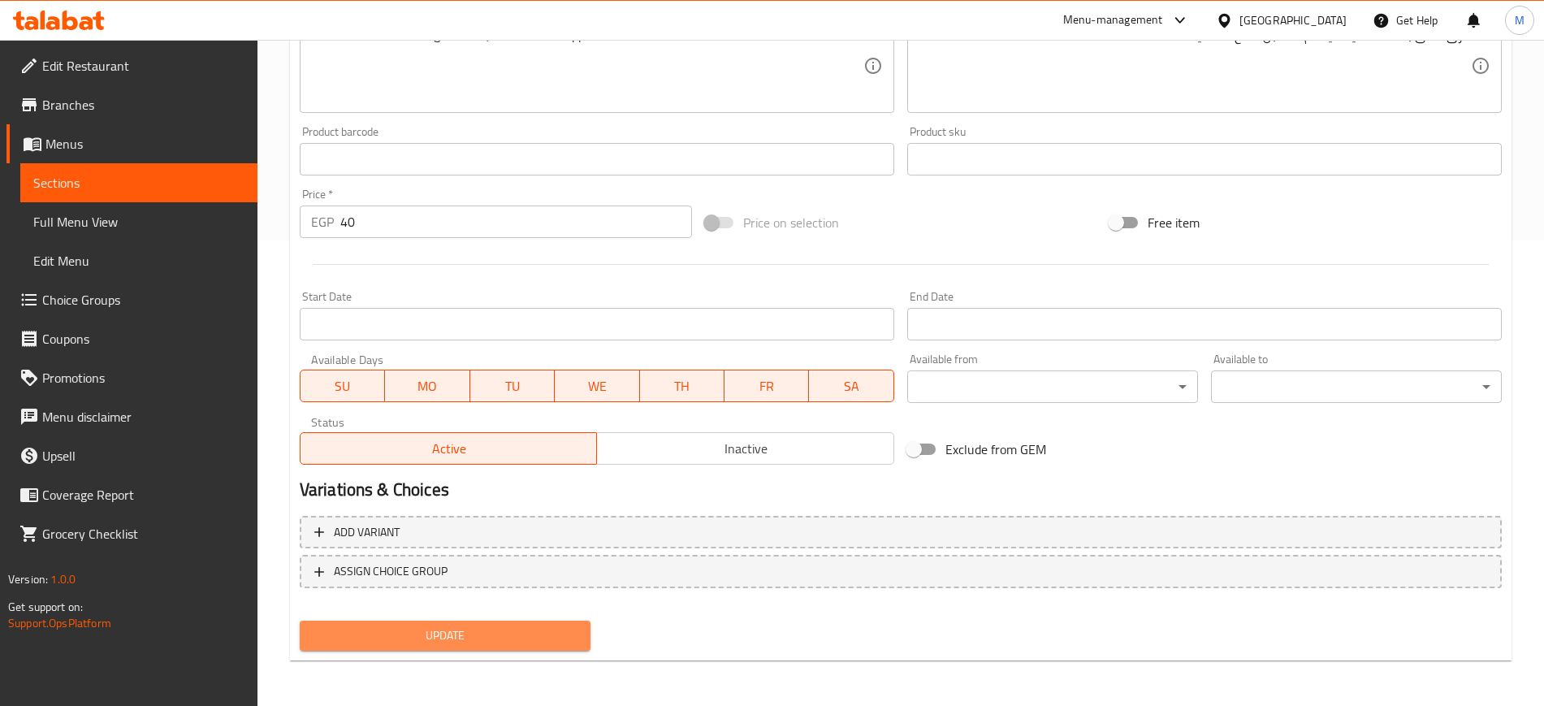
click at [542, 634] on span "Update" at bounding box center [445, 636] width 265 height 20
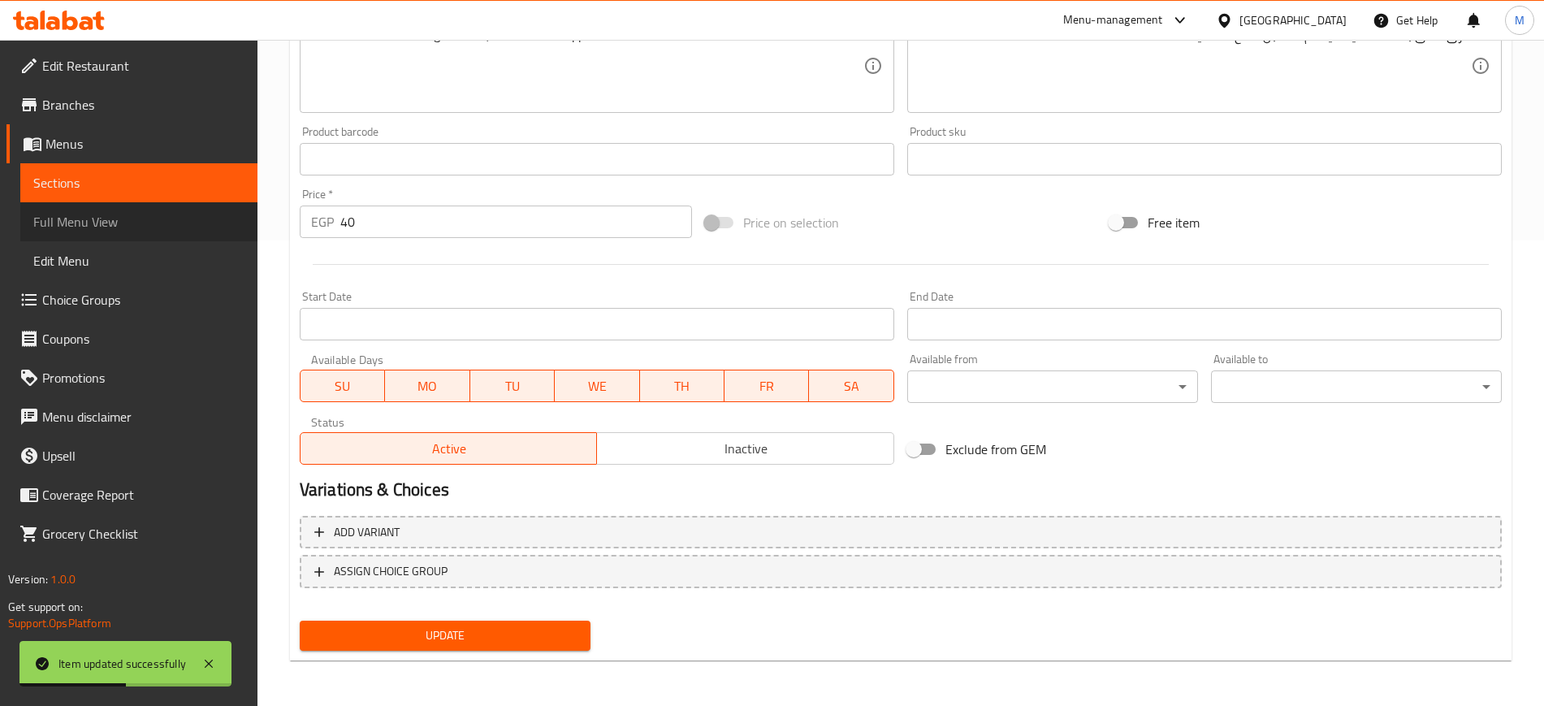
click at [112, 223] on span "Full Menu View" at bounding box center [138, 221] width 211 height 19
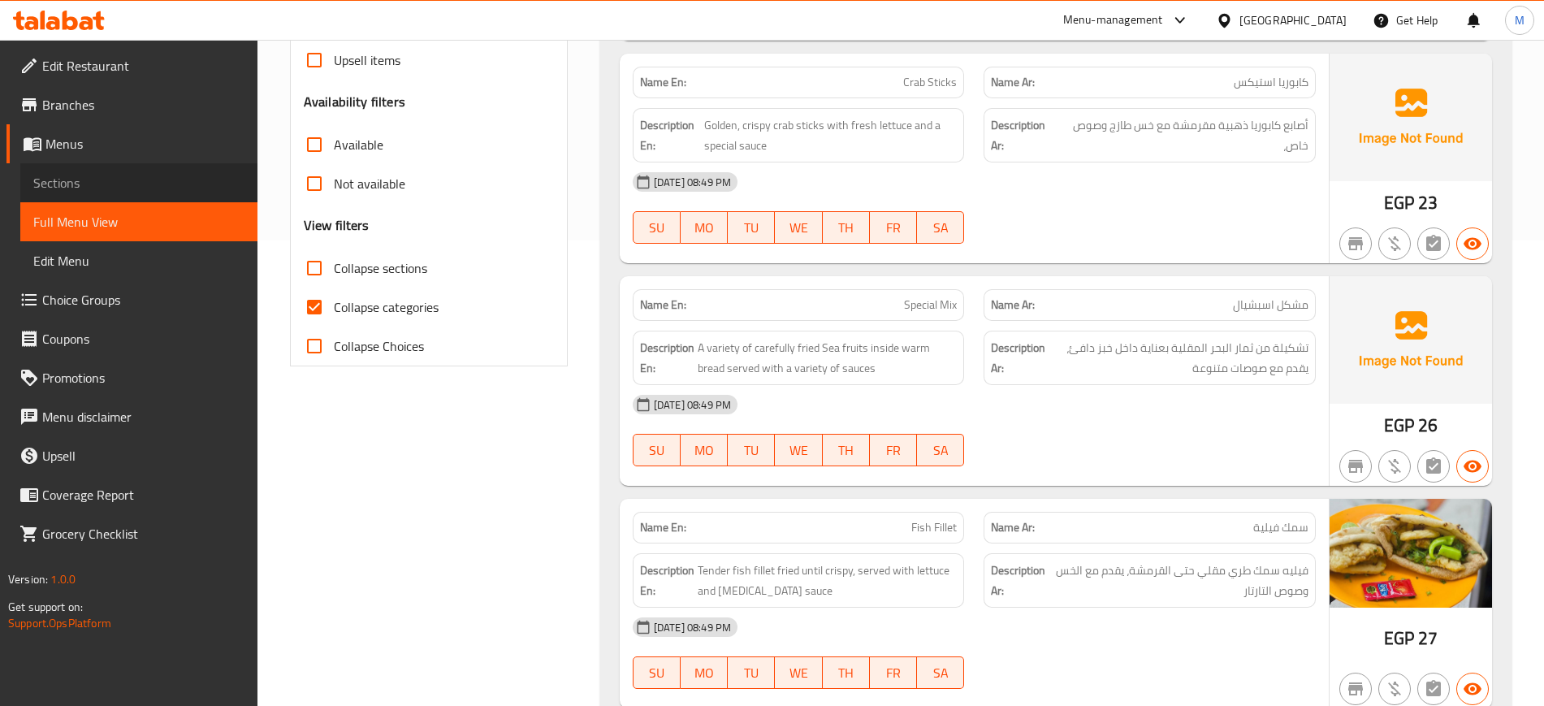
click at [52, 182] on span "Sections" at bounding box center [138, 182] width 211 height 19
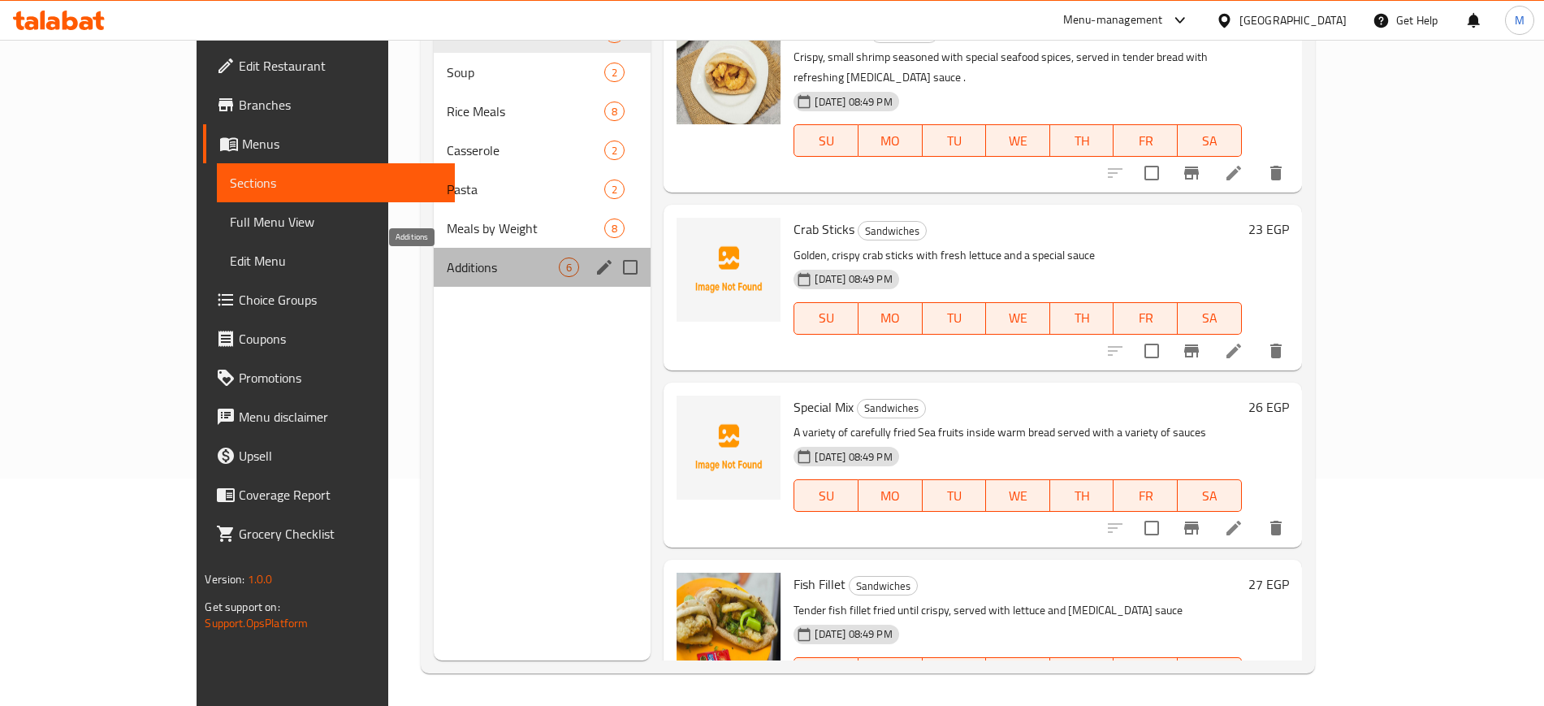
click at [447, 266] on span "Additions" at bounding box center [503, 267] width 112 height 19
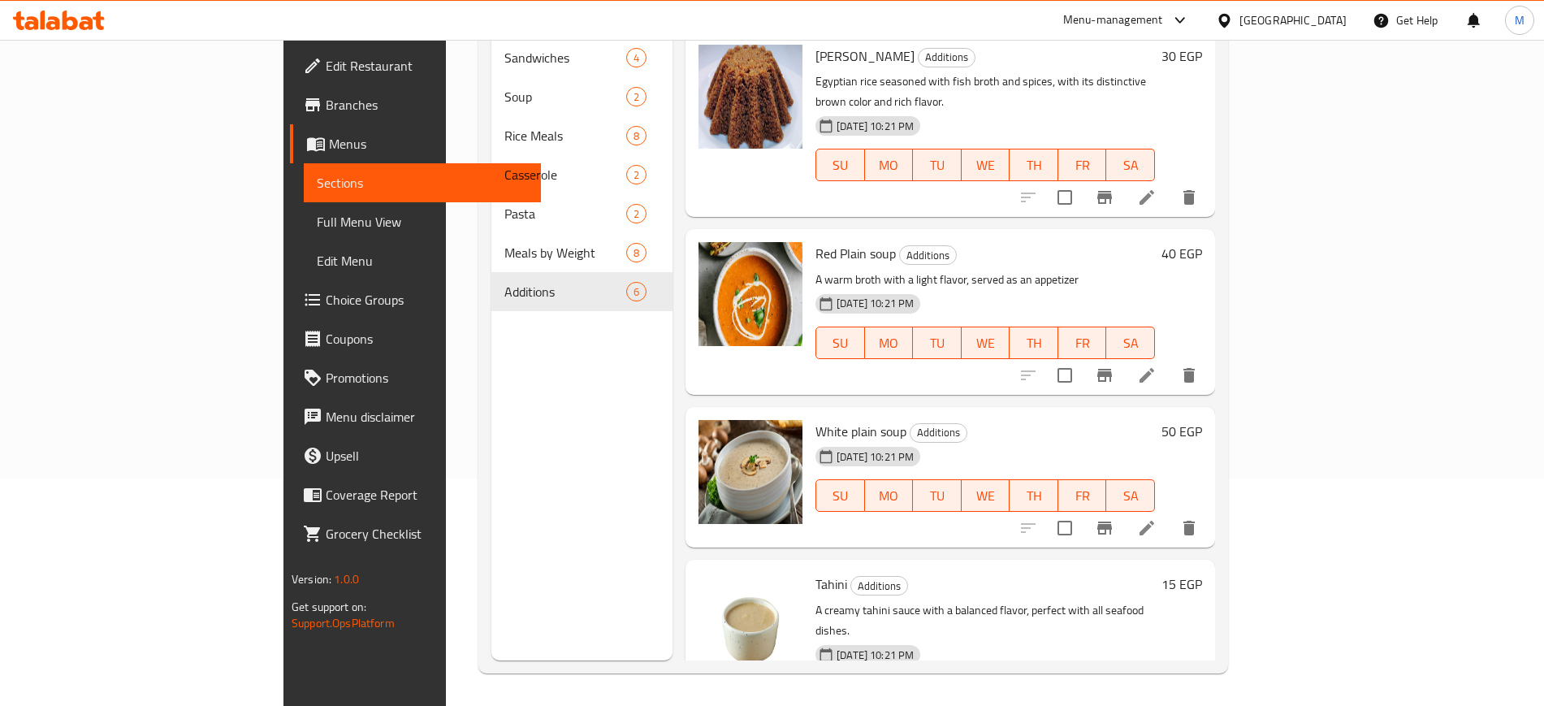
click at [884, 270] on p "A warm broth with a light flavor, served as an appetizer" at bounding box center [986, 280] width 340 height 20
copy div "A warm broth with a light flavor, served as an appetizer"
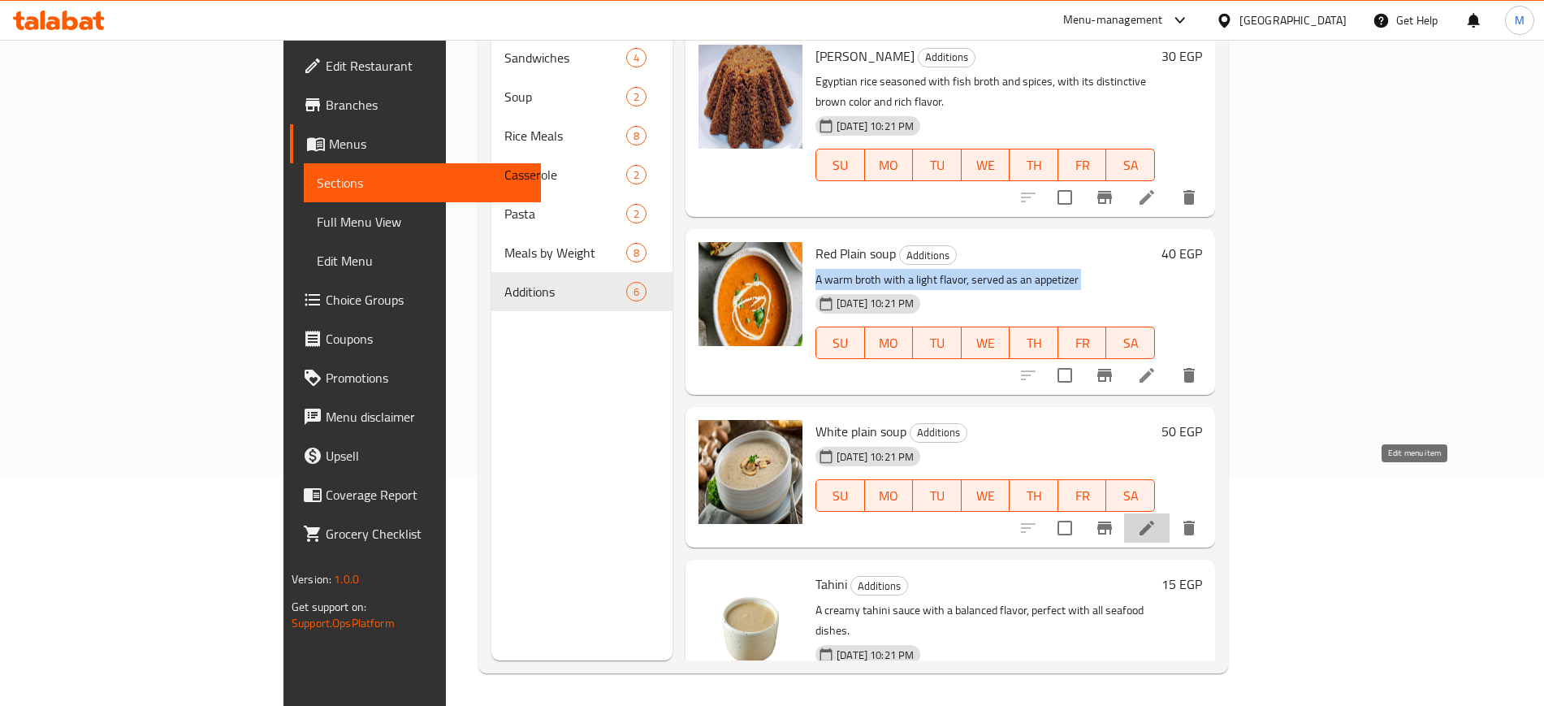
click at [1157, 518] on icon at bounding box center [1146, 527] width 19 height 19
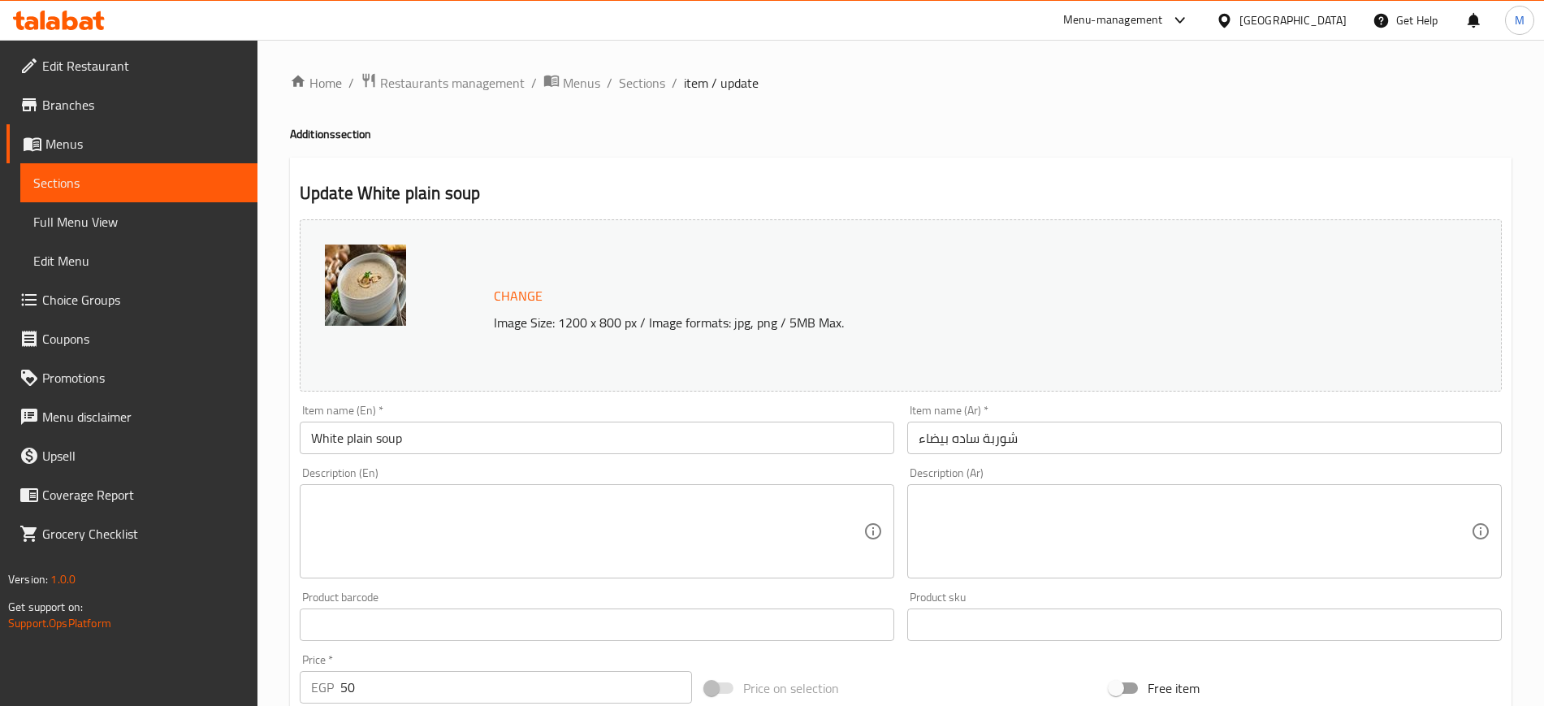
paste textarea "A warm broth with a light flavor, served as an appetizer"
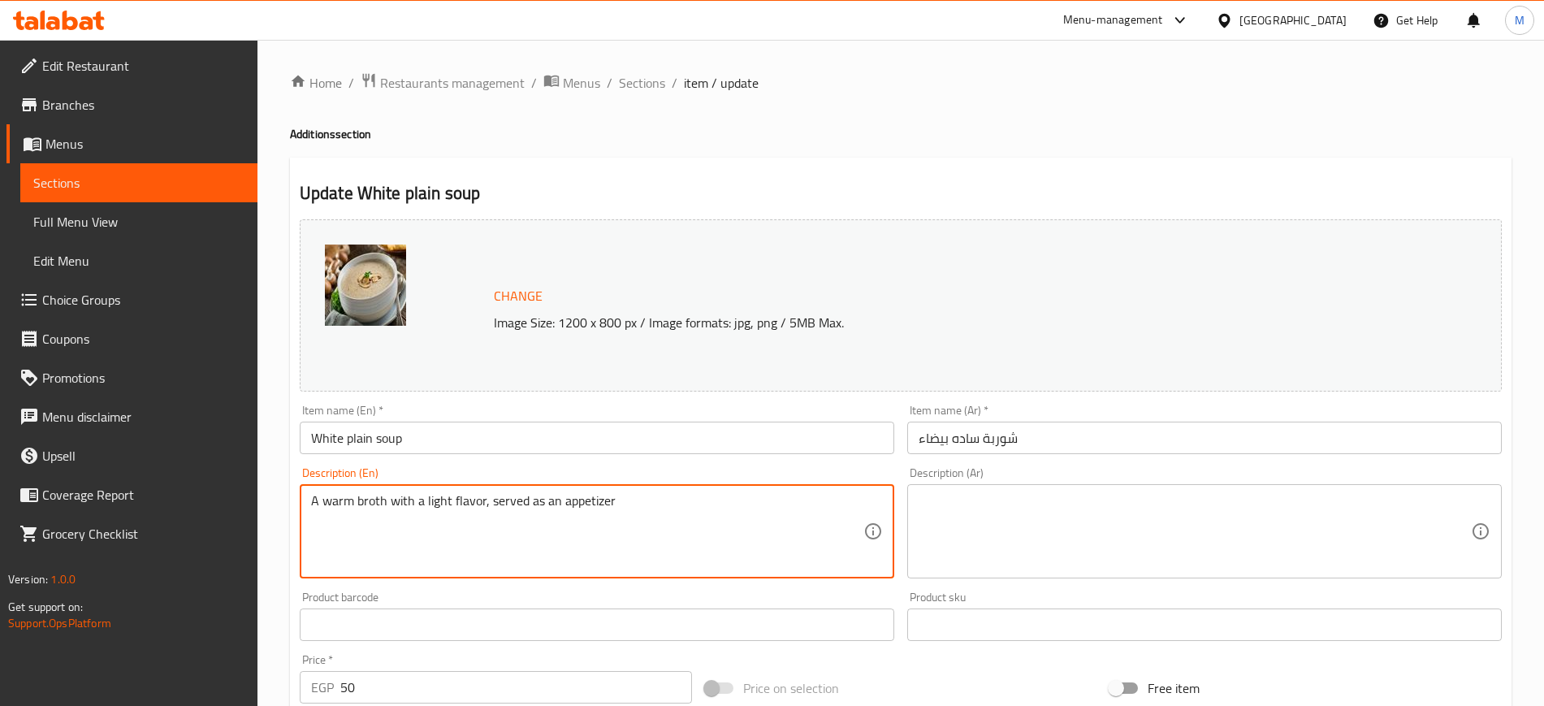
click at [734, 556] on textarea "A warm broth with a light flavor, served as an appetizer" at bounding box center [587, 531] width 552 height 77
paste textarea "A warm broth with a light flavor, served as an appetizer"
type textarea "A warm broth with a light flavor, served as an appetizer"
paste textarea "مرق دافئ بنكهة خفيفة يقدم كمقبل لفتح الشهية وإكمال الوجبة"
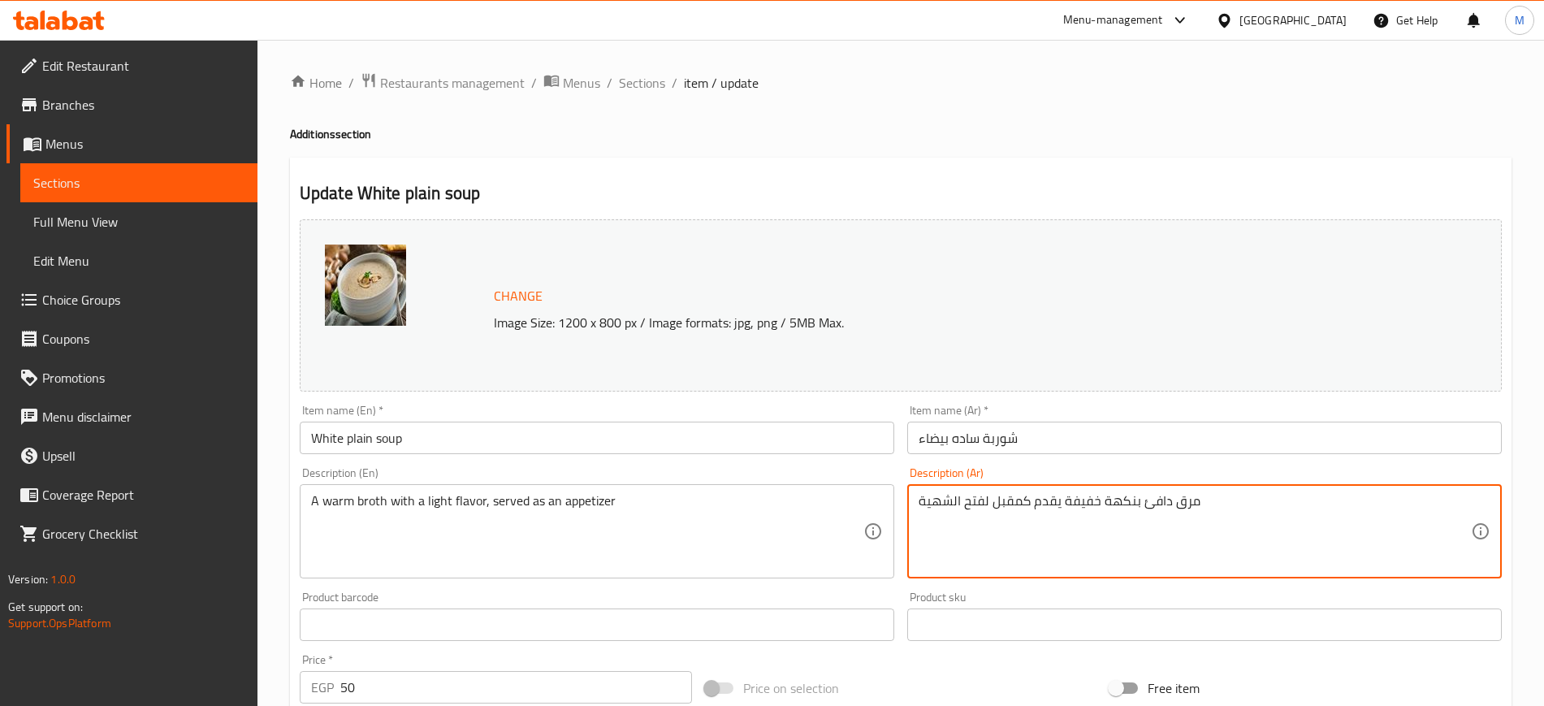
scroll to position [466, 0]
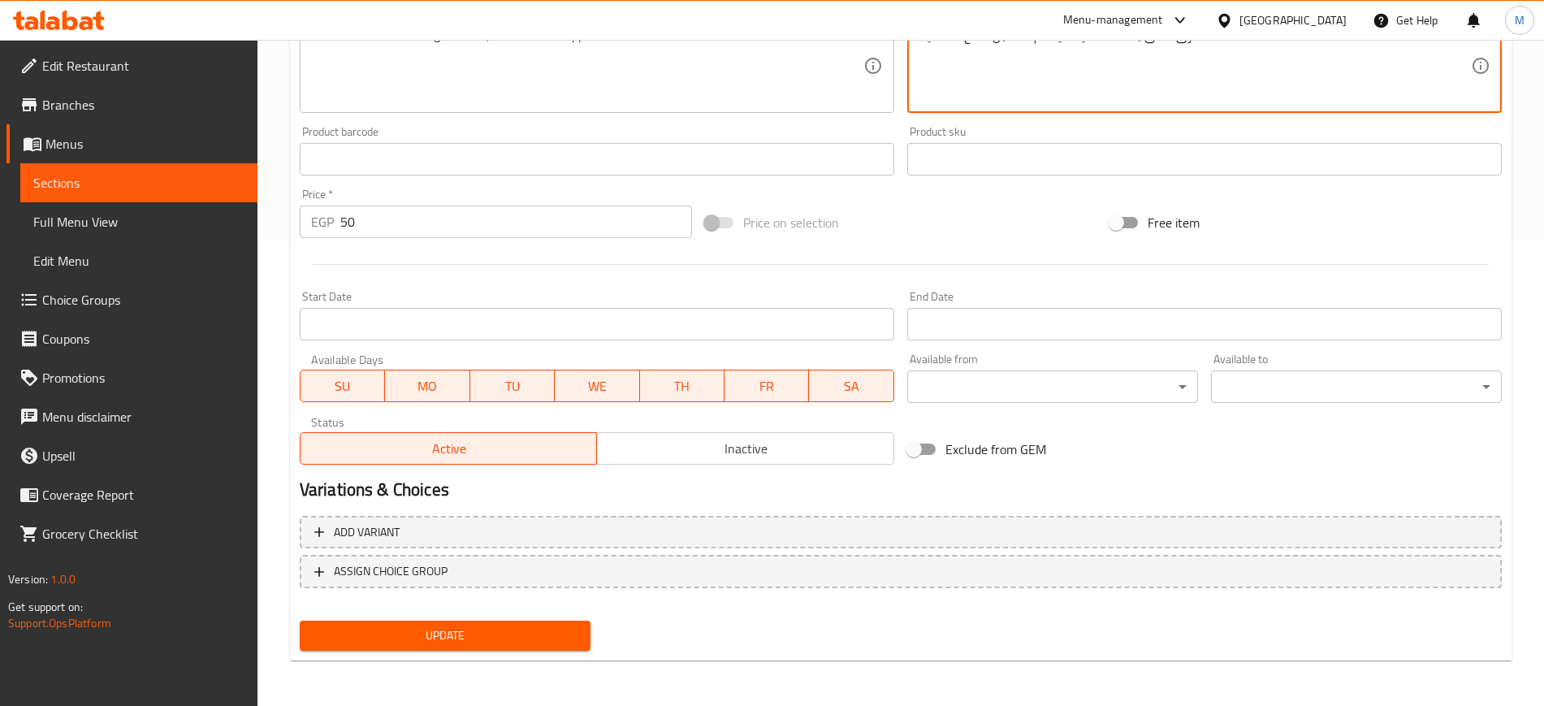
type textarea "مرق دافئ بنكهة خفيفة يقدم كمقبل لفتح الشهية"
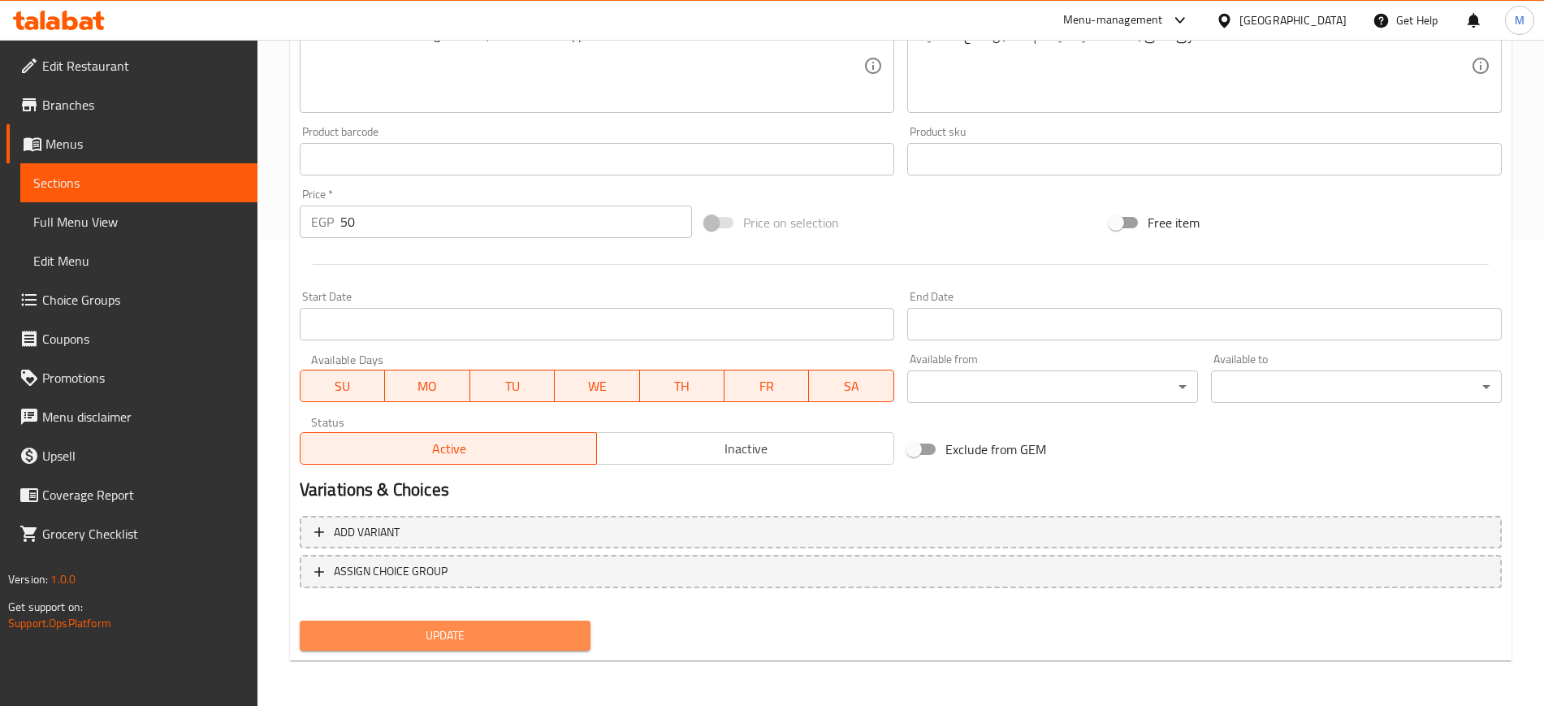
click at [446, 637] on span "Update" at bounding box center [445, 636] width 265 height 20
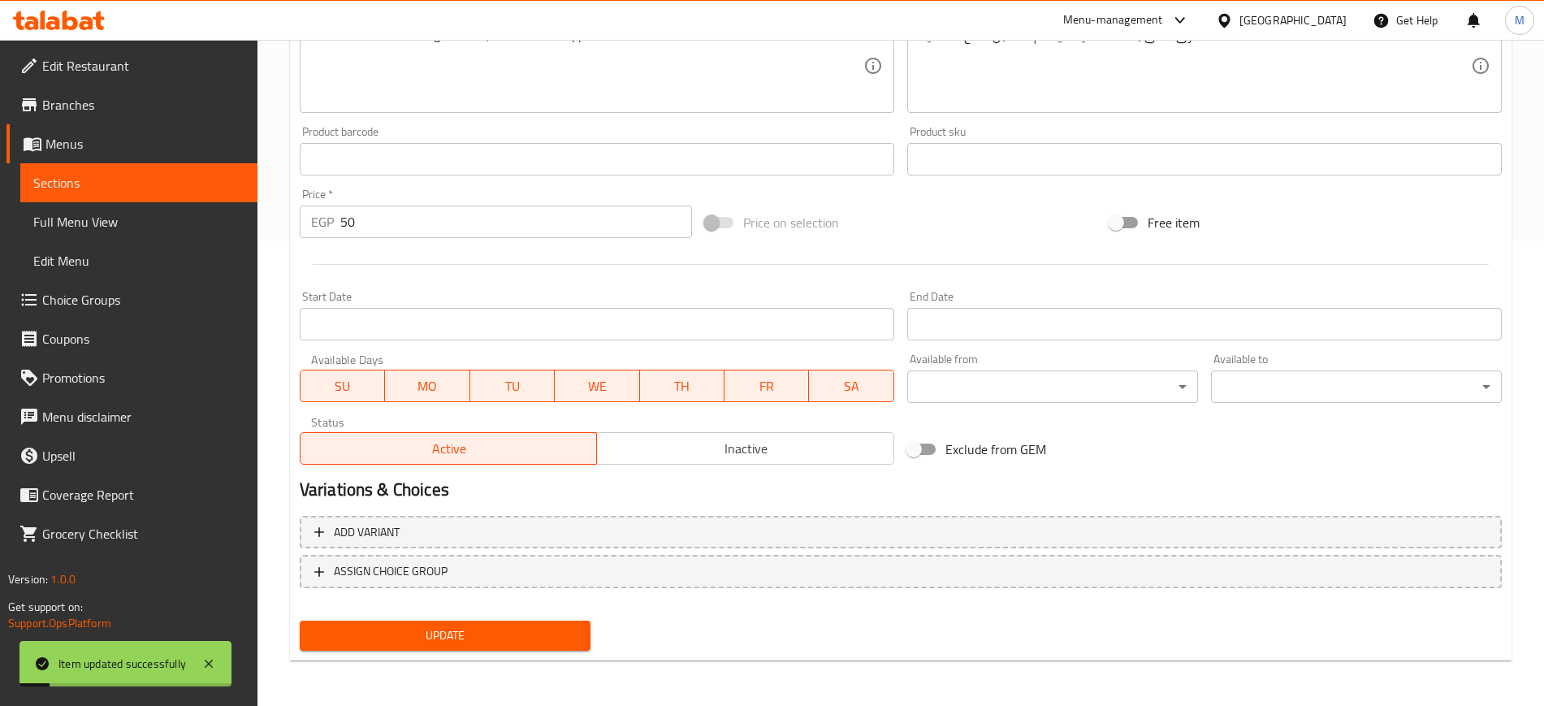
click at [1257, 192] on div "Change Image Size: 1200 x 800 px / Image formats: jpg, png / 5MB Max. Item name…" at bounding box center [900, 109] width 1215 height 724
click at [93, 212] on span "Full Menu View" at bounding box center [138, 221] width 211 height 19
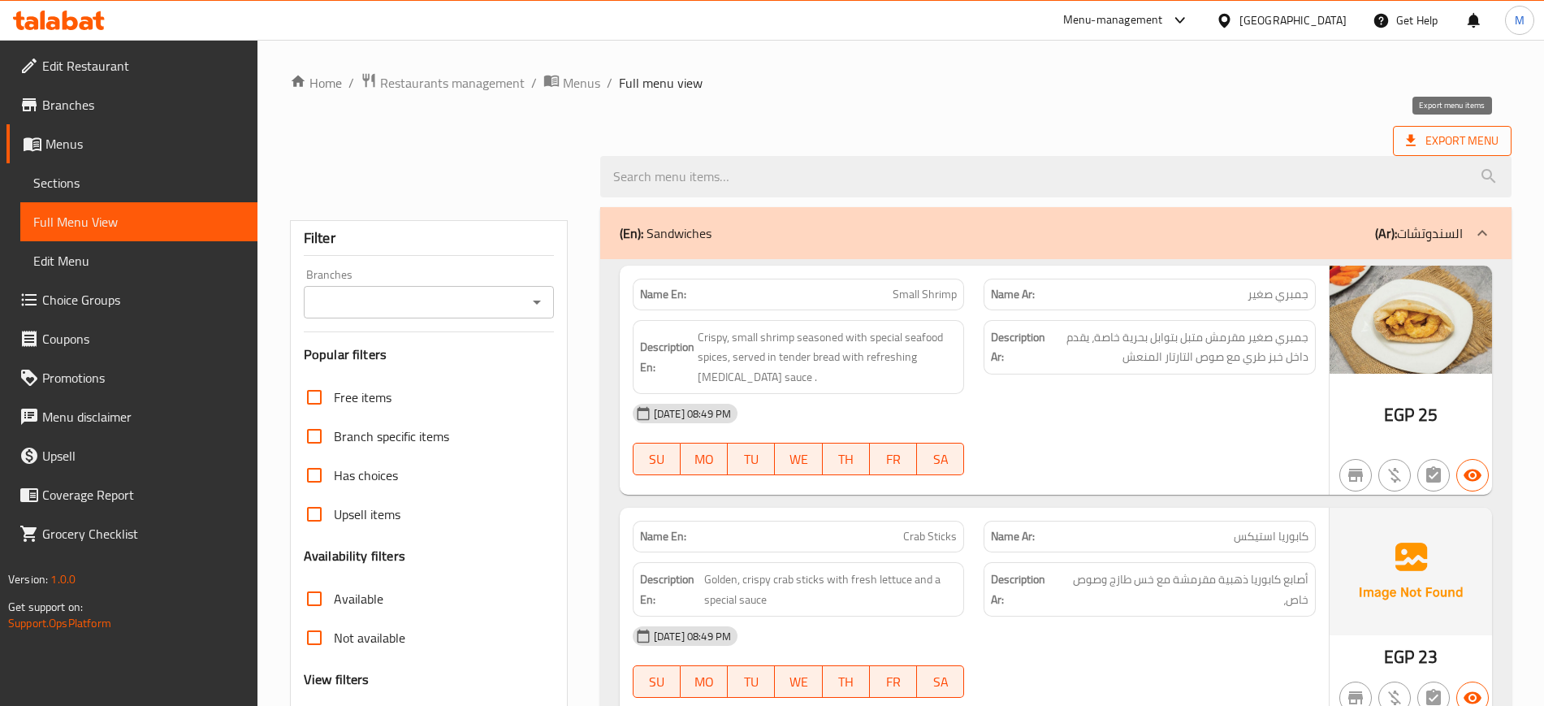
click at [1455, 147] on span "Export Menu" at bounding box center [1452, 141] width 93 height 20
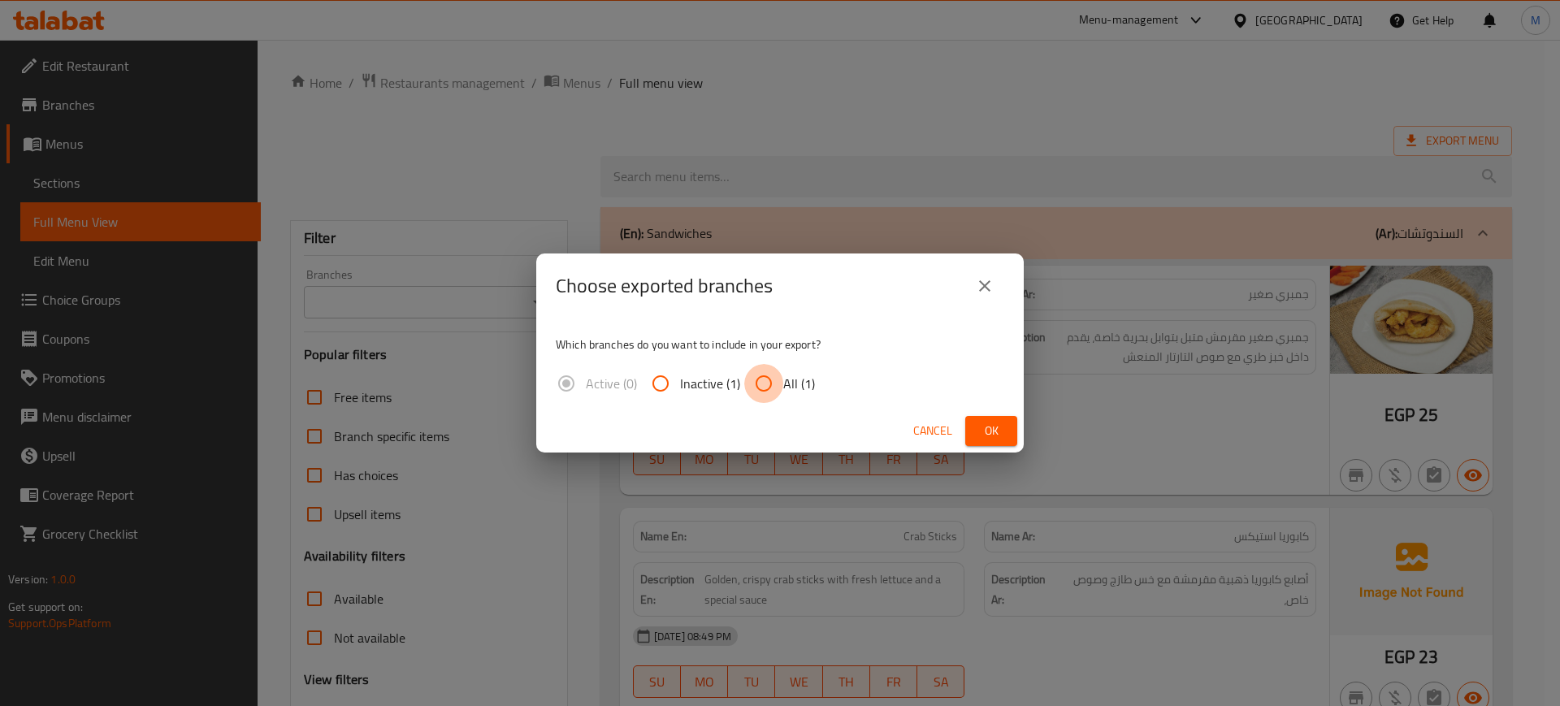
click at [776, 379] on input "All (1)" at bounding box center [763, 383] width 39 height 39
radio input "true"
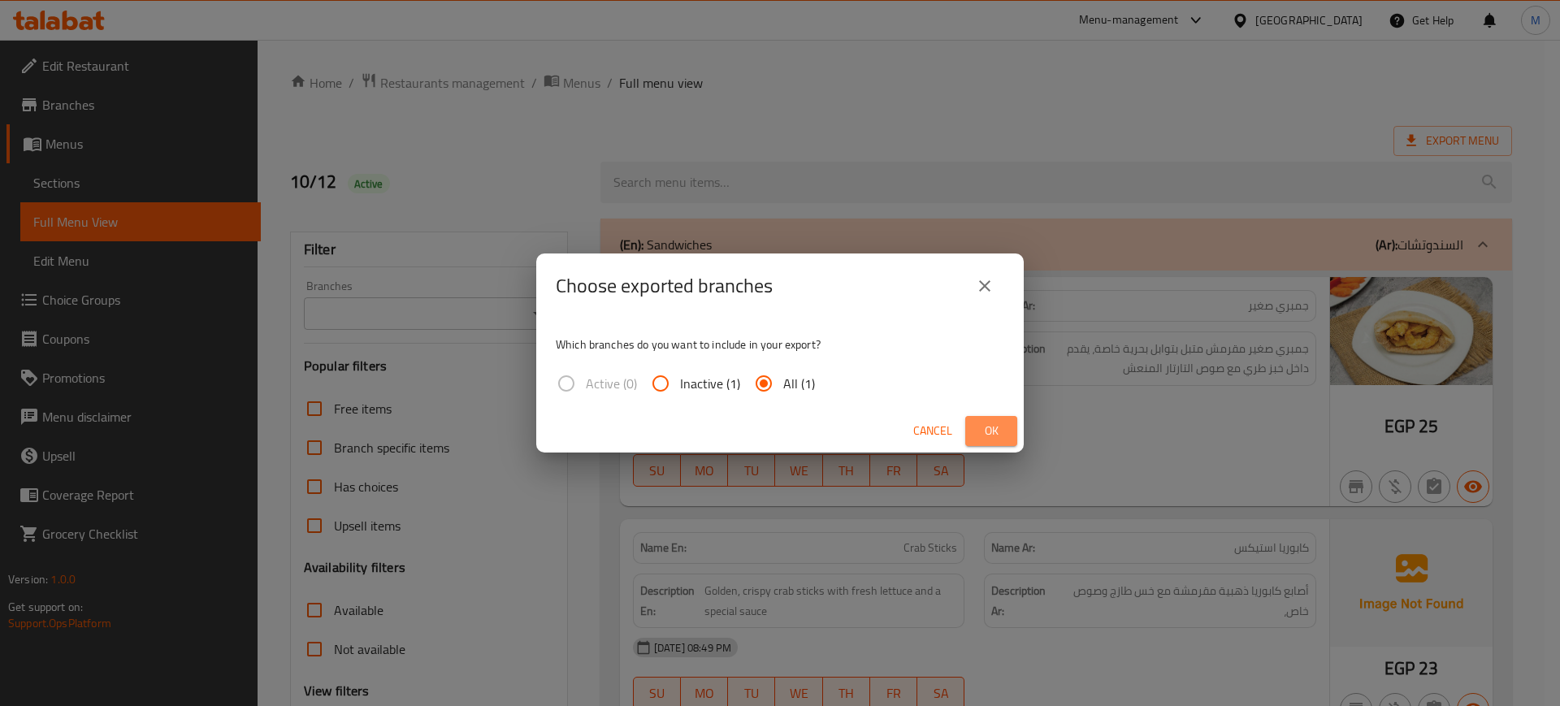
click at [984, 432] on span "Ok" at bounding box center [991, 431] width 26 height 20
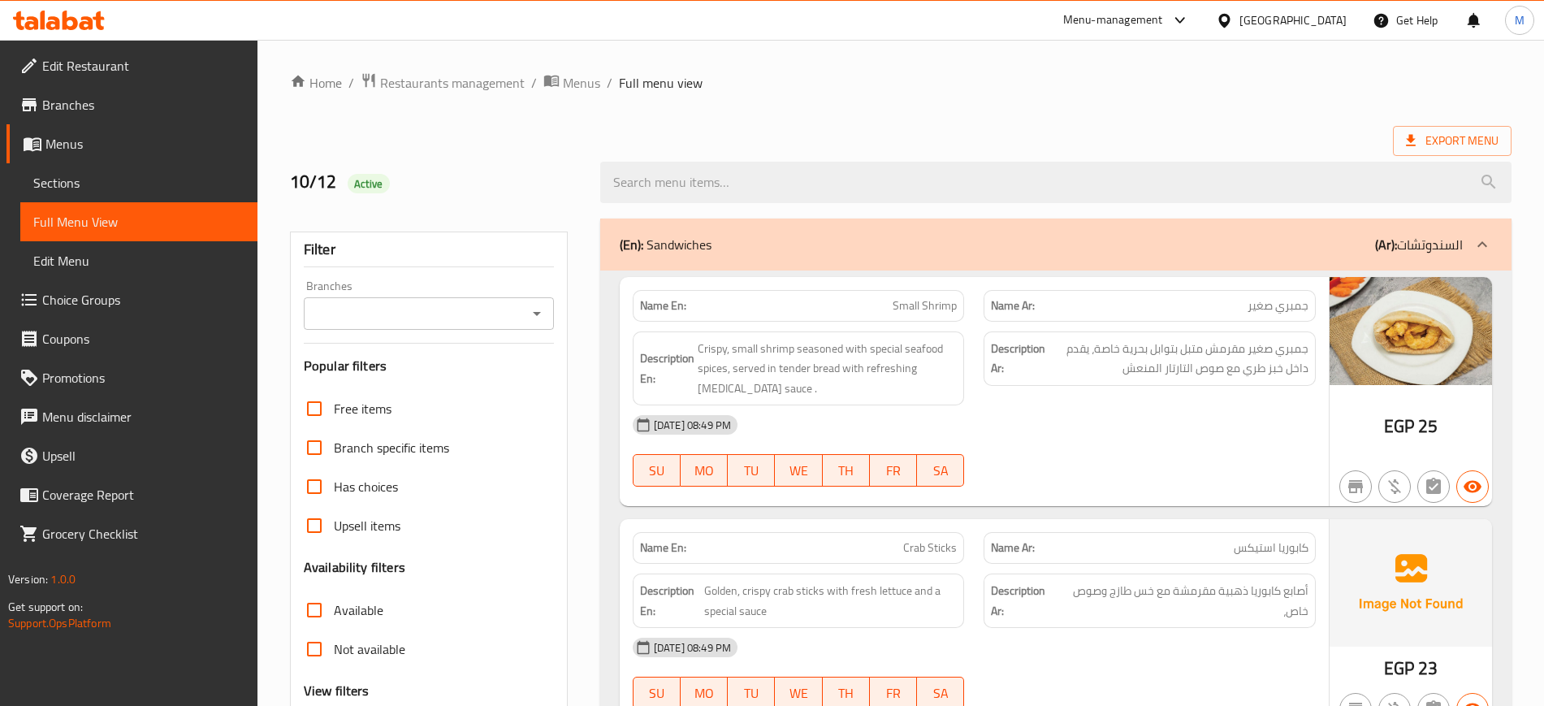
click at [1130, 453] on div "12-10-2025 08:49 PM SU MO TU WE TH FR SA" at bounding box center [974, 450] width 703 height 91
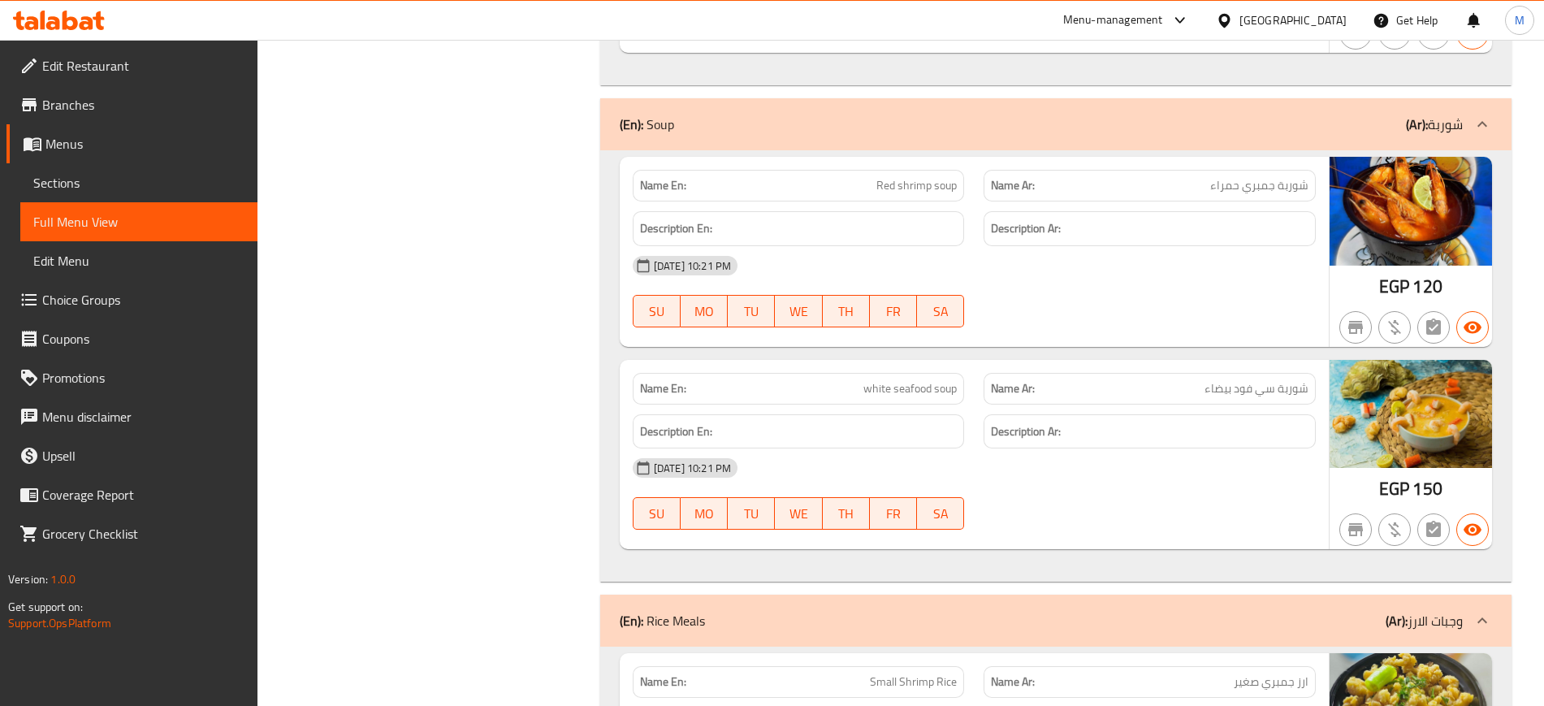
scroll to position [1097, 0]
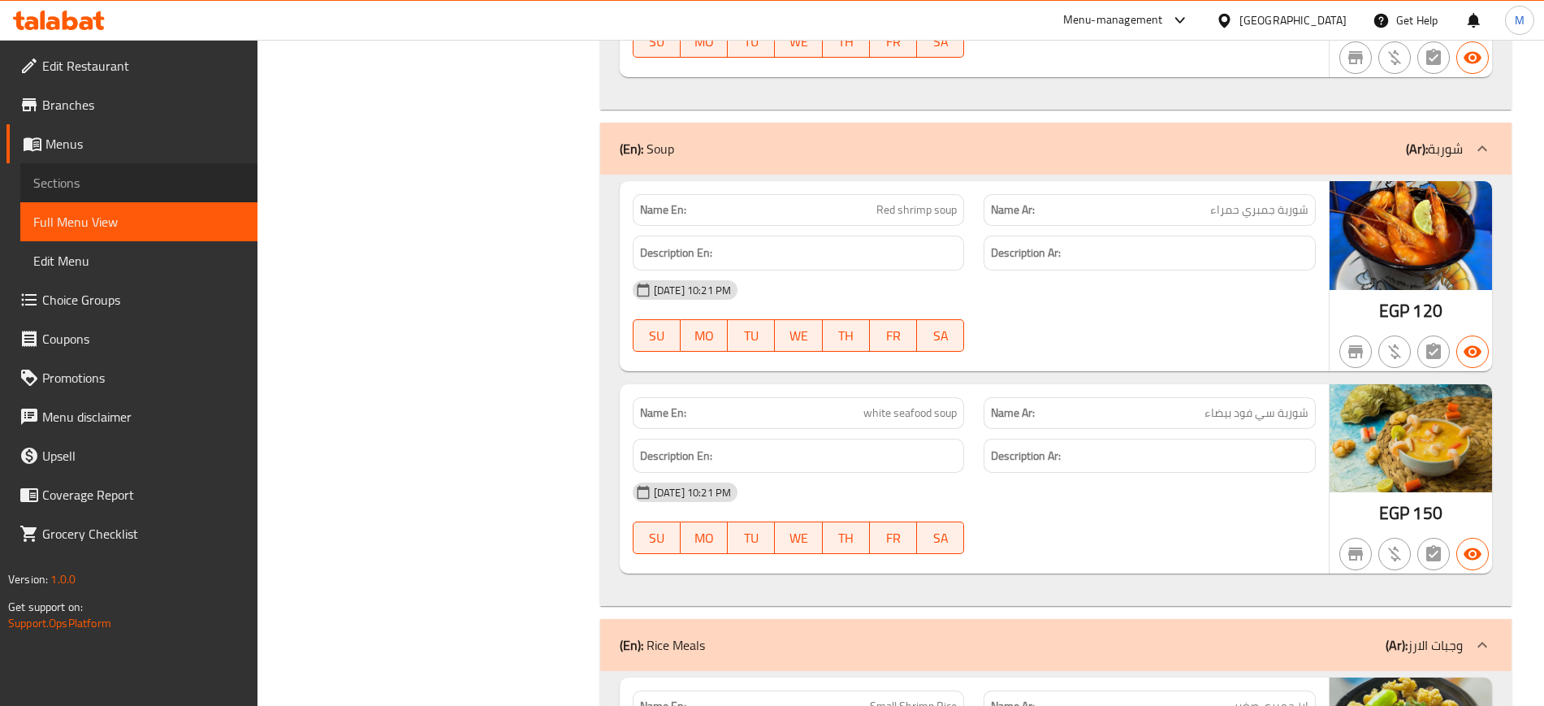
click at [75, 185] on span "Sections" at bounding box center [138, 182] width 211 height 19
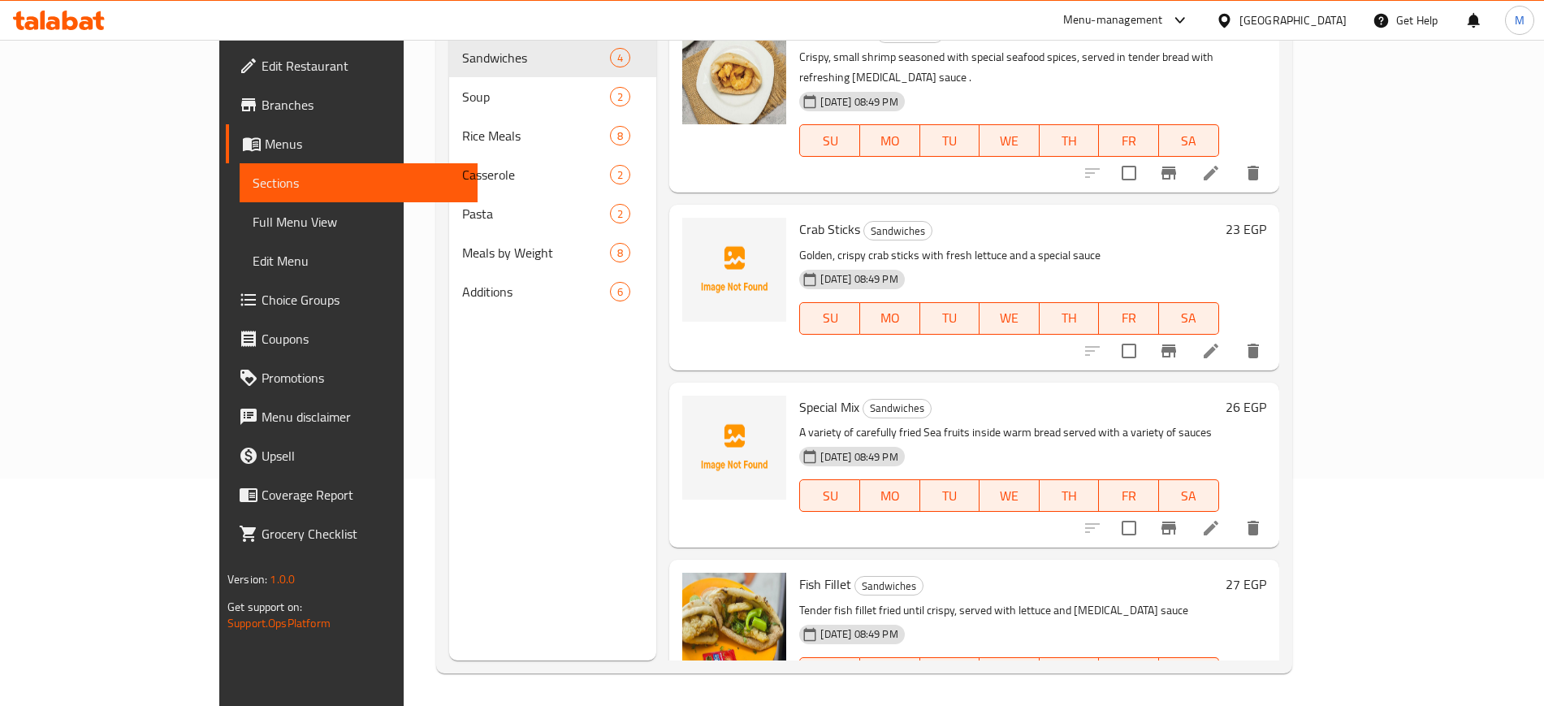
scroll to position [227, 0]
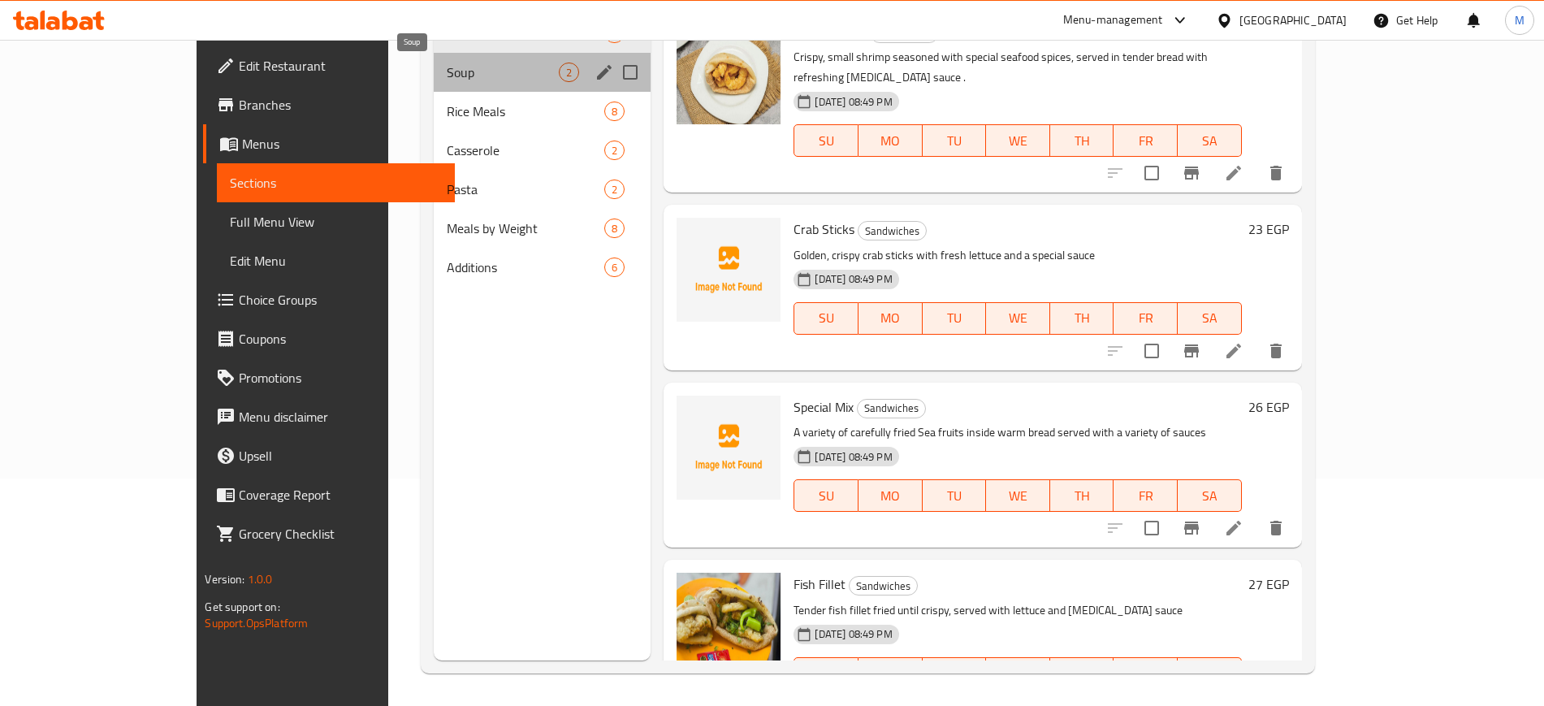
click at [447, 78] on span "Soup" at bounding box center [503, 72] width 112 height 19
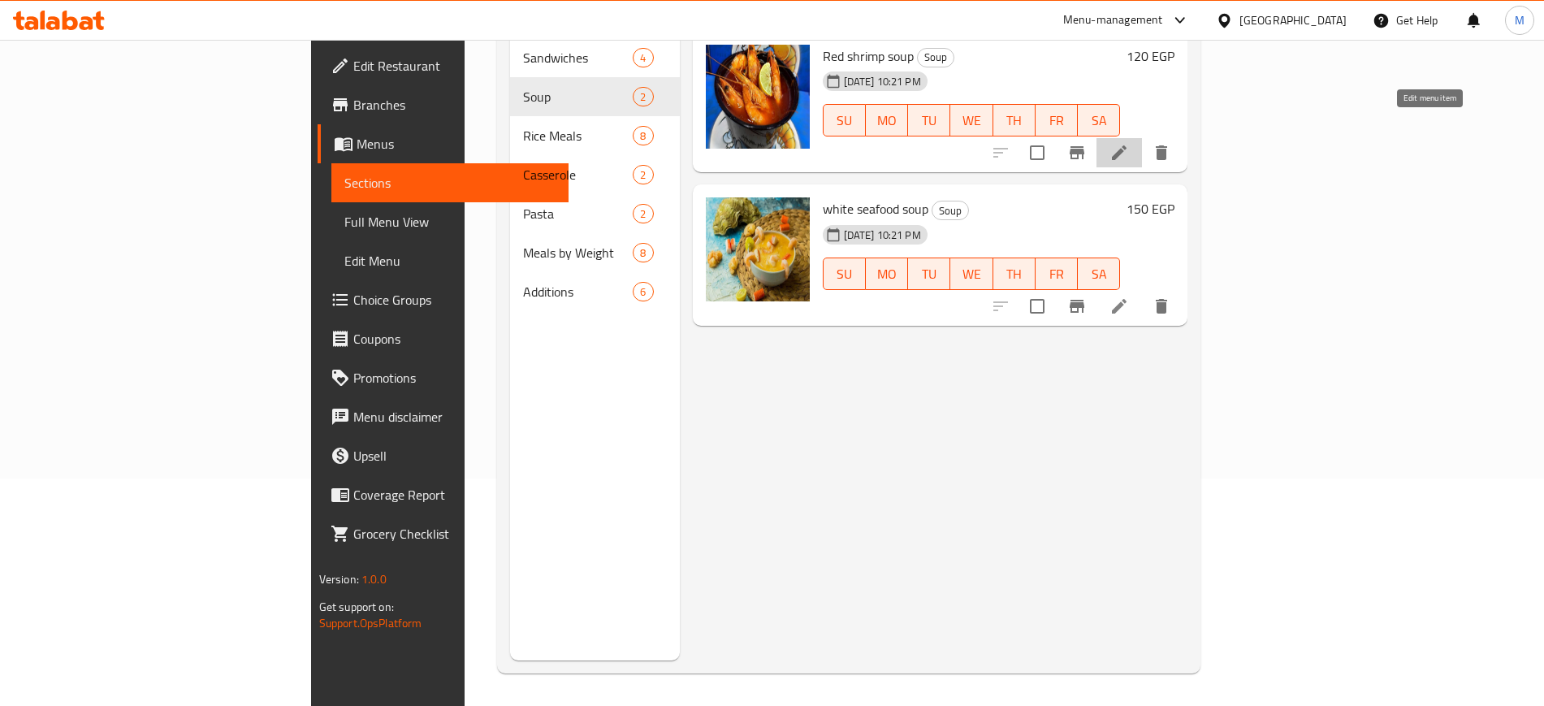
click at [1127, 145] on icon at bounding box center [1119, 152] width 15 height 15
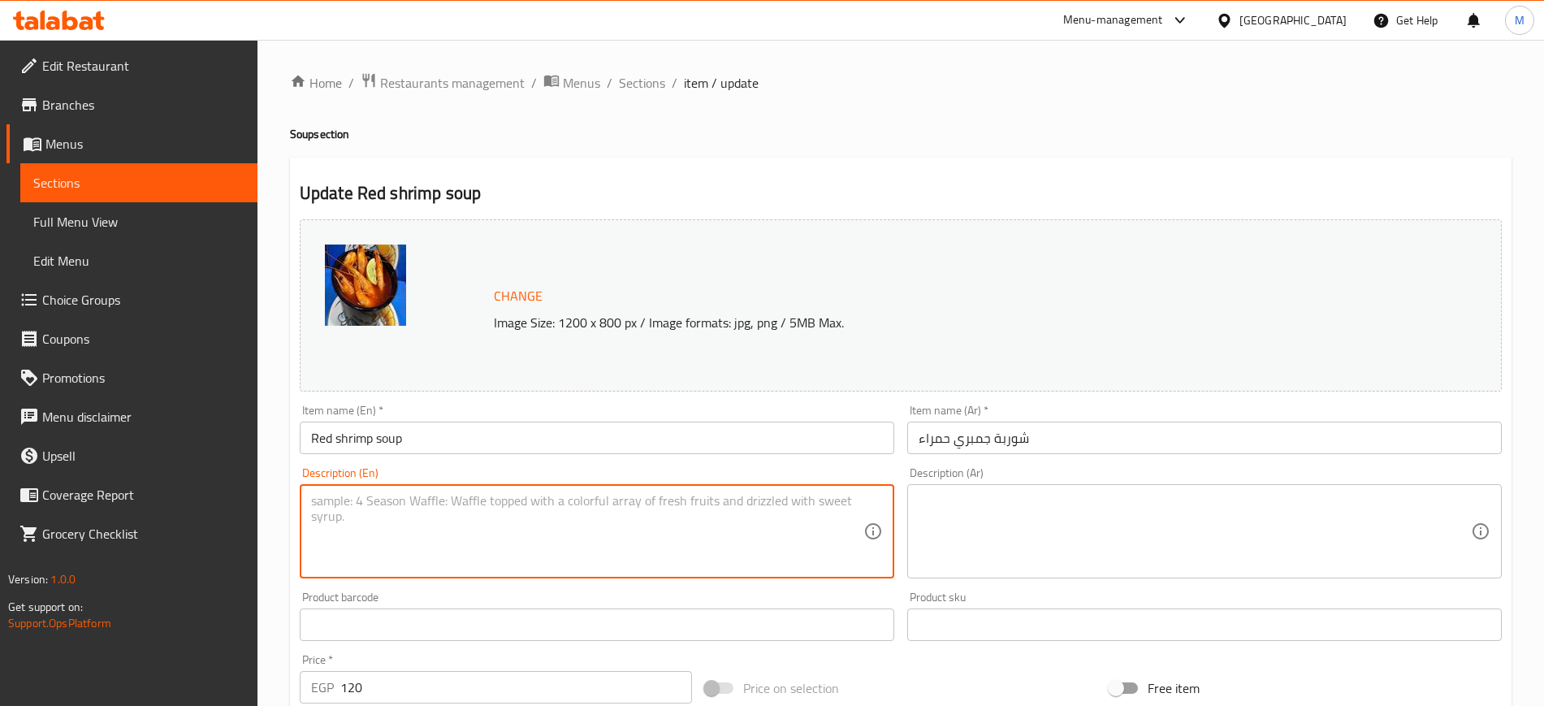
click at [835, 503] on textarea at bounding box center [587, 531] width 552 height 77
paste textarea "مرق غني بالجمبري الطازج والتوابل البحرية، يقدم ساخنًا بقوام دافئ"
type textarea "مرق غني بالجمبري الطازج والتوابل البحرية، يقدم ساخنًا بقوام دافئ"
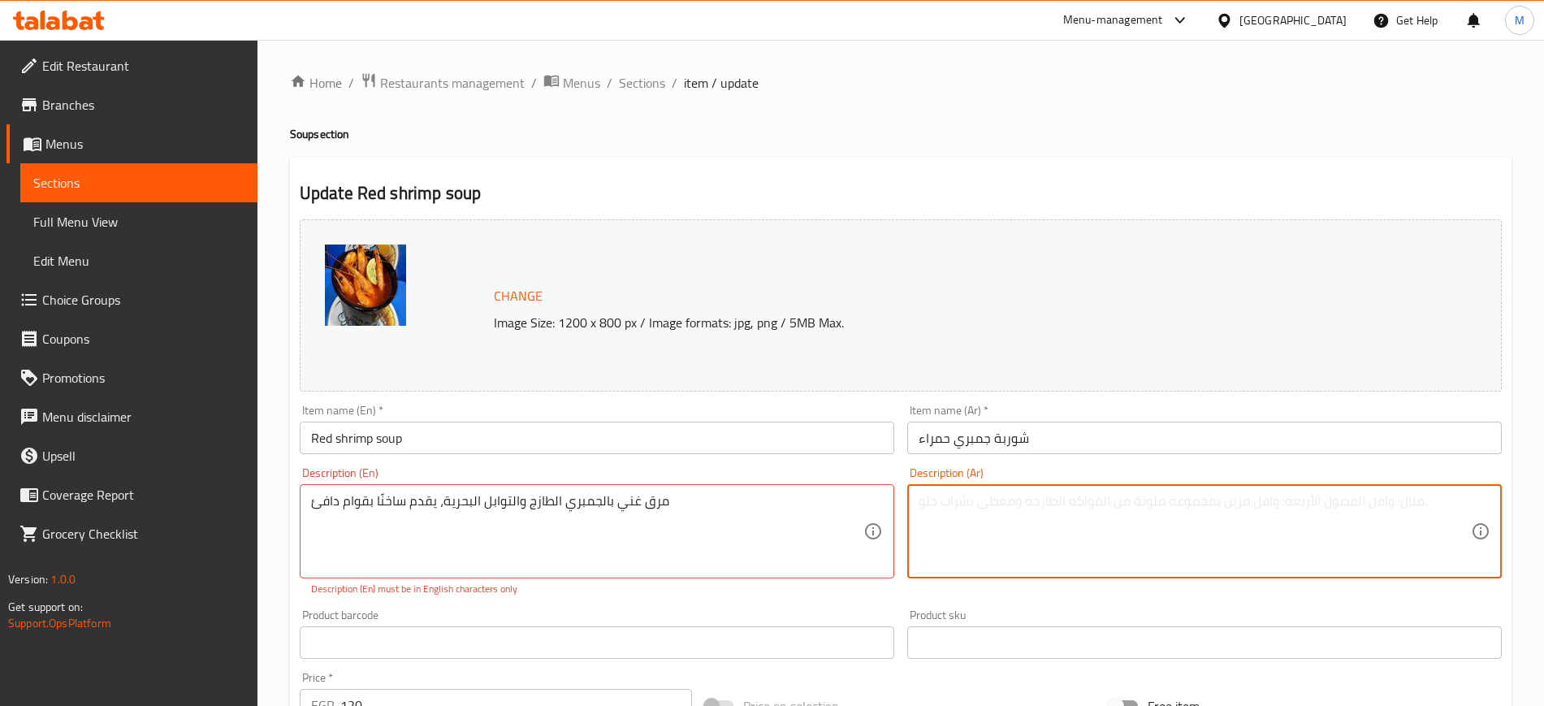
paste textarea "مرق غني بالجمبري الطازج والتوابل البحرية، يقدم ساخنًا بقوام دافئ"
type textarea "مرق غني بالجمبري الطازج والتوابل البحرية، يقدم ساخنًا بقوام دافئ"
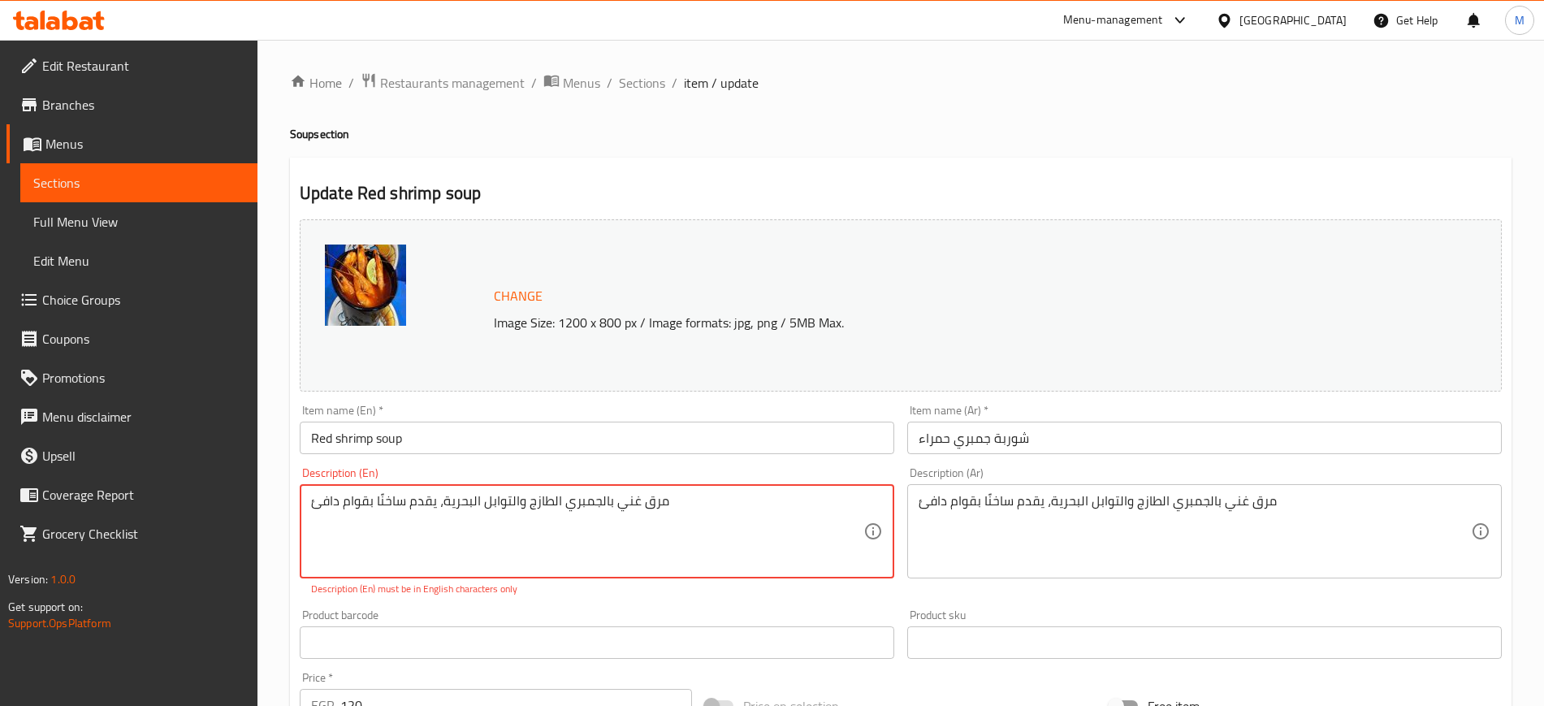
click at [744, 513] on textarea "مرق غني بالجمبري الطازج والتوابل البحرية، يقدم ساخنًا بقوام دافئ" at bounding box center [587, 531] width 552 height 77
paste textarea
click at [733, 497] on textarea "مرق غني بالجمبري الطازج والتوابل البحرية، يقدم ساخنًا بقوام دافئ" at bounding box center [587, 531] width 552 height 77
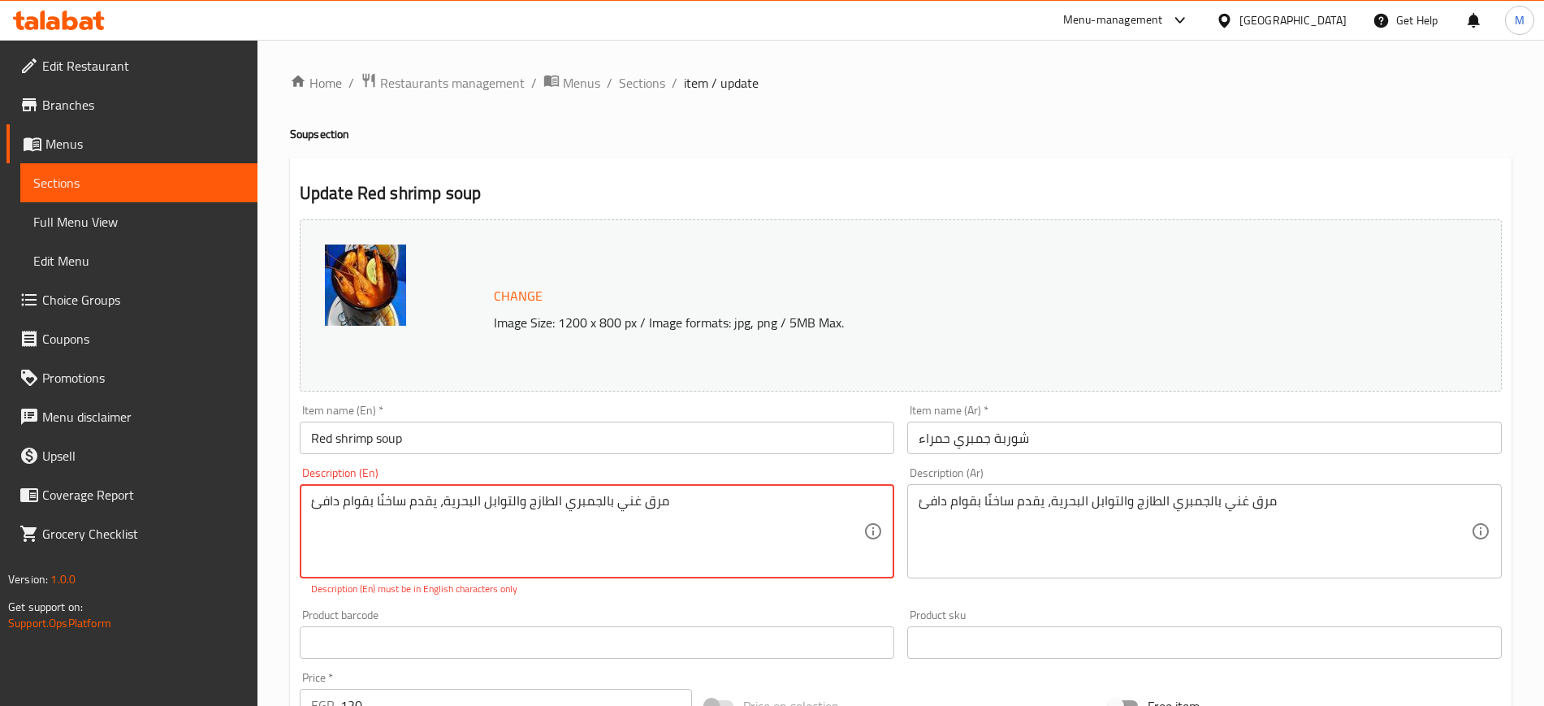
click at [733, 497] on textarea "مرق غني بالجمبري الطازج والتوابل البحرية، يقدم ساخنًا بقوام دافئ" at bounding box center [587, 531] width 552 height 77
paste textarea "A rich broth with fresh shrimp and seafood spices, served hot with a warm textu…"
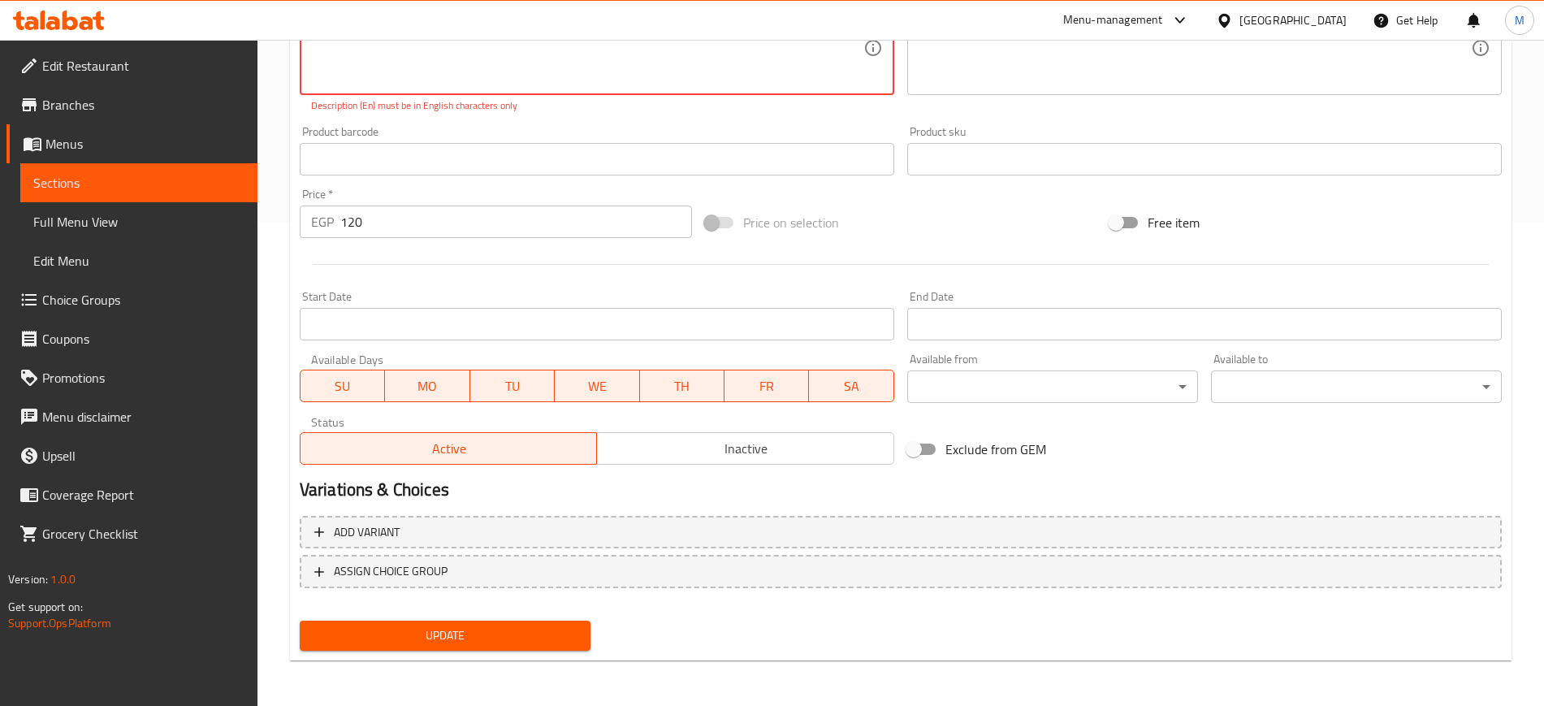
type textarea "A rich broth with fresh shrimp and seafood spices, served hot with a warm textu…"
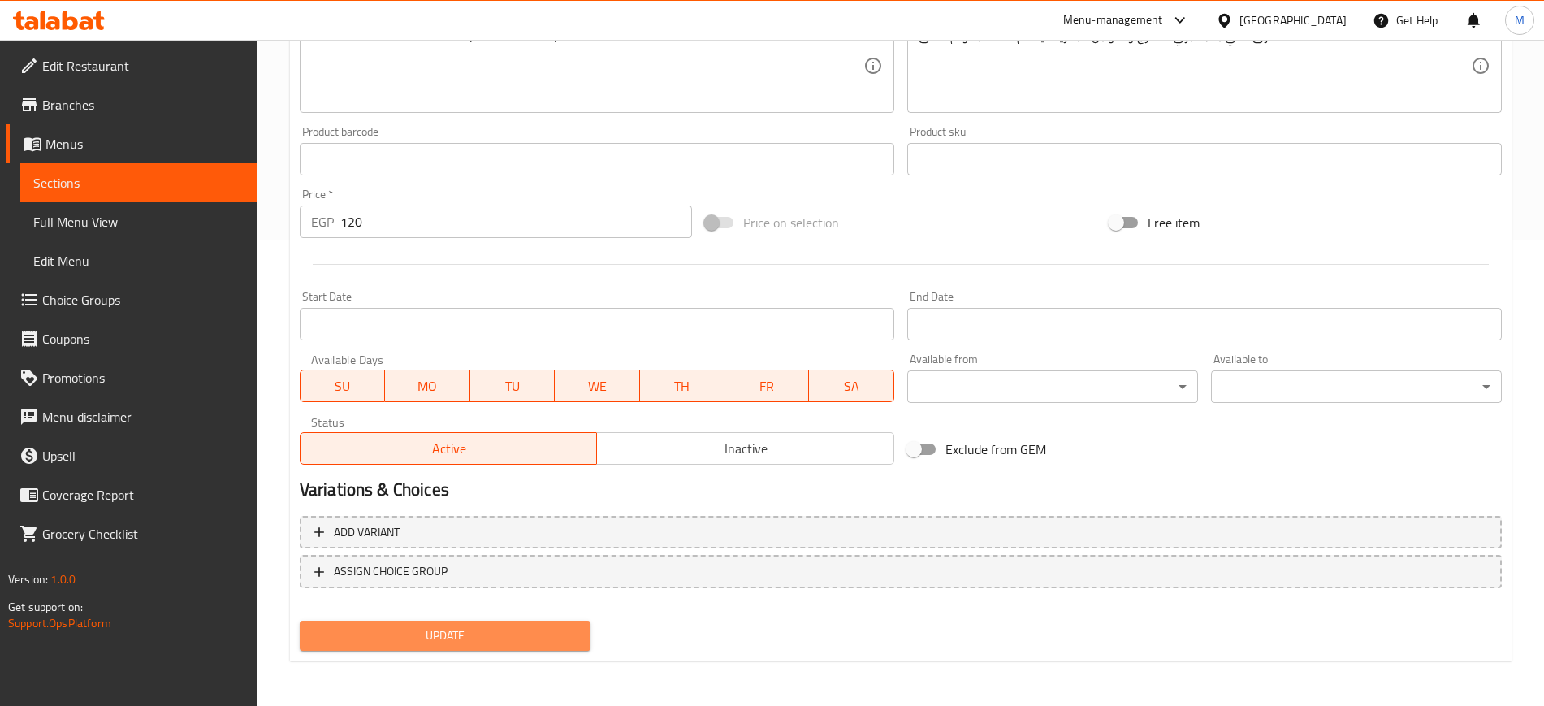
scroll to position [466, 0]
click at [481, 633] on span "Update" at bounding box center [445, 636] width 265 height 20
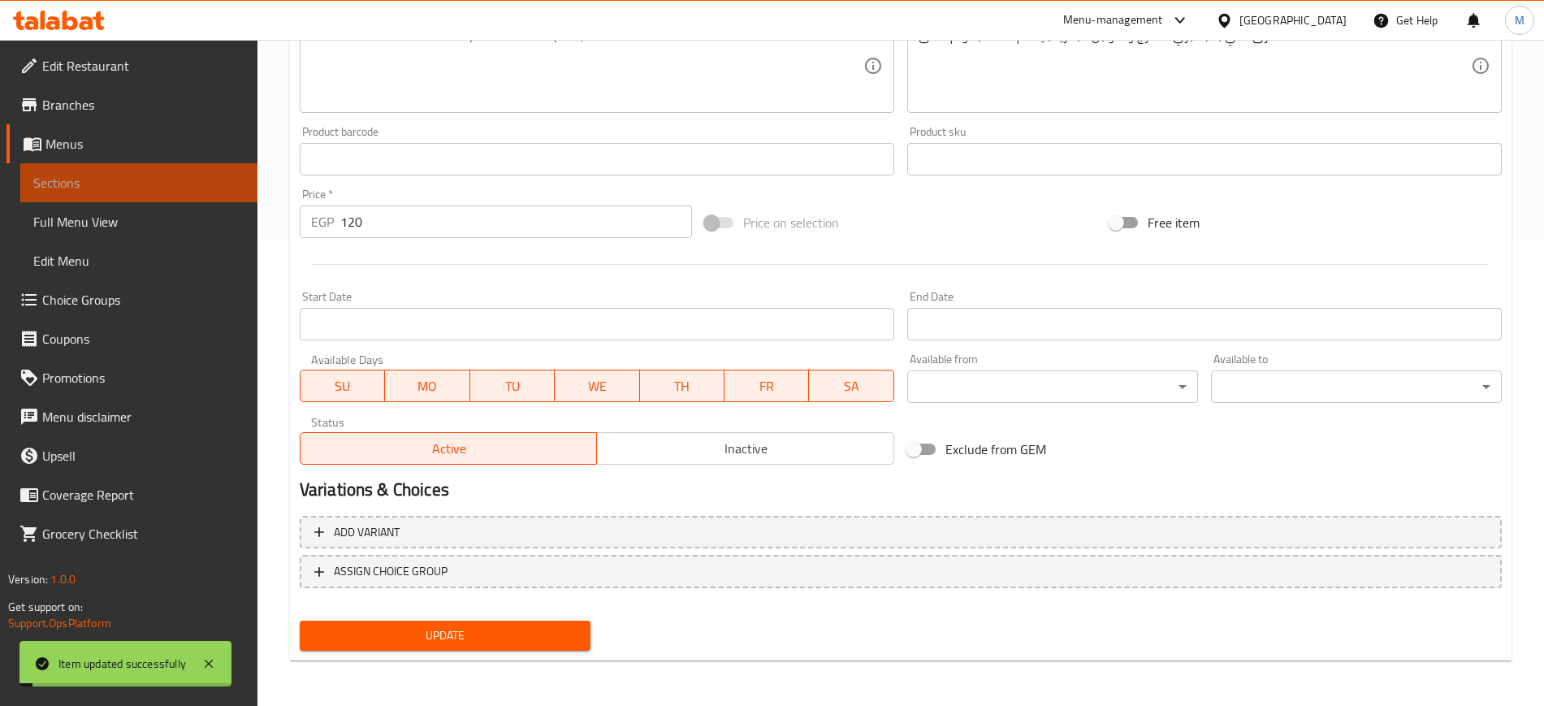
click at [158, 182] on span "Sections" at bounding box center [138, 182] width 211 height 19
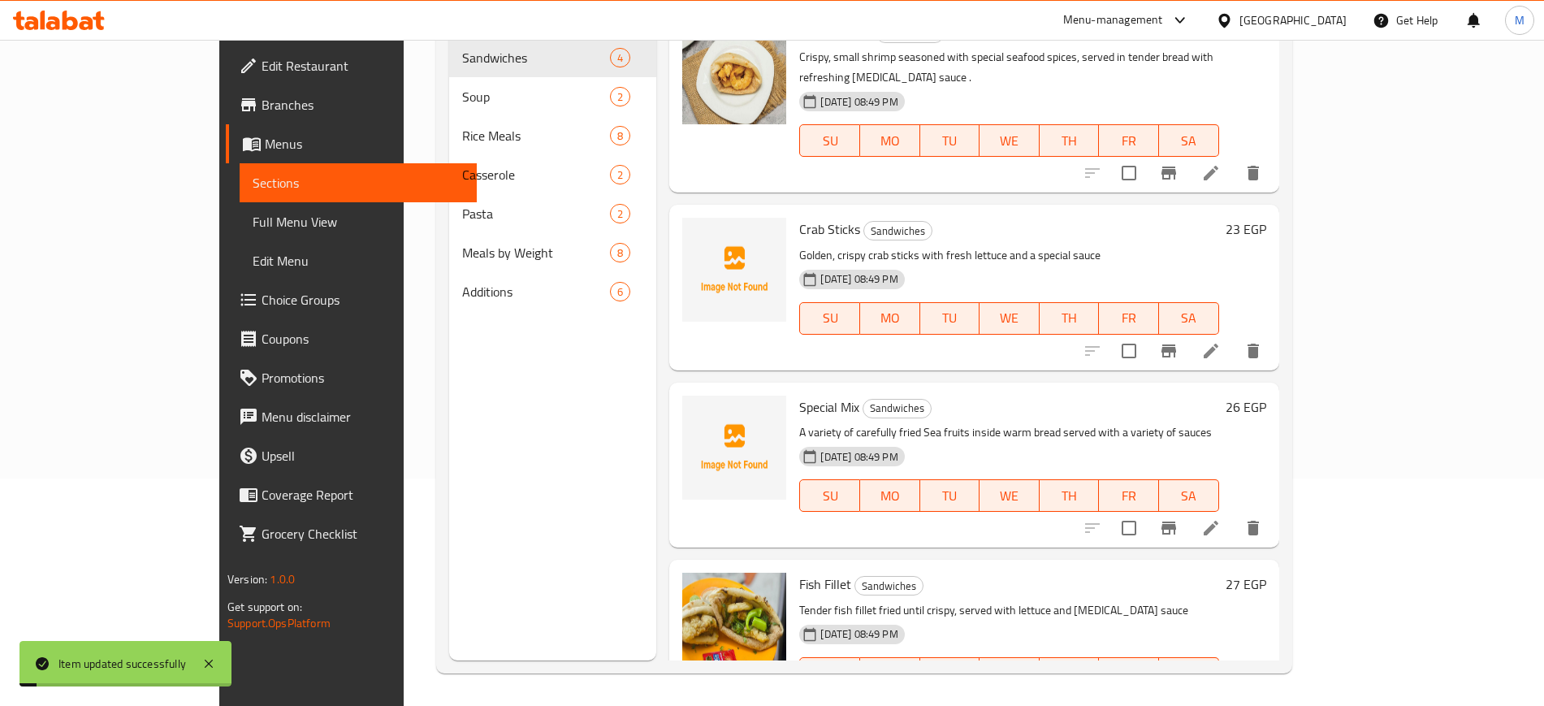
scroll to position [227, 0]
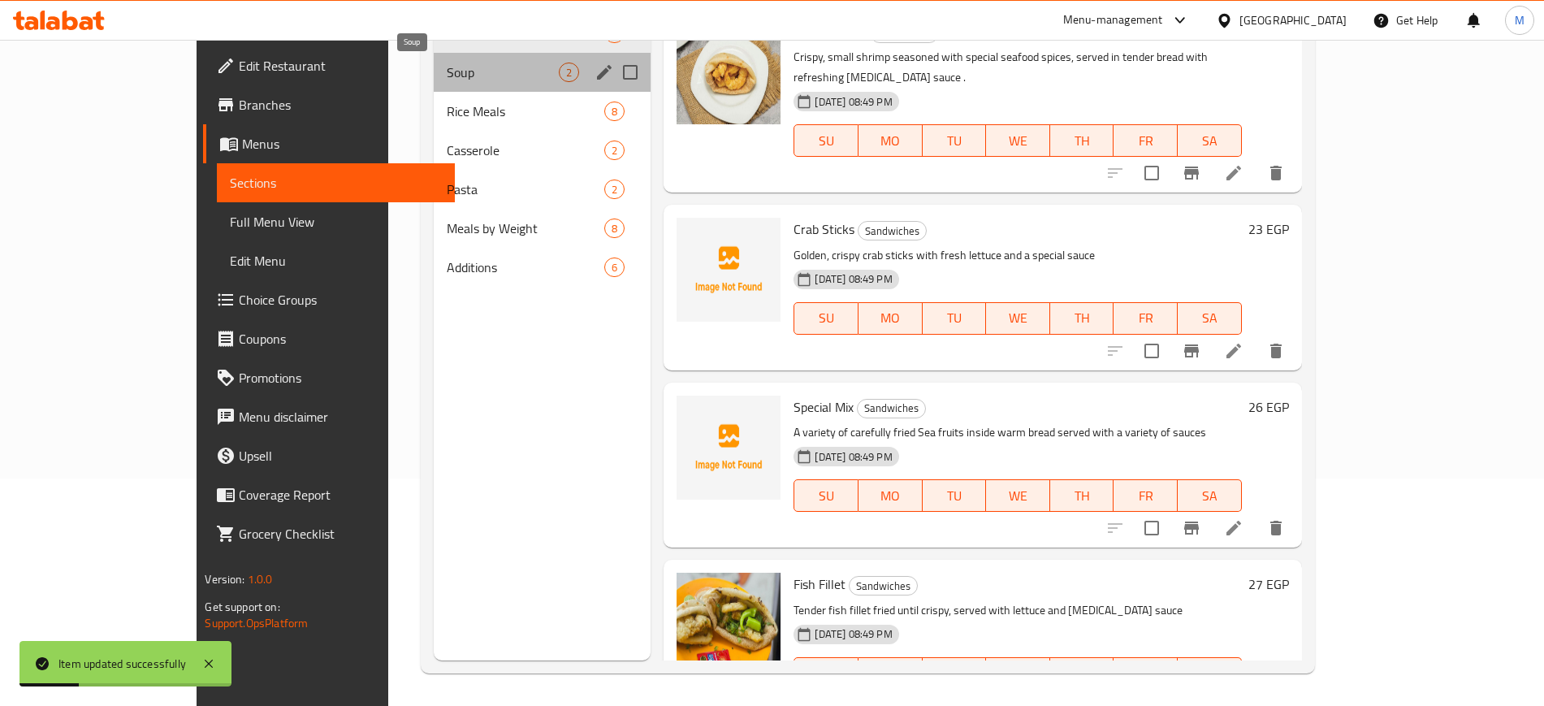
click at [447, 63] on span "Soup" at bounding box center [503, 72] width 112 height 19
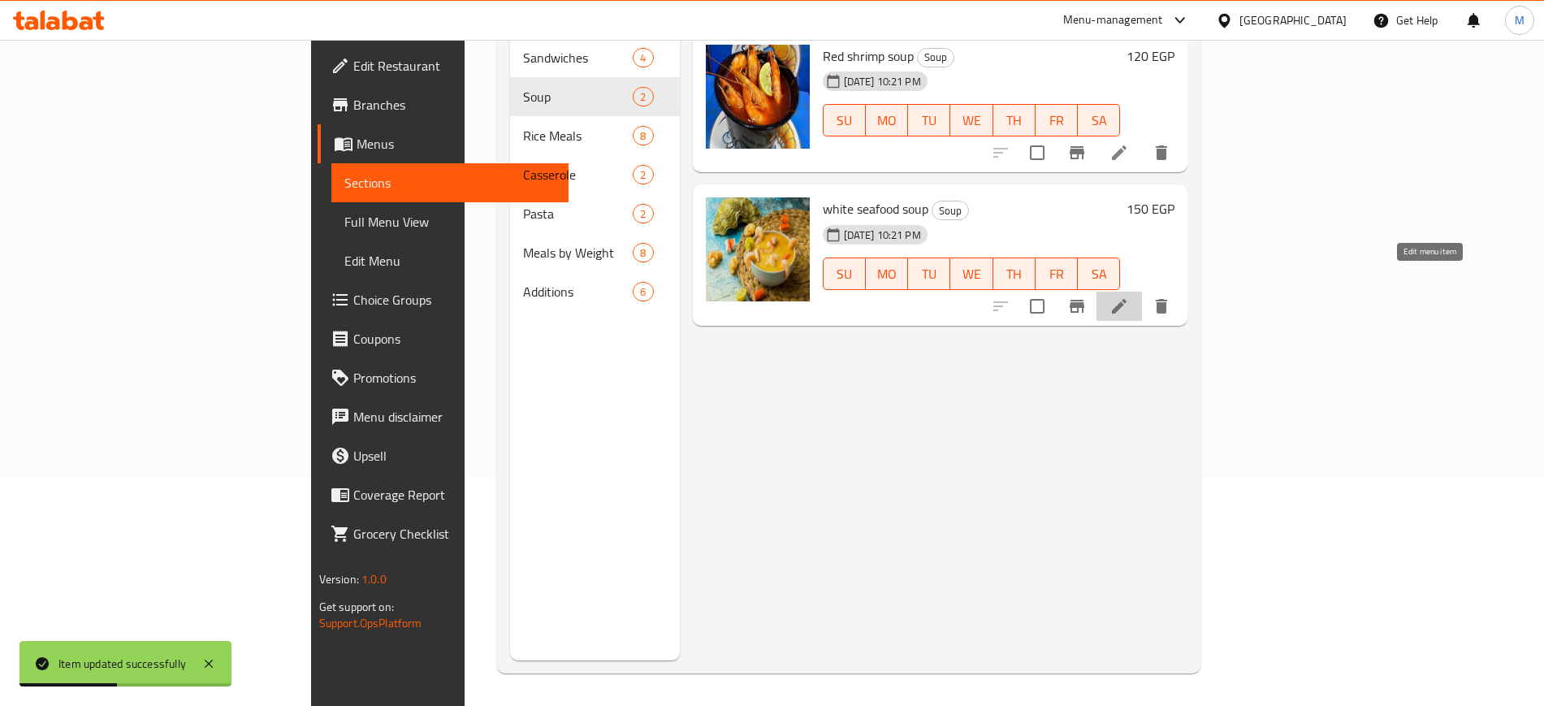
click at [1129, 297] on icon at bounding box center [1119, 306] width 19 height 19
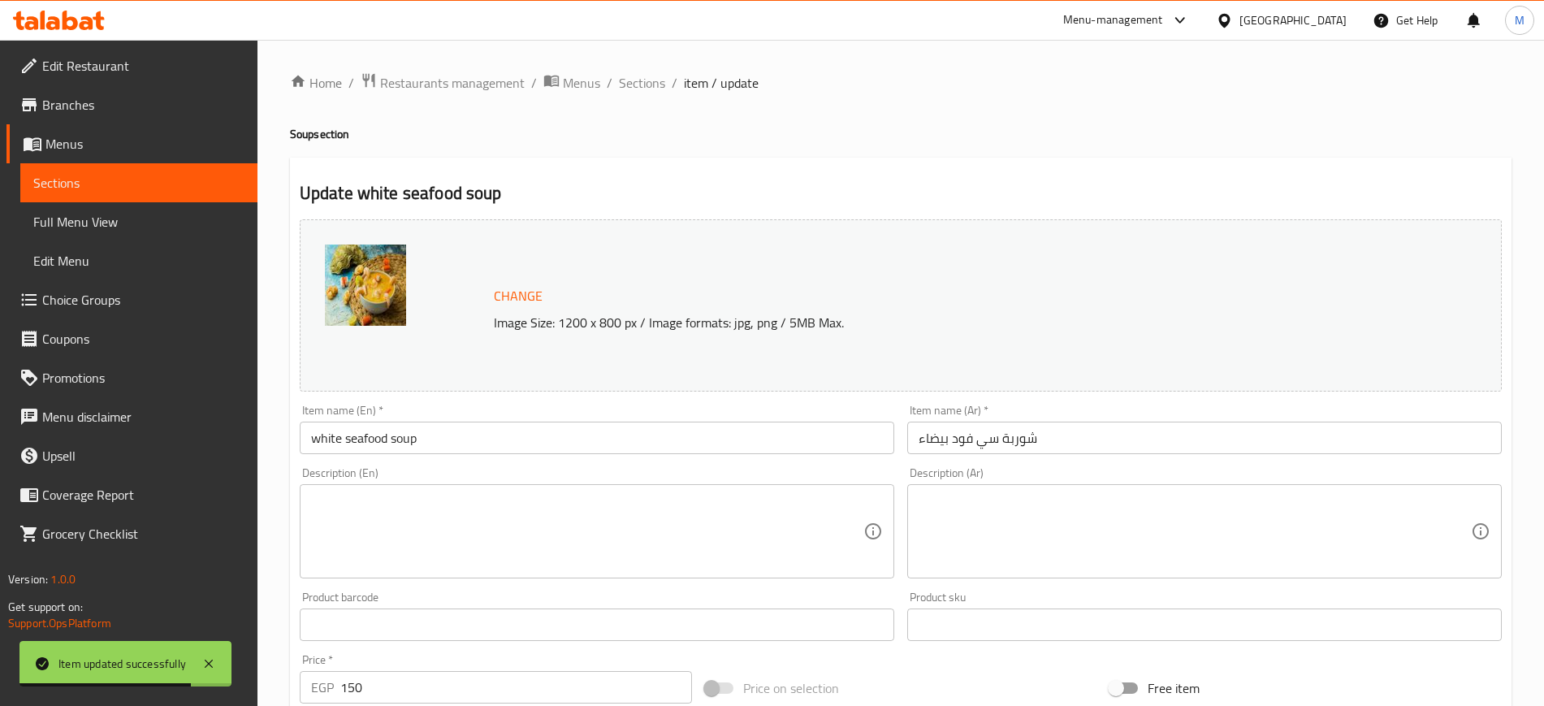
paste textarea "شوربة كريمية فاخرة تجمع بين الجمبري والسبيط والفيليه"
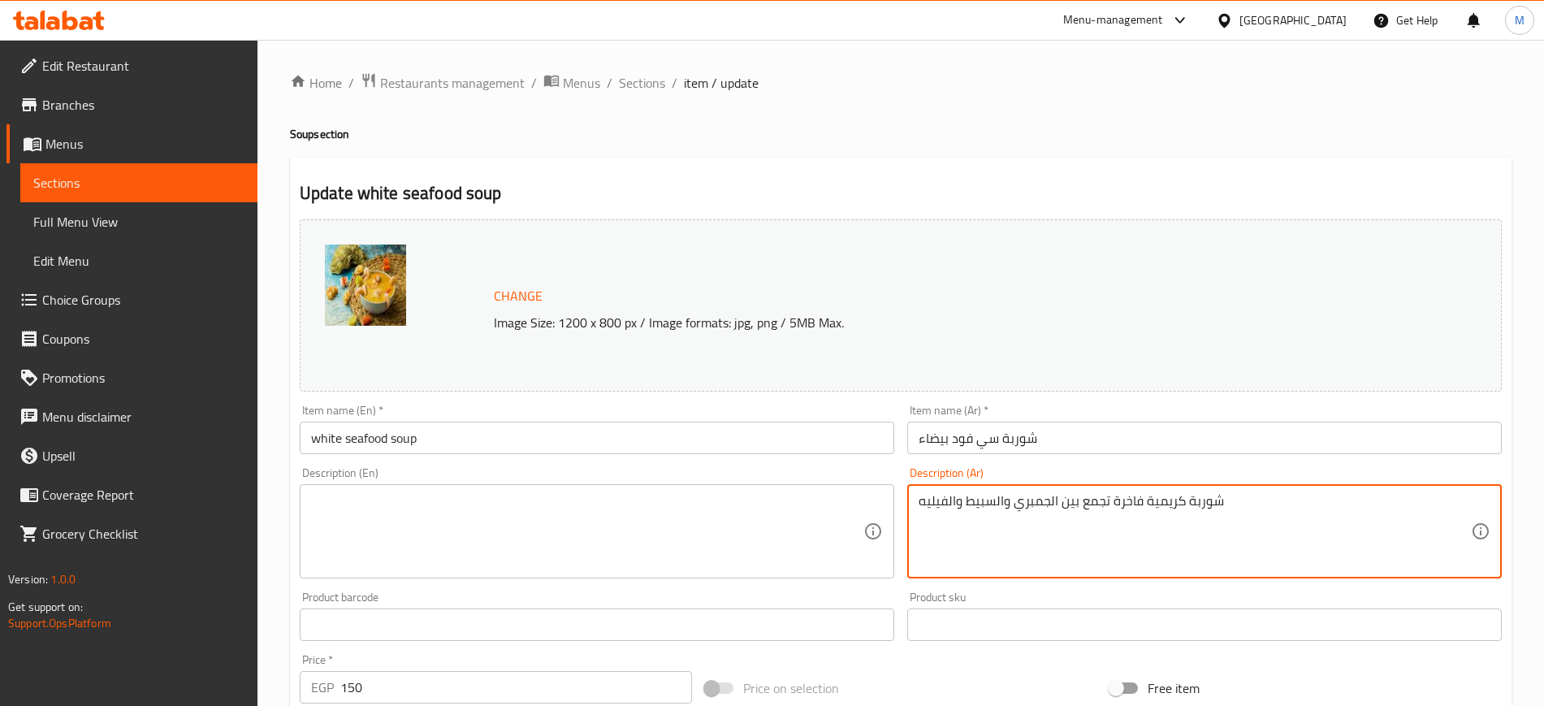
type textarea "شوربة كريمية فاخرة تجمع بين الجمبري والسبيط والفيليه"
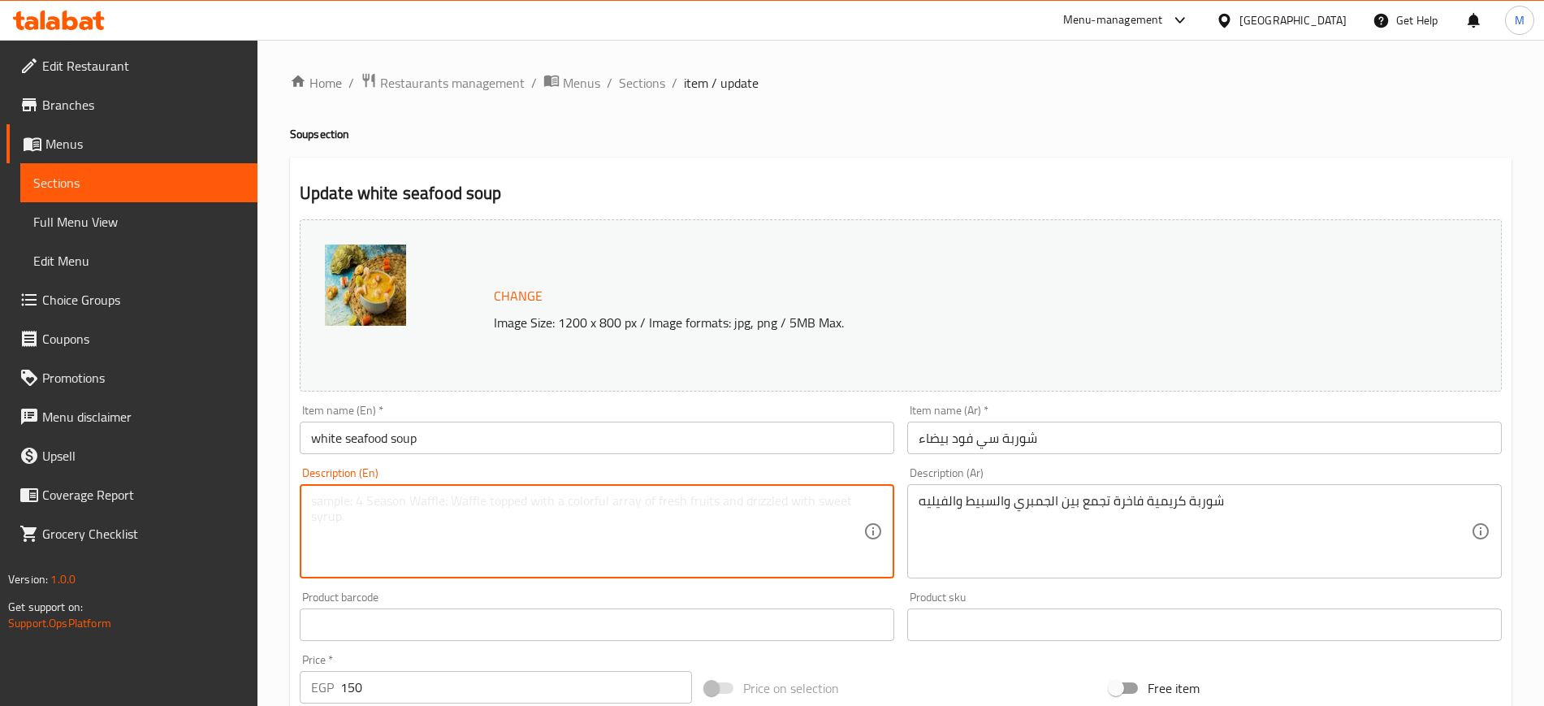
paste textarea "A luxurious creamy soup combining shrimp, squid, and fillet."
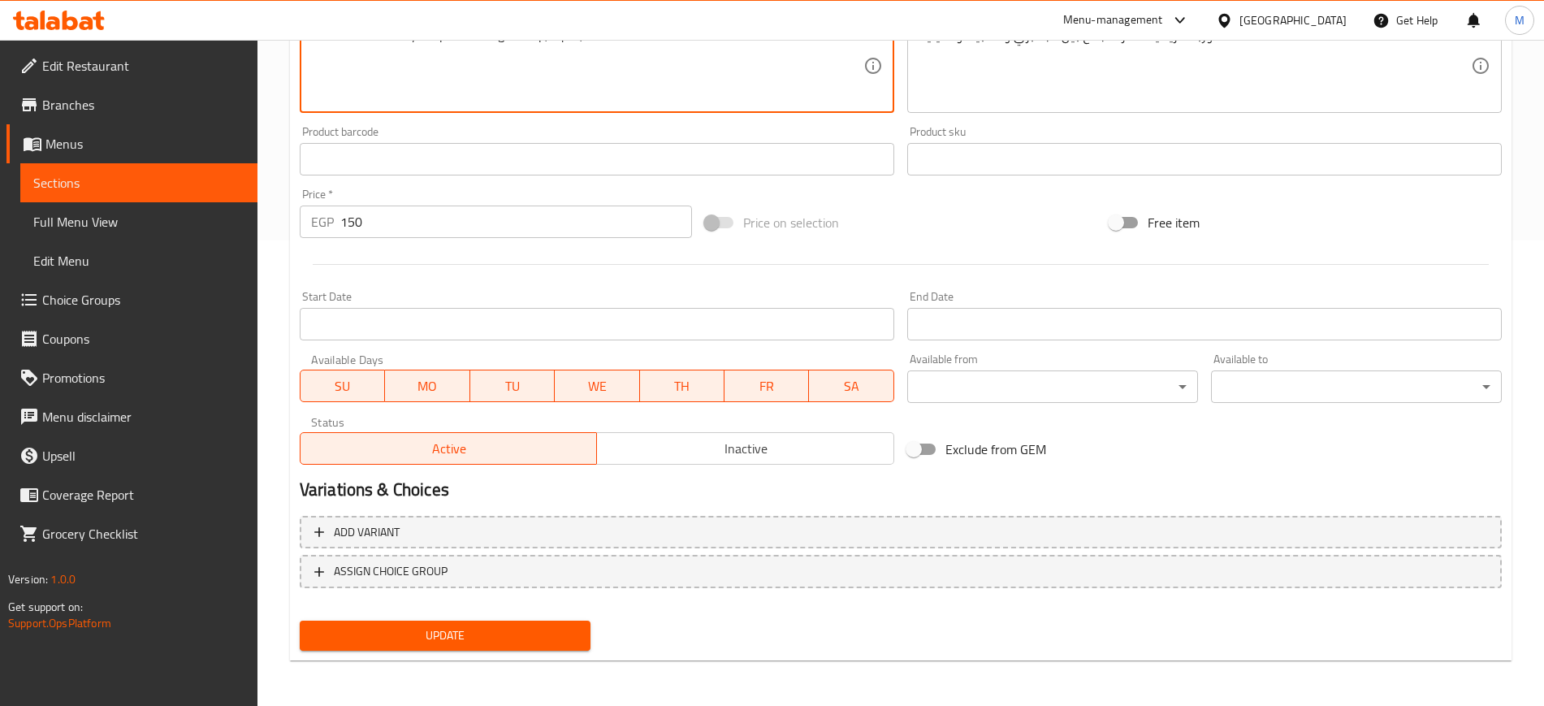
type textarea "A luxurious creamy soup combining shrimp, squid, and fillet."
click at [485, 639] on span "Update" at bounding box center [445, 636] width 265 height 20
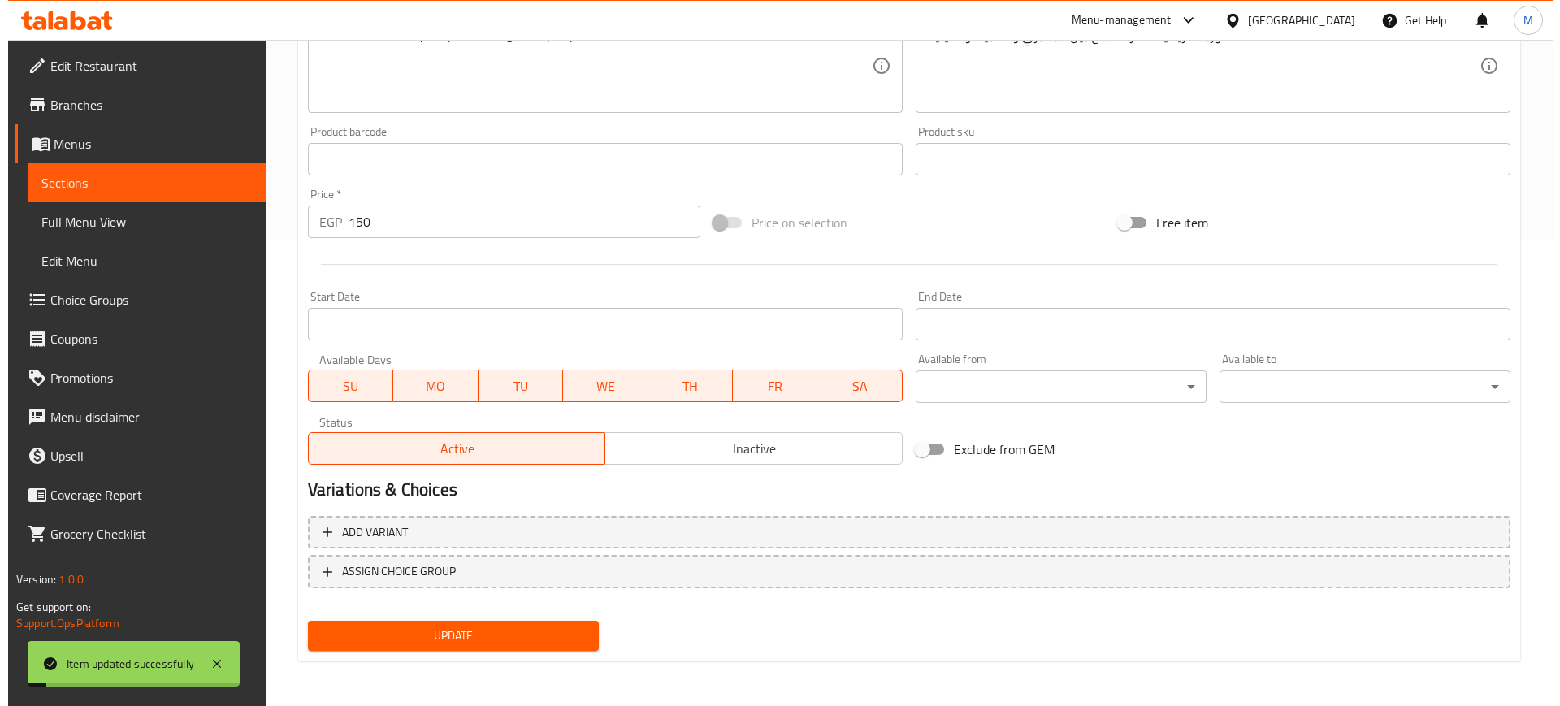
scroll to position [0, 0]
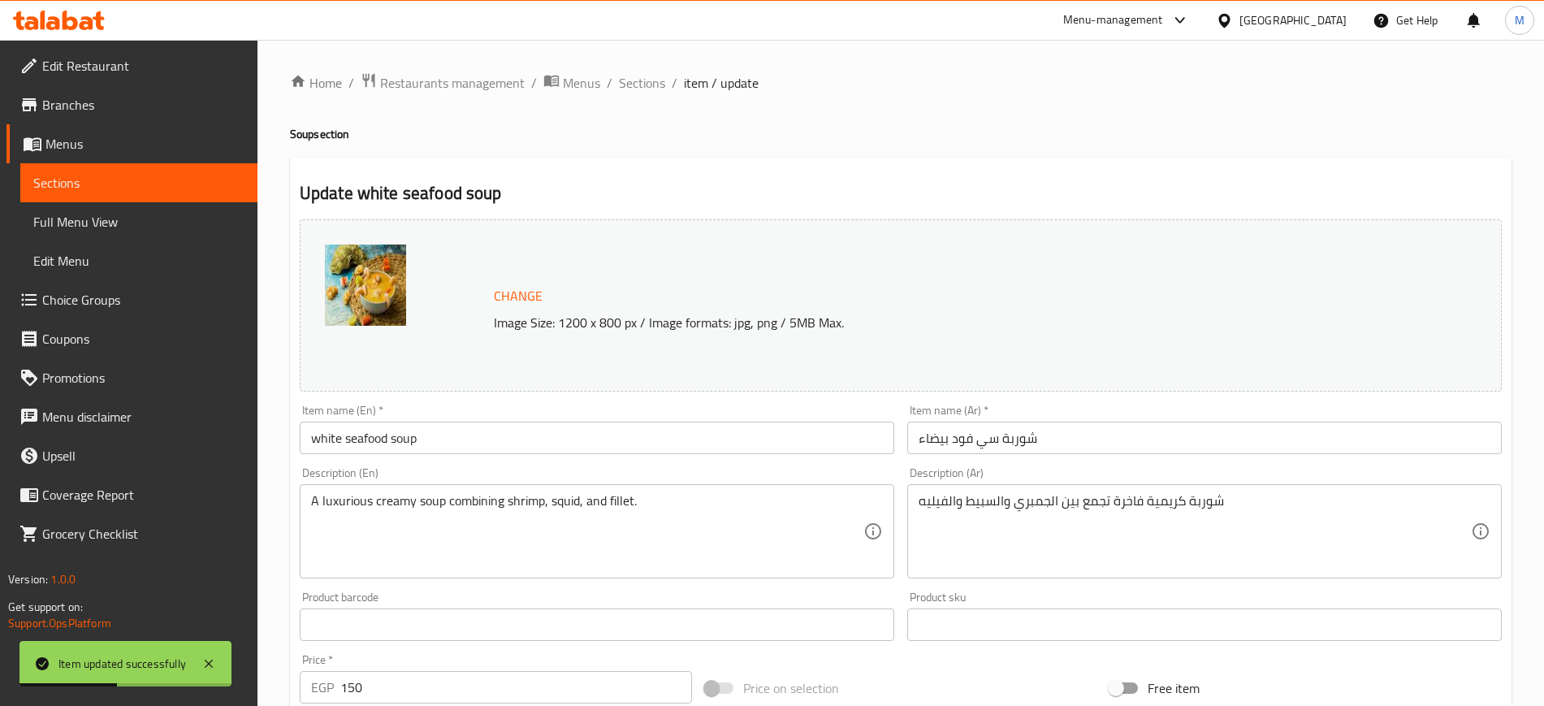
click at [89, 234] on link "Full Menu View" at bounding box center [138, 221] width 237 height 39
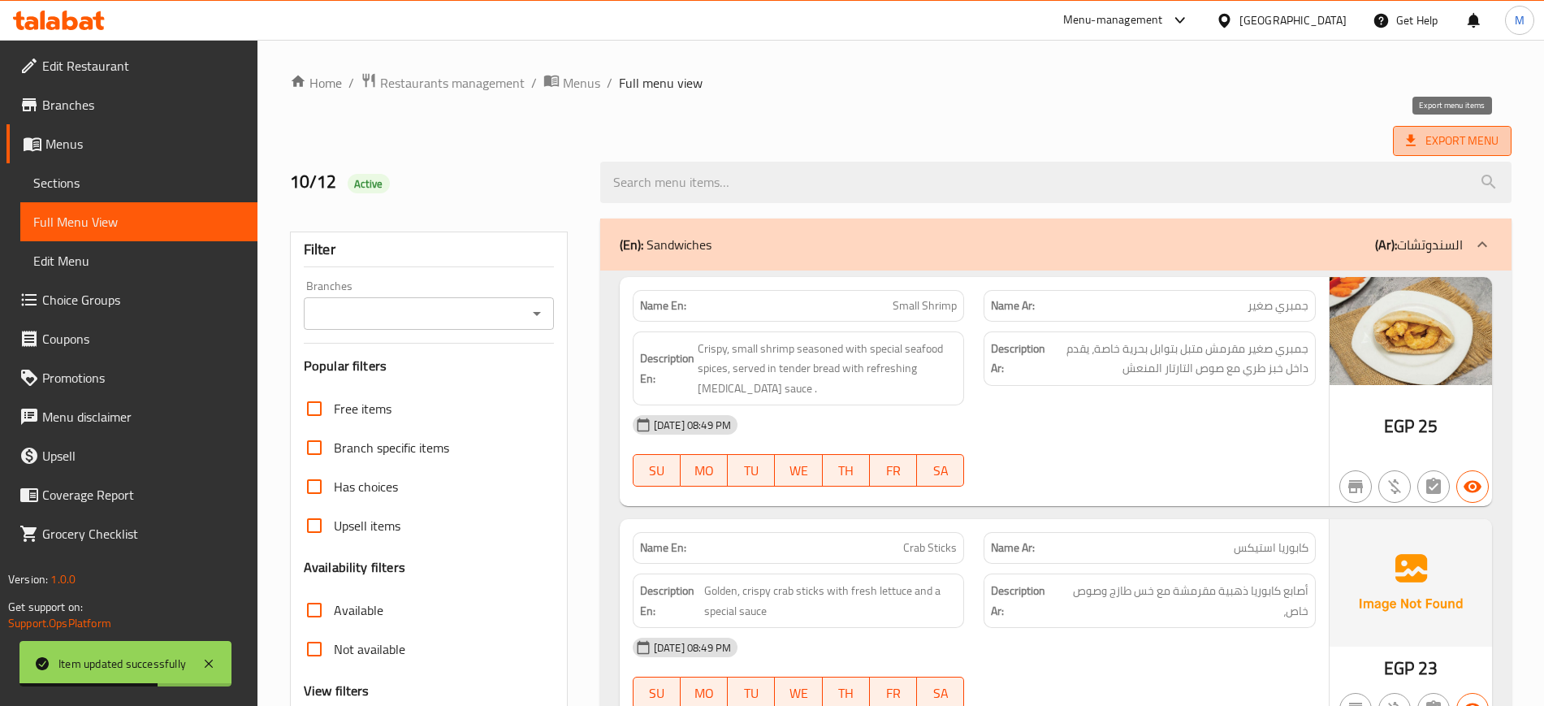
click at [1470, 148] on span "Export Menu" at bounding box center [1452, 141] width 93 height 20
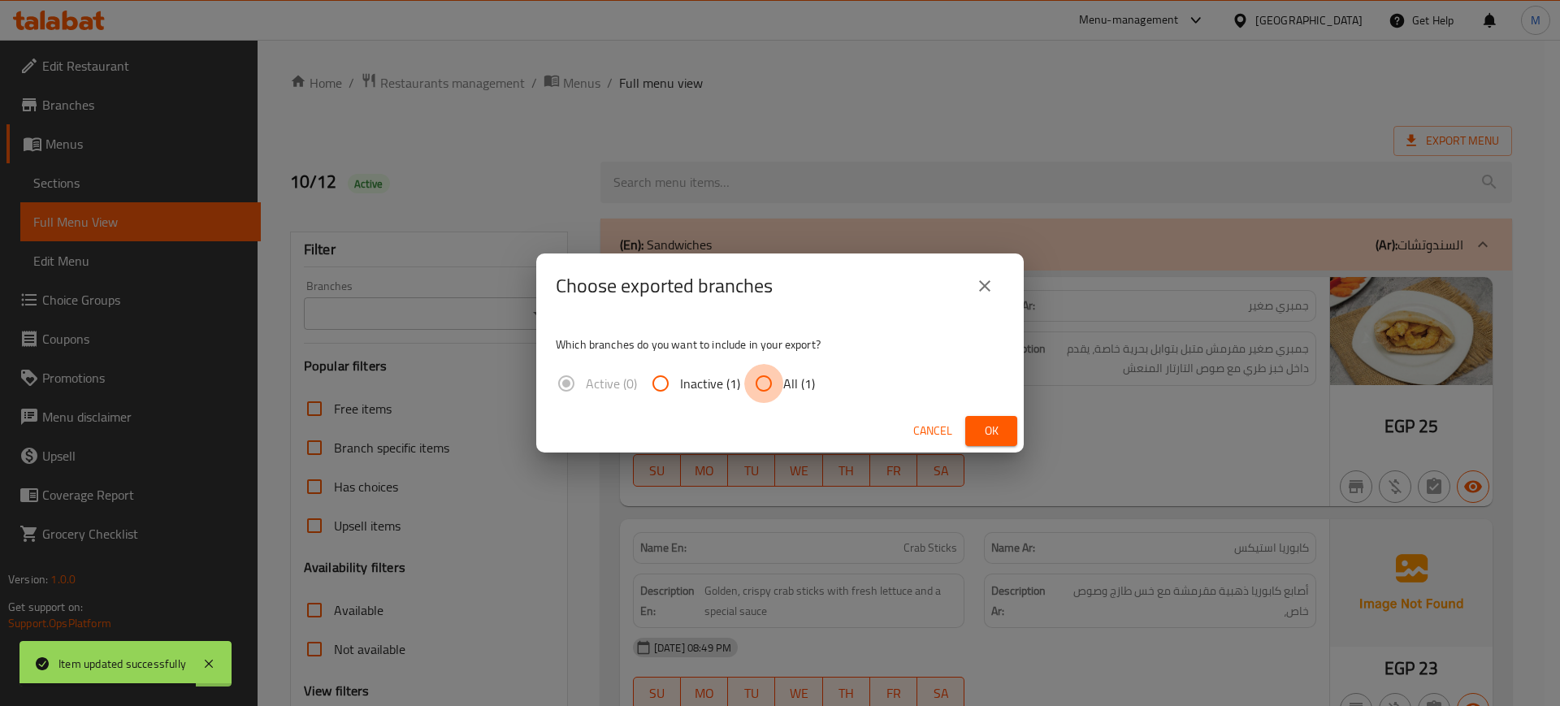
click at [759, 380] on input "All (1)" at bounding box center [763, 383] width 39 height 39
radio input "true"
click at [998, 440] on span "Ok" at bounding box center [991, 431] width 26 height 20
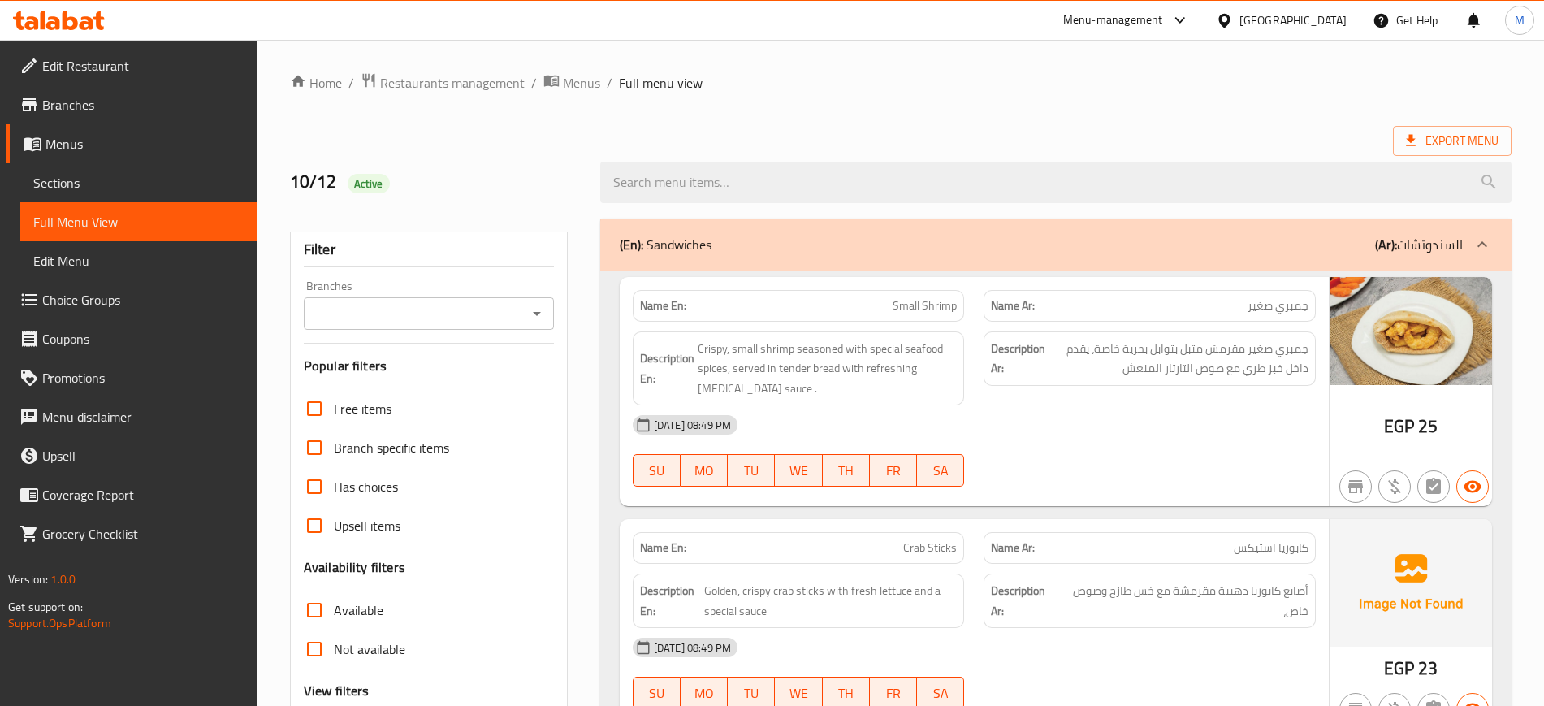
click at [1320, 20] on div "Egypt" at bounding box center [1293, 20] width 107 height 18
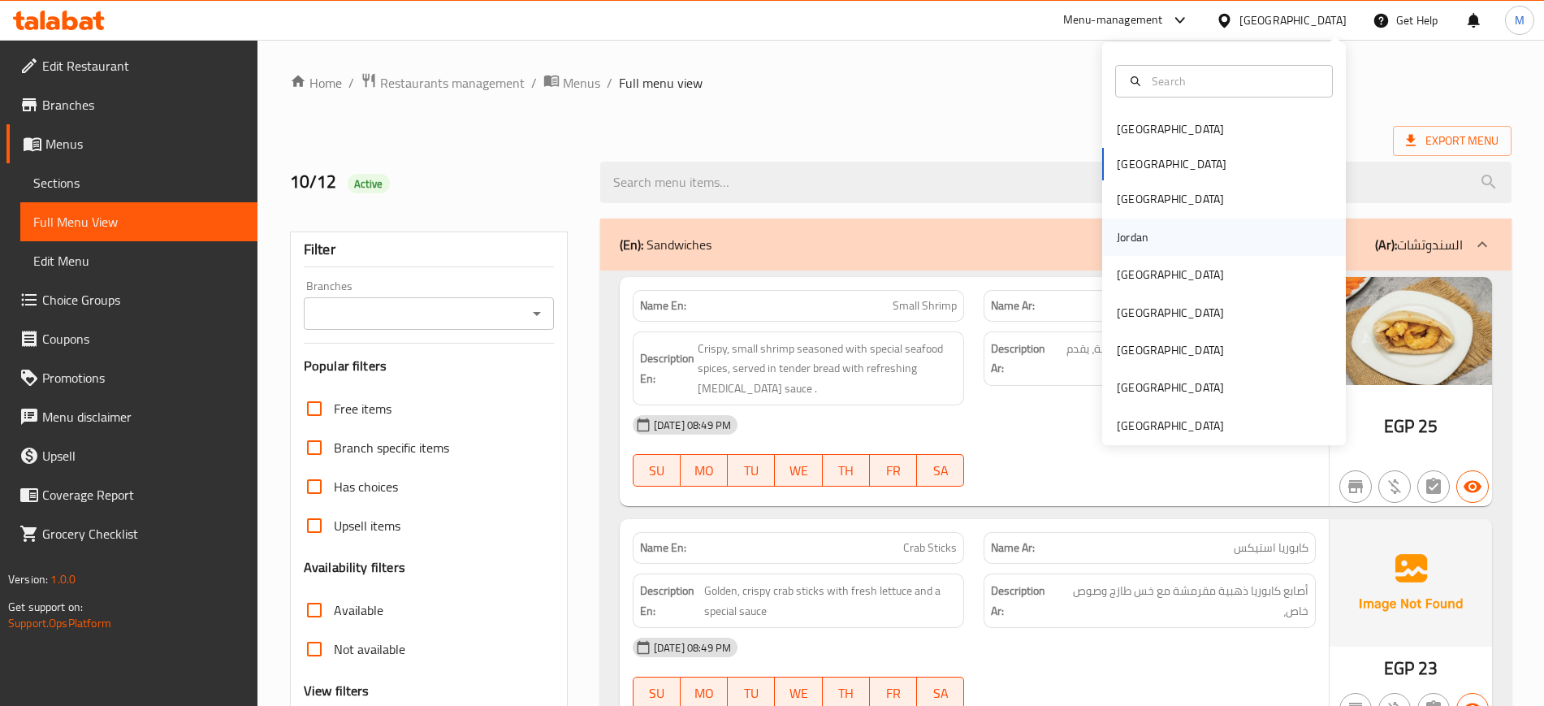
click at [1132, 237] on div "Jordan" at bounding box center [1133, 237] width 32 height 18
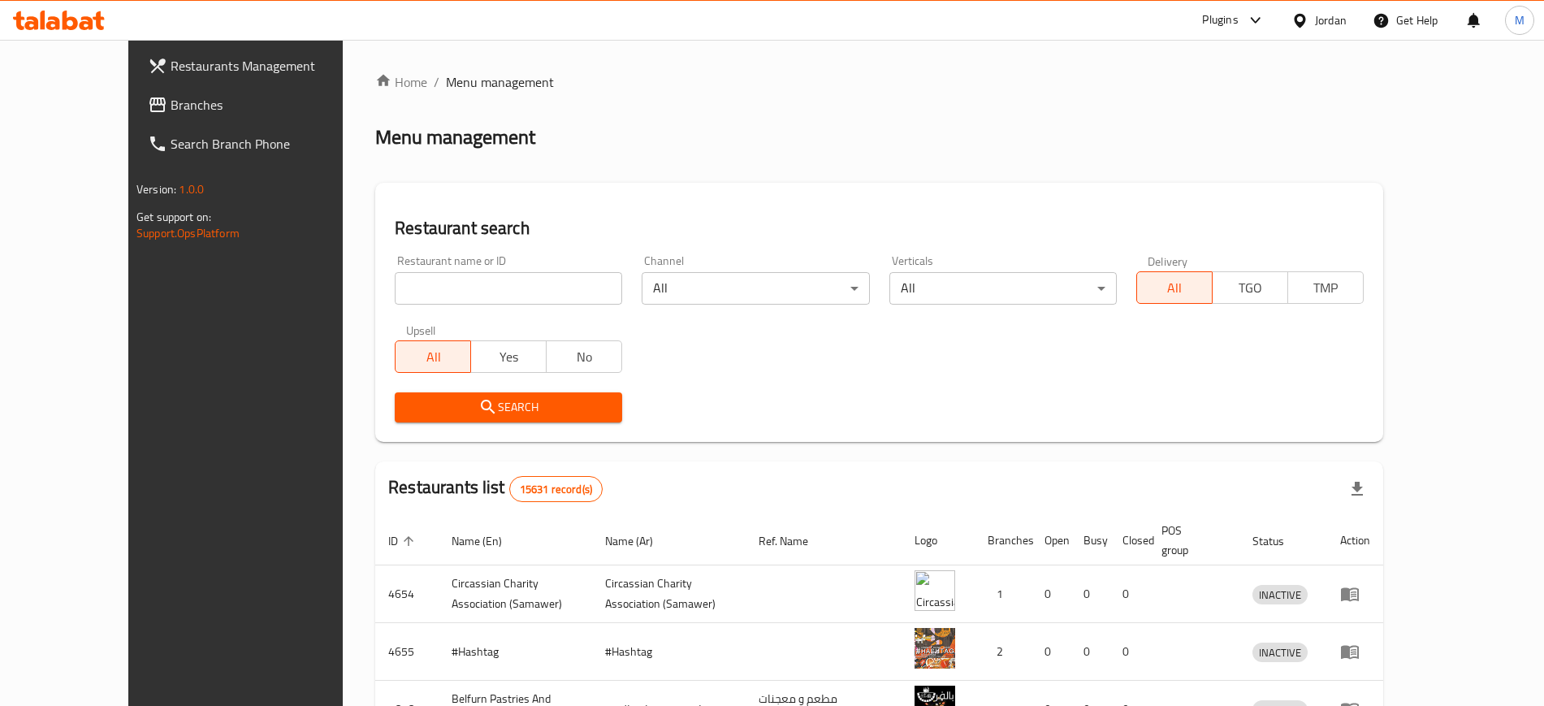
paste input "Very Good Burge"
click at [453, 290] on input "Very Good Burge" at bounding box center [508, 288] width 227 height 32
type input "Very Good Burge"
click at [478, 410] on icon "submit" at bounding box center [487, 406] width 19 height 19
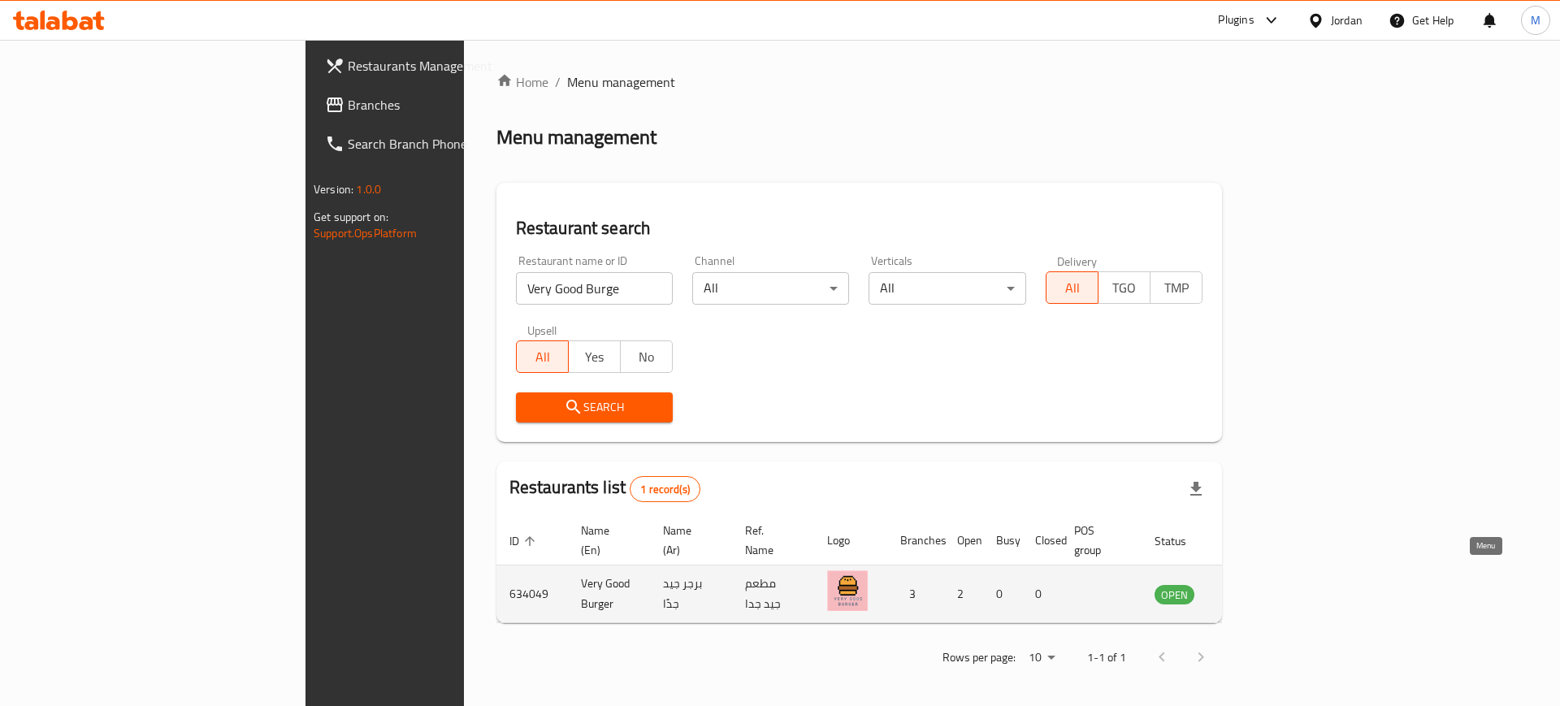
click at [1259, 584] on icon "enhanced table" at bounding box center [1249, 593] width 19 height 19
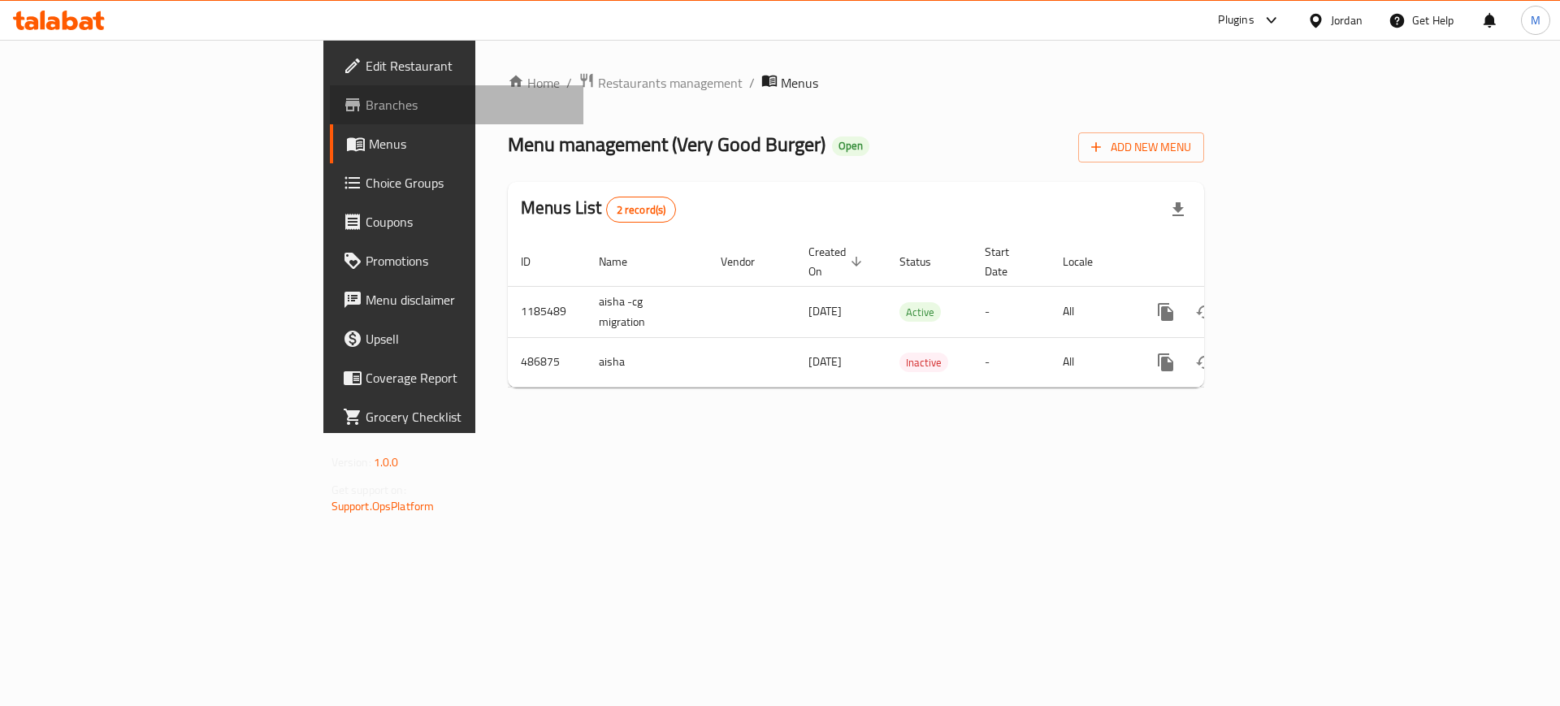
click at [330, 118] on link "Branches" at bounding box center [457, 104] width 254 height 39
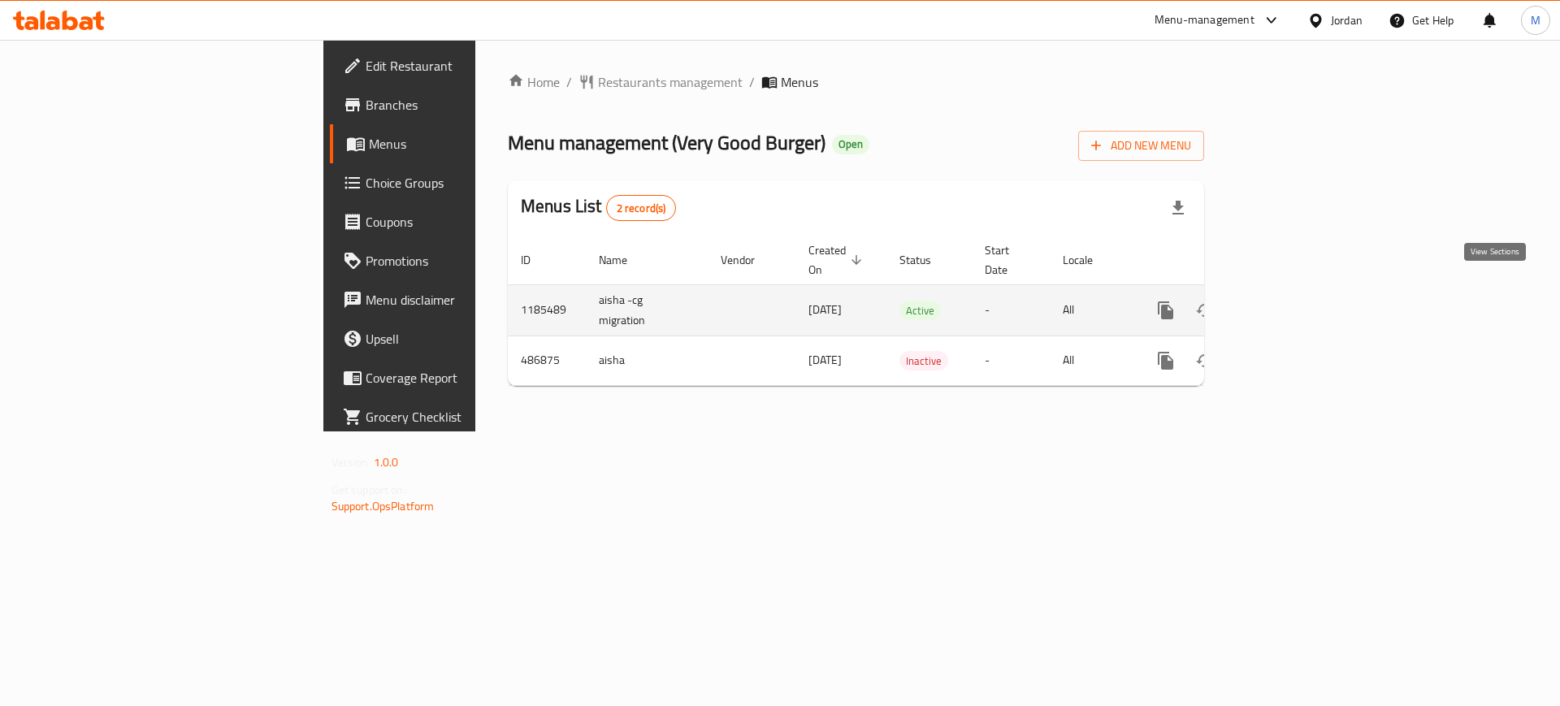
click at [1290, 303] on icon "enhanced table" at bounding box center [1282, 310] width 15 height 15
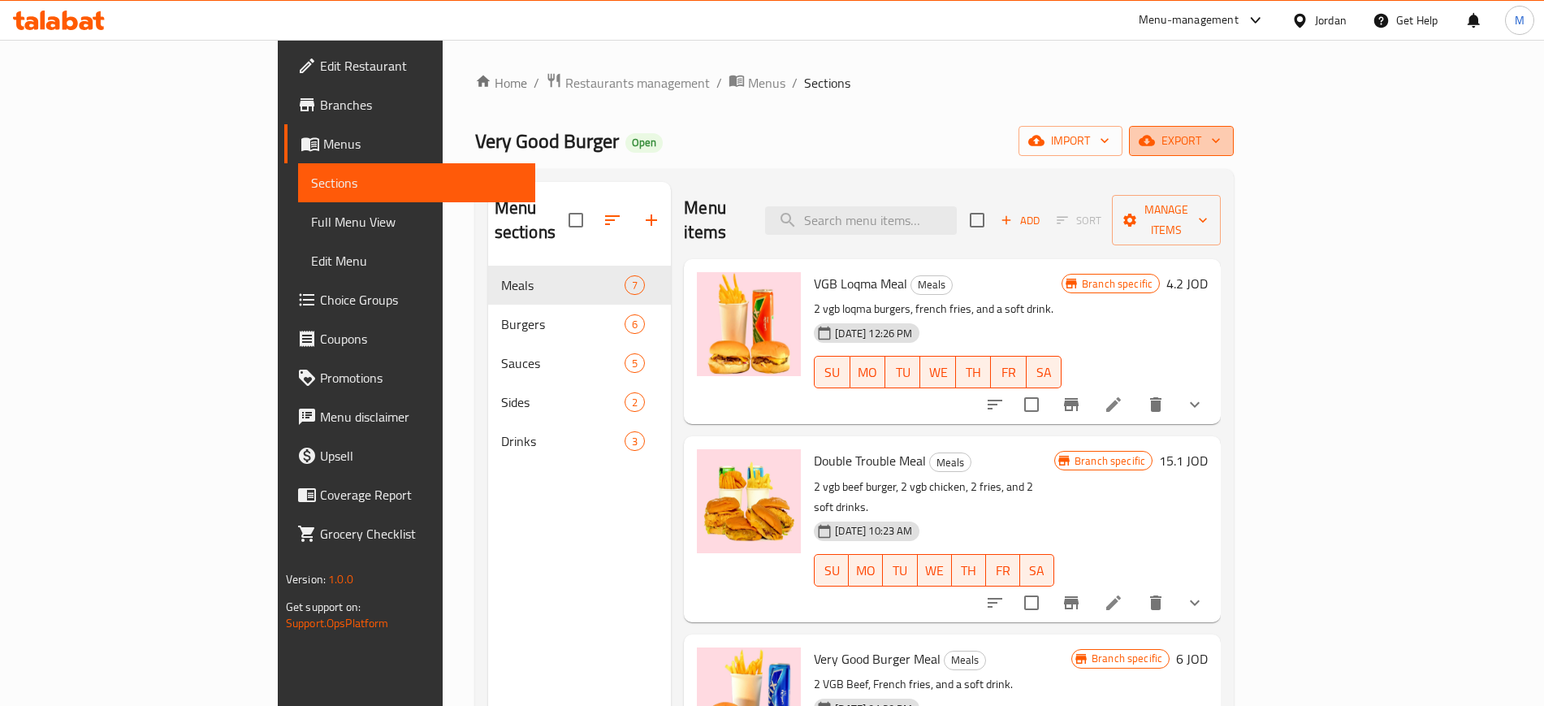
click at [1234, 128] on button "export" at bounding box center [1181, 141] width 105 height 30
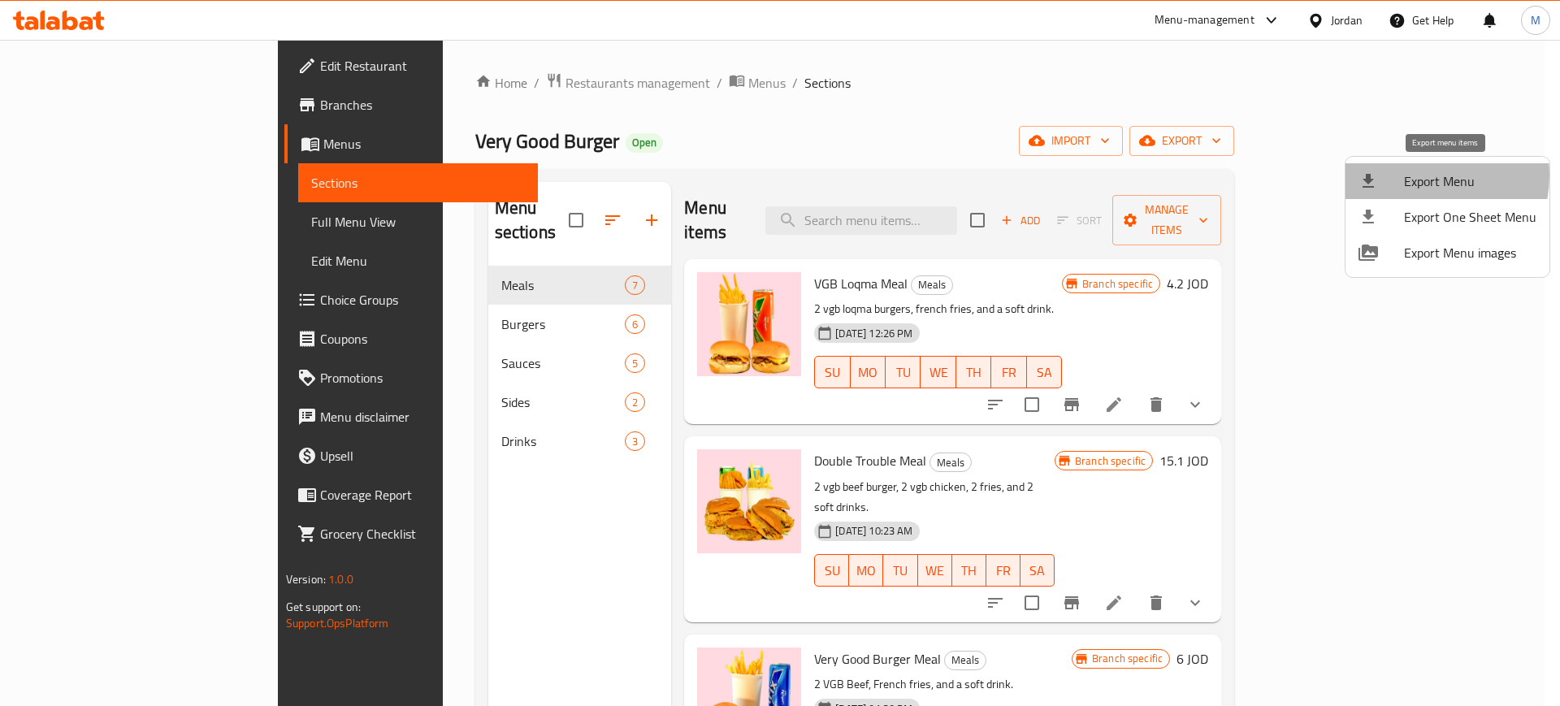
click at [1416, 175] on span "Export Menu" at bounding box center [1470, 180] width 132 height 19
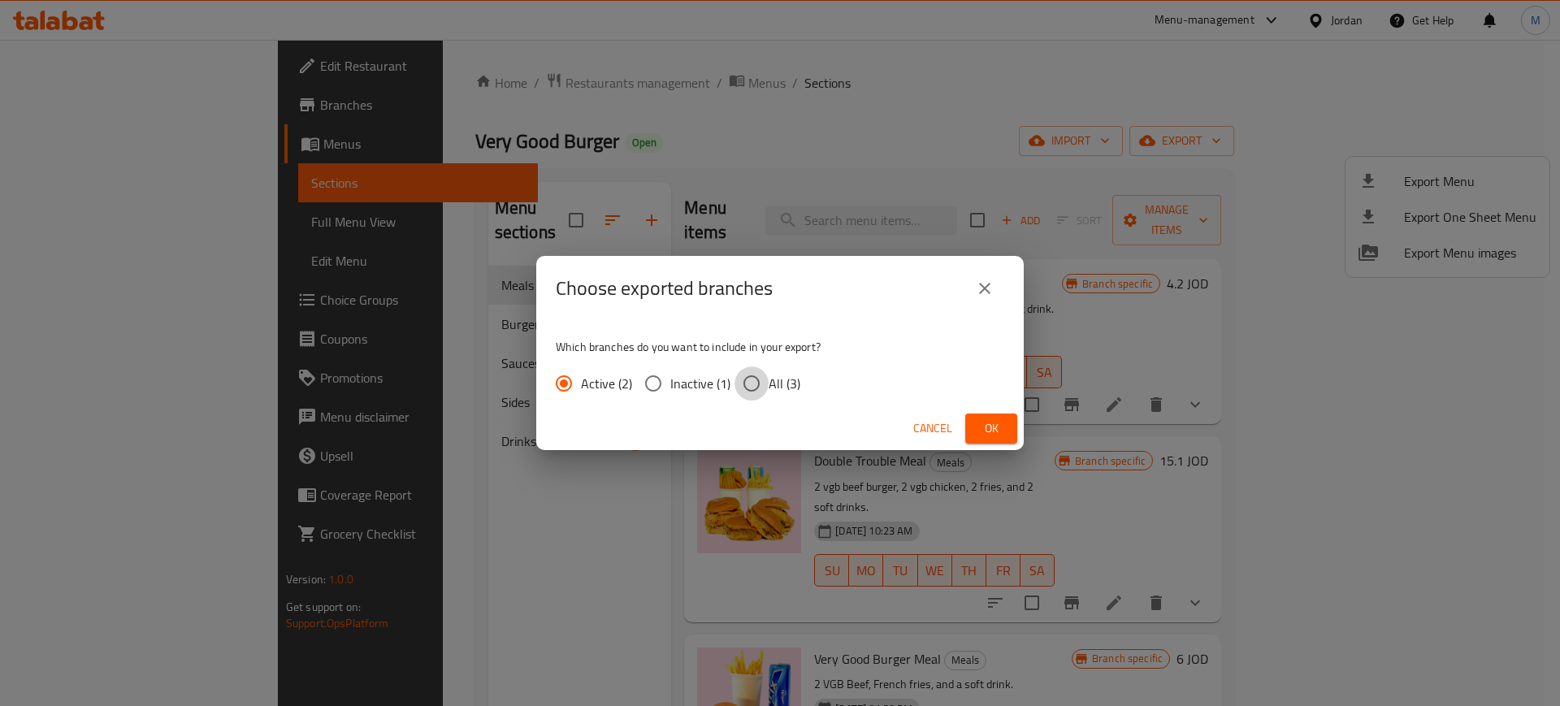
click at [745, 387] on input "All (3)" at bounding box center [751, 383] width 34 height 34
radio input "true"
click at [979, 426] on span "Ok" at bounding box center [991, 428] width 26 height 20
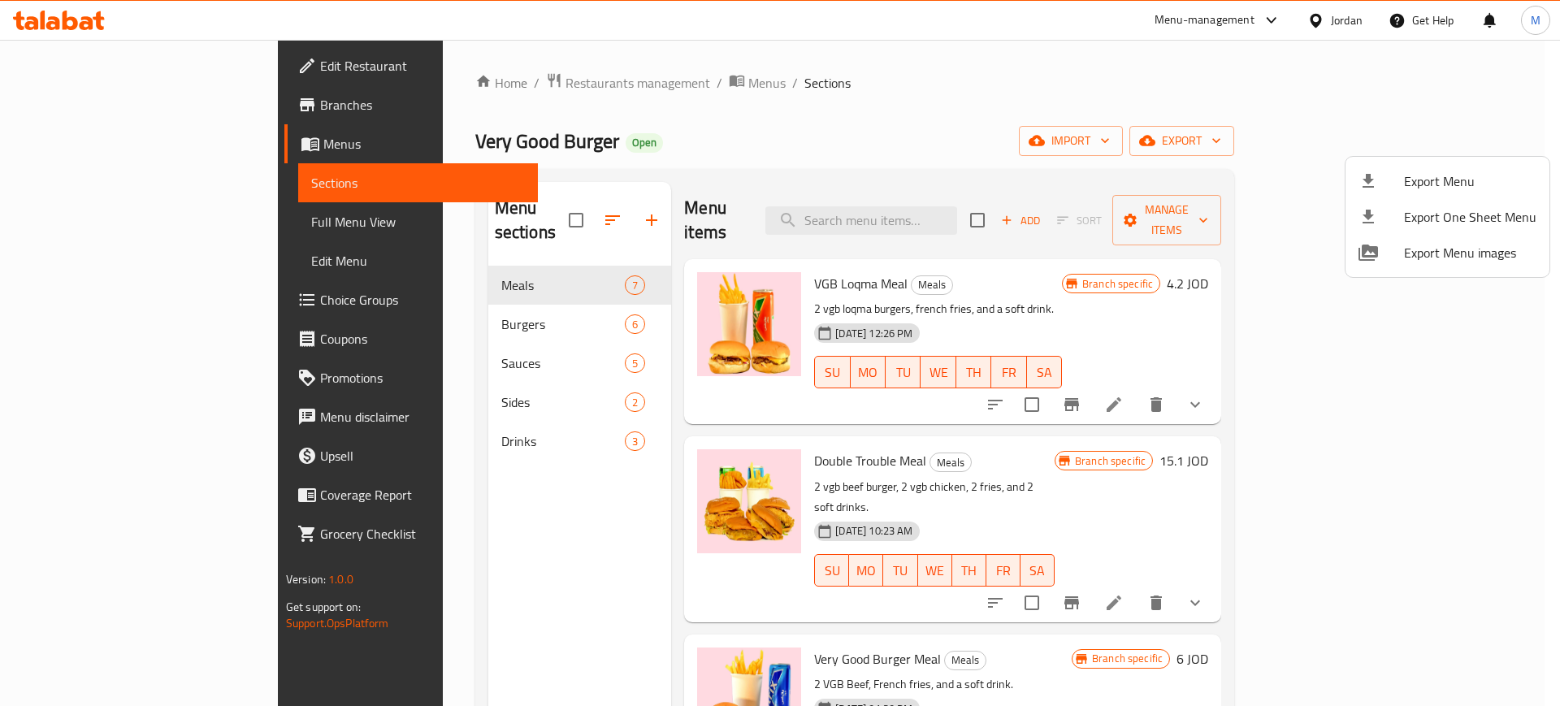
click at [80, 106] on div at bounding box center [780, 353] width 1560 height 706
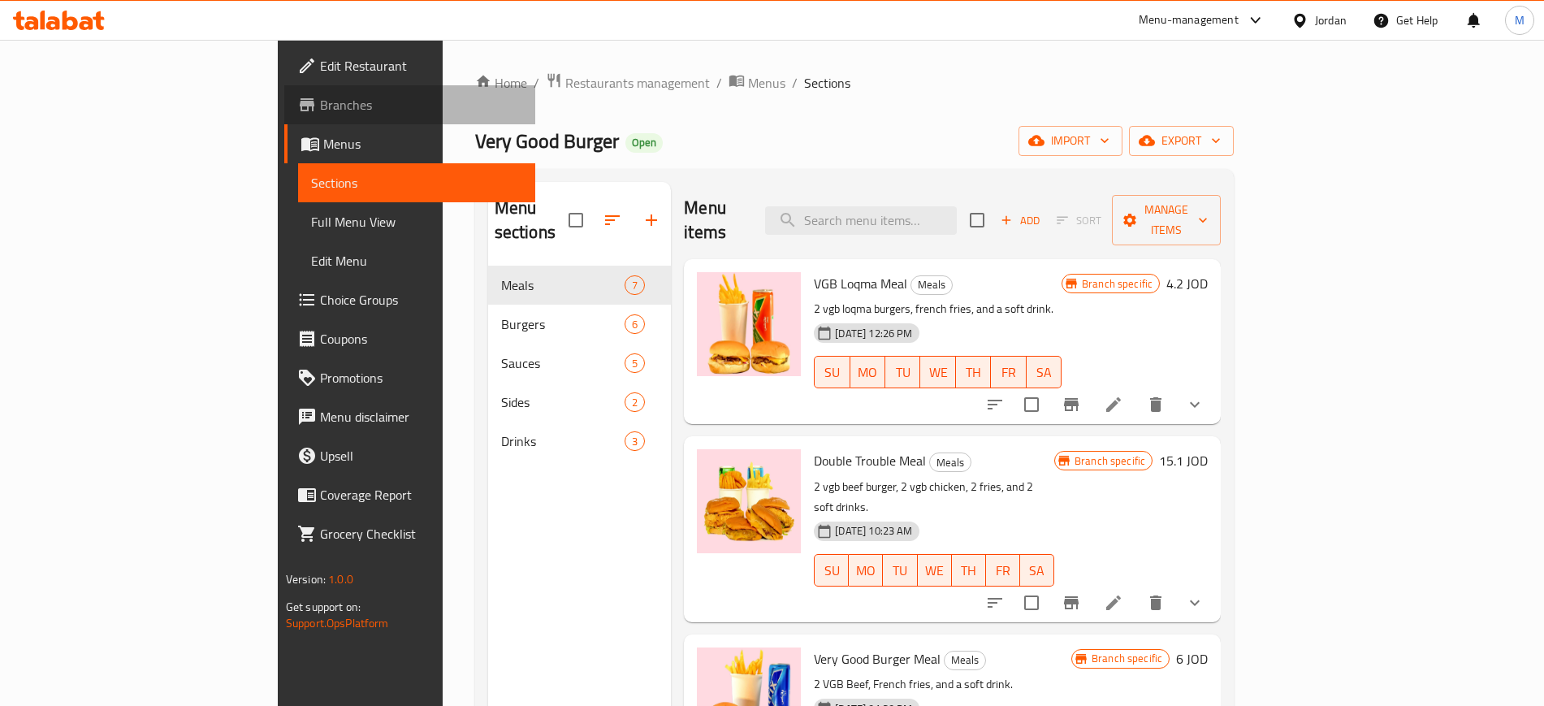
click at [320, 106] on span "Branches" at bounding box center [421, 104] width 202 height 19
